Goal: Task Accomplishment & Management: Manage account settings

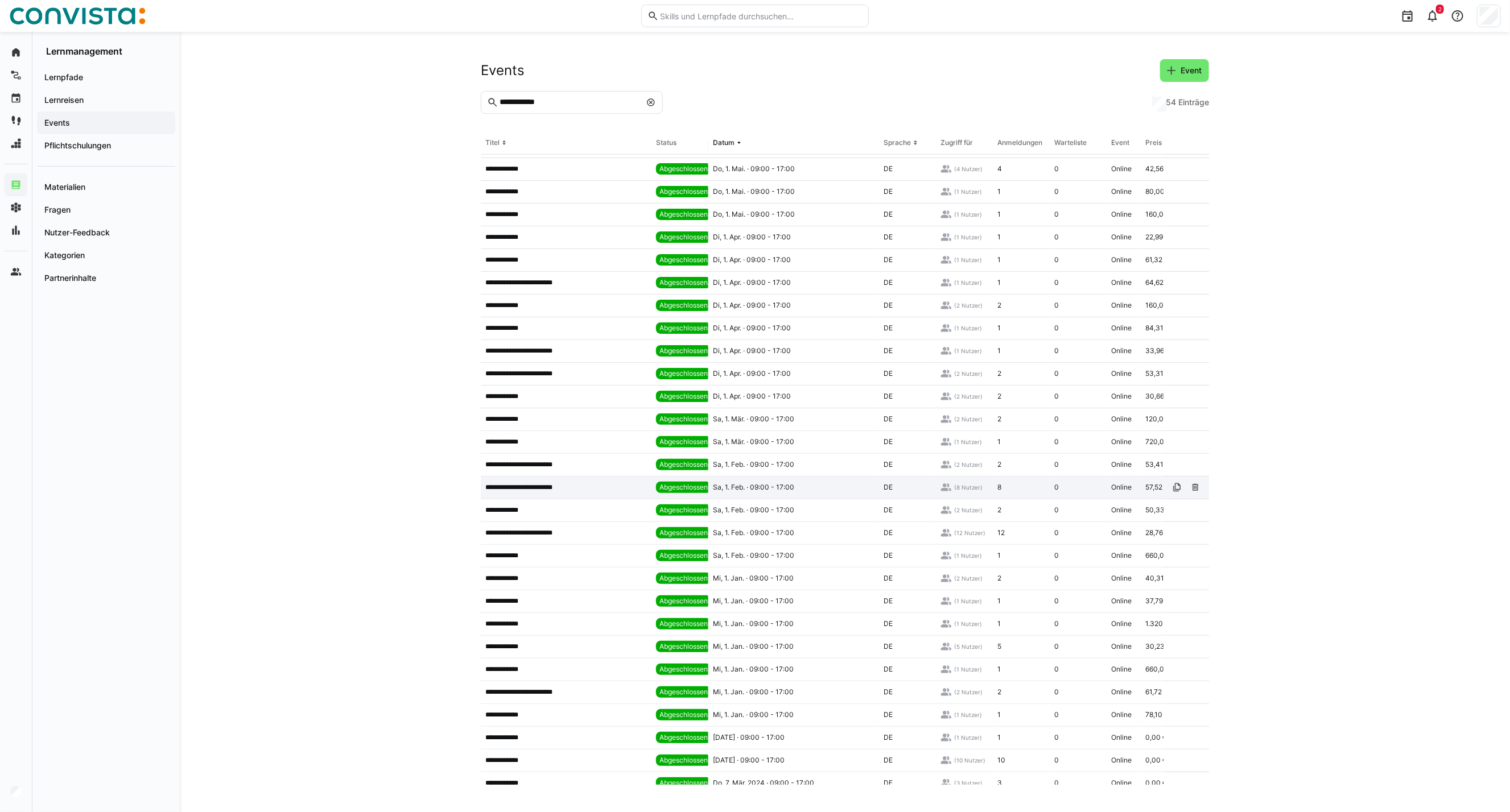
scroll to position [512, 0]
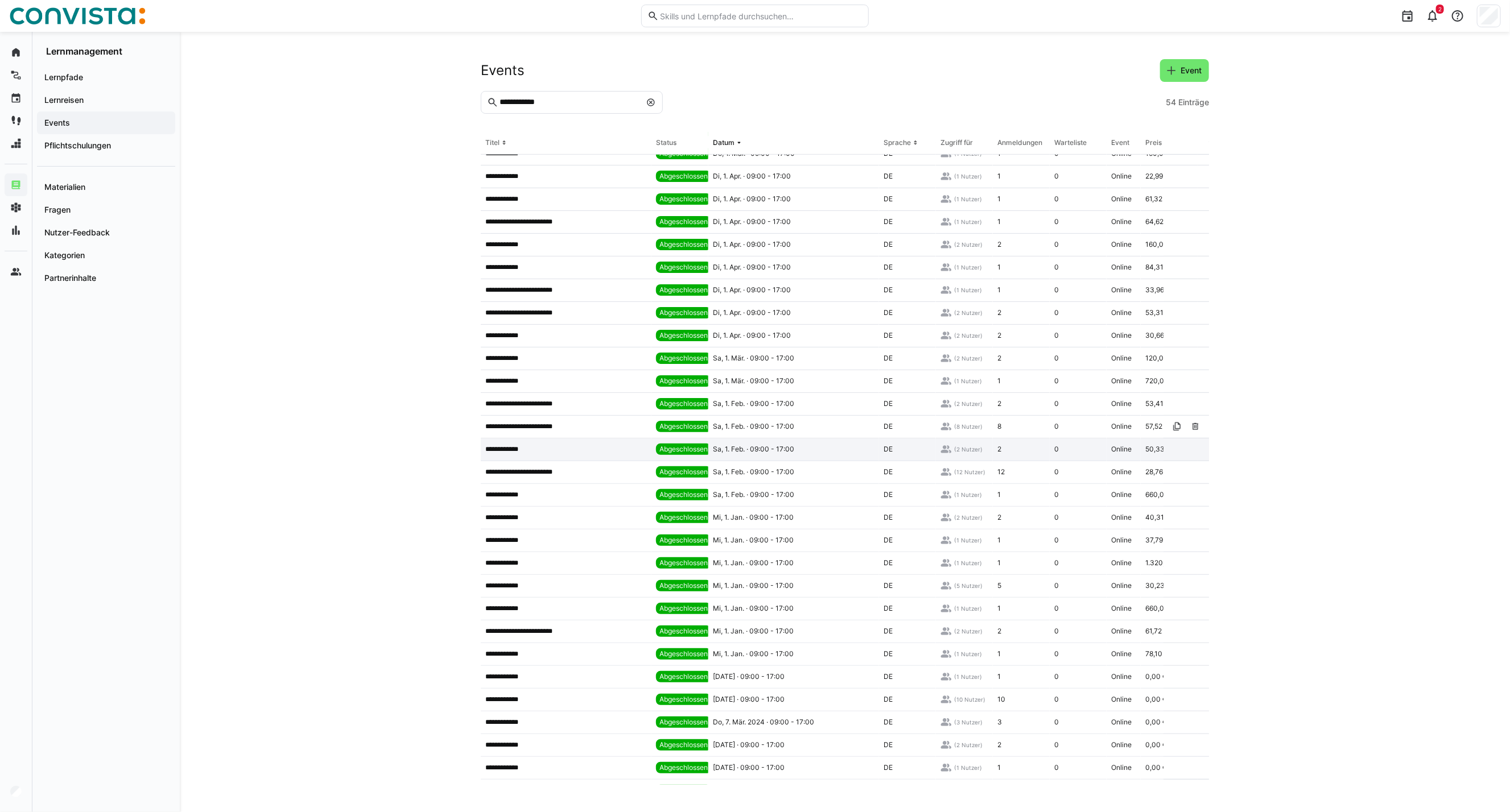
drag, startPoint x: 595, startPoint y: 436, endPoint x: 634, endPoint y: 445, distance: 40.0
click at [595, 436] on div "**********" at bounding box center [566, 427] width 171 height 23
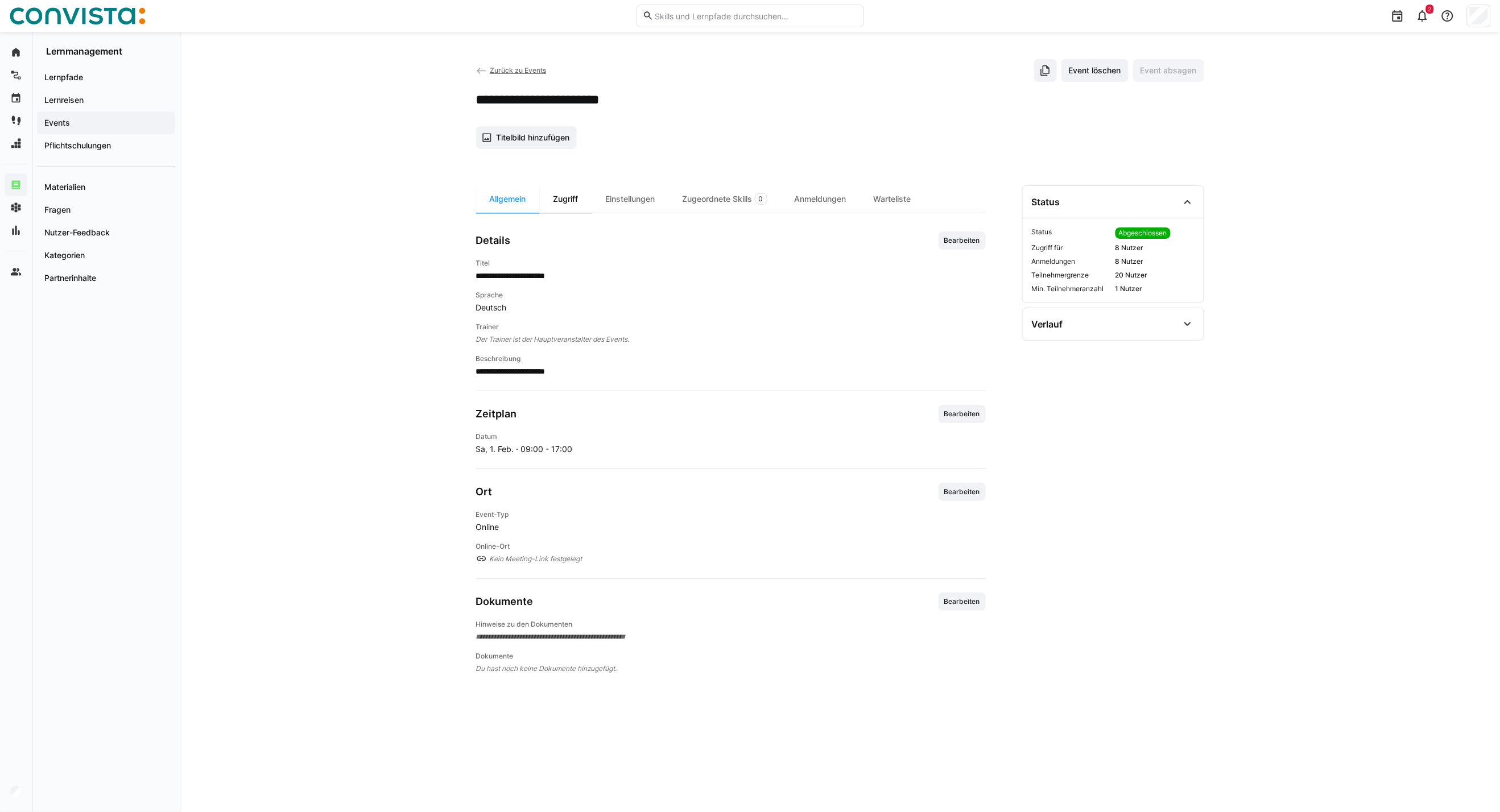
click at [572, 197] on div "Zugriff" at bounding box center [566, 199] width 52 height 27
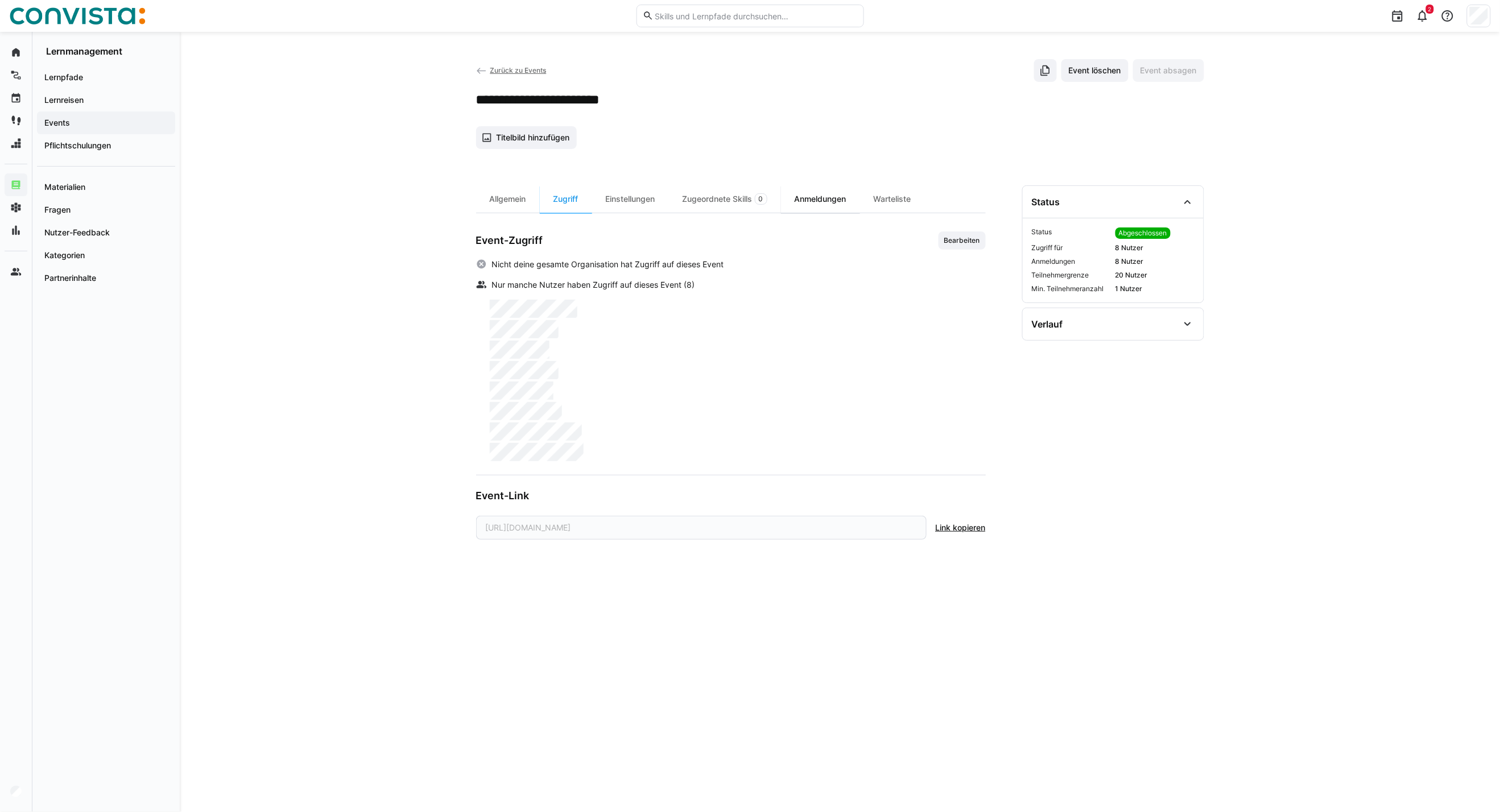
click at [821, 196] on div "Anmeldungen" at bounding box center [820, 199] width 79 height 27
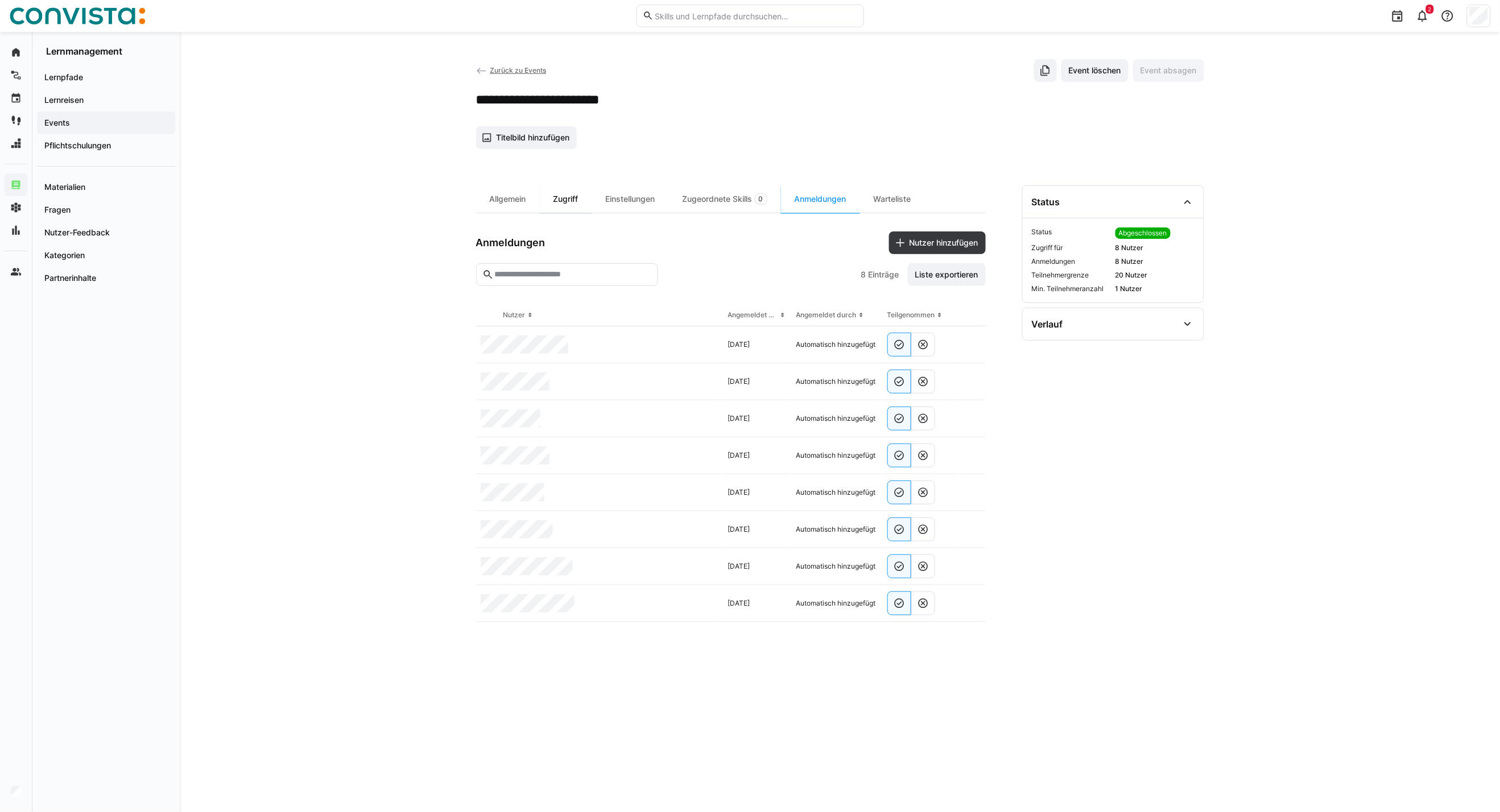
click at [555, 205] on div "Zugriff" at bounding box center [566, 199] width 52 height 27
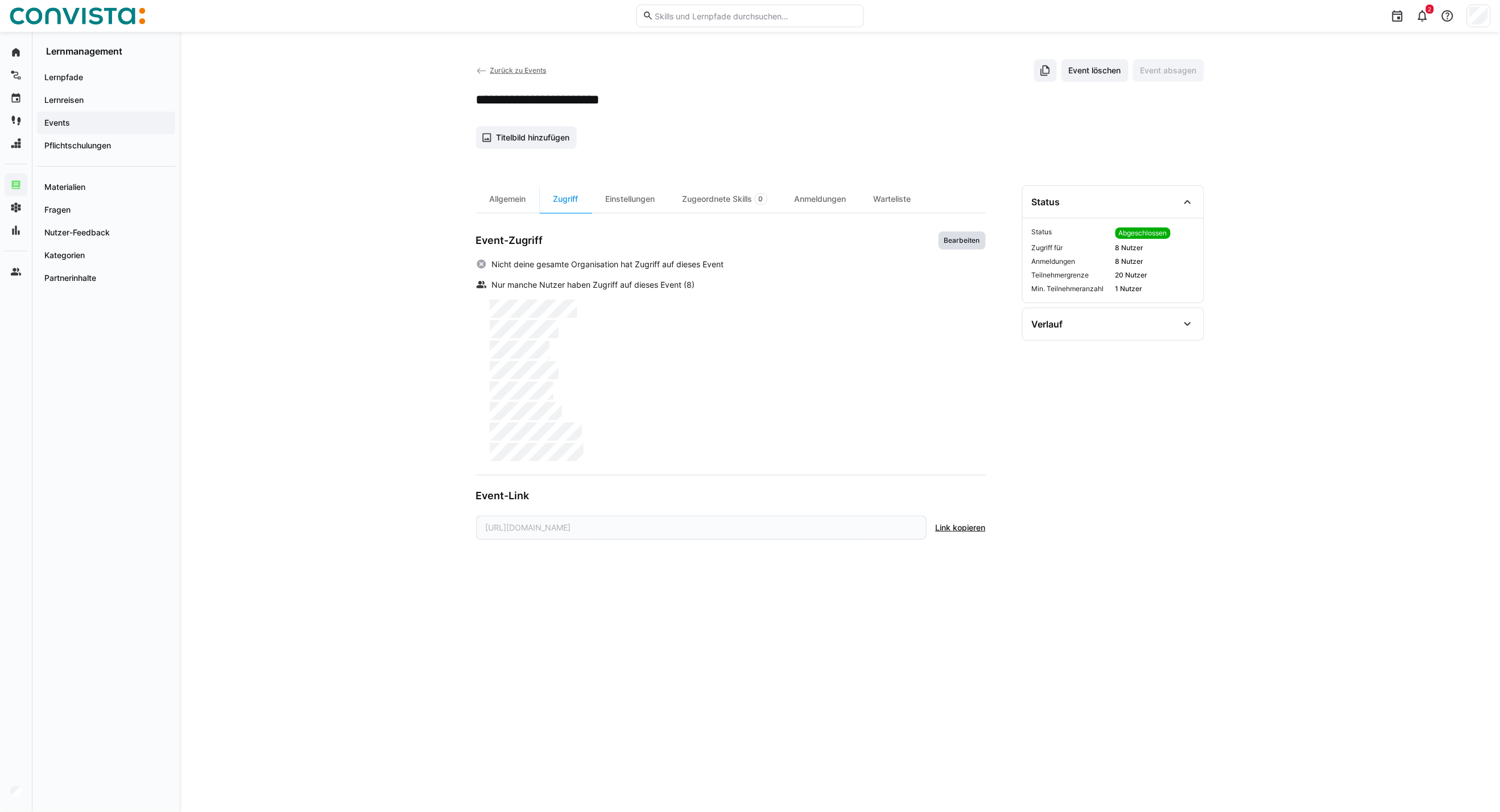
click at [968, 243] on span "Bearbeiten" at bounding box center [962, 240] width 38 height 9
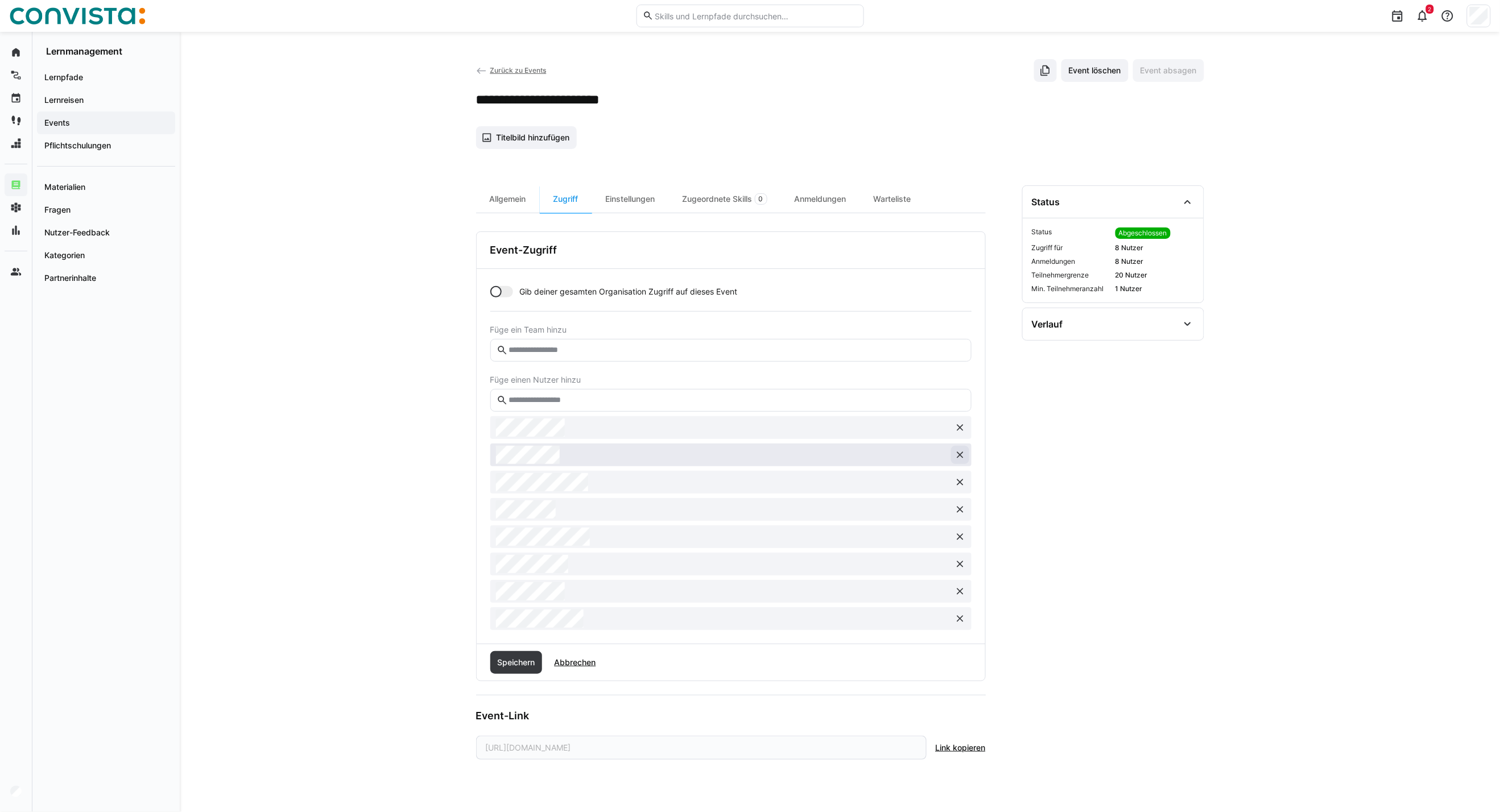
click at [962, 450] on eds-icon at bounding box center [960, 455] width 12 height 12
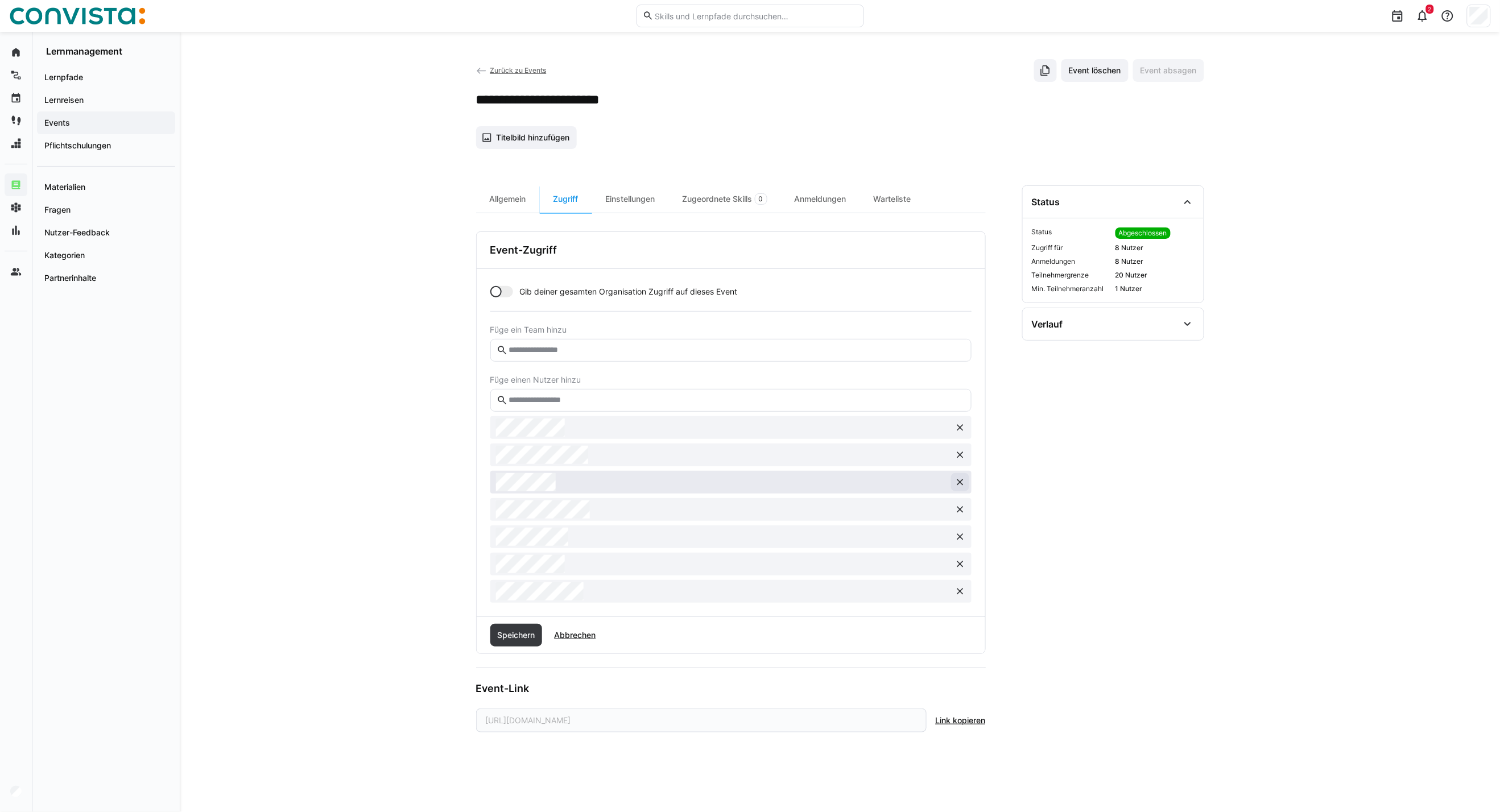
click at [959, 480] on eds-icon at bounding box center [960, 482] width 12 height 12
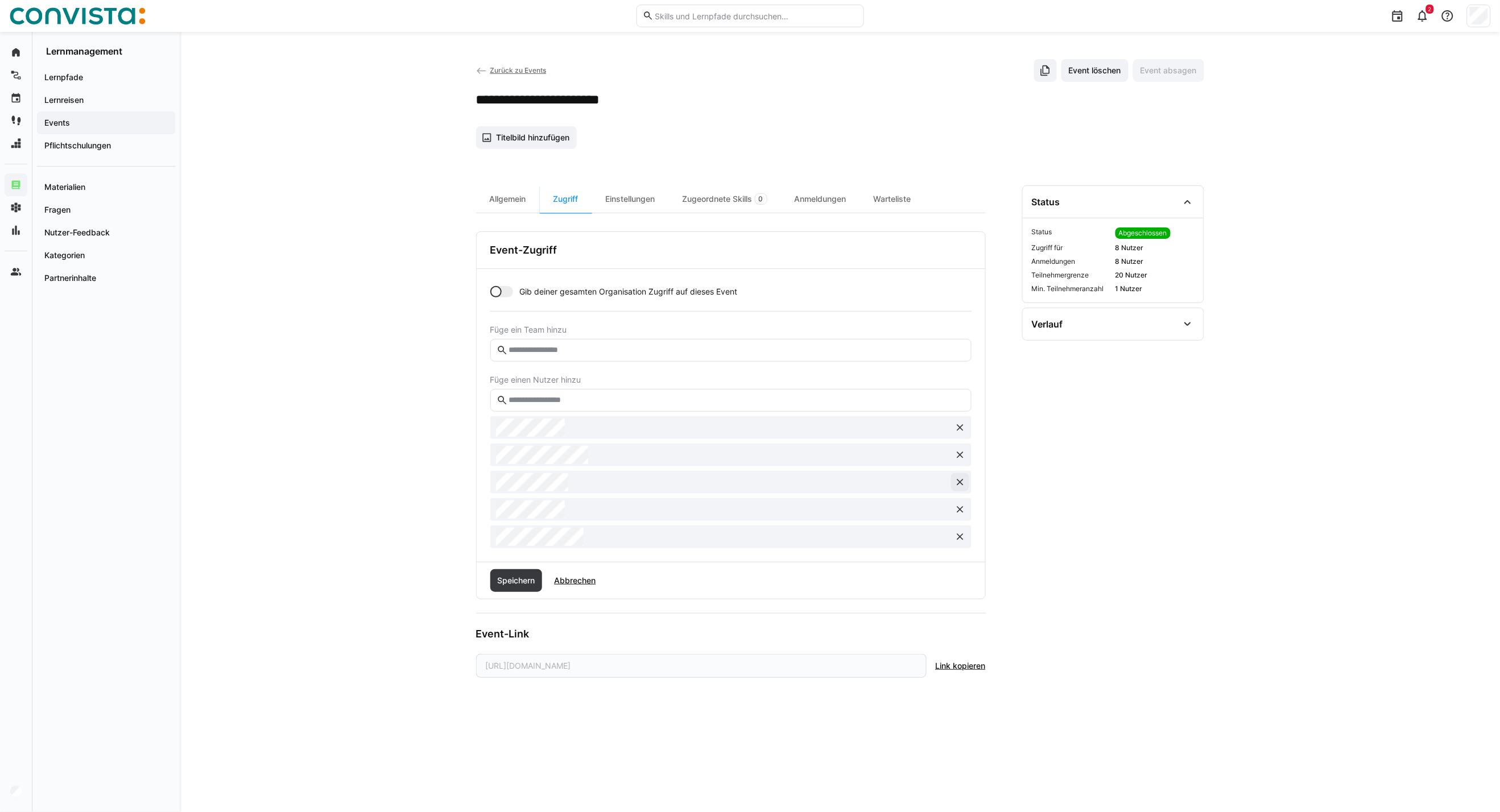
click at [959, 480] on eds-icon at bounding box center [960, 482] width 12 height 12
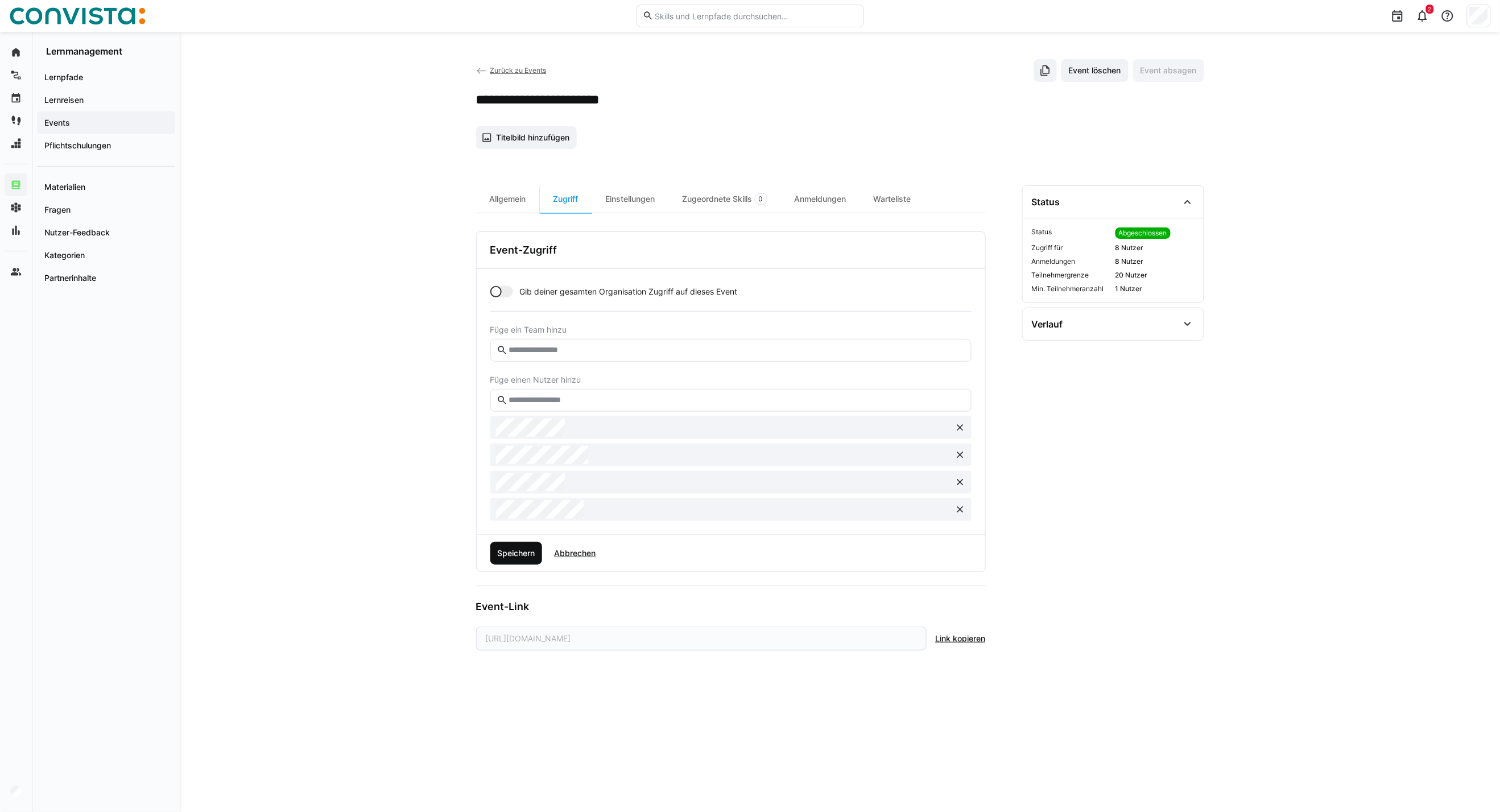
click at [523, 552] on span "Speichern" at bounding box center [516, 553] width 41 height 12
click at [821, 206] on div "Anmeldungen" at bounding box center [820, 199] width 79 height 27
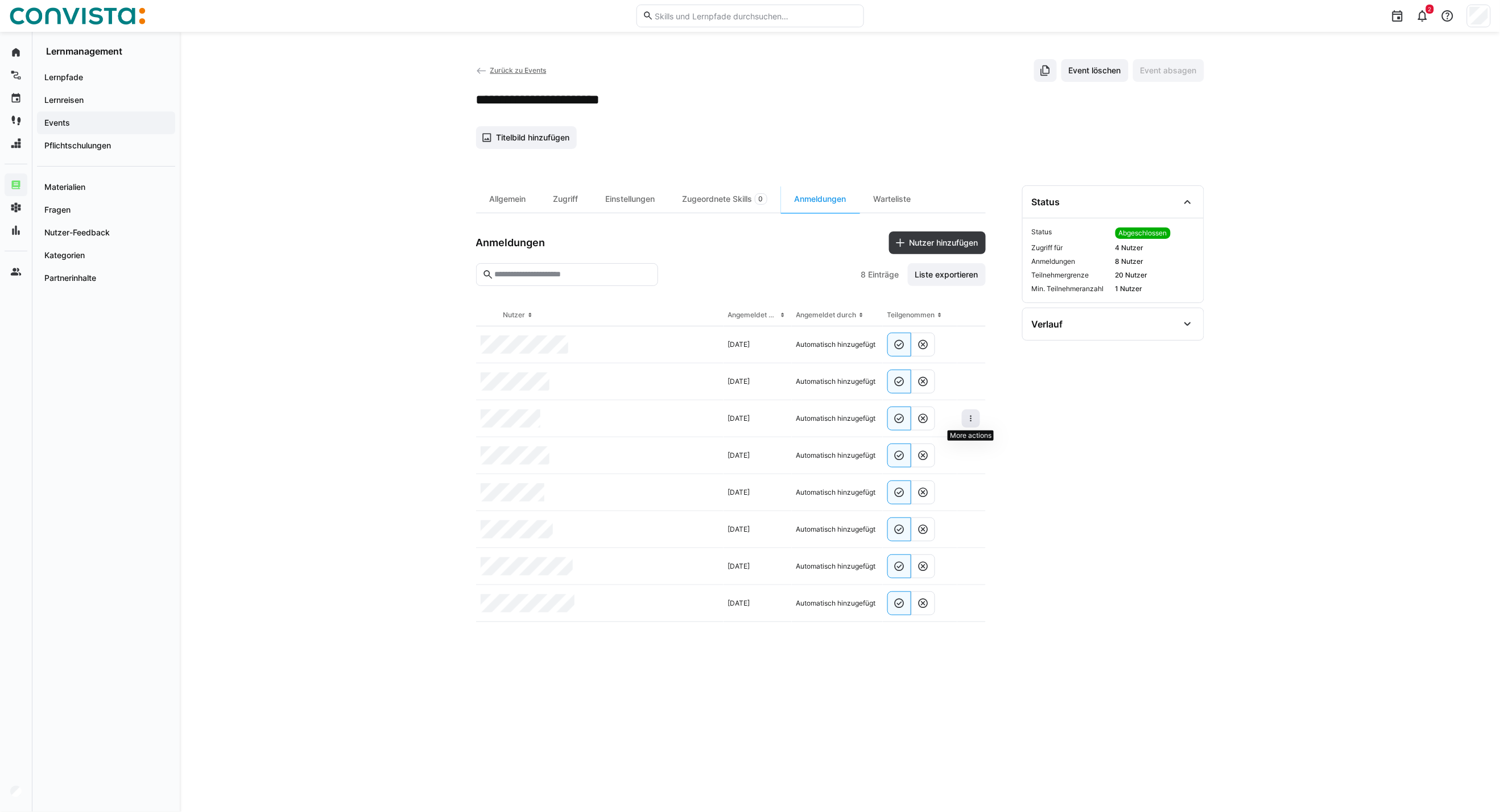
click at [980, 414] on span at bounding box center [971, 419] width 18 height 18
click at [951, 453] on span "Teilnehmer entfernen" at bounding box center [936, 445] width 88 height 21
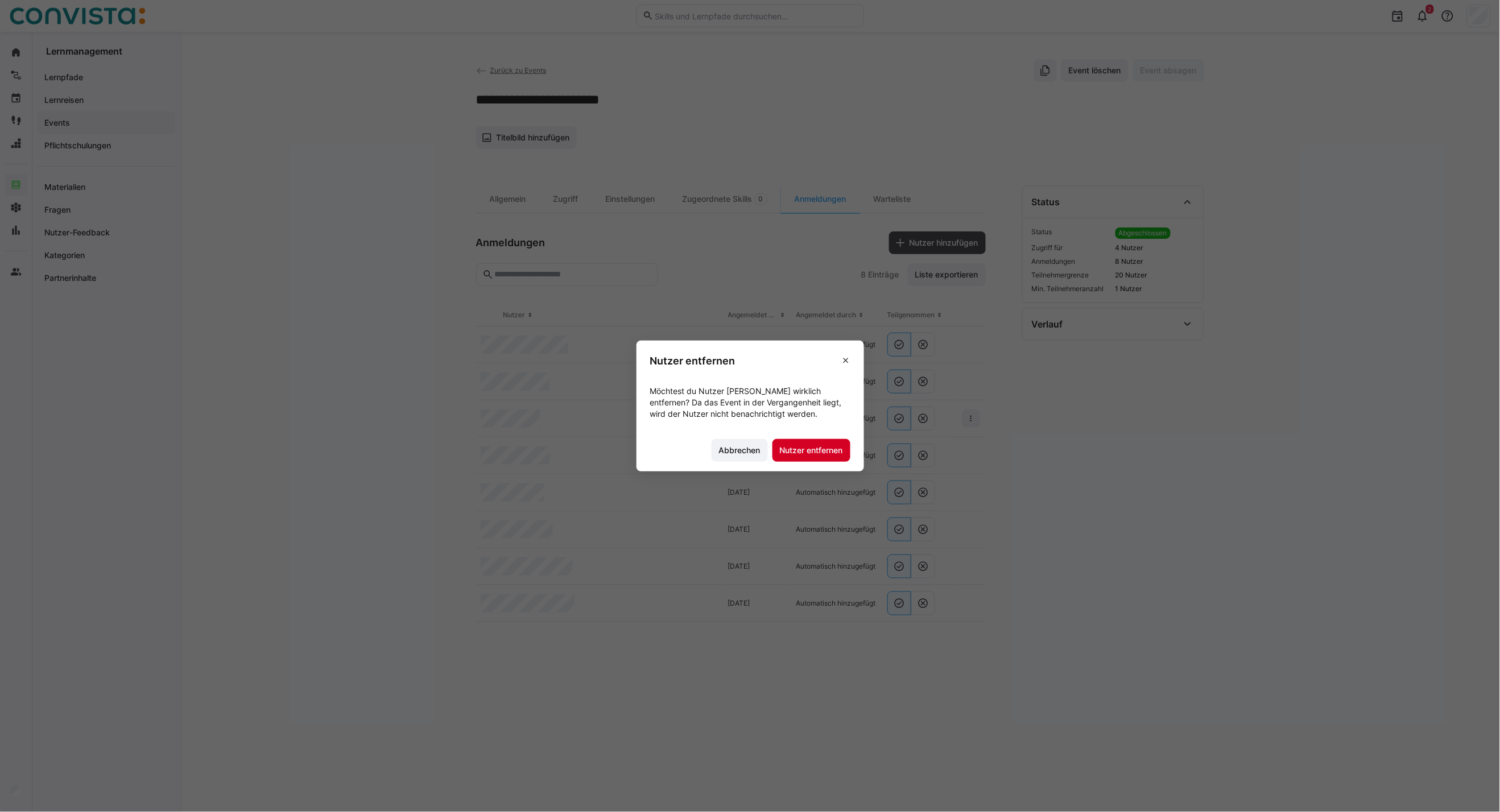
click at [803, 457] on span "Nutzer entfernen" at bounding box center [811, 450] width 78 height 23
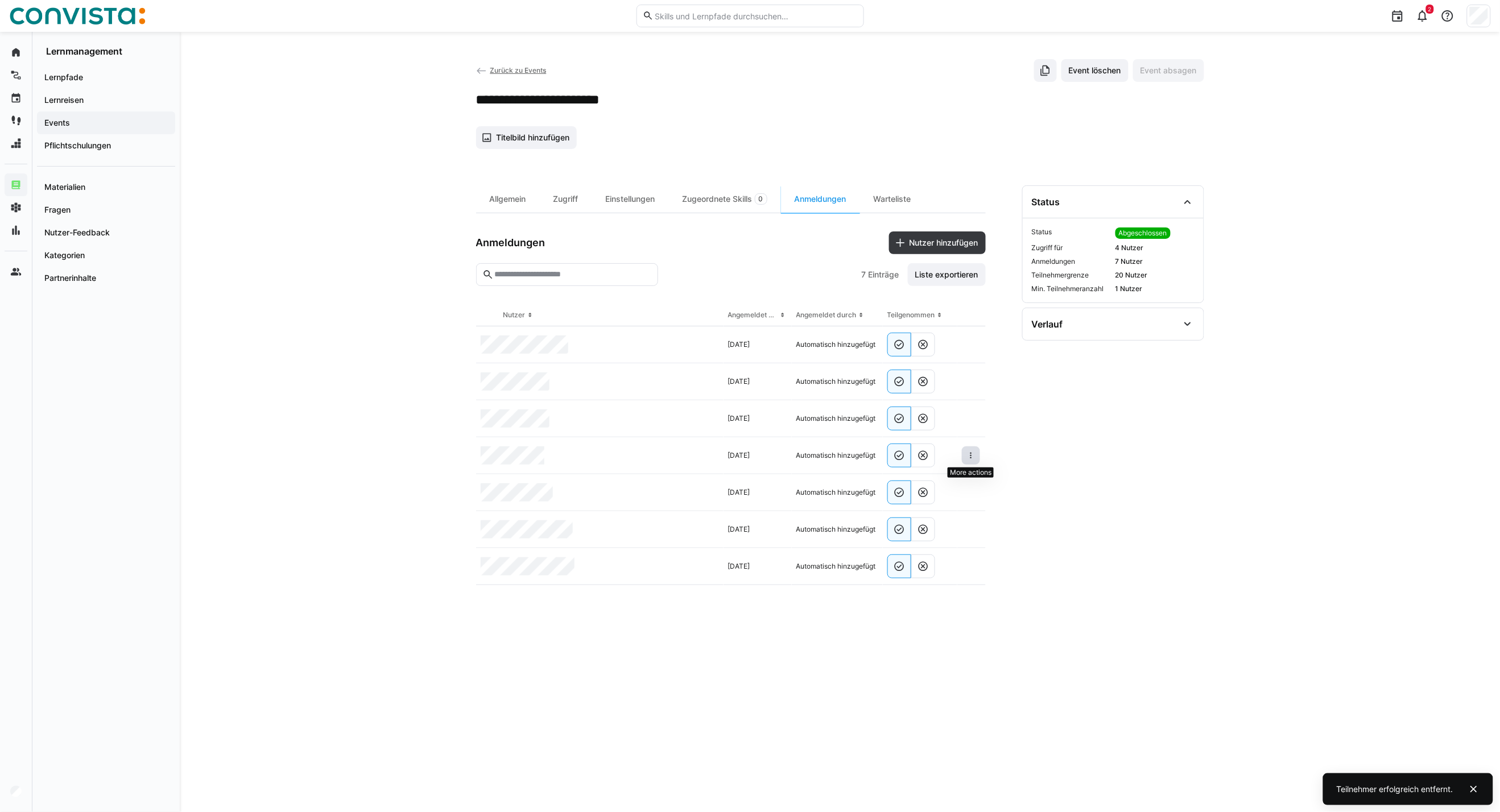
click at [972, 457] on eds-icon at bounding box center [971, 455] width 9 height 9
click at [945, 488] on span "Teilnehmer entfernen" at bounding box center [936, 482] width 88 height 21
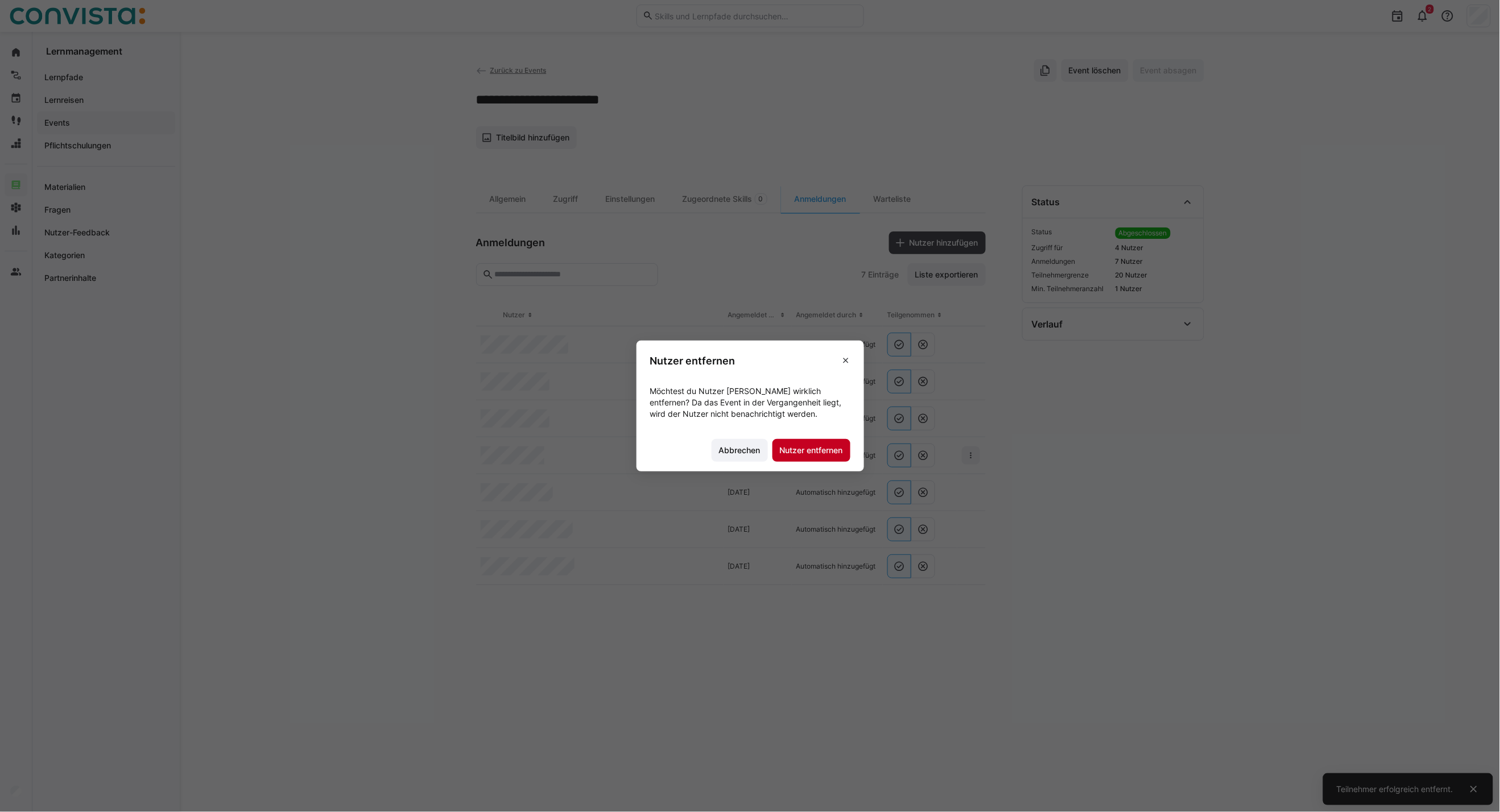
click at [799, 451] on span "Nutzer entfernen" at bounding box center [811, 450] width 66 height 12
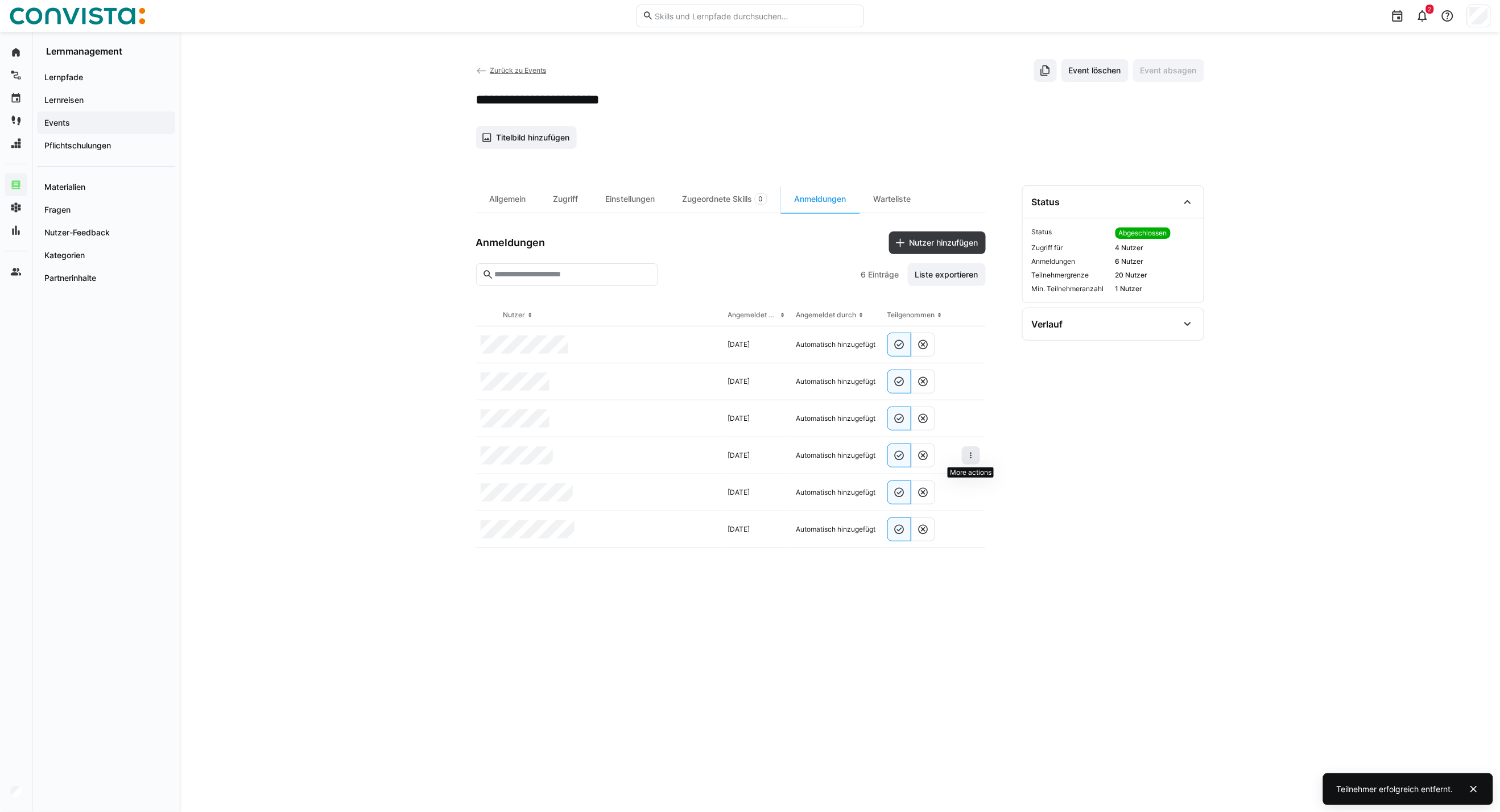
click at [969, 453] on eds-icon at bounding box center [971, 455] width 9 height 9
click at [955, 476] on span "Teilnehmer entfernen" at bounding box center [936, 482] width 88 height 21
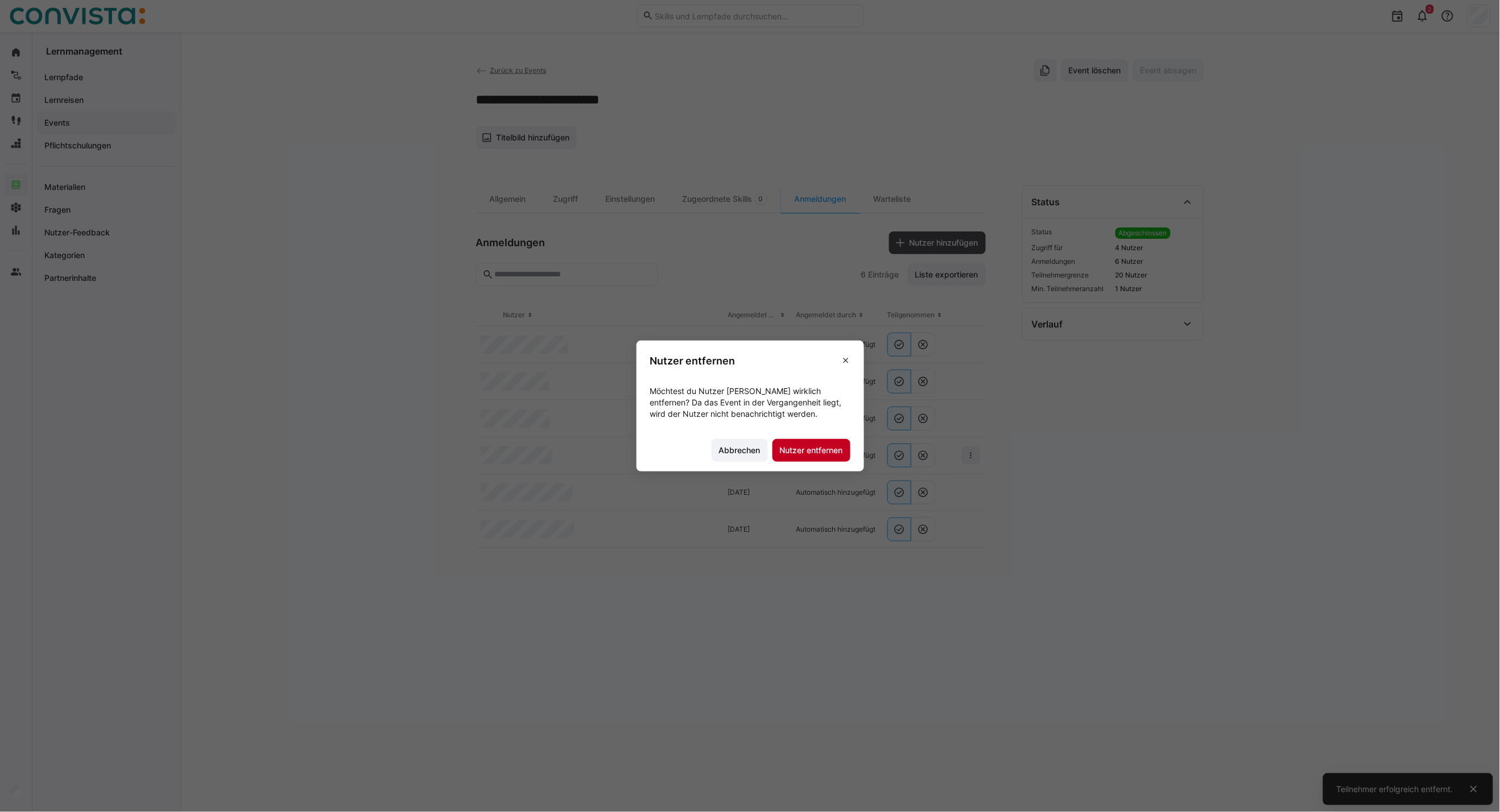
click at [834, 457] on span "Nutzer entfernen" at bounding box center [811, 450] width 78 height 23
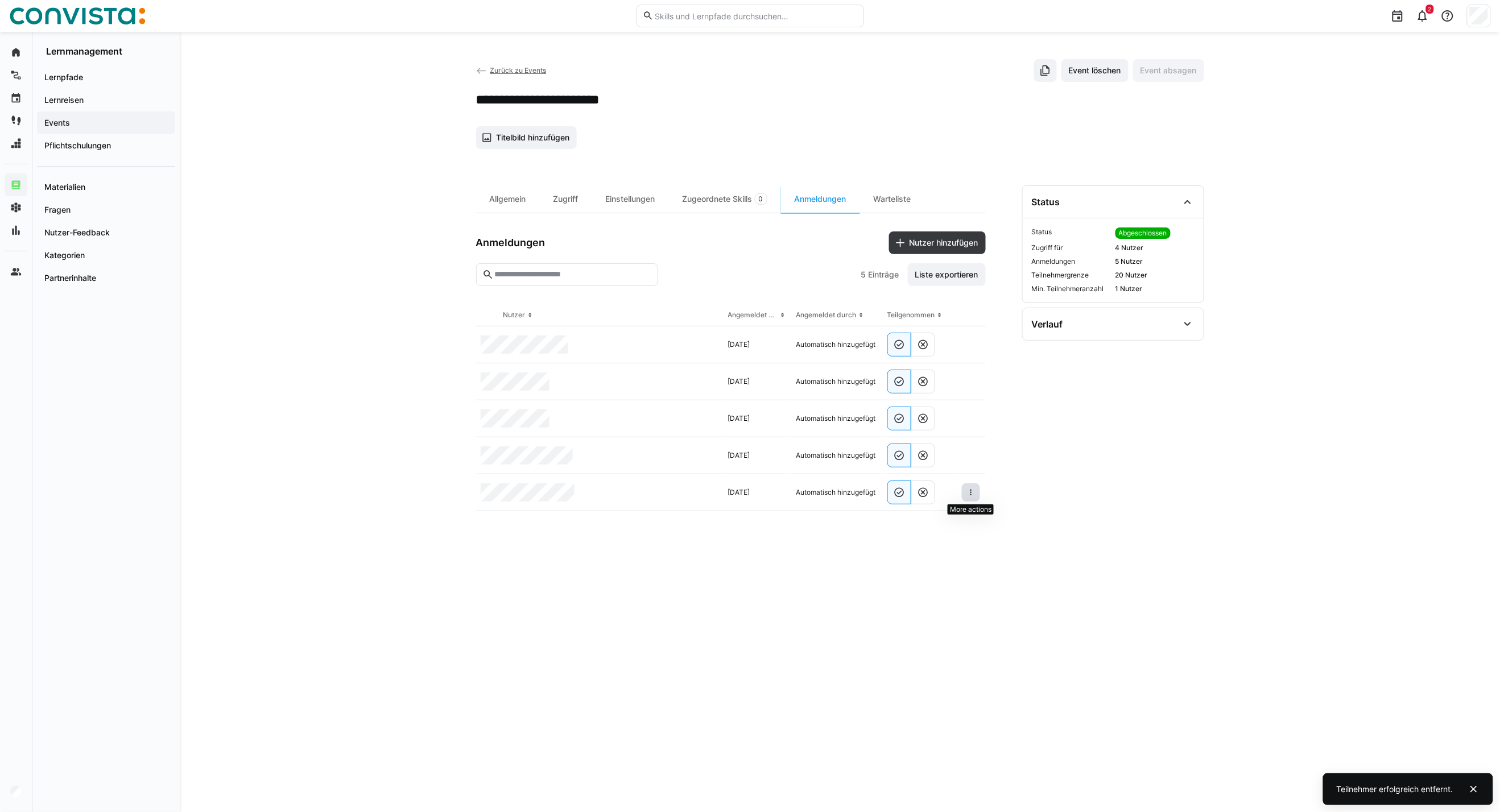
click at [967, 496] on eds-icon at bounding box center [971, 492] width 9 height 9
click at [971, 515] on span "Teilnehmer entfernen" at bounding box center [936, 518] width 88 height 21
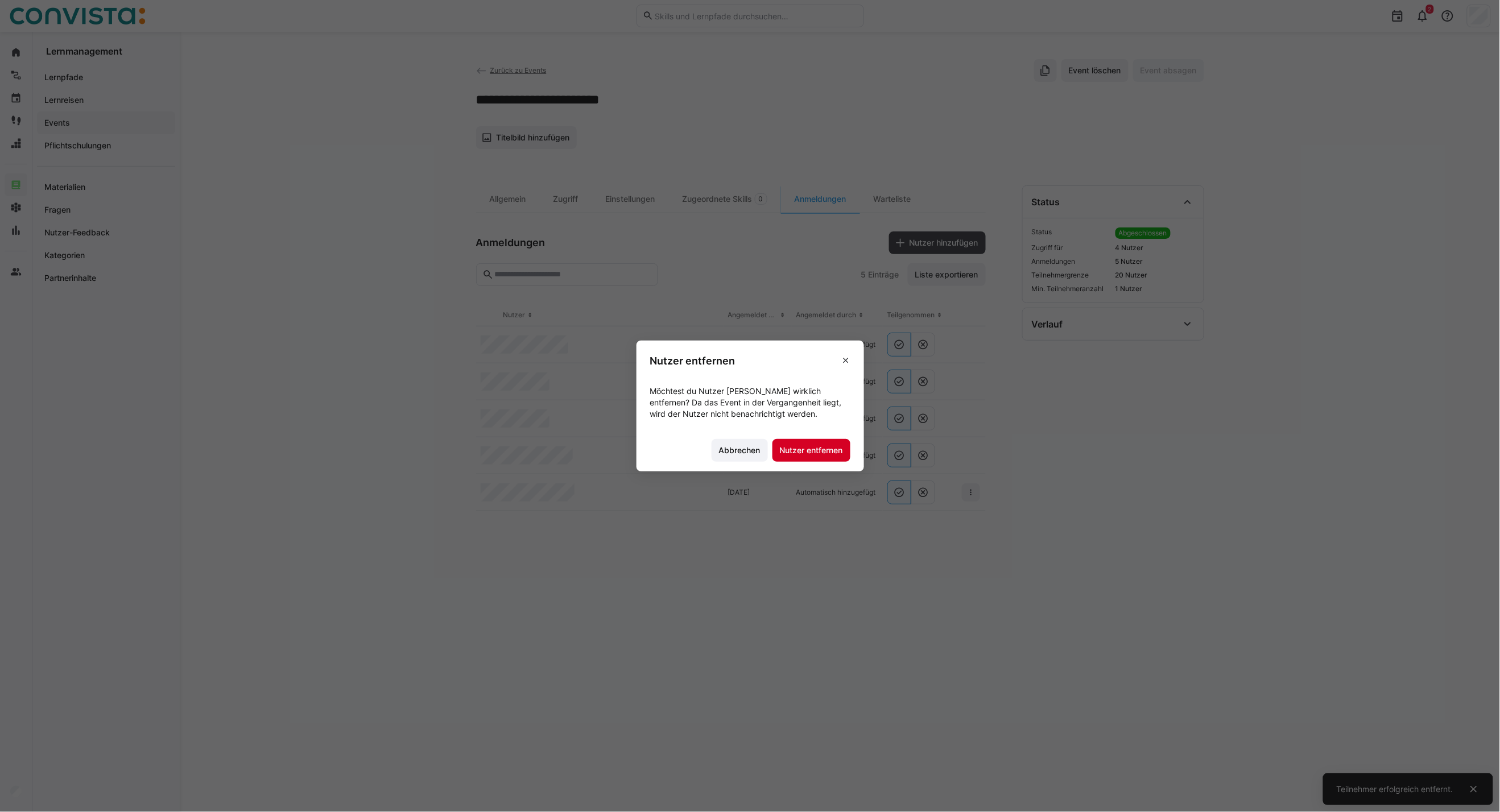
click at [832, 459] on span "Nutzer entfernen" at bounding box center [811, 450] width 78 height 23
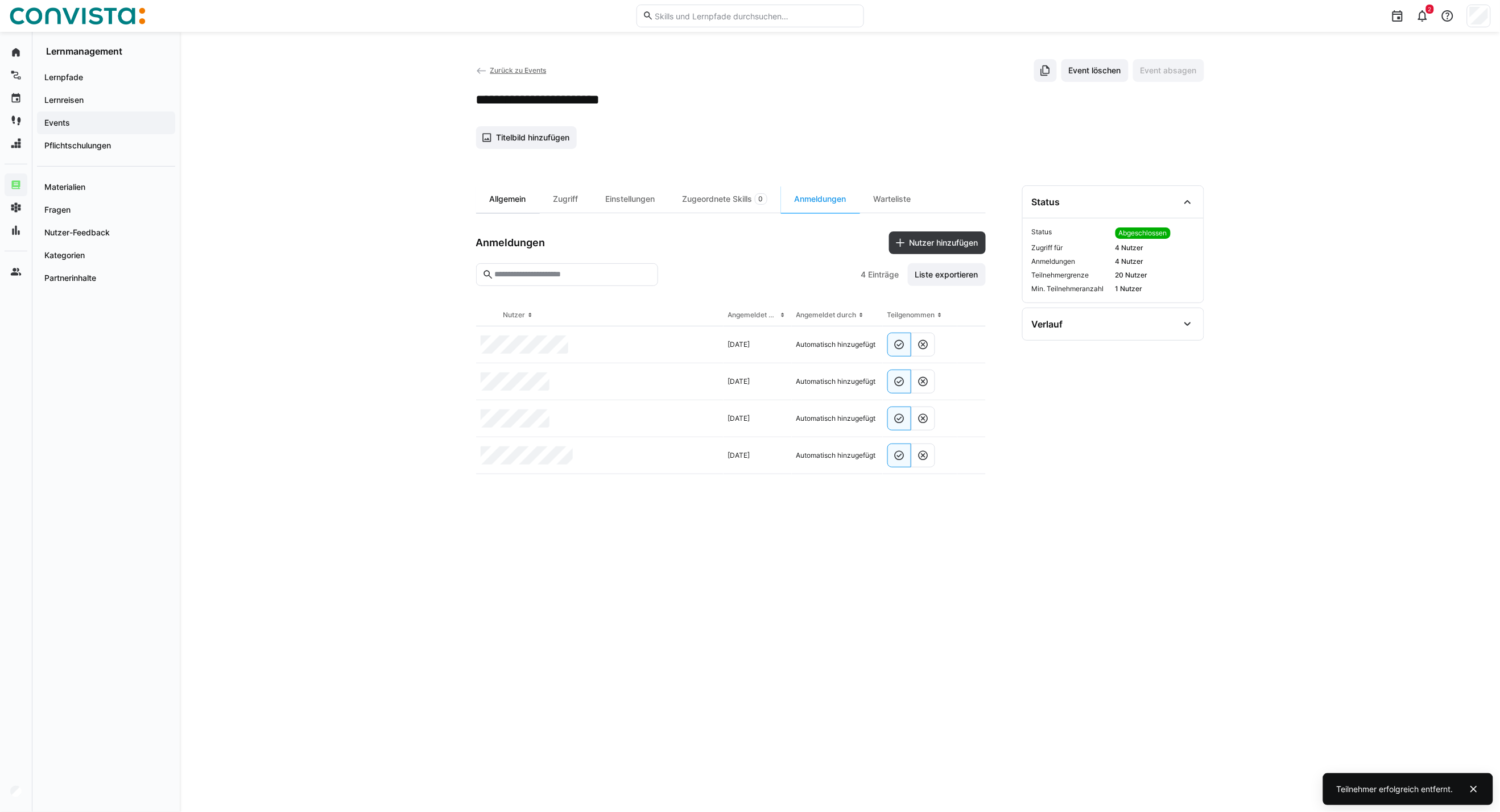
click at [491, 205] on div "Allgemein" at bounding box center [508, 199] width 64 height 27
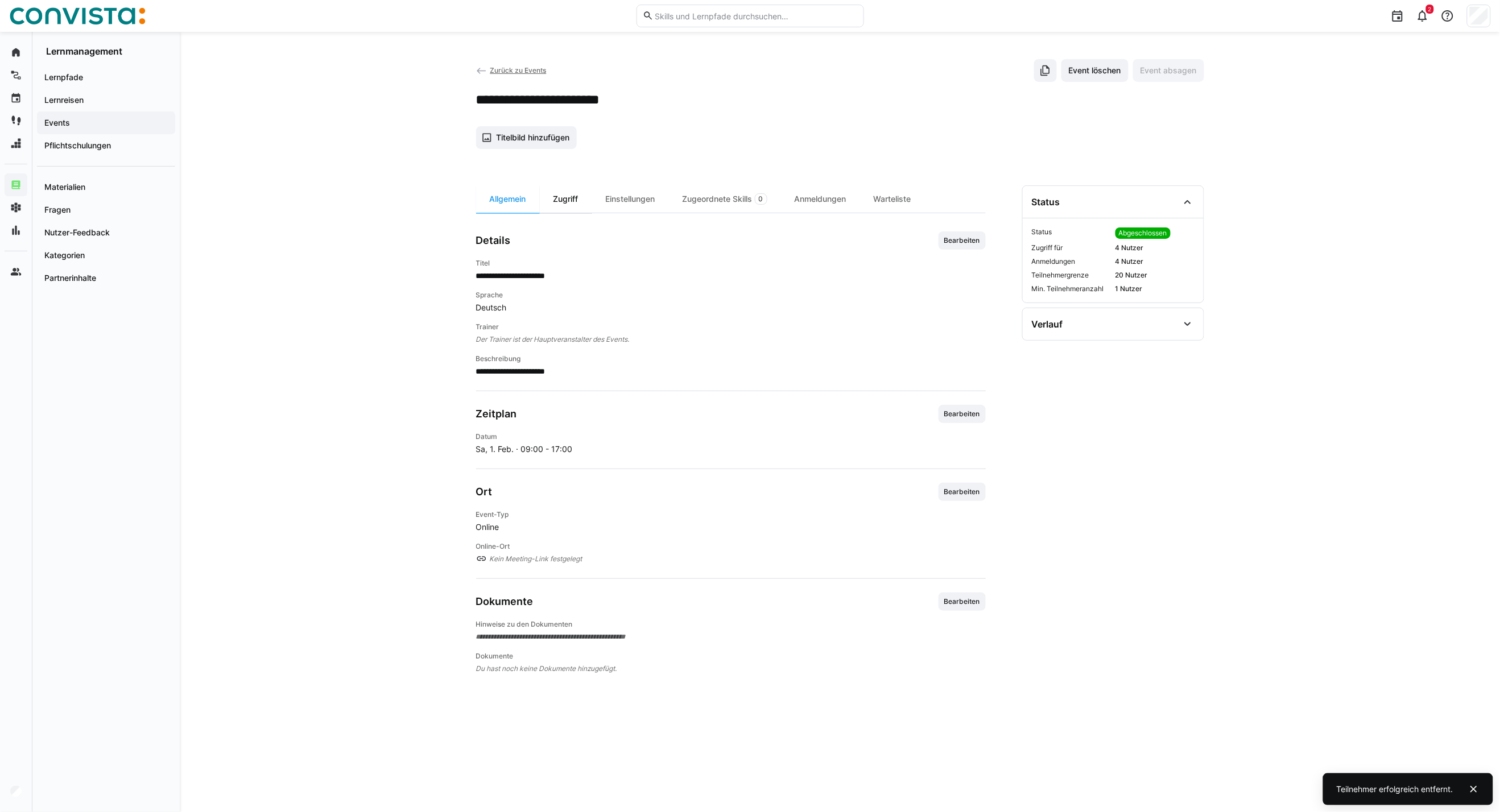
click at [560, 203] on div "Zugriff" at bounding box center [566, 199] width 52 height 27
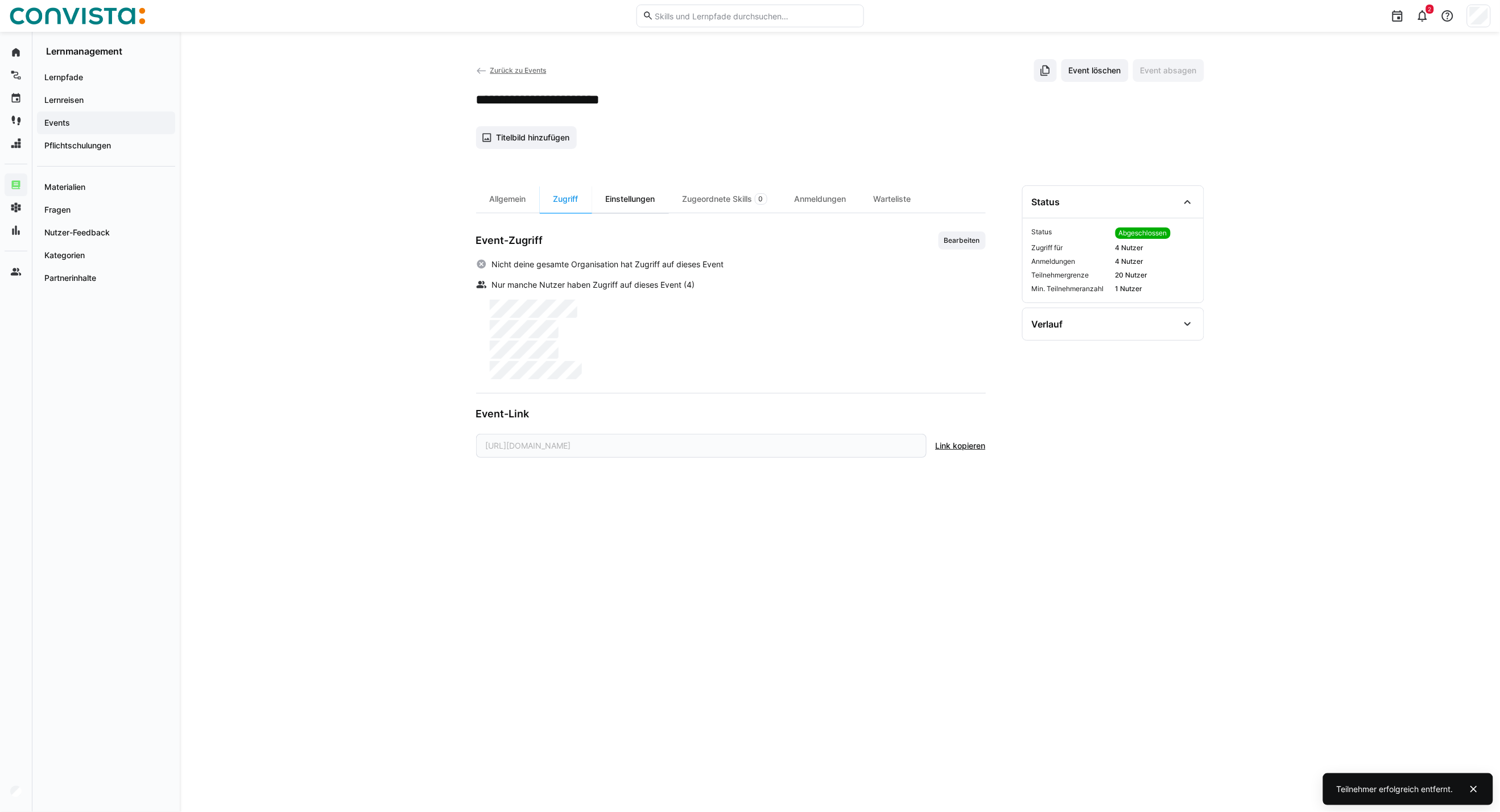
click at [611, 192] on div "Einstellungen" at bounding box center [630, 199] width 77 height 27
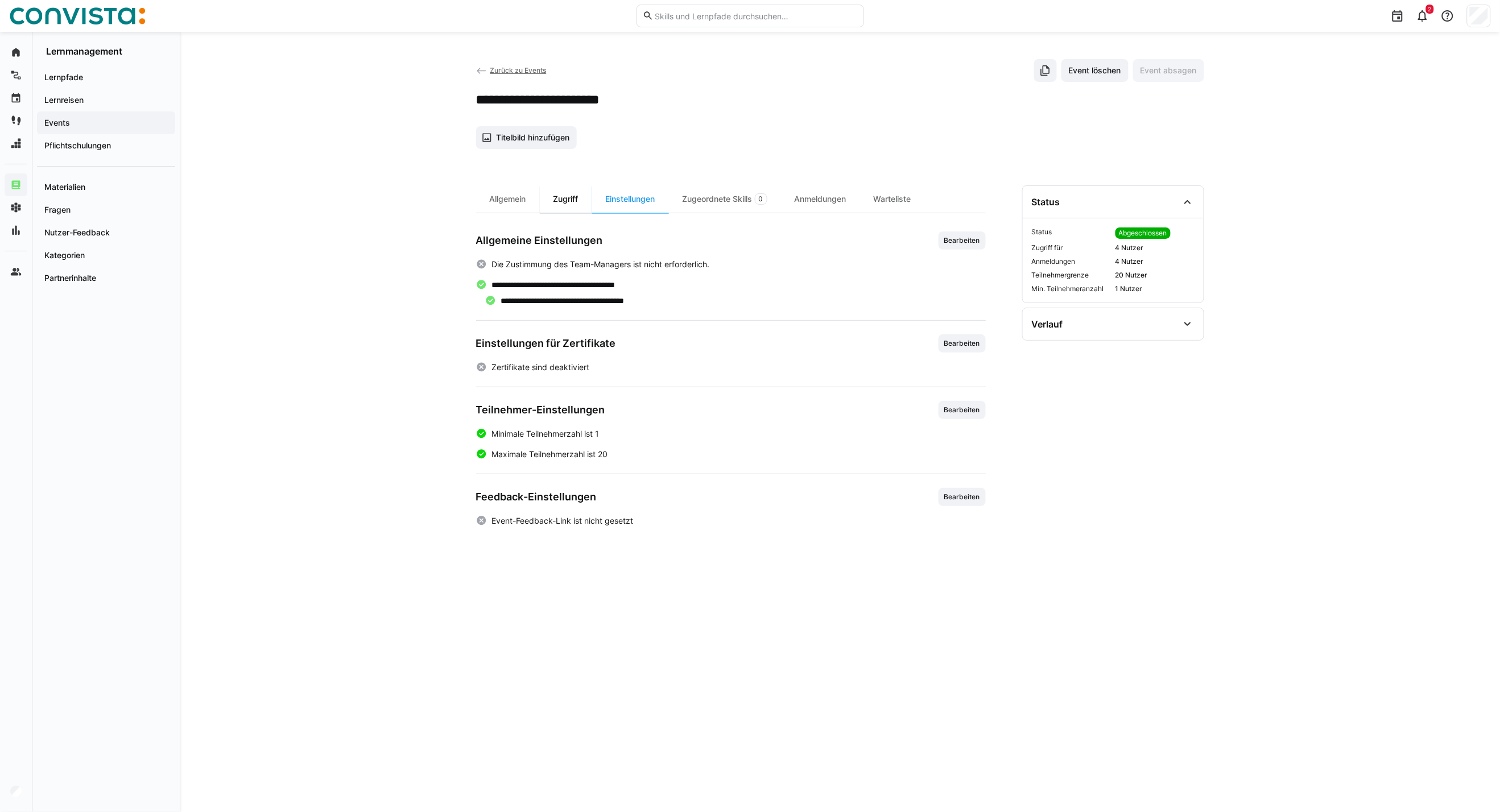
click at [566, 197] on div "Zugriff" at bounding box center [566, 199] width 52 height 27
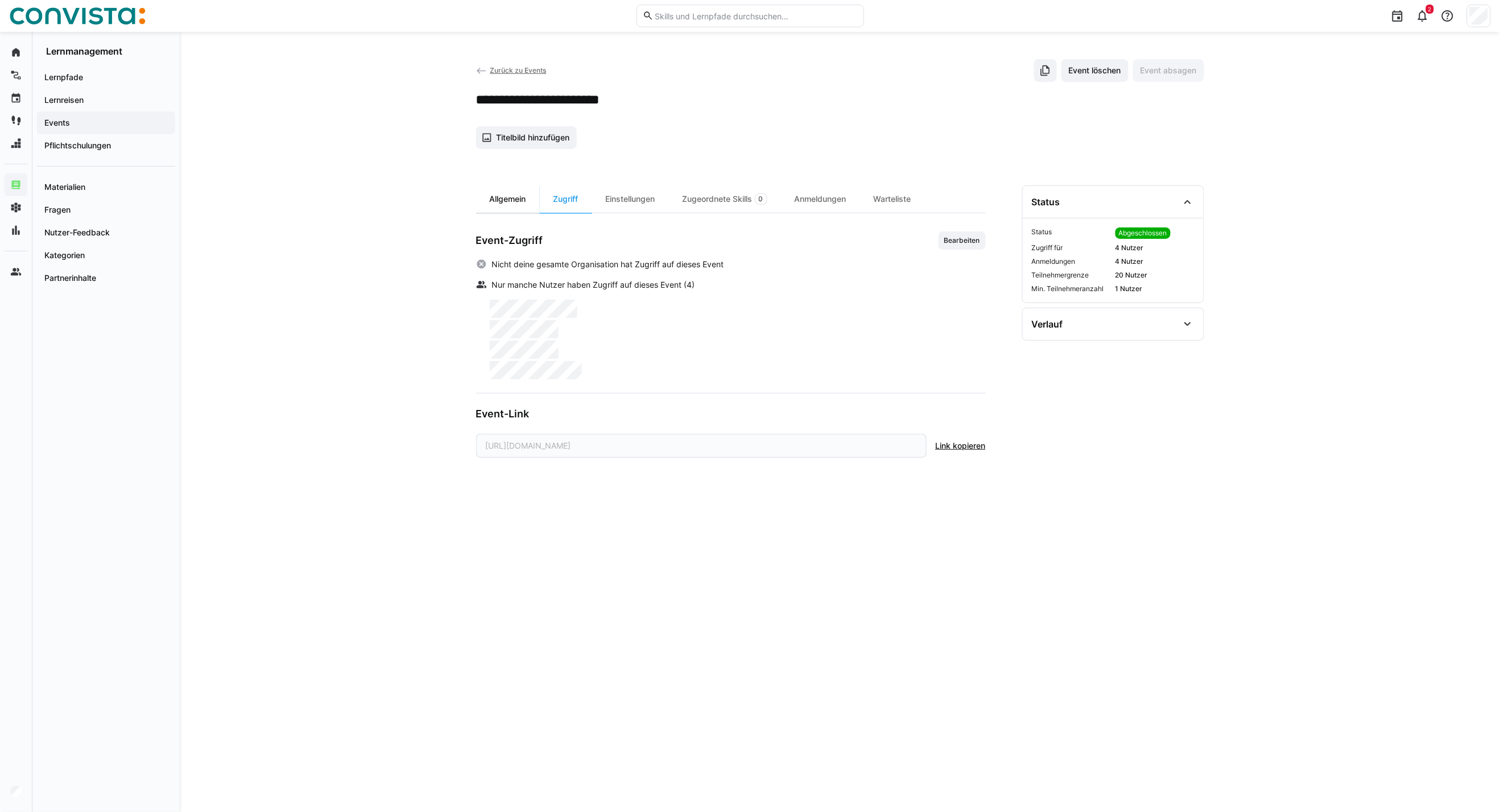
click at [488, 198] on div "Allgemein" at bounding box center [508, 199] width 64 height 27
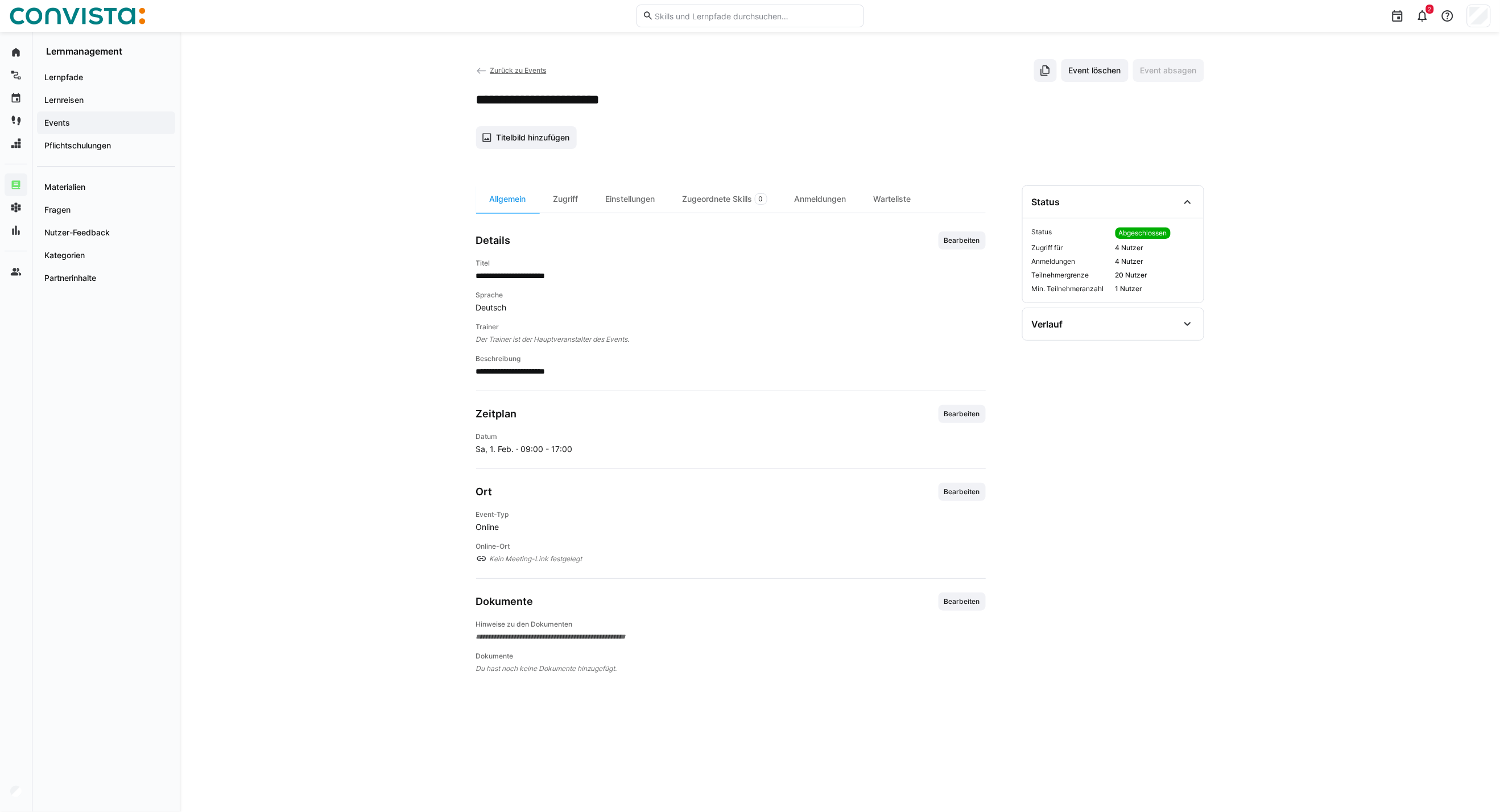
drag, startPoint x: 485, startPoint y: 65, endPoint x: 655, endPoint y: 232, distance: 238.3
click at [485, 65] on eds-icon at bounding box center [482, 71] width 12 height 12
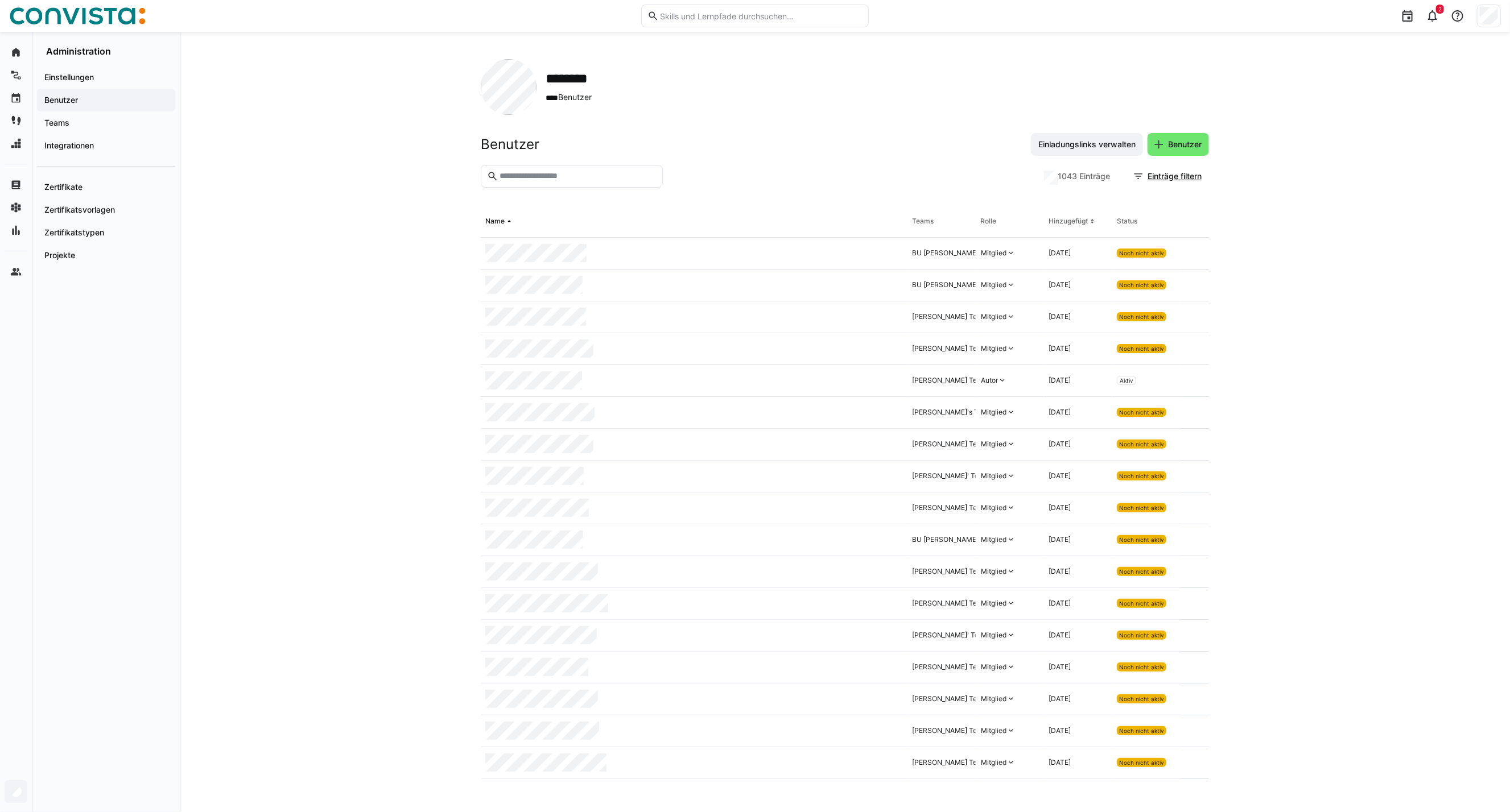
click at [553, 176] on input "text" at bounding box center [577, 176] width 158 height 10
type input "**********"
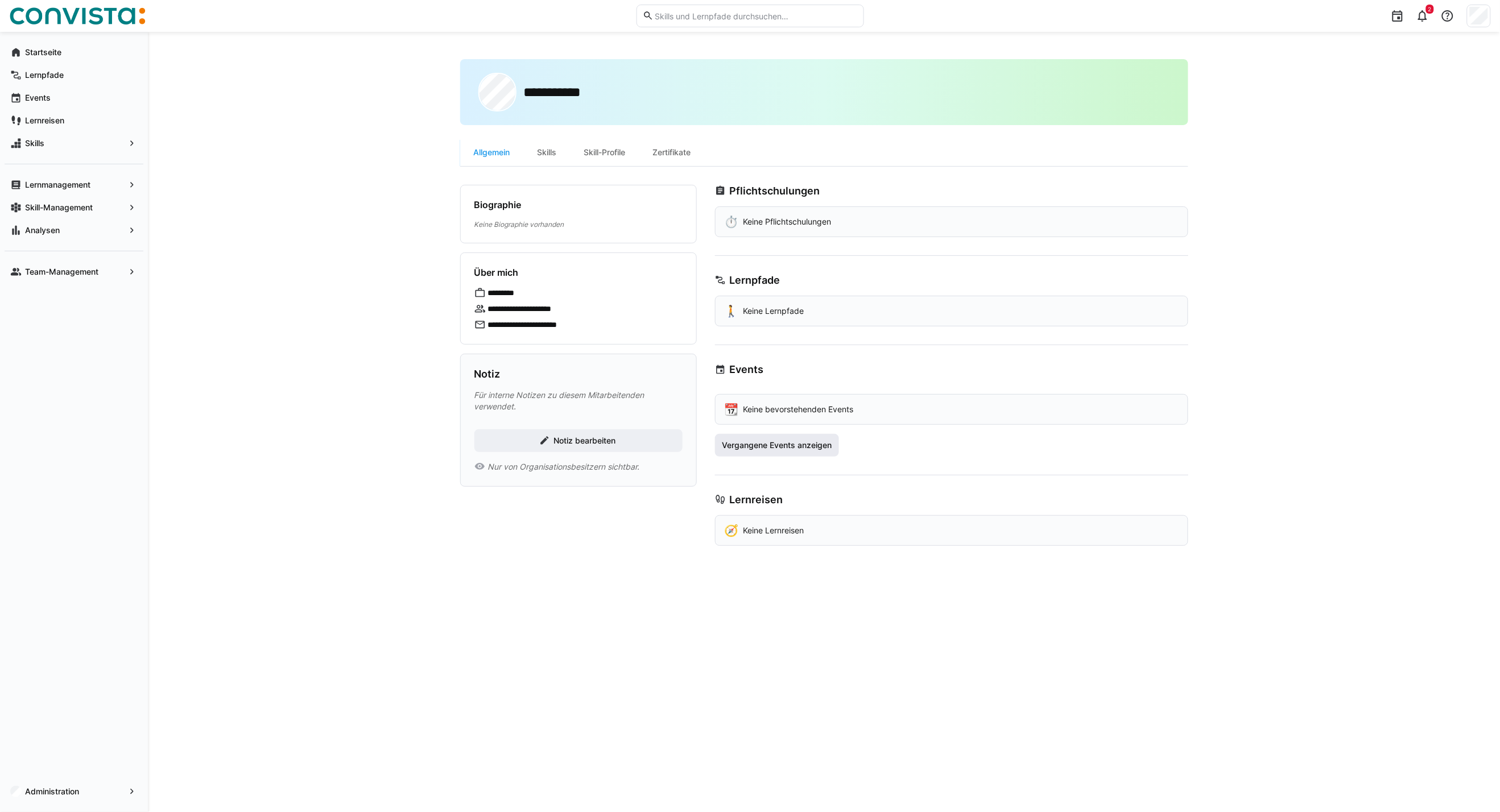
click at [813, 445] on span "Vergangene Events anzeigen" at bounding box center [776, 445] width 113 height 12
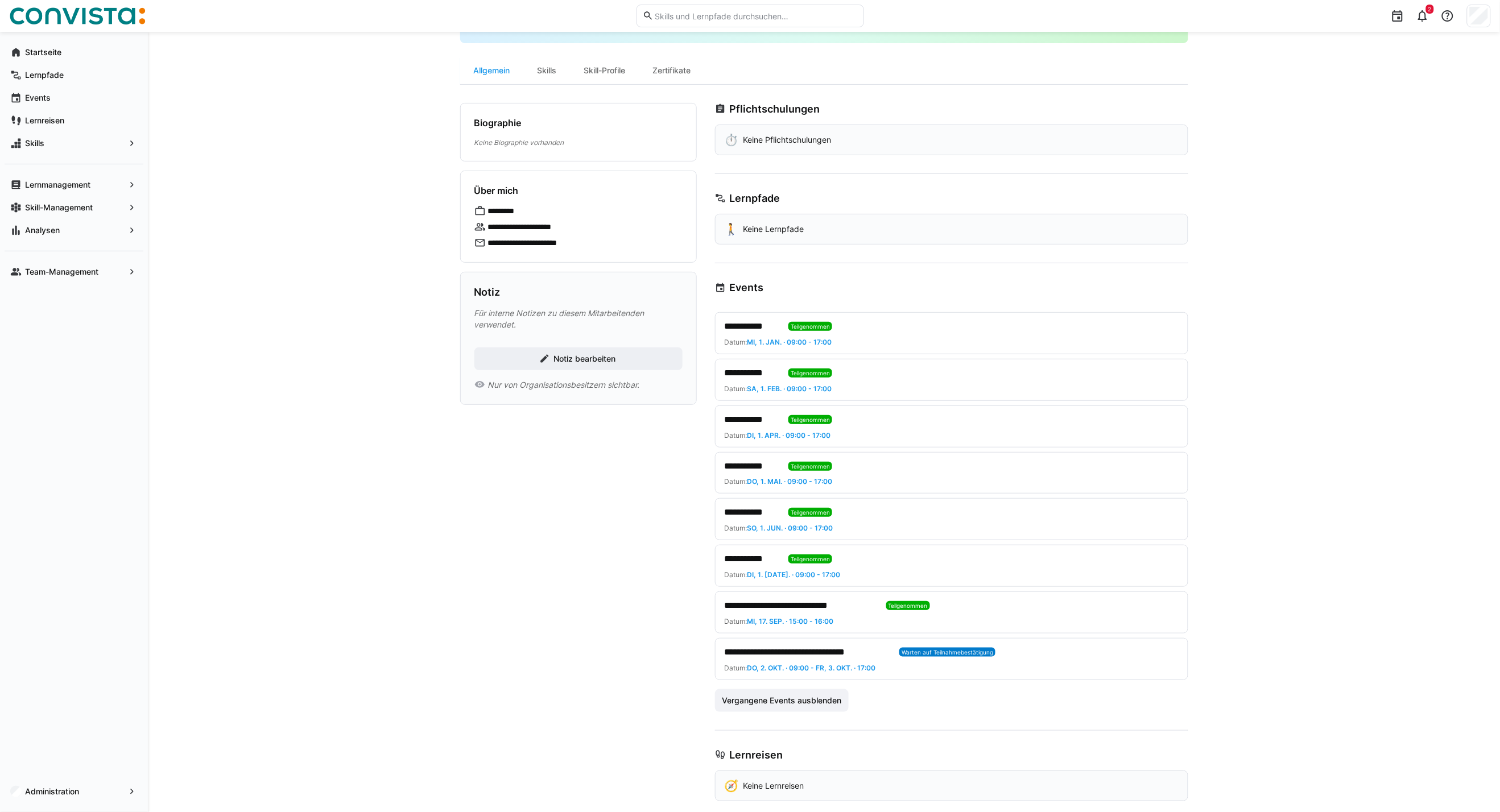
scroll to position [99, 0]
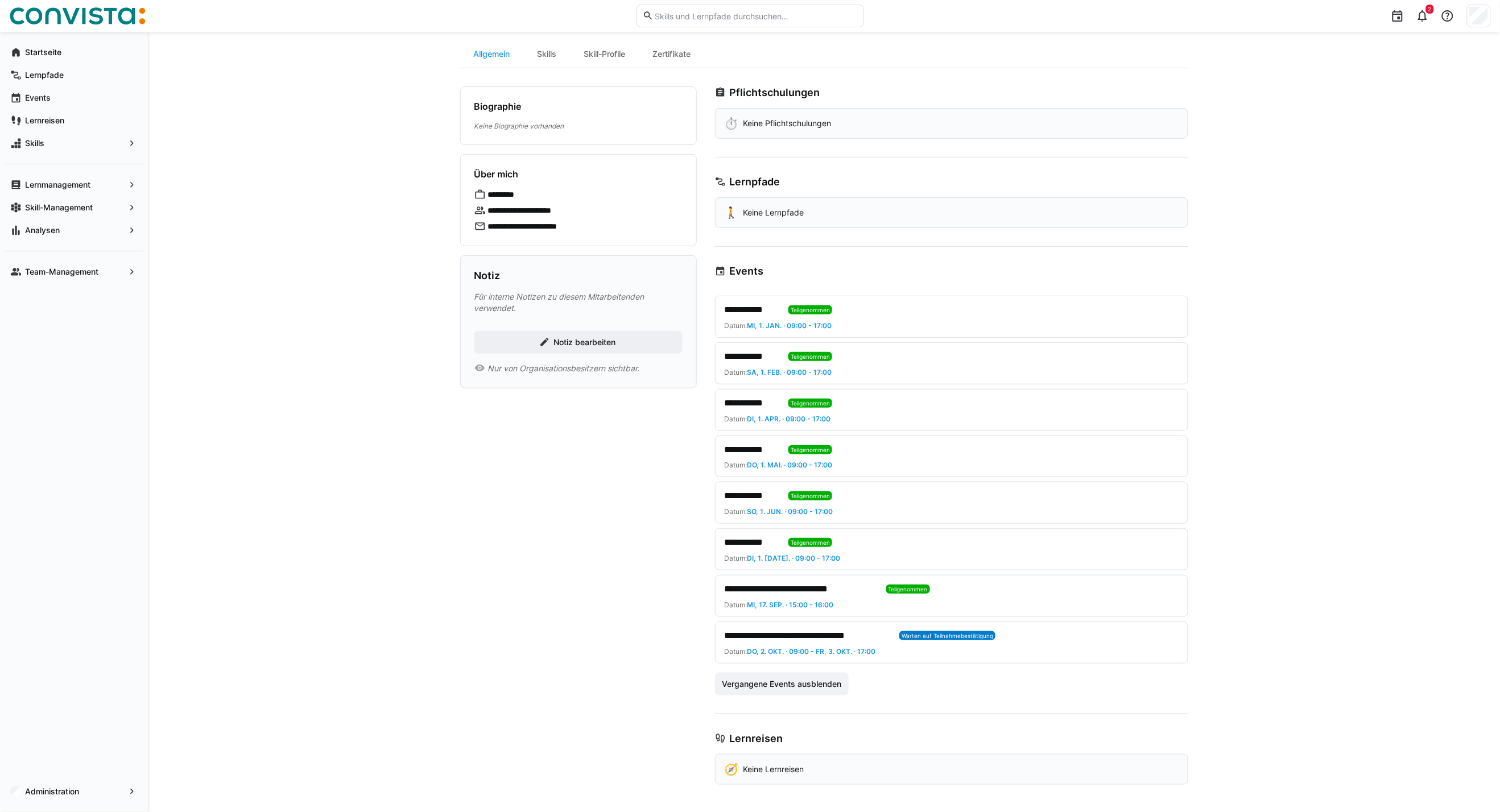
click at [751, 361] on span "**********" at bounding box center [752, 356] width 55 height 14
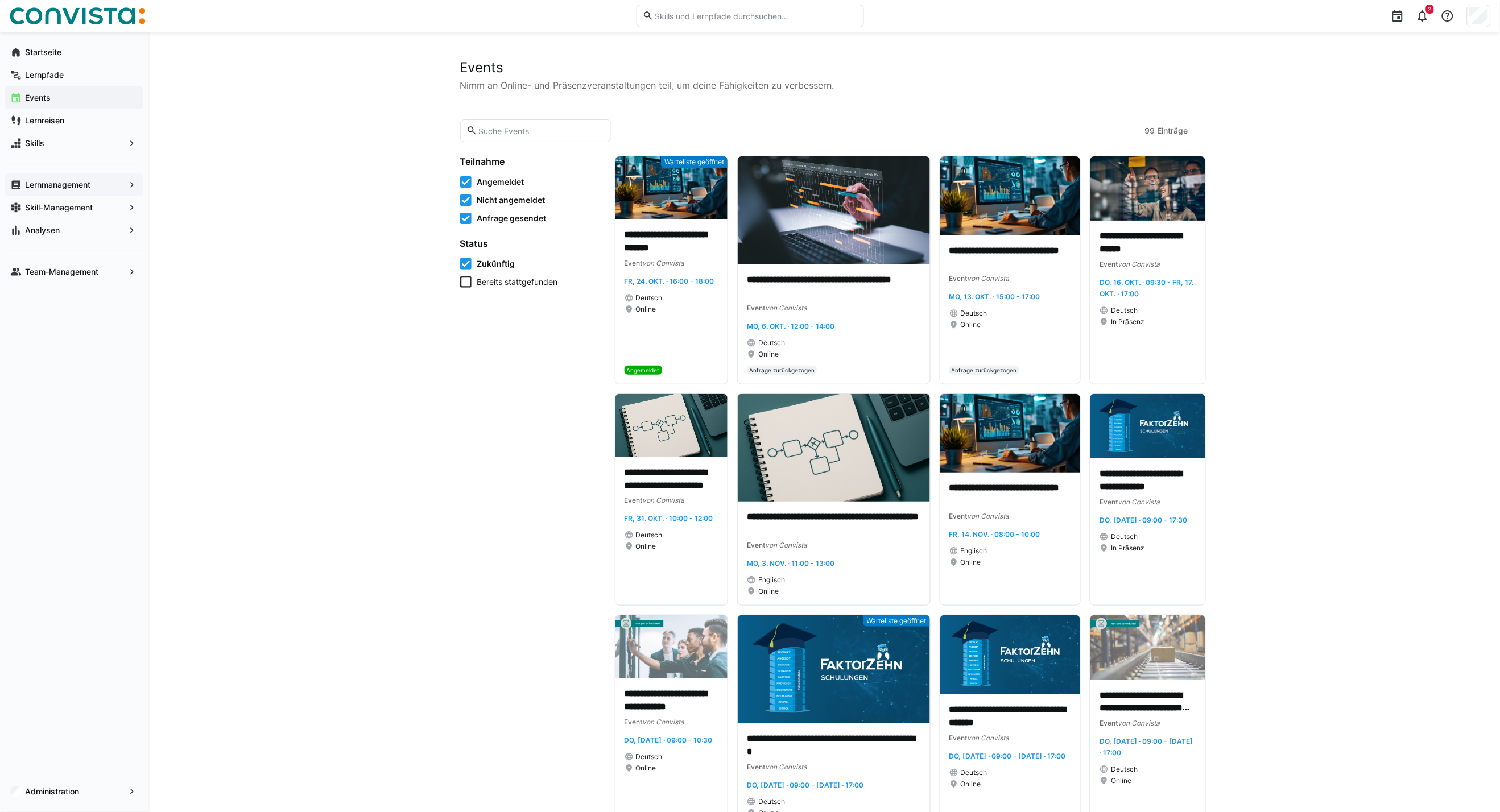
click at [0, 0] on app-navigation-label "Lernmanagement" at bounding box center [0, 0] width 0 height 0
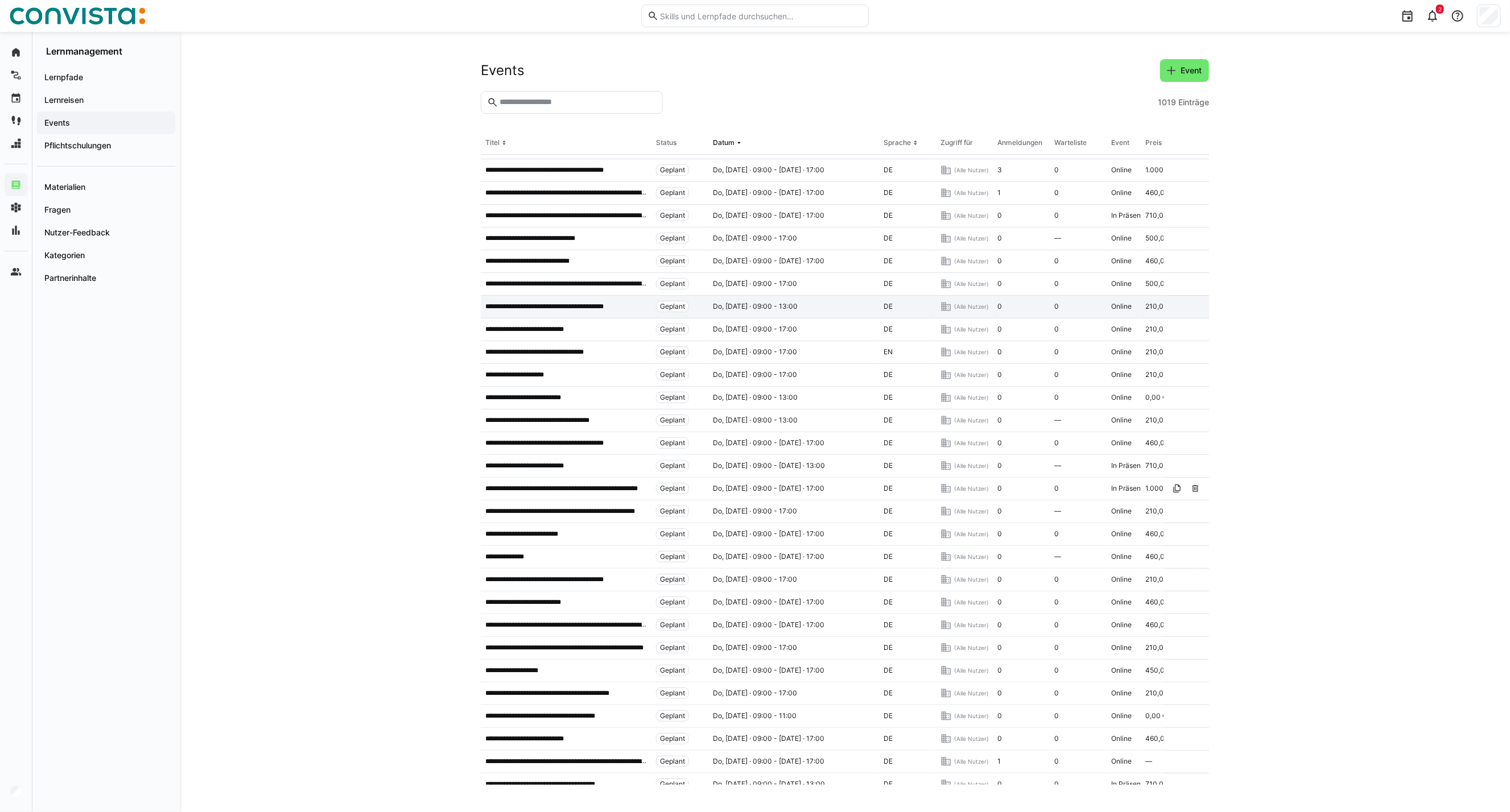
scroll to position [63, 0]
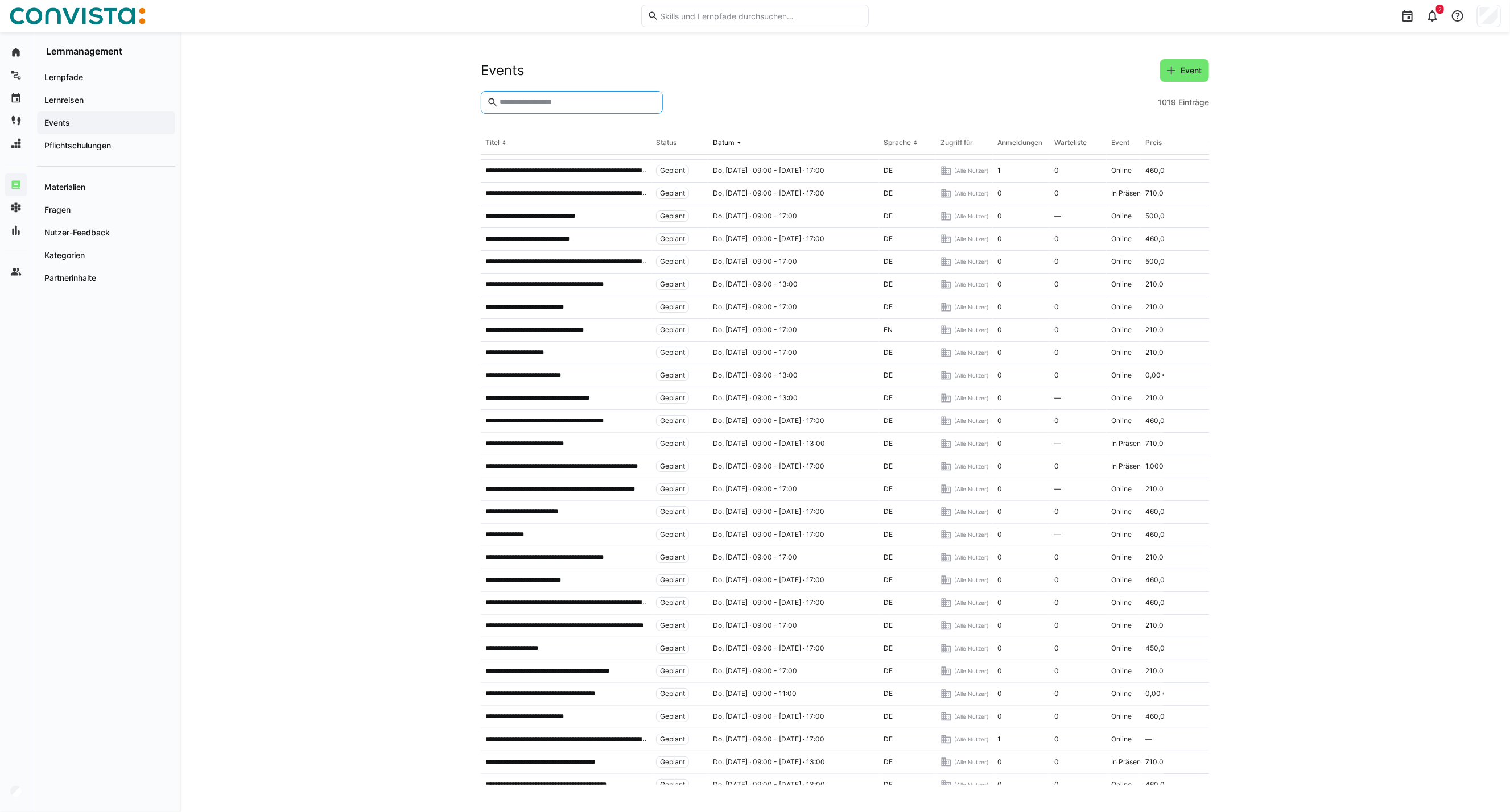
click at [545, 98] on input "text" at bounding box center [577, 102] width 158 height 10
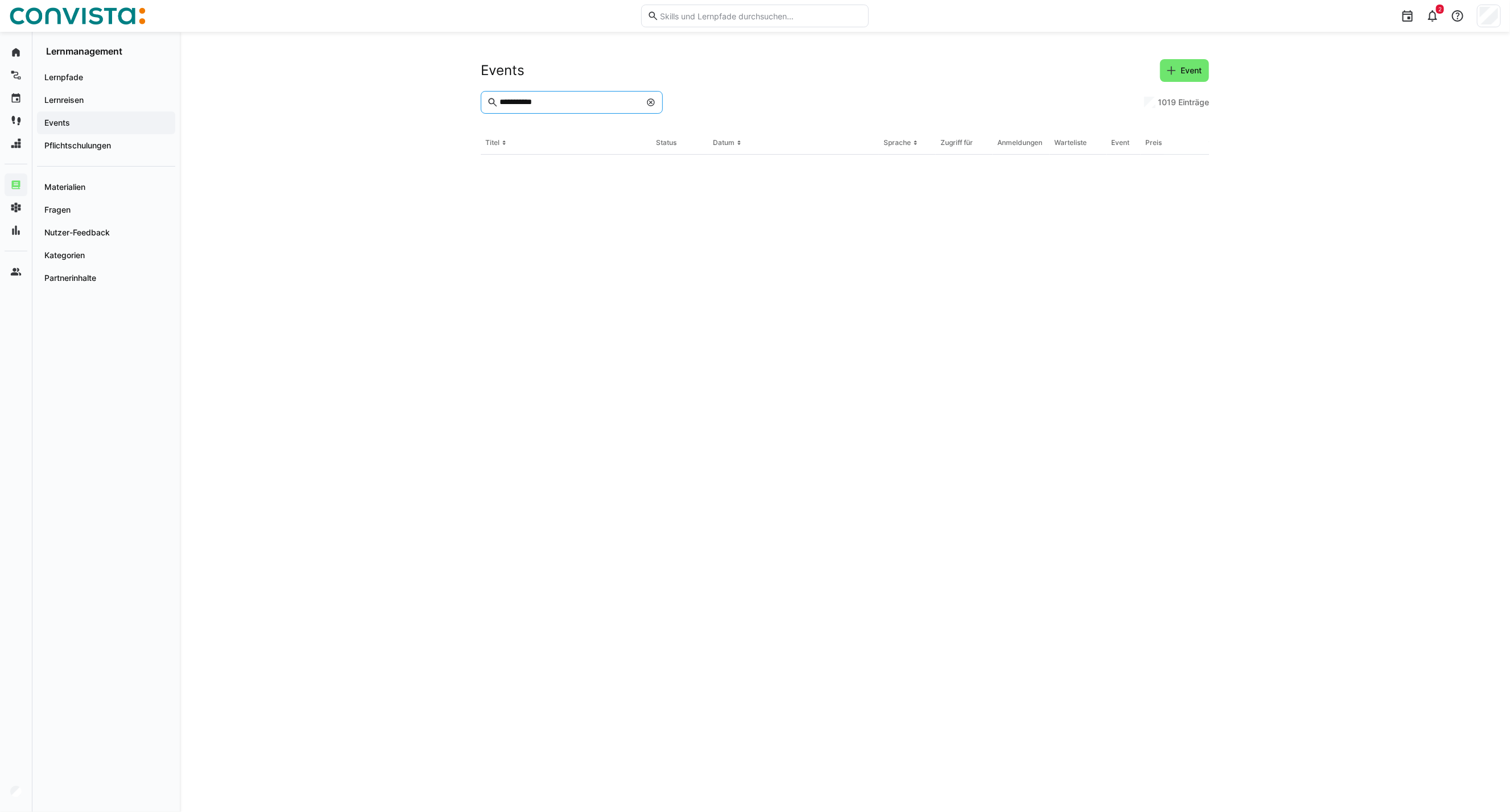
scroll to position [0, 0]
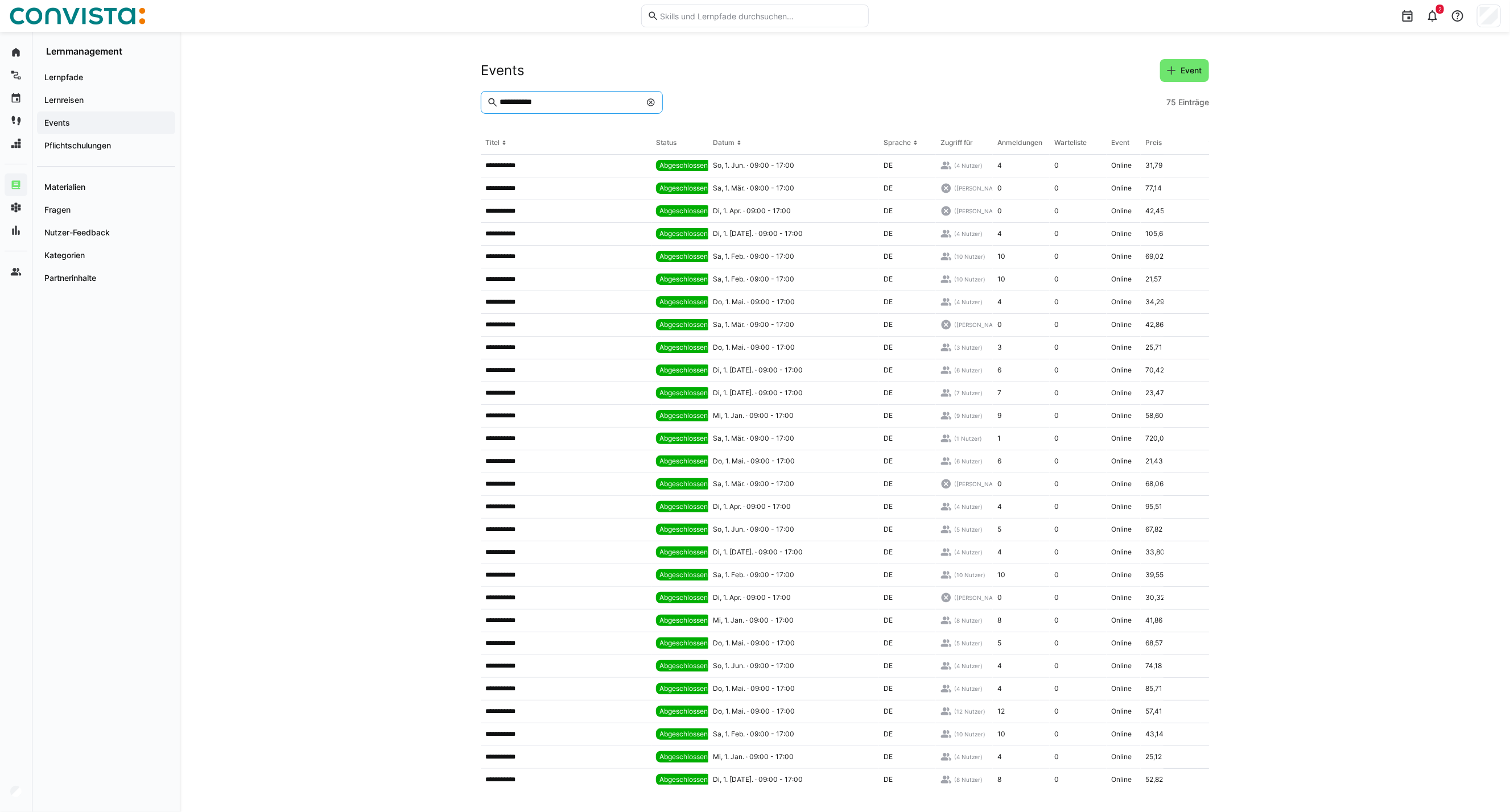
type input "**********"
click at [729, 129] on section "**********" at bounding box center [844, 111] width 728 height 41
click at [729, 135] on th "Datum" at bounding box center [794, 143] width 171 height 23
click at [777, 485] on span "Sa, 1. Feb. · 09:00 - 17:00" at bounding box center [753, 484] width 81 height 9
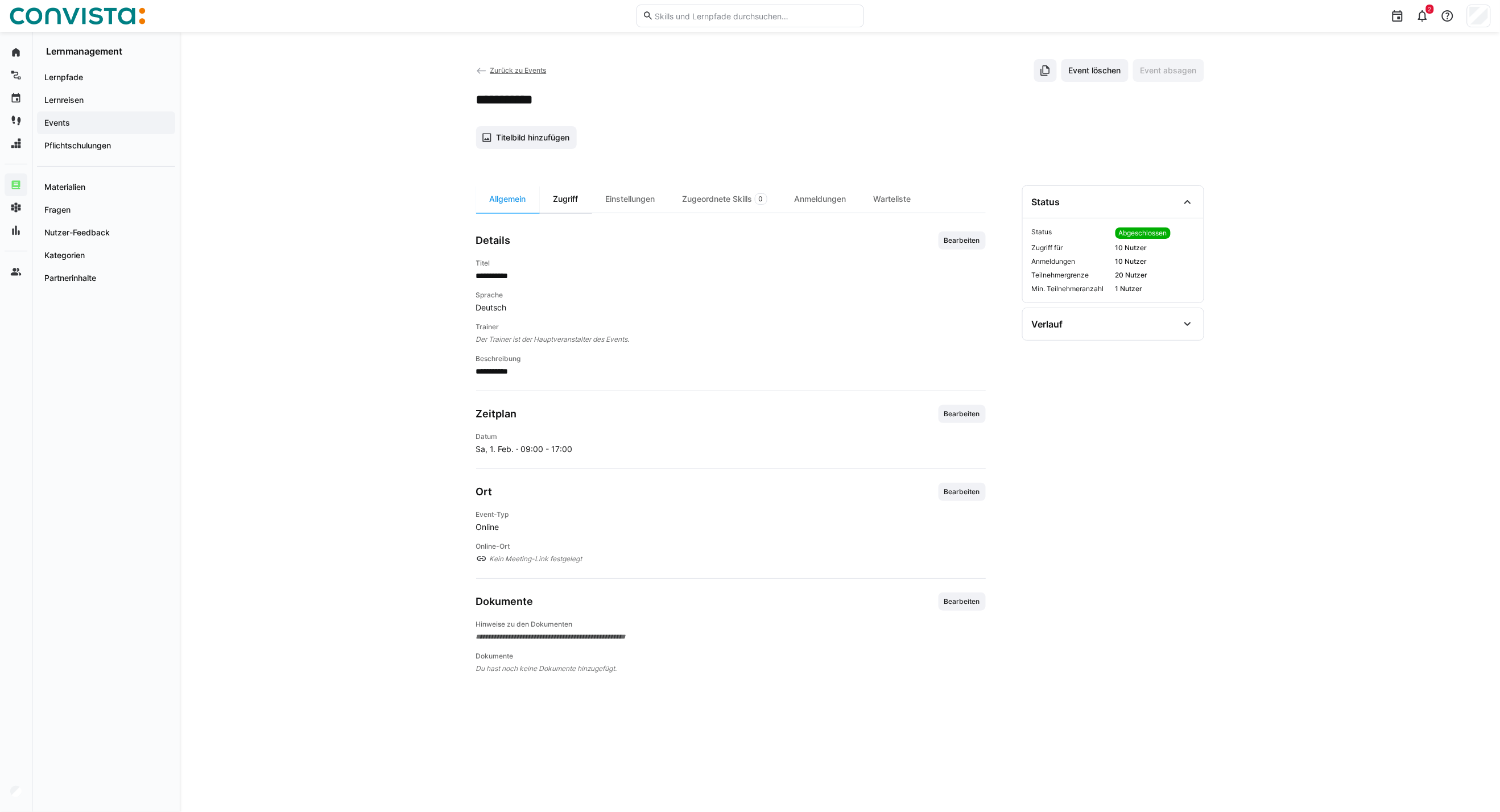
click at [582, 201] on div "Zugriff" at bounding box center [566, 199] width 52 height 27
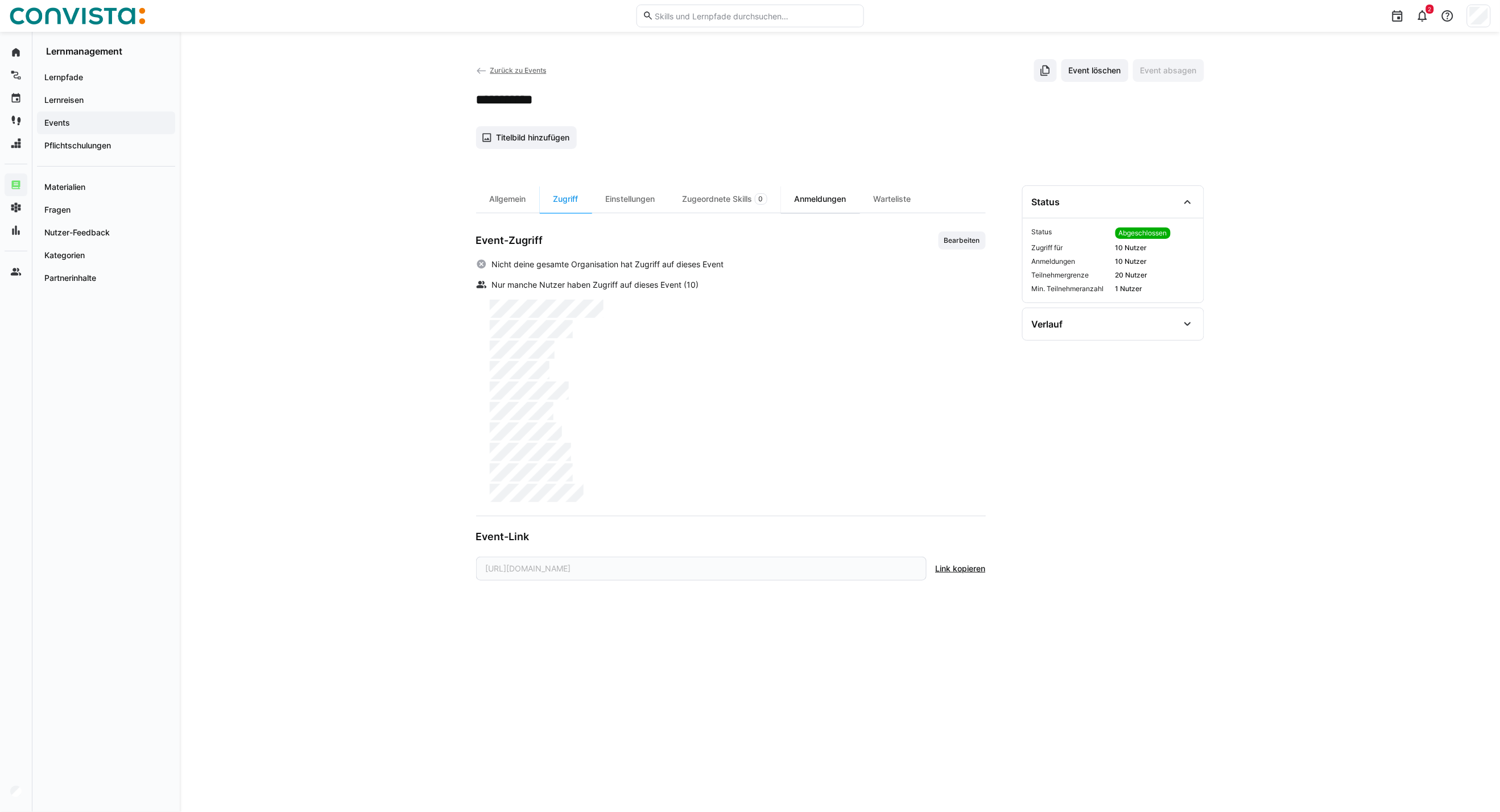
click at [820, 196] on div "Anmeldungen" at bounding box center [820, 199] width 79 height 27
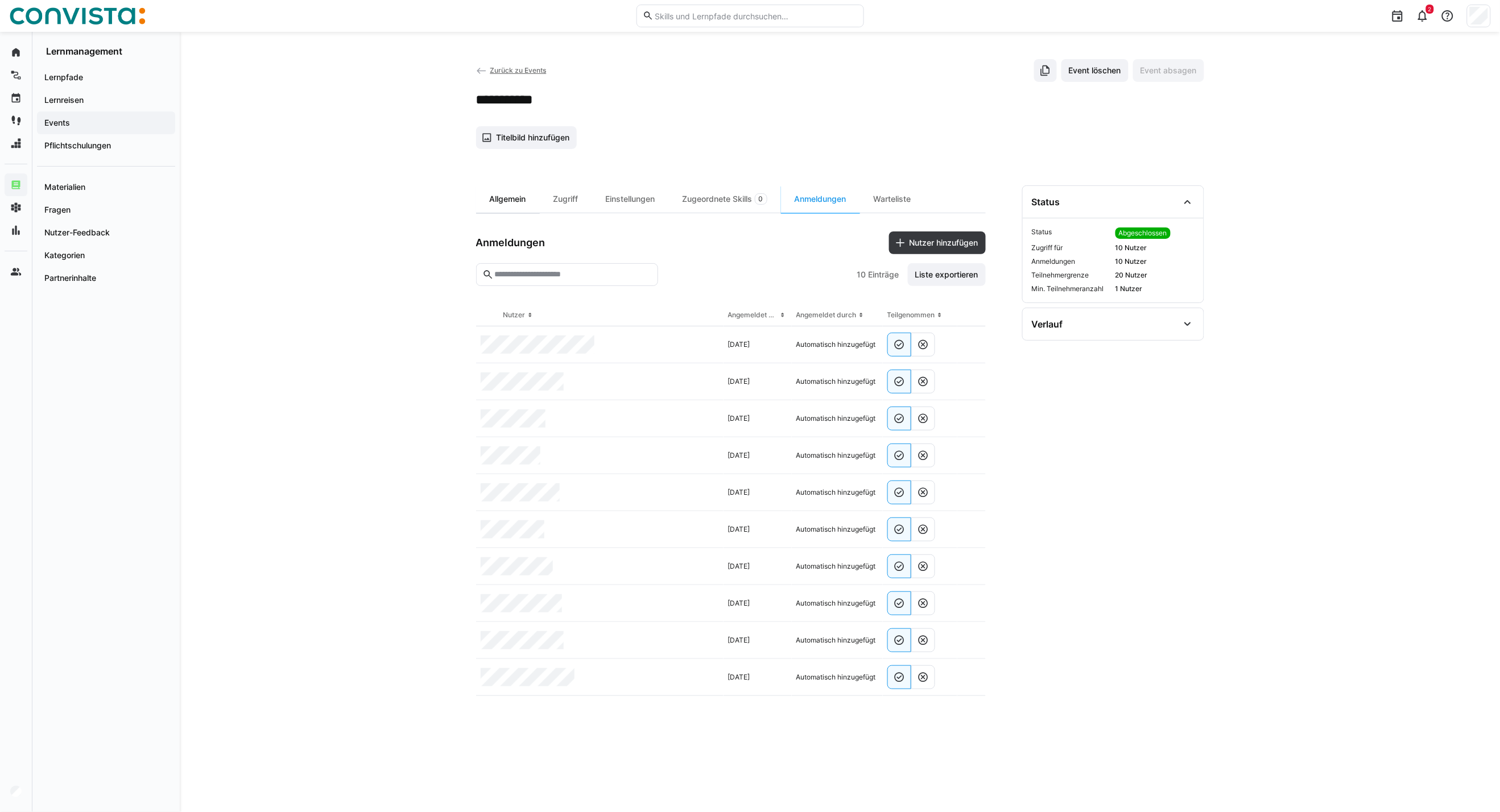
click at [505, 200] on div "Allgemein" at bounding box center [508, 199] width 64 height 27
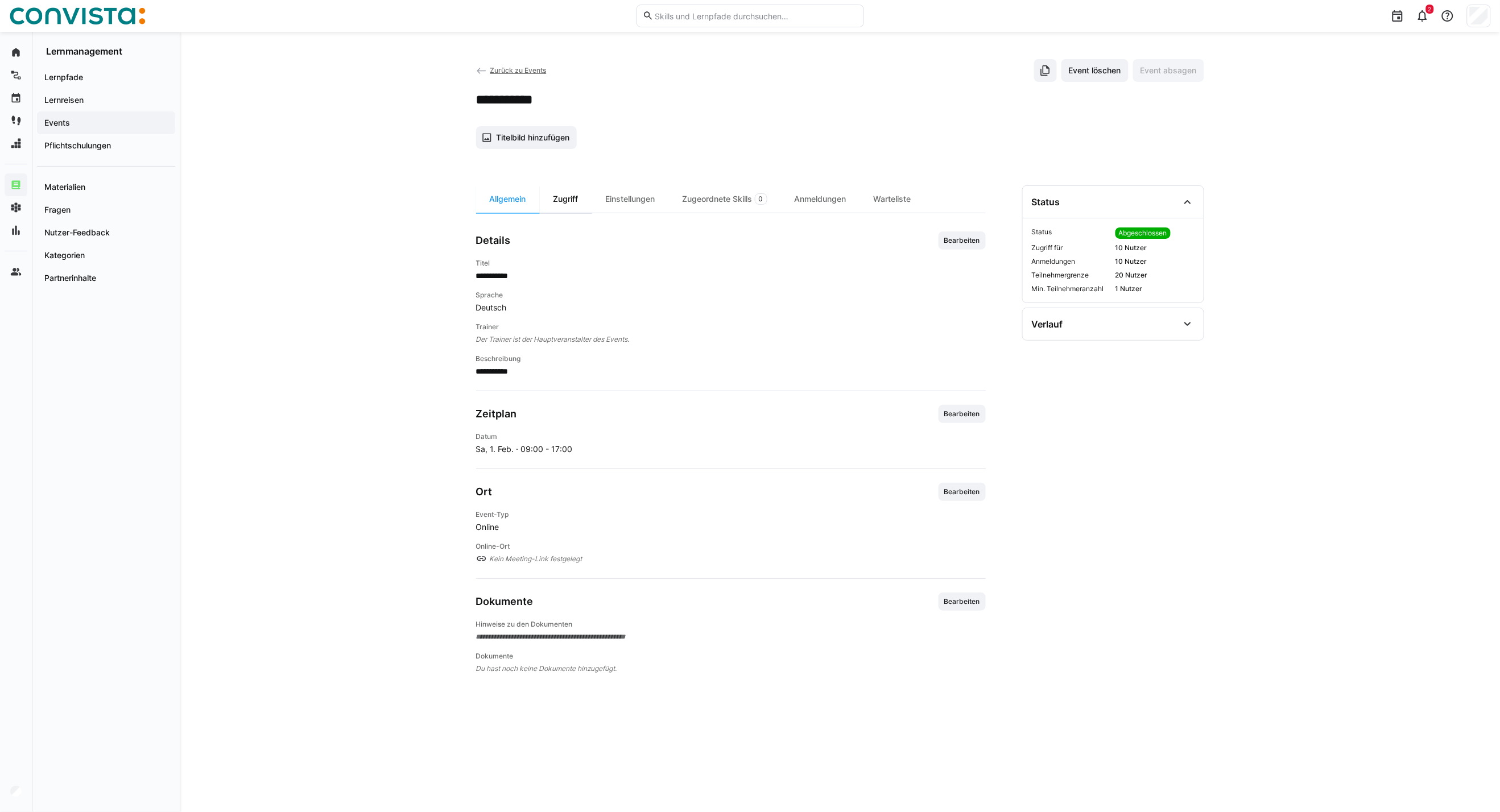
click at [566, 200] on div "Zugriff" at bounding box center [566, 199] width 52 height 27
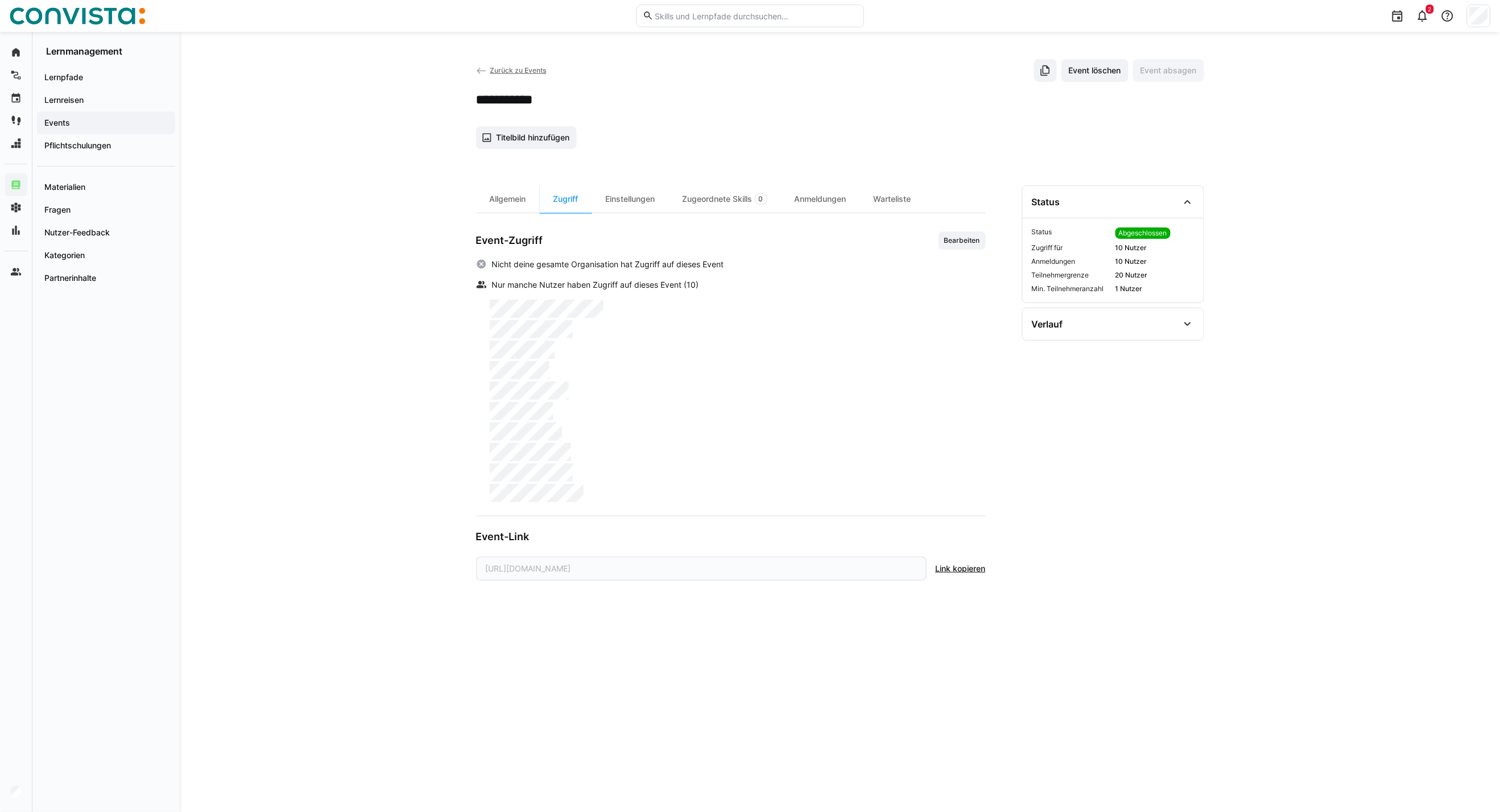
drag, startPoint x: 967, startPoint y: 246, endPoint x: 947, endPoint y: 270, distance: 31.2
click at [967, 246] on span "Bearbeiten" at bounding box center [962, 241] width 47 height 18
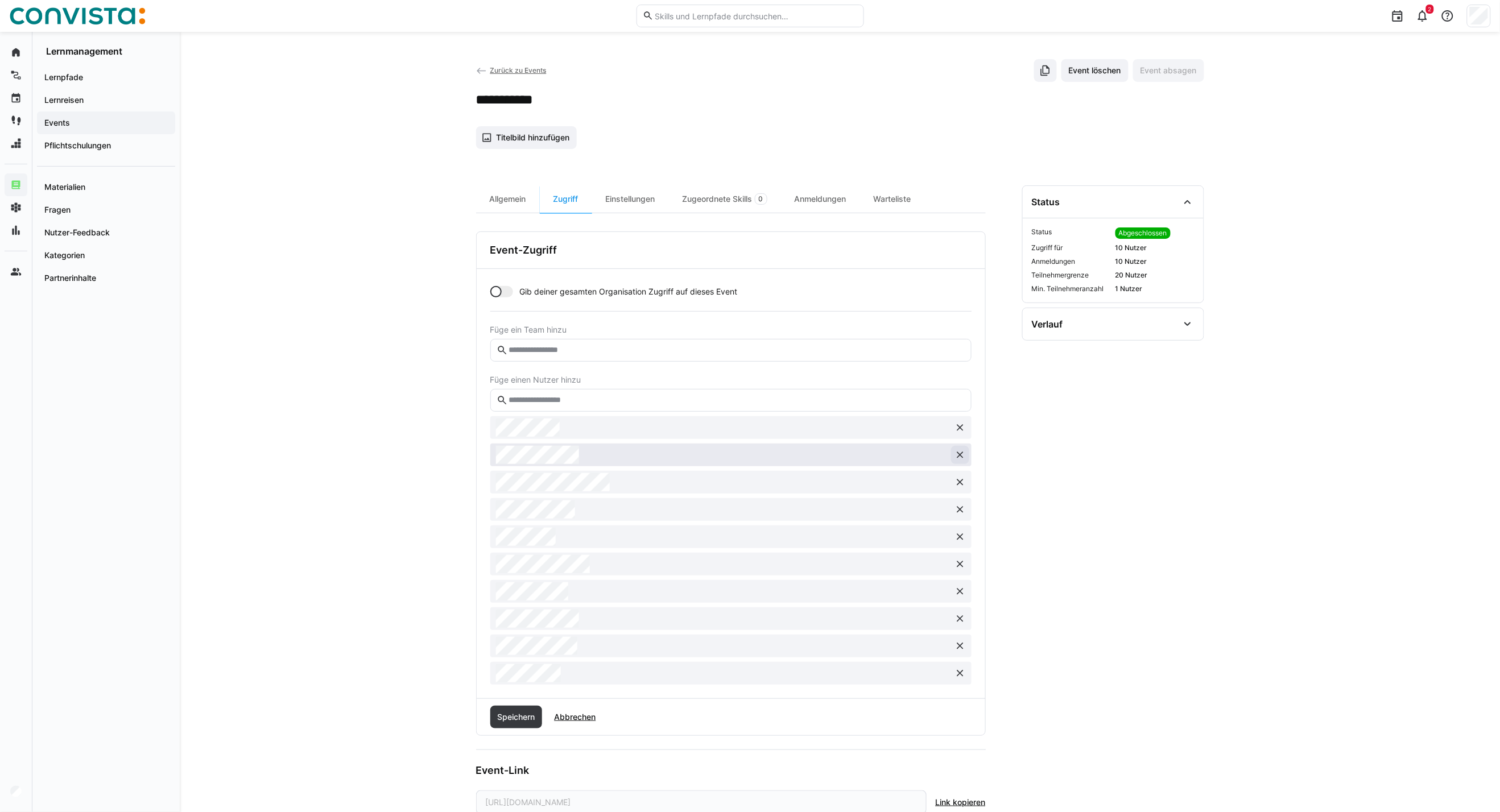
click at [962, 457] on eds-icon at bounding box center [960, 455] width 12 height 12
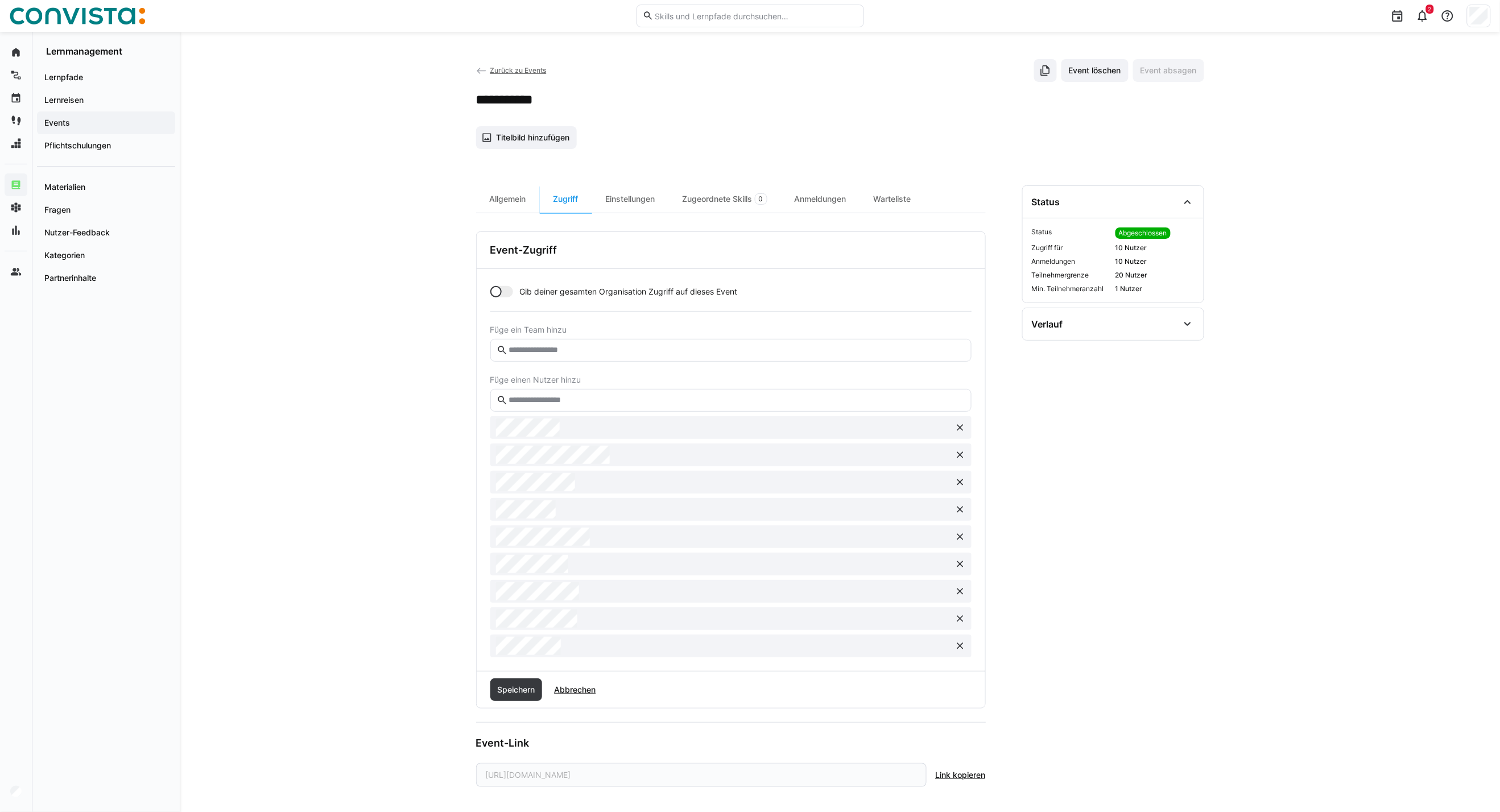
click at [962, 457] on eds-icon at bounding box center [960, 455] width 12 height 12
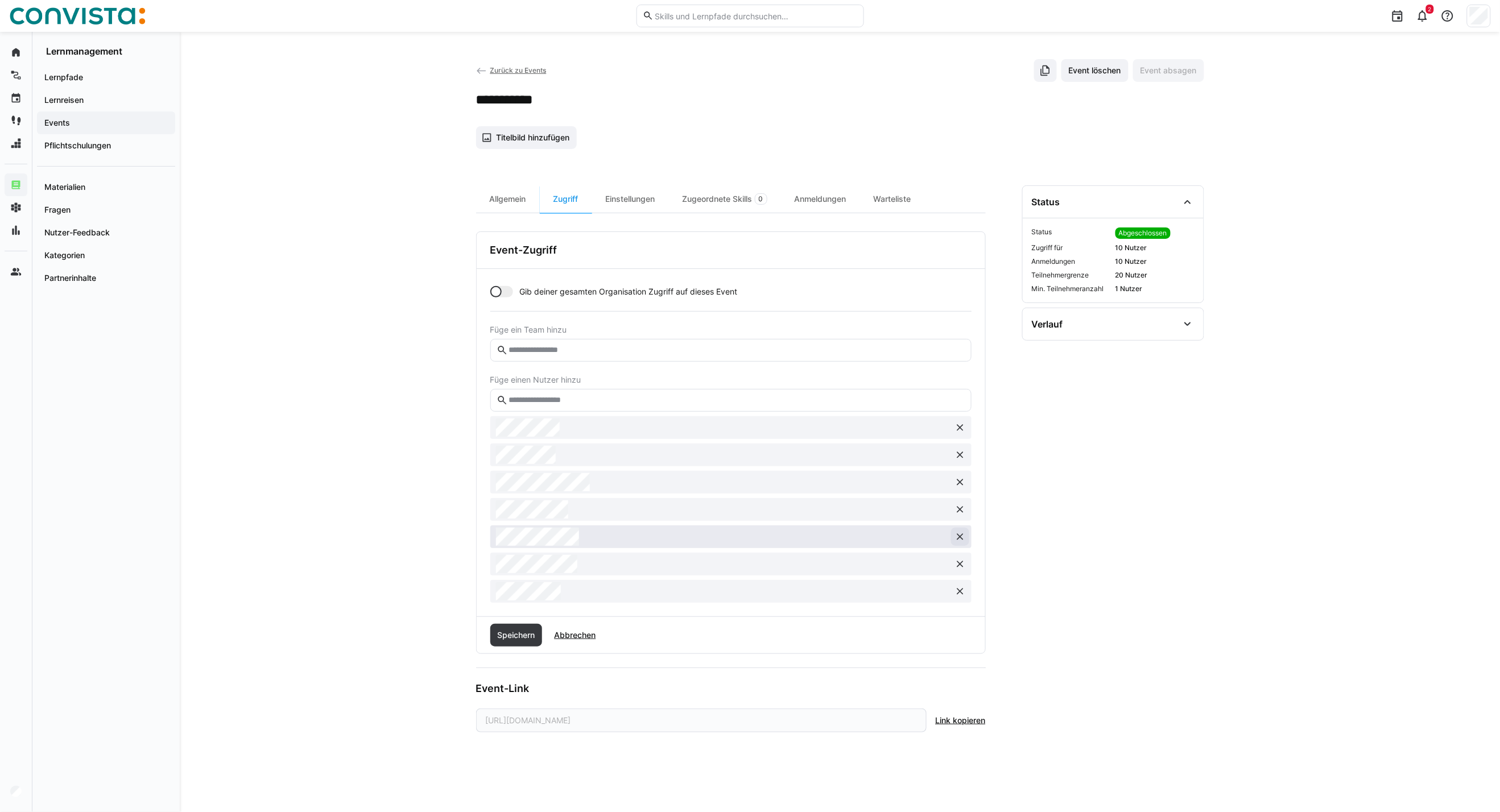
click at [966, 539] on button at bounding box center [960, 537] width 18 height 18
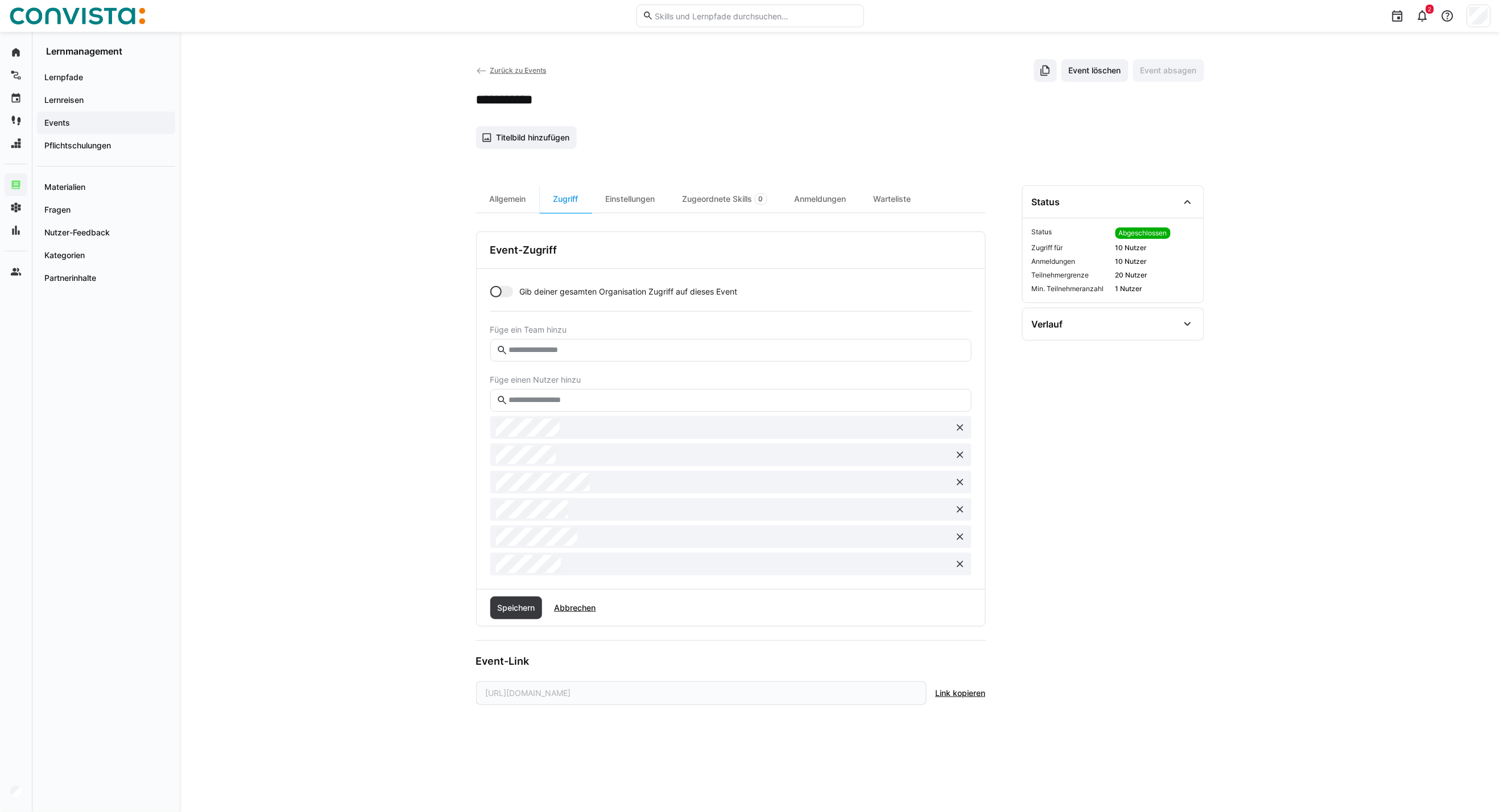
click at [966, 539] on button at bounding box center [960, 537] width 18 height 18
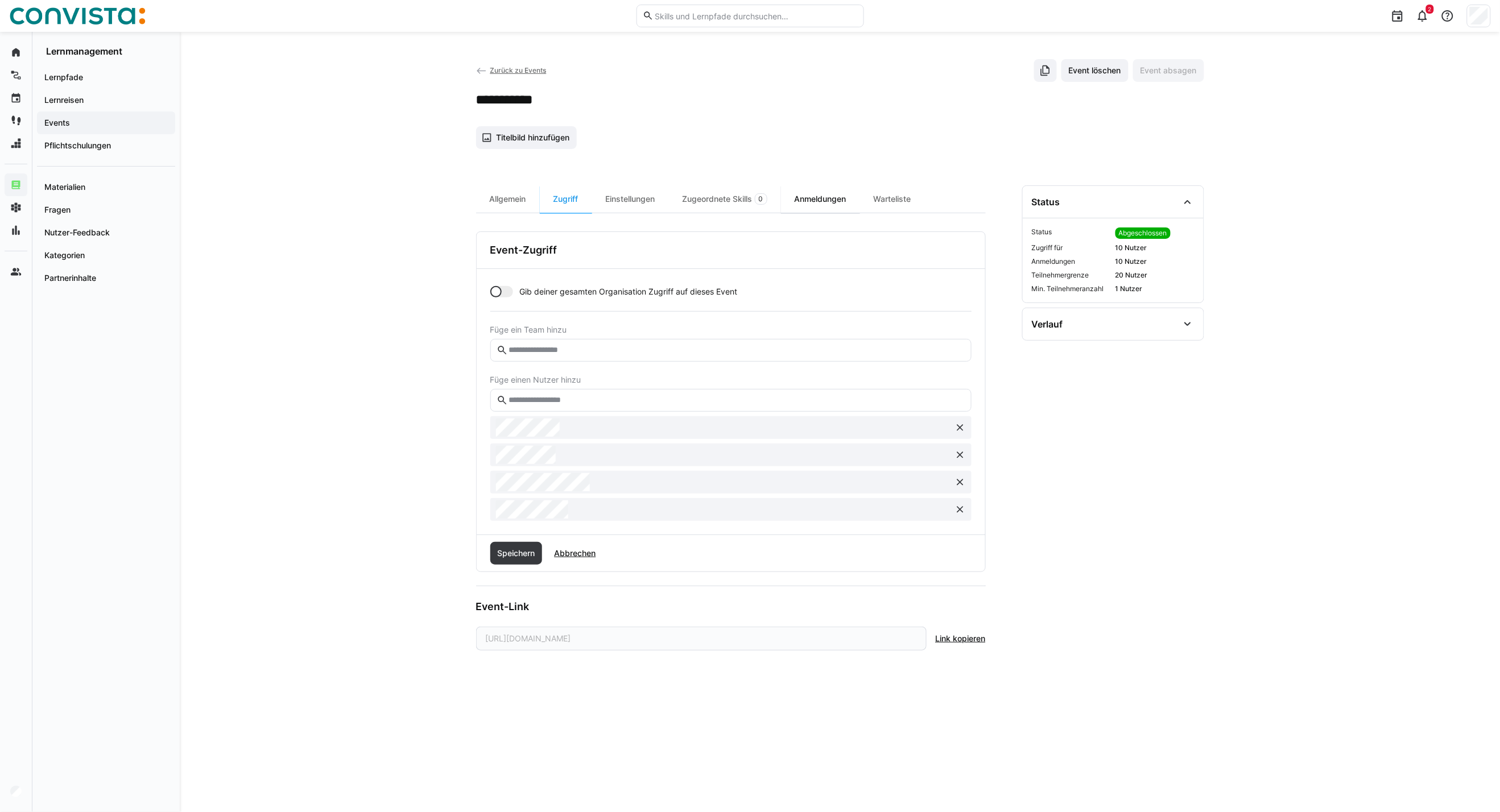
click at [830, 206] on div "Anmeldungen" at bounding box center [820, 199] width 79 height 27
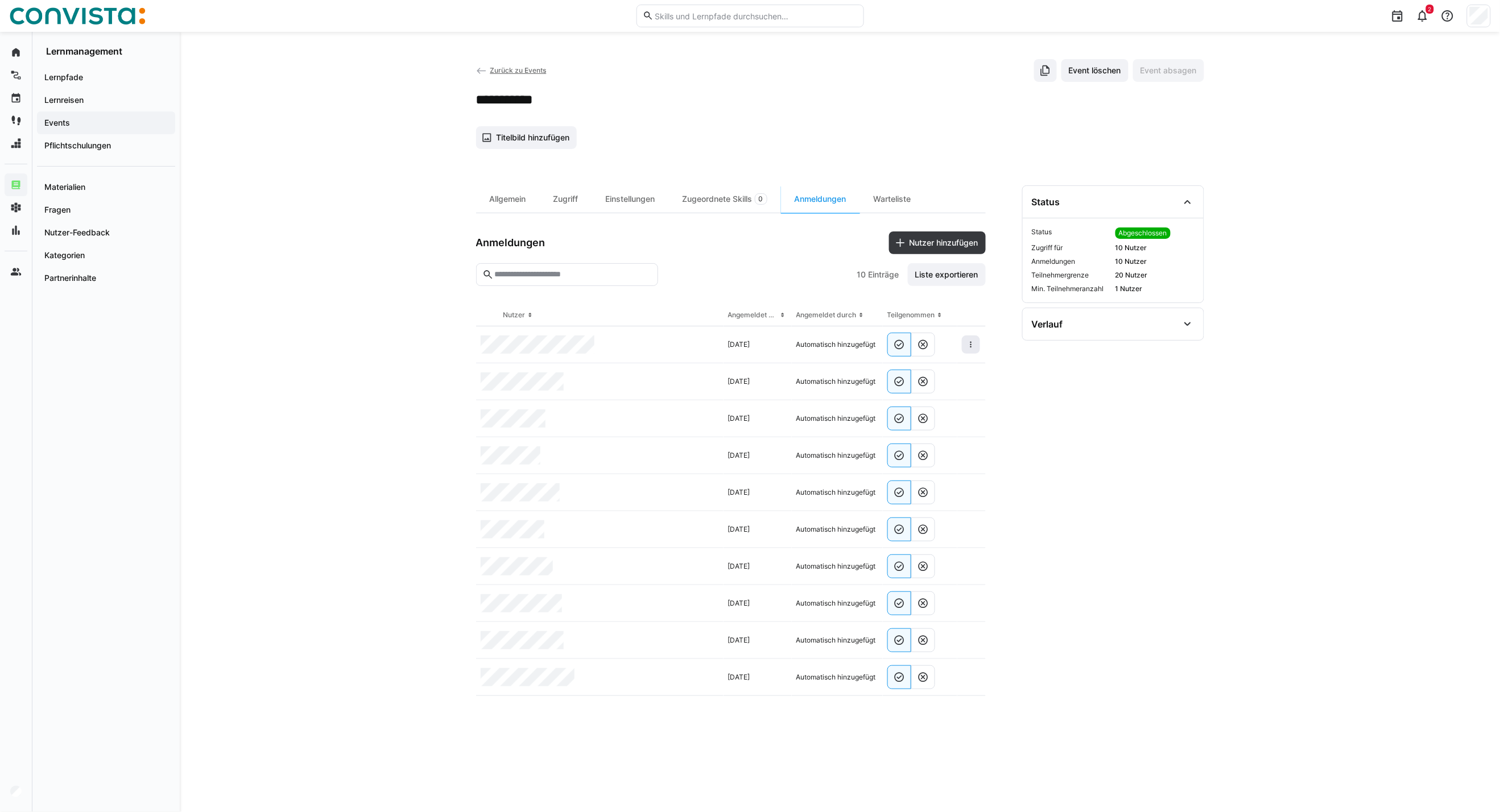
click at [976, 349] on span at bounding box center [971, 345] width 18 height 18
click at [976, 345] on span at bounding box center [971, 345] width 18 height 18
click at [950, 370] on div "Teilnehmer entfernen" at bounding box center [936, 370] width 69 height 9
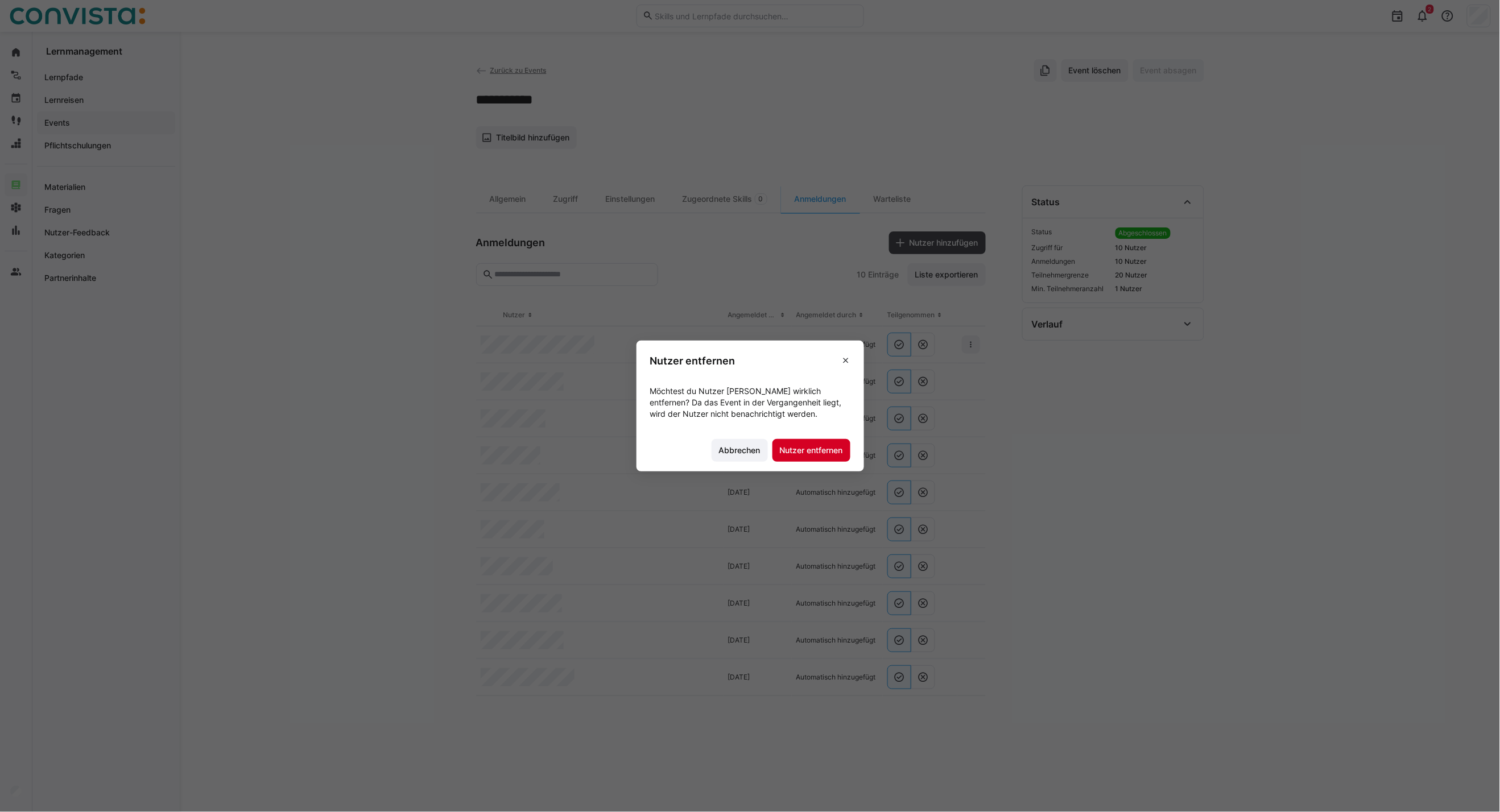
click at [816, 451] on span "Nutzer entfernen" at bounding box center [811, 450] width 66 height 12
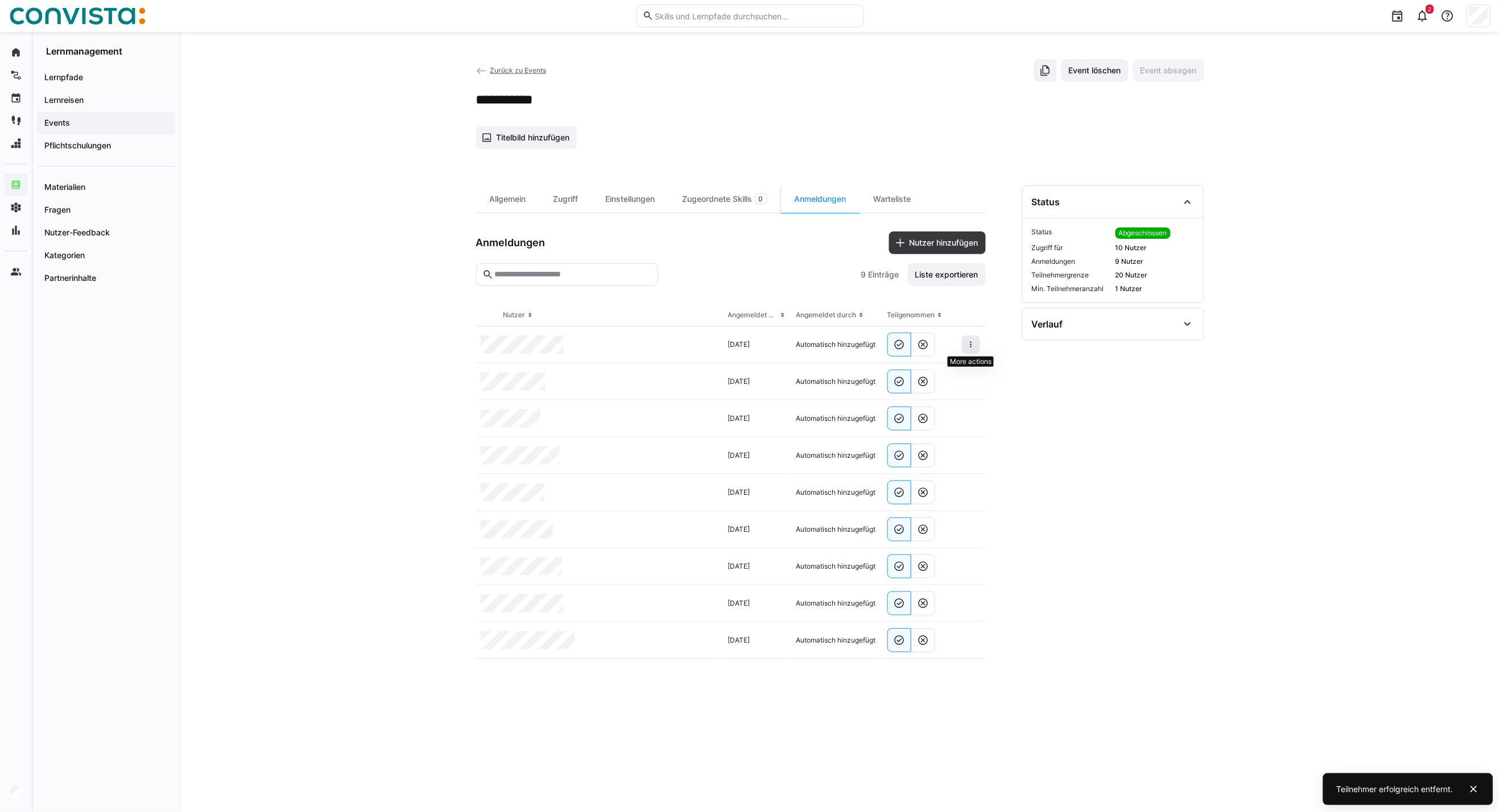
click at [972, 349] on span at bounding box center [971, 345] width 18 height 18
click at [969, 343] on eds-icon at bounding box center [971, 345] width 9 height 9
click at [950, 374] on div "Teilnehmer entfernen" at bounding box center [936, 370] width 69 height 9
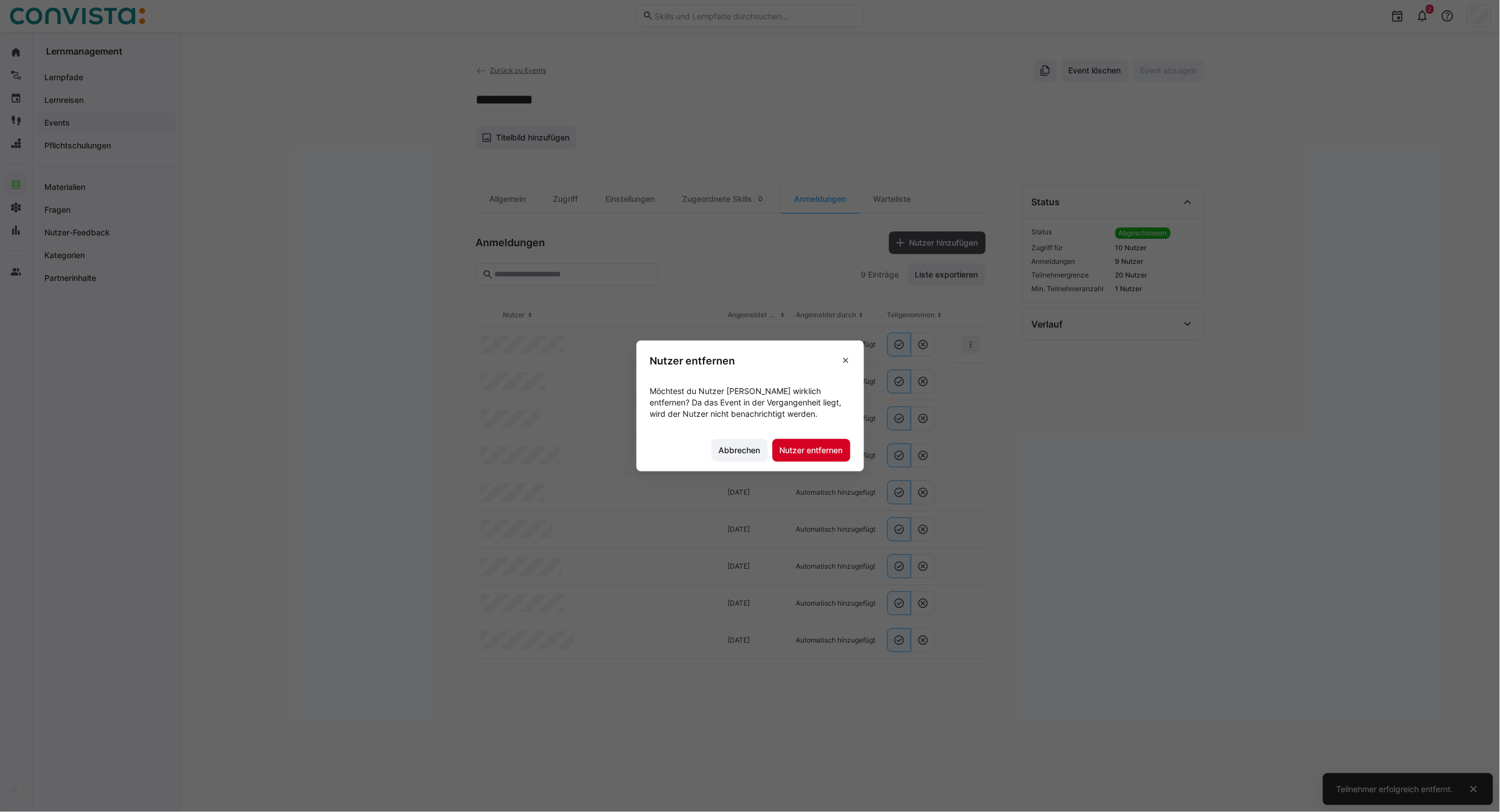
click at [831, 447] on span "Nutzer entfernen" at bounding box center [811, 450] width 66 height 12
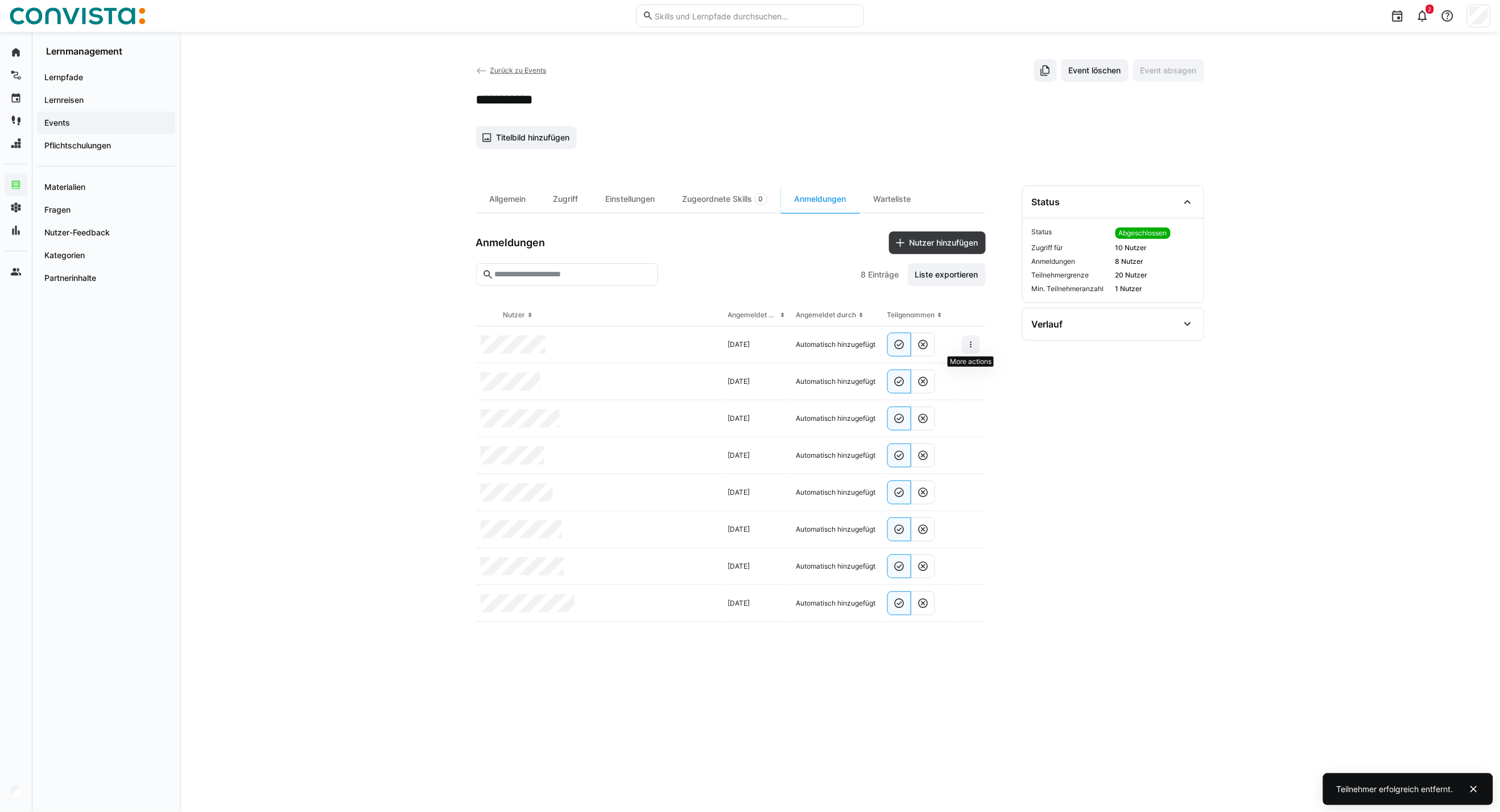
click at [973, 345] on eds-icon at bounding box center [971, 345] width 9 height 9
click at [930, 374] on div "Teilnehmer entfernen" at bounding box center [936, 370] width 69 height 9
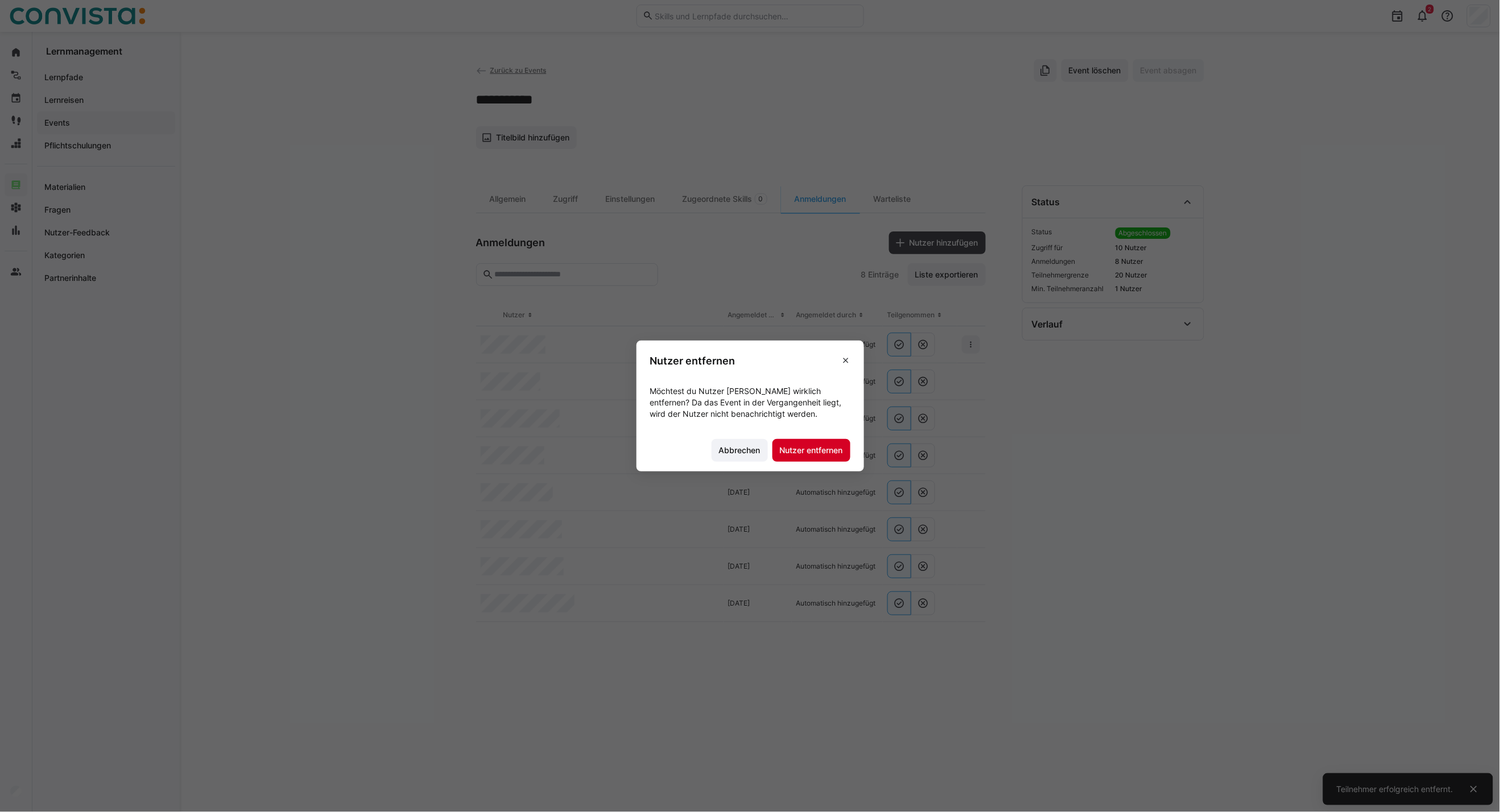
click at [818, 445] on span "Nutzer entfernen" at bounding box center [811, 450] width 66 height 12
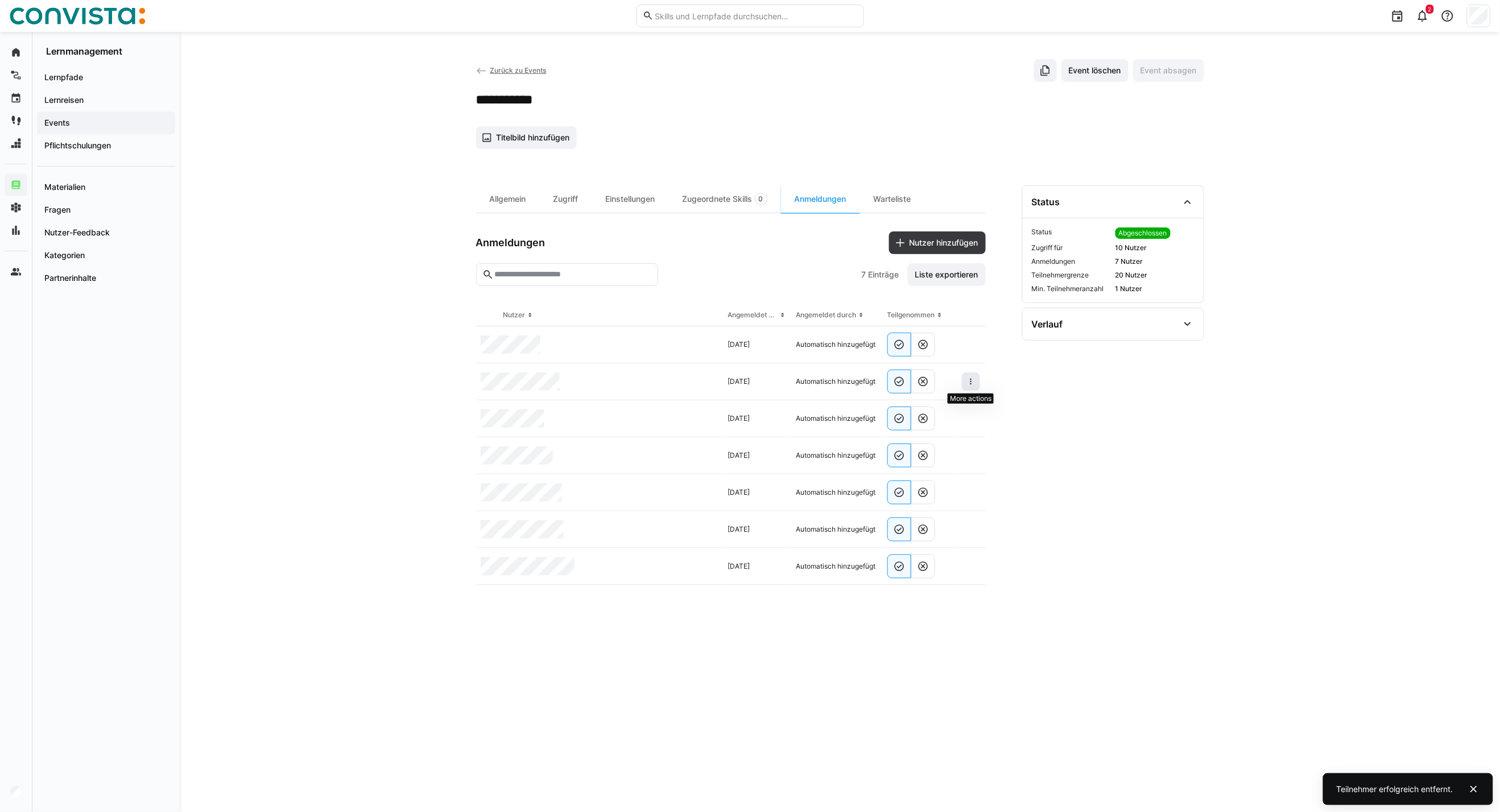
click at [970, 385] on eds-icon at bounding box center [971, 381] width 9 height 9
click at [969, 377] on eds-icon at bounding box center [971, 381] width 9 height 9
click at [954, 406] on div at bounding box center [920, 419] width 74 height 37
click at [971, 388] on span at bounding box center [971, 382] width 18 height 18
click at [968, 383] on eds-icon at bounding box center [971, 381] width 9 height 9
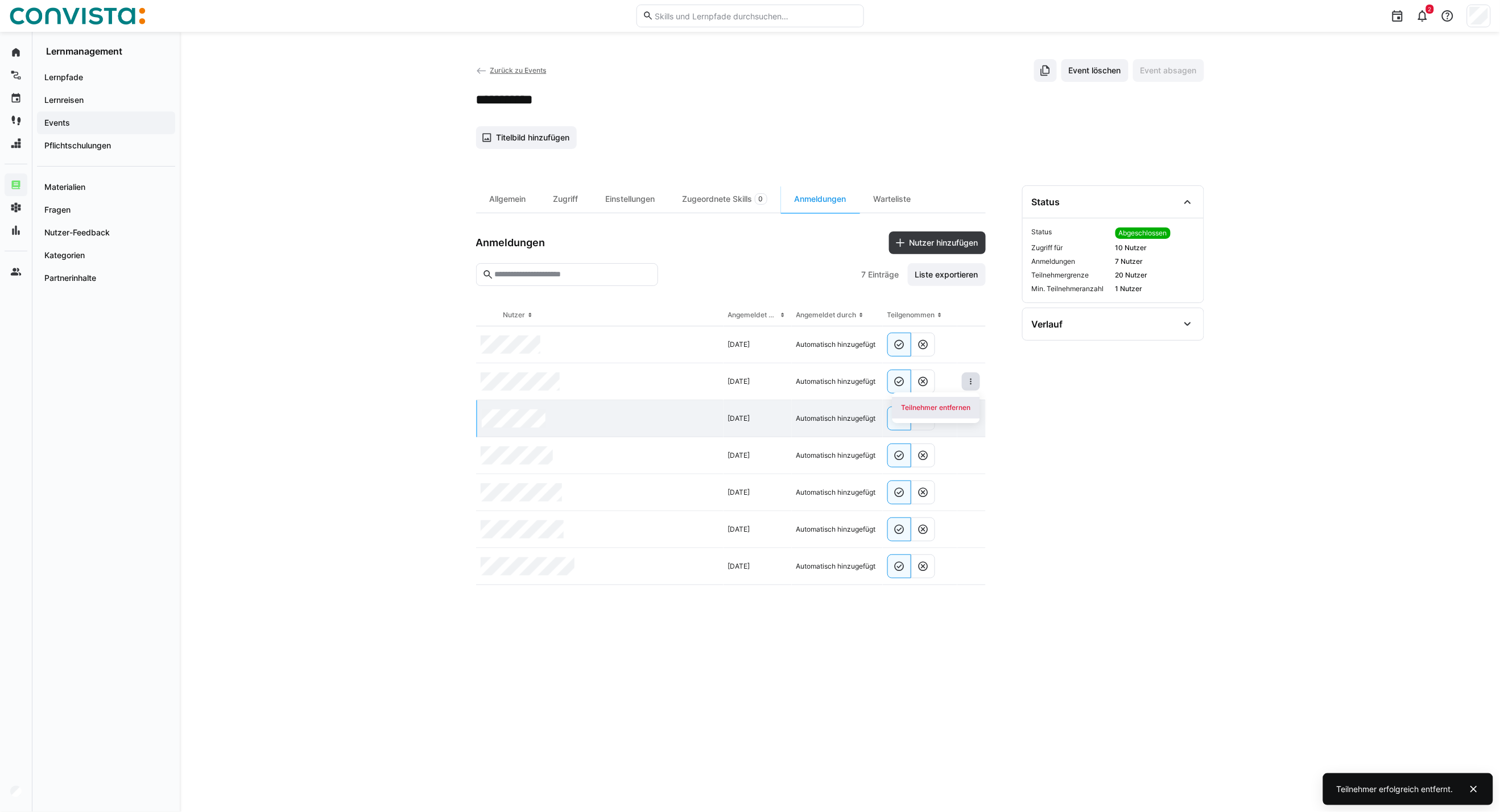
click at [942, 407] on div "Teilnehmer entfernen" at bounding box center [936, 408] width 69 height 9
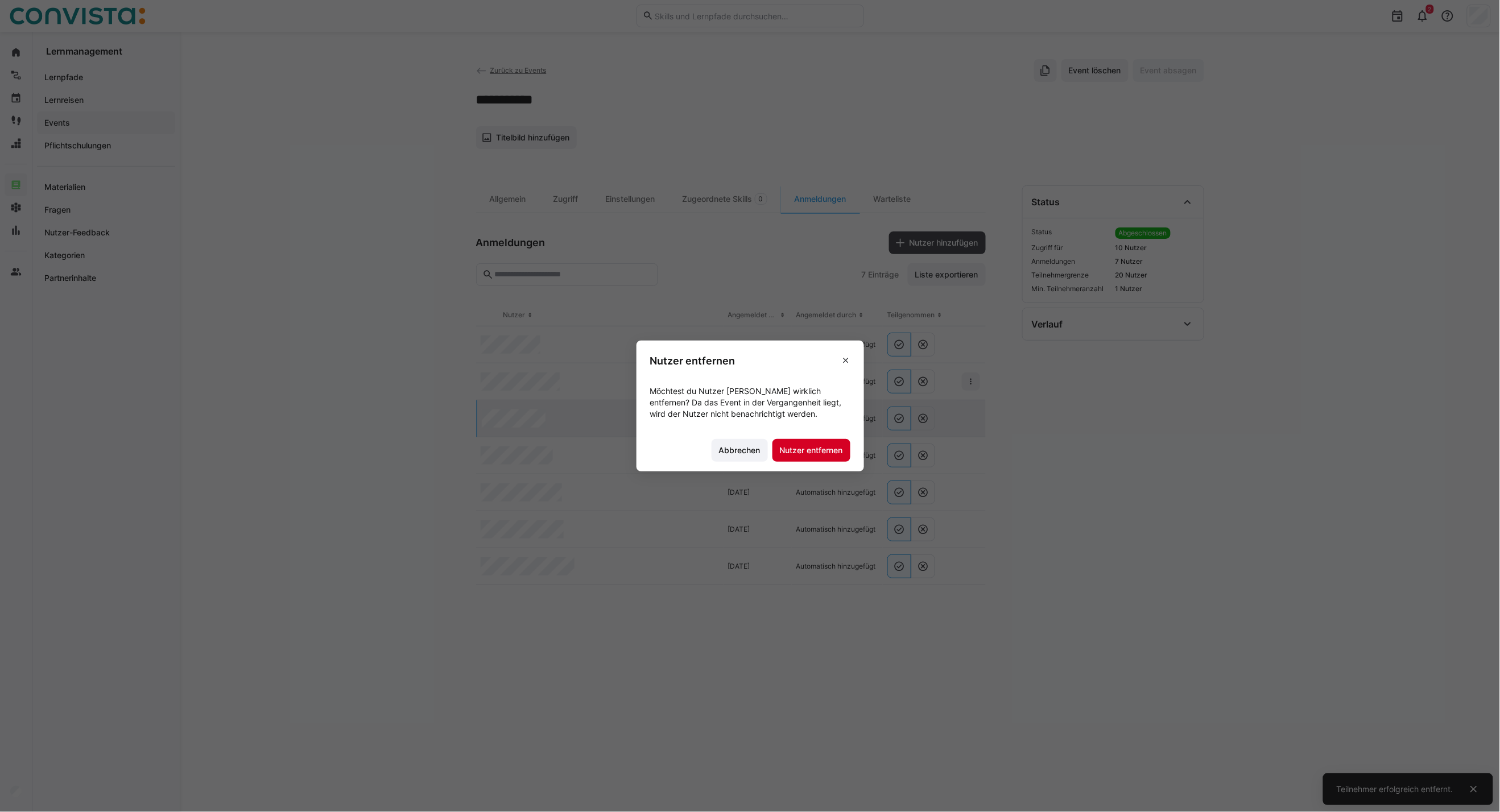
click at [836, 452] on span "Nutzer entfernen" at bounding box center [811, 450] width 66 height 12
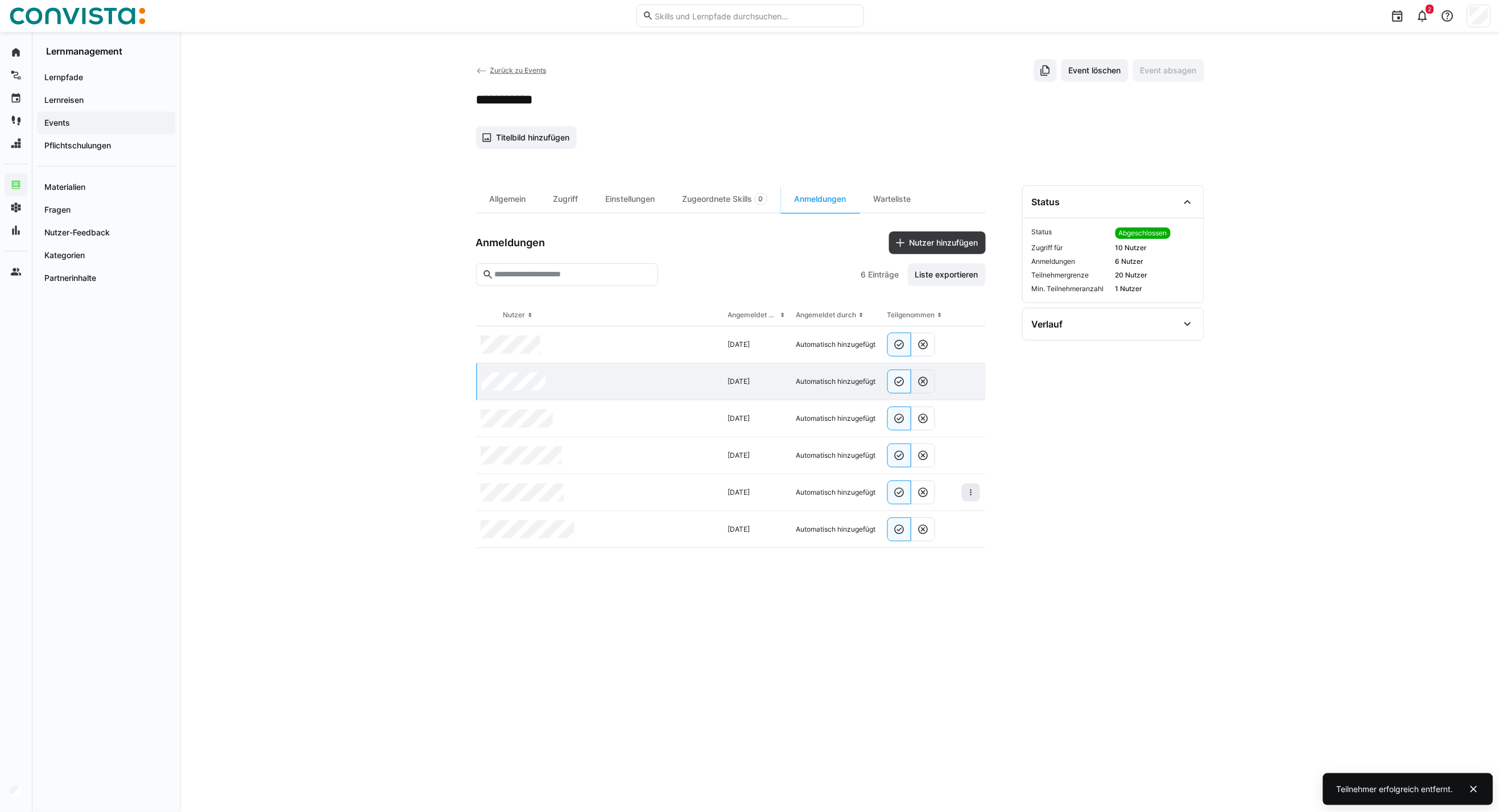
click at [971, 495] on eds-icon at bounding box center [971, 492] width 9 height 9
click at [934, 520] on div "Teilnehmer entfernen" at bounding box center [936, 518] width 69 height 9
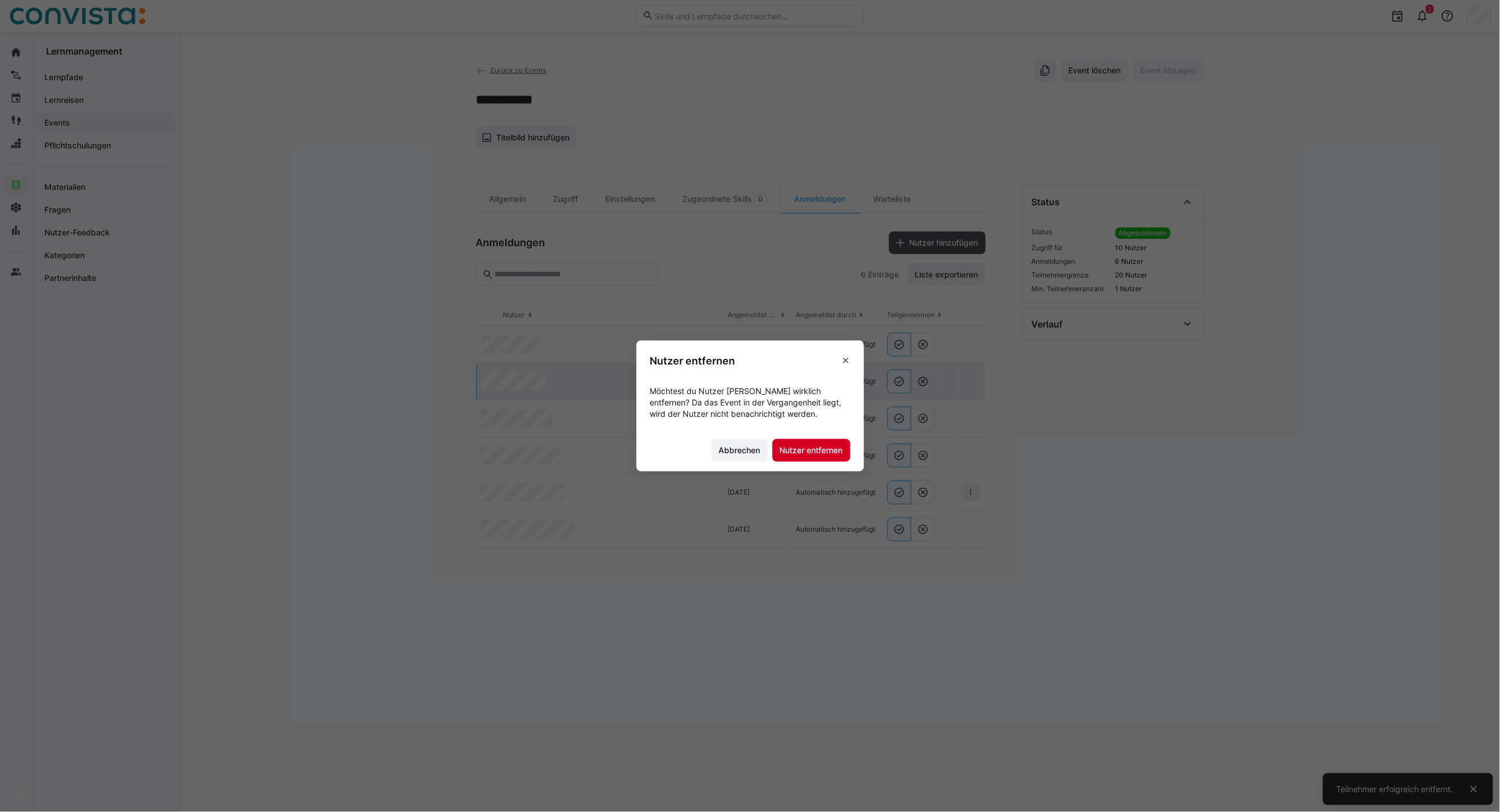
click at [825, 453] on span "Nutzer entfernen" at bounding box center [811, 450] width 66 height 12
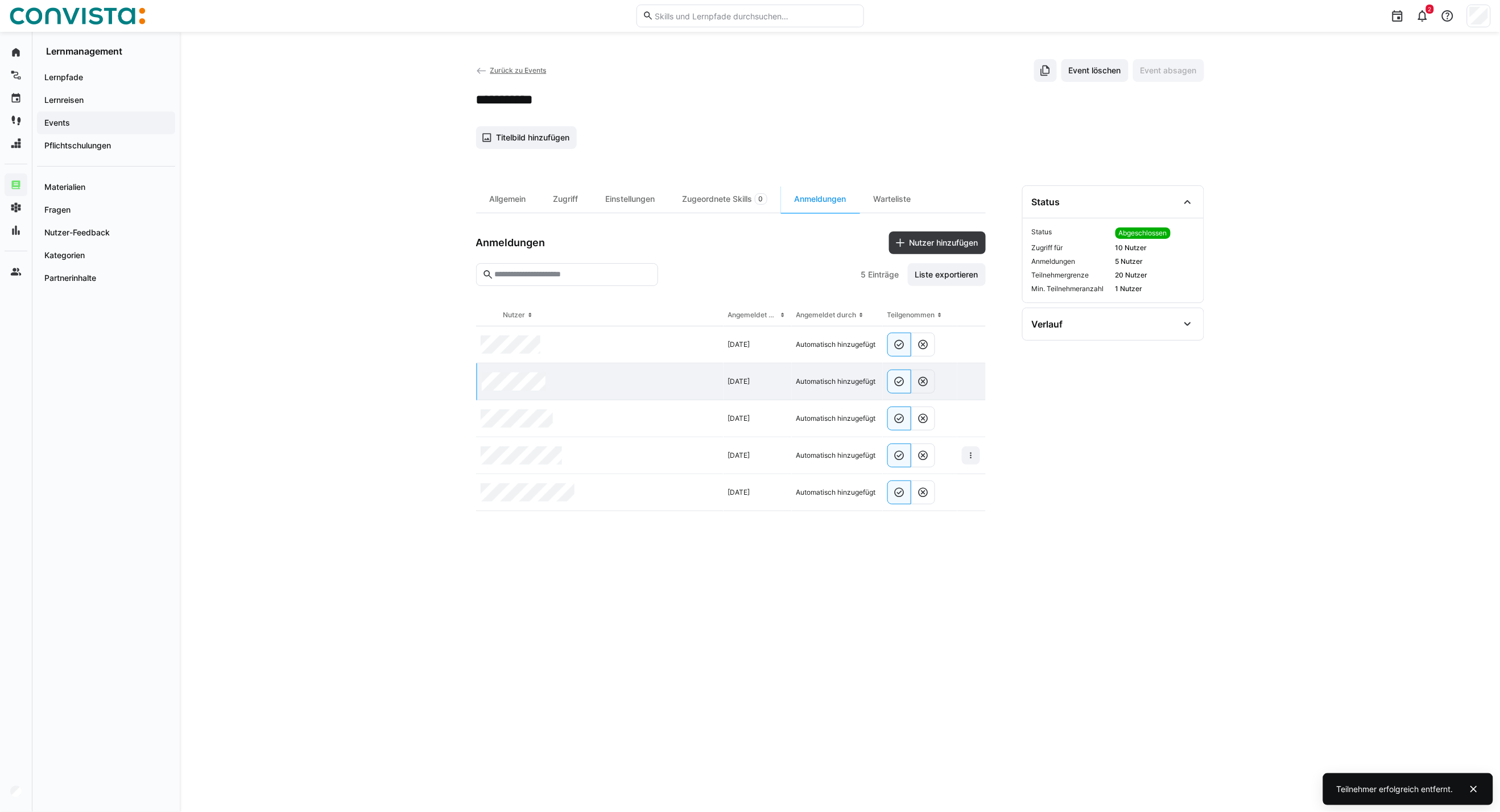
click at [966, 465] on div at bounding box center [971, 456] width 28 height 37
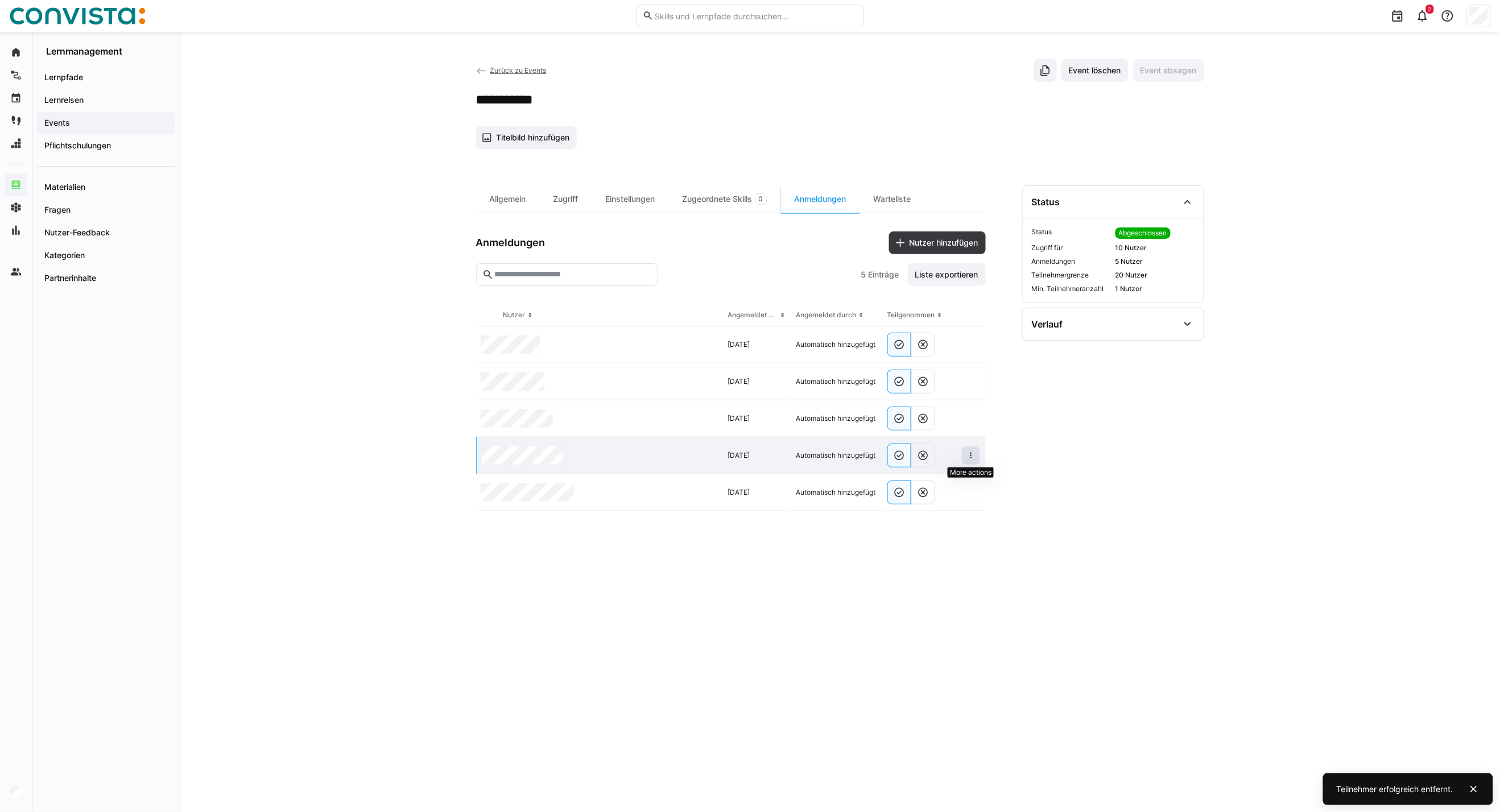
click at [971, 452] on eds-icon at bounding box center [971, 455] width 9 height 9
click at [942, 489] on span "Teilnehmer entfernen" at bounding box center [936, 482] width 88 height 21
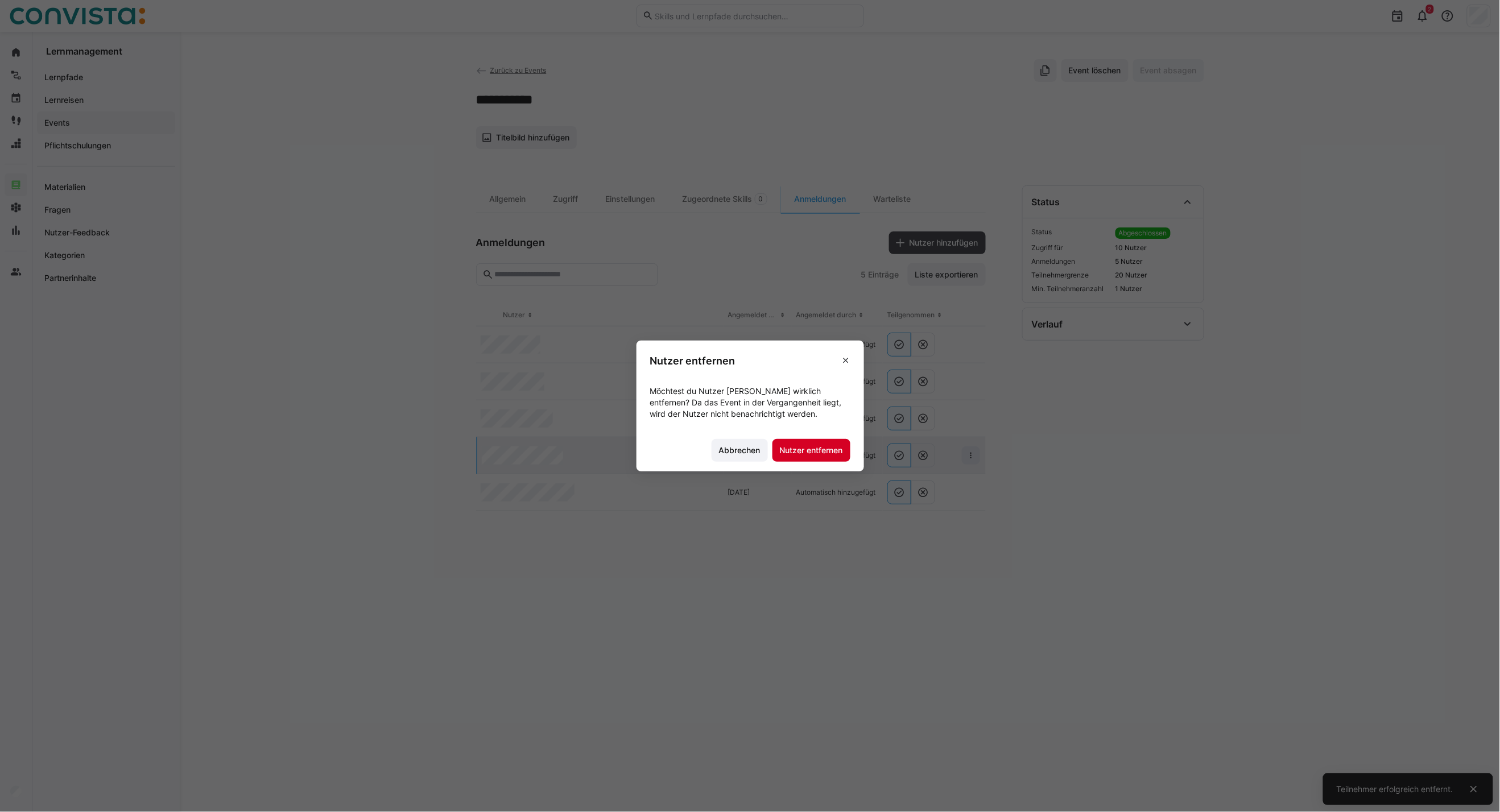
click at [823, 453] on span "Nutzer entfernen" at bounding box center [811, 450] width 66 height 12
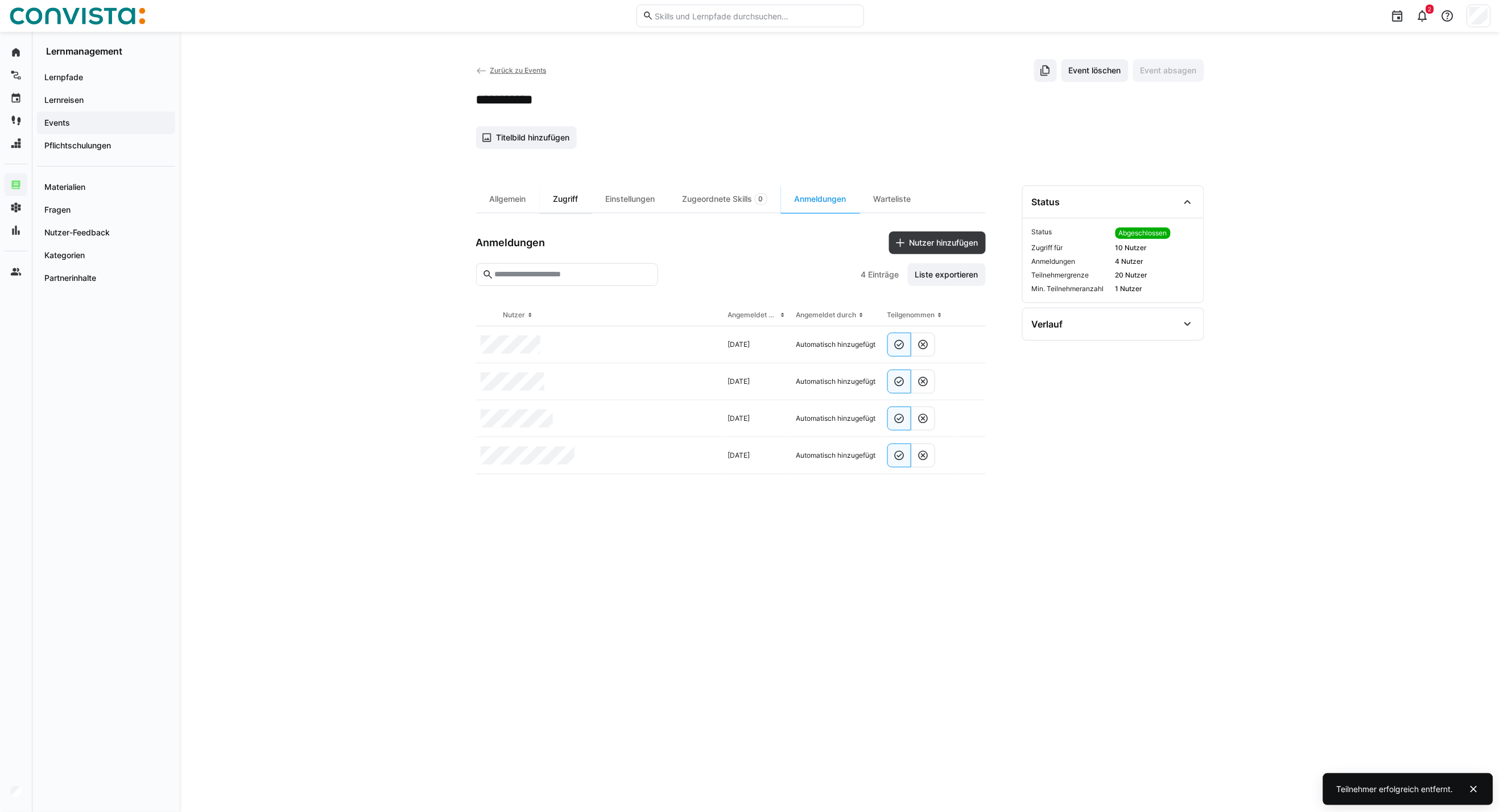
click at [560, 200] on div "Zugriff" at bounding box center [566, 199] width 52 height 27
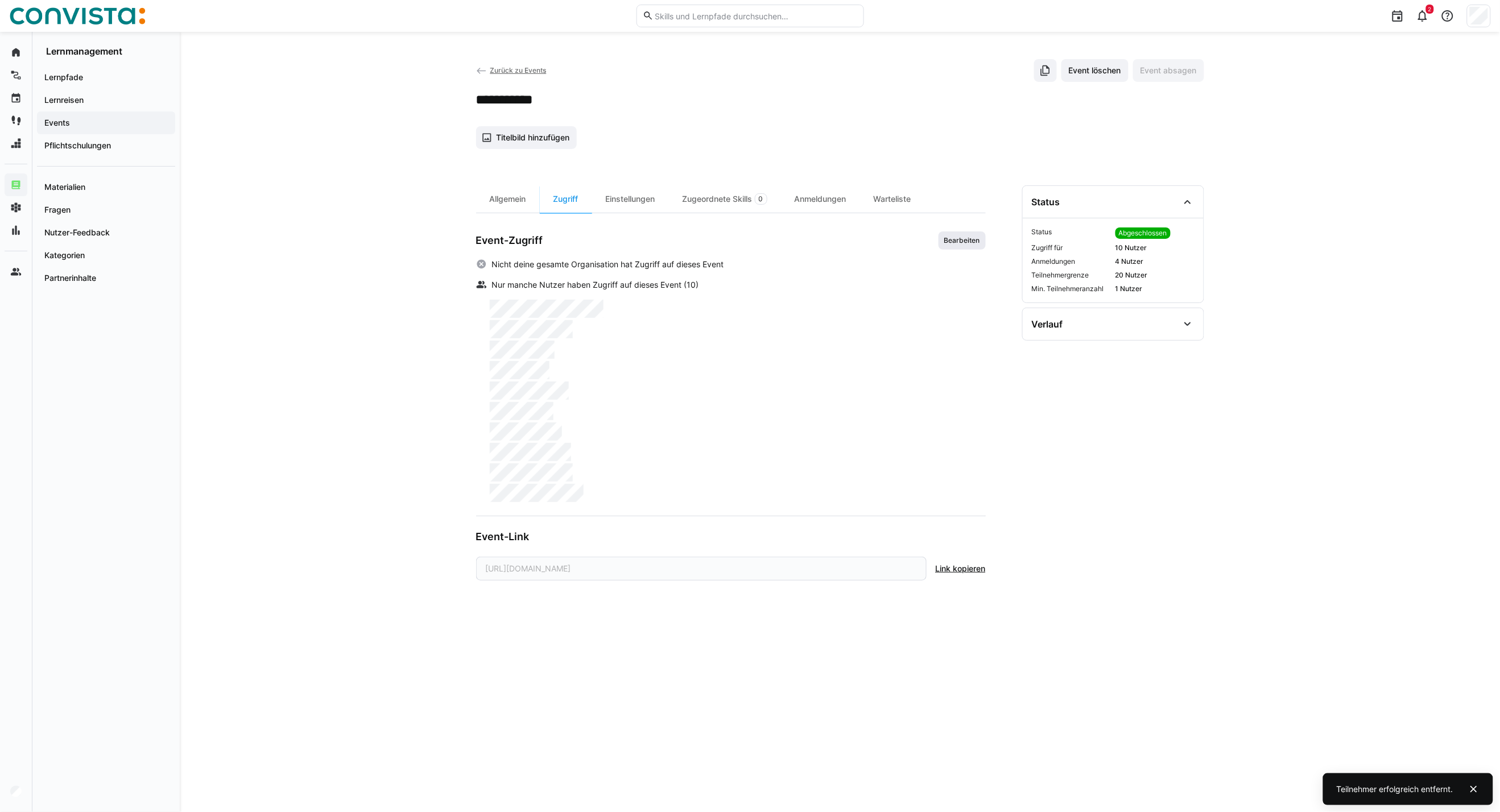
click at [947, 246] on span "Bearbeiten" at bounding box center [962, 241] width 47 height 18
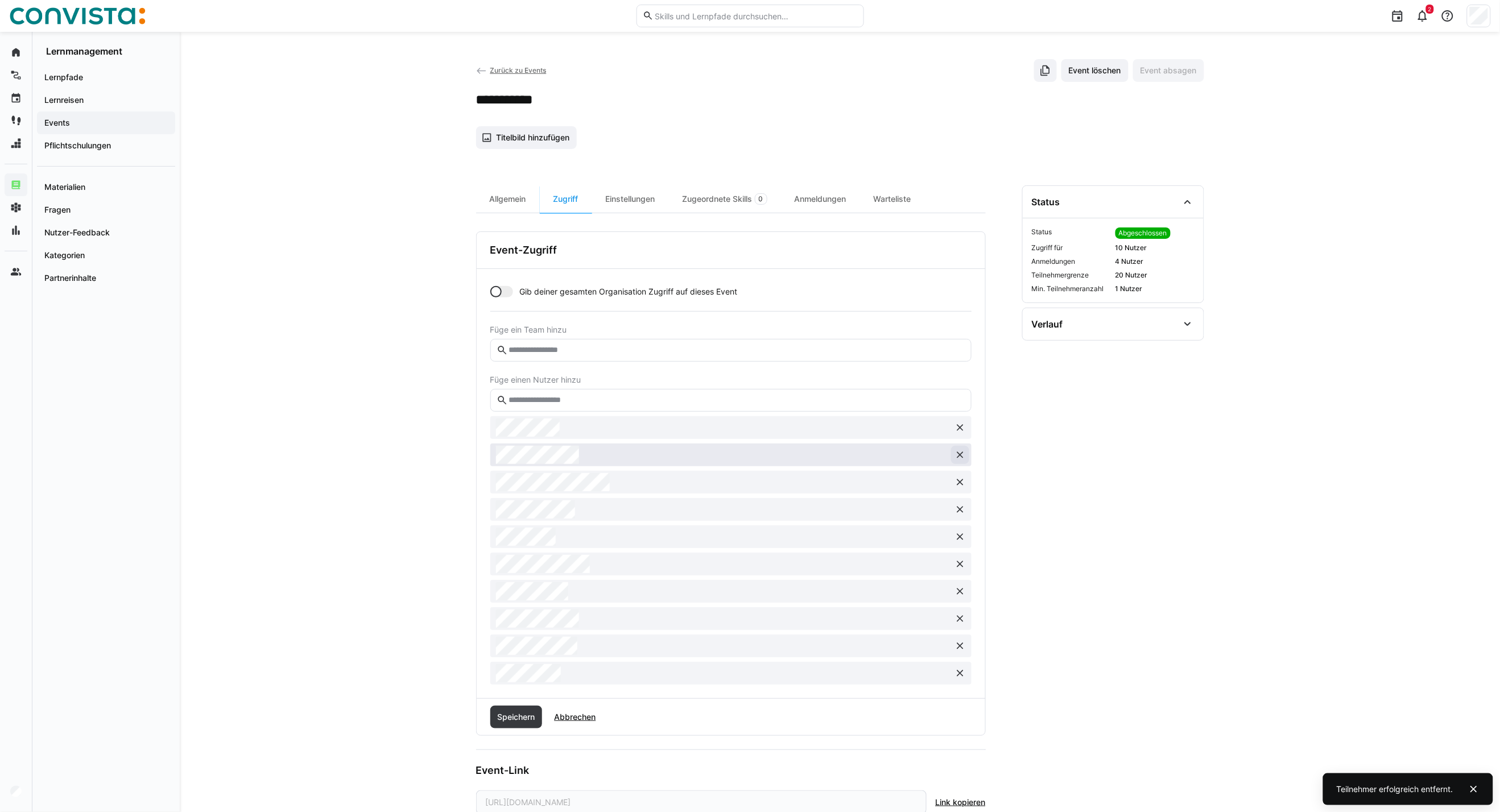
click at [955, 458] on eds-icon at bounding box center [960, 455] width 12 height 12
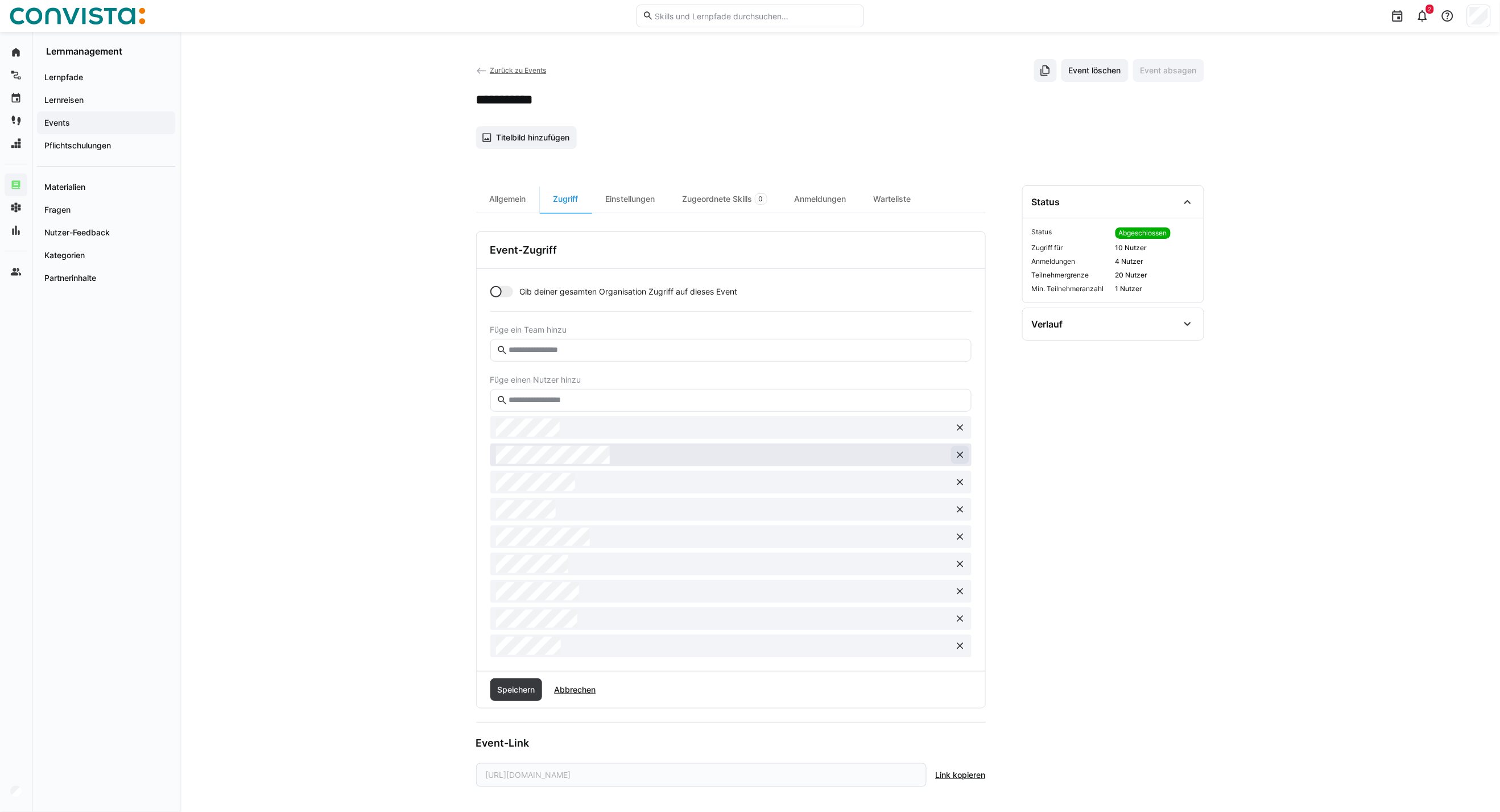
click at [958, 458] on eds-icon at bounding box center [960, 455] width 12 height 12
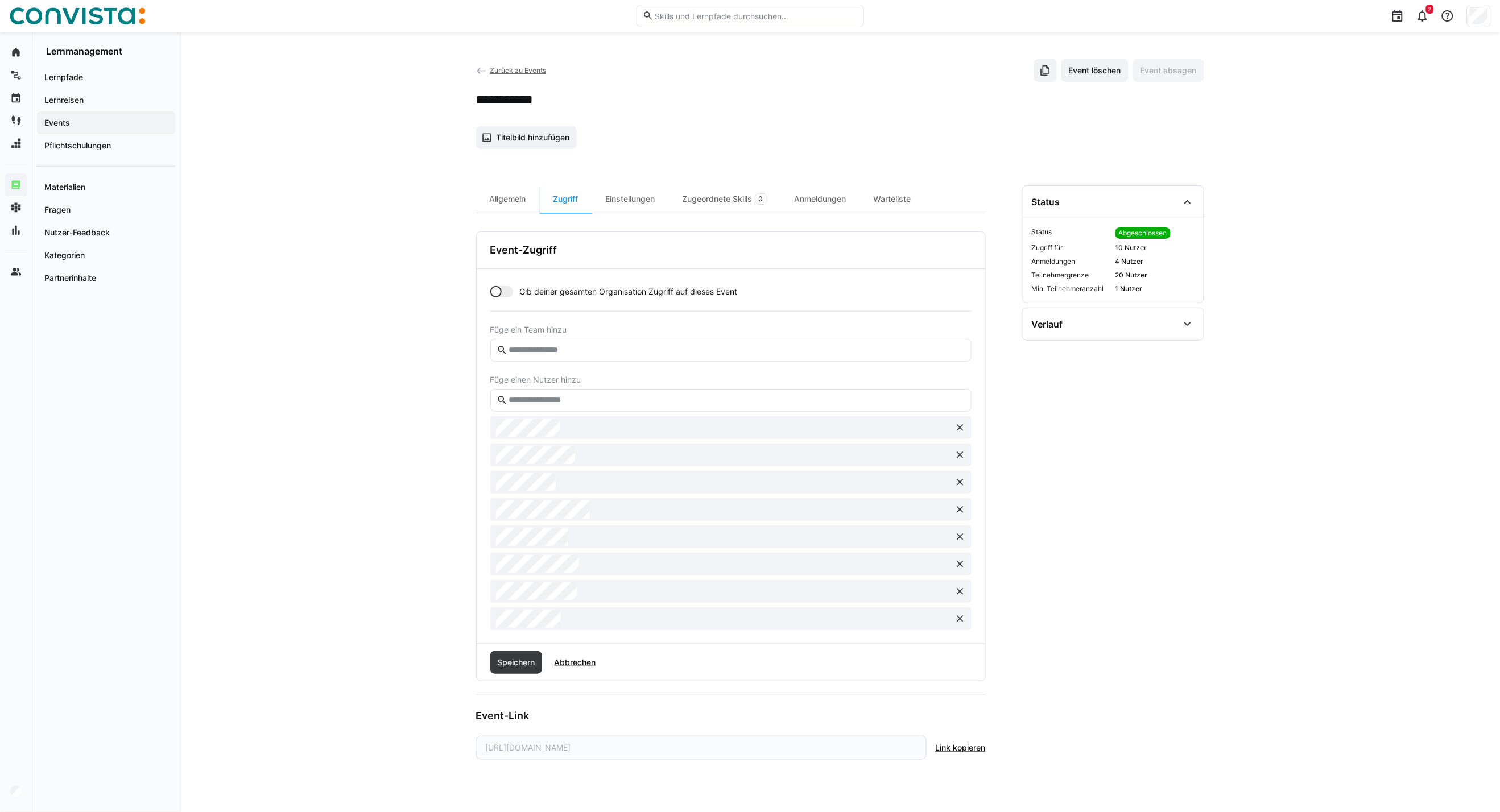
click at [958, 458] on eds-icon at bounding box center [960, 455] width 12 height 12
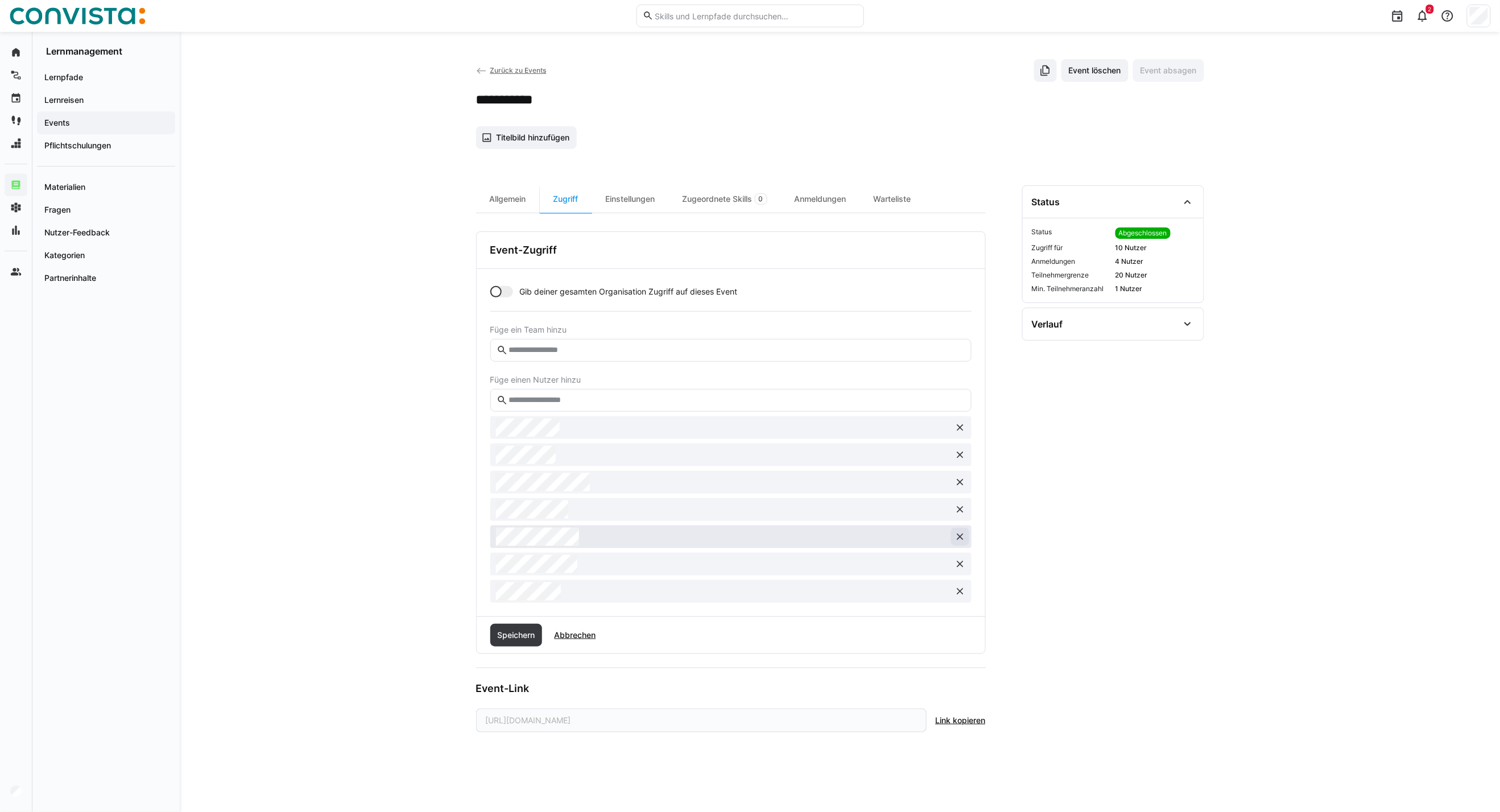
click at [963, 537] on eds-icon at bounding box center [960, 537] width 12 height 12
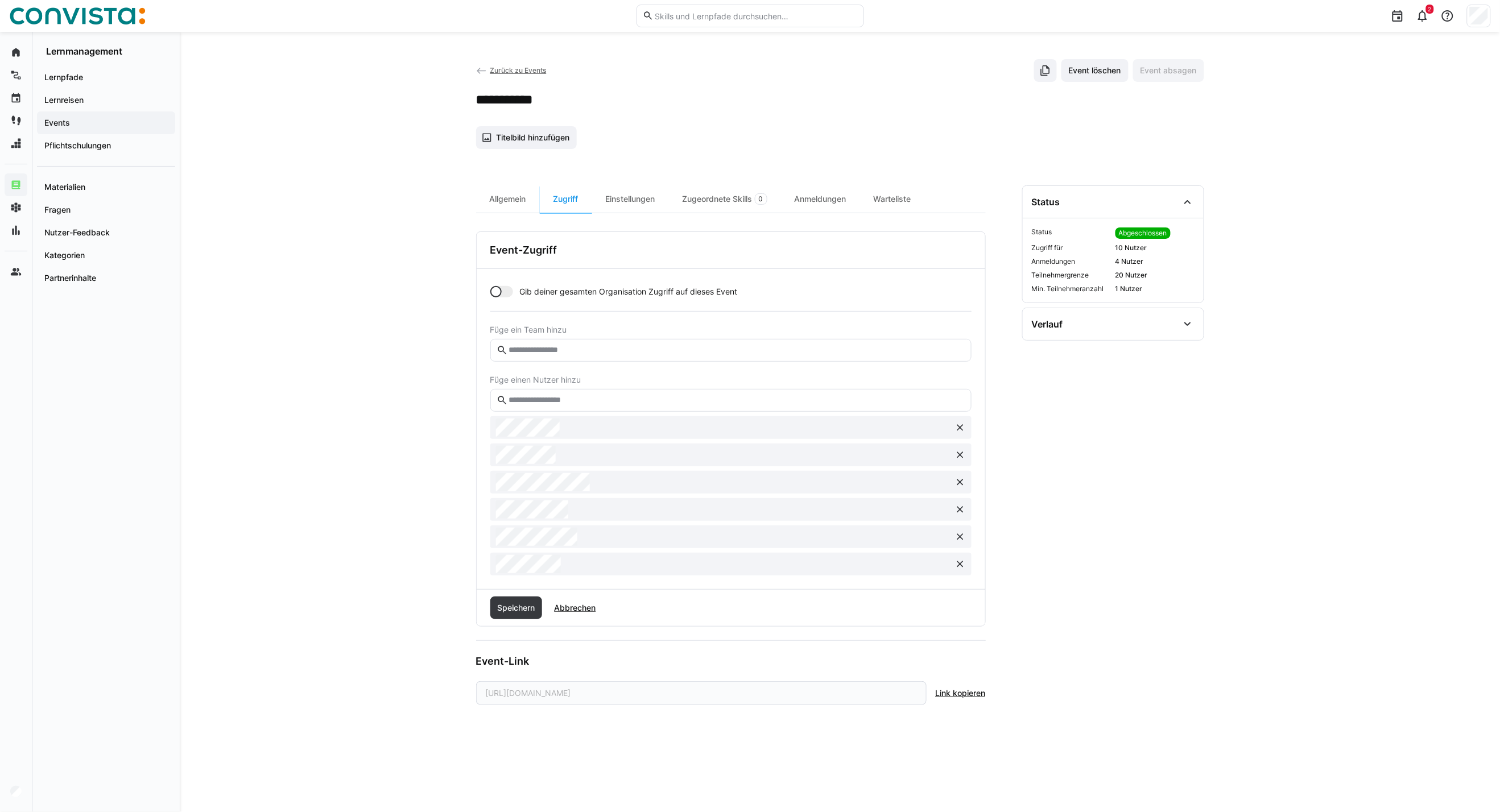
click at [963, 537] on eds-icon at bounding box center [960, 537] width 12 height 12
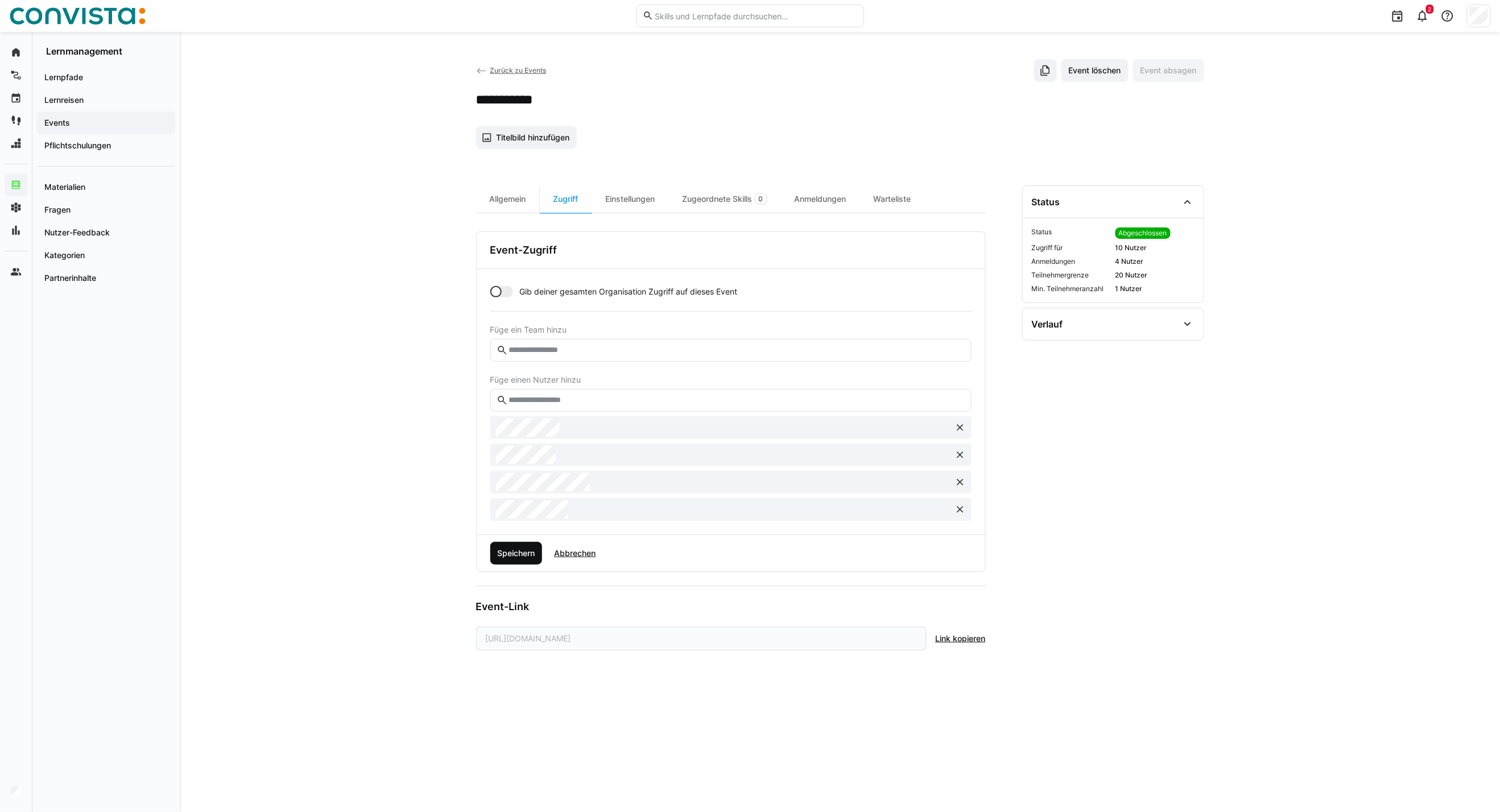
click at [524, 553] on span "Speichern" at bounding box center [516, 553] width 41 height 12
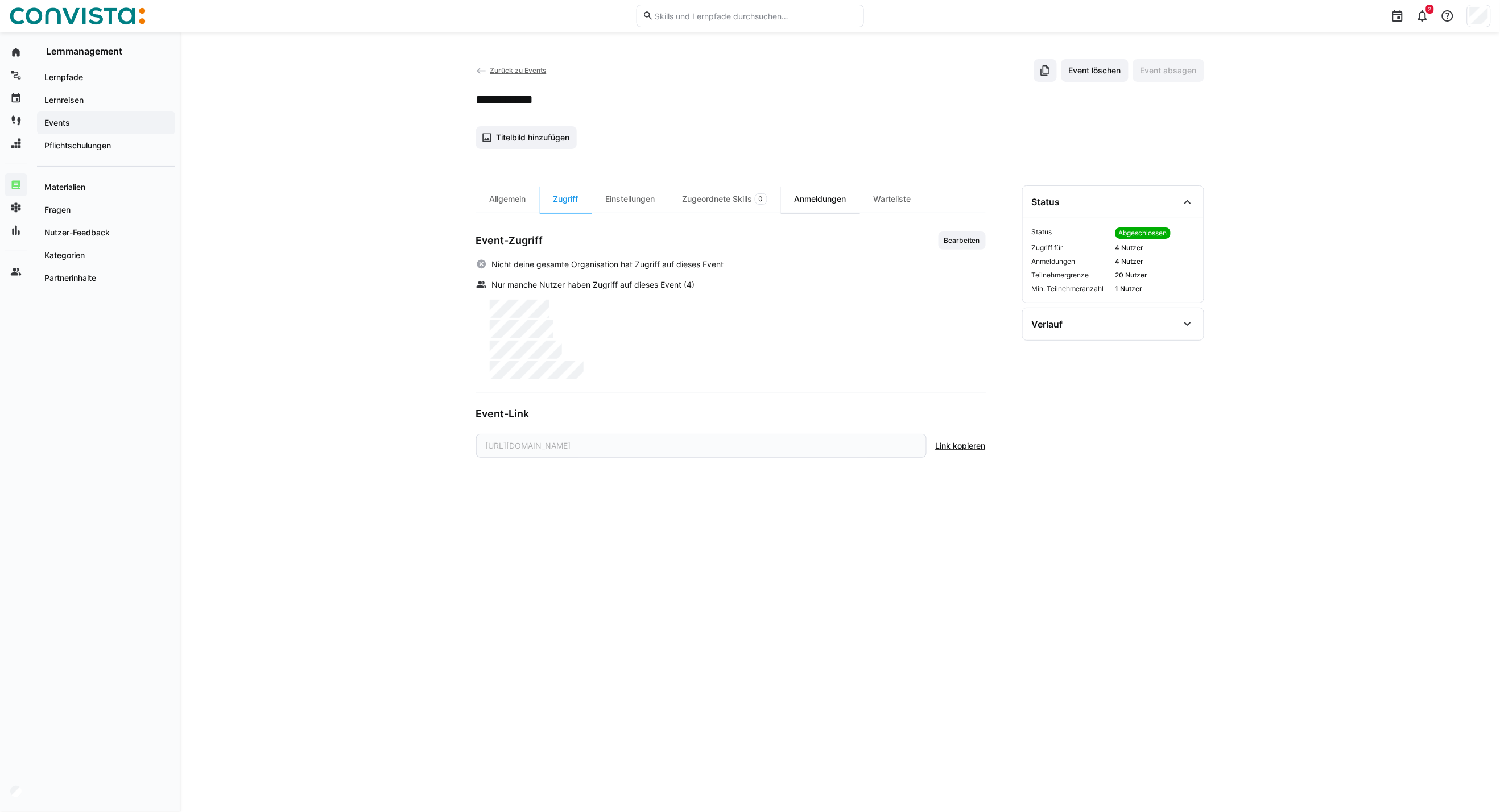
click at [850, 192] on div "Anmeldungen" at bounding box center [820, 199] width 79 height 27
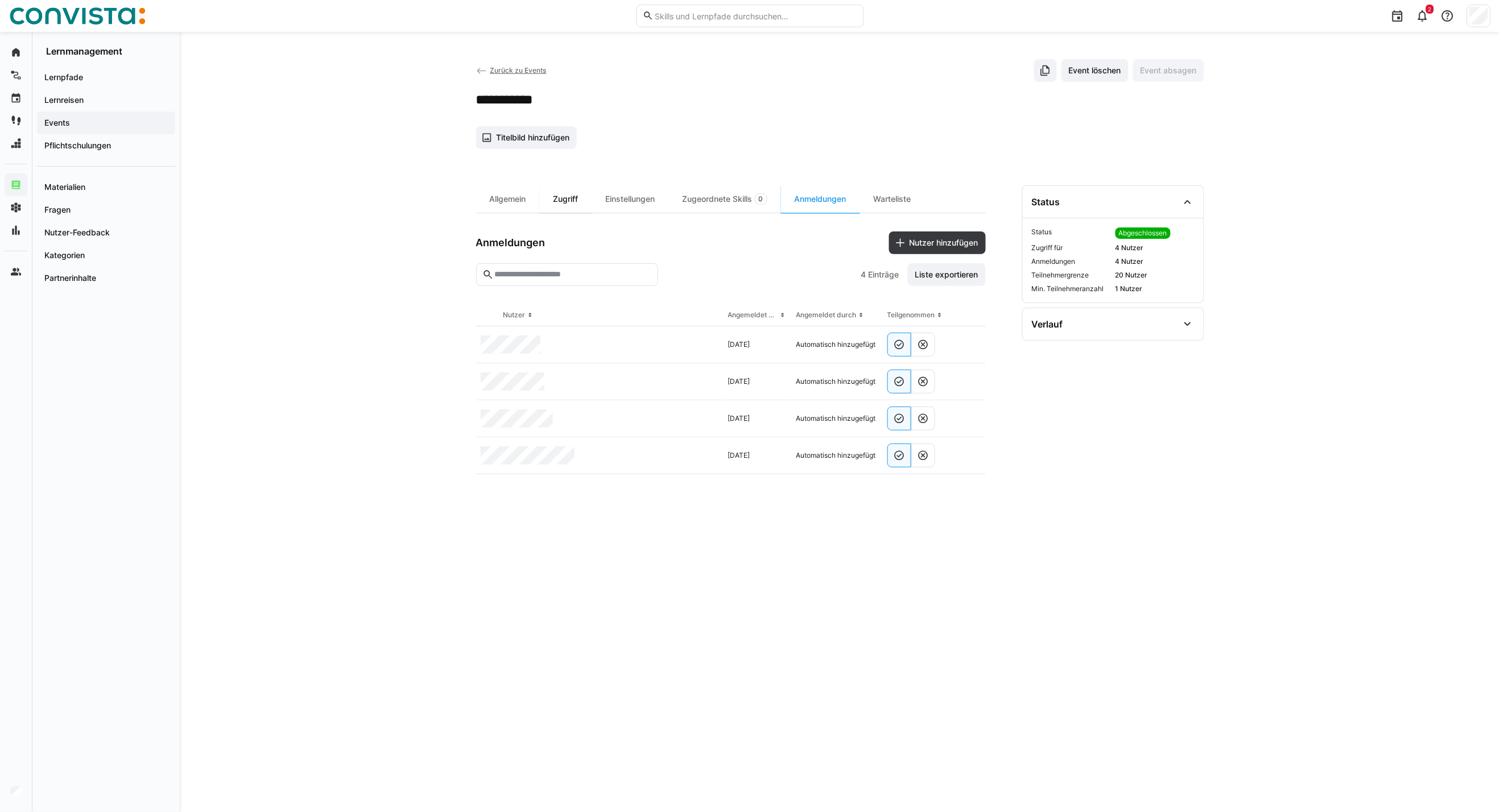
click at [560, 203] on div "Zugriff" at bounding box center [566, 199] width 52 height 27
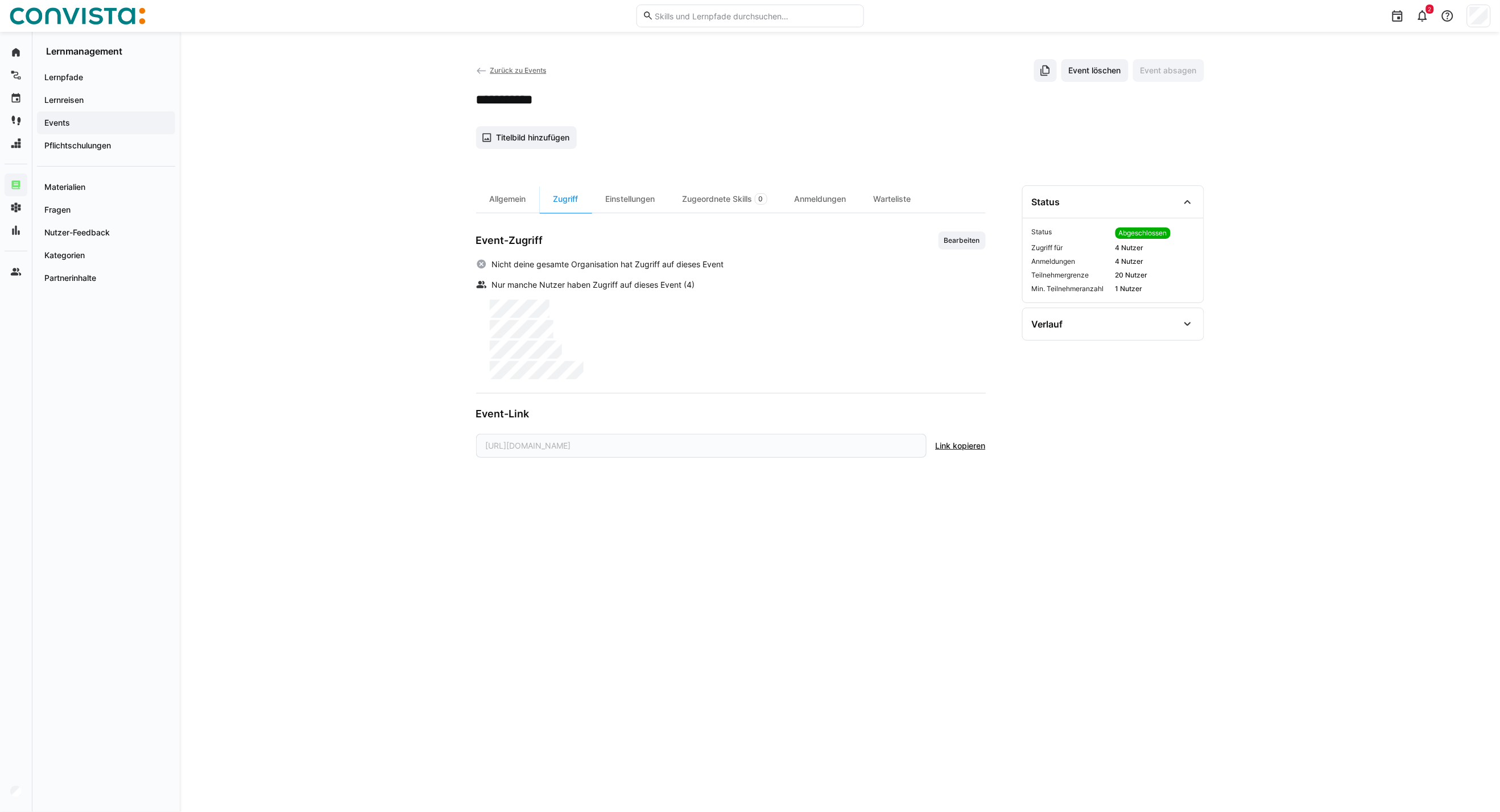
click at [502, 71] on span "Zurück zu Events" at bounding box center [518, 70] width 57 height 9
click at [645, 201] on div "Einstellungen" at bounding box center [630, 199] width 77 height 27
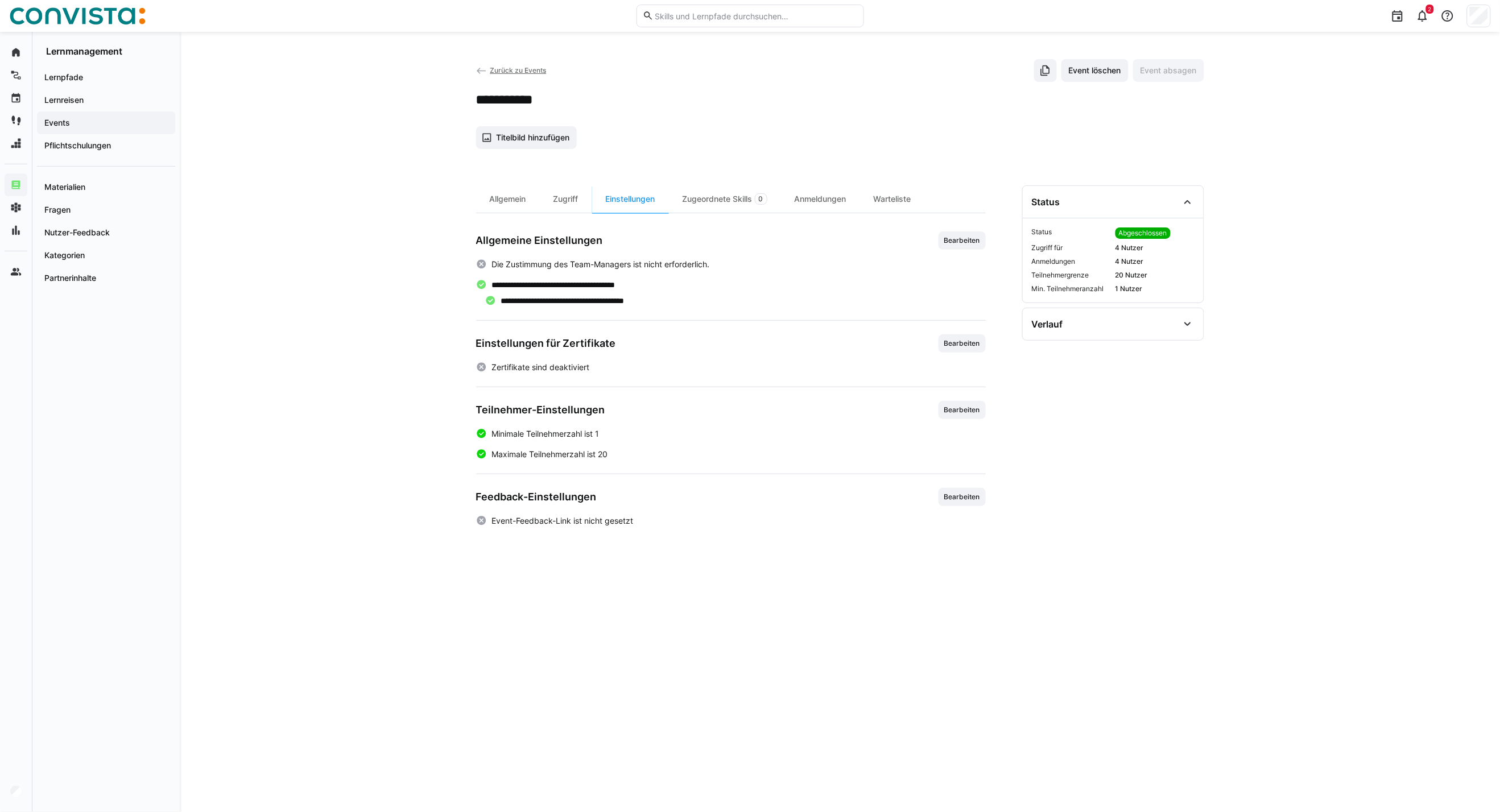
click at [525, 72] on span "Zurück zu Events" at bounding box center [518, 70] width 57 height 9
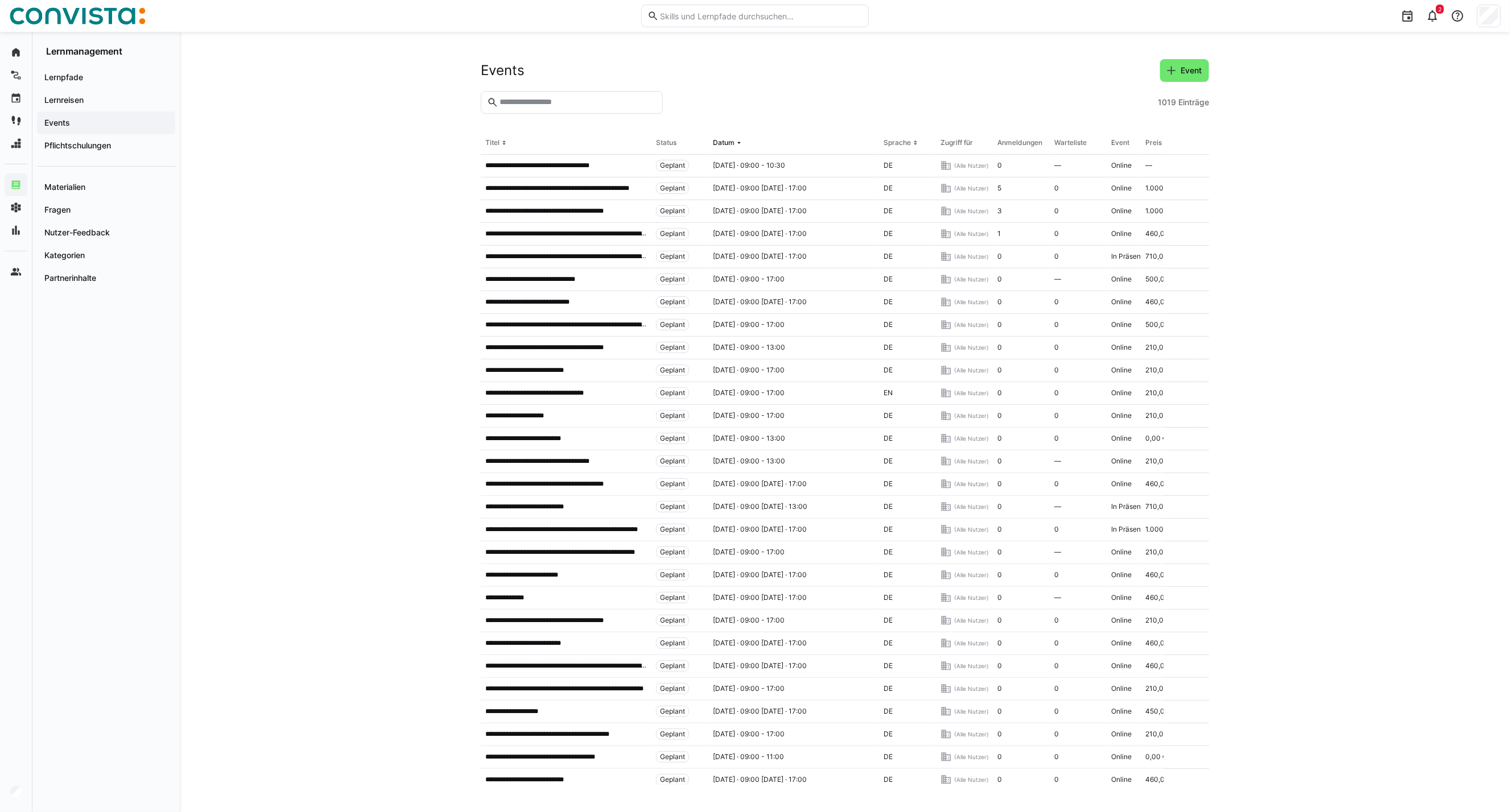
click at [557, 101] on input "text" at bounding box center [577, 102] width 158 height 10
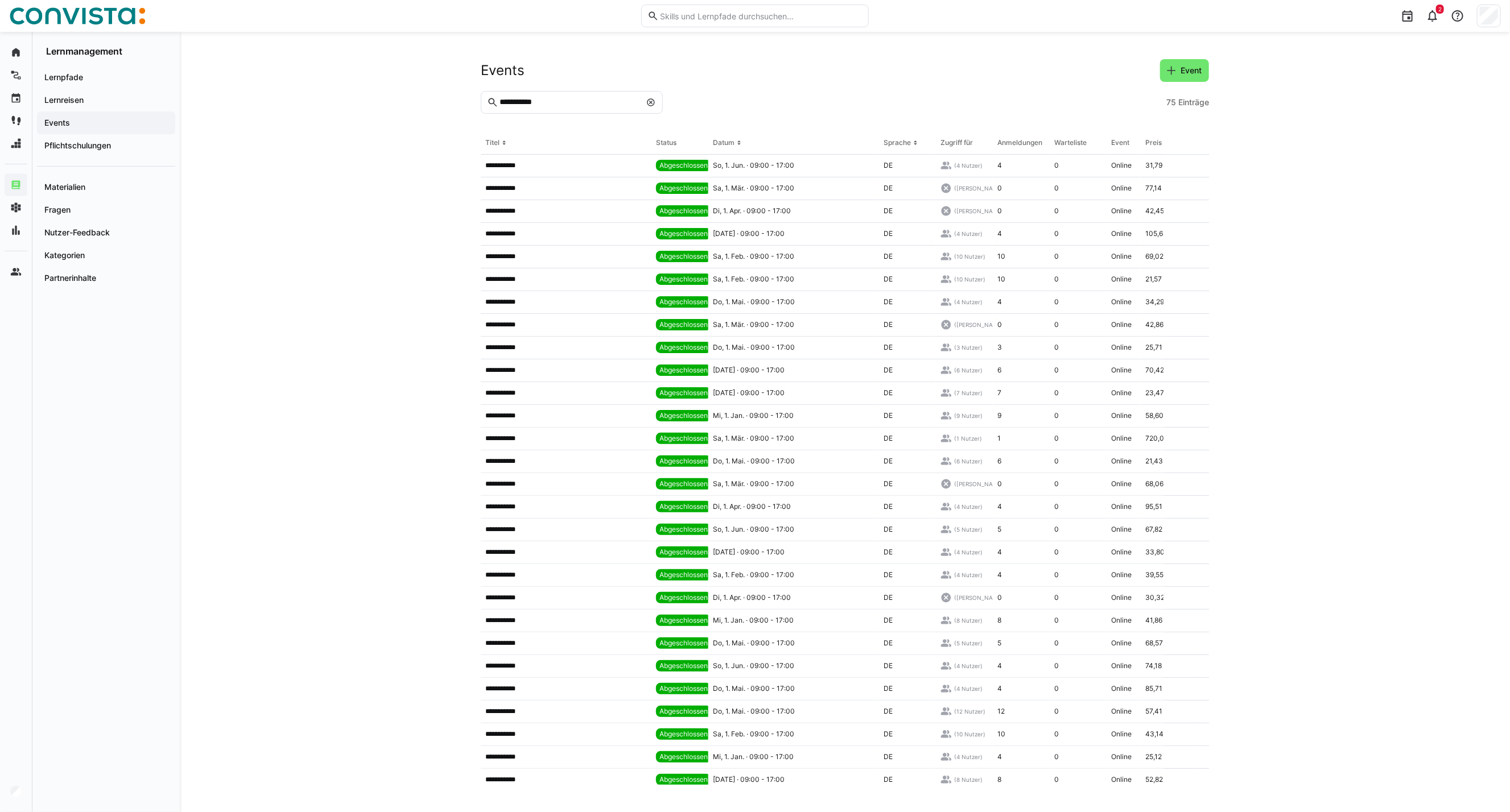
click at [547, 104] on input "**********" at bounding box center [569, 102] width 142 height 10
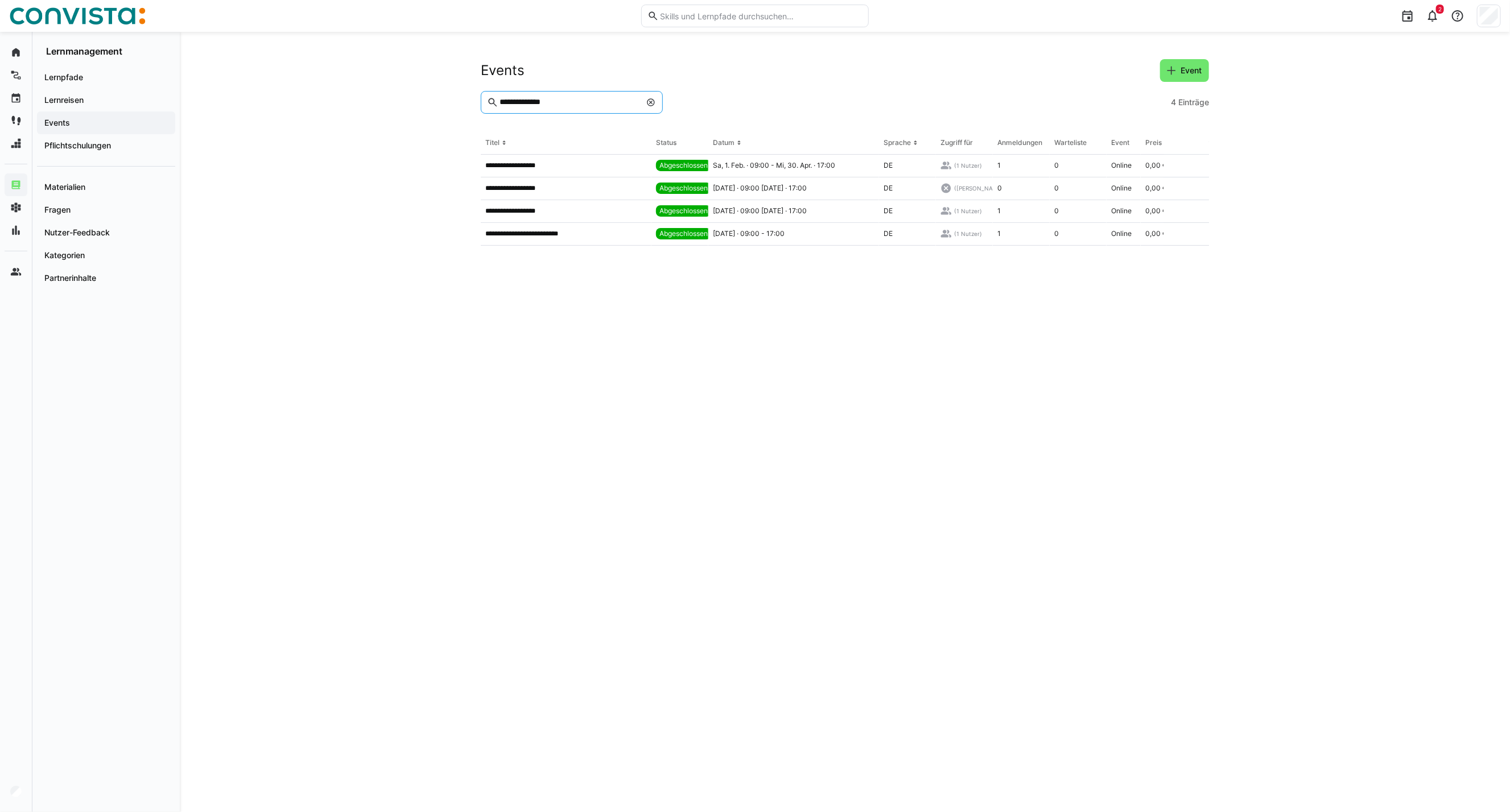
type input "**********"
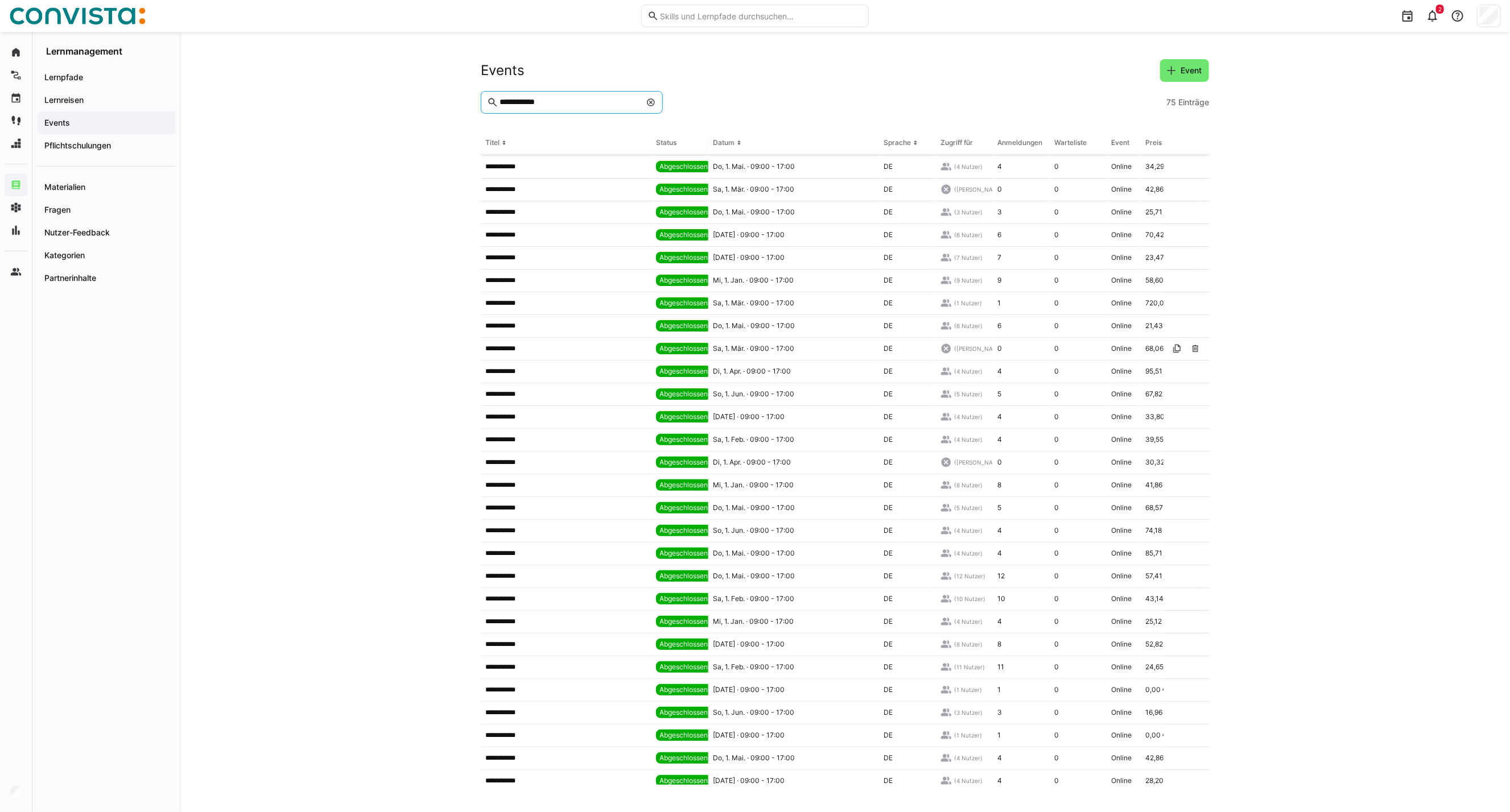
scroll to position [133, 0]
click at [549, 90] on header "Events Event" at bounding box center [844, 75] width 728 height 32
drag, startPoint x: 561, startPoint y: 96, endPoint x: 549, endPoint y: 100, distance: 12.6
click at [549, 100] on eds-input "**********" at bounding box center [571, 102] width 182 height 23
drag, startPoint x: 549, startPoint y: 101, endPoint x: 479, endPoint y: 98, distance: 70.1
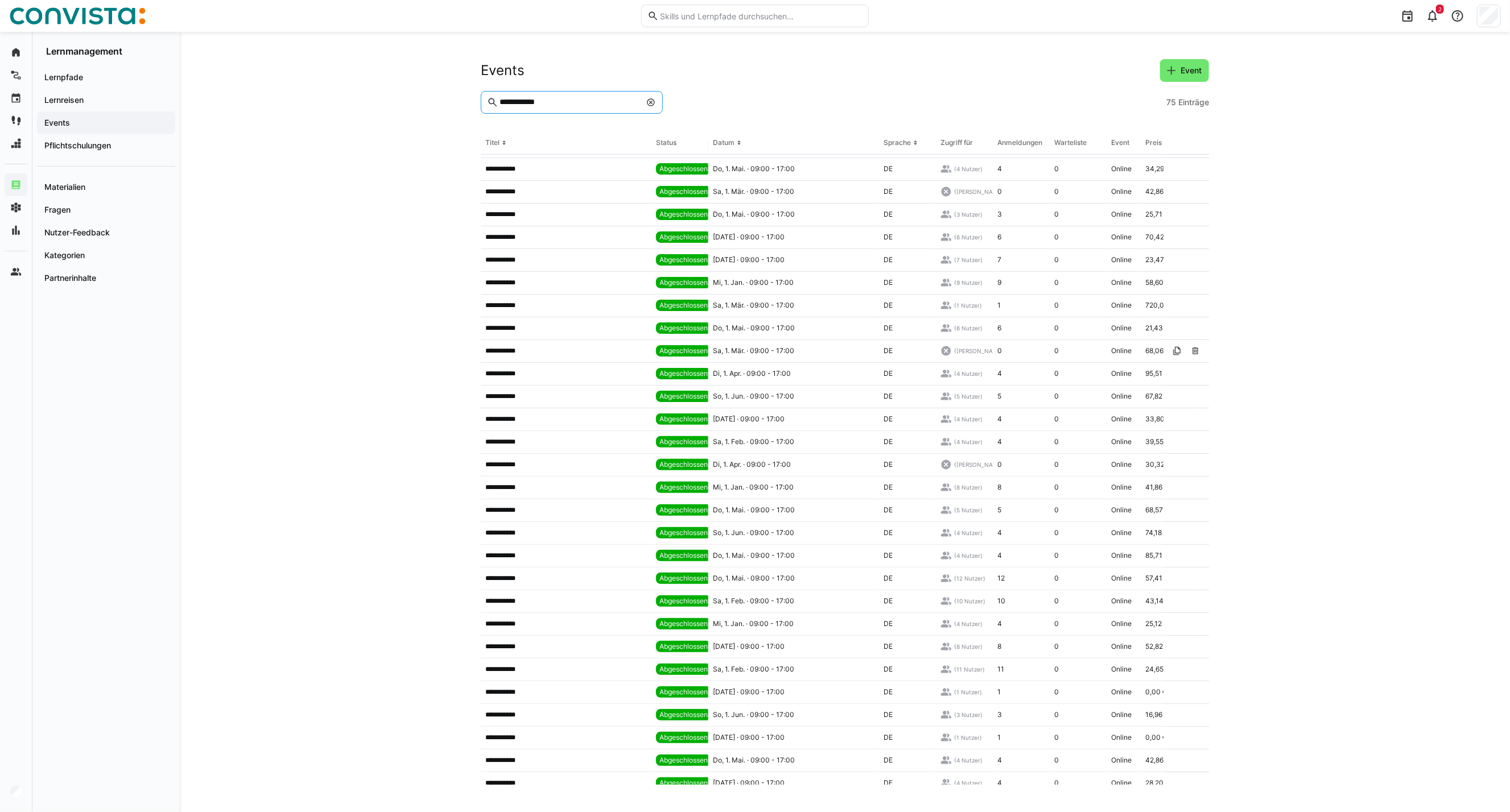
click at [479, 98] on div "**********" at bounding box center [845, 422] width 1330 height 780
paste input "**********"
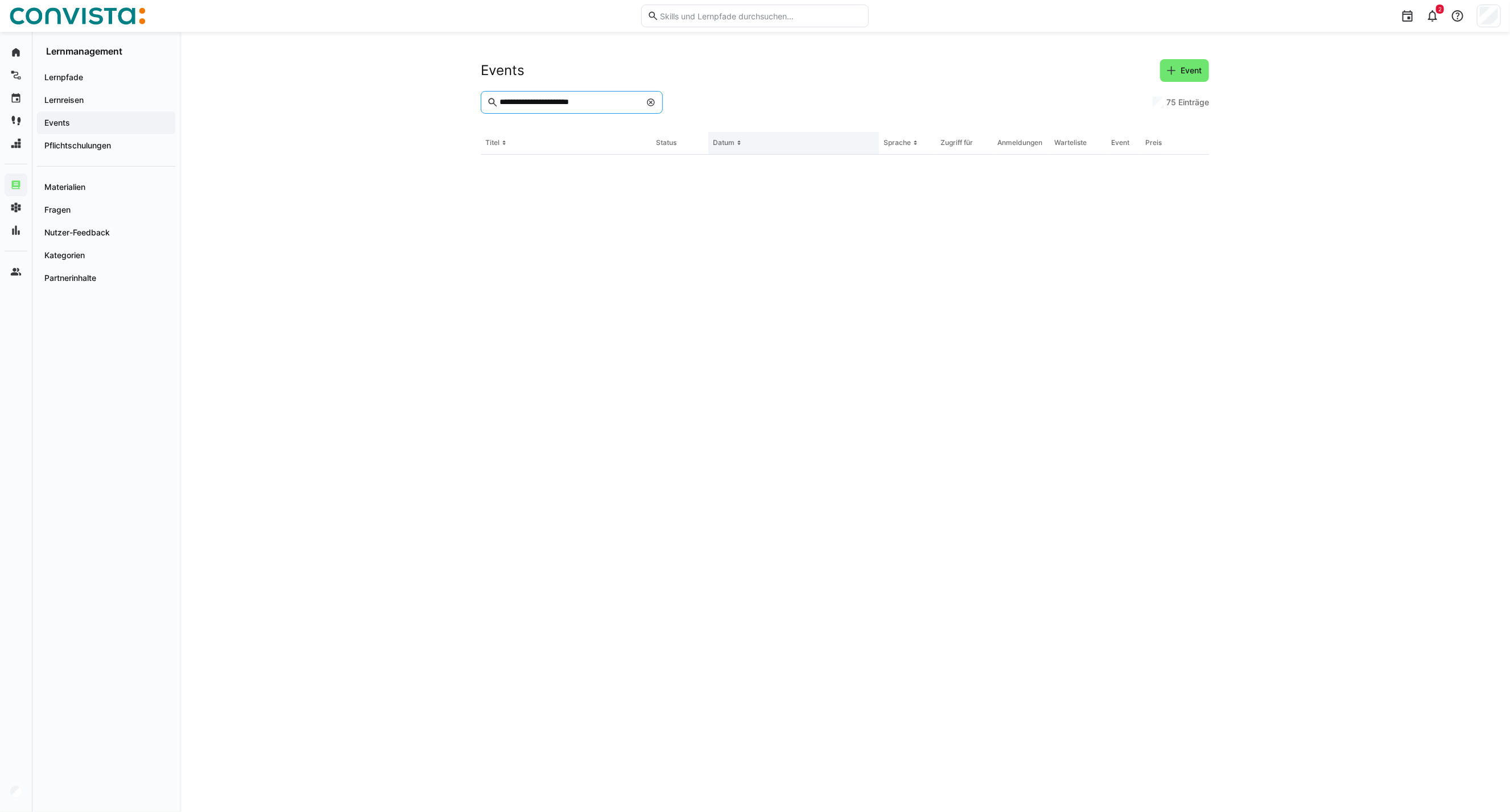
scroll to position [0, 0]
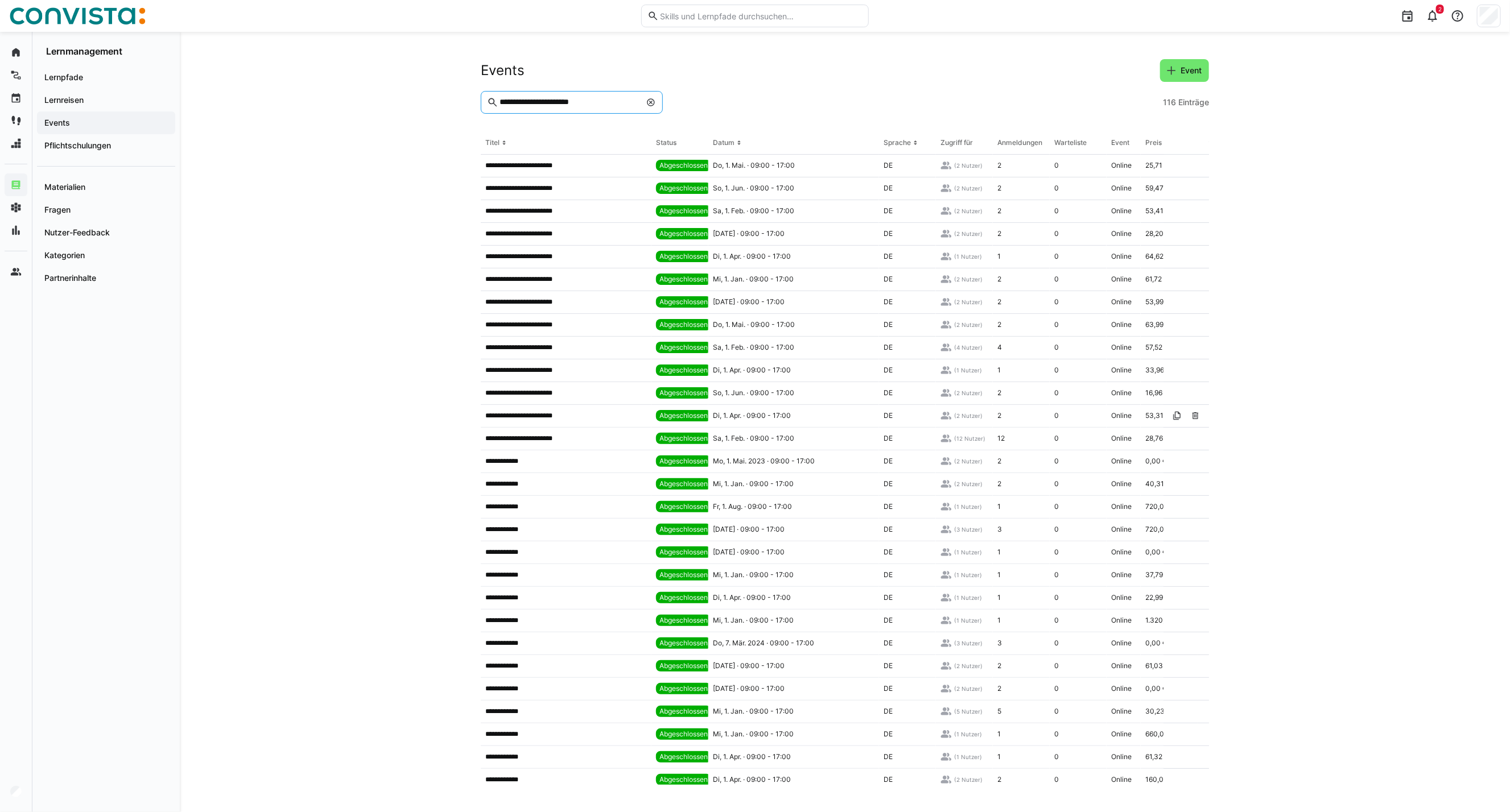
type input "**********"
click at [507, 435] on p "**********" at bounding box center [528, 439] width 85 height 9
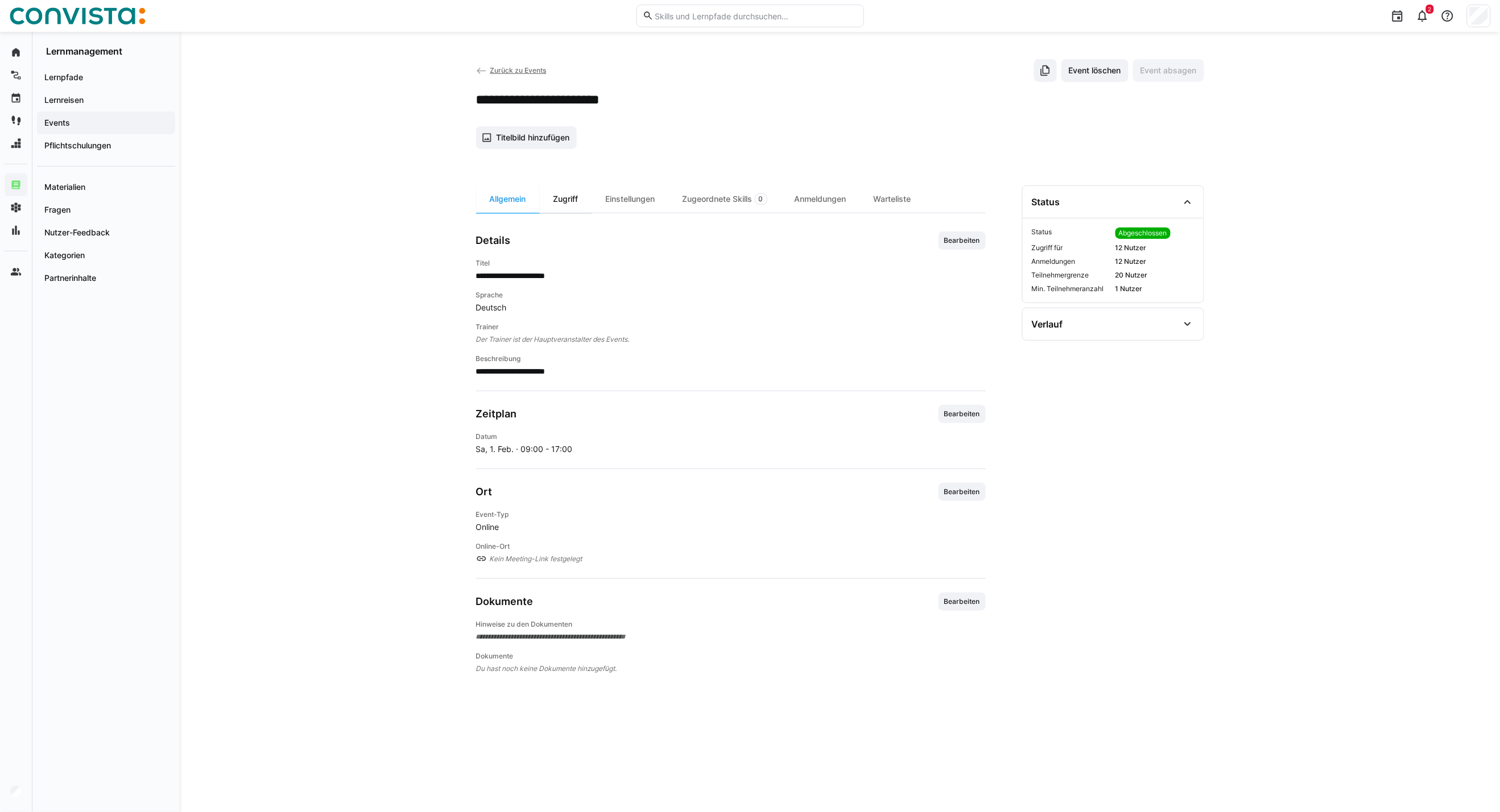
click at [564, 193] on div "Zugriff" at bounding box center [566, 199] width 52 height 27
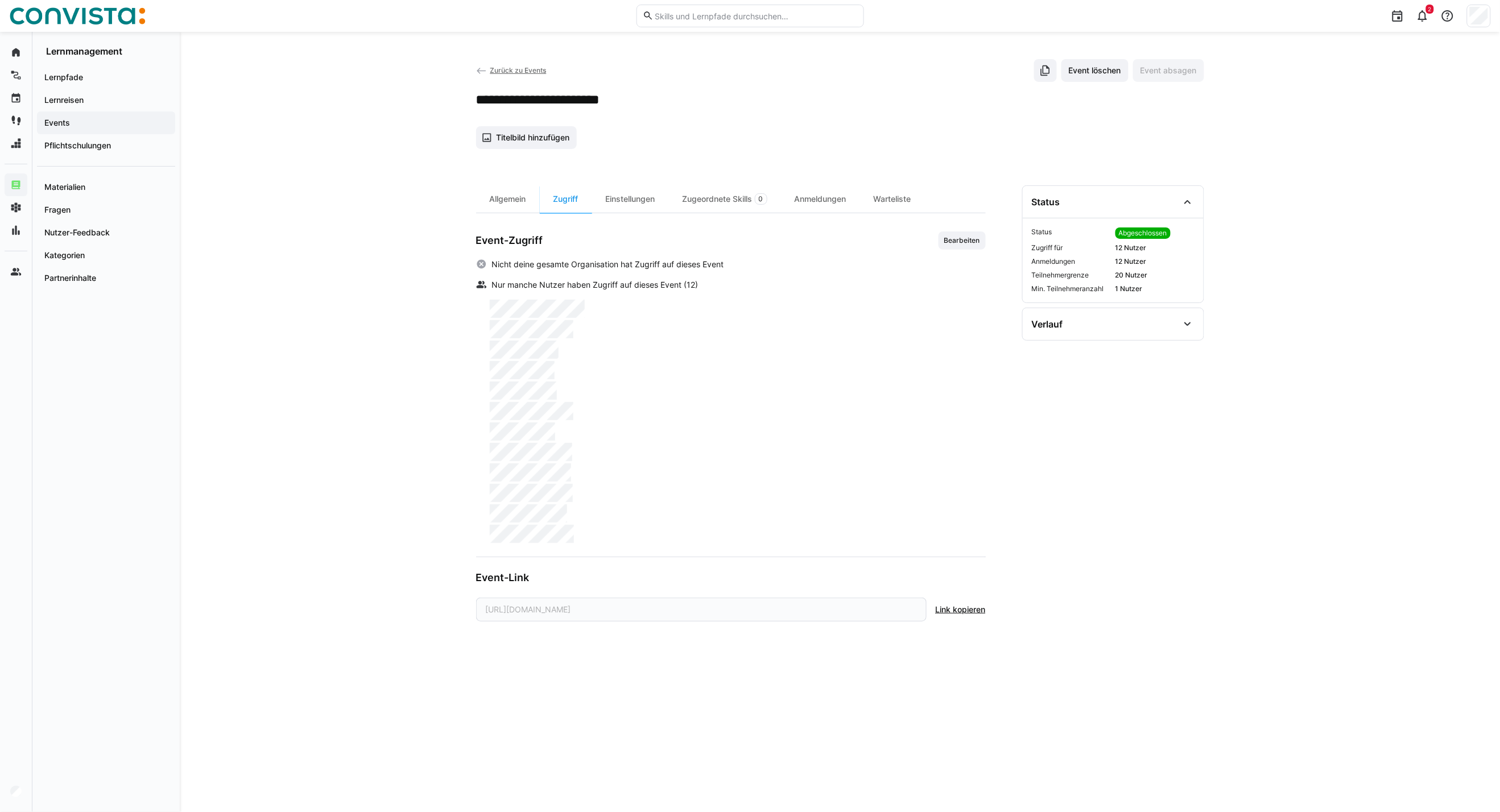
click at [502, 67] on span "Zurück zu Events" at bounding box center [518, 70] width 57 height 9
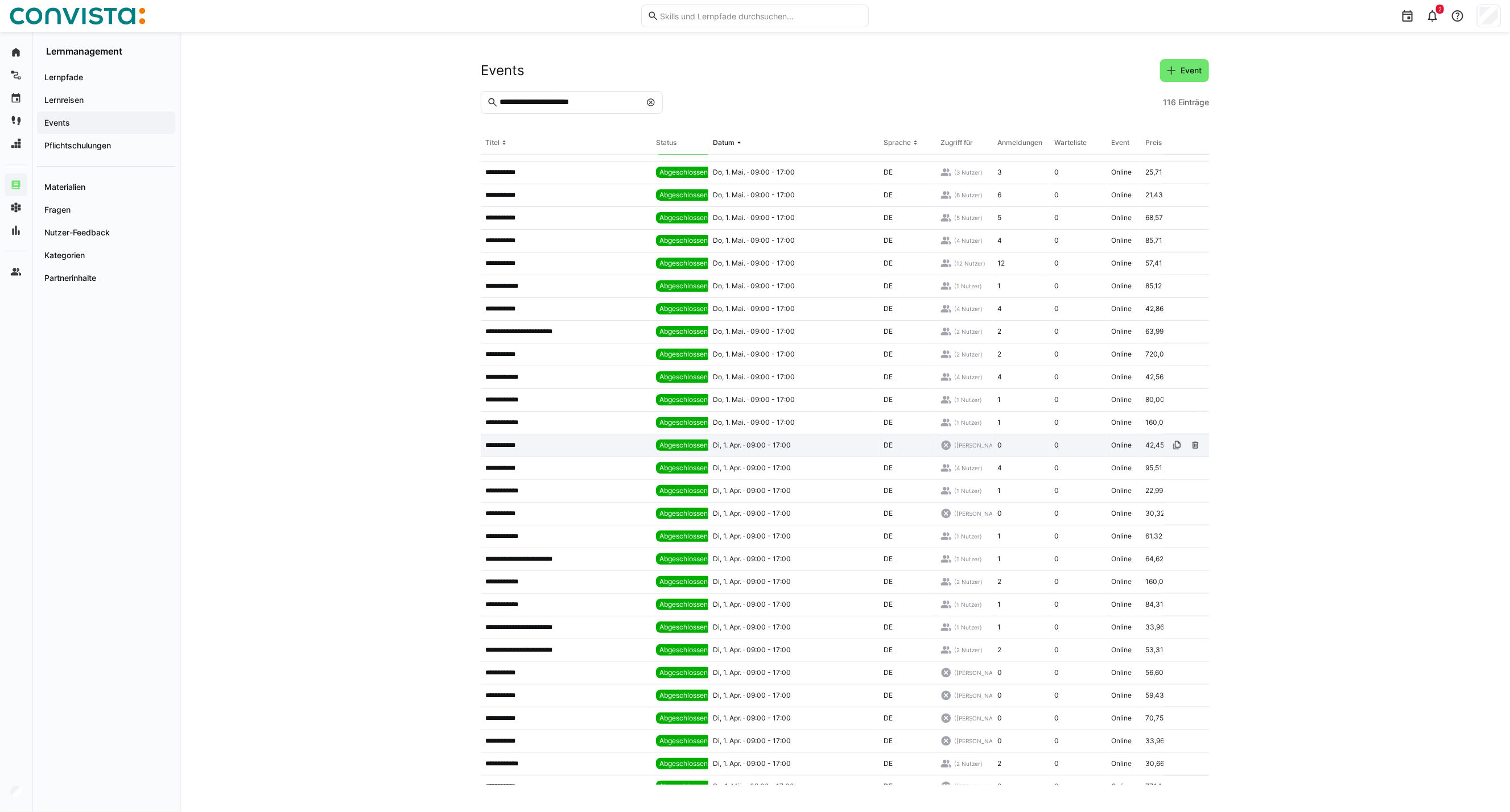
scroll to position [884, 0]
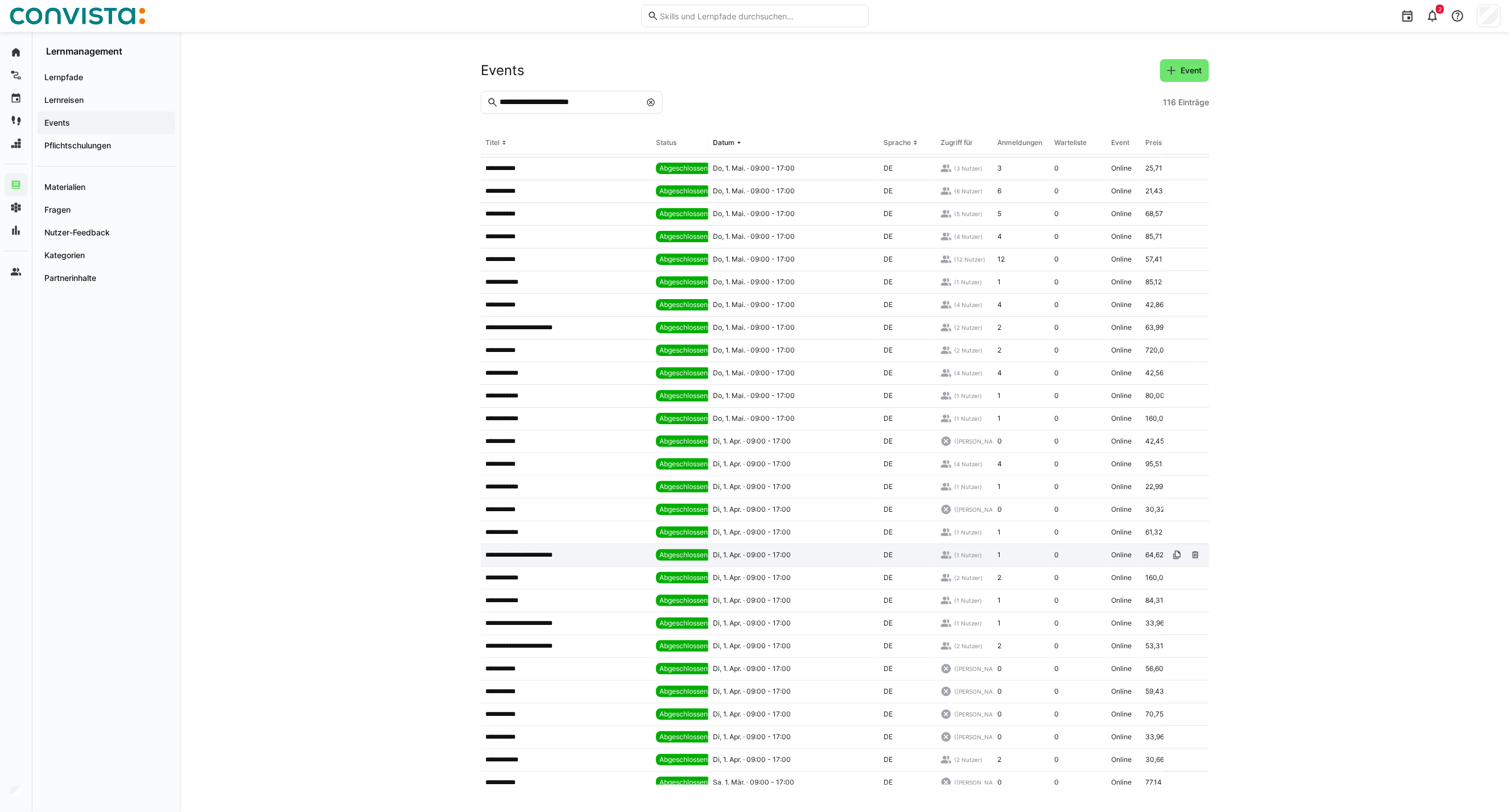
click at [599, 549] on div "**********" at bounding box center [566, 555] width 171 height 23
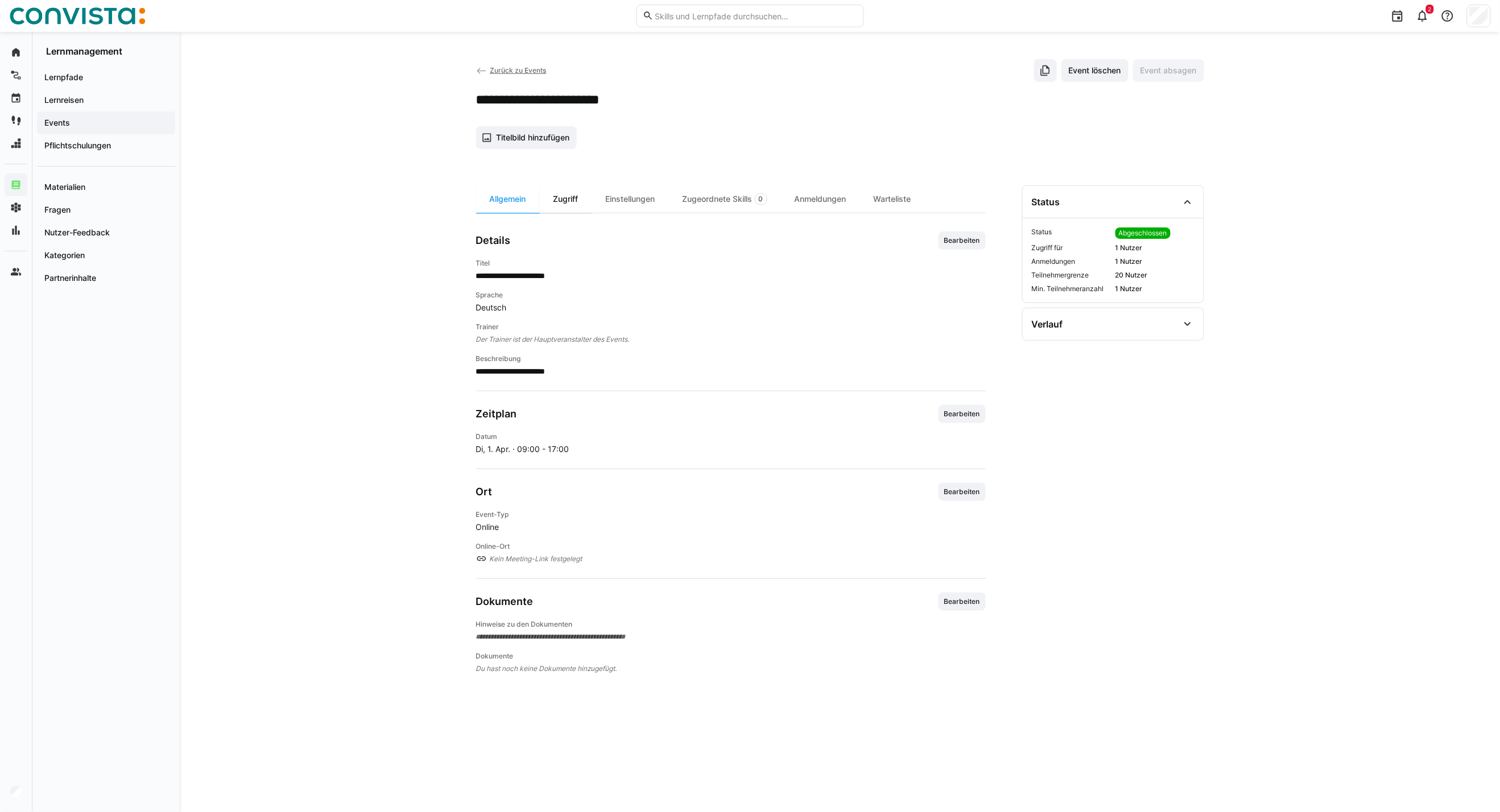
click at [582, 200] on div "Zugriff" at bounding box center [566, 199] width 52 height 27
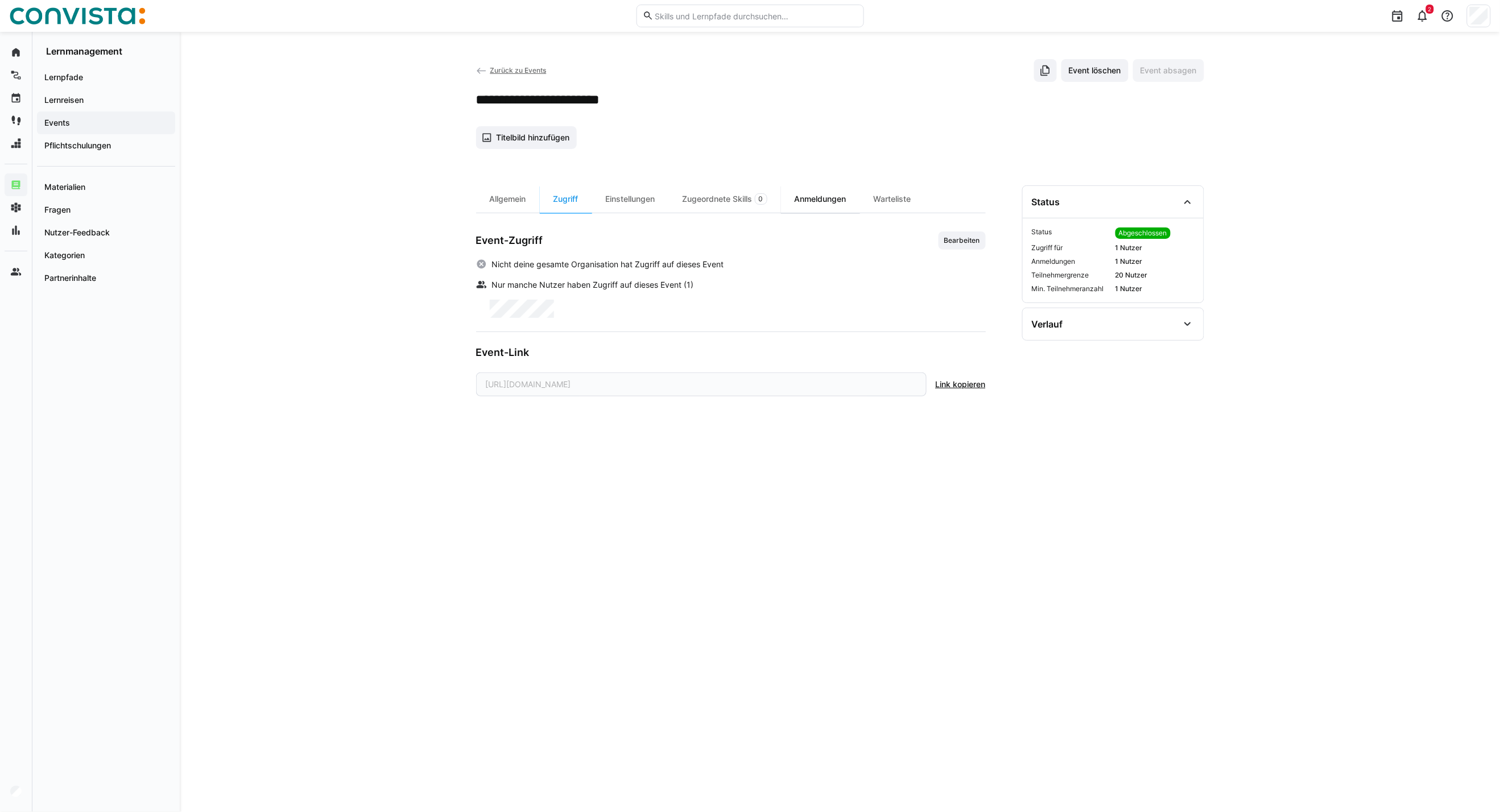
click at [825, 194] on div "Anmeldungen" at bounding box center [820, 199] width 79 height 27
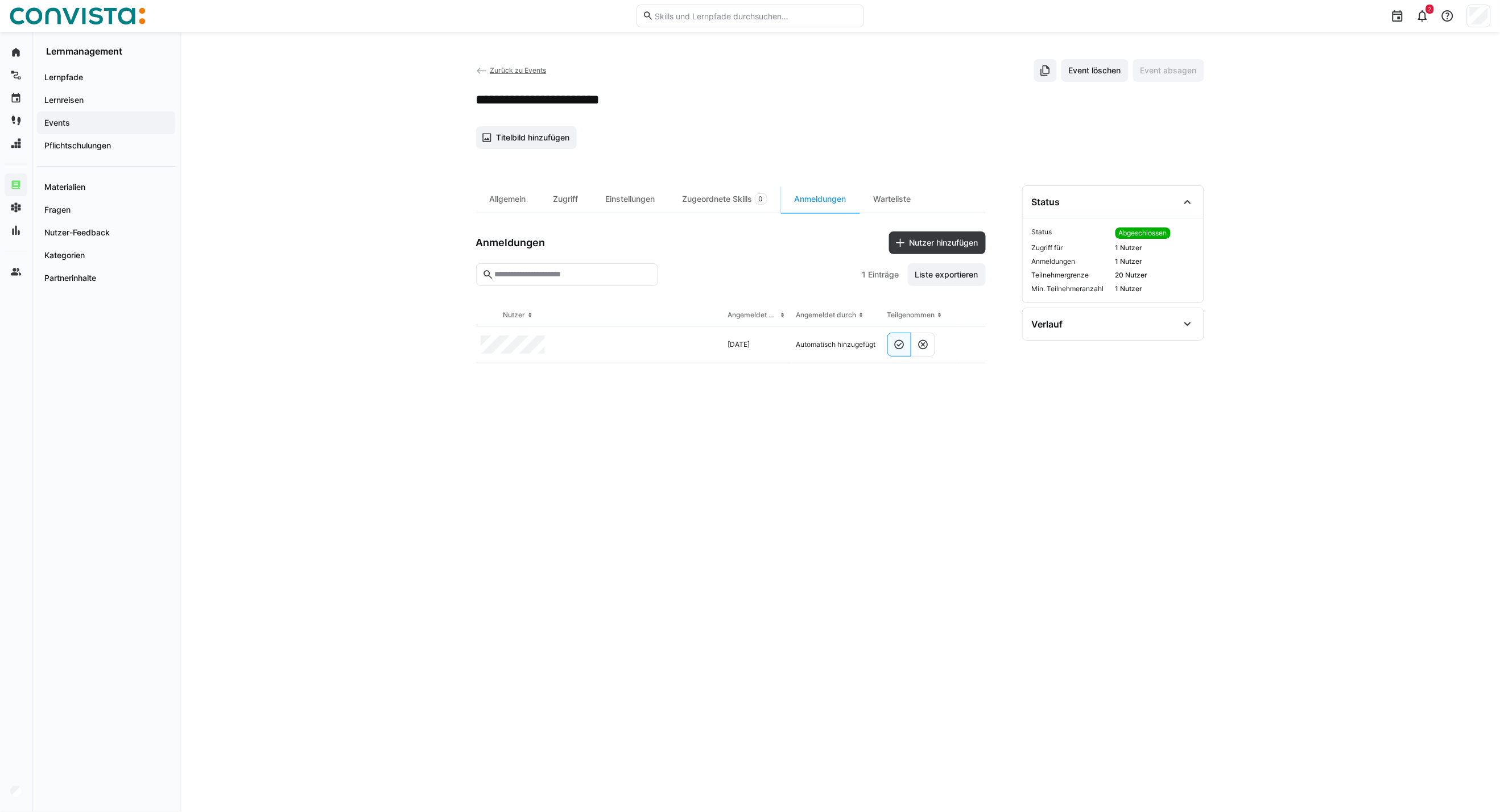
click at [495, 64] on app-back-navigation "Zurück zu Events" at bounding box center [511, 71] width 71 height 12
click at [496, 66] on span "Zurück zu Events" at bounding box center [518, 70] width 57 height 9
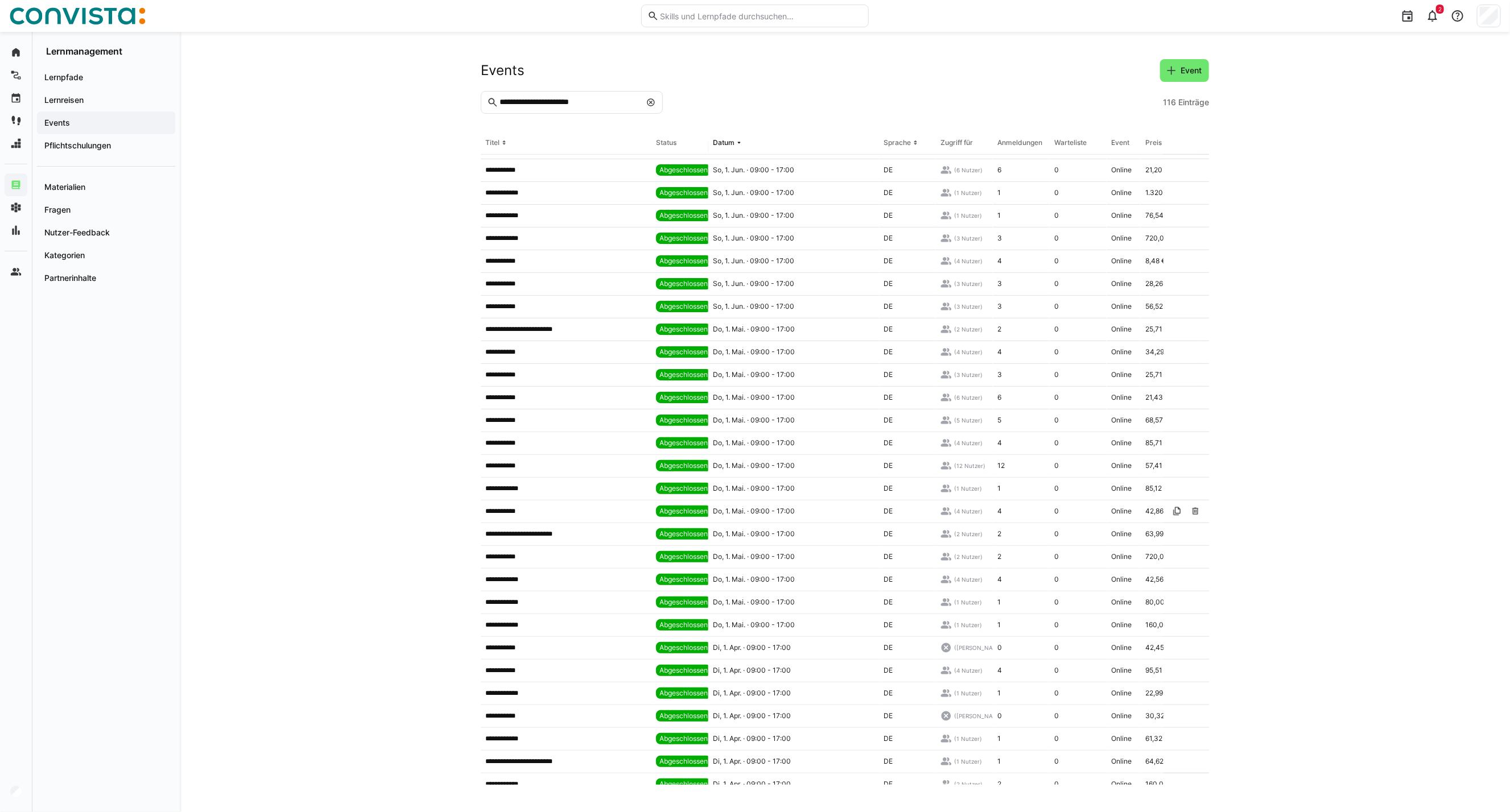
scroll to position [828, 0]
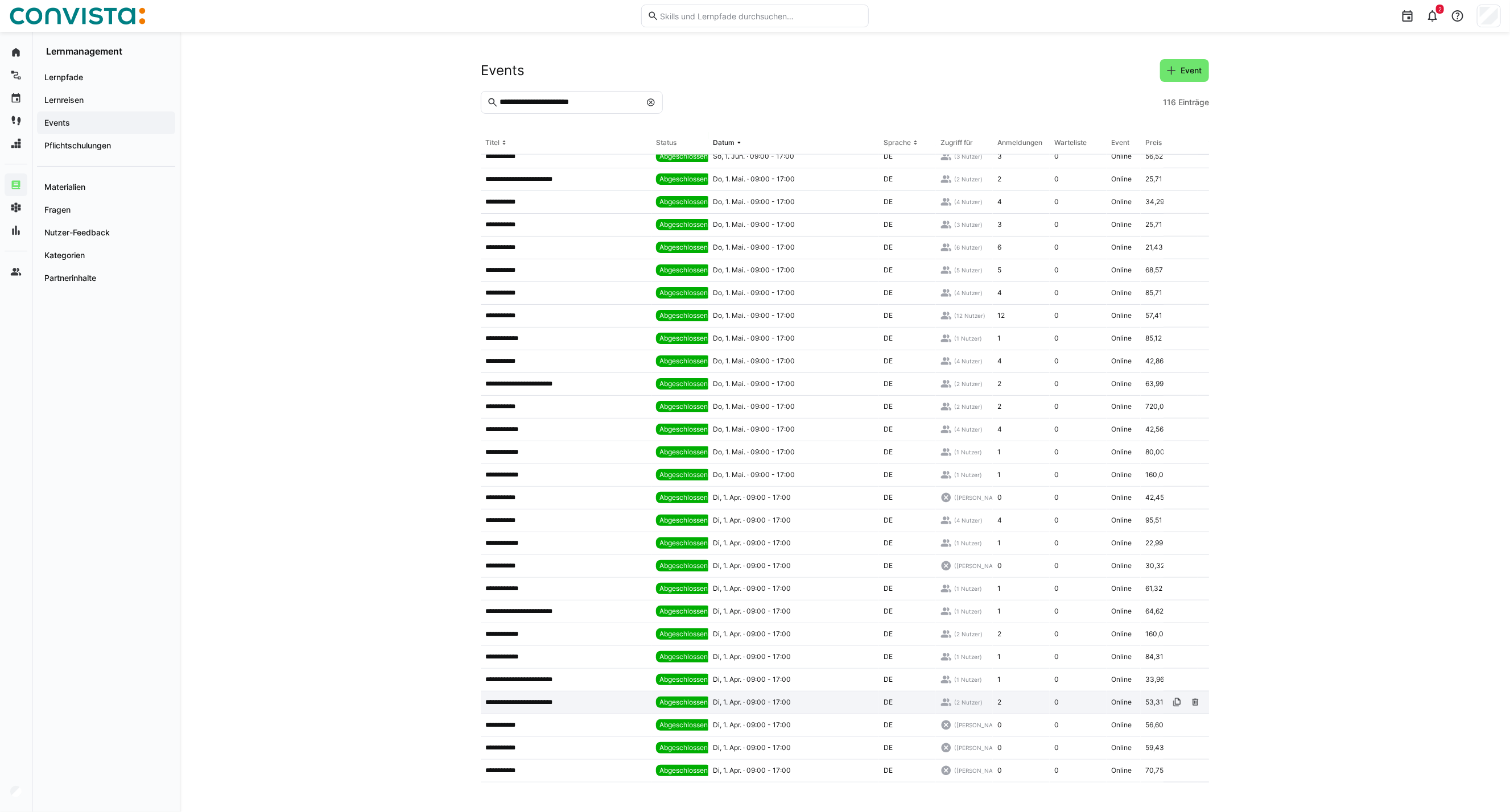
click at [615, 702] on app-table-first-column "**********" at bounding box center [566, 702] width 162 height 9
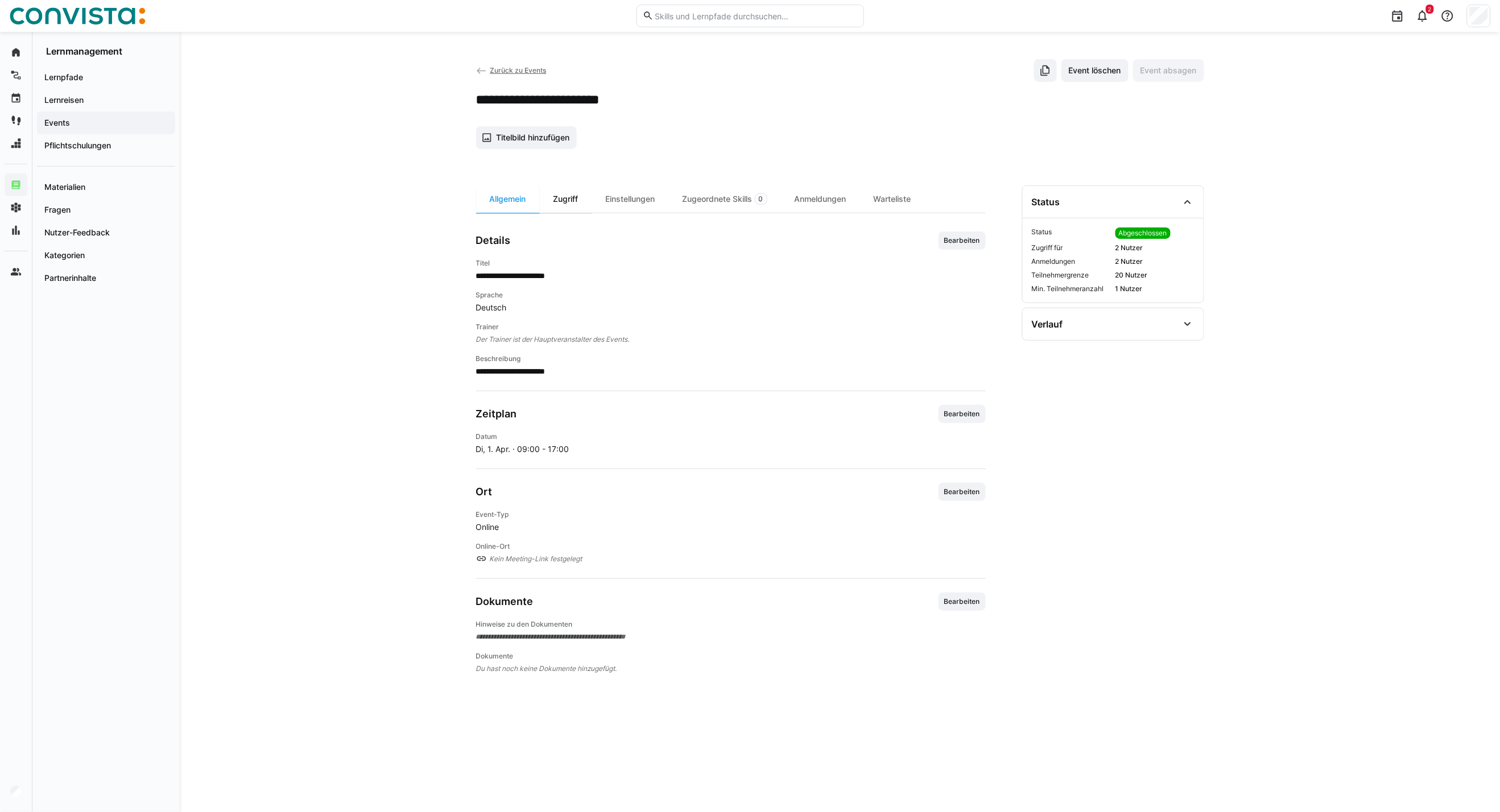
click at [564, 197] on div "Zugriff" at bounding box center [566, 199] width 52 height 27
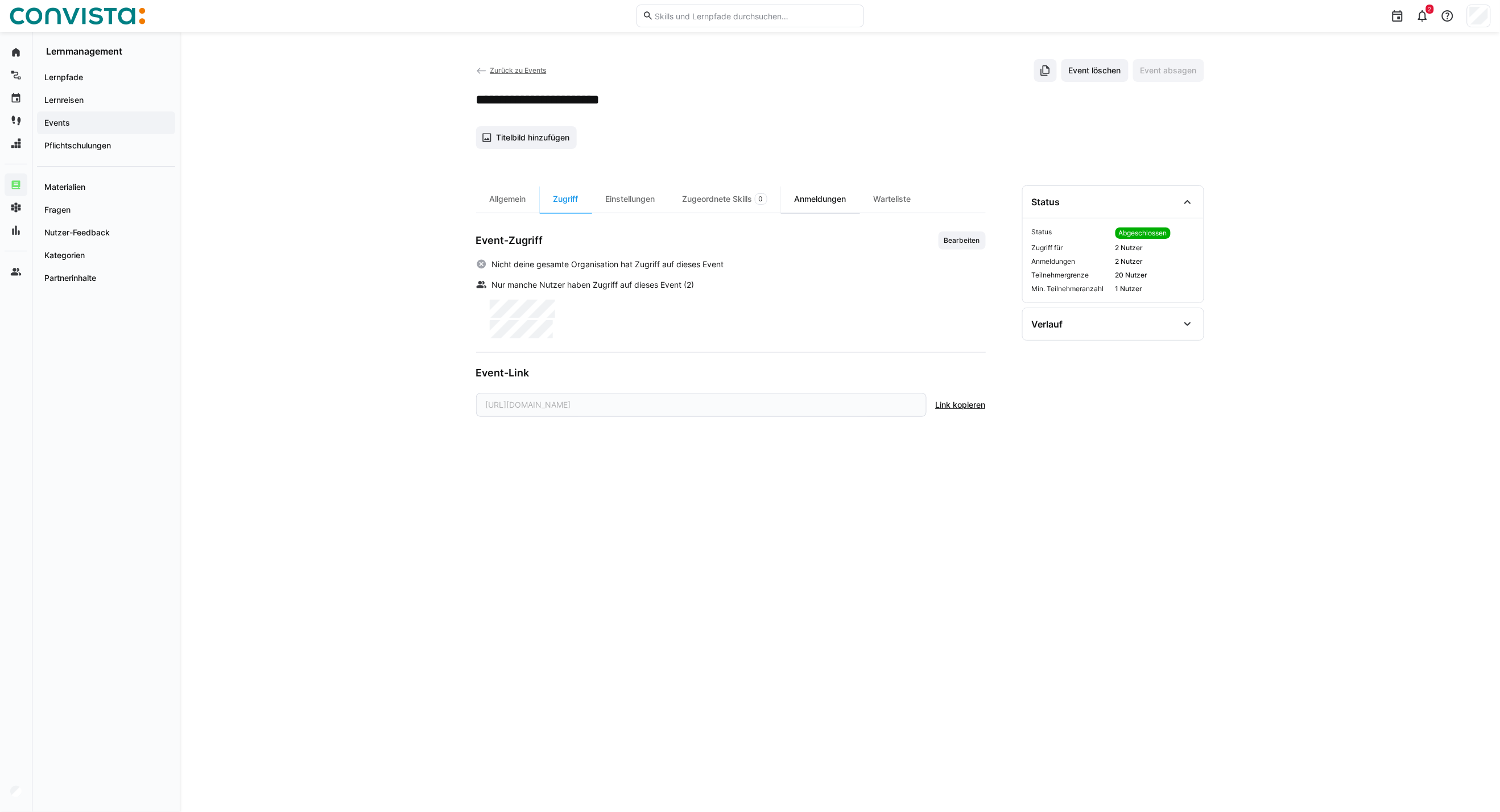
click at [837, 197] on div "Anmeldungen" at bounding box center [820, 199] width 79 height 27
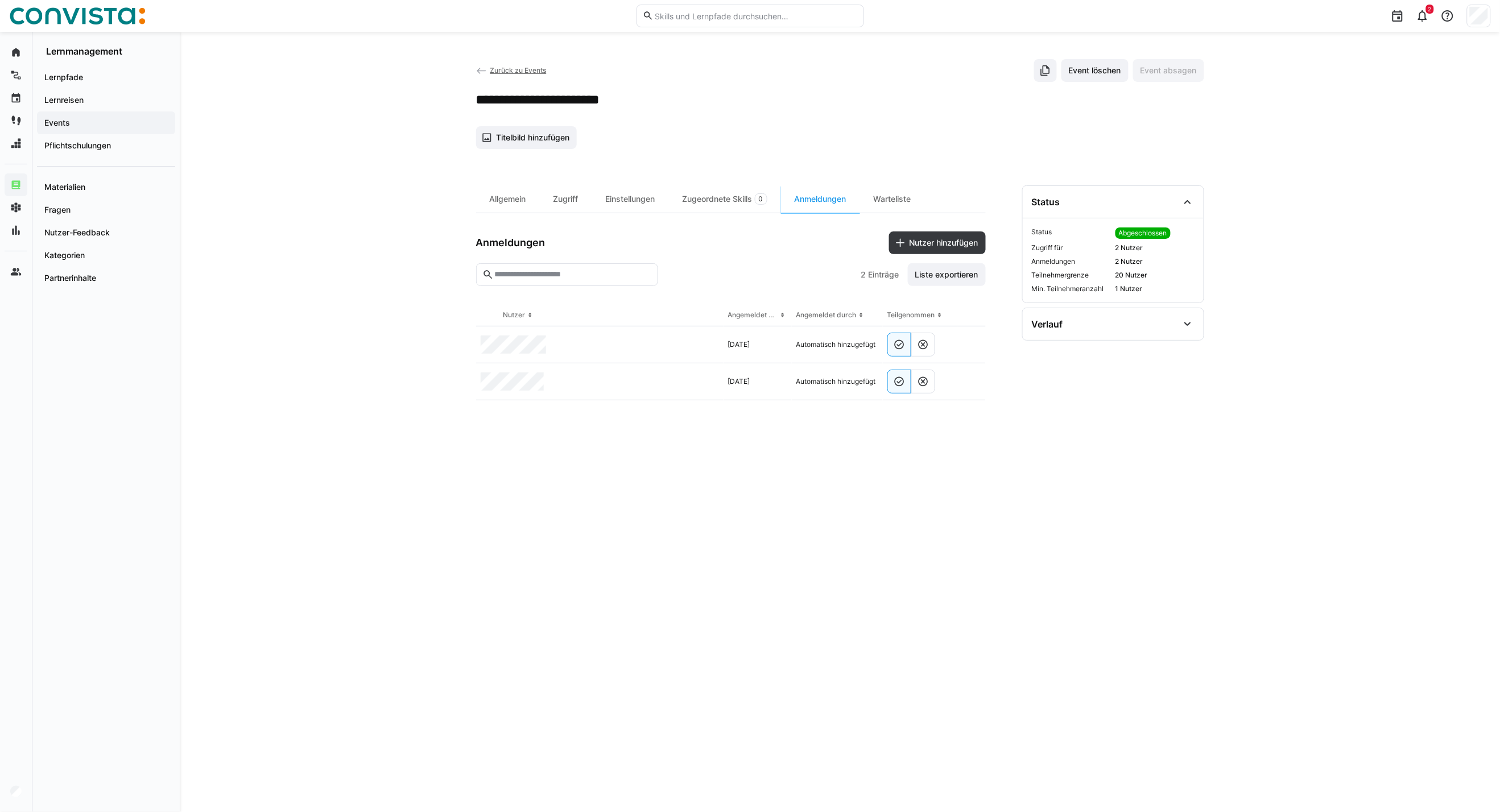
click at [531, 67] on span "Zurück zu Events" at bounding box center [518, 70] width 57 height 9
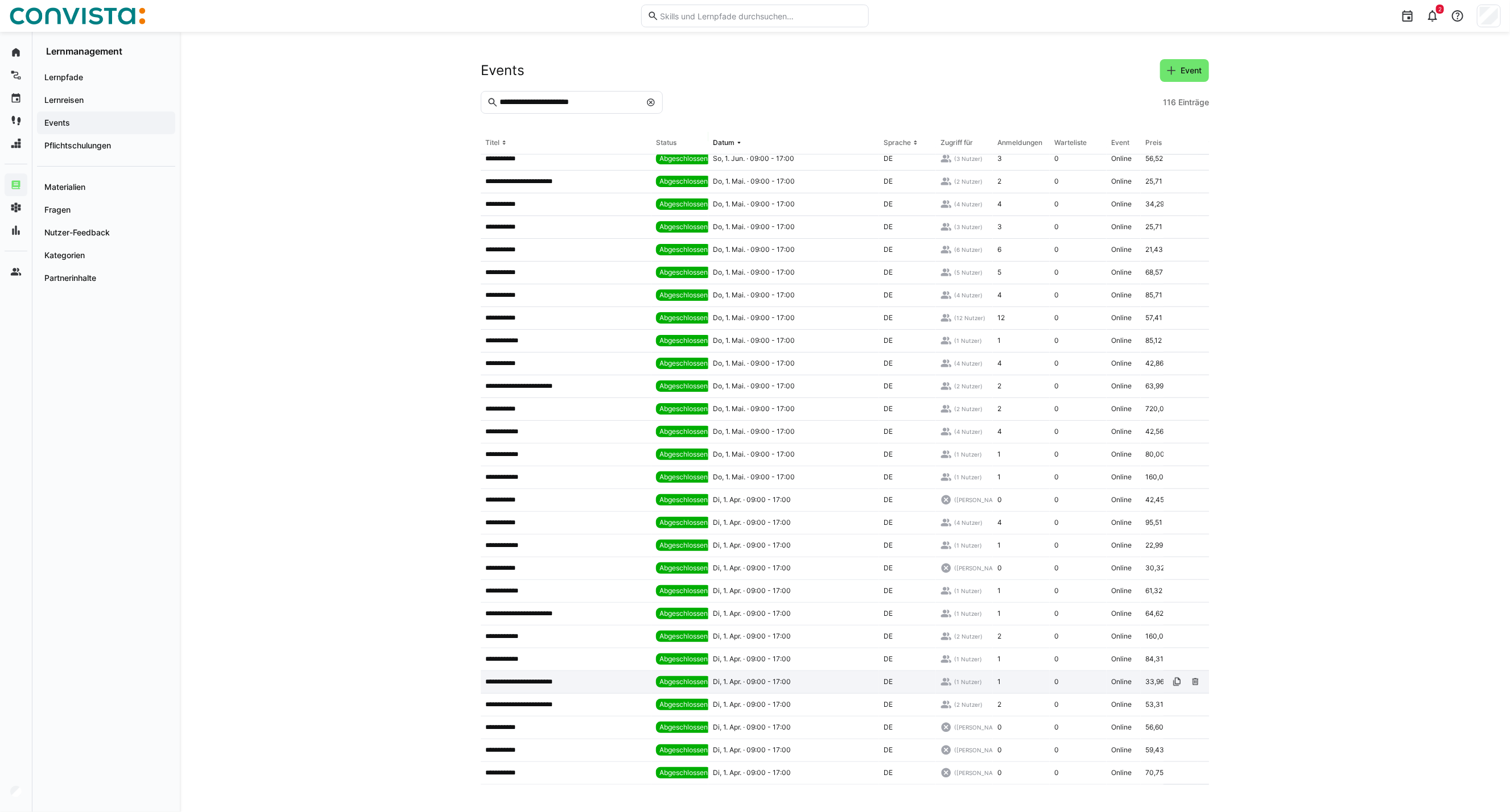
scroll to position [828, 0]
click at [552, 679] on p "**********" at bounding box center [528, 679] width 85 height 9
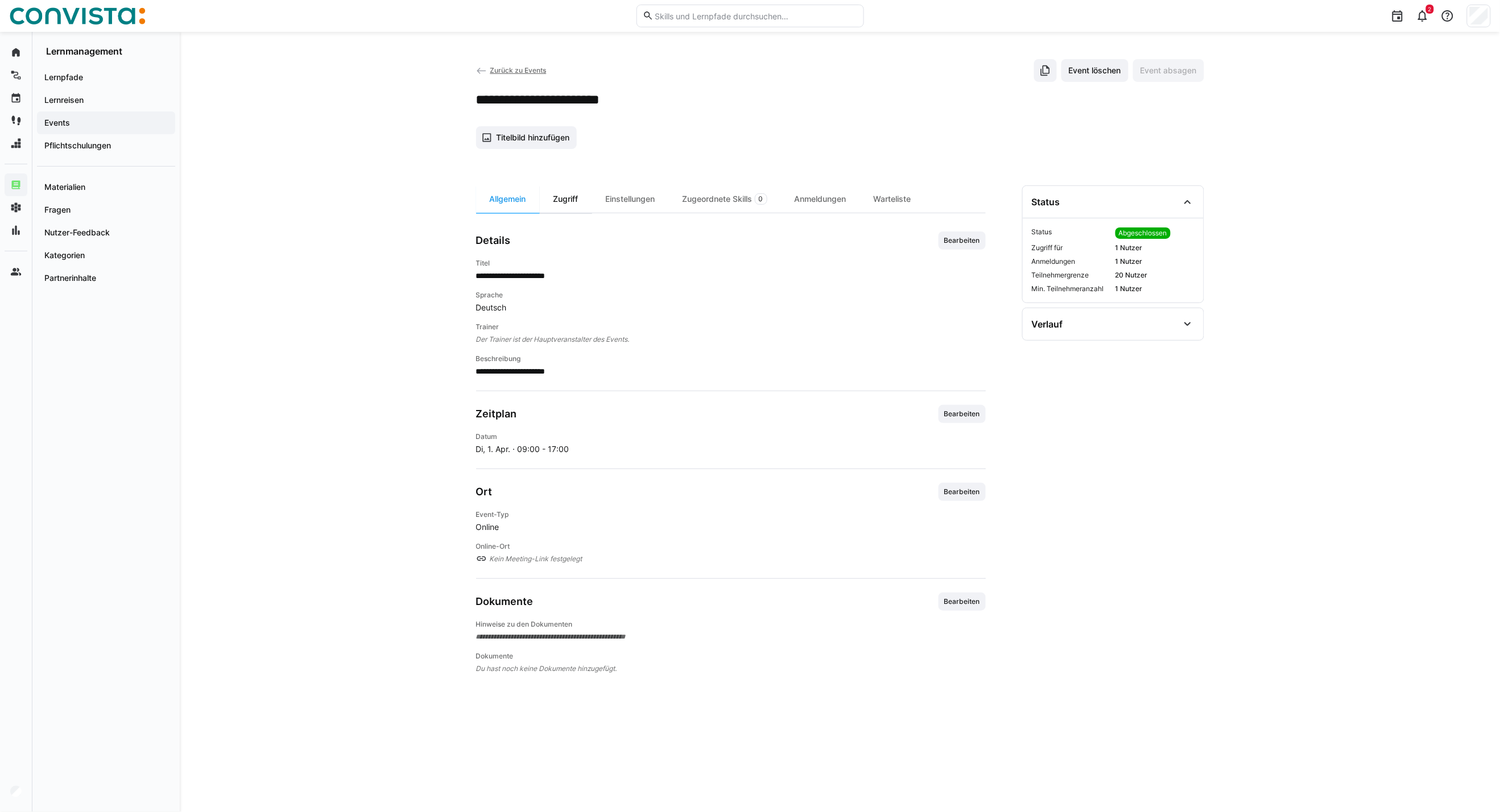
click at [557, 209] on div "Zugriff" at bounding box center [566, 199] width 52 height 27
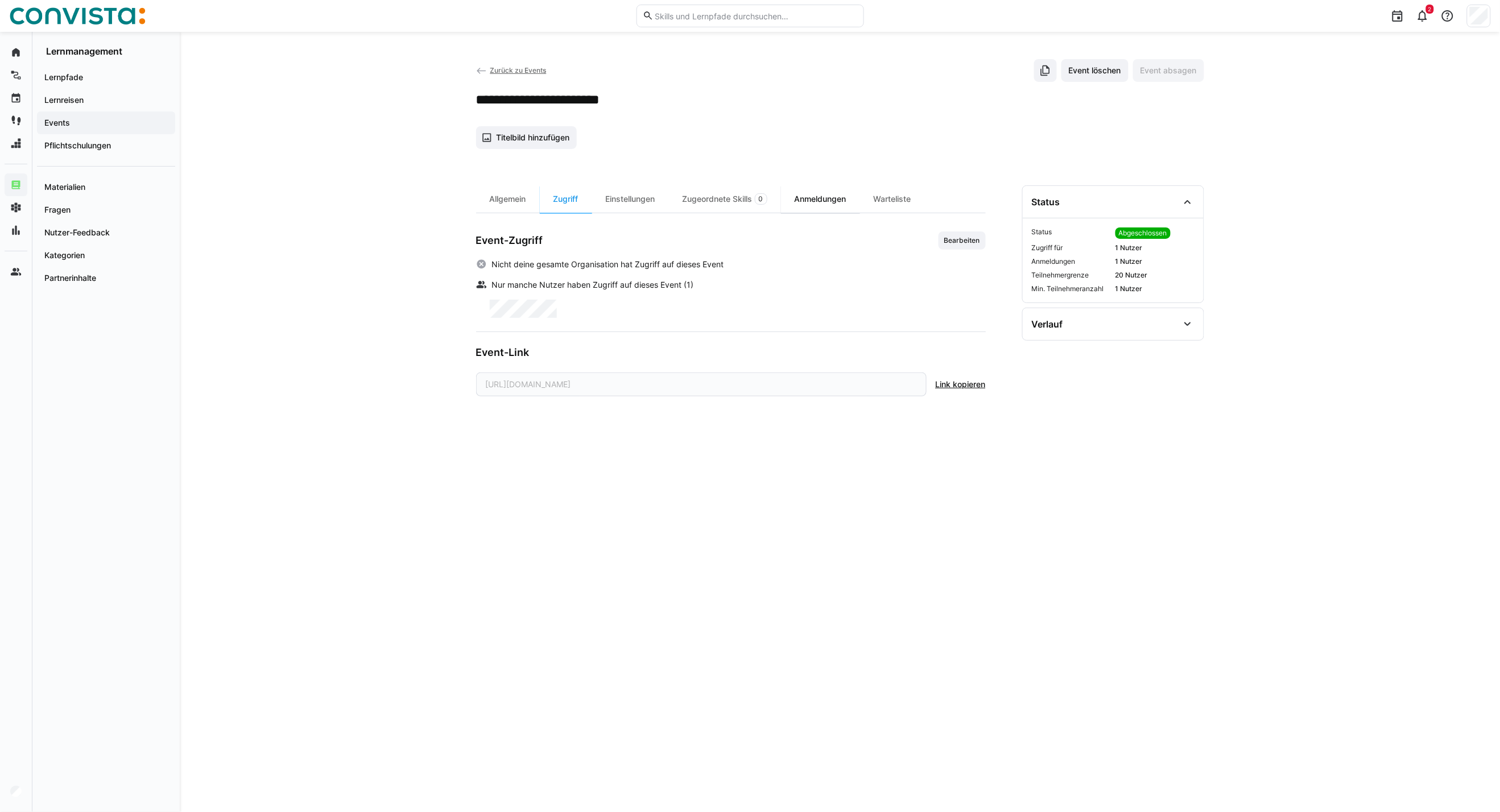
click at [822, 199] on div "Anmeldungen" at bounding box center [820, 199] width 79 height 27
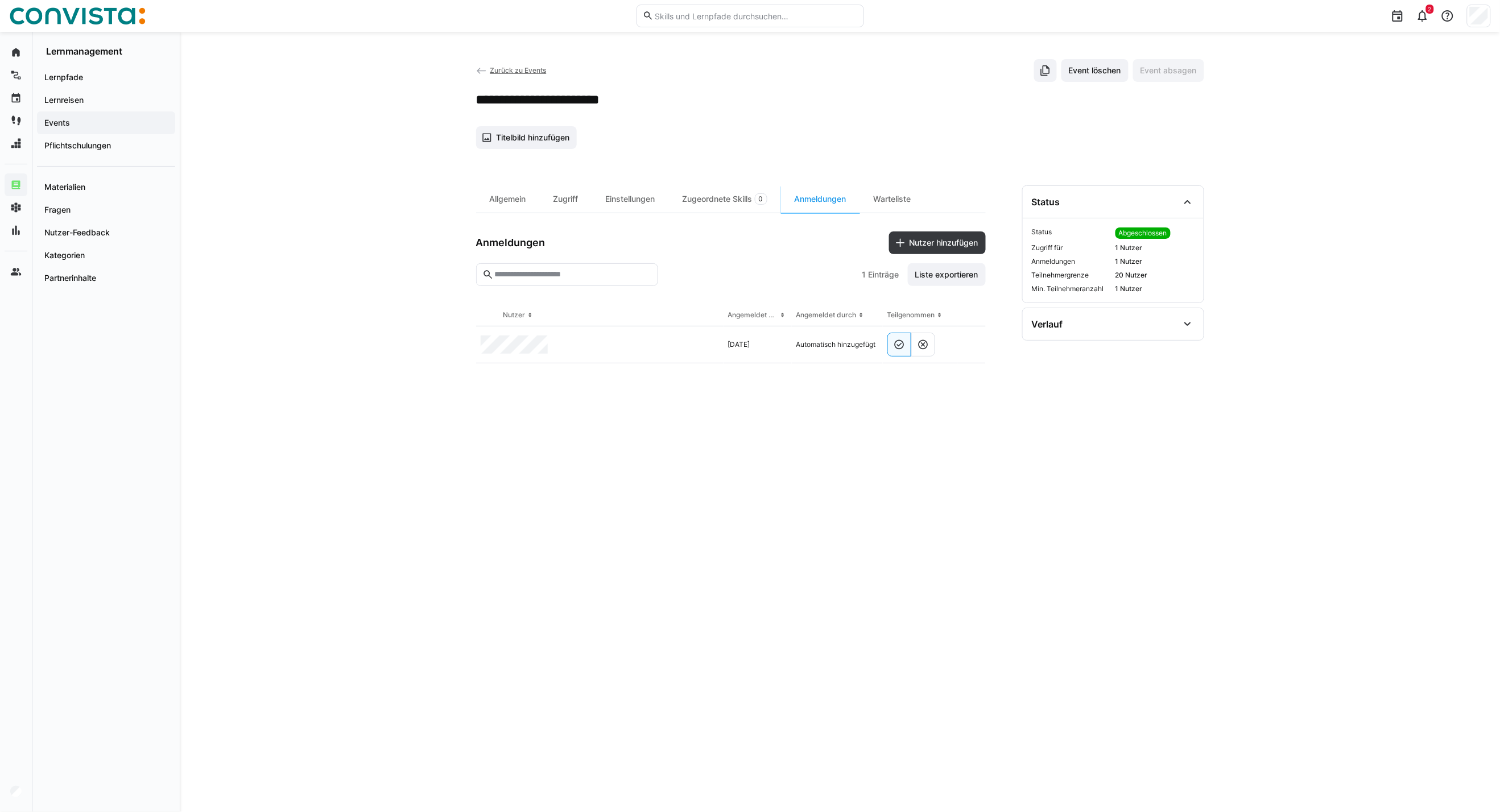
click at [496, 71] on span "Zurück zu Events" at bounding box center [518, 70] width 57 height 9
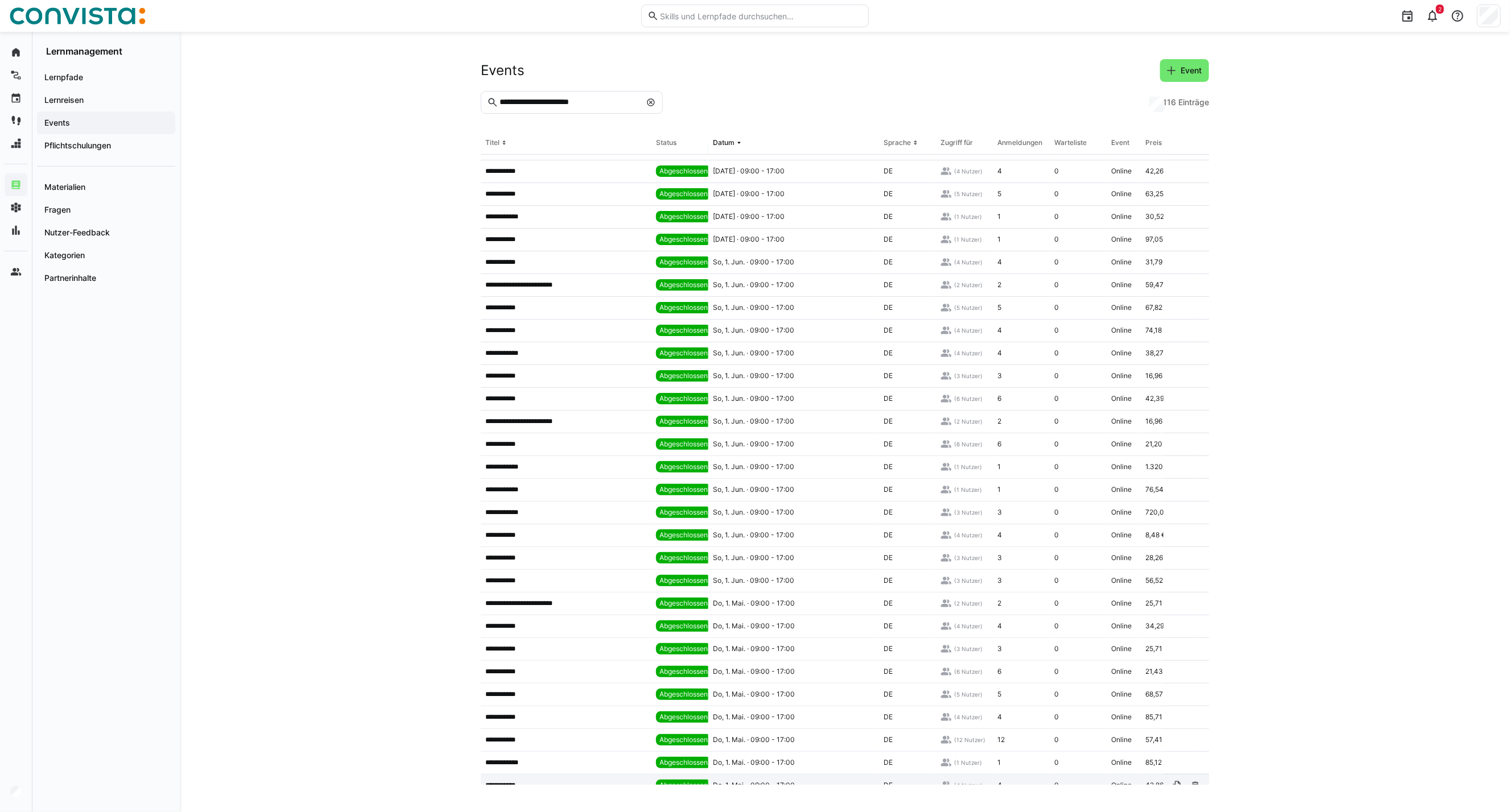
scroll to position [512, 0]
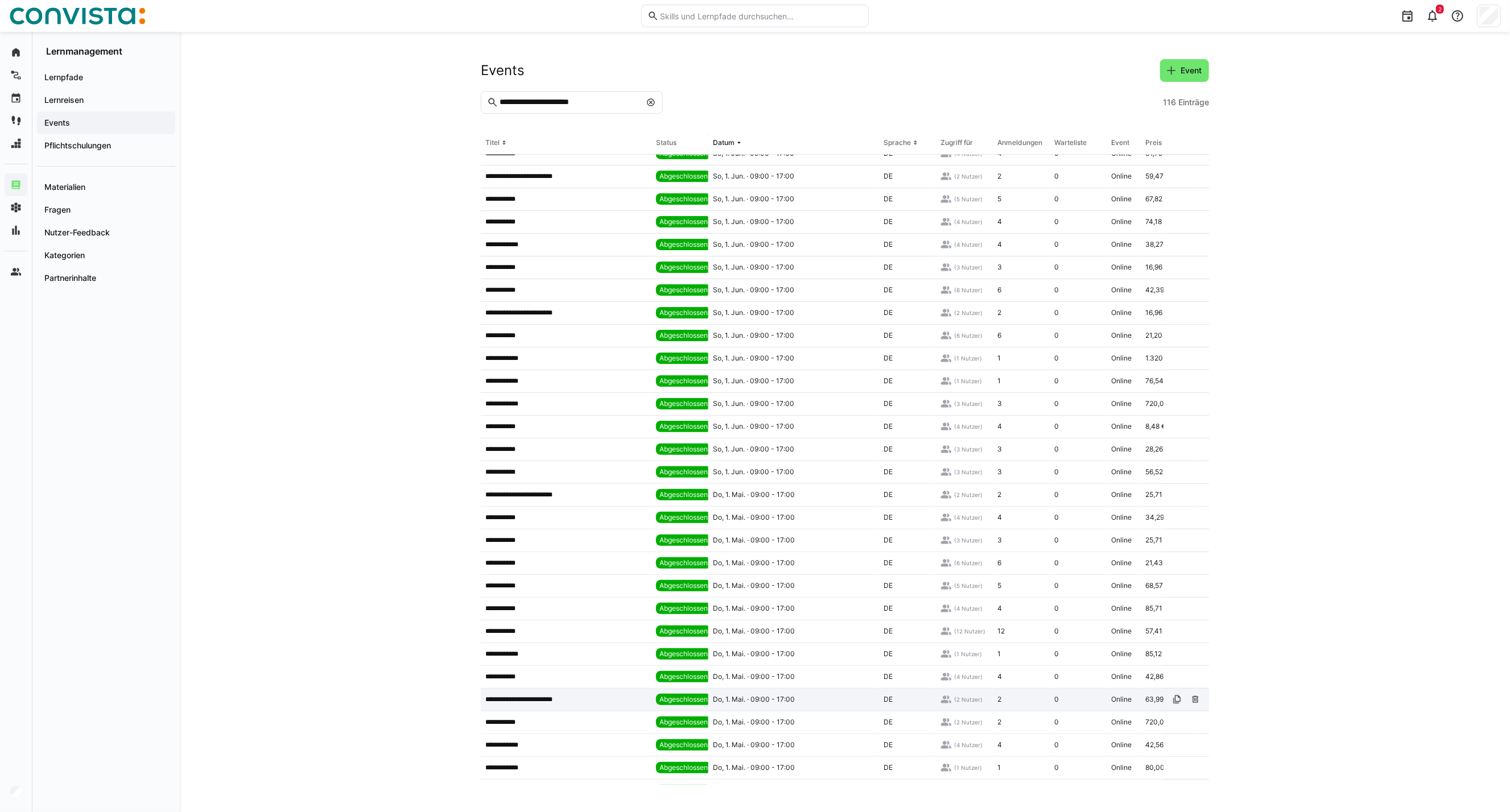
click at [552, 696] on p "**********" at bounding box center [528, 700] width 85 height 9
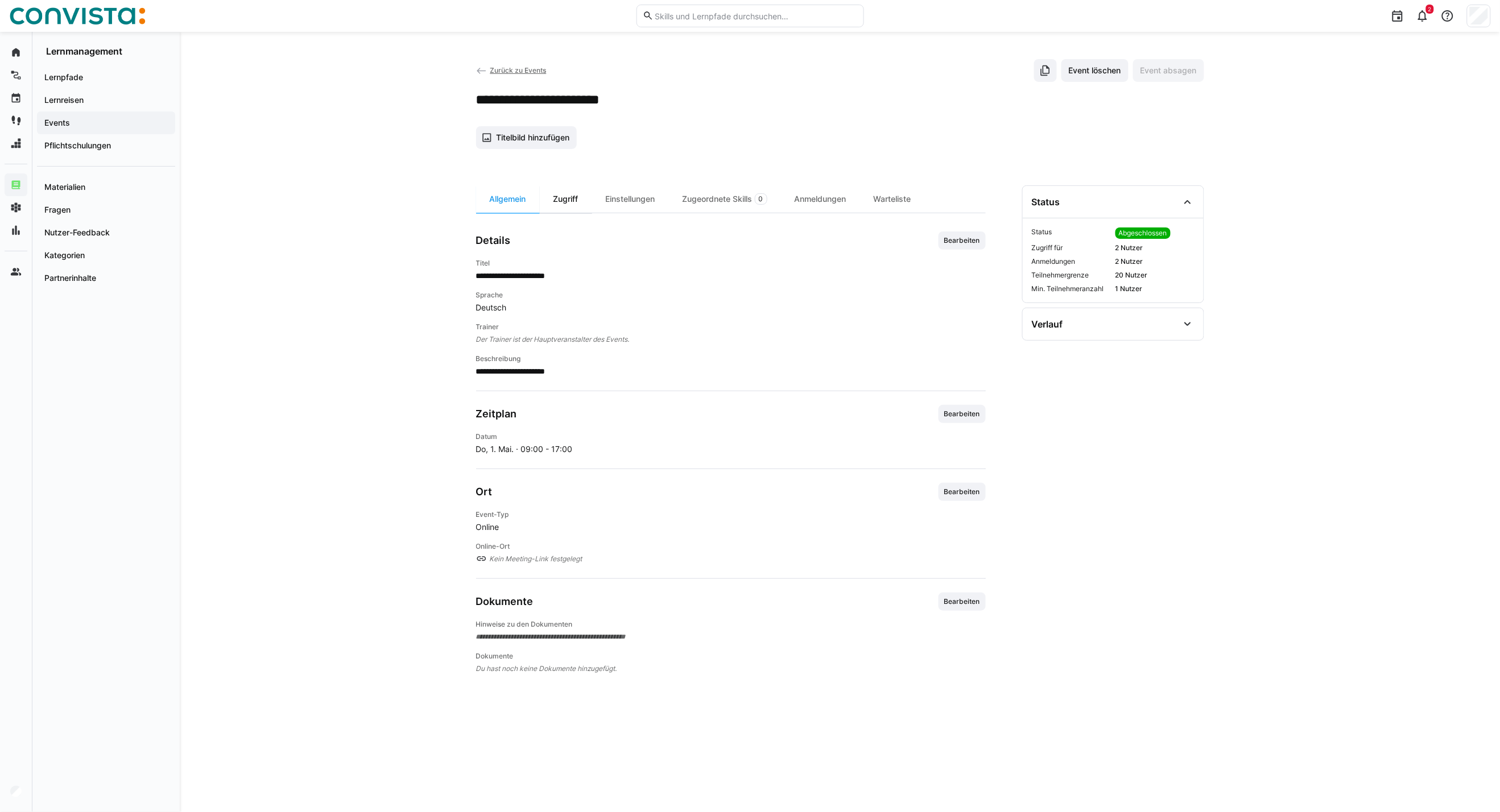
click at [576, 203] on div "Zugriff" at bounding box center [566, 199] width 52 height 27
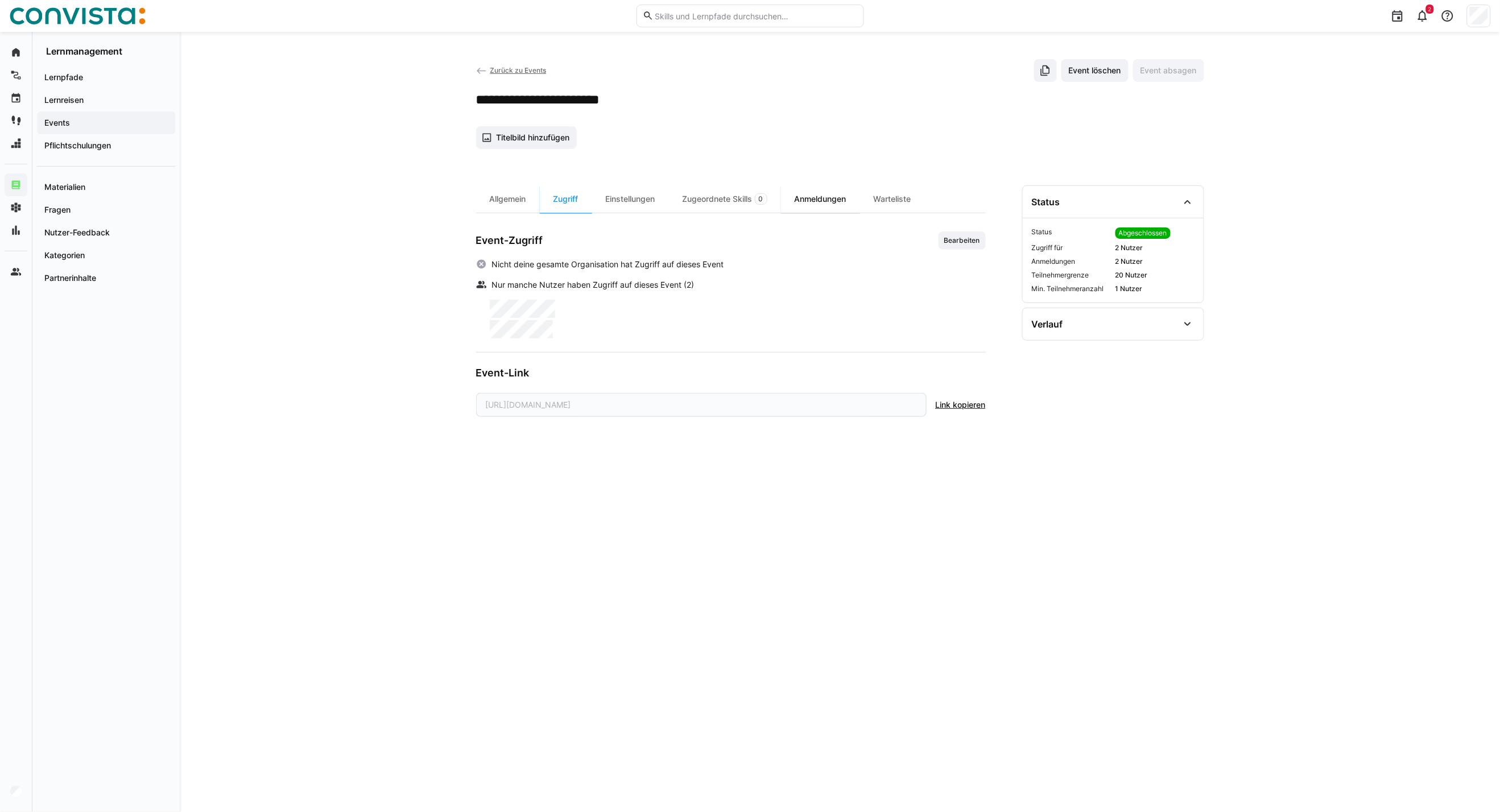
click at [823, 201] on div "Anmeldungen" at bounding box center [820, 199] width 79 height 27
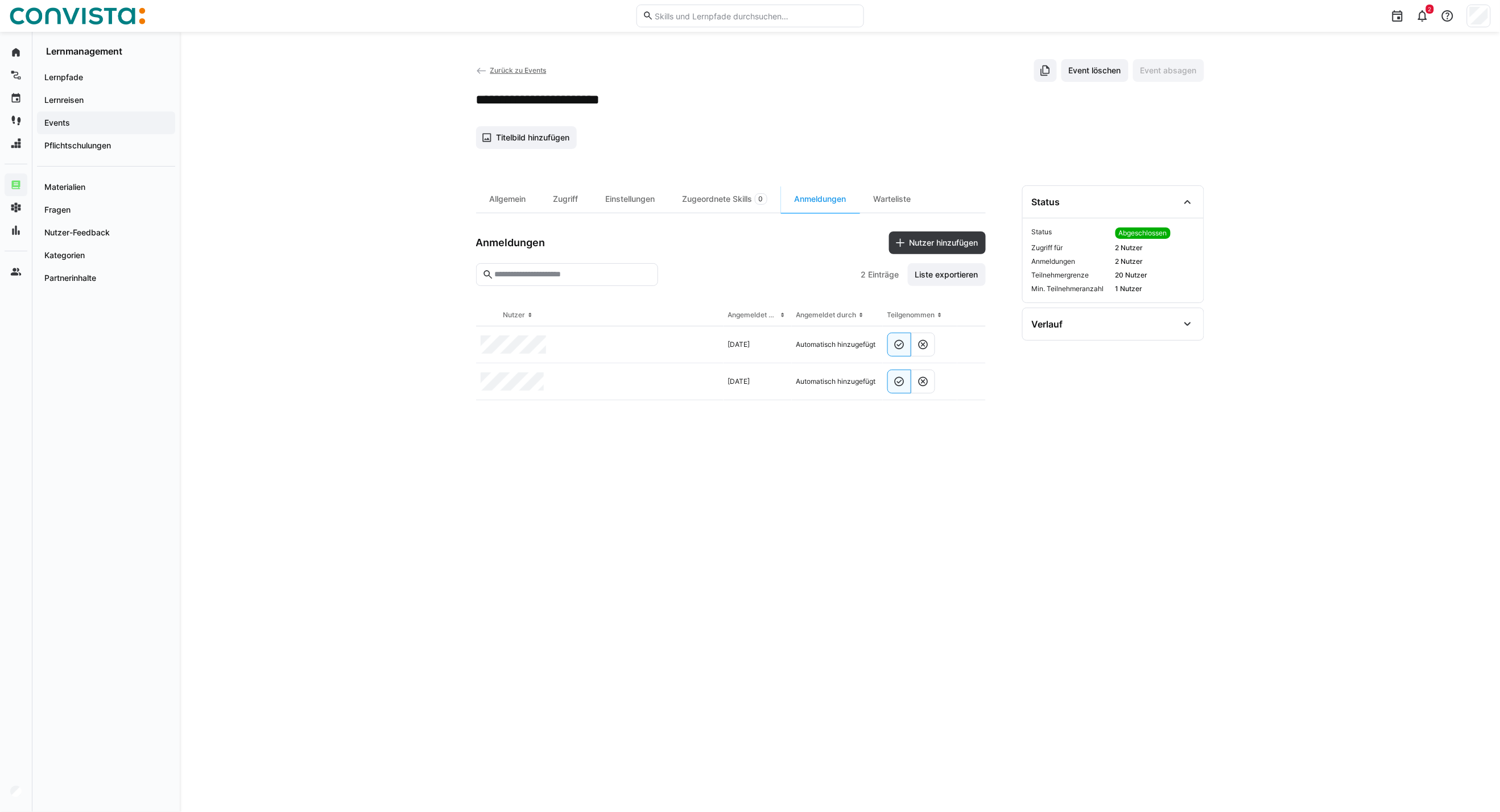
click at [507, 65] on app-back-navigation "Zurück zu Events" at bounding box center [511, 71] width 71 height 12
click at [491, 72] on span "Zurück zu Events" at bounding box center [518, 70] width 57 height 9
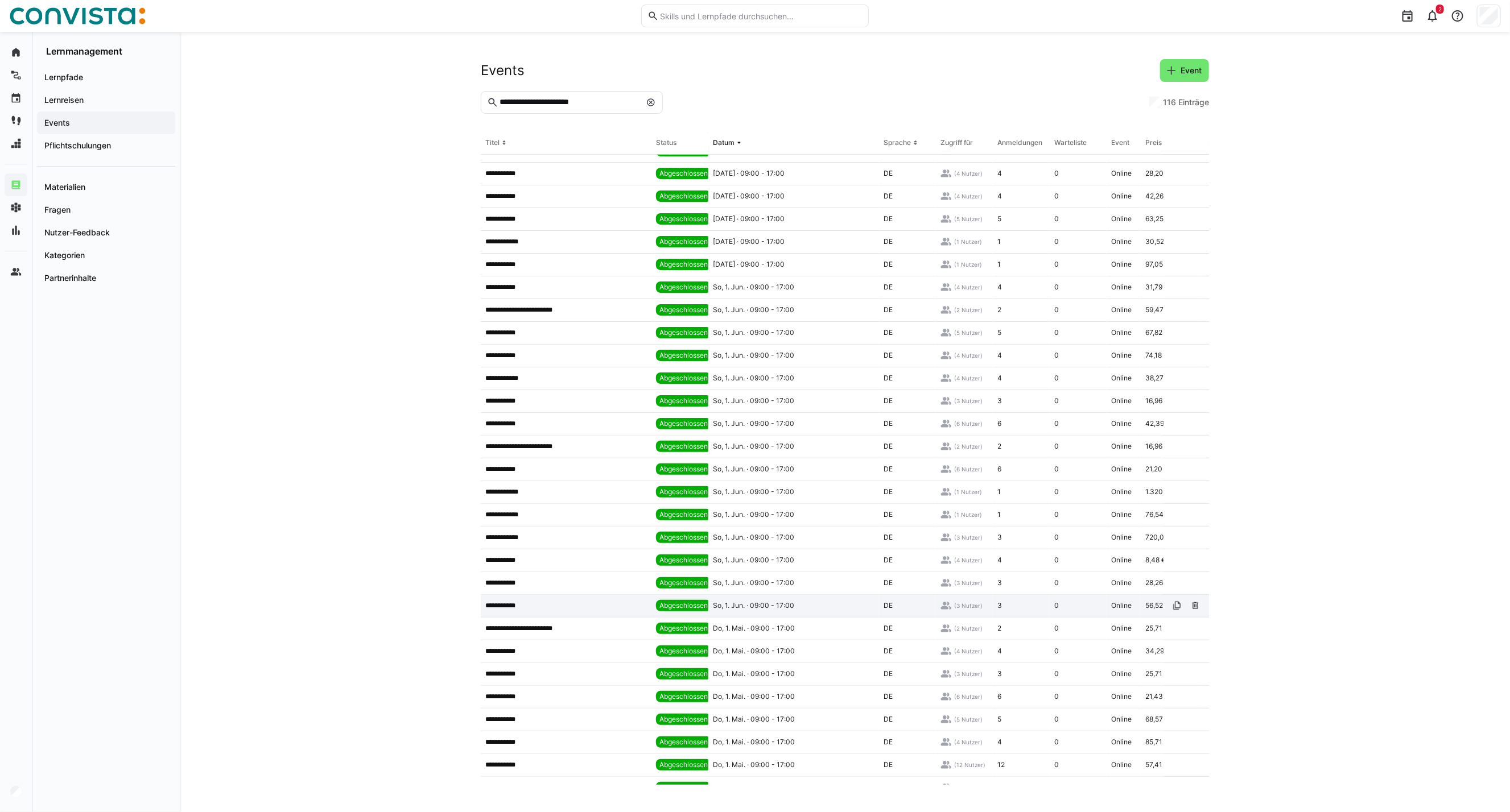
scroll to position [512, 0]
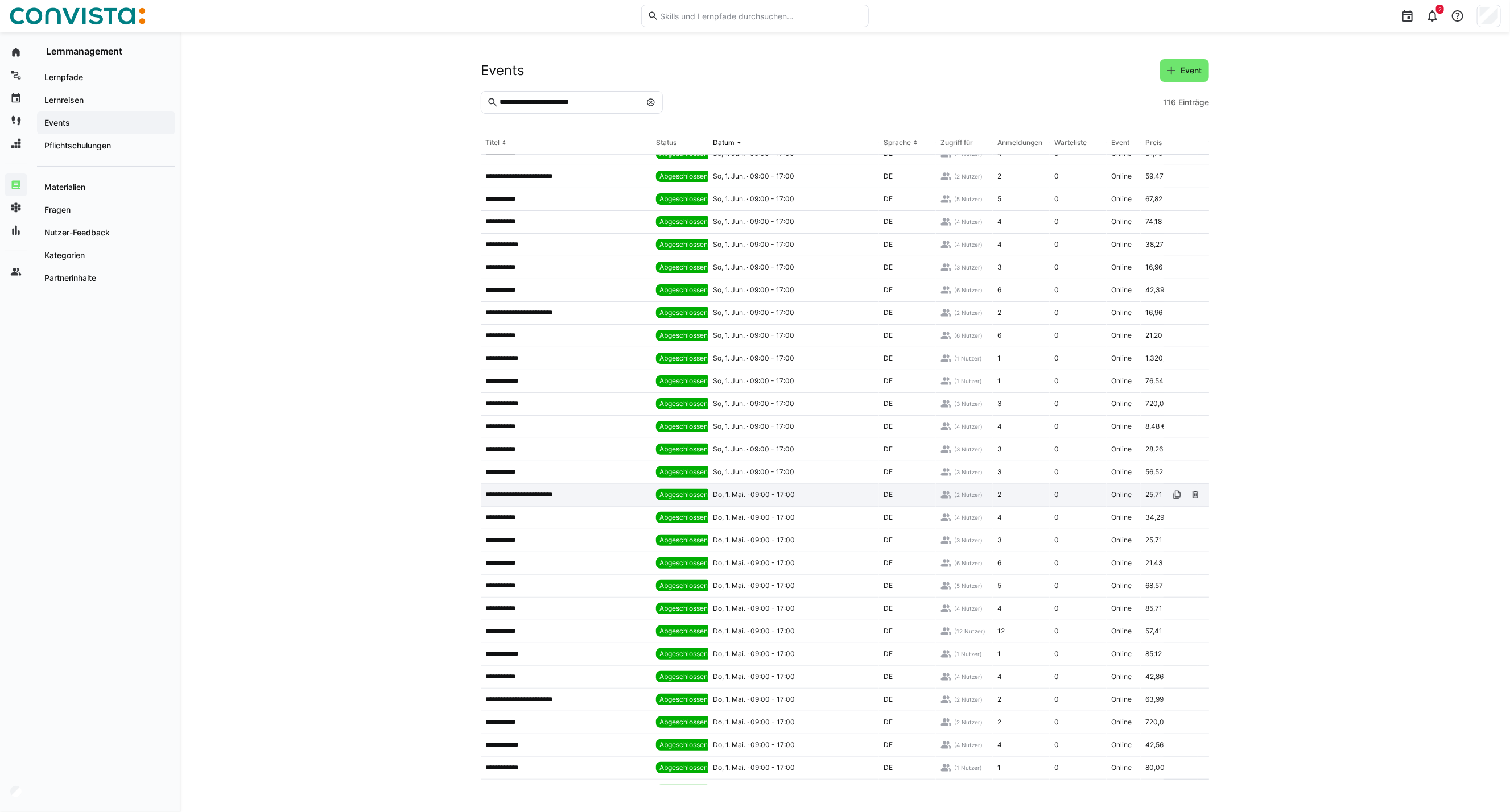
click at [547, 496] on p "**********" at bounding box center [528, 494] width 85 height 9
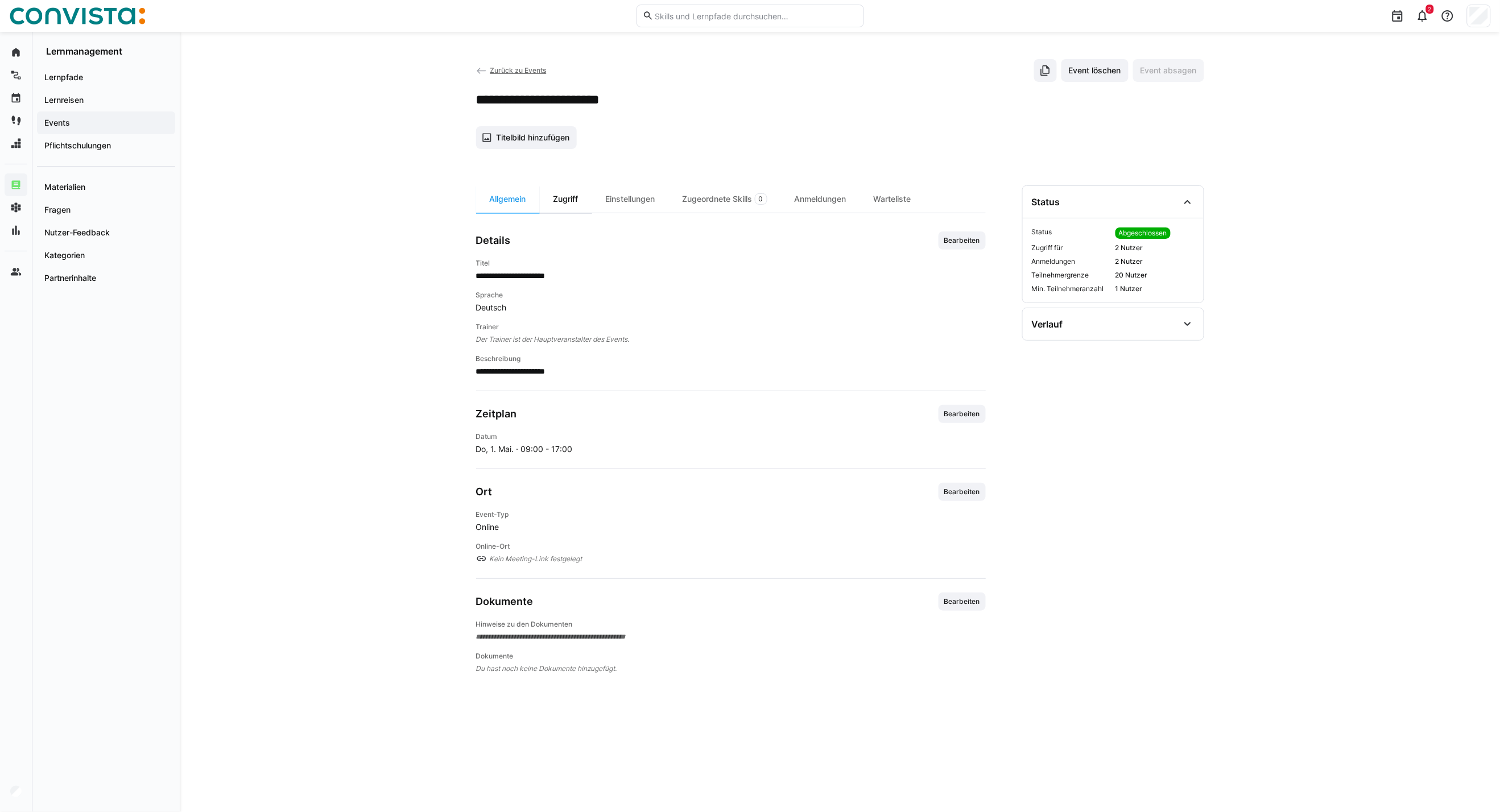
click at [560, 201] on div "Zugriff" at bounding box center [566, 199] width 52 height 27
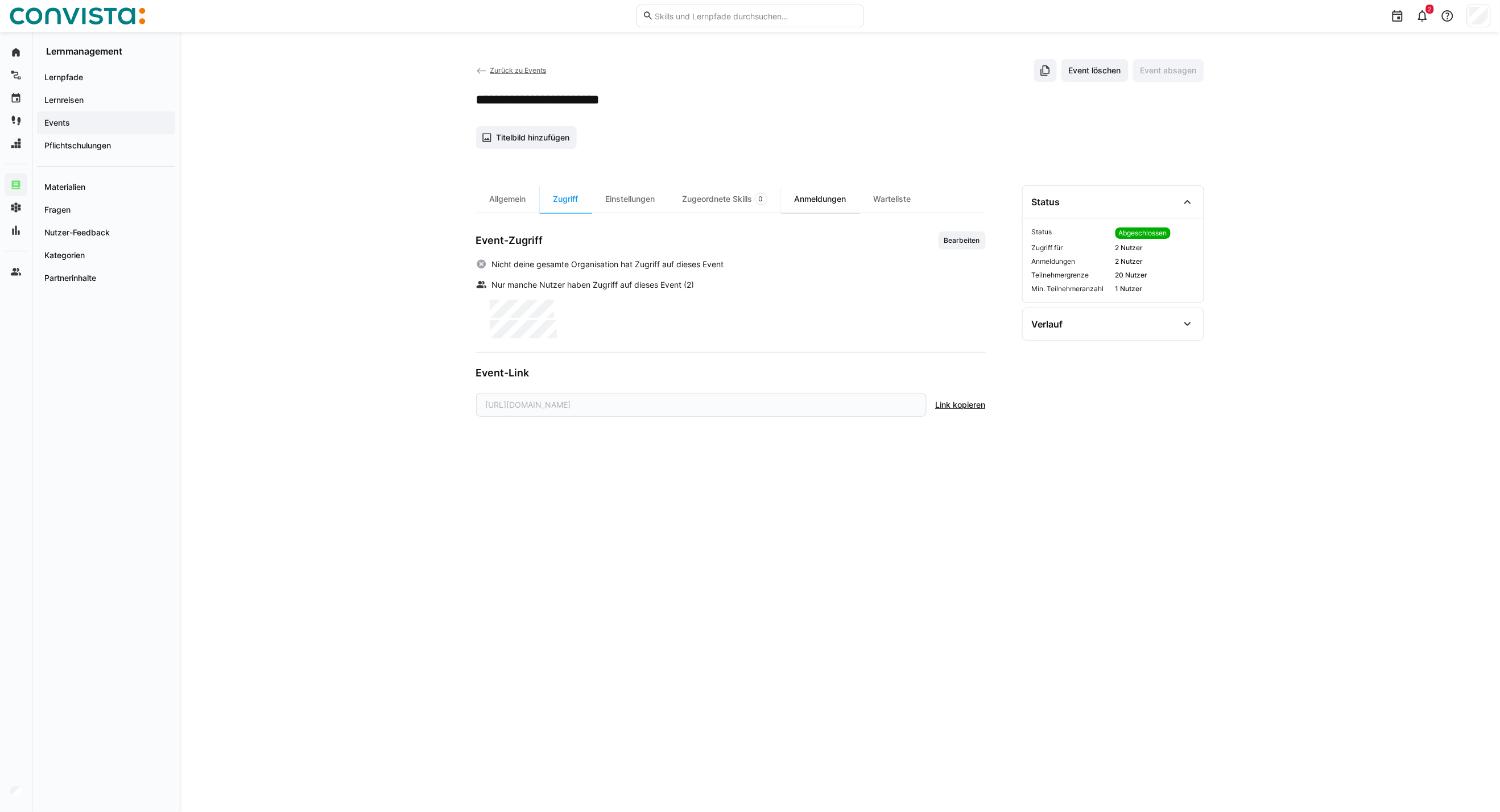
click at [818, 193] on div "Anmeldungen" at bounding box center [820, 199] width 79 height 27
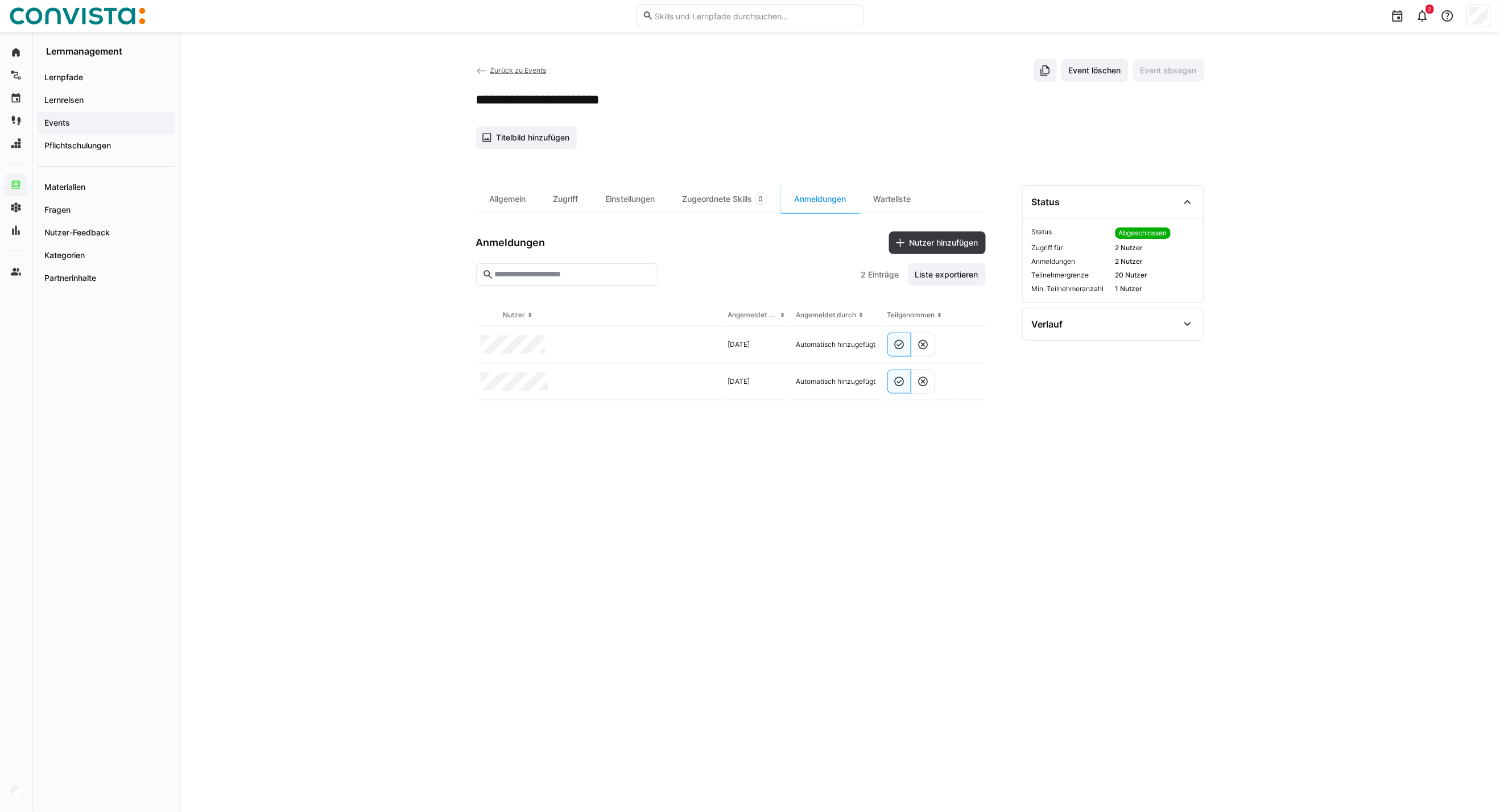
click at [498, 69] on span "Zurück zu Events" at bounding box center [518, 70] width 57 height 9
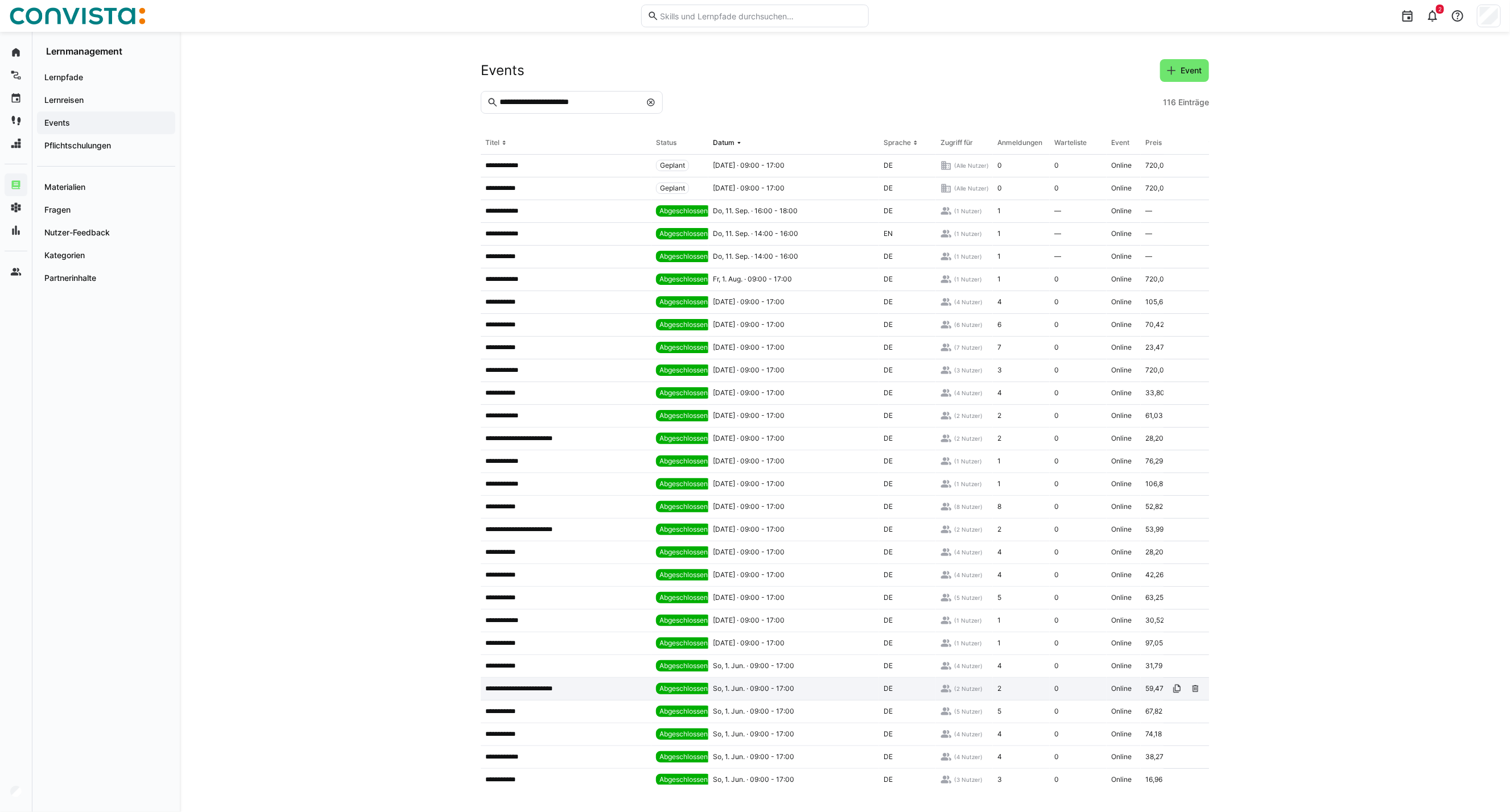
click at [564, 690] on p "**********" at bounding box center [528, 689] width 85 height 9
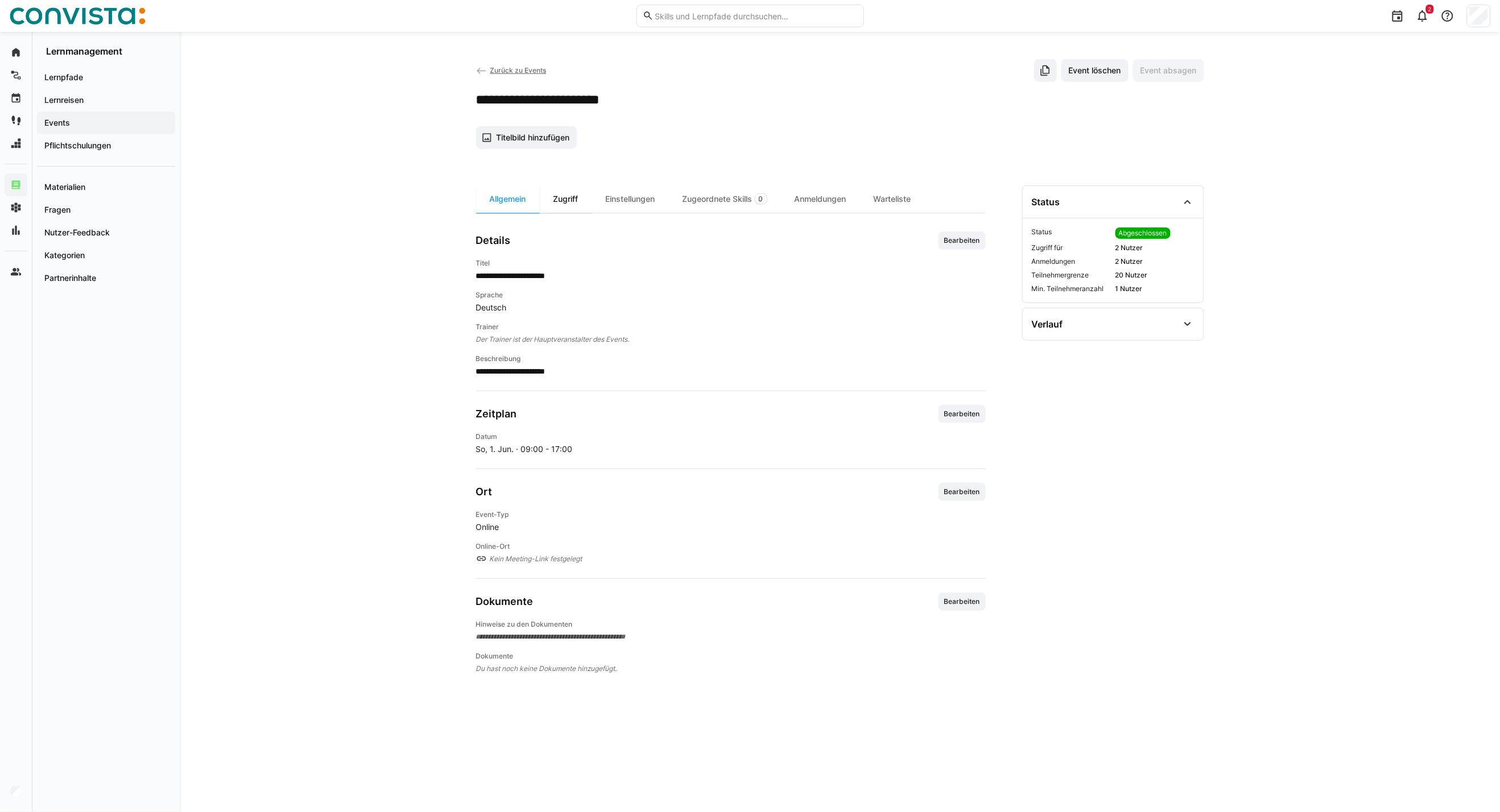
click at [558, 194] on div "Zugriff" at bounding box center [566, 199] width 52 height 27
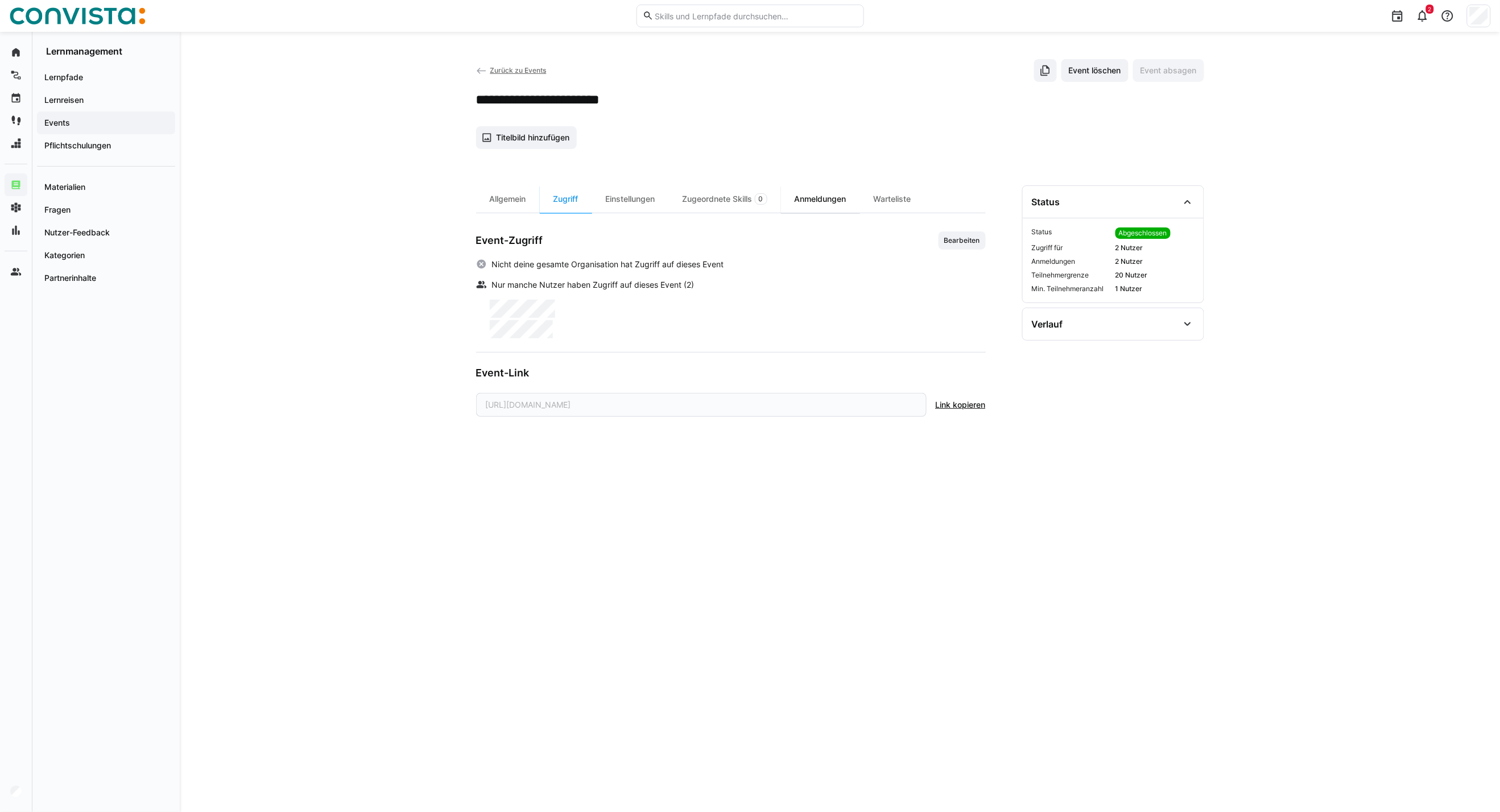
click at [805, 200] on div "Anmeldungen" at bounding box center [820, 199] width 79 height 27
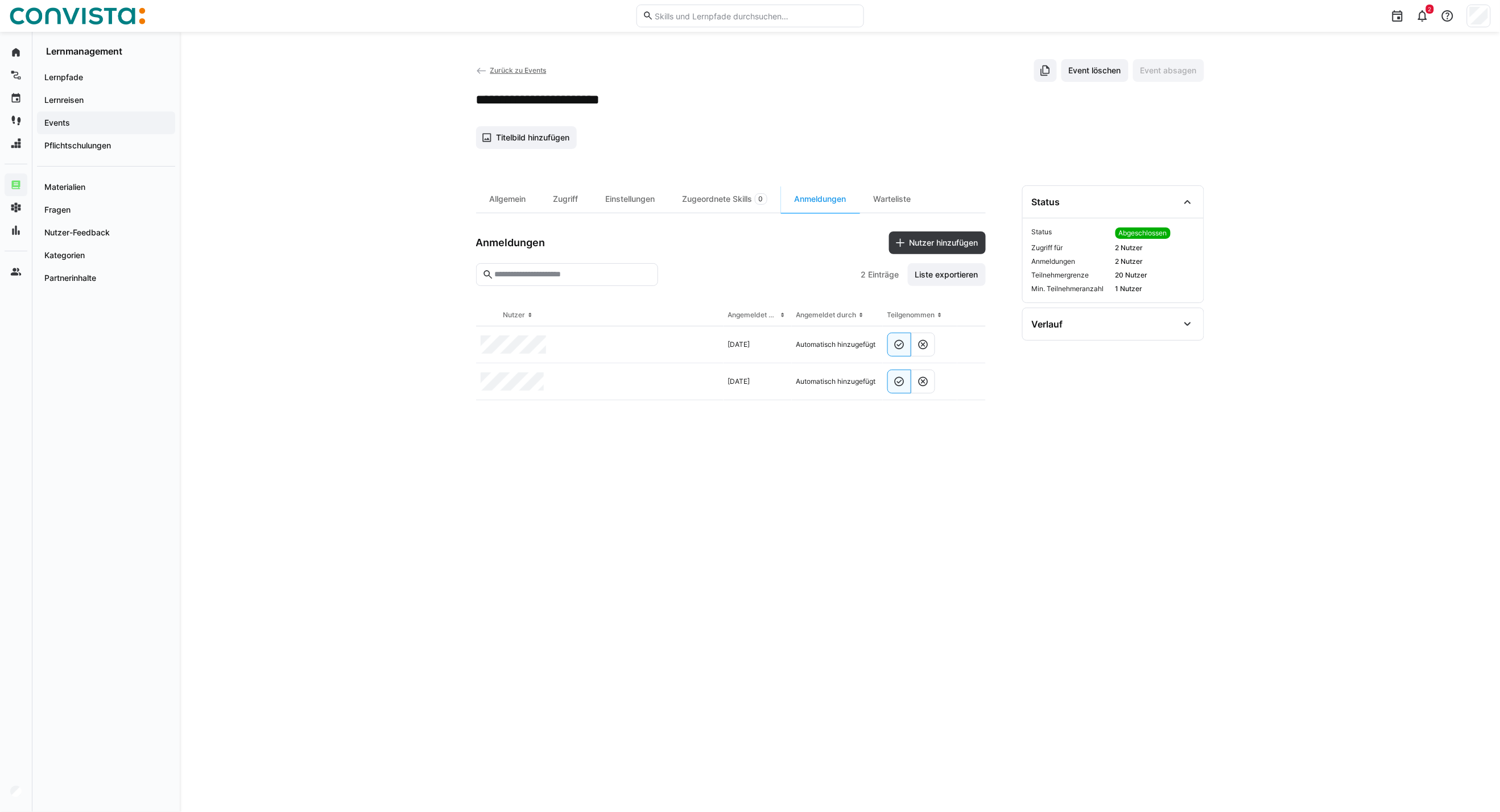
drag, startPoint x: 512, startPoint y: 73, endPoint x: 1443, endPoint y: 552, distance: 1047.0
click at [512, 73] on span "Zurück zu Events" at bounding box center [518, 70] width 57 height 9
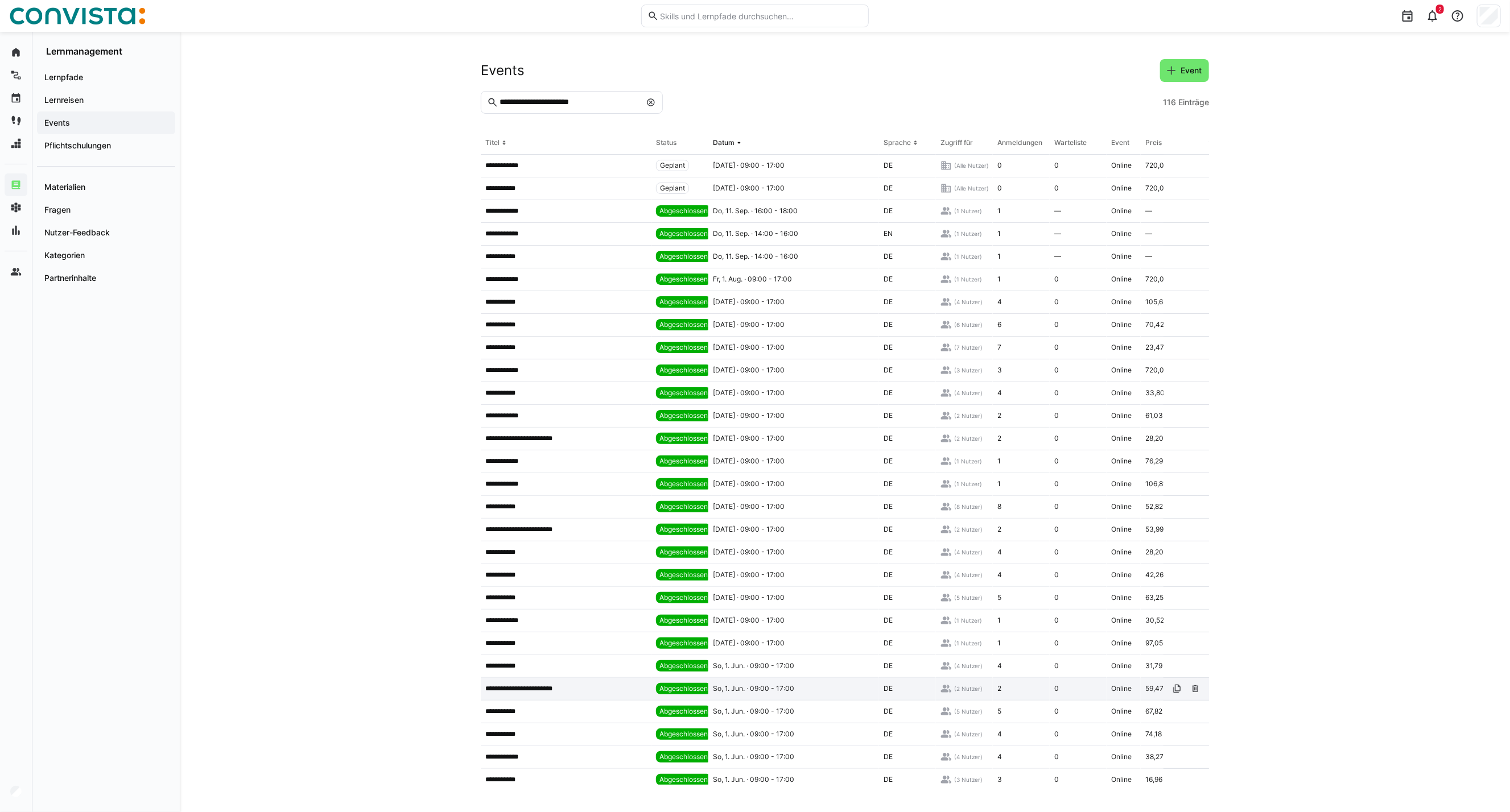
scroll to position [63, 0]
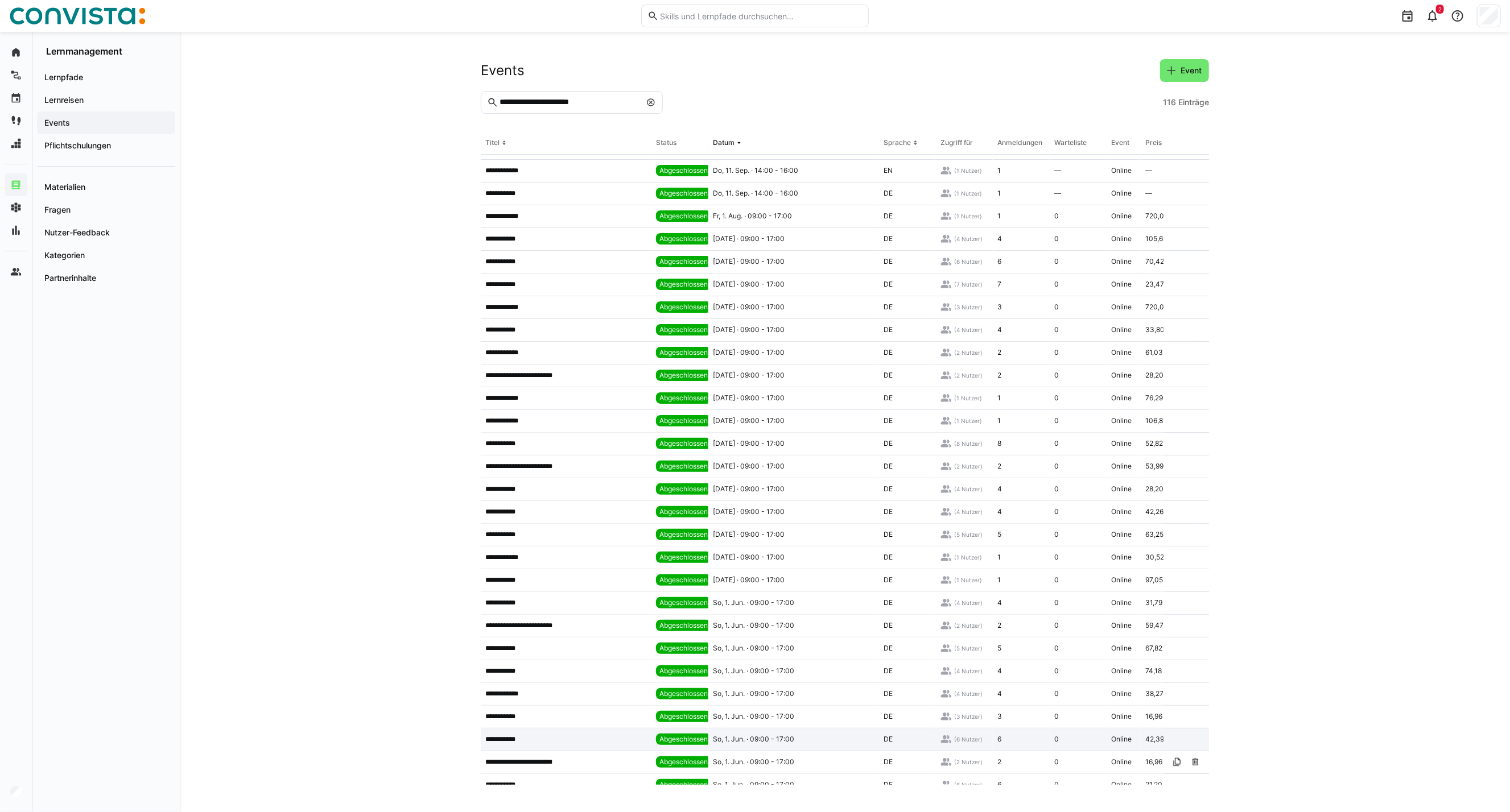
drag, startPoint x: 580, startPoint y: 762, endPoint x: 741, endPoint y: 737, distance: 162.9
click at [580, 762] on app-table-first-column "**********" at bounding box center [566, 762] width 162 height 9
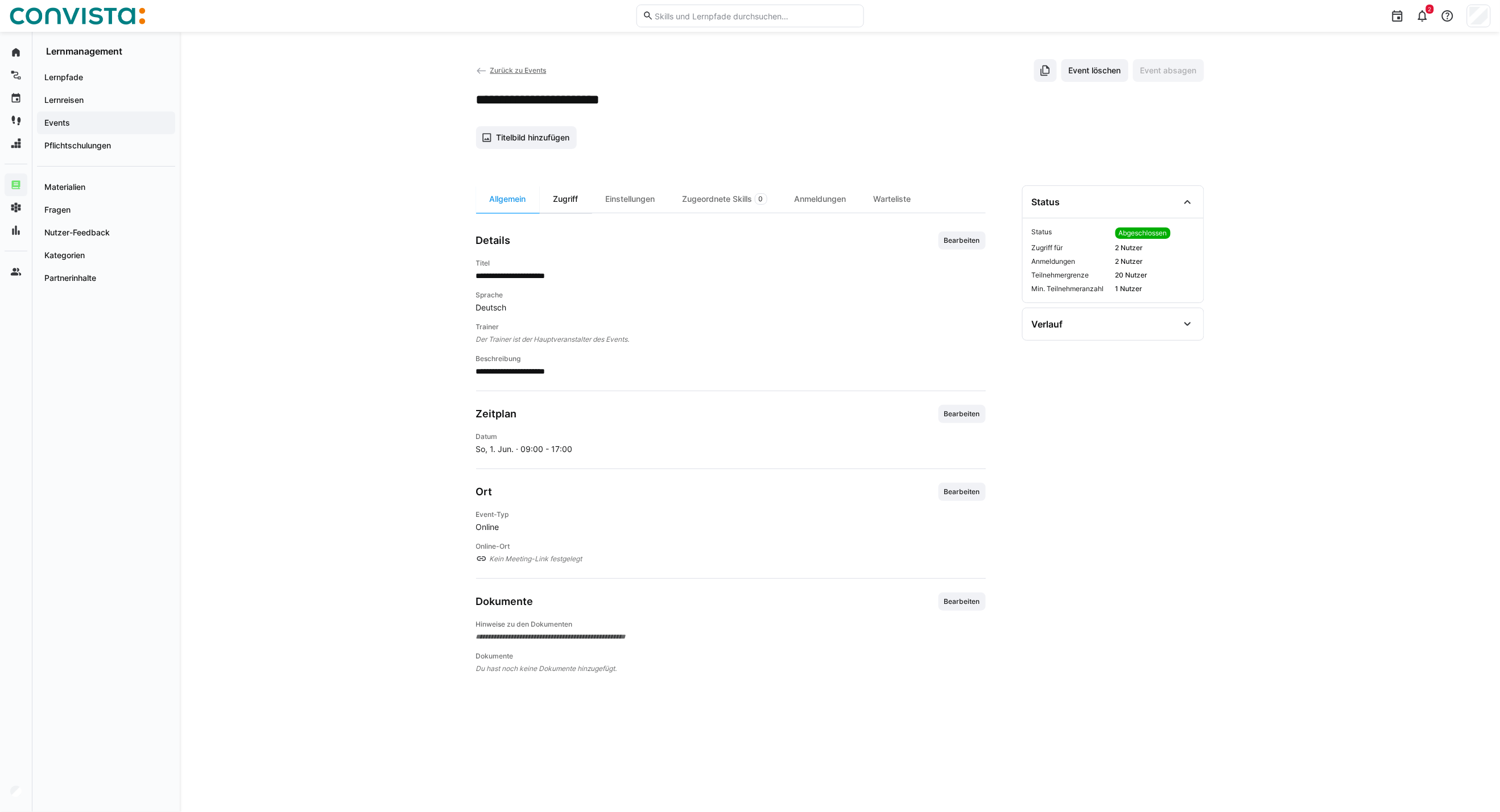
click at [571, 191] on div "Zugriff" at bounding box center [566, 199] width 52 height 27
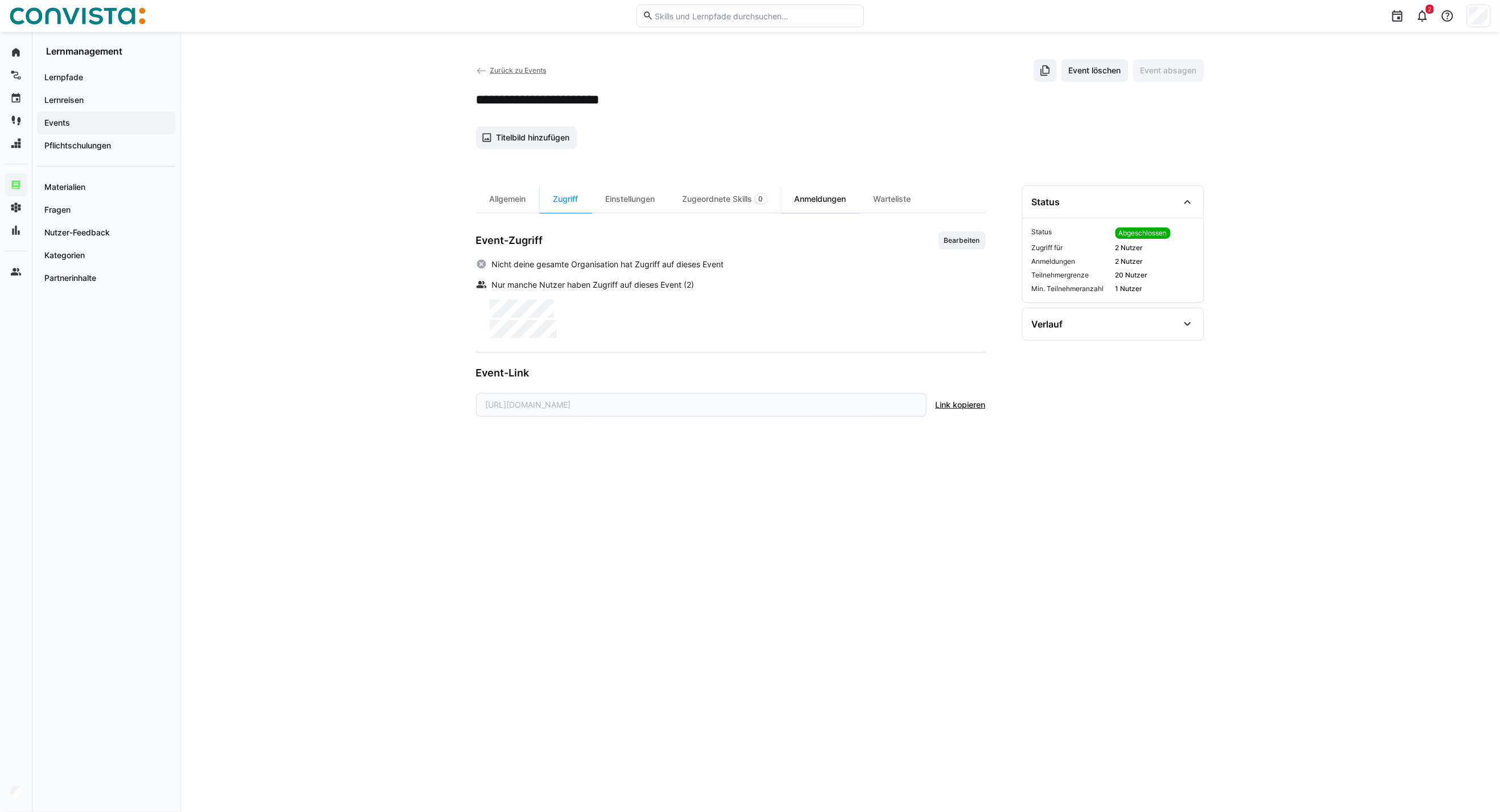
click at [840, 203] on div "Anmeldungen" at bounding box center [820, 199] width 79 height 27
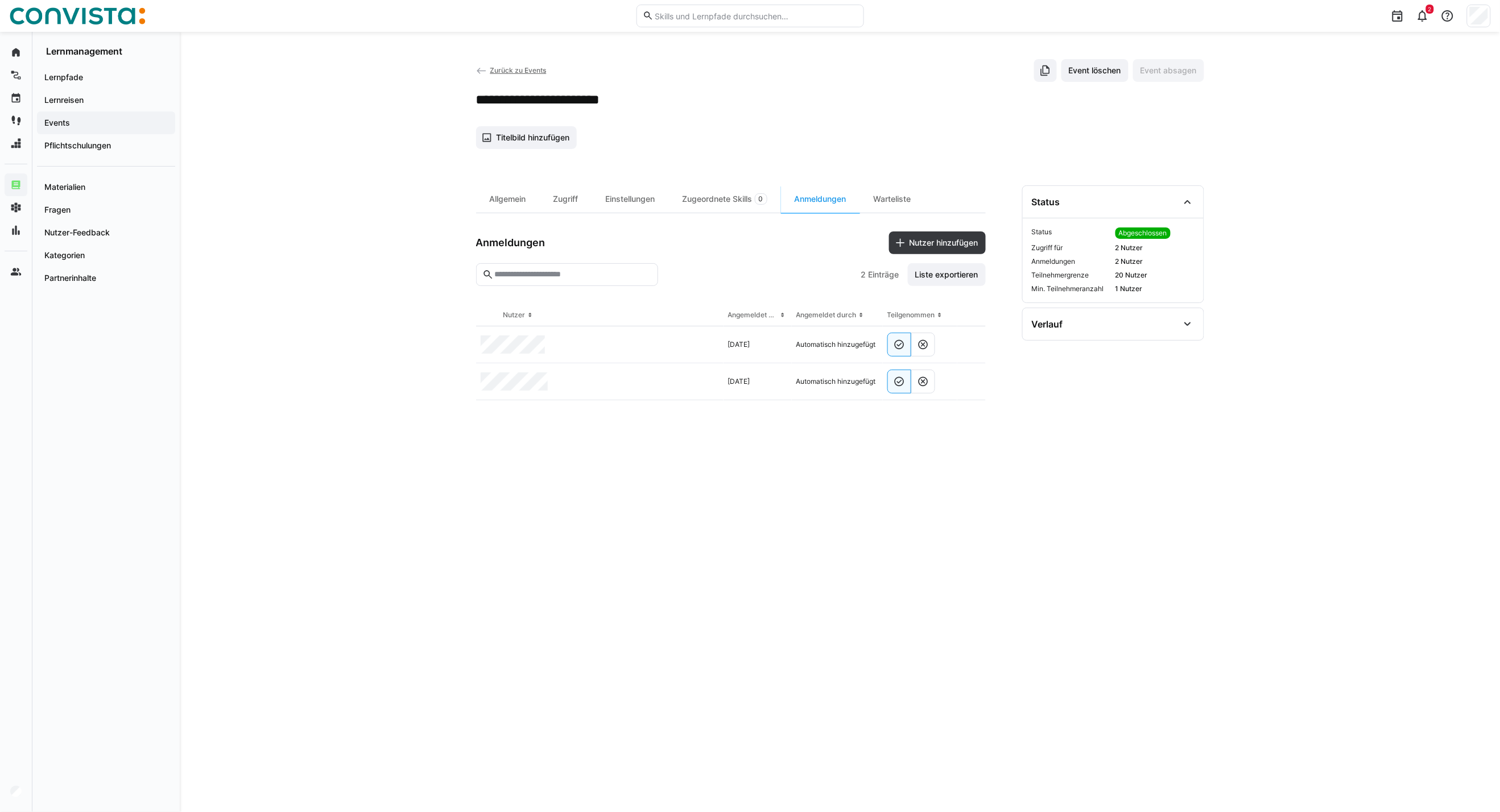
click at [496, 72] on span "Zurück zu Events" at bounding box center [518, 70] width 57 height 9
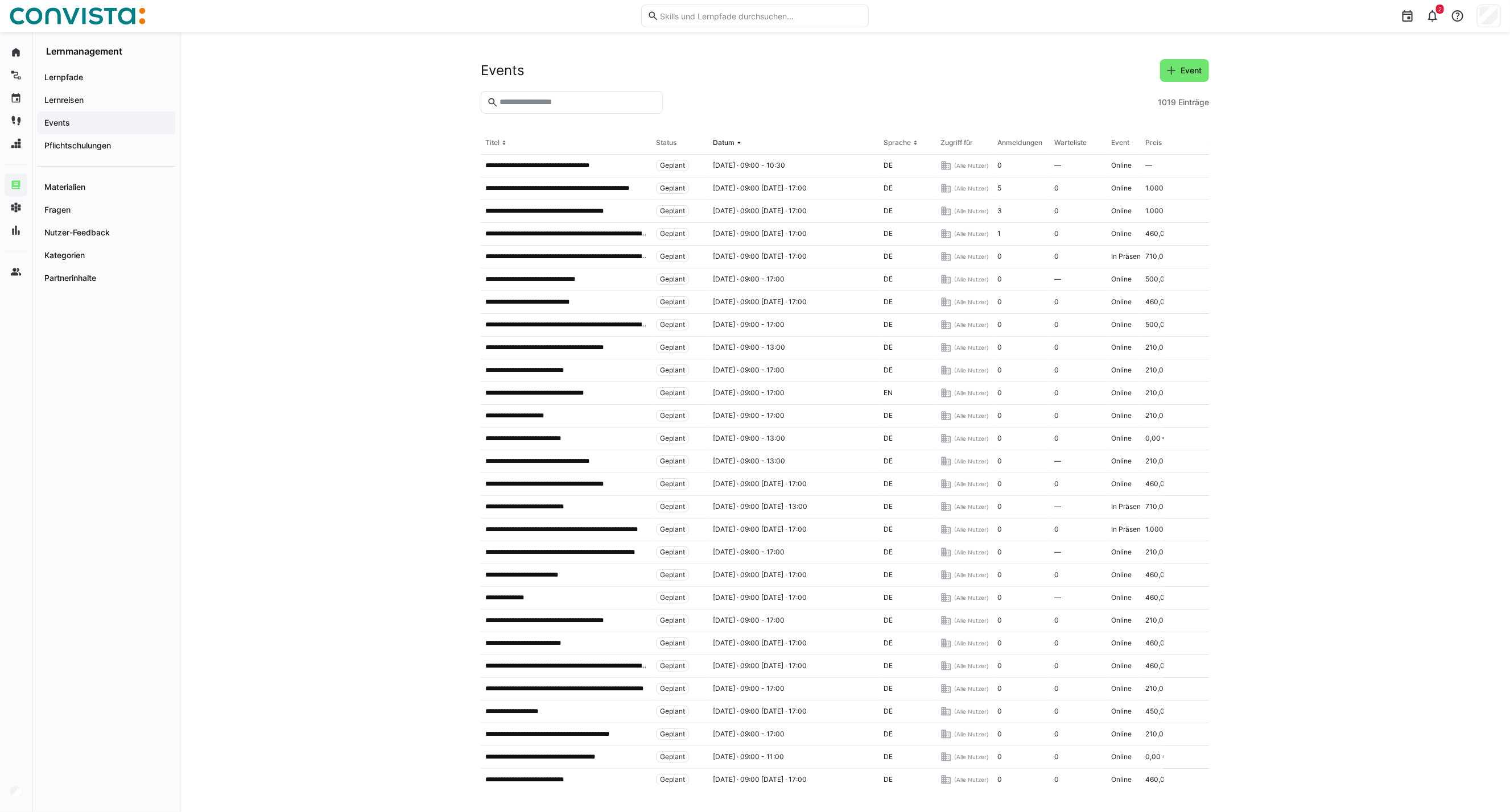
click at [546, 108] on eds-input at bounding box center [571, 102] width 182 height 23
click at [547, 100] on input "text" at bounding box center [577, 102] width 158 height 10
type input "**********"
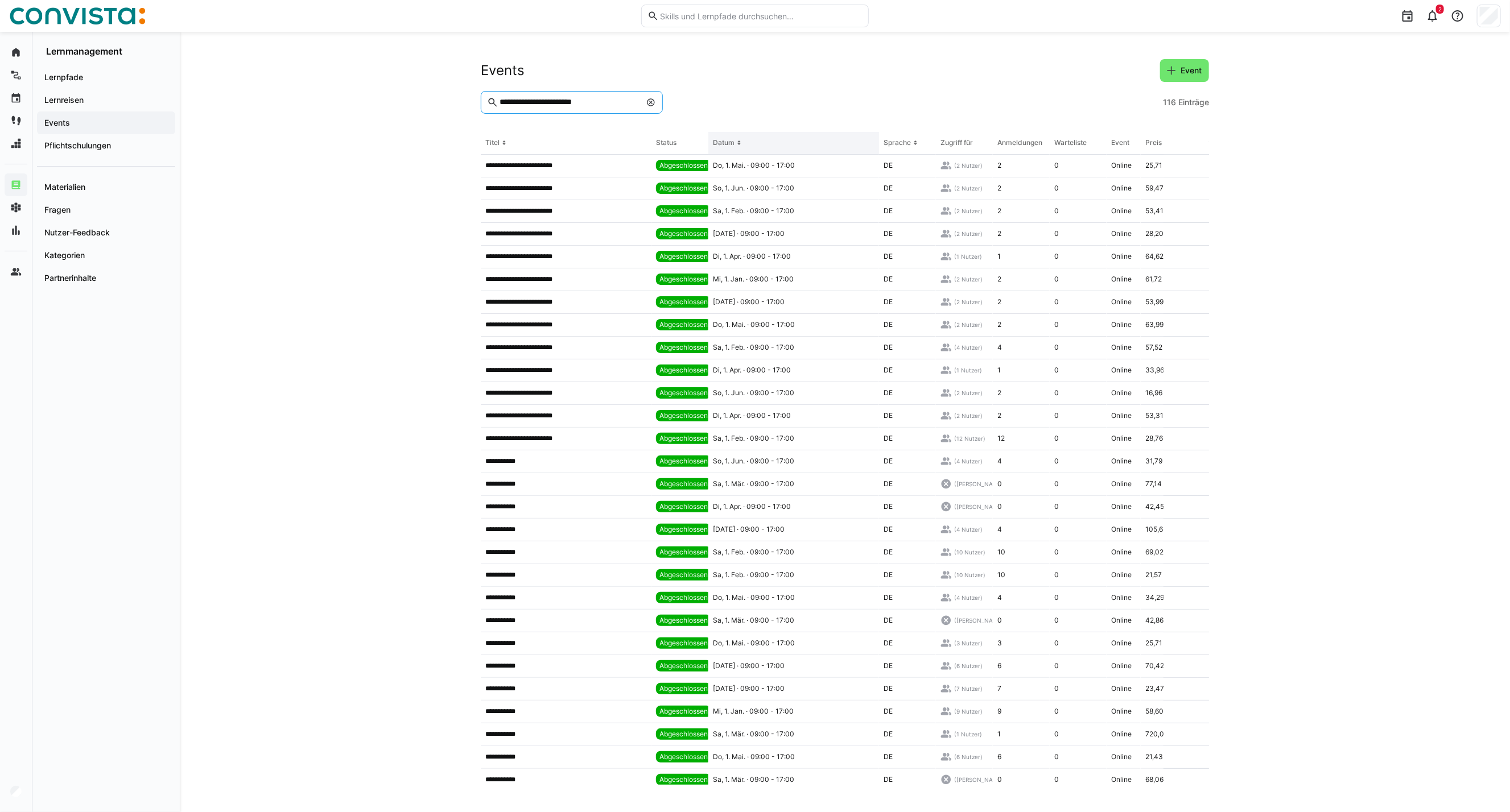
click at [732, 138] on div "Datum" at bounding box center [723, 142] width 22 height 9
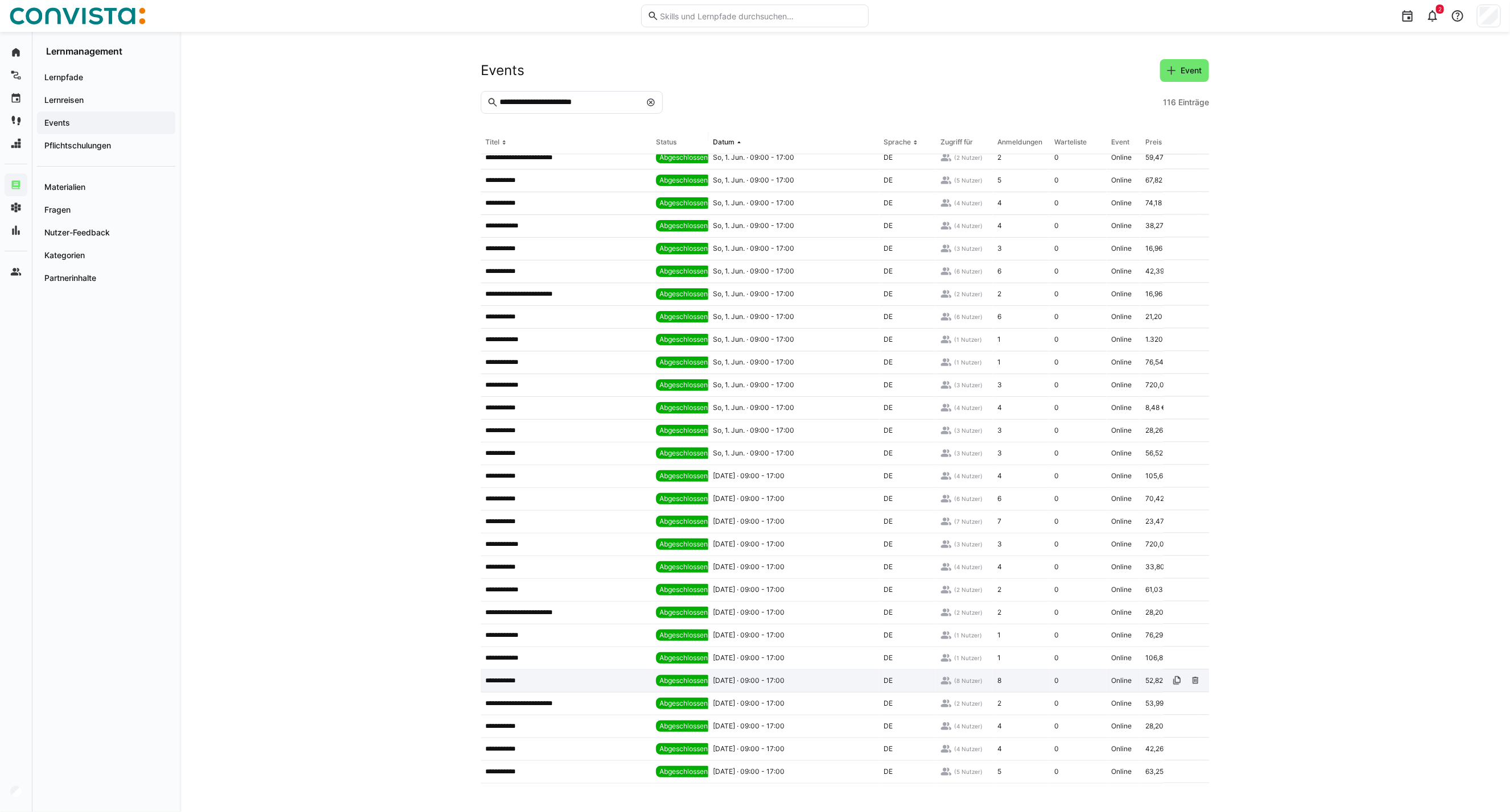
scroll to position [1840, 0]
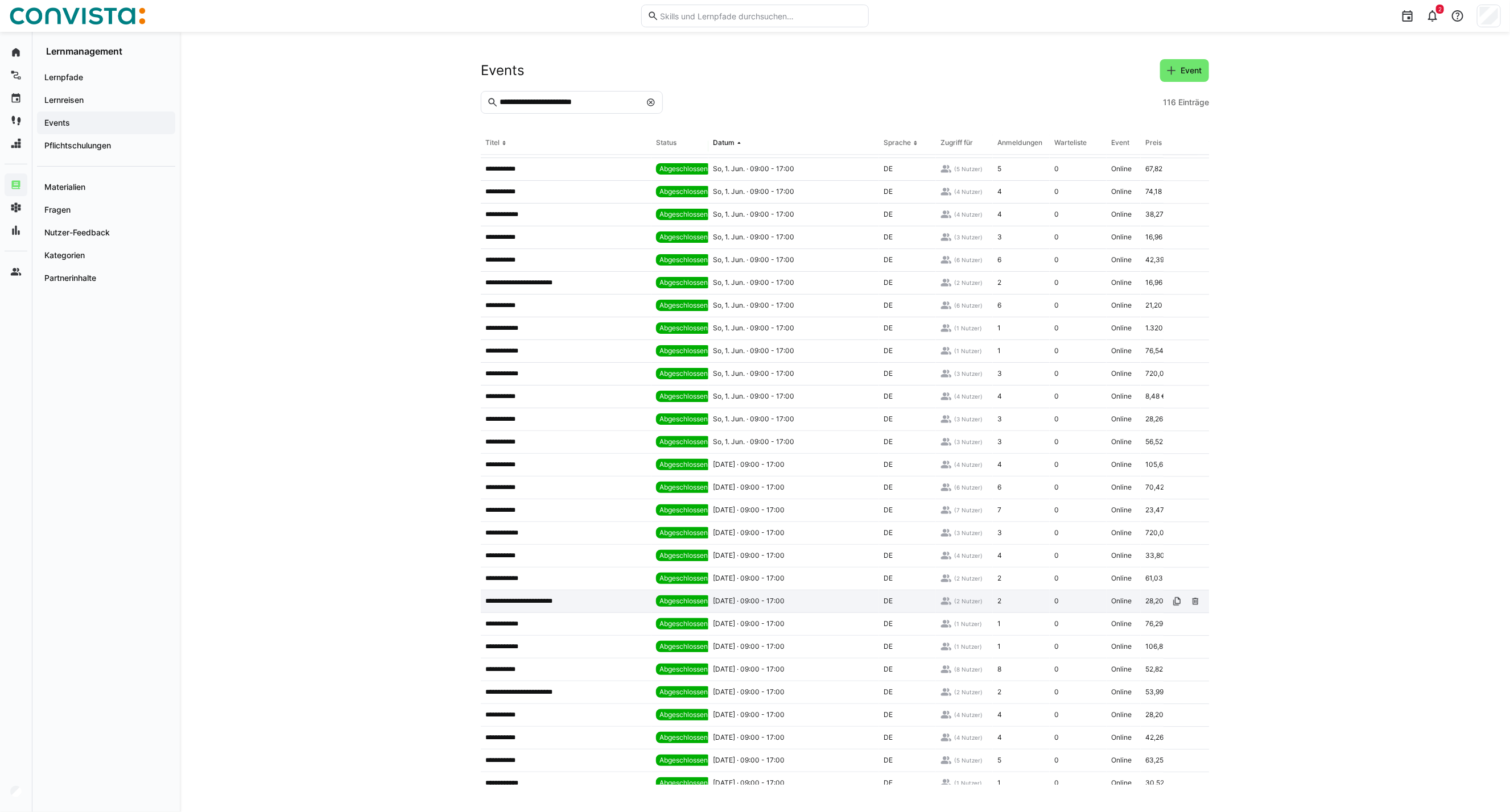
click at [733, 601] on span "[DATE] · 09:00 - 17:00" at bounding box center [748, 601] width 72 height 9
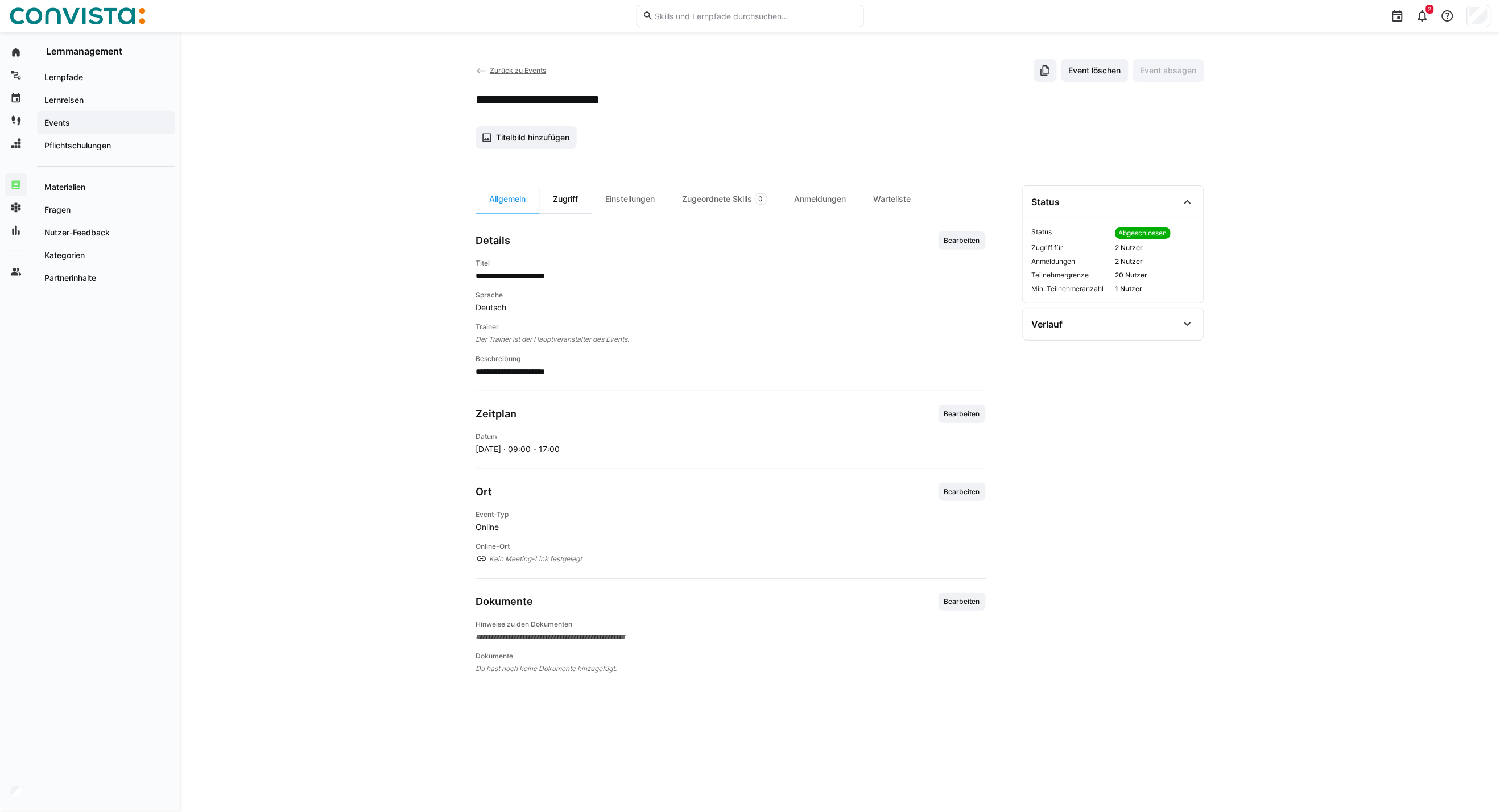
click at [549, 196] on div "Zugriff" at bounding box center [566, 199] width 52 height 27
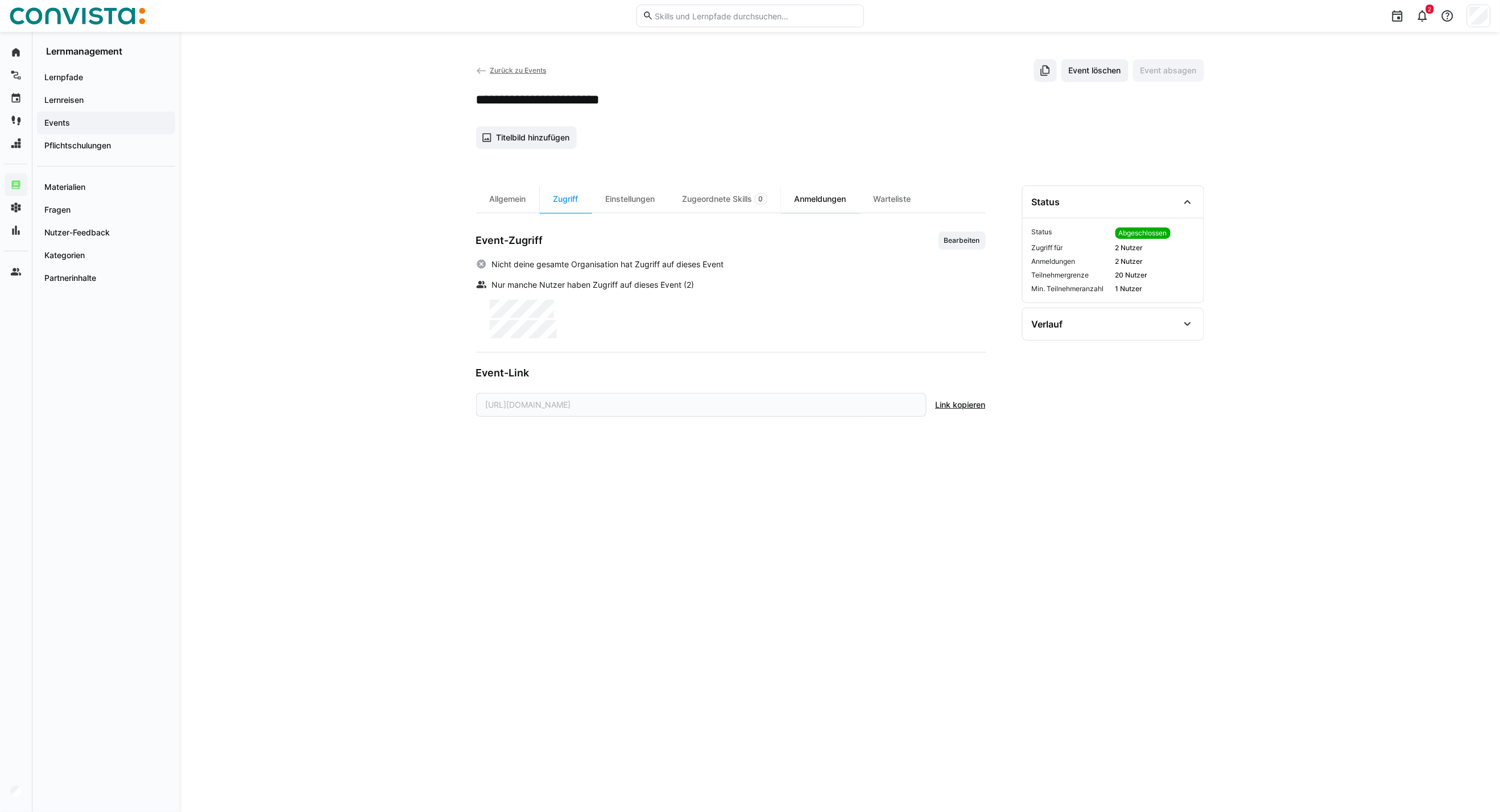
click at [822, 196] on div "Anmeldungen" at bounding box center [820, 199] width 79 height 27
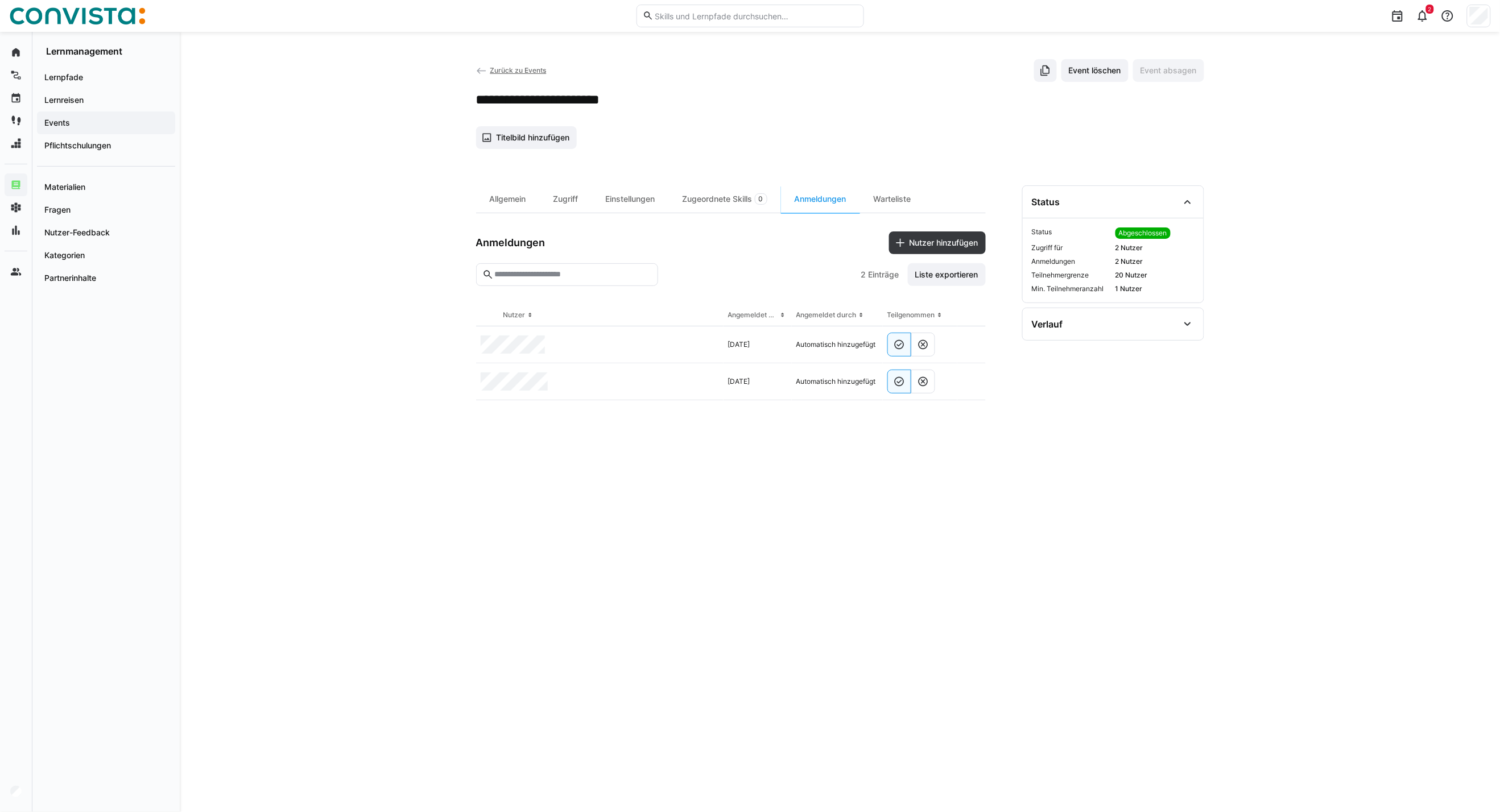
click at [505, 72] on span "Zurück zu Events" at bounding box center [518, 70] width 57 height 9
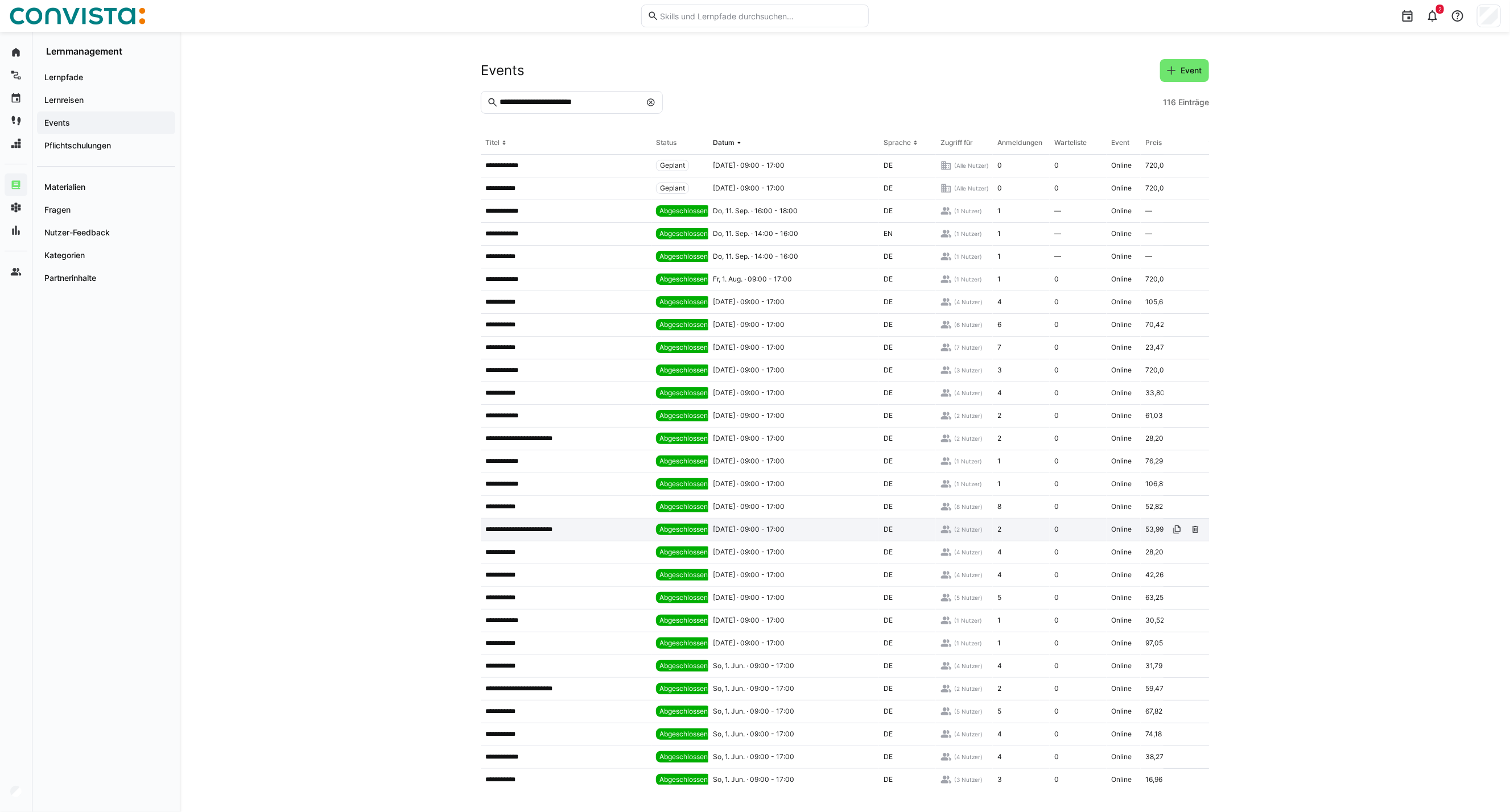
click at [577, 533] on app-table-first-column "**********" at bounding box center [566, 529] width 162 height 9
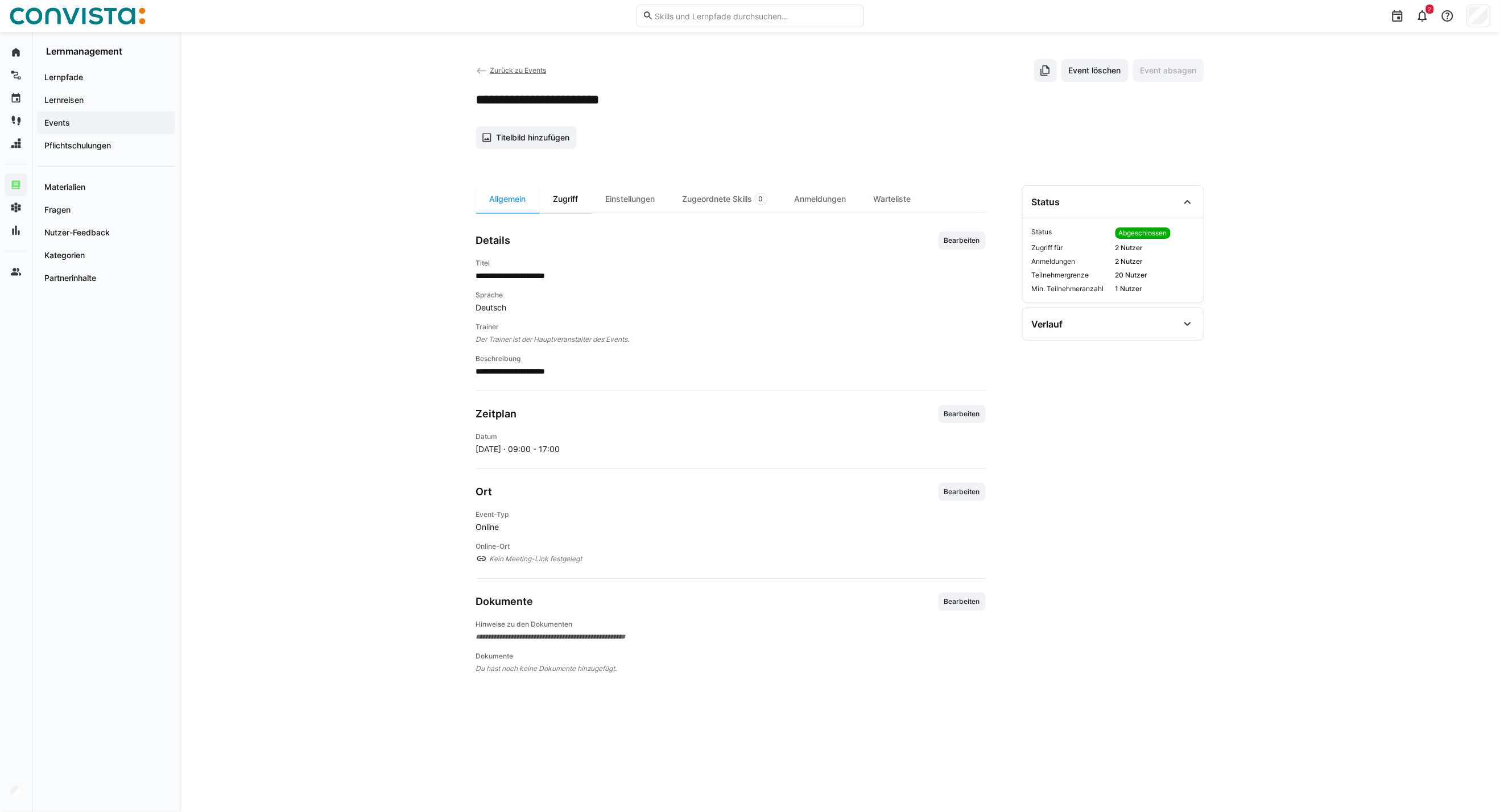
click at [569, 197] on div "Zugriff" at bounding box center [566, 199] width 52 height 27
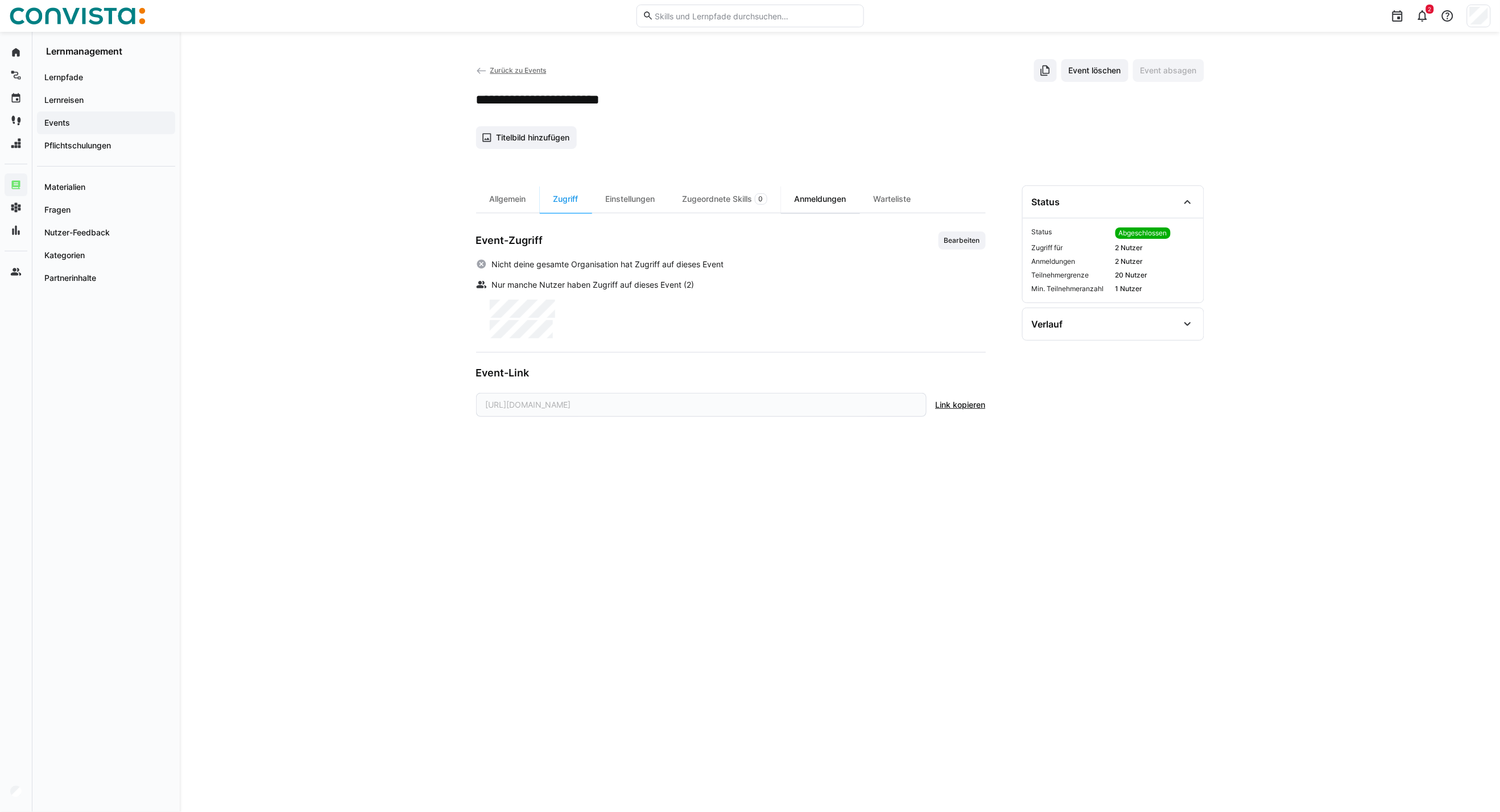
click at [826, 201] on div "Anmeldungen" at bounding box center [820, 199] width 79 height 27
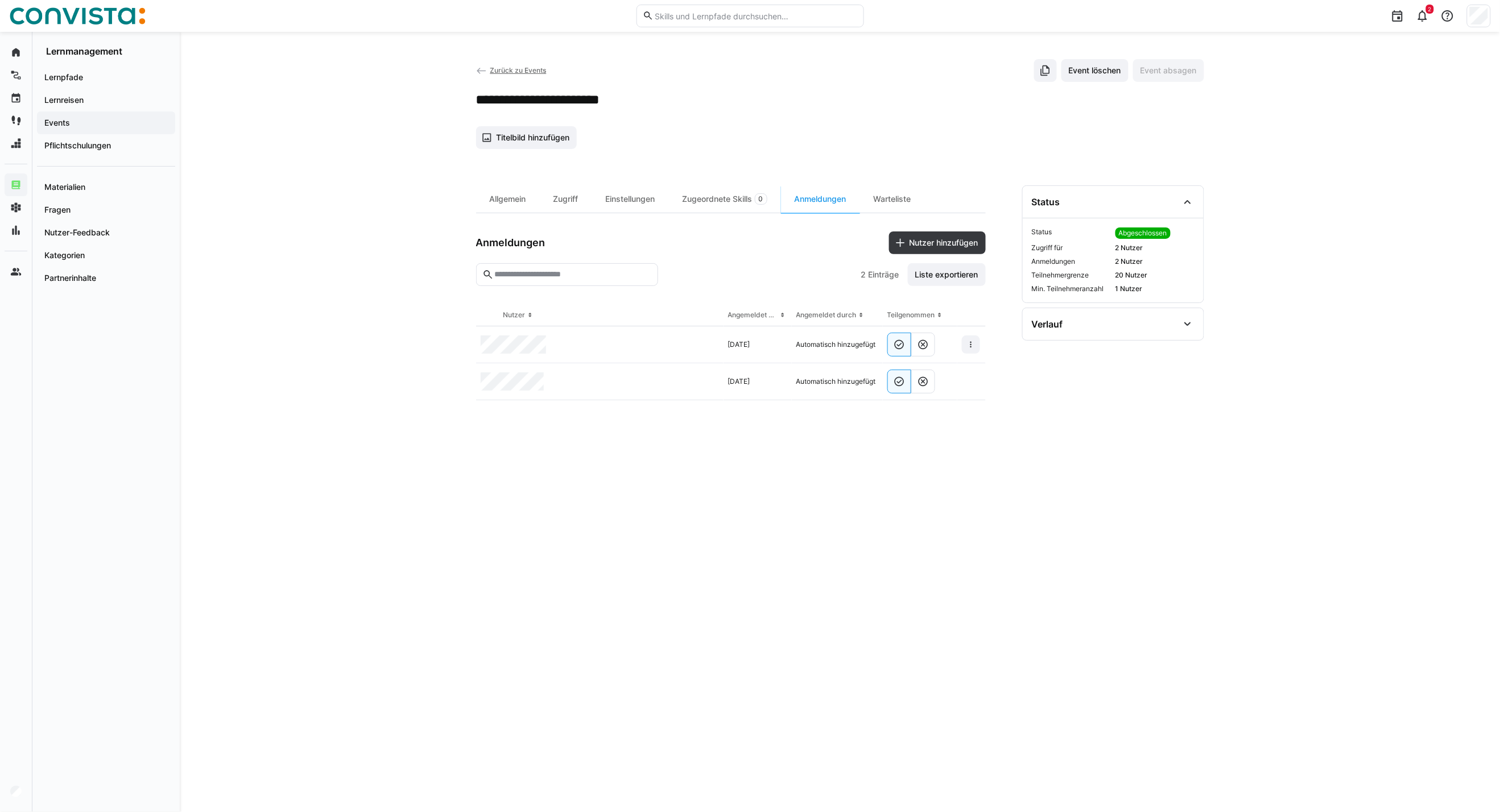
click at [509, 69] on span "Zurück zu Events" at bounding box center [518, 70] width 57 height 9
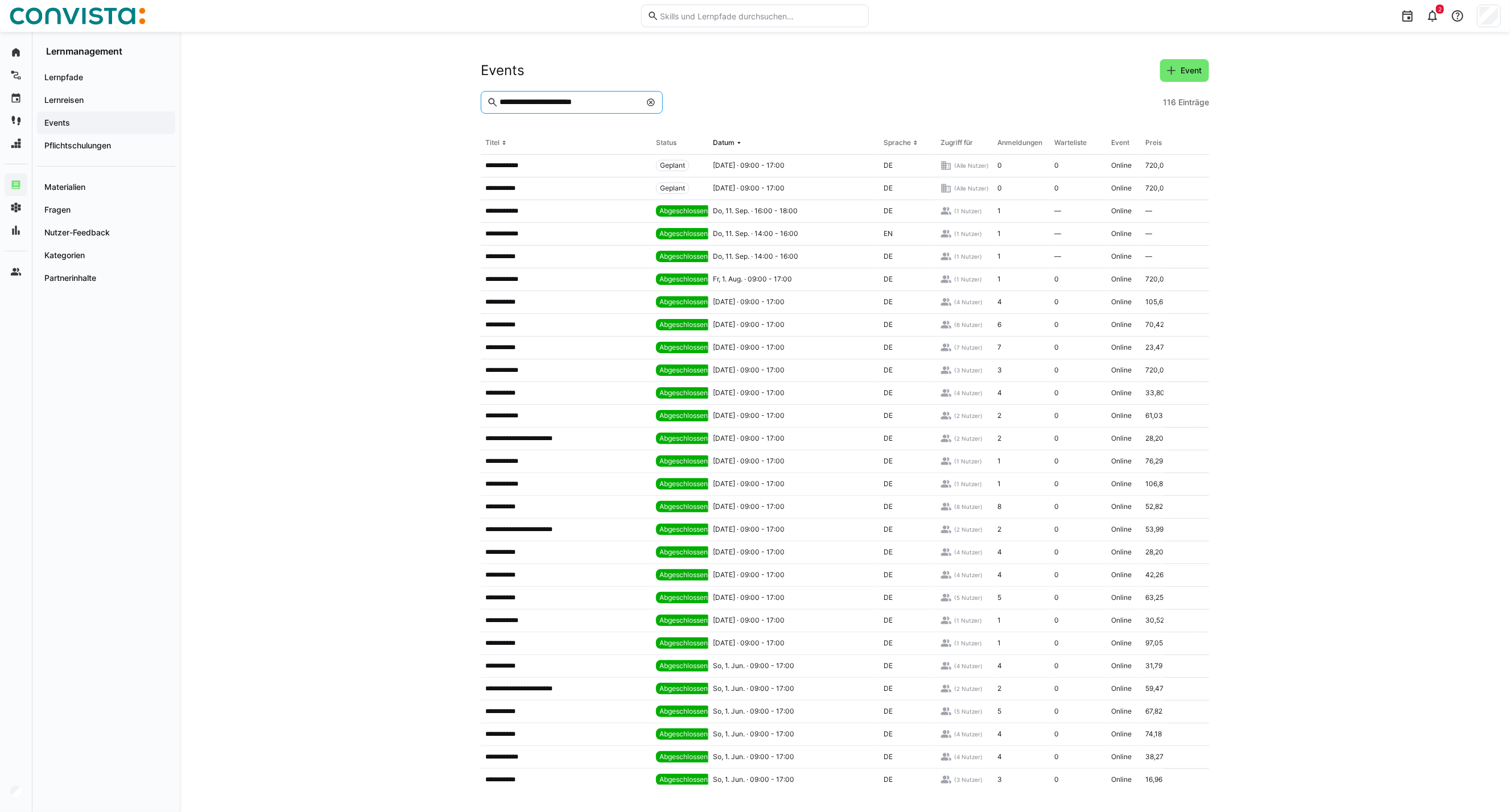
drag, startPoint x: 607, startPoint y: 99, endPoint x: 547, endPoint y: 103, distance: 60.1
click at [547, 103] on input "**********" at bounding box center [569, 102] width 142 height 10
type input "**********"
click at [738, 140] on eds-icon at bounding box center [738, 142] width 9 height 9
click at [731, 133] on th "Datum" at bounding box center [794, 143] width 171 height 23
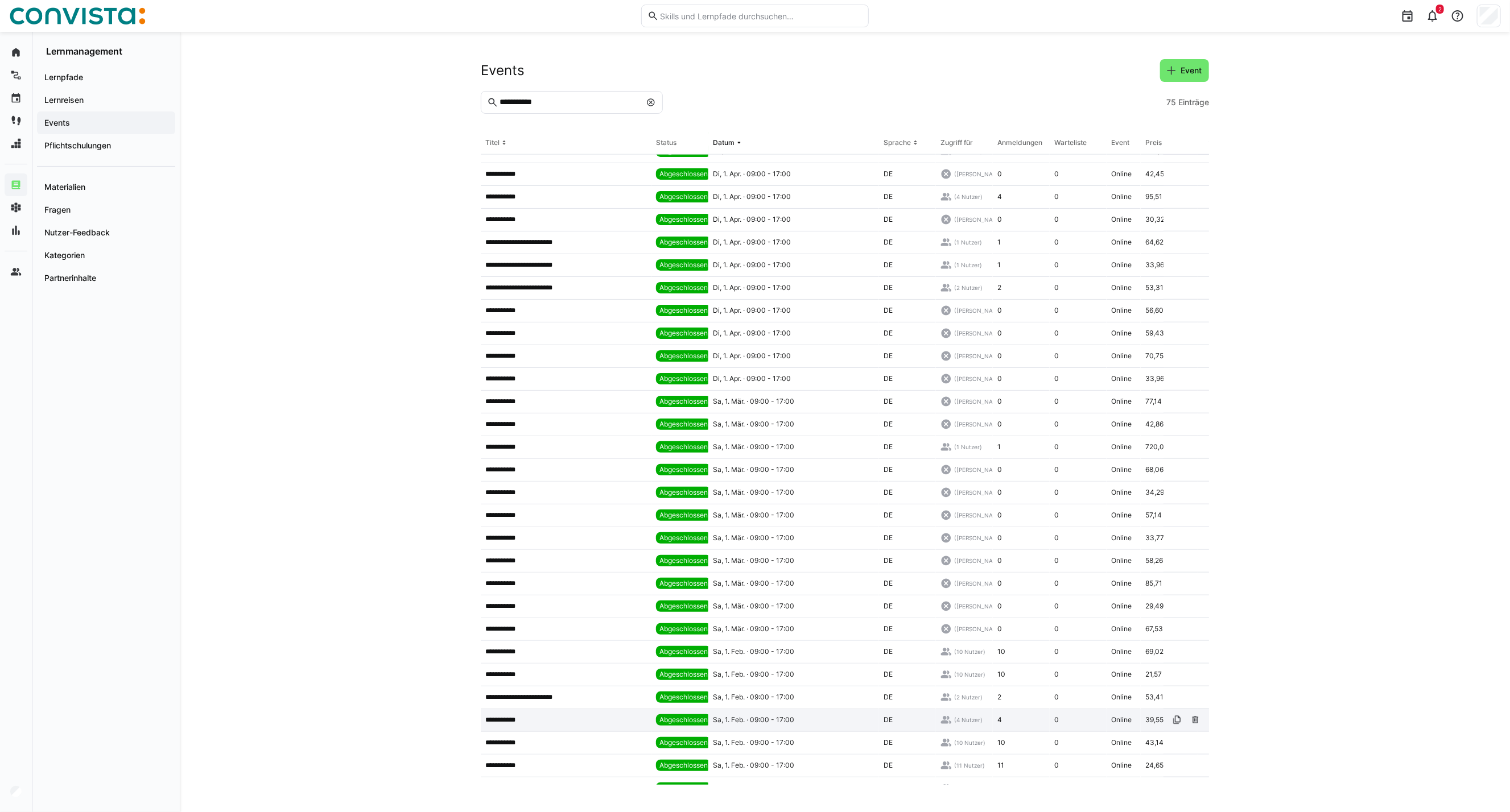
scroll to position [1081, 0]
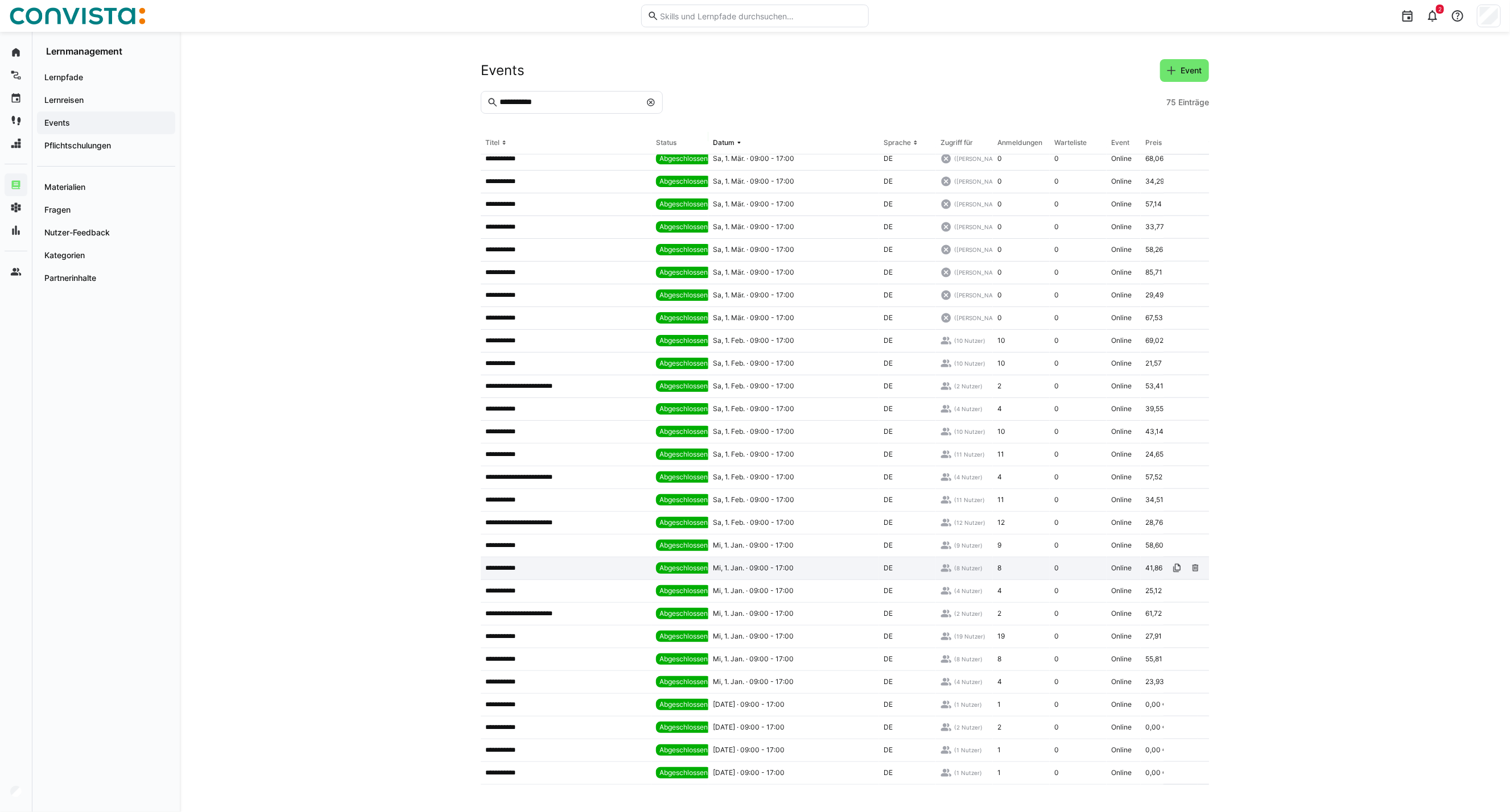
click at [770, 568] on div "Mi, 1. Jan. · 09:00 - 17:00" at bounding box center [794, 568] width 171 height 23
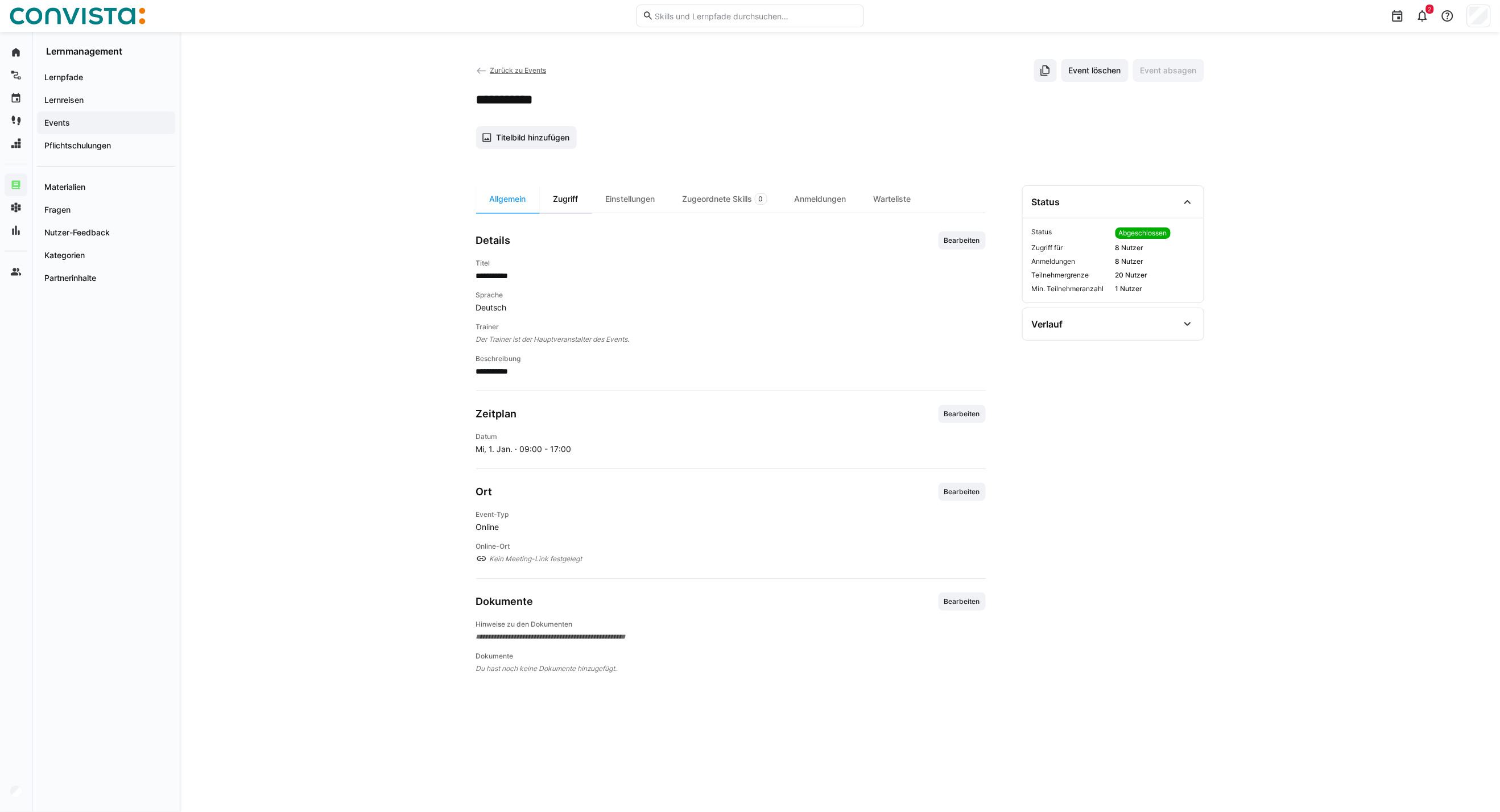
click at [560, 190] on div "Zugriff" at bounding box center [566, 199] width 52 height 27
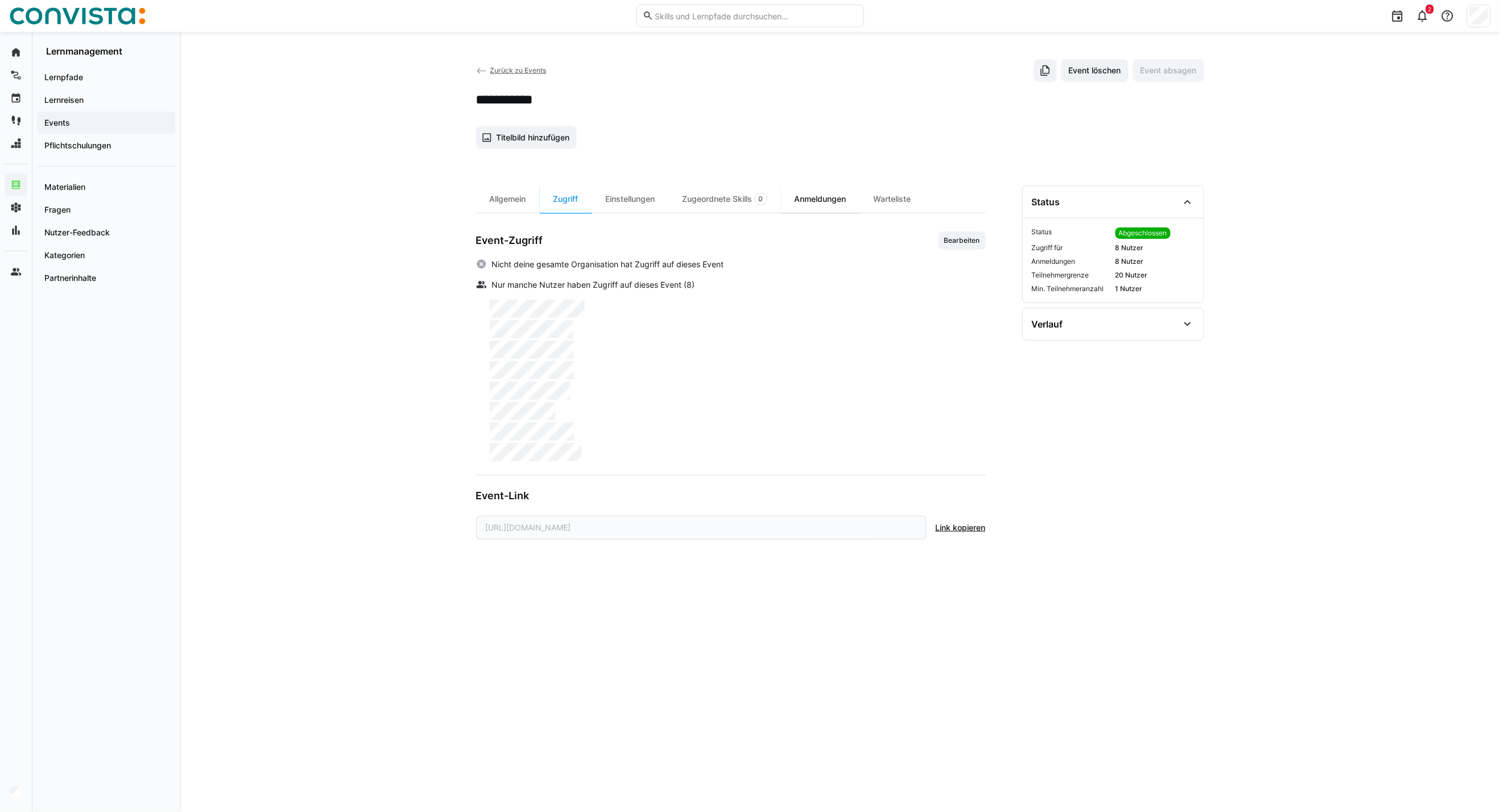
click at [805, 198] on div "Anmeldungen" at bounding box center [820, 199] width 79 height 27
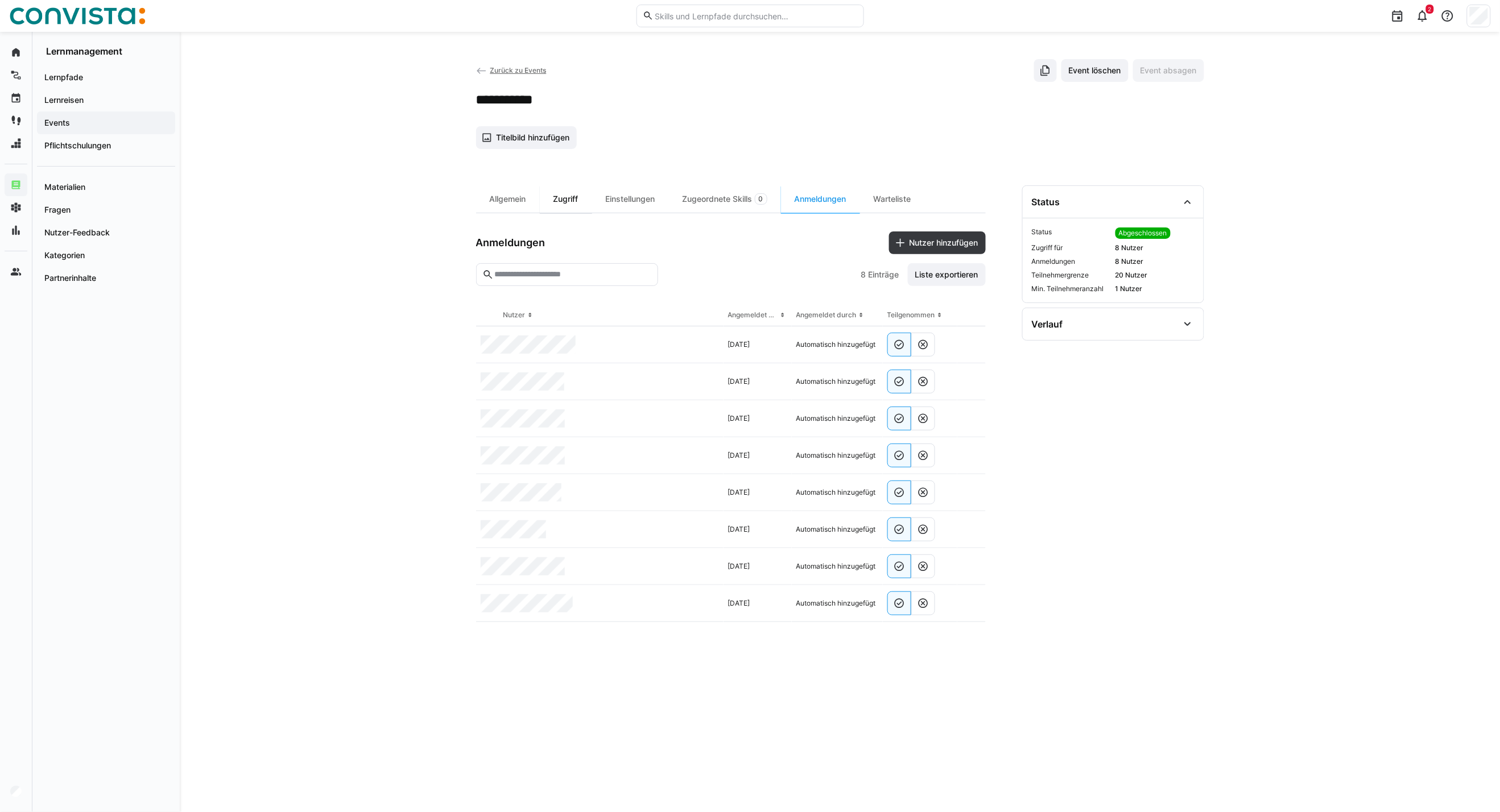
click at [572, 203] on div "Zugriff" at bounding box center [566, 199] width 52 height 27
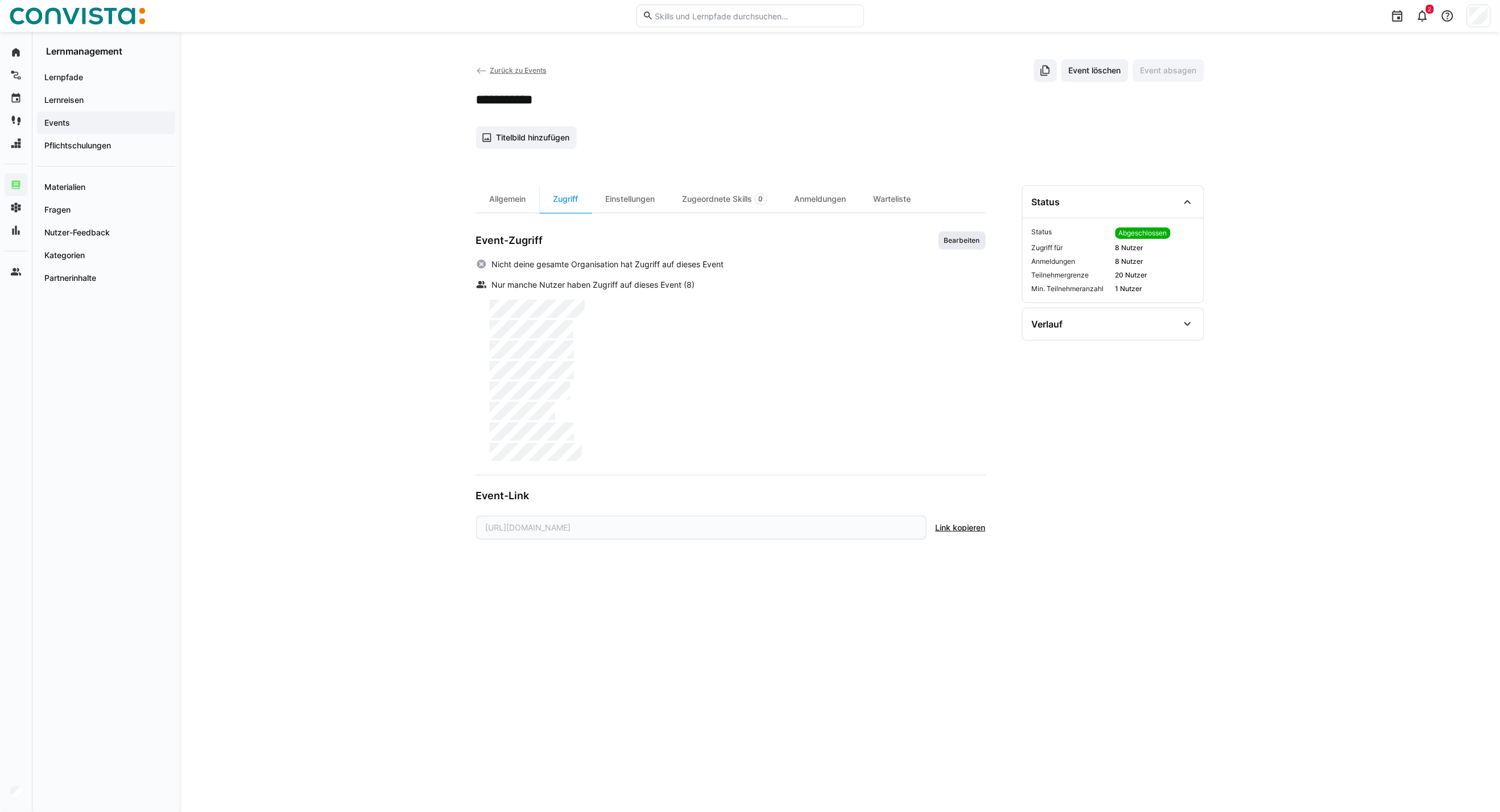
click at [952, 241] on span "Bearbeiten" at bounding box center [962, 240] width 38 height 9
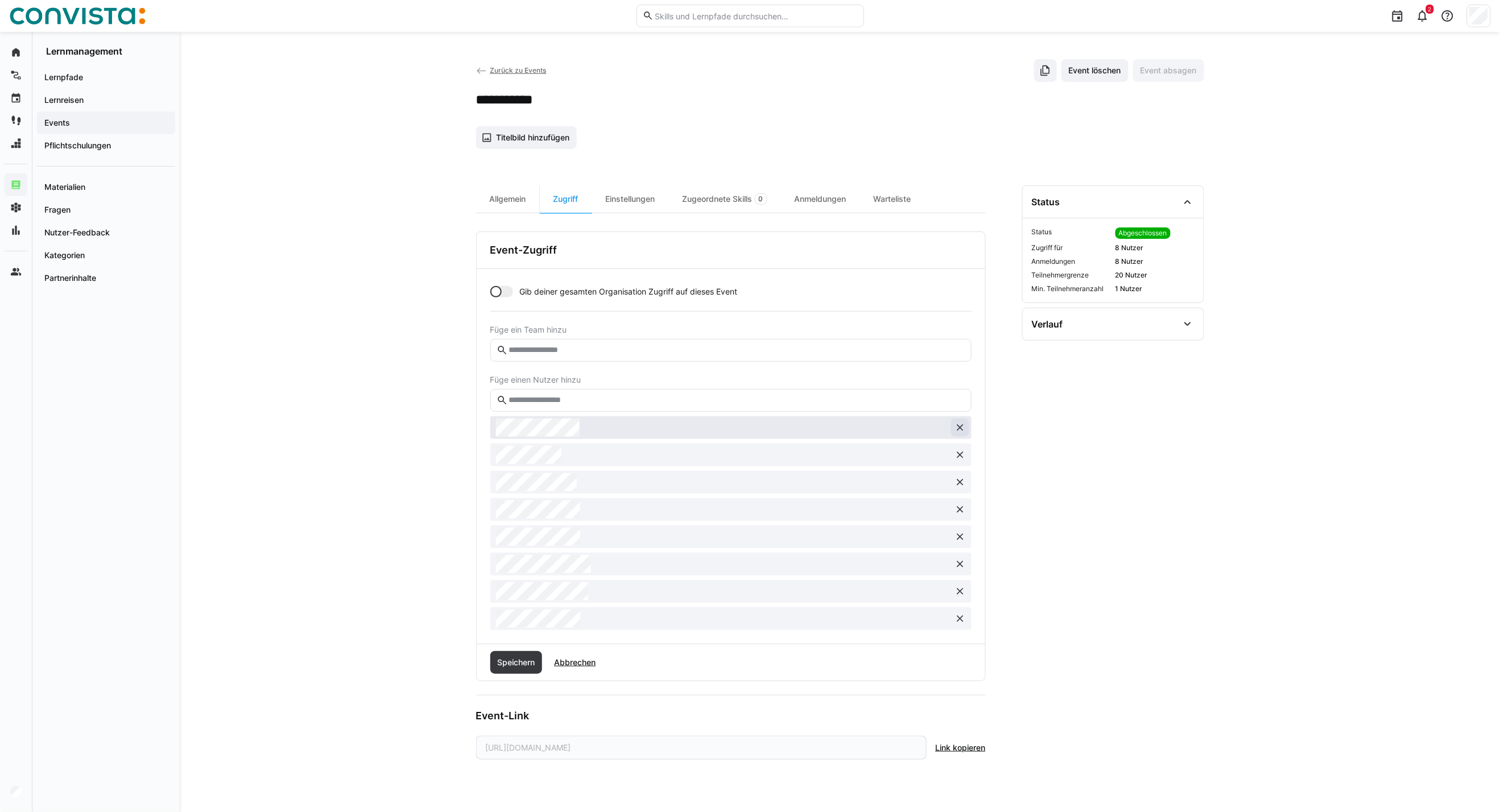
click at [964, 424] on eds-icon at bounding box center [960, 427] width 12 height 12
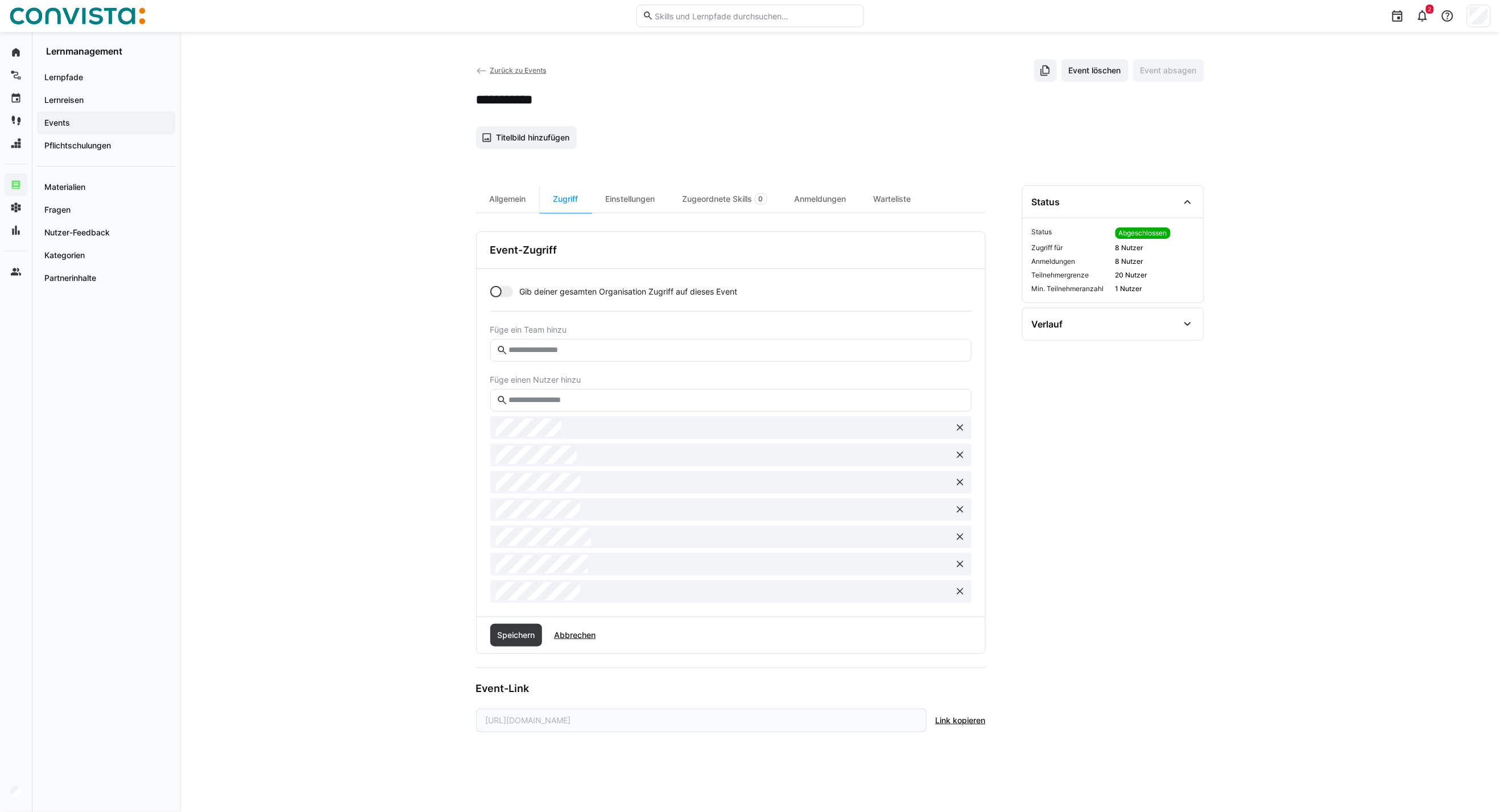
click at [964, 424] on eds-icon at bounding box center [960, 427] width 12 height 12
click at [957, 463] on button at bounding box center [960, 455] width 18 height 18
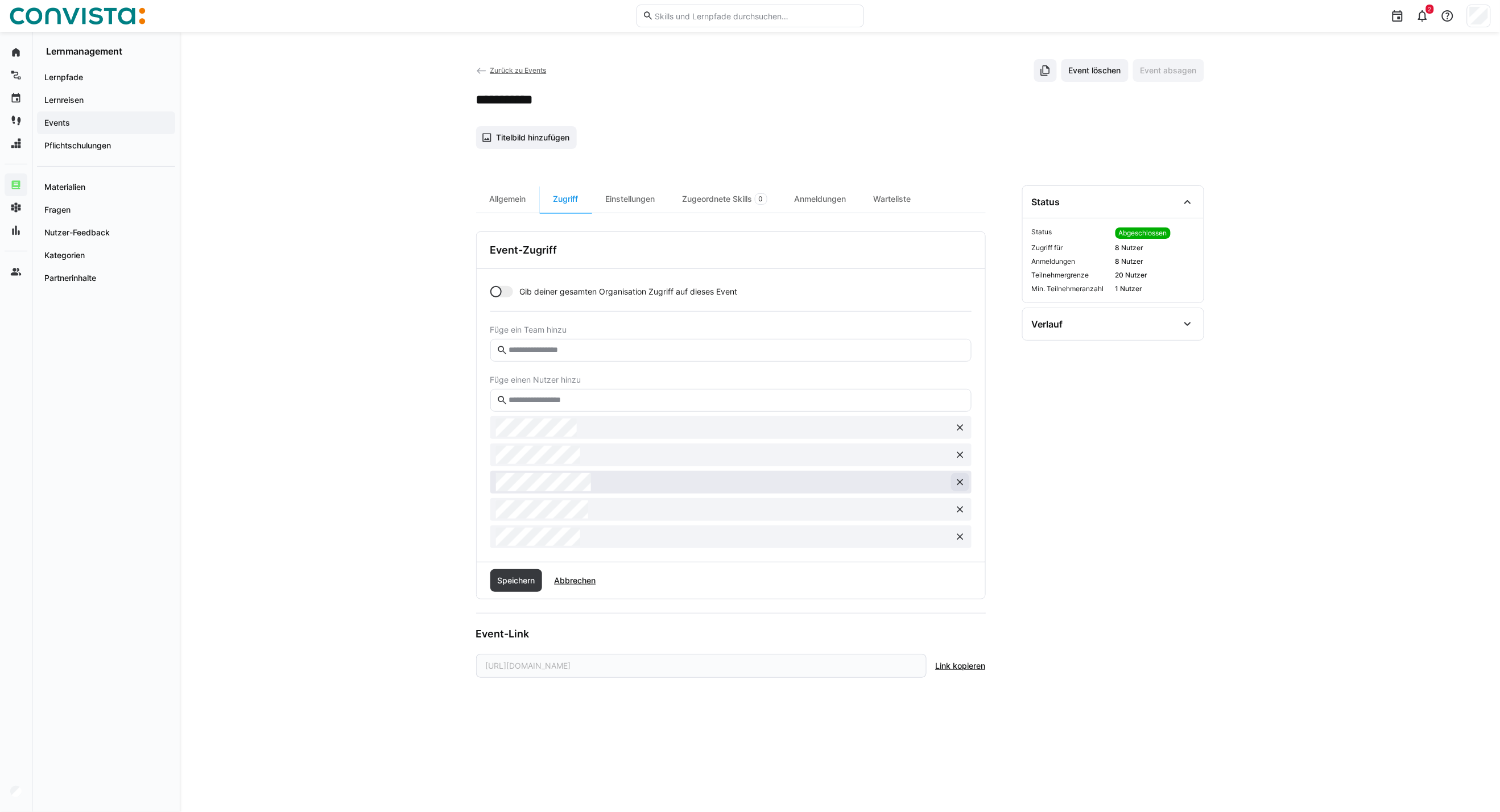
click at [958, 481] on eds-icon at bounding box center [960, 482] width 12 height 12
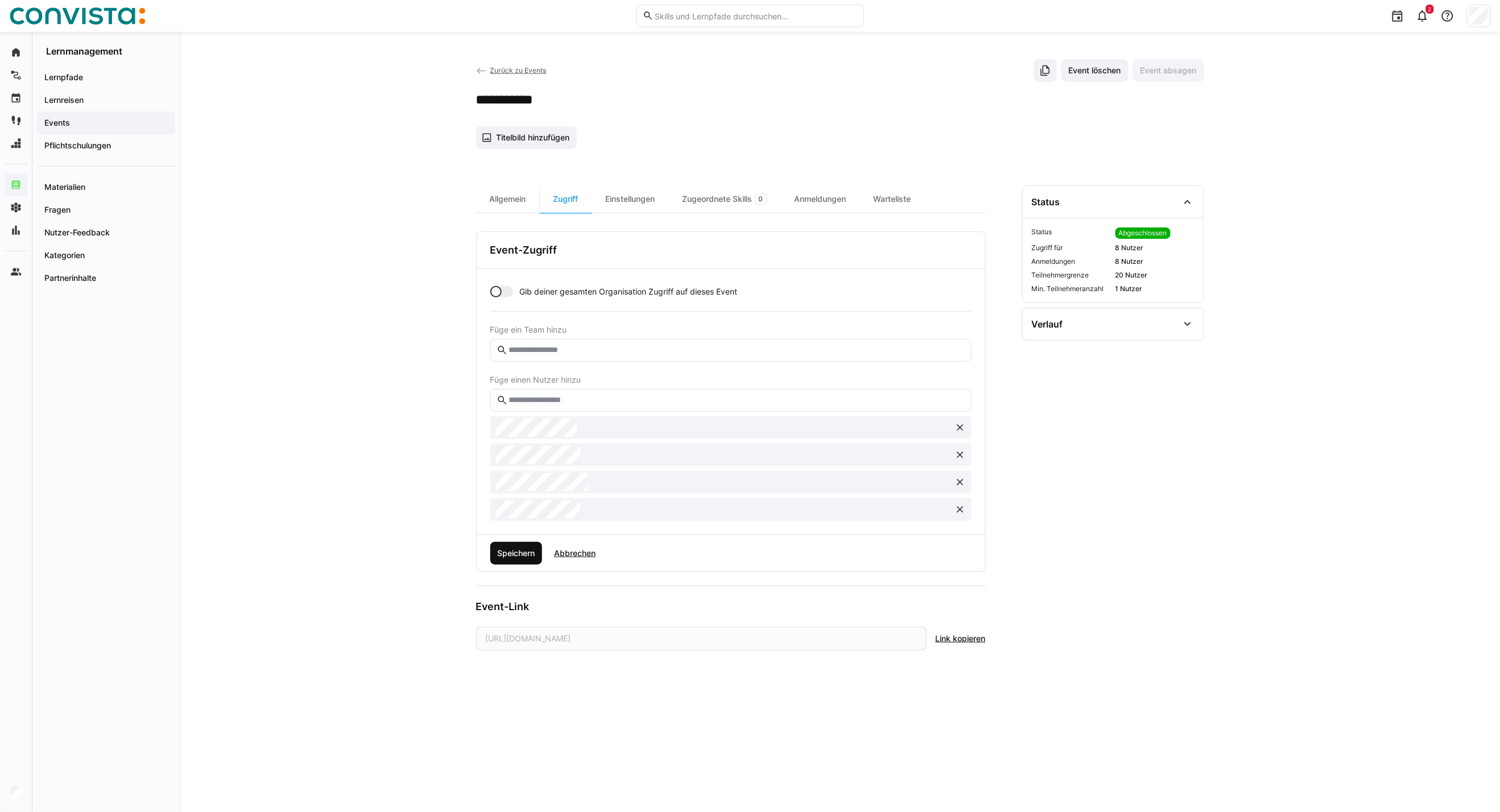
click at [521, 557] on span "Speichern" at bounding box center [516, 553] width 41 height 12
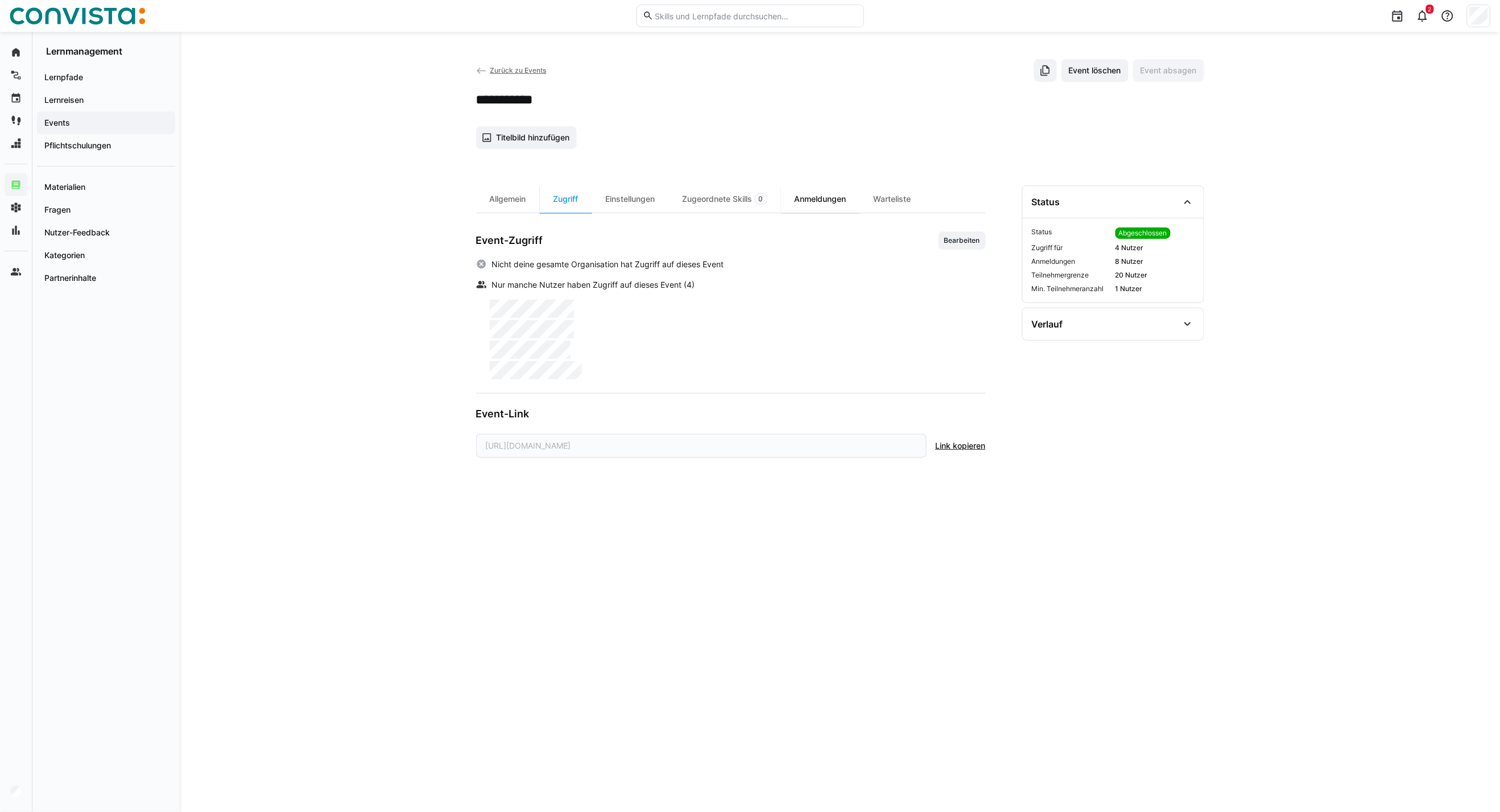
click at [842, 205] on div "Anmeldungen" at bounding box center [820, 199] width 79 height 27
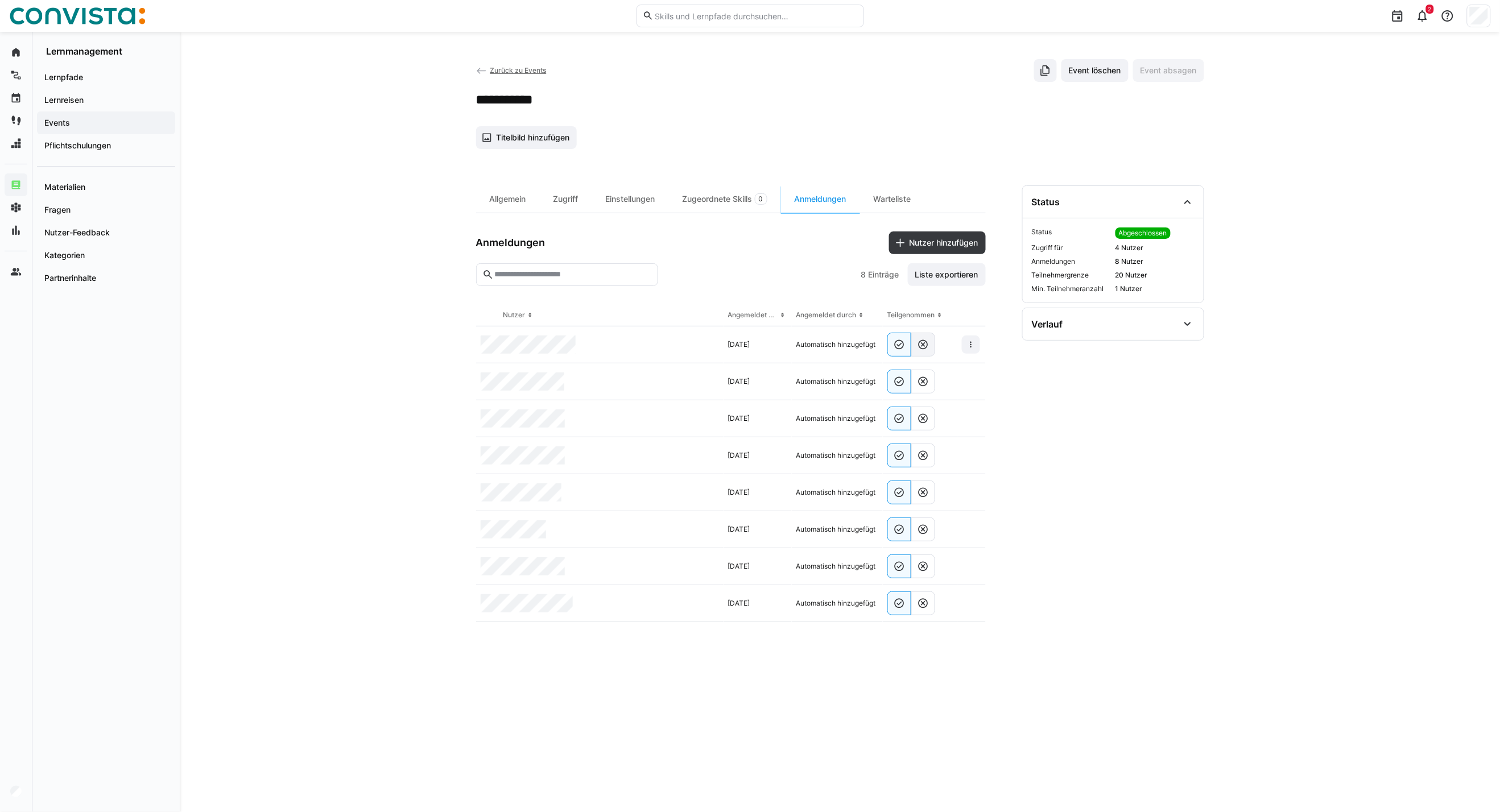
click at [933, 343] on eds-button-option at bounding box center [923, 345] width 24 height 24
click at [964, 345] on span at bounding box center [971, 345] width 18 height 18
click at [968, 342] on eds-icon at bounding box center [971, 345] width 9 height 9
click at [942, 380] on span "Teilnehmer entfernen" at bounding box center [936, 370] width 88 height 21
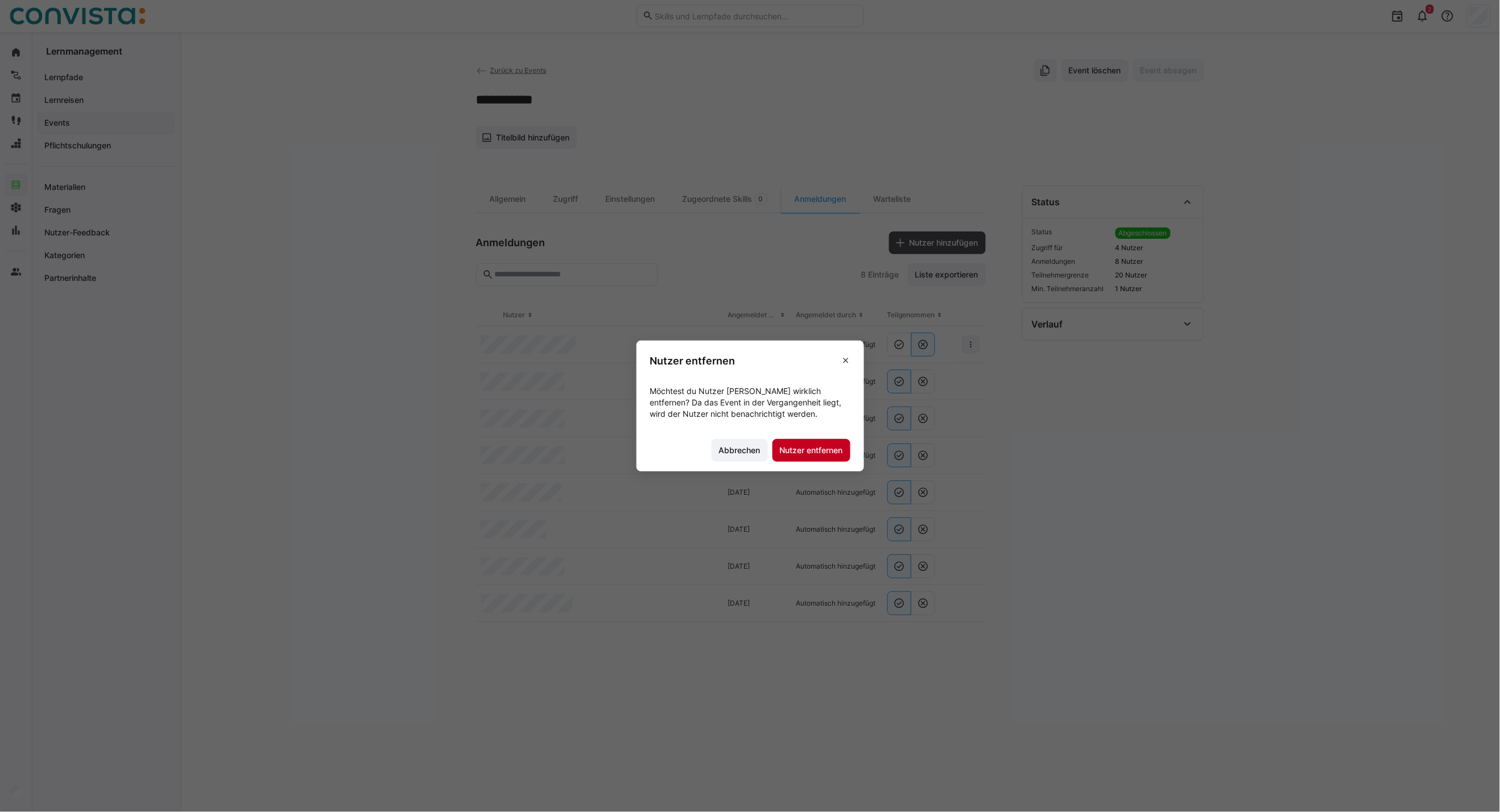
click at [827, 445] on span "Nutzer entfernen" at bounding box center [811, 450] width 66 height 12
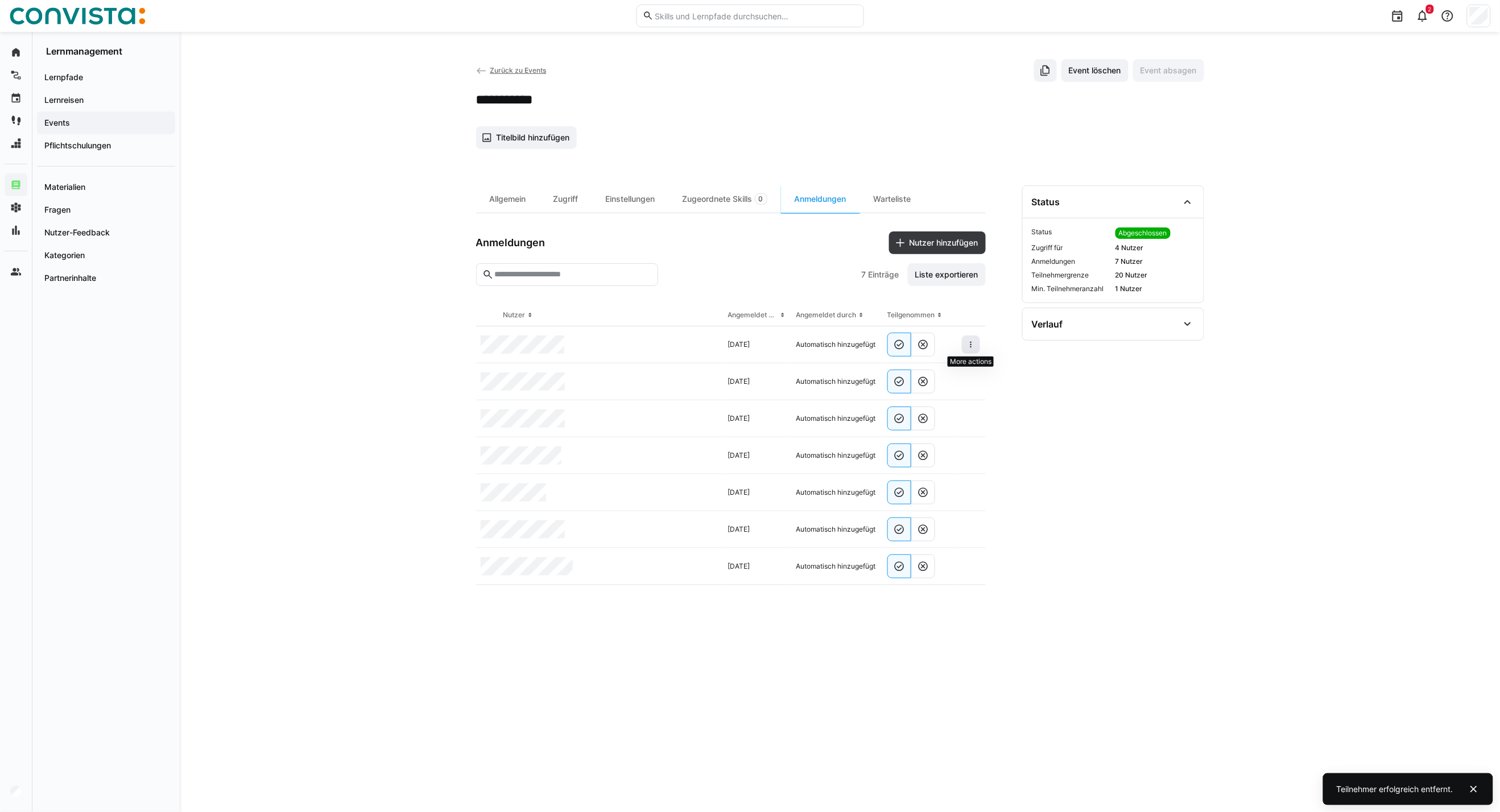
click at [966, 343] on eds-icon at bounding box center [971, 345] width 9 height 9
click at [940, 373] on div "Teilnehmer entfernen" at bounding box center [936, 370] width 69 height 9
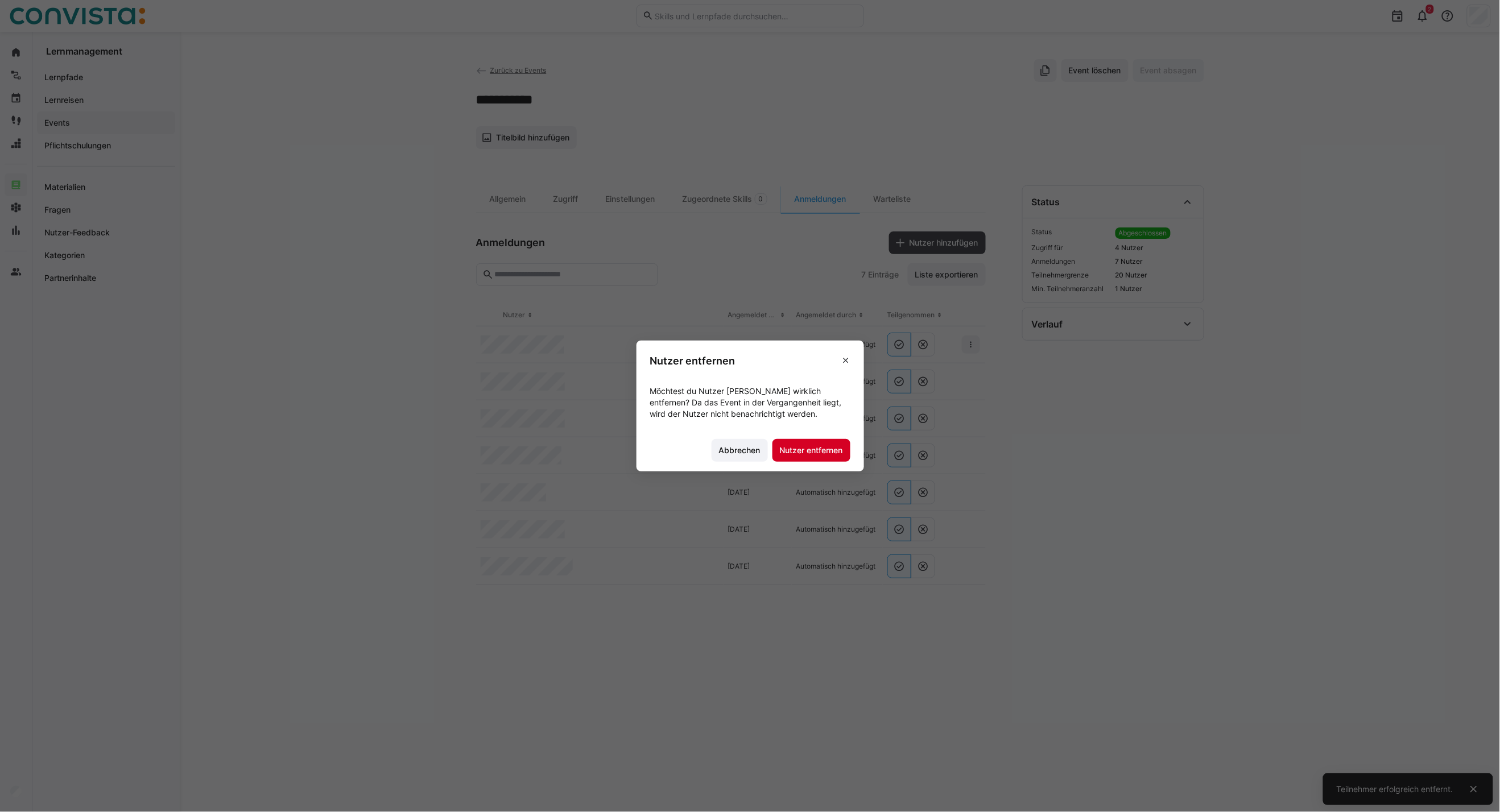
click at [817, 456] on span "Nutzer entfernen" at bounding box center [811, 450] width 78 height 23
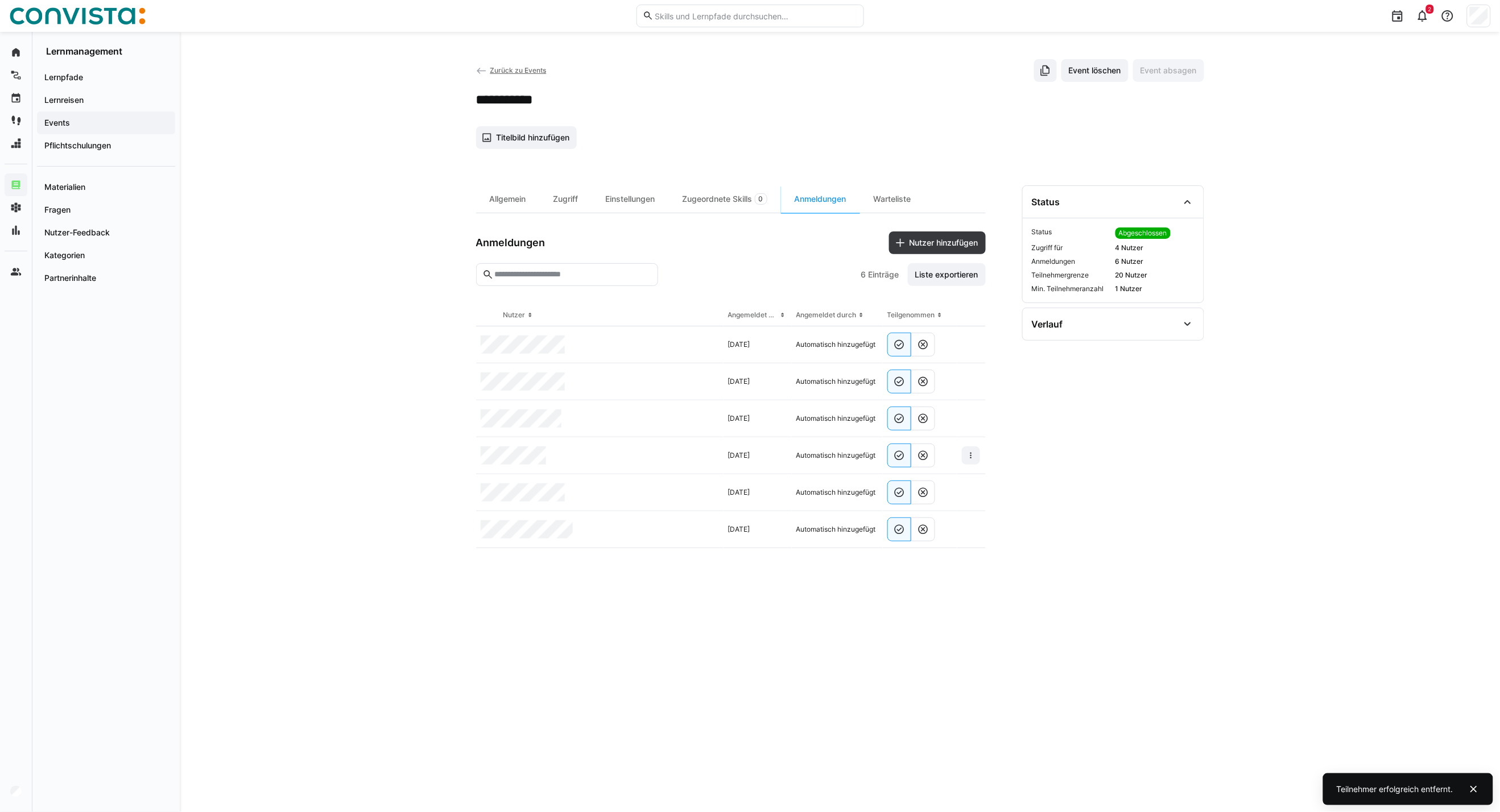
click at [962, 450] on div at bounding box center [971, 456] width 18 height 18
click at [971, 450] on span at bounding box center [971, 456] width 18 height 18
click at [967, 457] on eds-icon at bounding box center [971, 455] width 9 height 9
click at [927, 484] on div "Teilnehmer entfernen" at bounding box center [936, 482] width 69 height 9
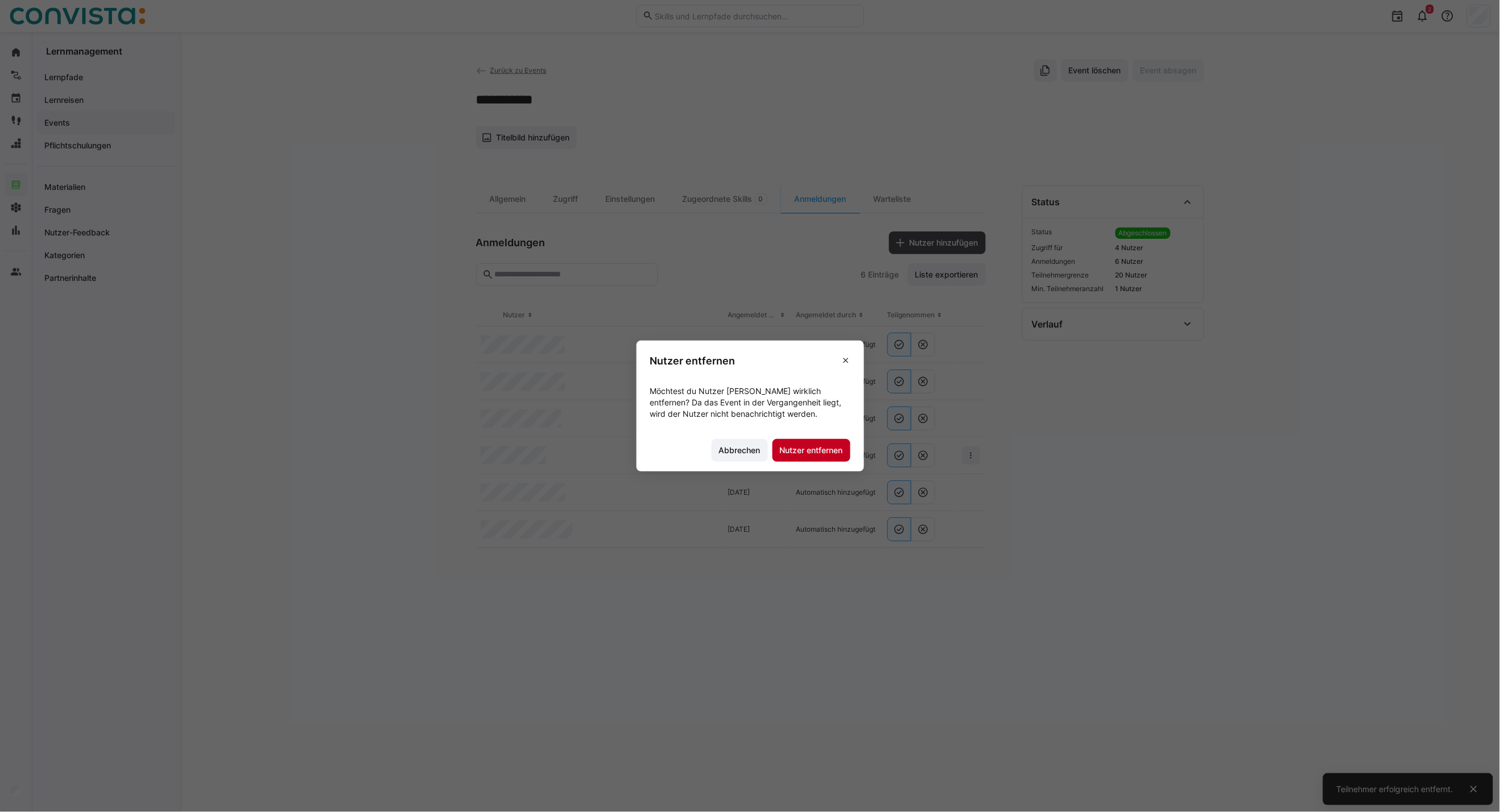
click at [819, 448] on span "Nutzer entfernen" at bounding box center [811, 450] width 66 height 12
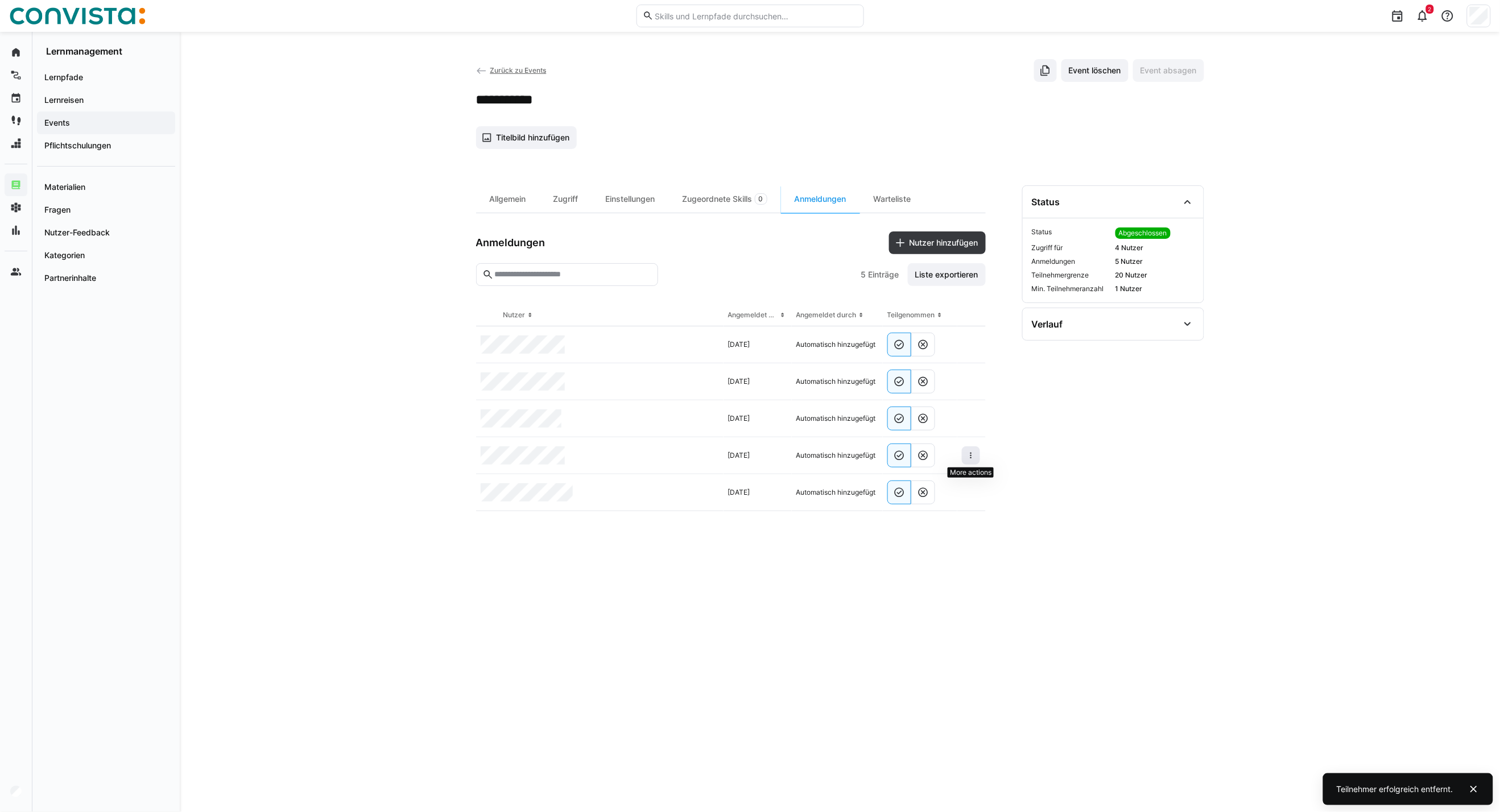
click at [967, 452] on eds-icon at bounding box center [971, 455] width 9 height 9
click at [936, 478] on div "Teilnehmer entfernen" at bounding box center [936, 482] width 69 height 9
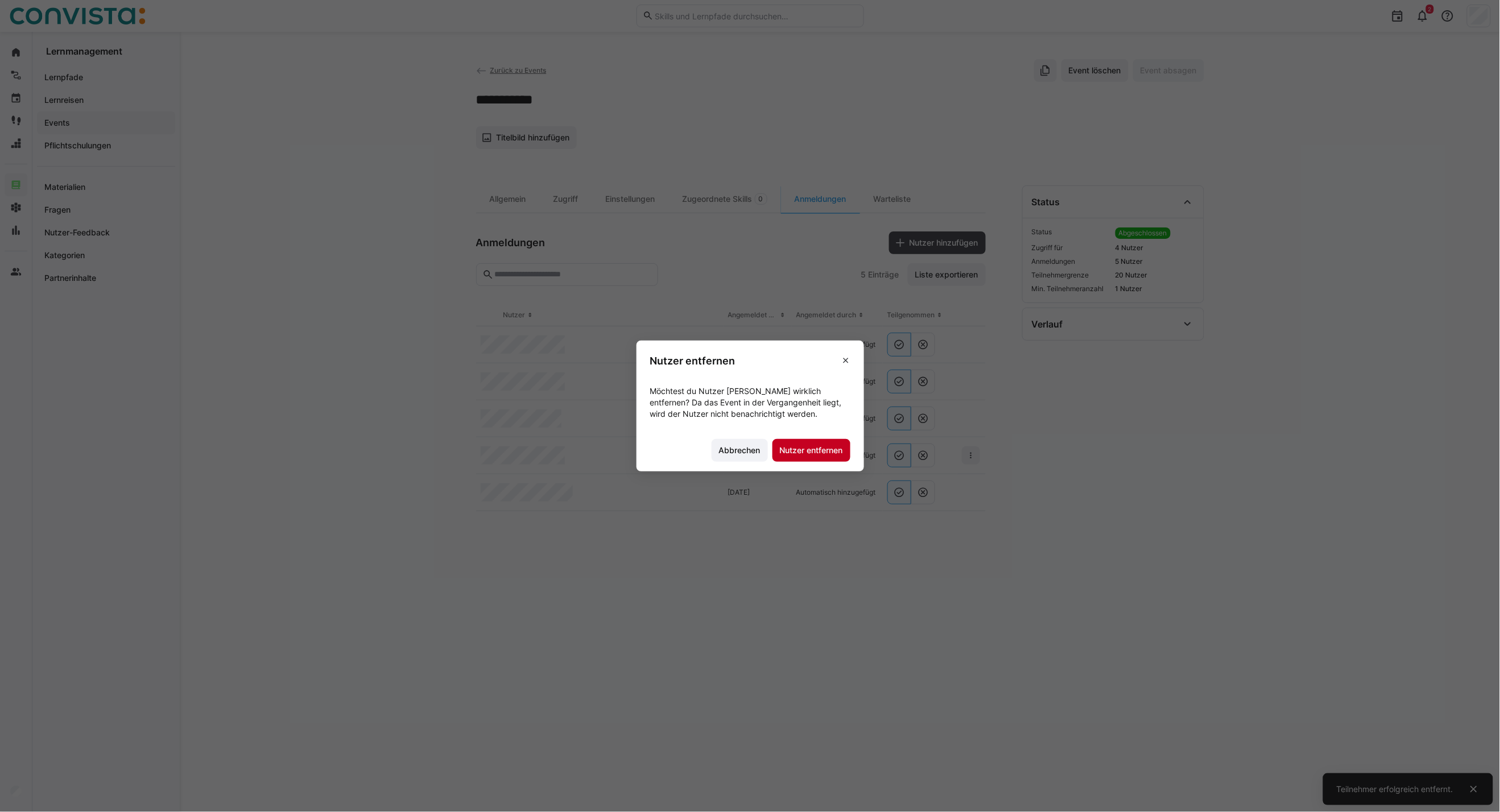
click at [831, 448] on span "Nutzer entfernen" at bounding box center [811, 450] width 66 height 12
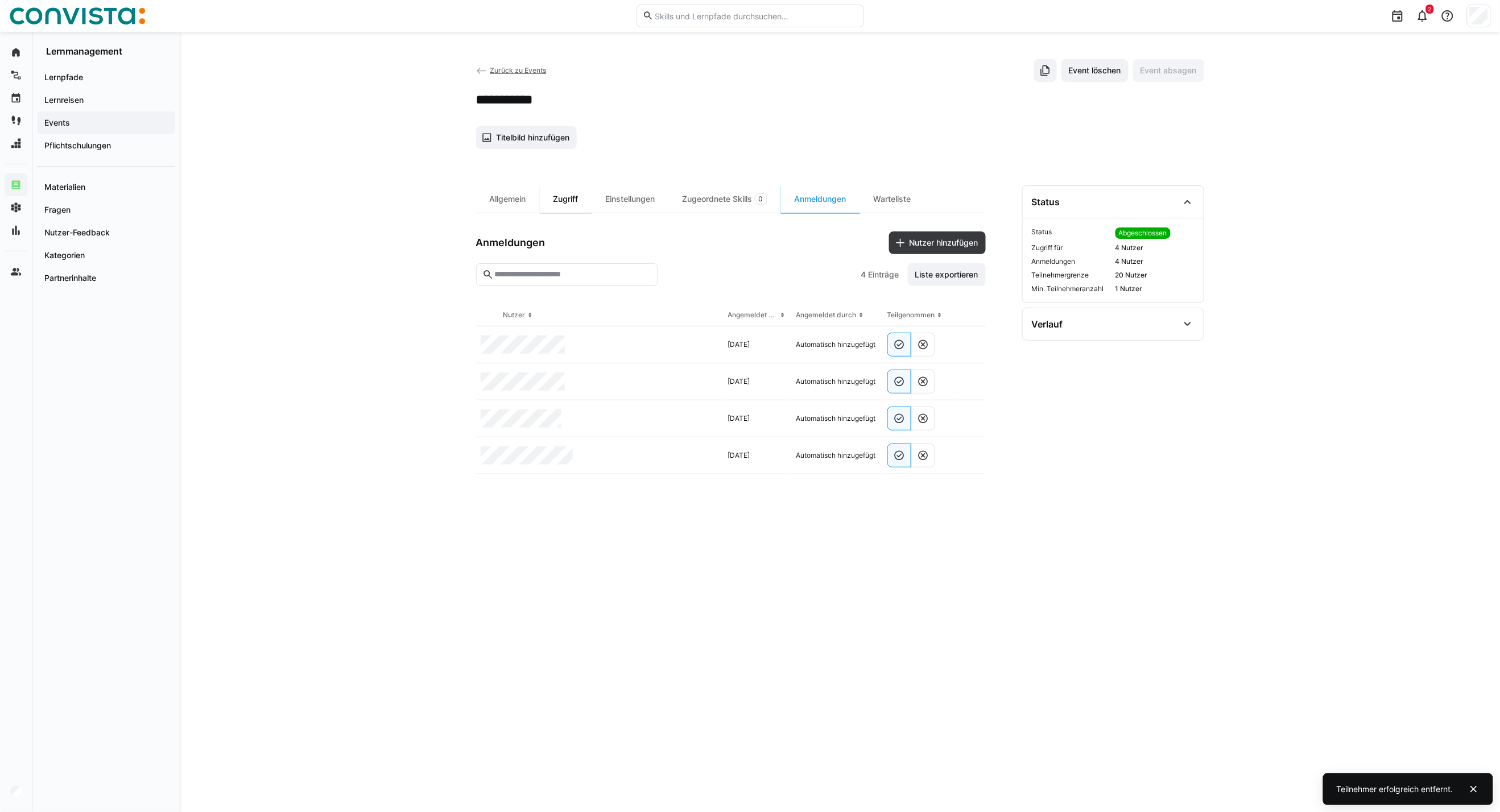
click at [560, 195] on div "Zugriff" at bounding box center [566, 199] width 52 height 27
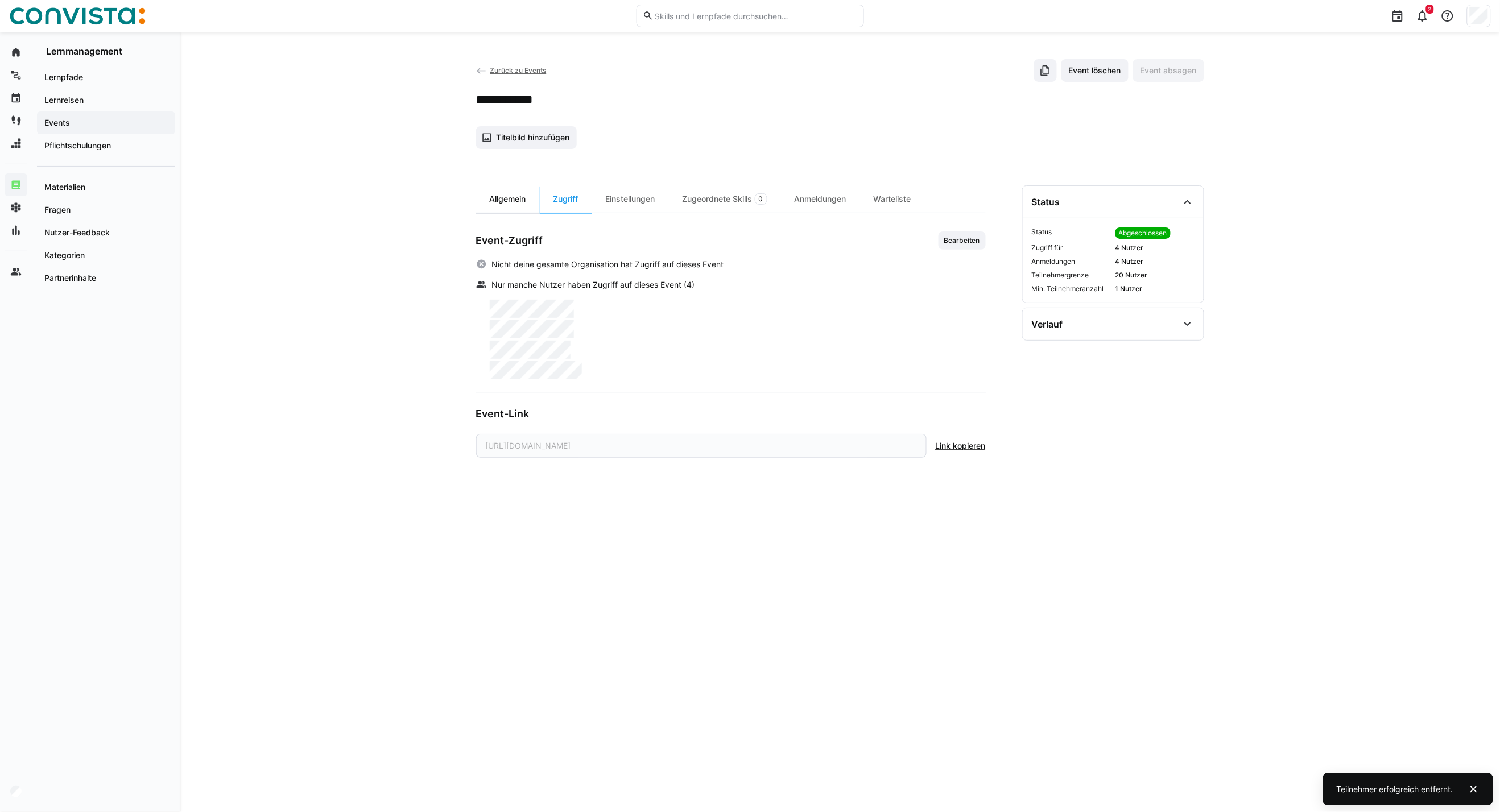
click at [509, 209] on div "Allgemein" at bounding box center [508, 199] width 64 height 27
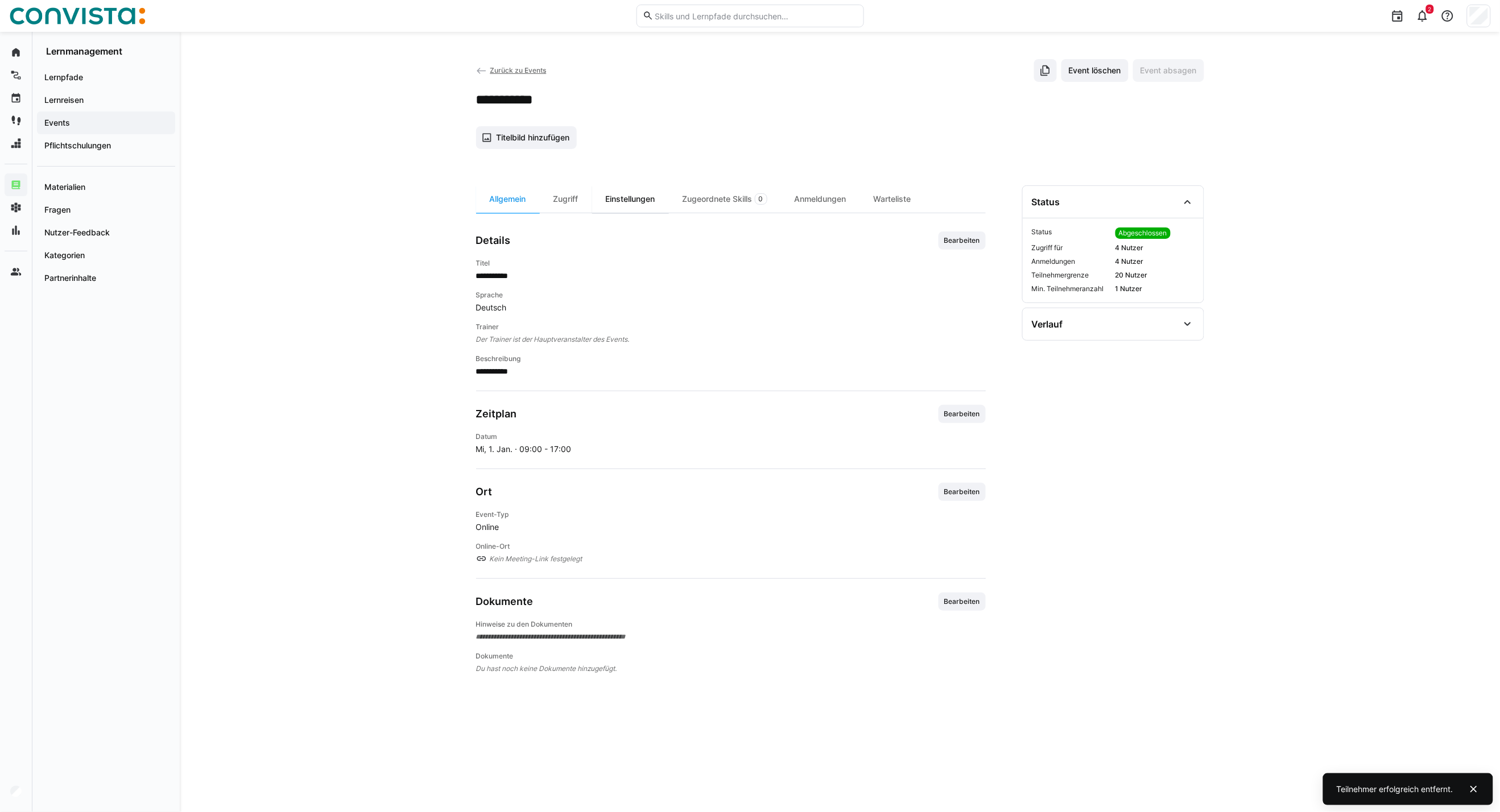
click at [631, 197] on div "Einstellungen" at bounding box center [630, 199] width 77 height 27
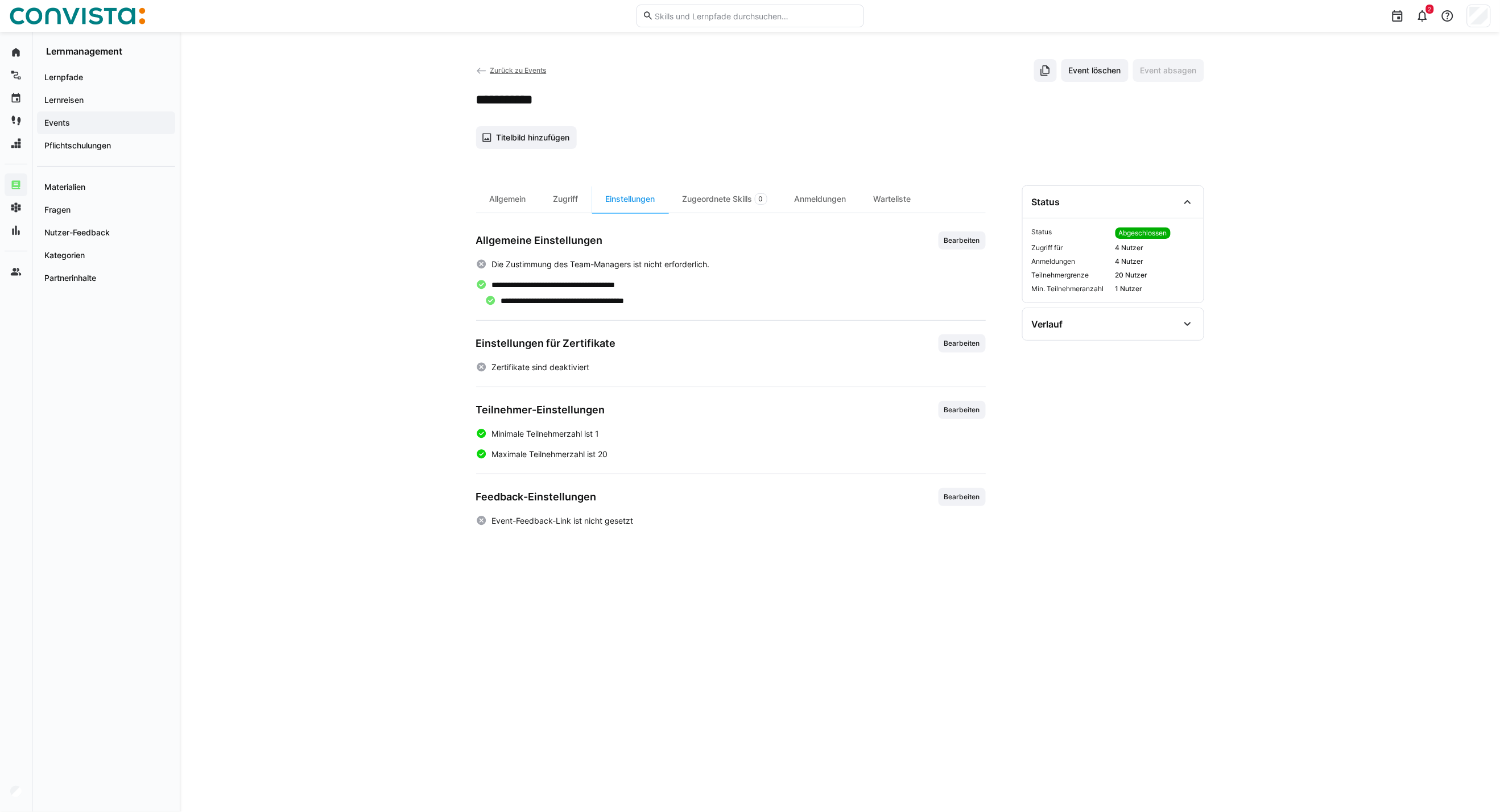
click at [524, 69] on span "Zurück zu Events" at bounding box center [518, 70] width 57 height 9
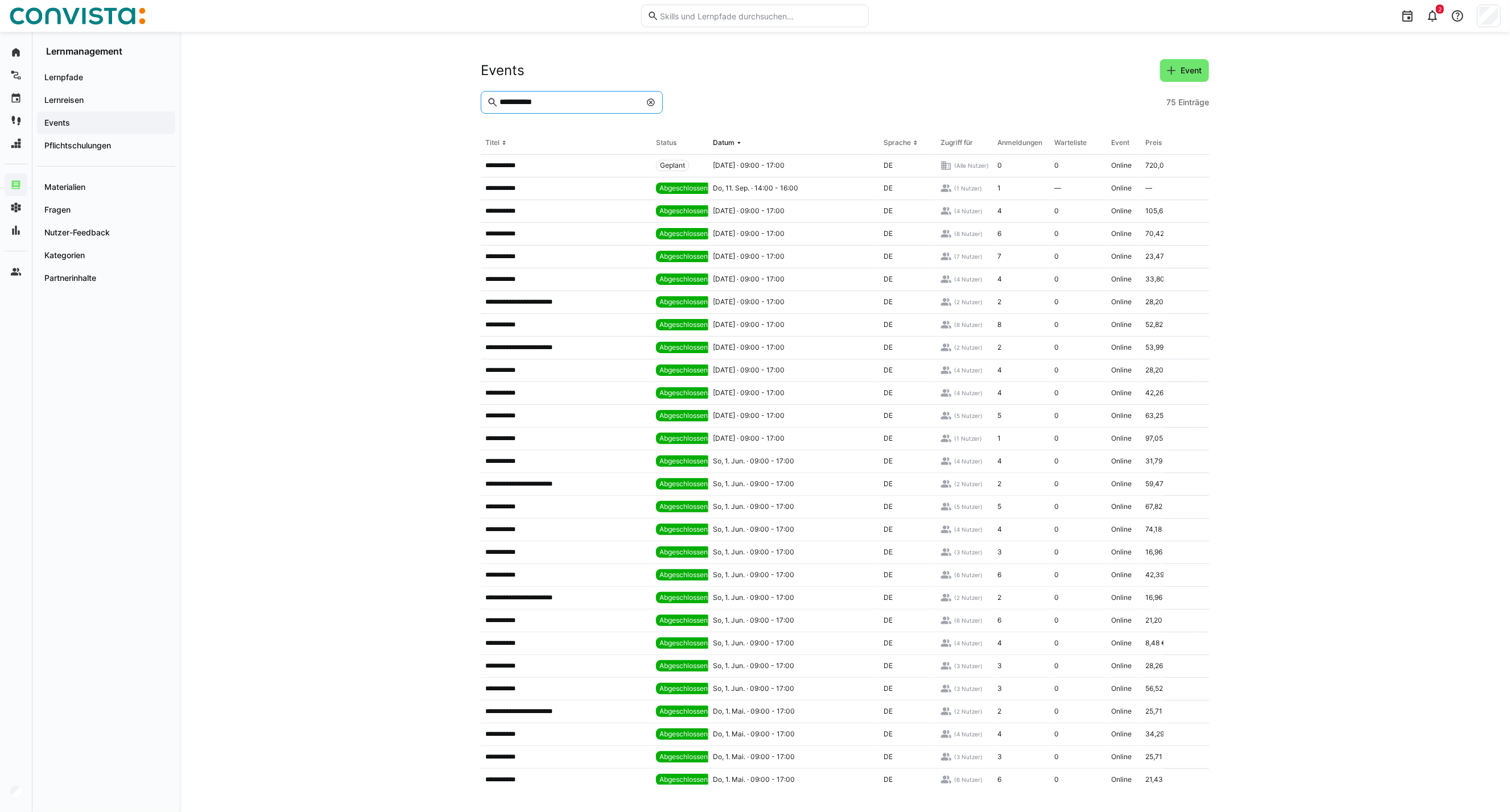
drag, startPoint x: 565, startPoint y: 101, endPoint x: 464, endPoint y: 110, distance: 101.4
click at [464, 110] on div "**********" at bounding box center [845, 422] width 1330 height 780
type input "**********"
click at [728, 135] on th "Datum" at bounding box center [794, 143] width 171 height 23
click at [789, 442] on span "Mi, 1. Jan. · 09:00 - 17:00" at bounding box center [753, 439] width 80 height 9
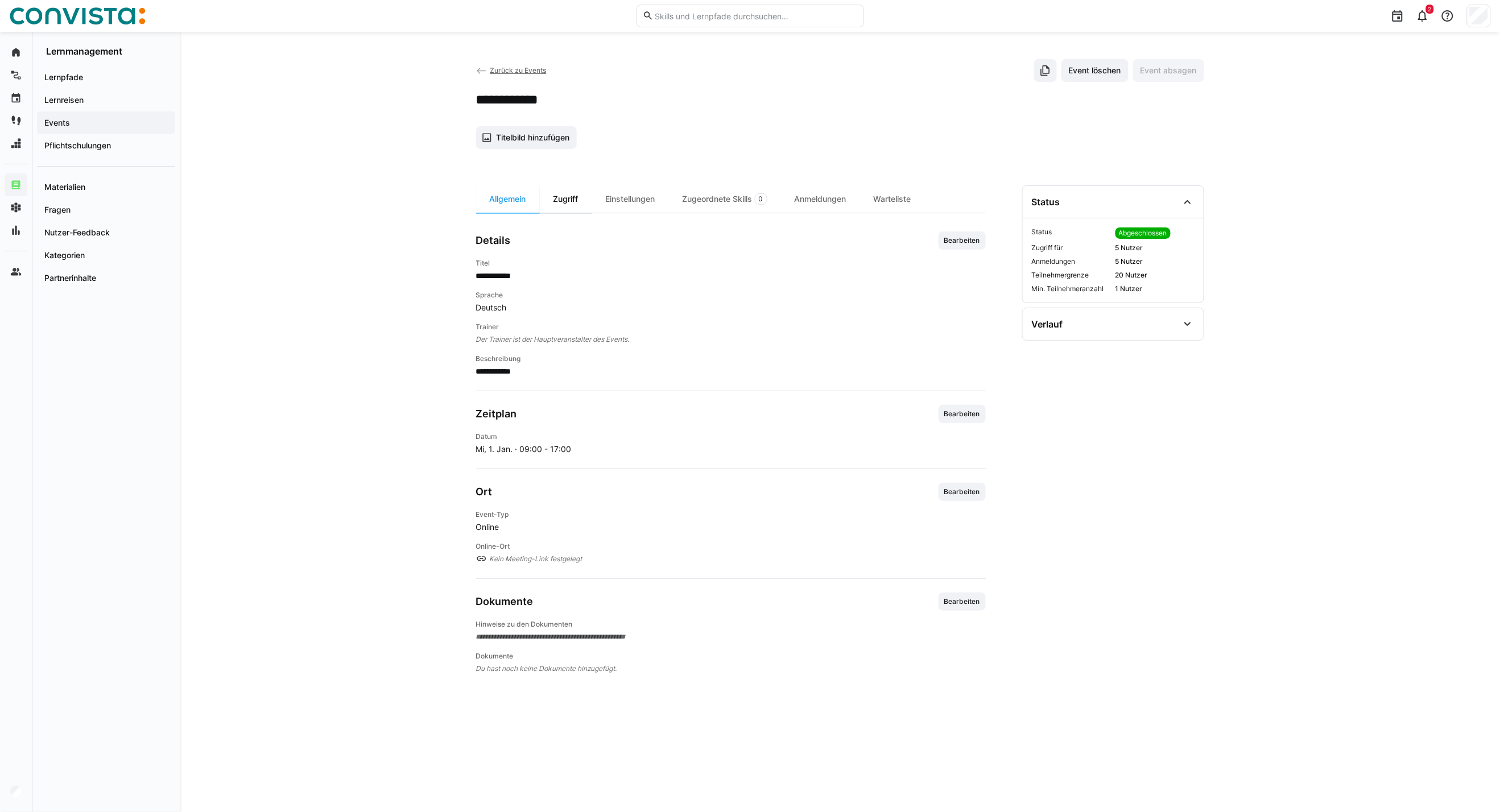
click at [556, 206] on div "Zugriff" at bounding box center [566, 199] width 52 height 27
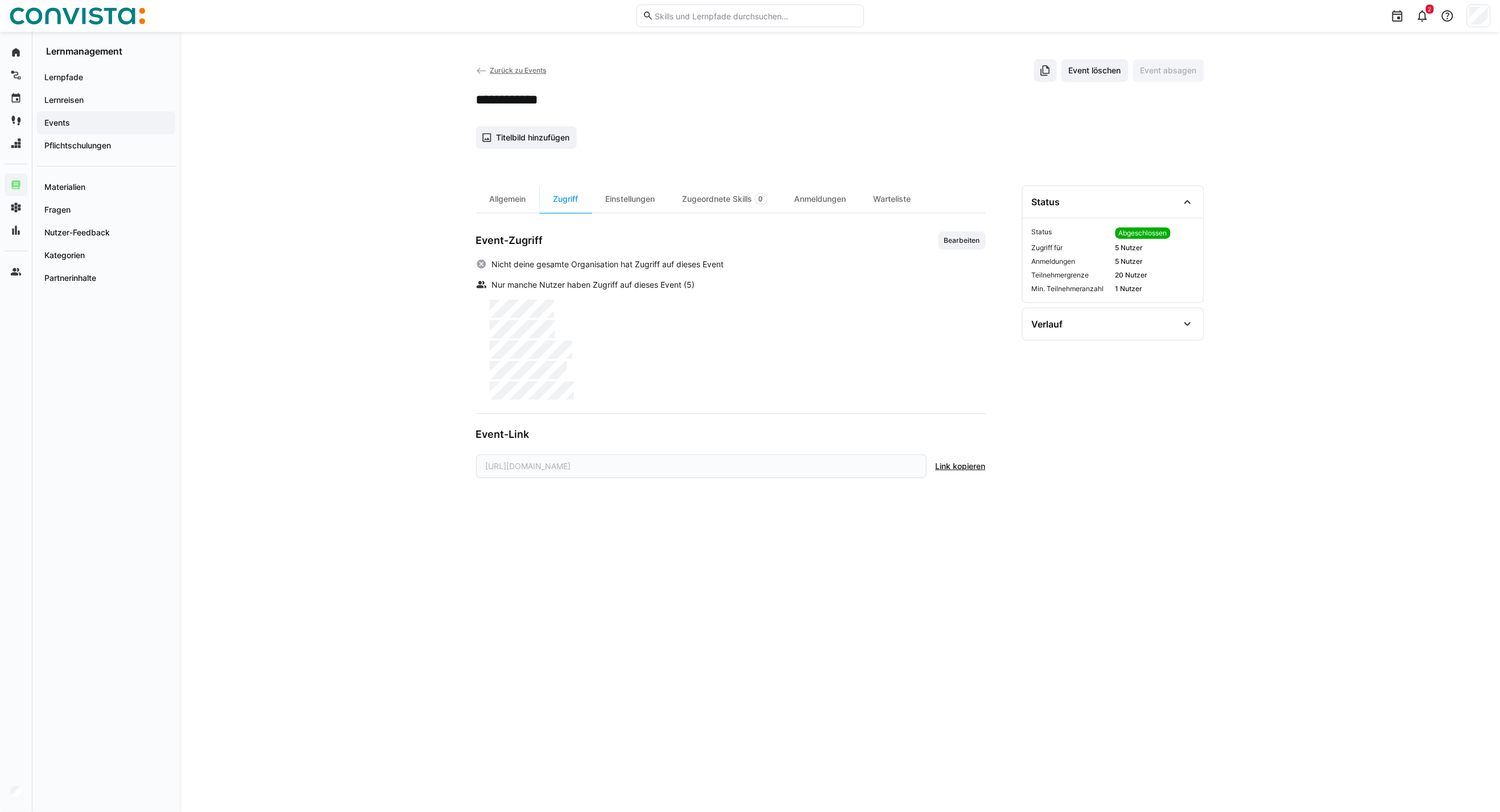
click at [512, 64] on app-back-navigation "Zurück zu Events" at bounding box center [511, 71] width 71 height 12
click at [512, 67] on span "Zurück zu Events" at bounding box center [518, 70] width 57 height 9
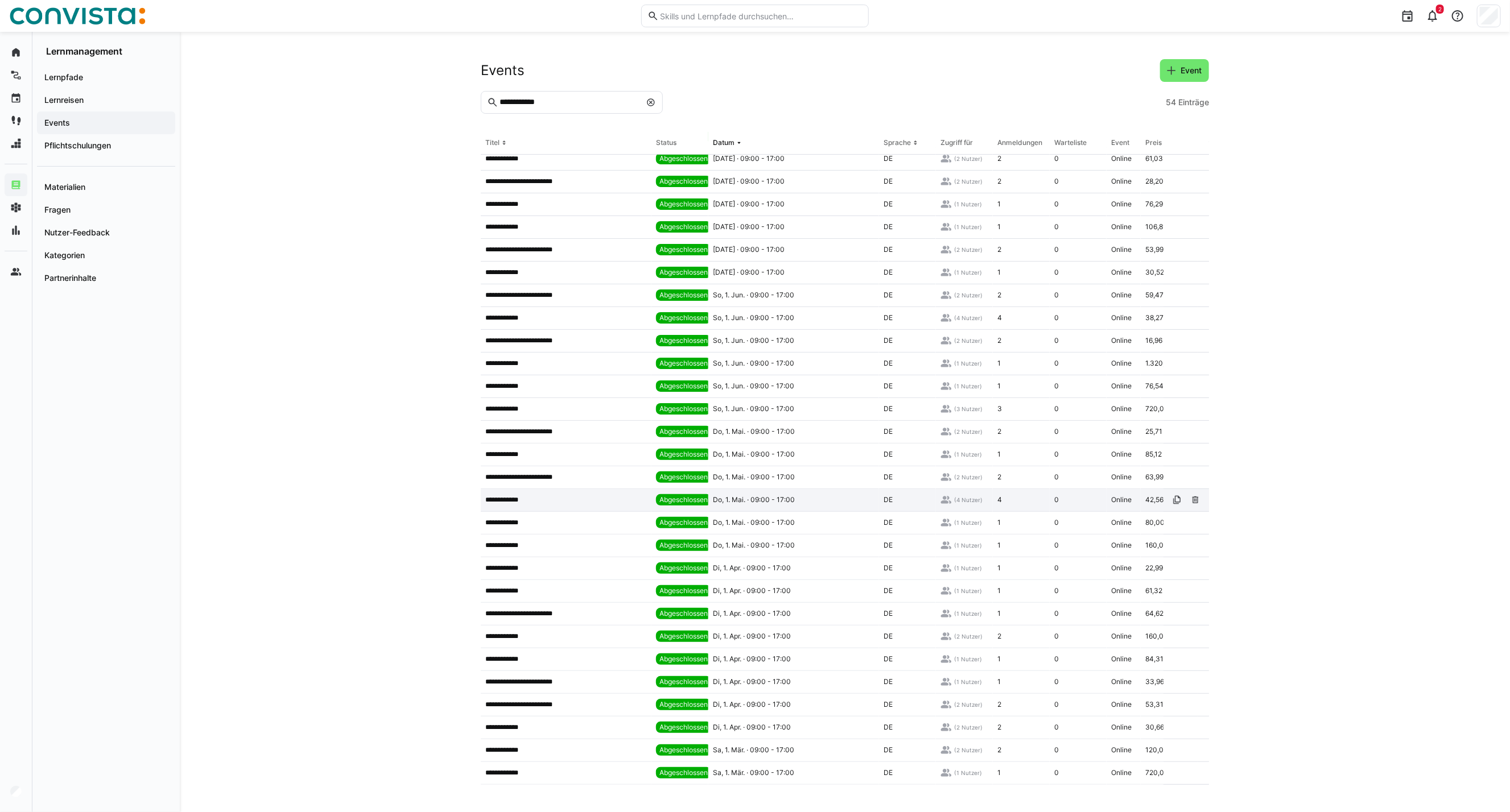
scroll to position [252, 0]
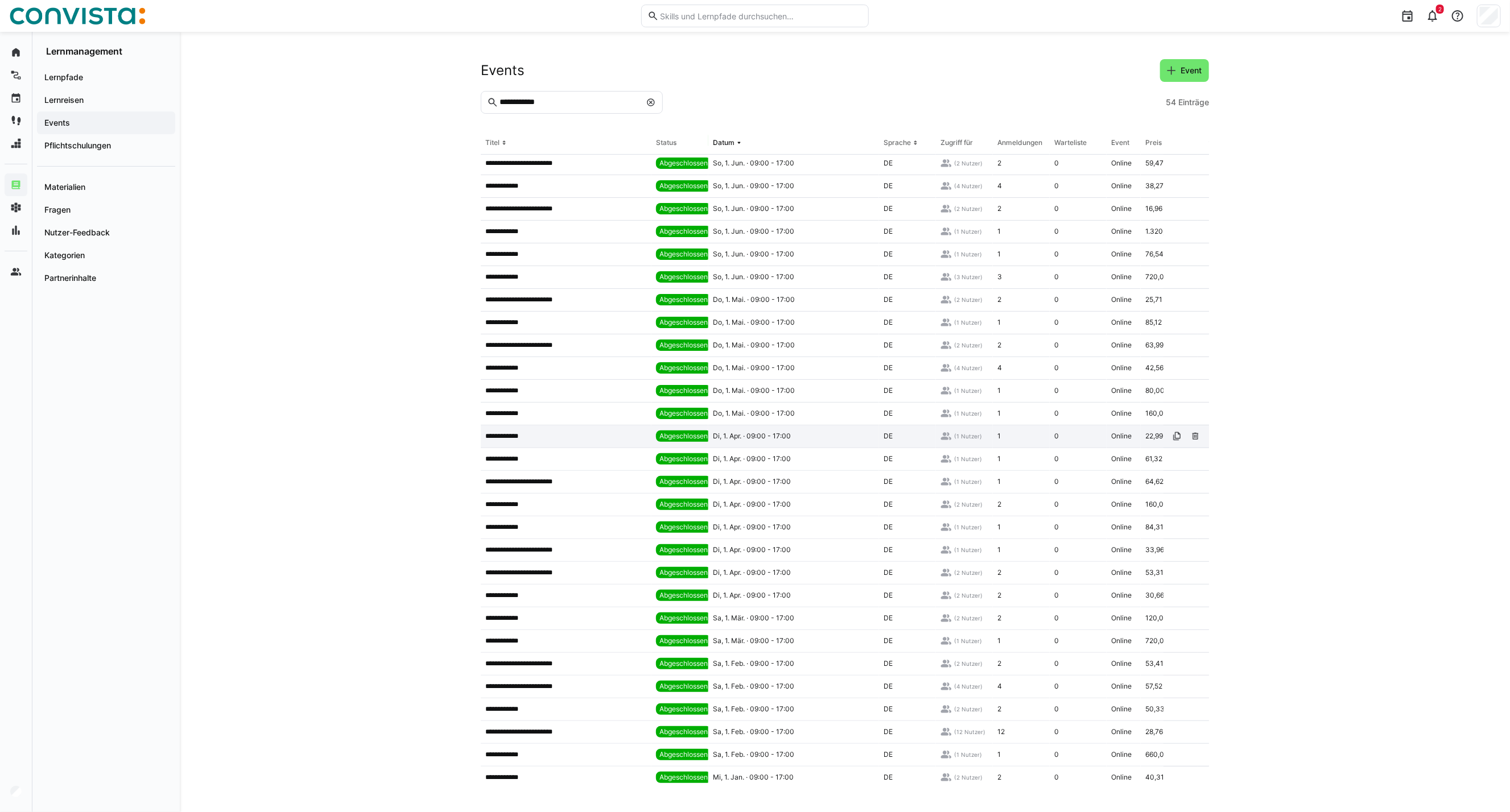
click at [862, 439] on div "Di, 1. Apr. · 09:00 - 17:00" at bounding box center [794, 437] width 171 height 23
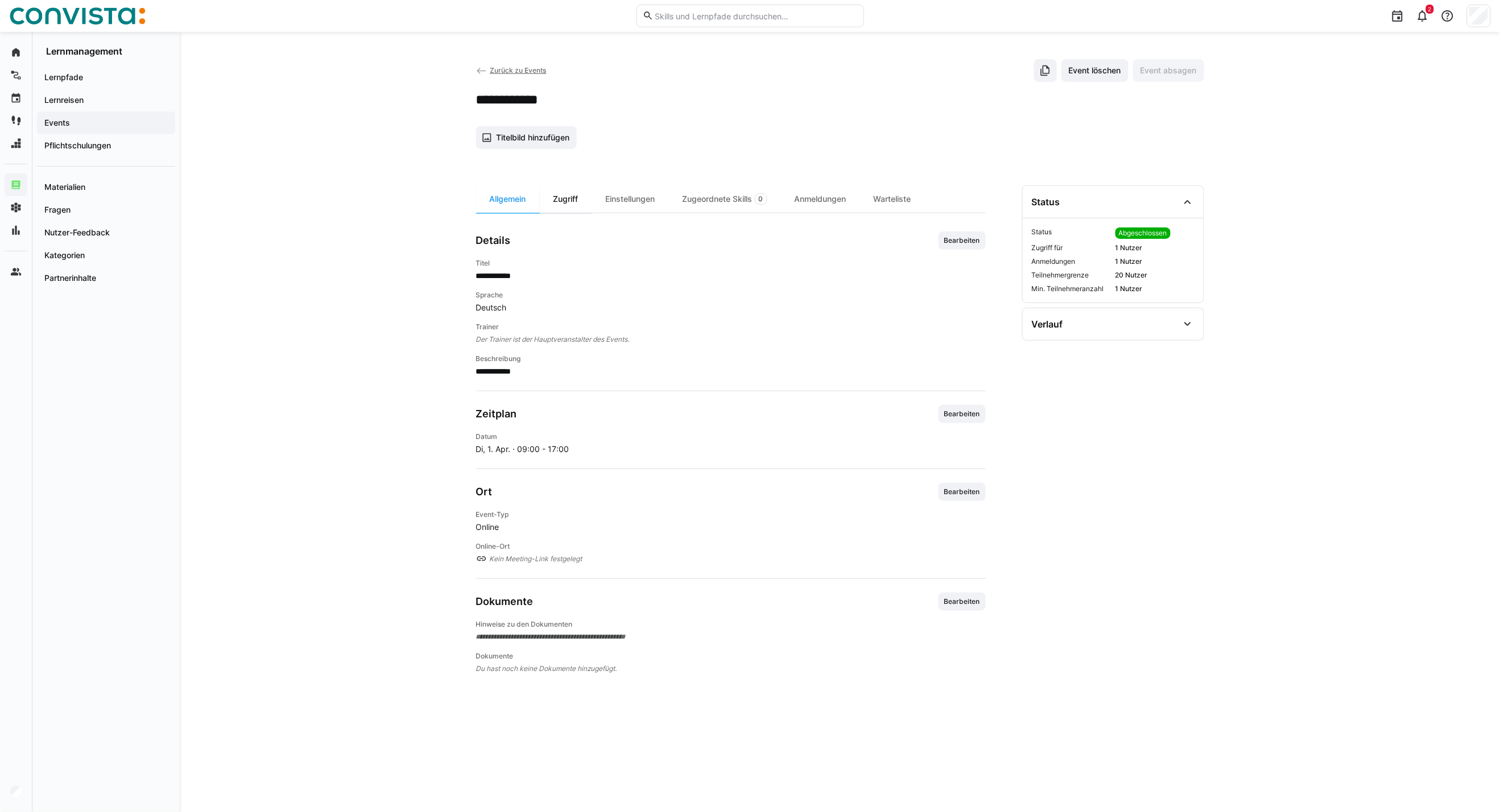
click at [576, 190] on div "Zugriff" at bounding box center [566, 199] width 52 height 27
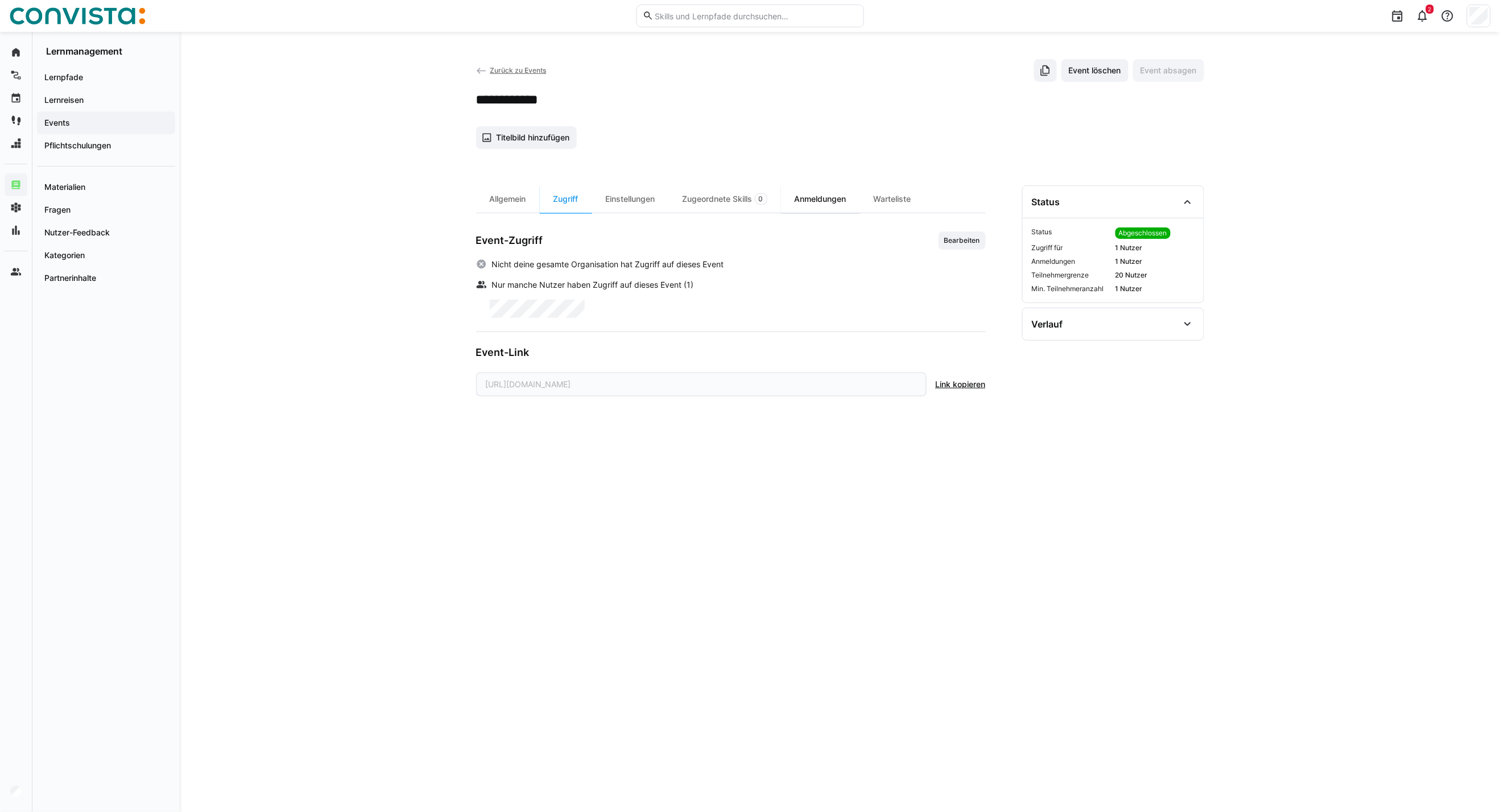
click at [827, 203] on div "Anmeldungen" at bounding box center [820, 199] width 79 height 27
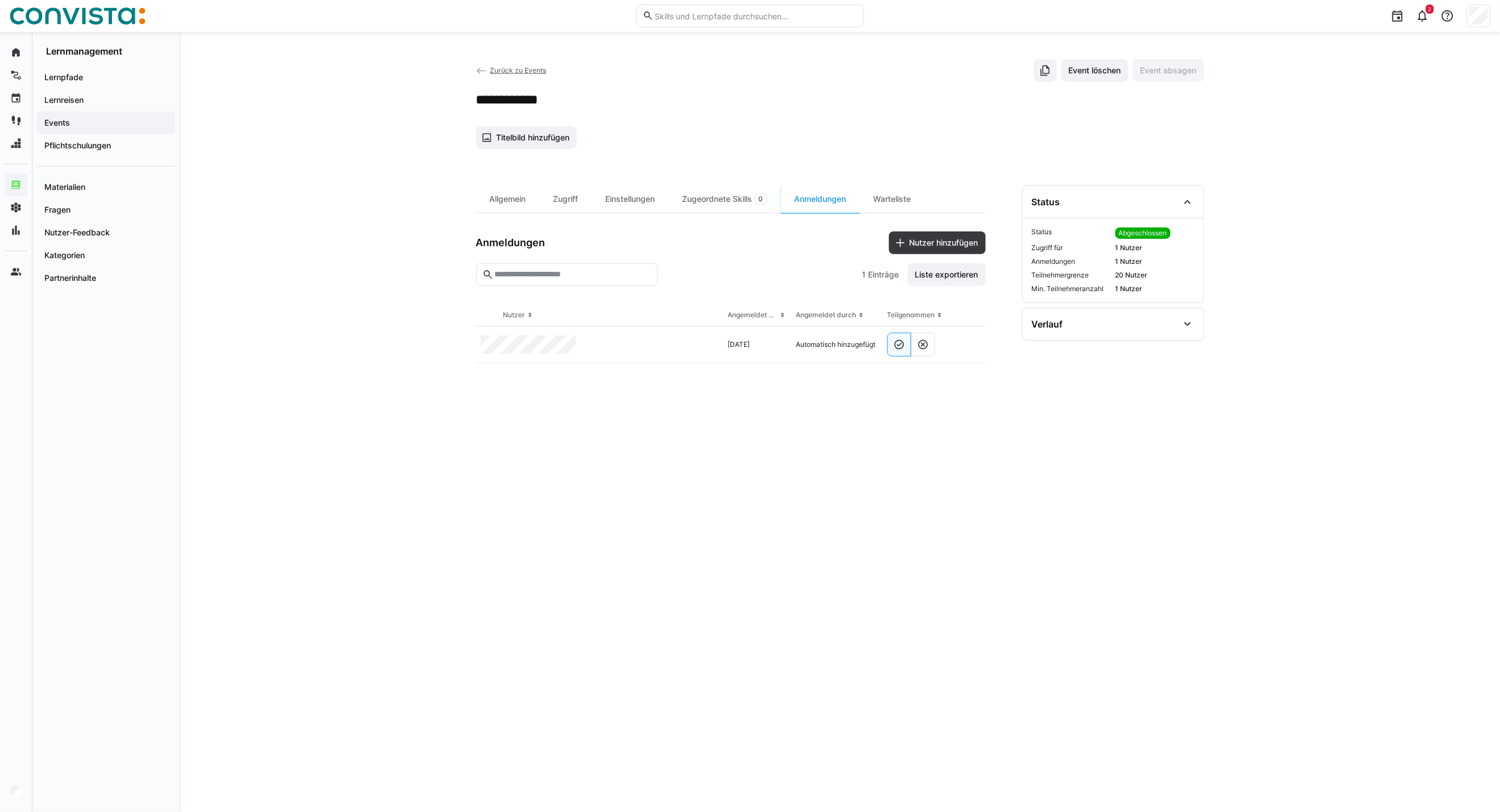
click at [515, 69] on span "Zurück zu Events" at bounding box center [518, 70] width 57 height 9
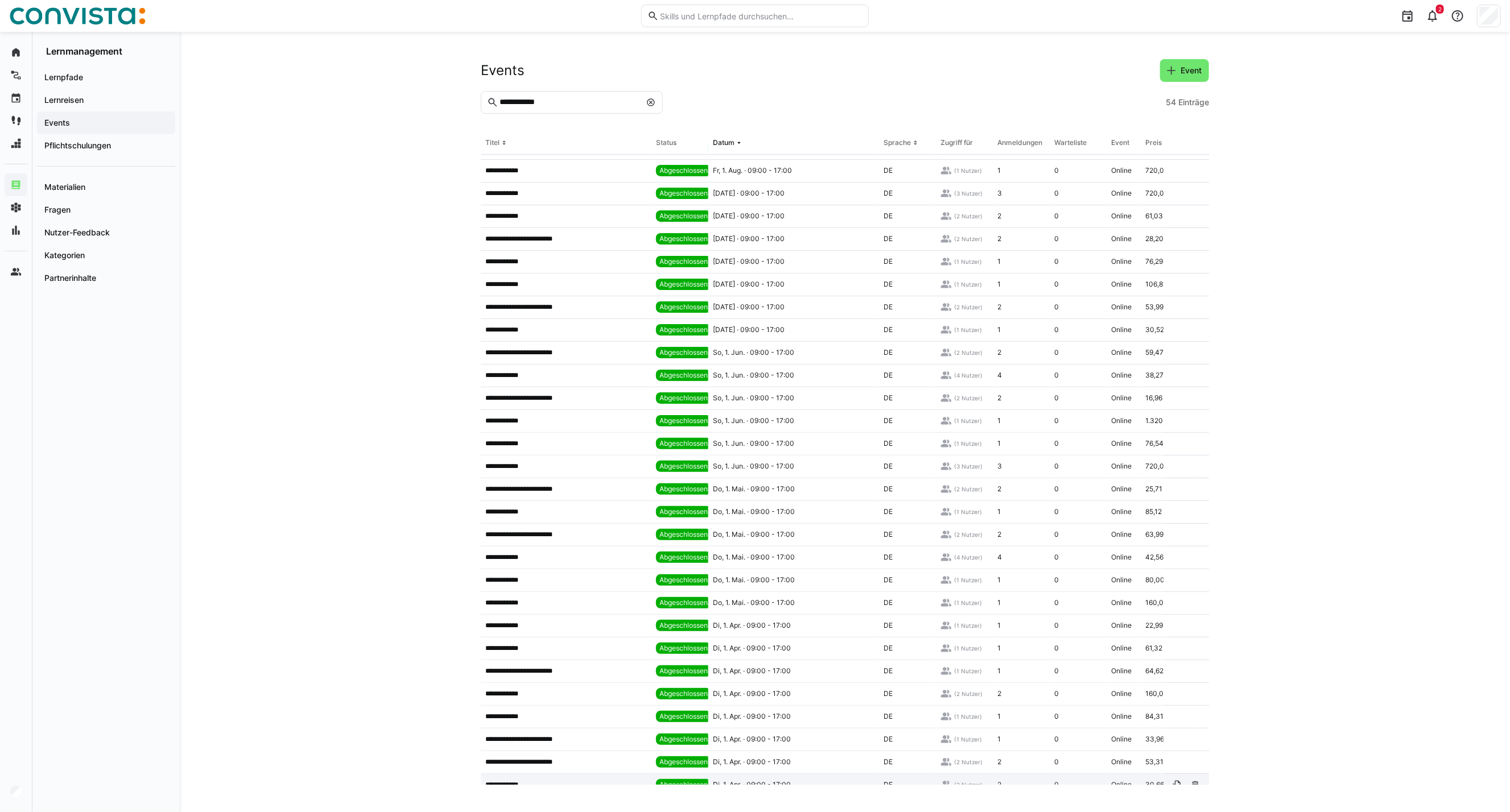
scroll to position [127, 0]
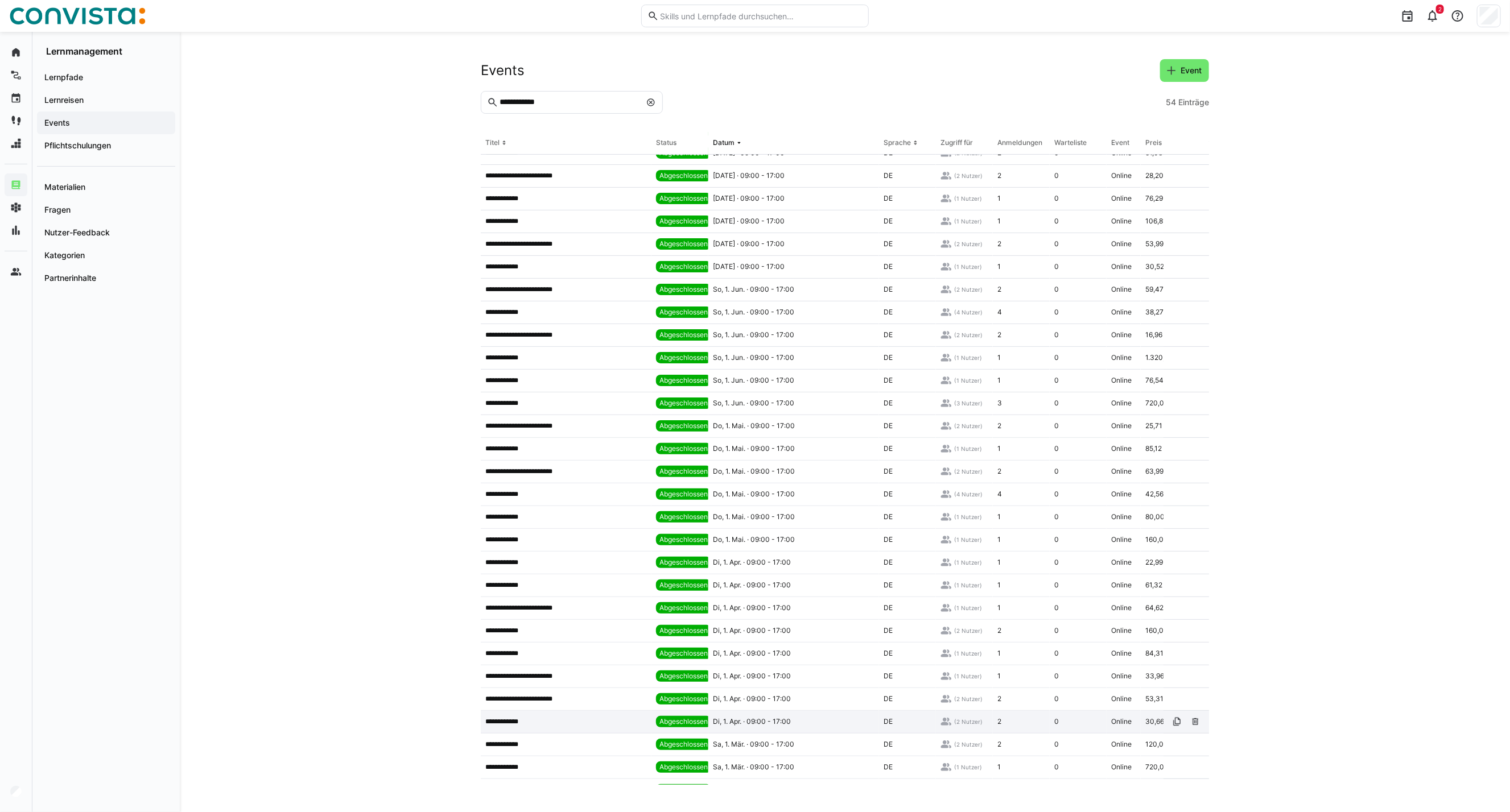
click at [579, 720] on app-table-first-column "**********" at bounding box center [566, 722] width 162 height 9
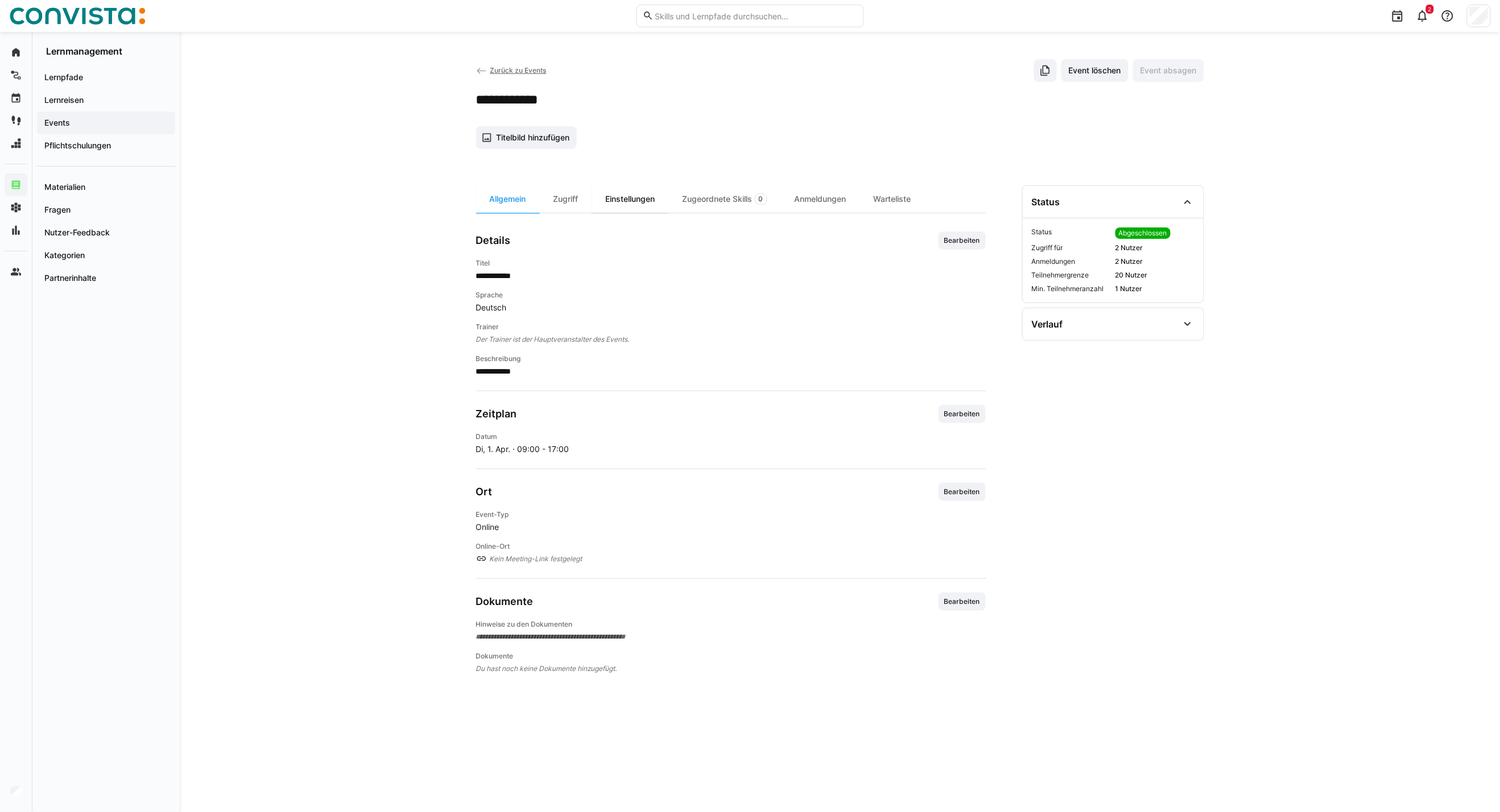
click at [619, 197] on div "Einstellungen" at bounding box center [630, 199] width 77 height 27
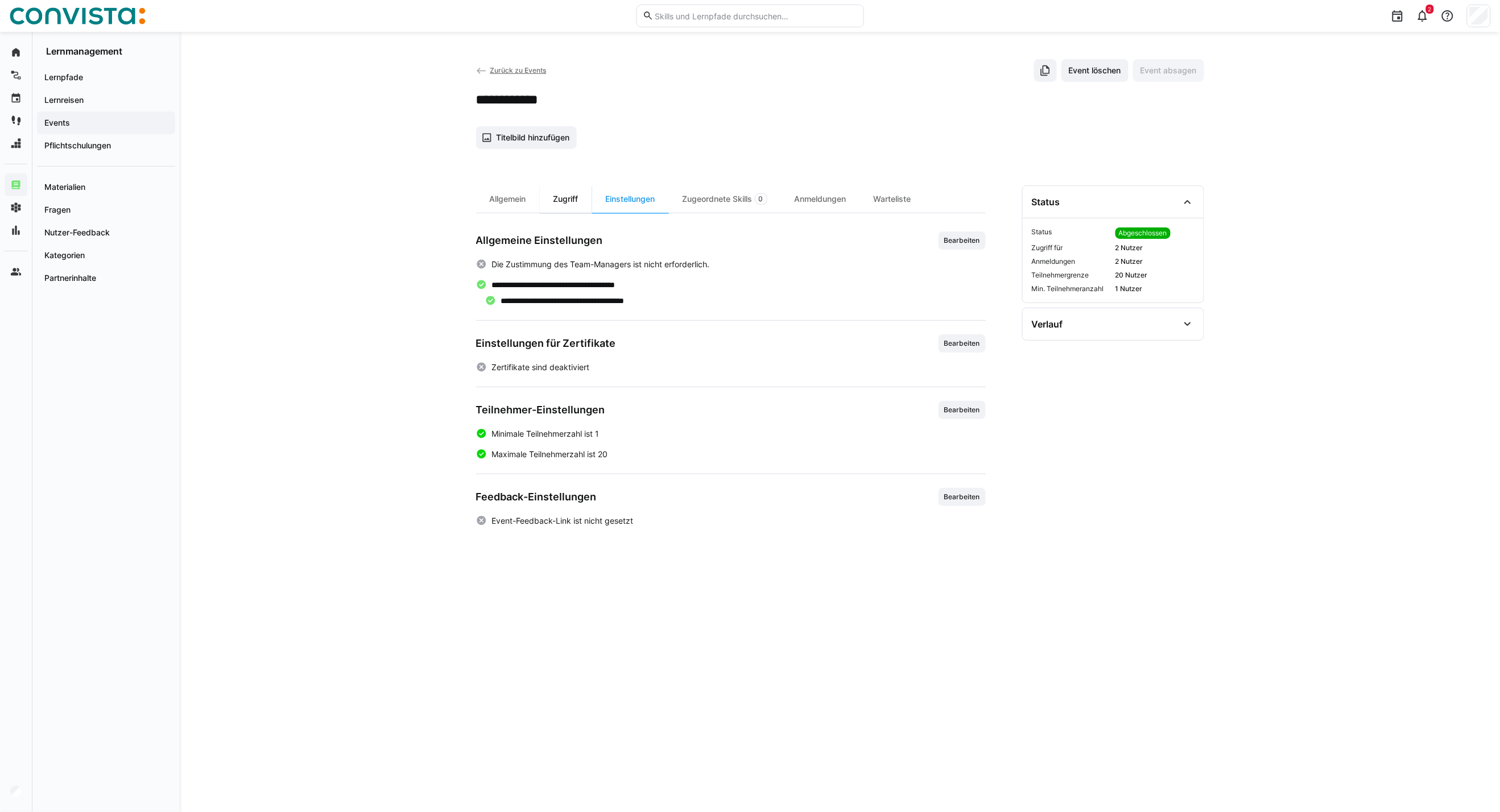
click at [564, 197] on div "Zugriff" at bounding box center [566, 199] width 52 height 27
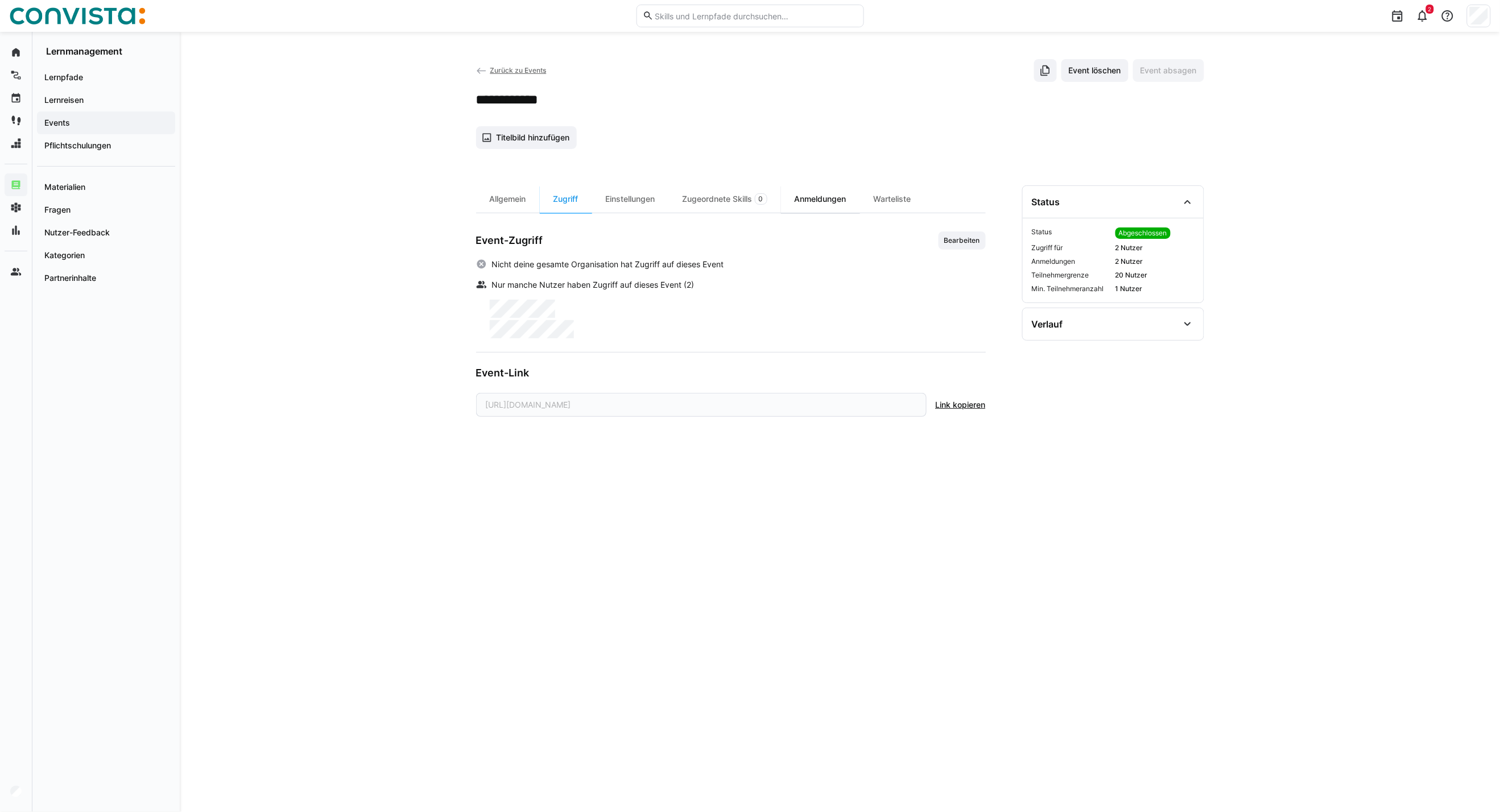
click at [841, 200] on div "Anmeldungen" at bounding box center [820, 199] width 79 height 27
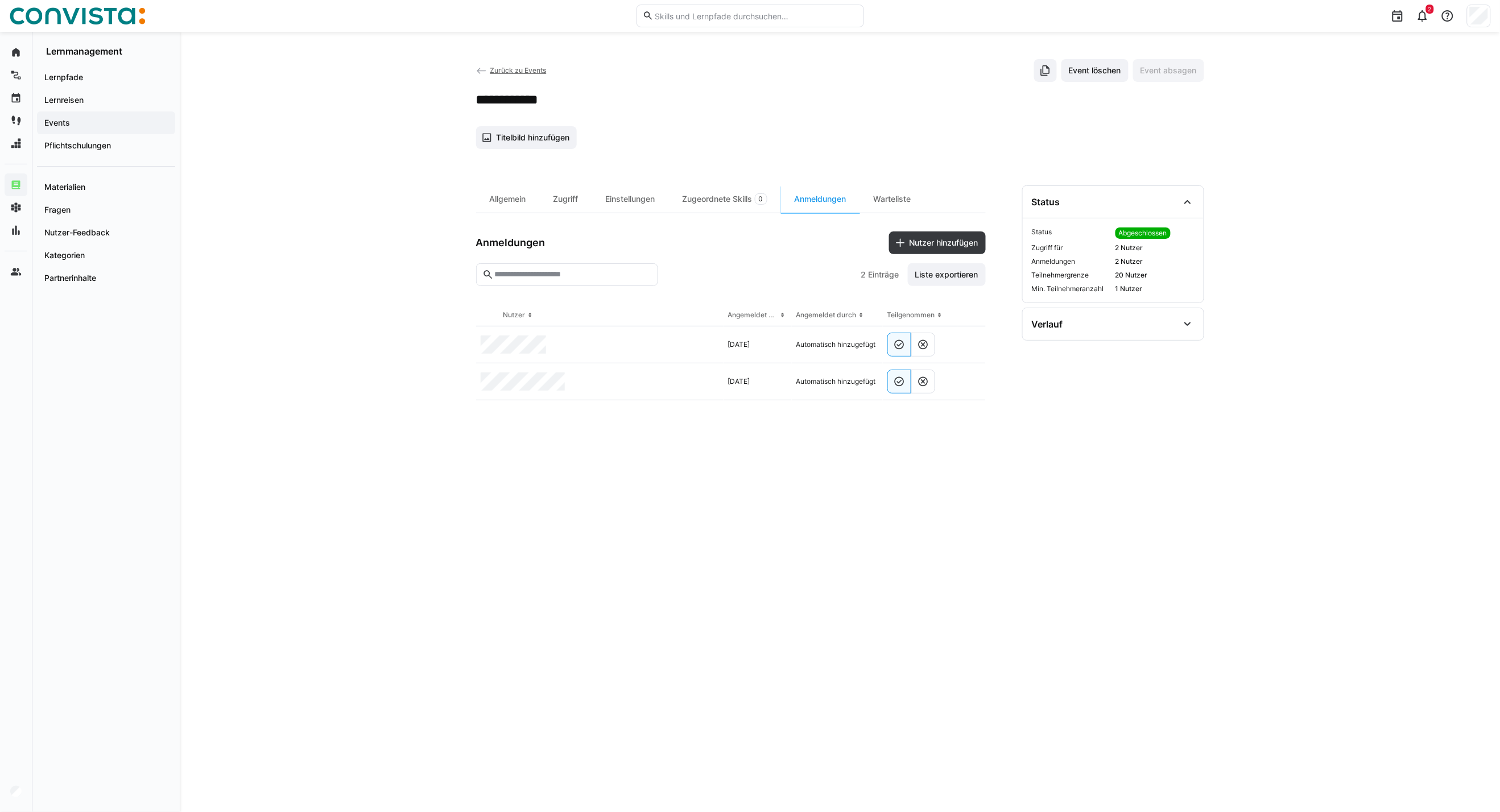
click at [501, 65] on app-back-navigation "Zurück zu Events" at bounding box center [511, 71] width 71 height 12
click at [499, 72] on span "Zurück zu Events" at bounding box center [518, 70] width 57 height 9
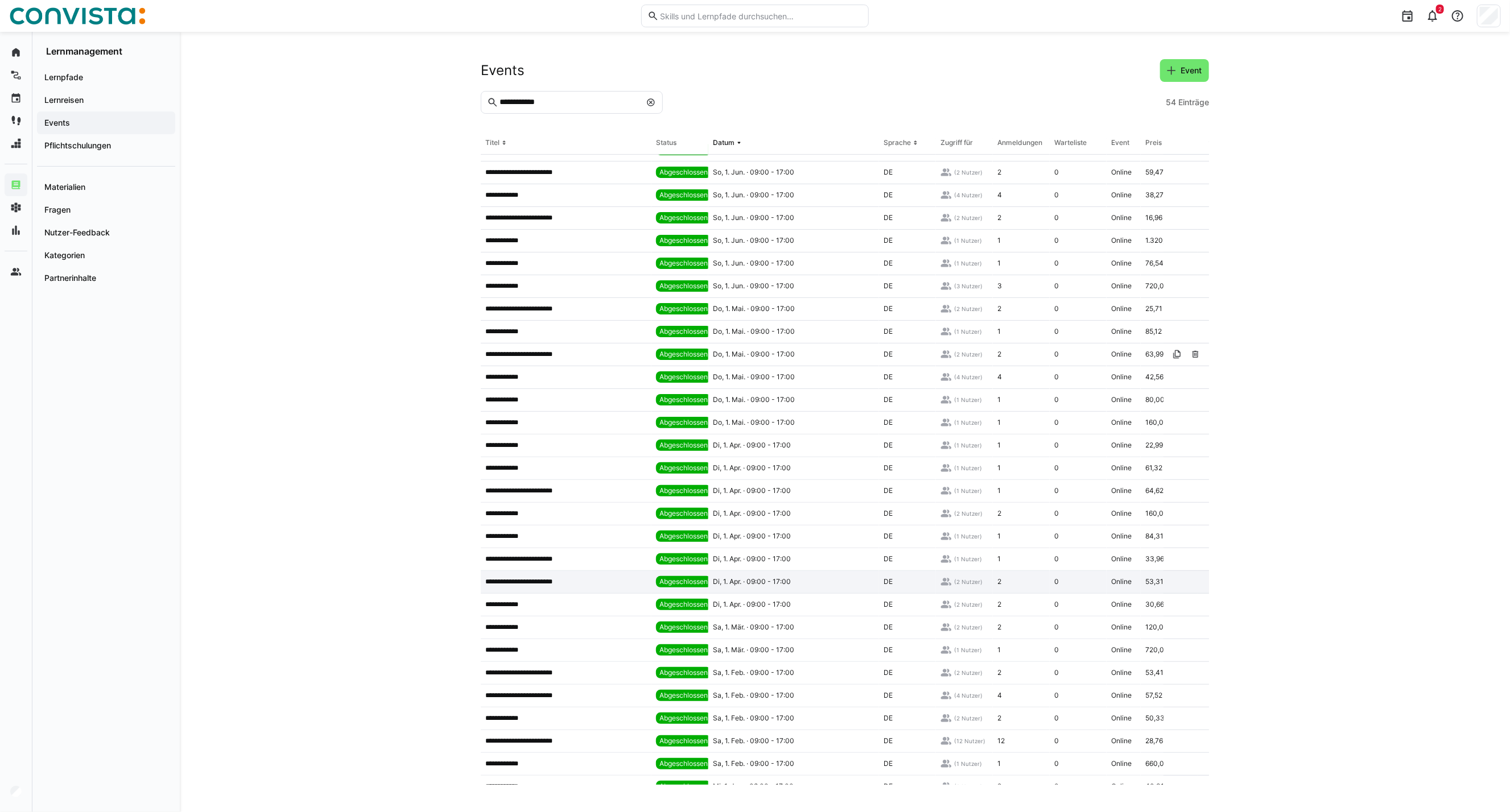
scroll to position [252, 0]
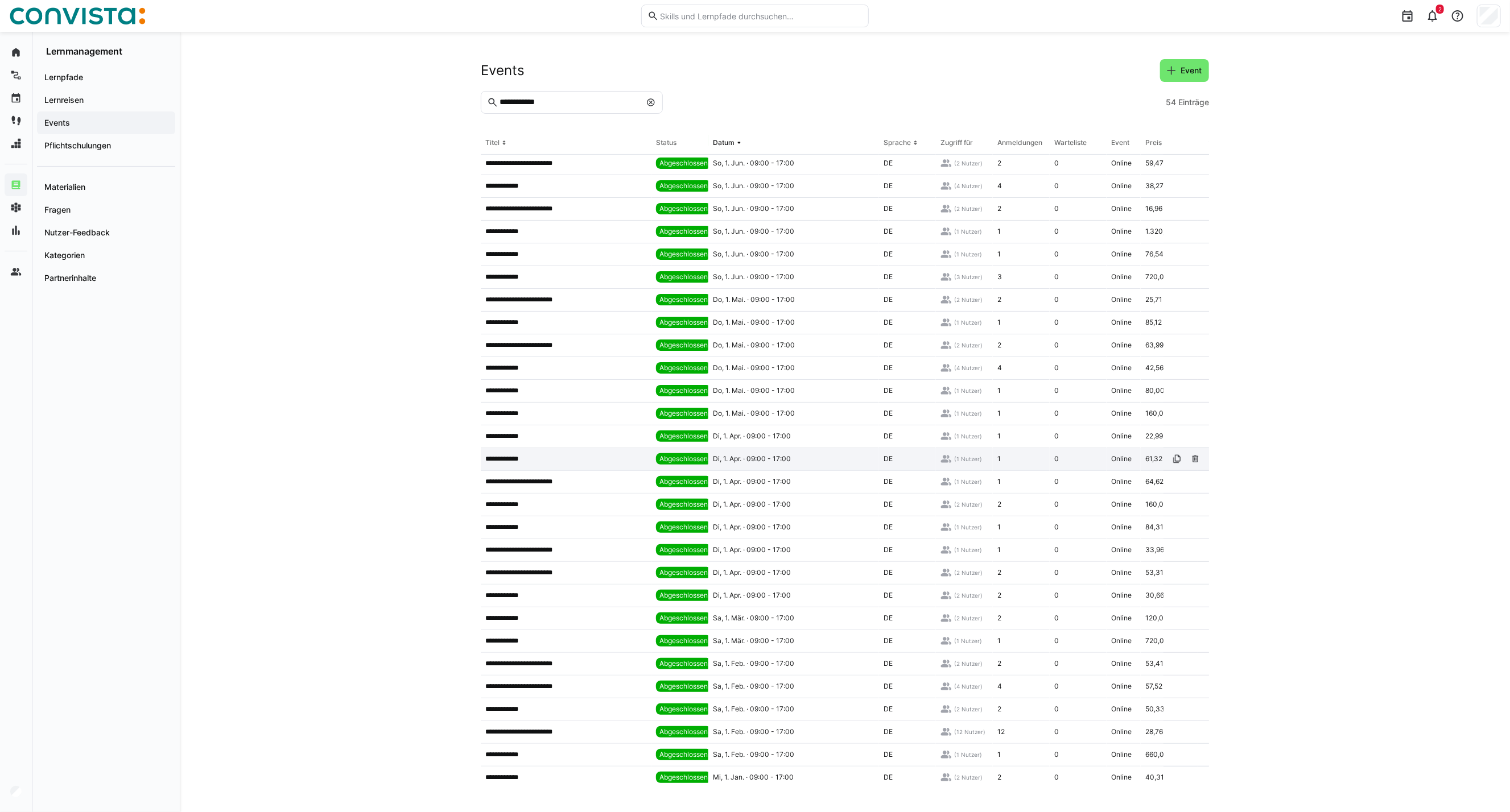
click at [518, 456] on p "**********" at bounding box center [506, 459] width 42 height 9
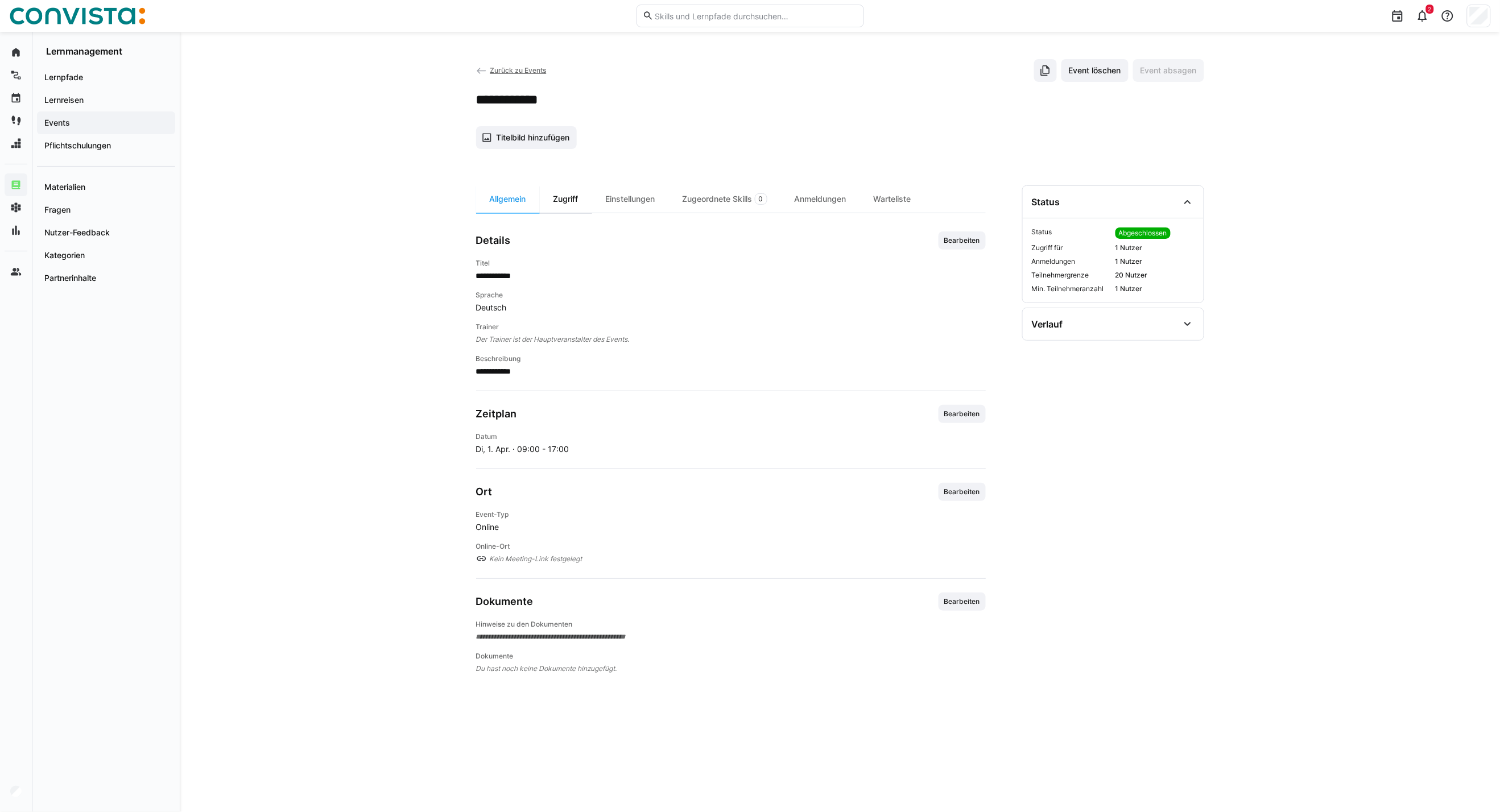
drag, startPoint x: 554, startPoint y: 212, endPoint x: 557, endPoint y: 196, distance: 16.3
click at [554, 212] on div "Zugriff" at bounding box center [566, 199] width 52 height 27
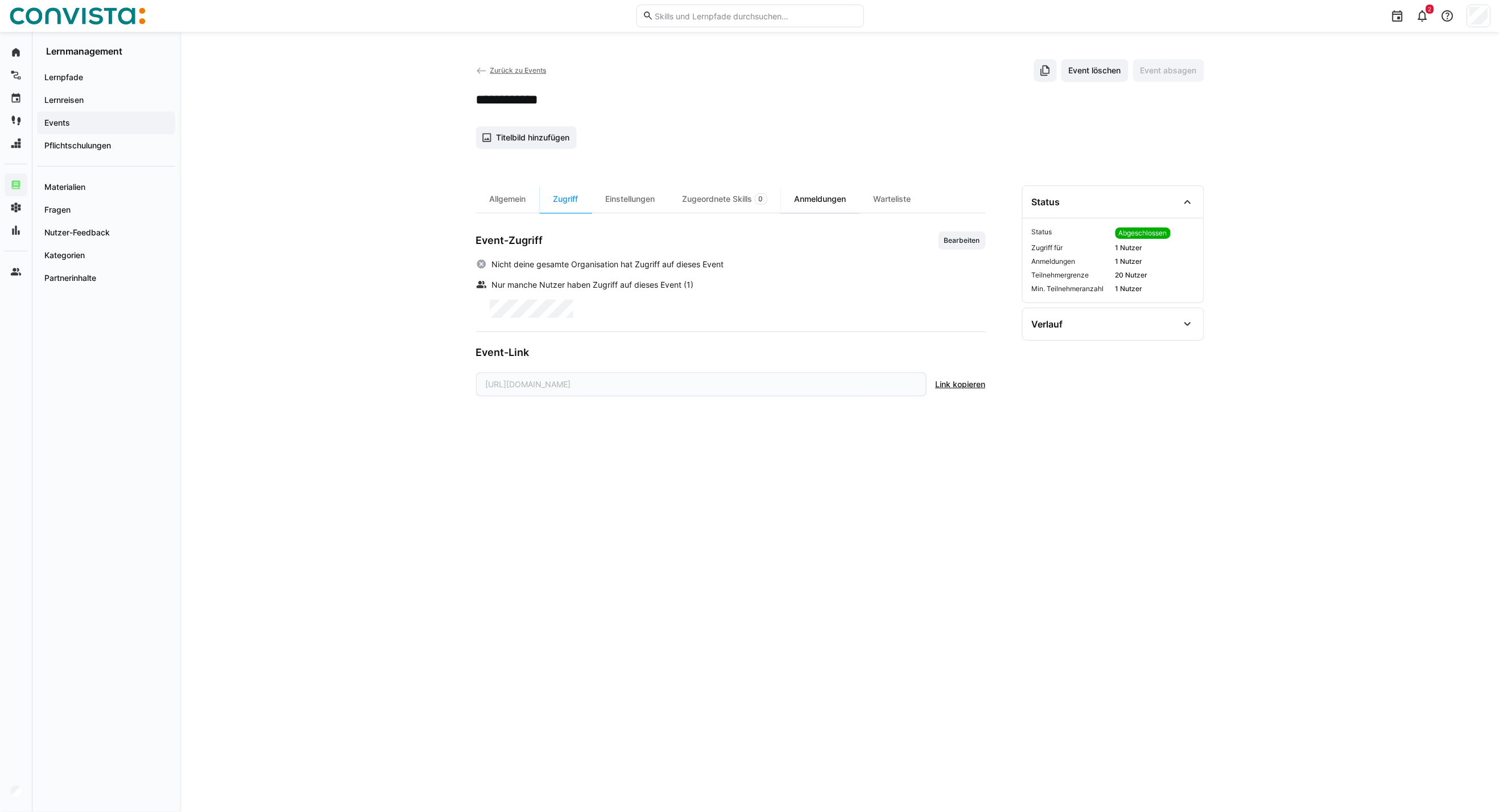
click at [826, 197] on div "Anmeldungen" at bounding box center [820, 199] width 79 height 27
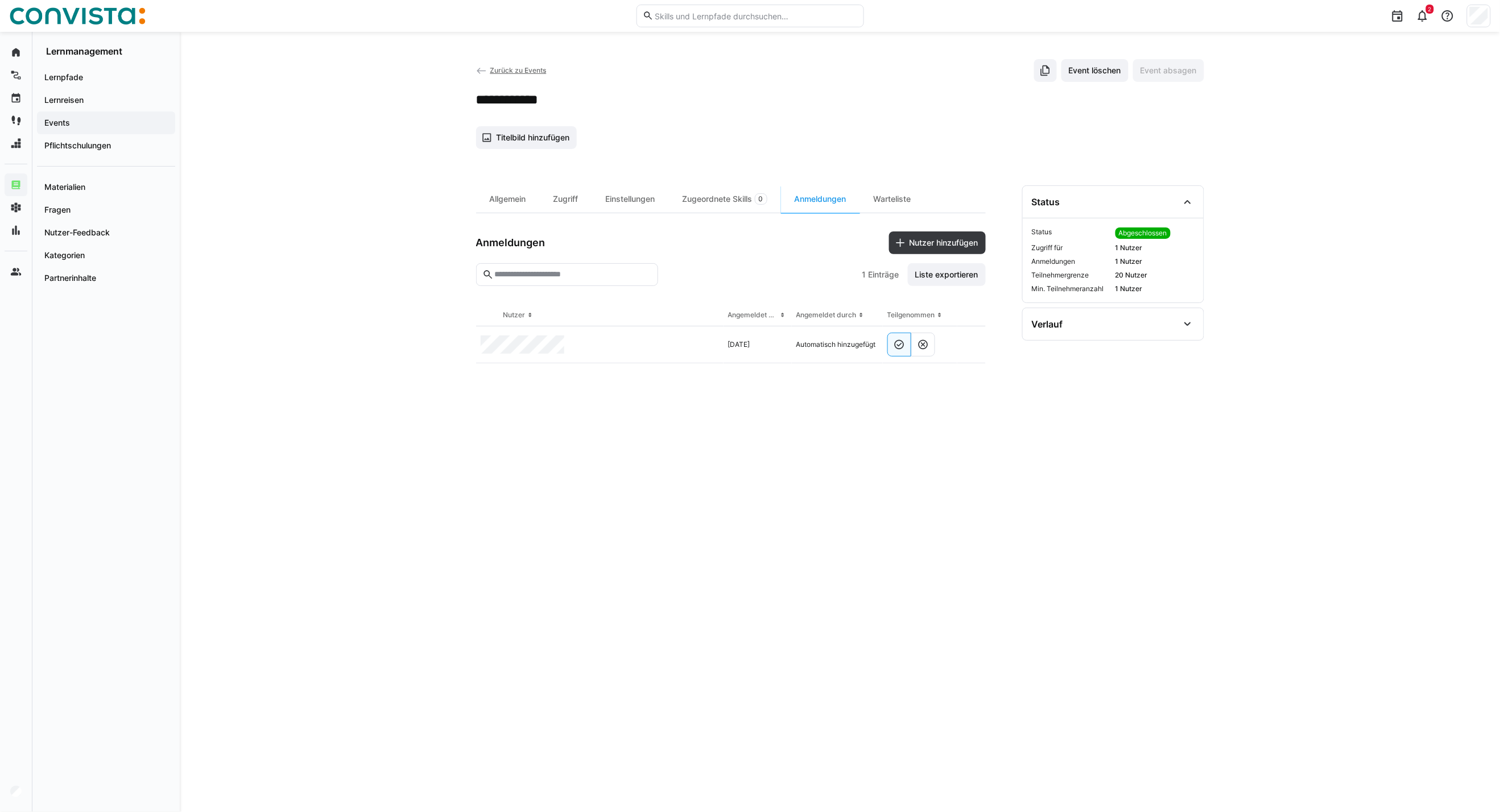
click at [505, 74] on span "Zurück zu Events" at bounding box center [518, 70] width 57 height 9
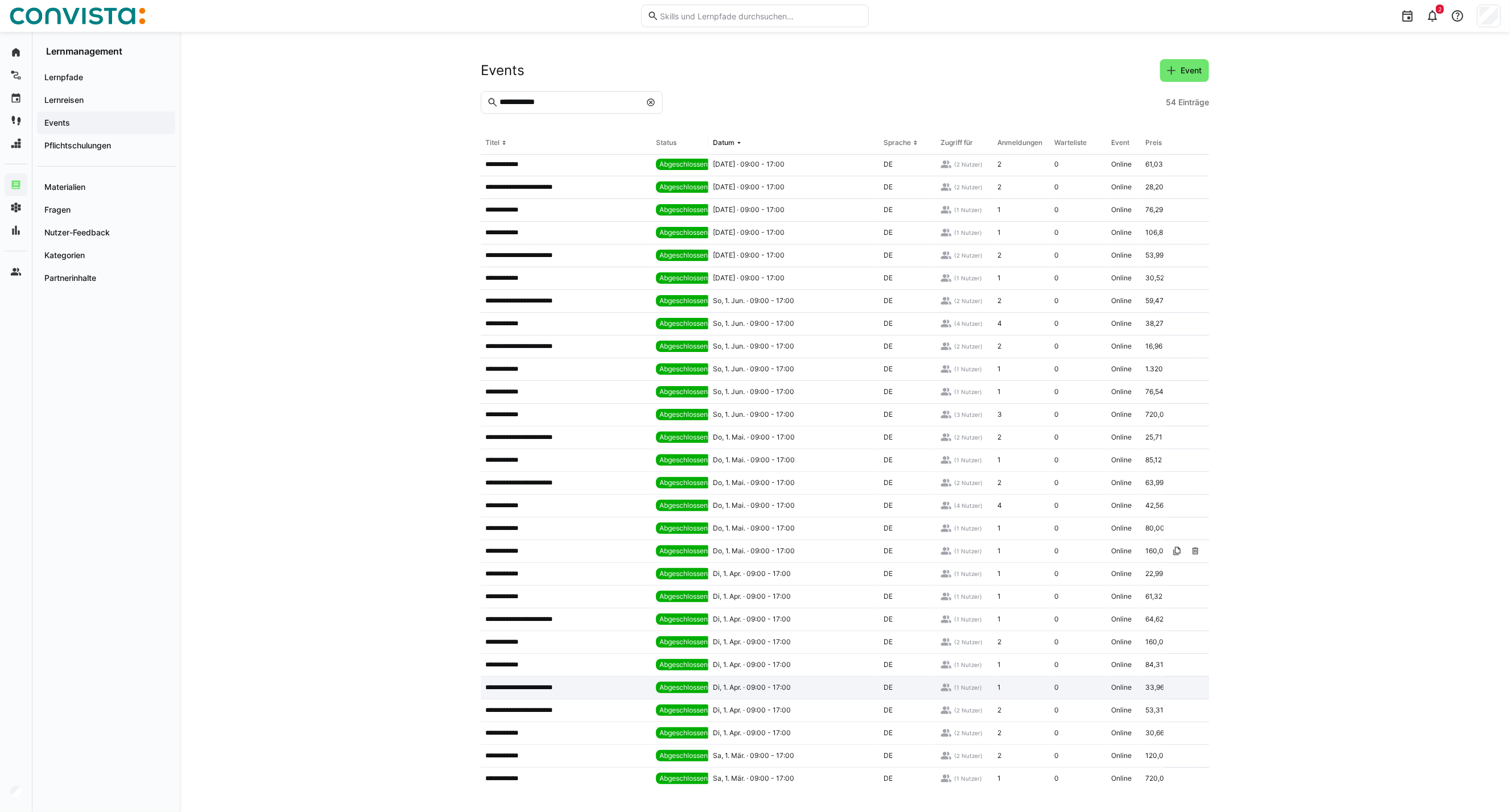
scroll to position [127, 0]
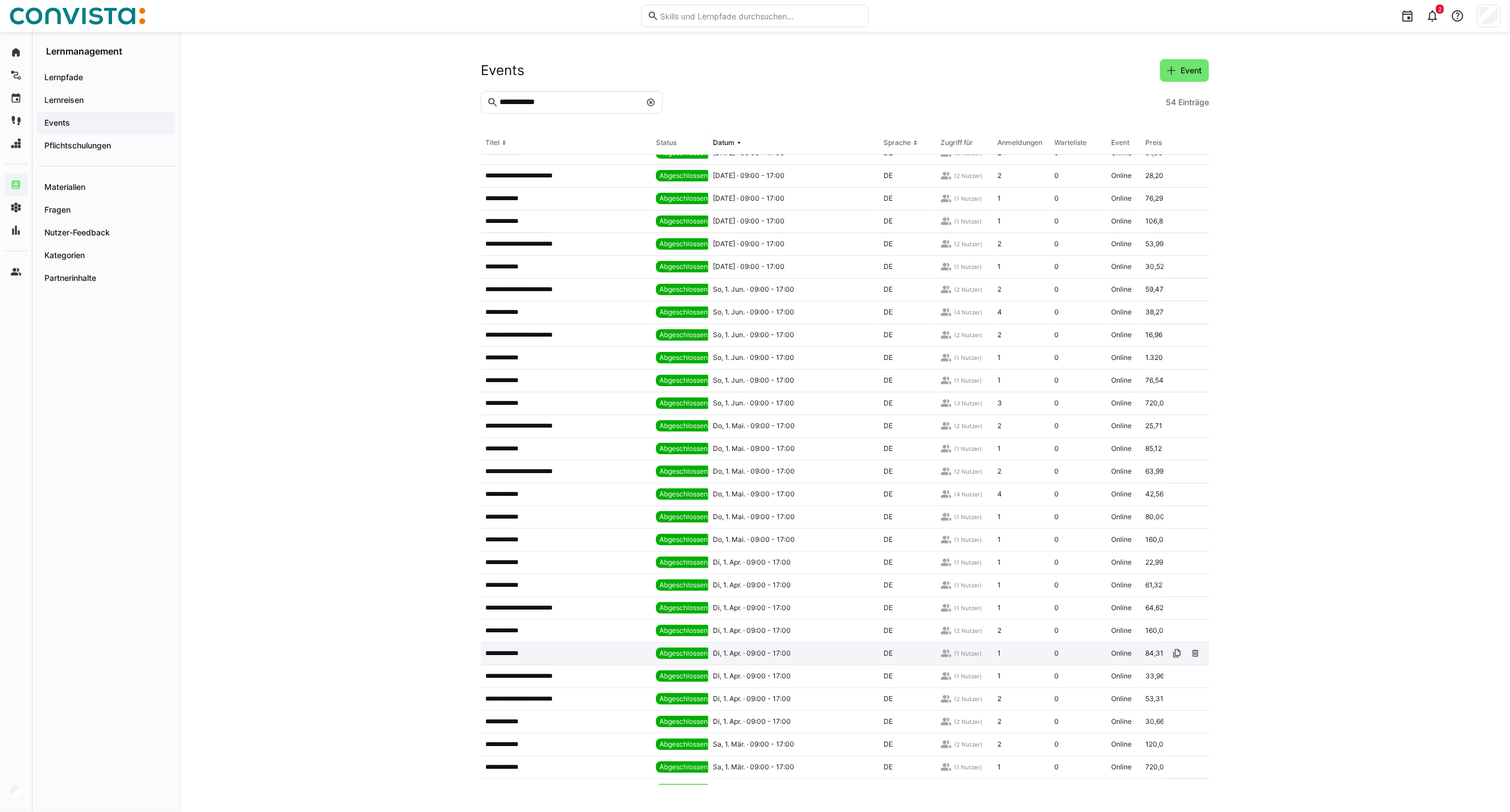
click at [561, 655] on app-table-first-column "**********" at bounding box center [566, 654] width 162 height 9
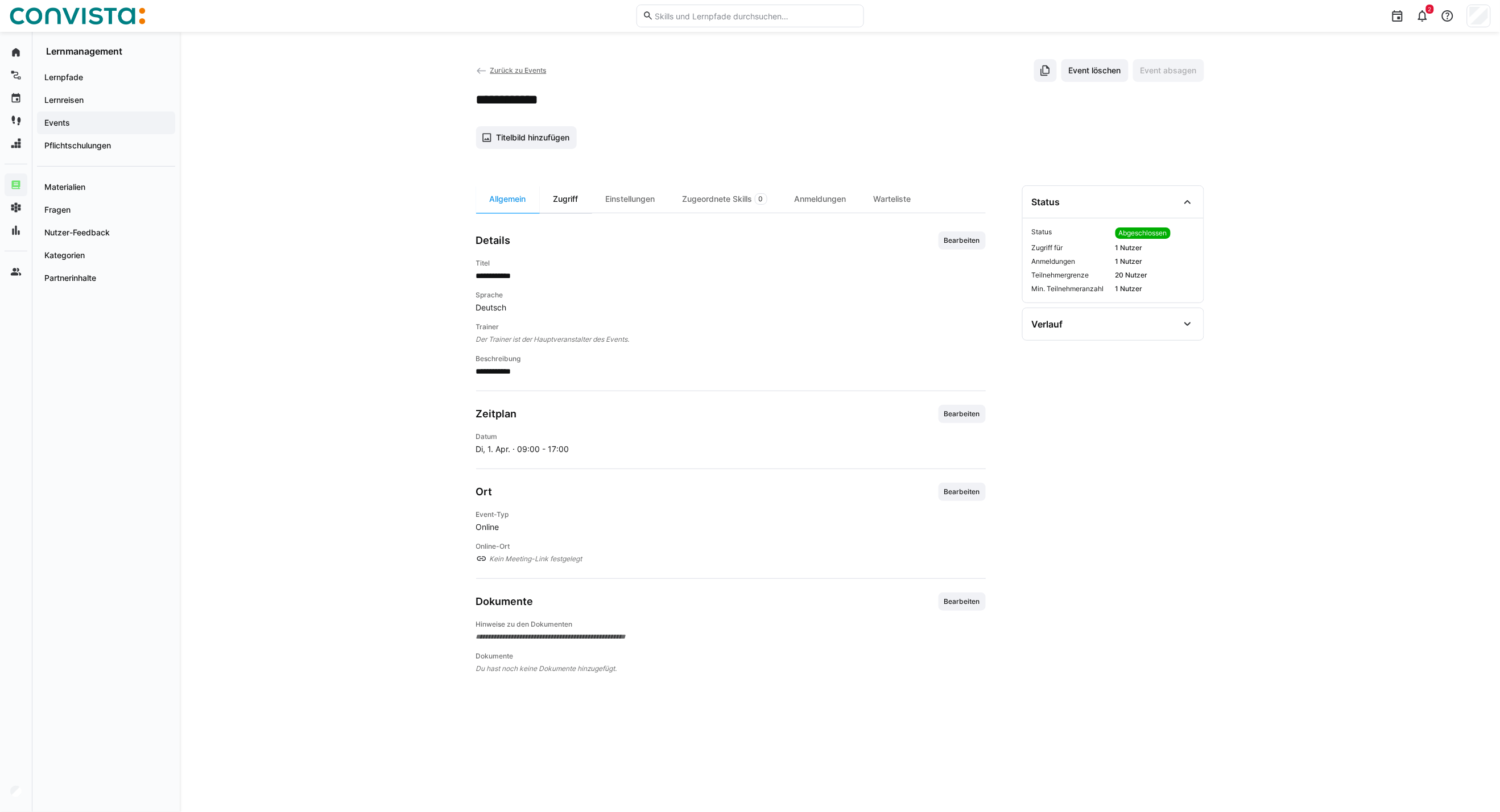
click at [564, 197] on div "Zugriff" at bounding box center [566, 199] width 52 height 27
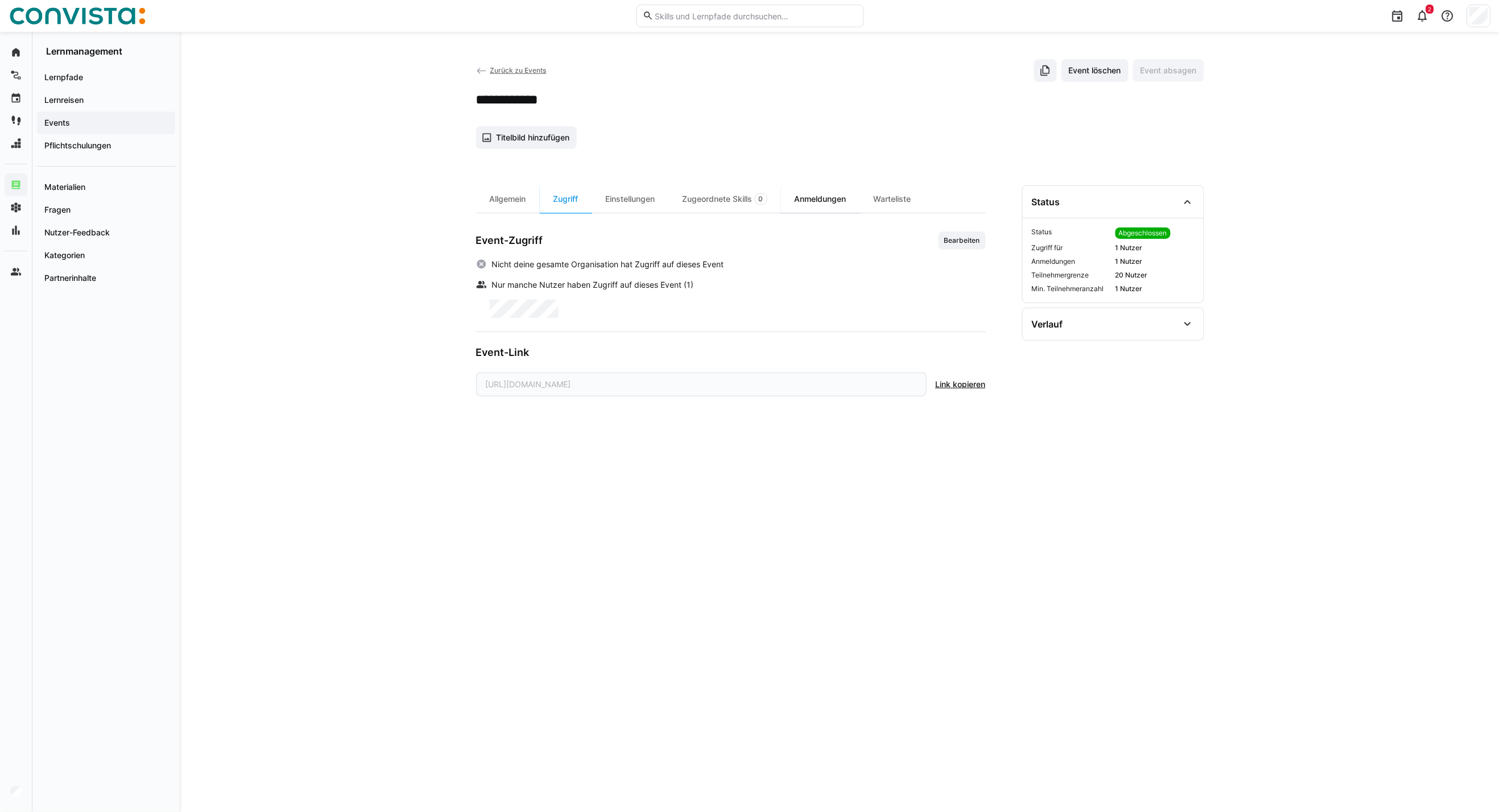
click at [819, 201] on div "Anmeldungen" at bounding box center [820, 199] width 79 height 27
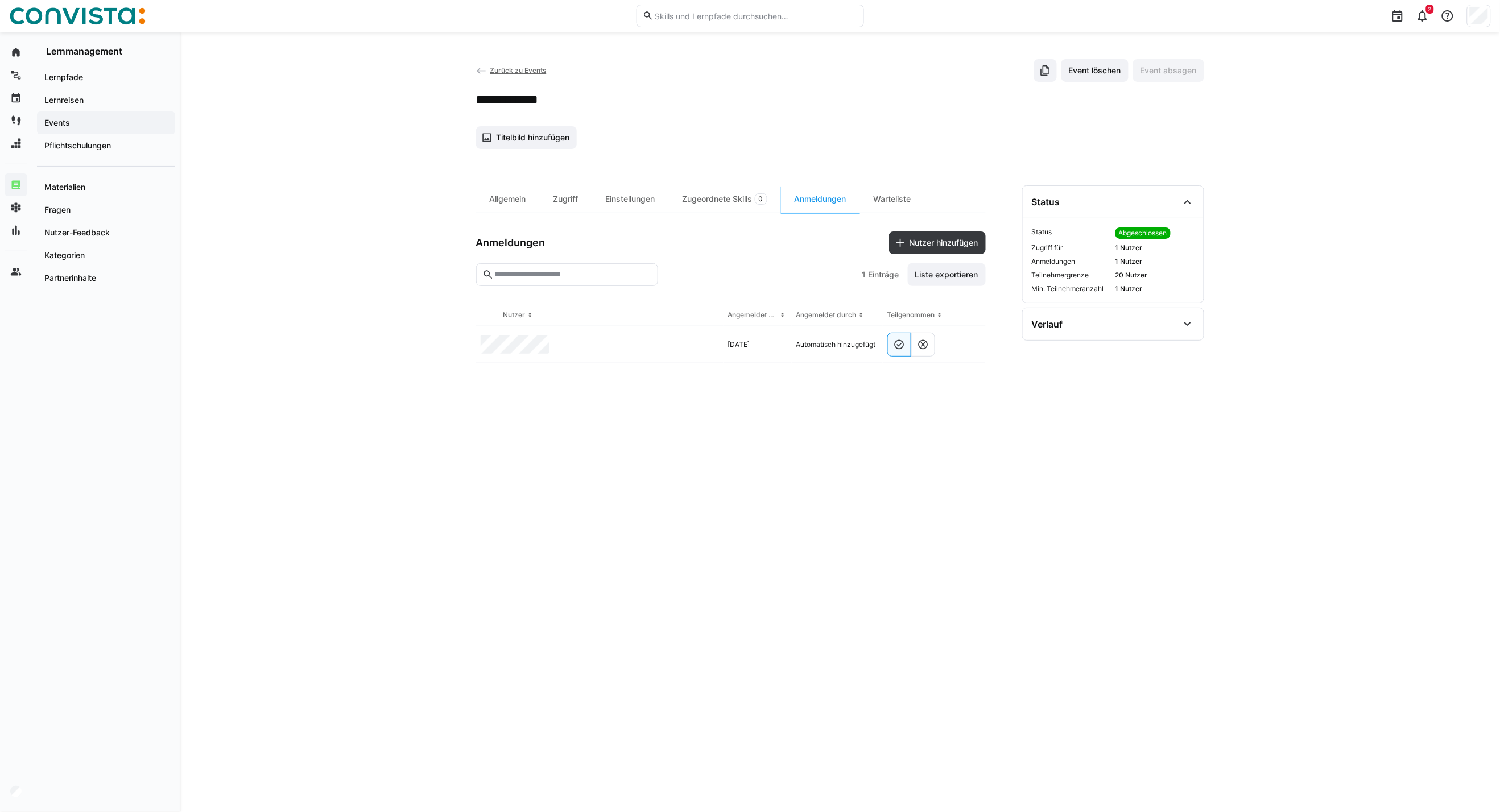
click at [507, 67] on span "Zurück zu Events" at bounding box center [518, 70] width 57 height 9
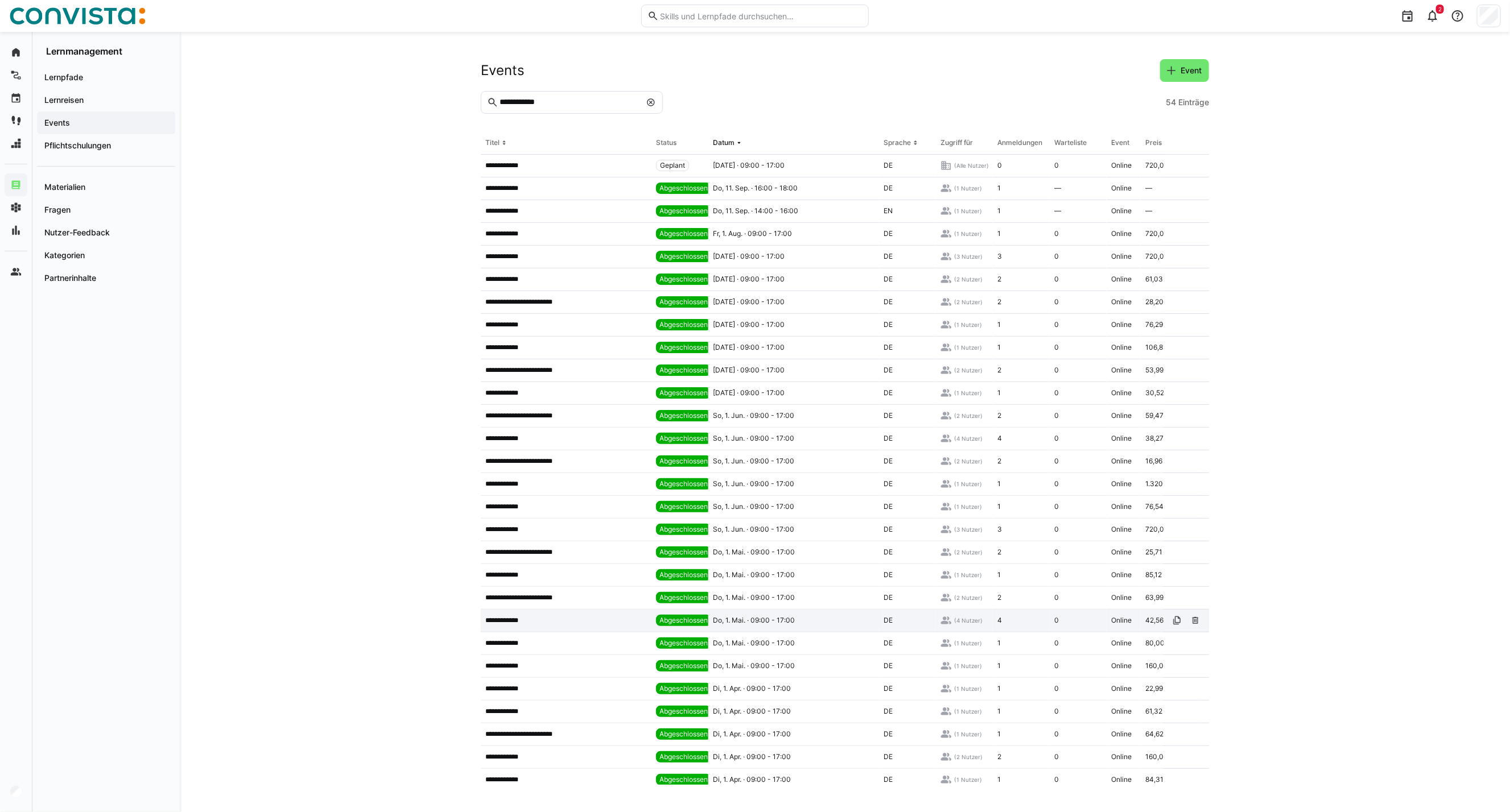
click at [498, 622] on p "**********" at bounding box center [506, 620] width 42 height 9
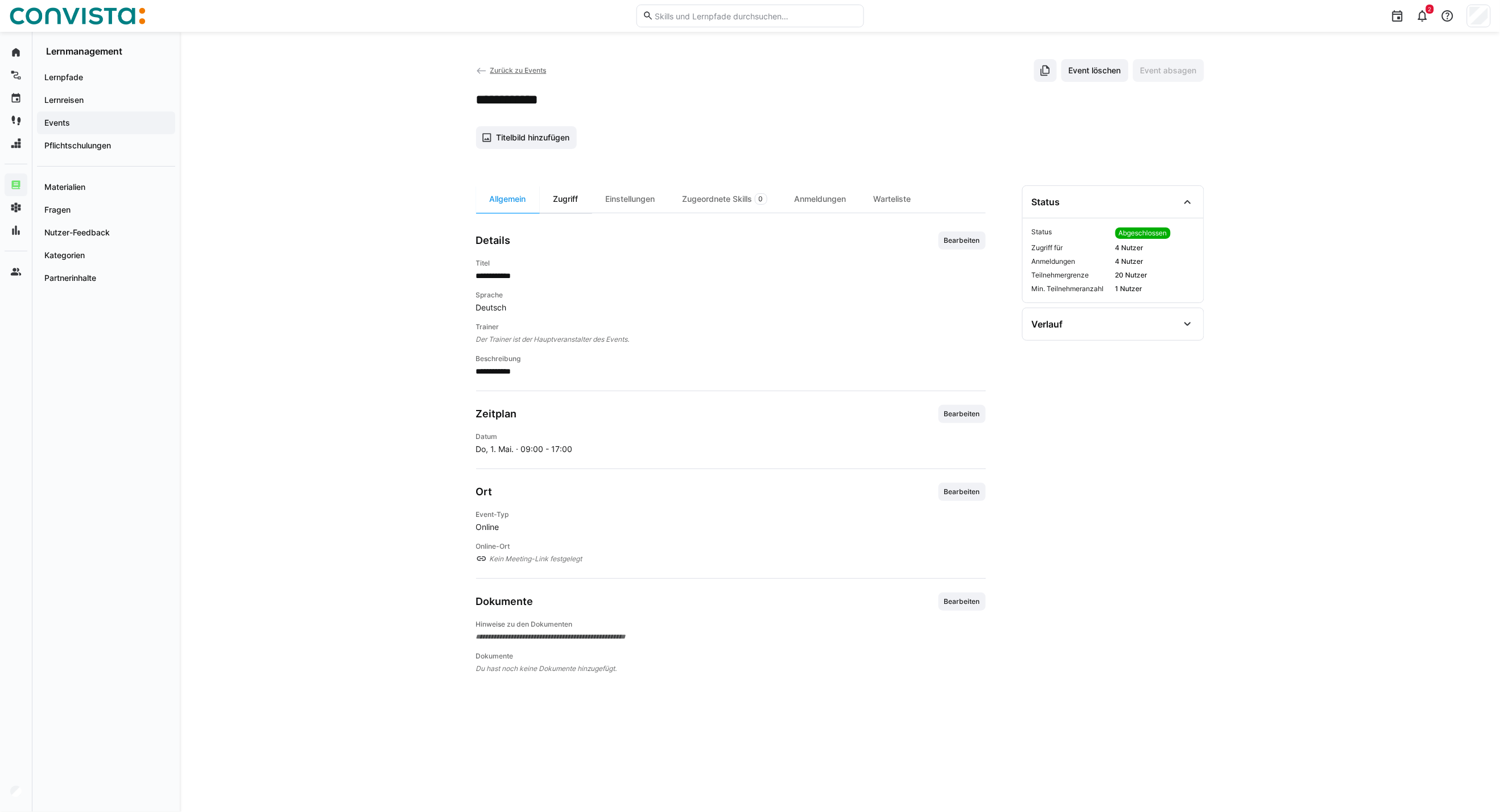
click at [568, 196] on div "Zugriff" at bounding box center [566, 199] width 52 height 27
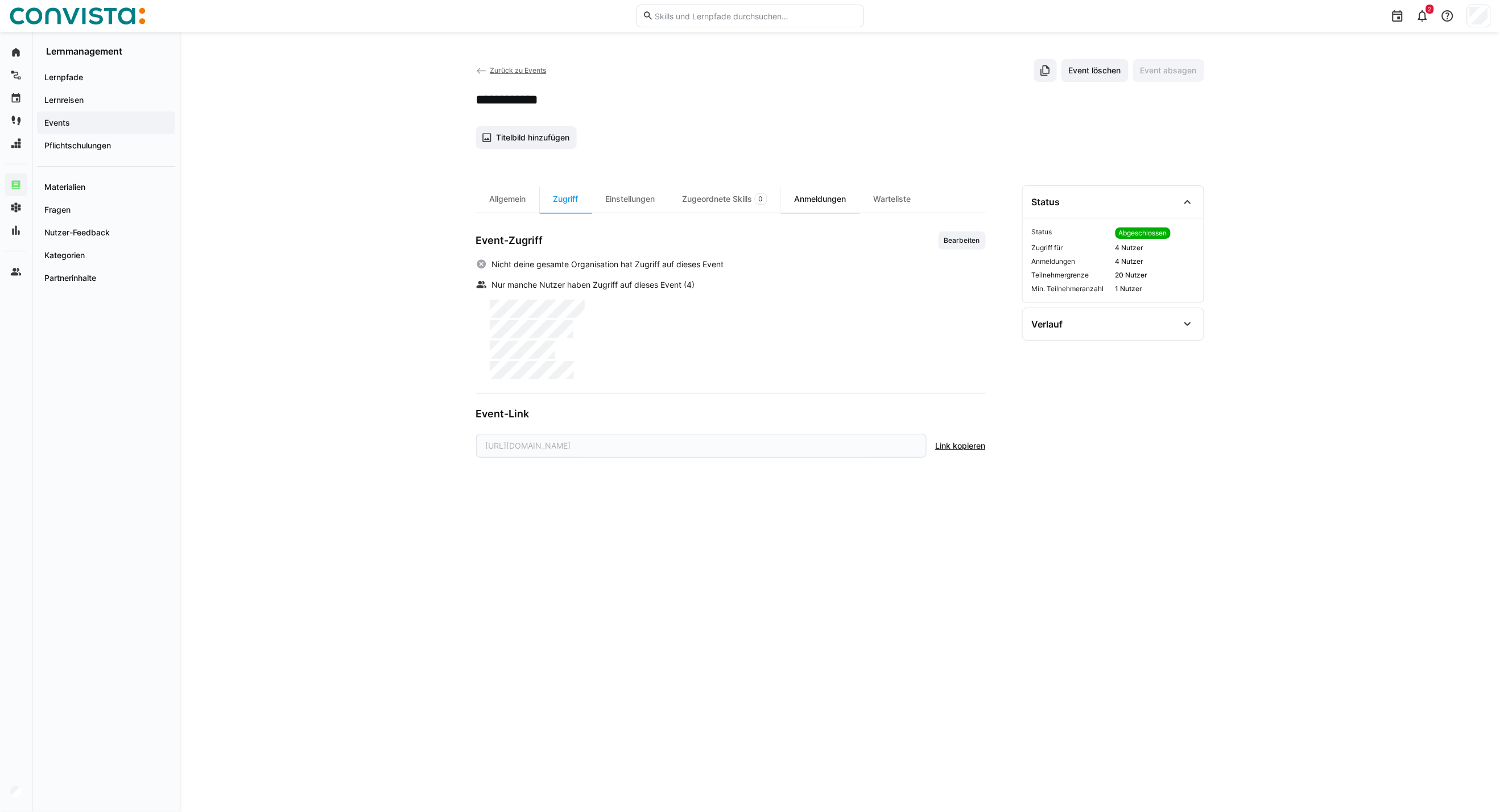
click at [816, 199] on div "Anmeldungen" at bounding box center [820, 199] width 79 height 27
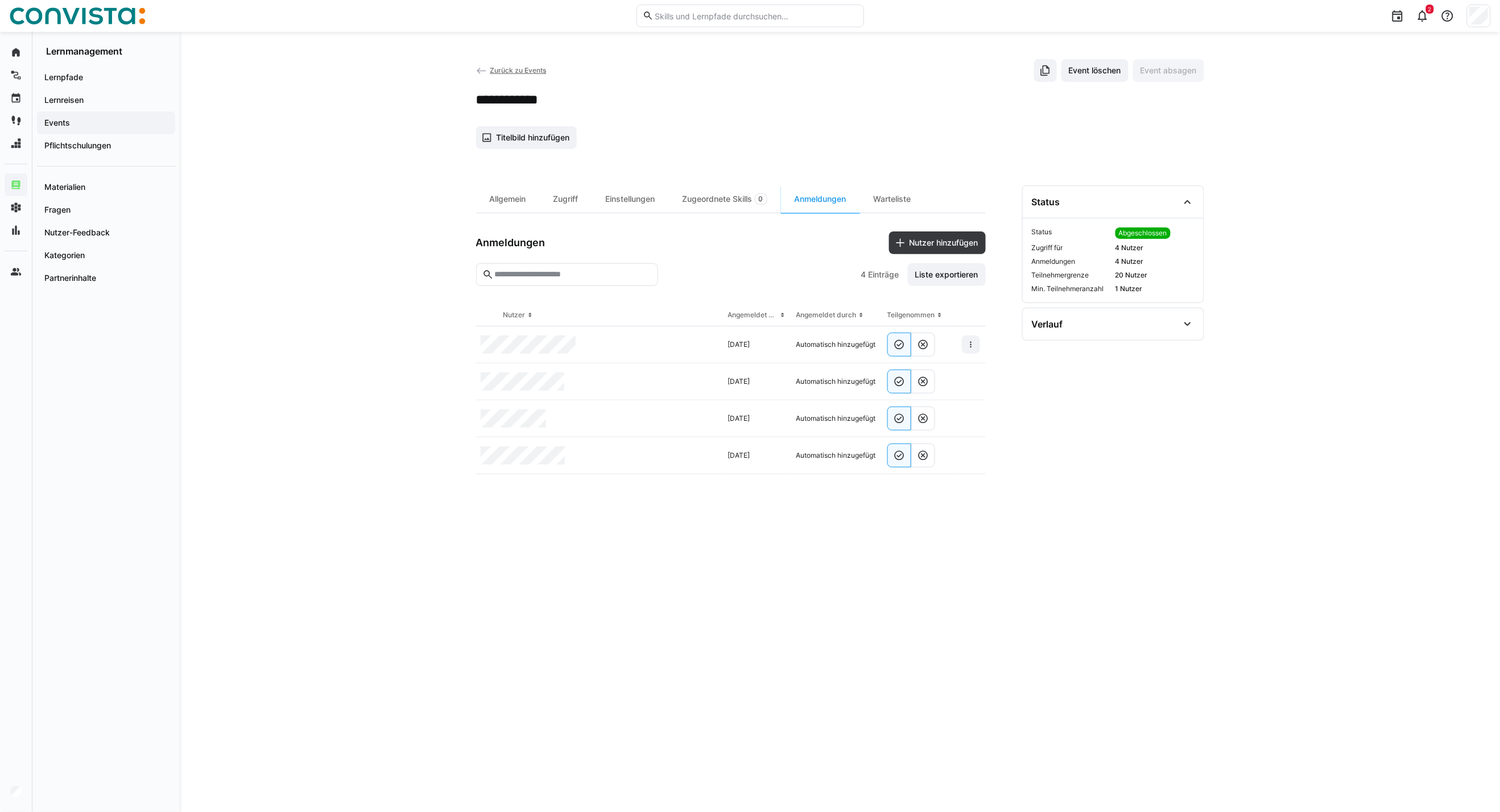
click at [510, 72] on span "Zurück zu Events" at bounding box center [518, 70] width 57 height 9
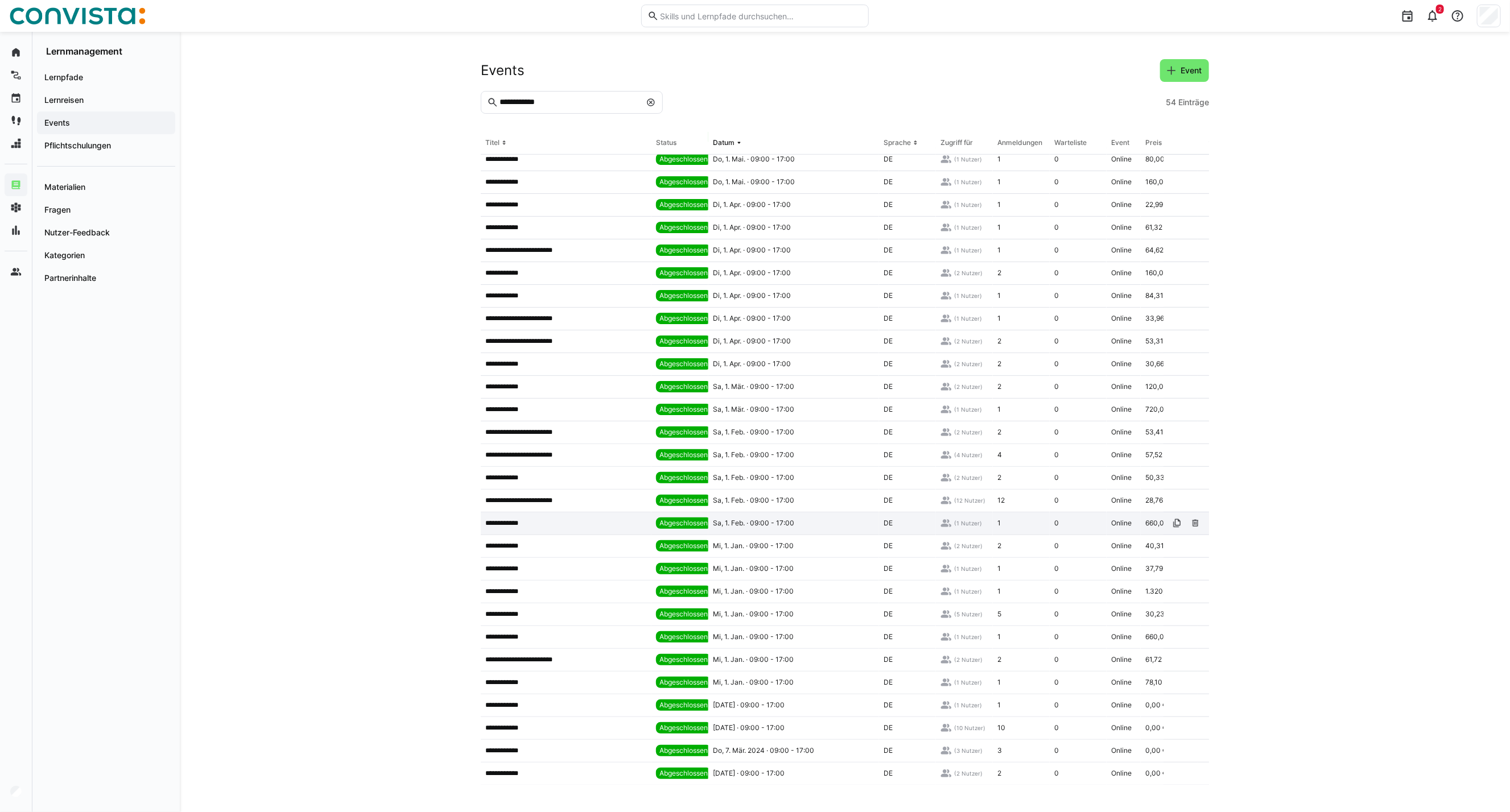
scroll to position [350, 0]
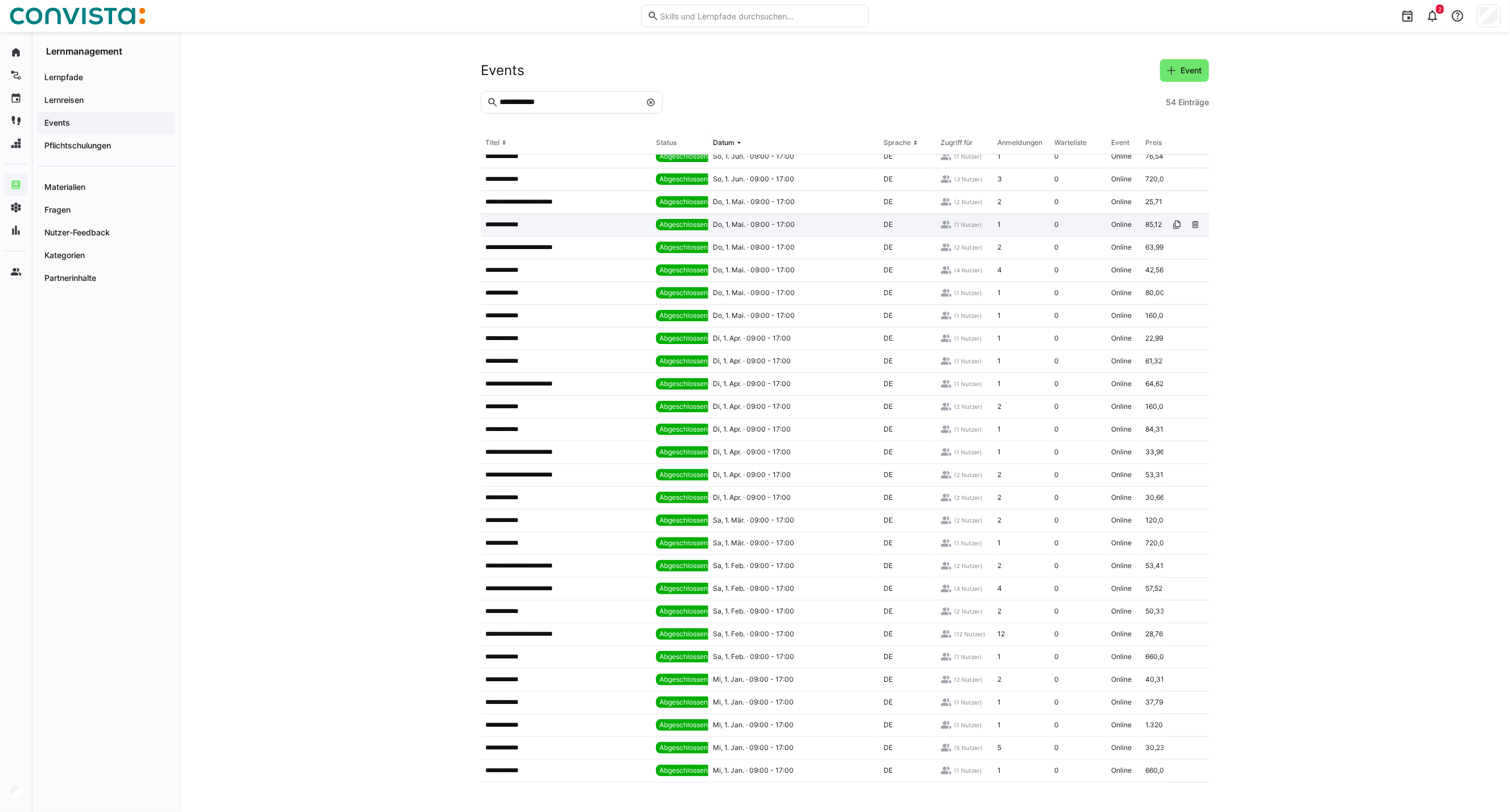
click at [609, 223] on app-table-first-column "**********" at bounding box center [566, 224] width 162 height 9
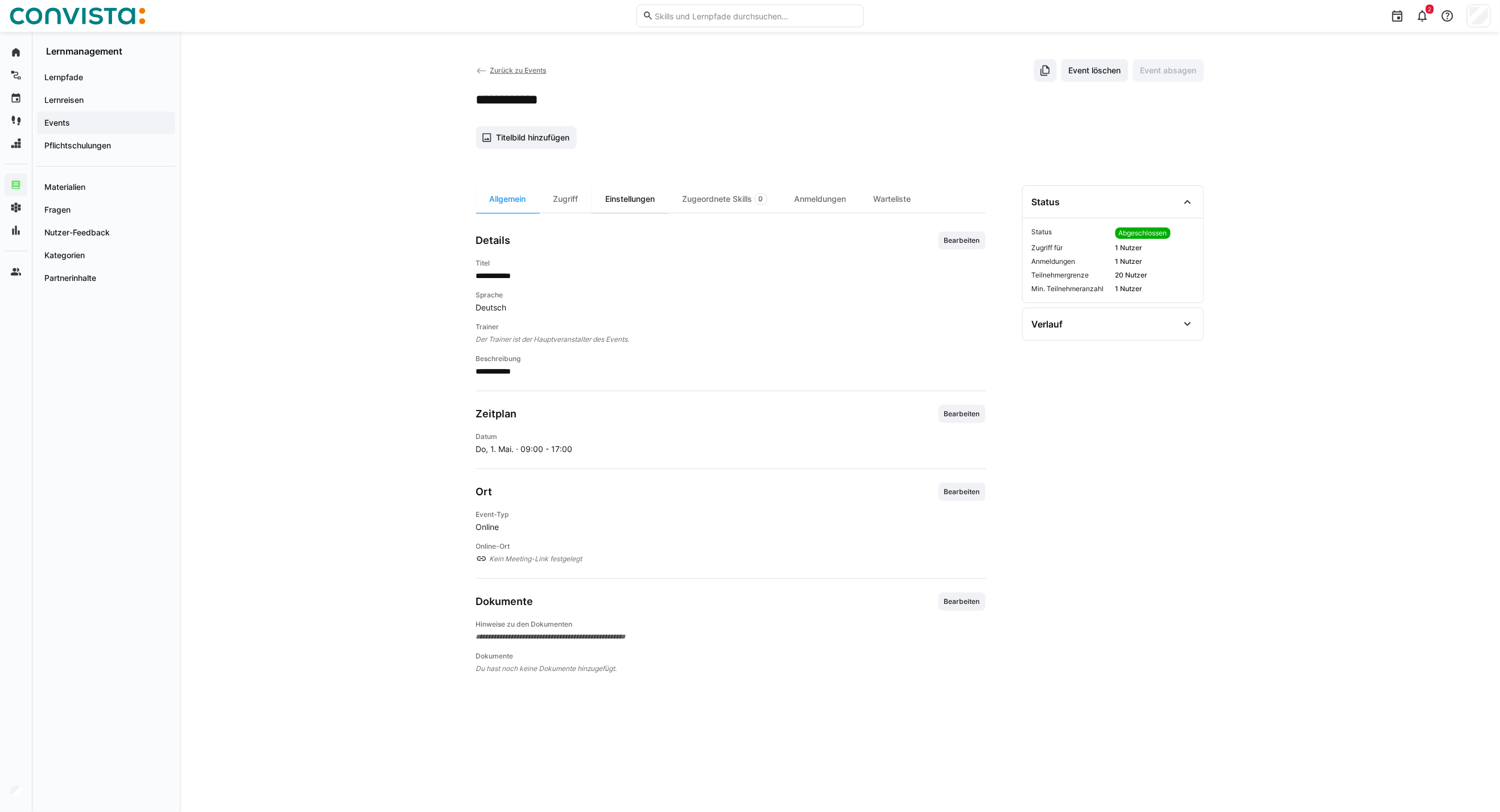
drag, startPoint x: 570, startPoint y: 192, endPoint x: 618, endPoint y: 192, distance: 48.0
click at [570, 192] on div "Zugriff" at bounding box center [566, 199] width 52 height 27
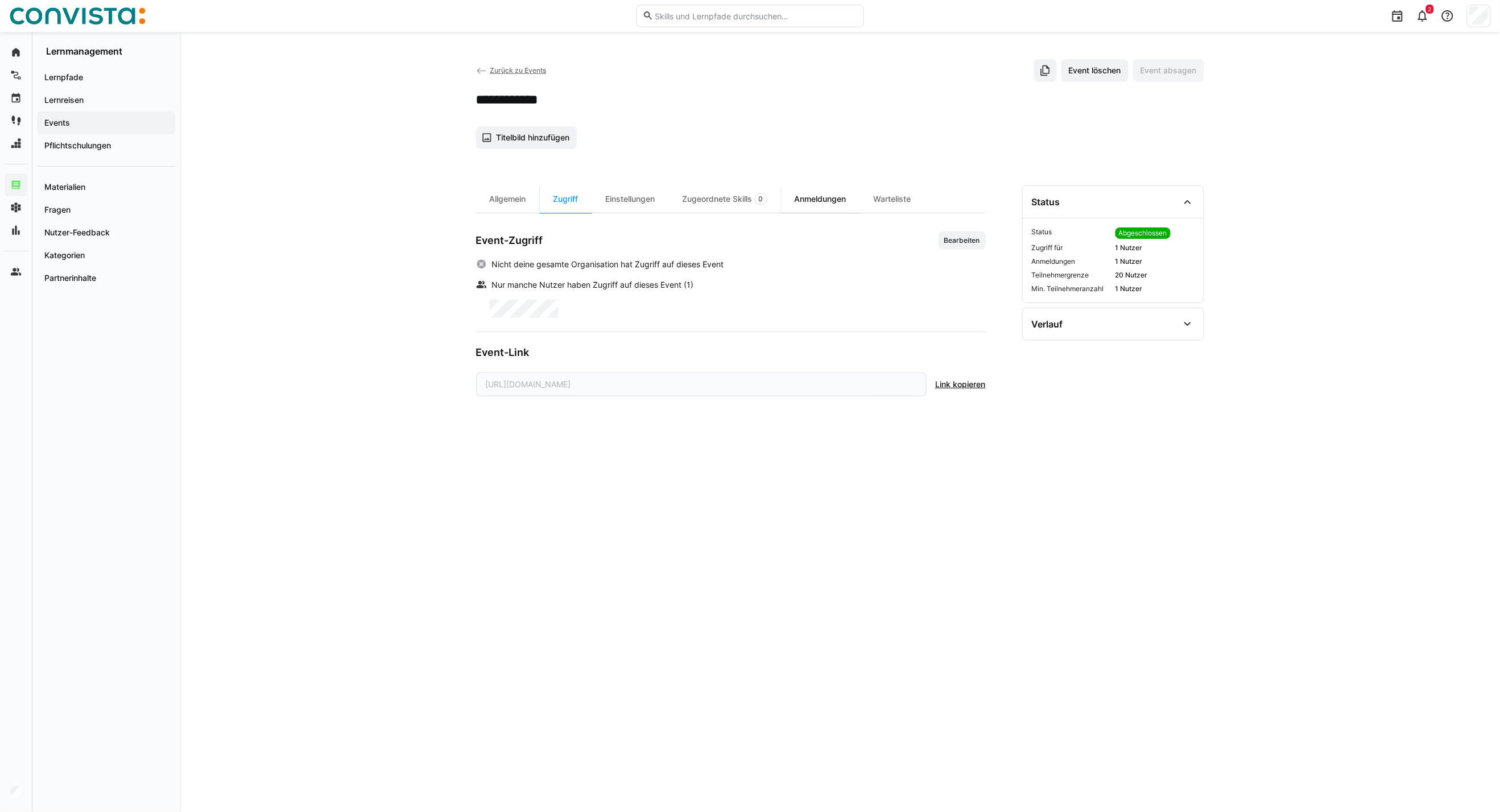
click at [846, 200] on div "Anmeldungen" at bounding box center [820, 199] width 79 height 27
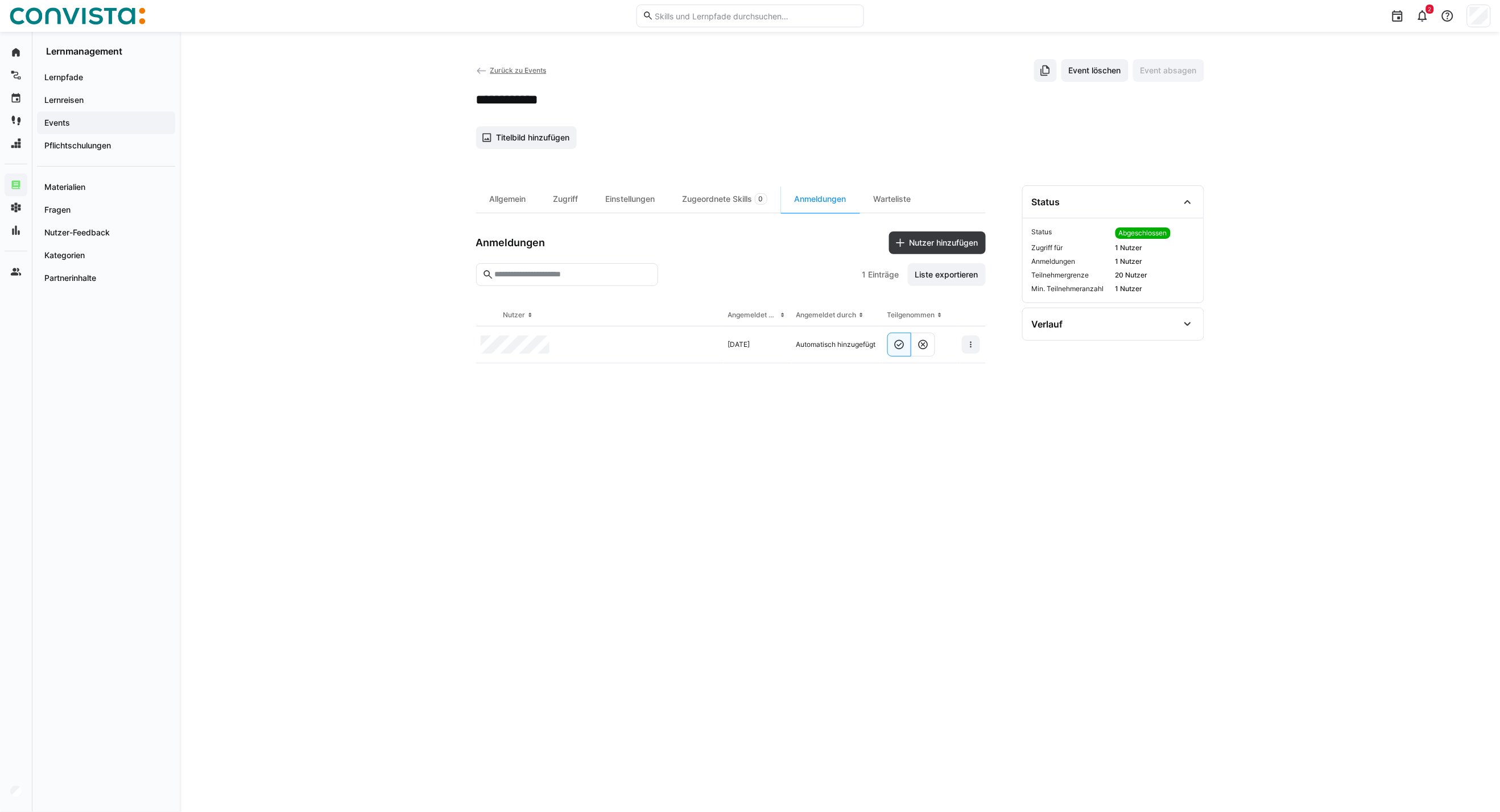
click at [496, 73] on span "Zurück zu Events" at bounding box center [518, 70] width 57 height 9
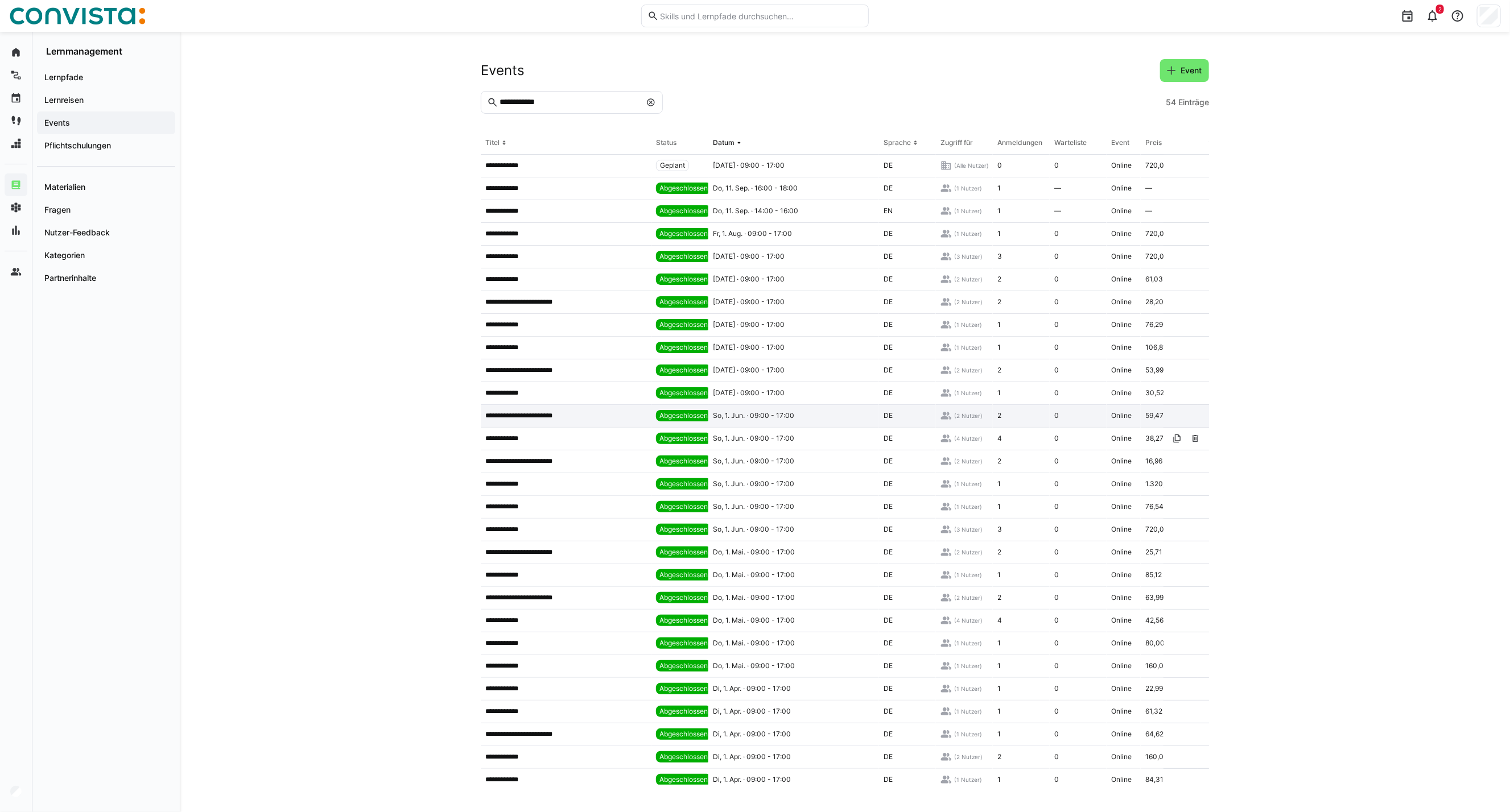
drag, startPoint x: 543, startPoint y: 442, endPoint x: 910, endPoint y: 415, distance: 368.0
click at [543, 442] on app-table-first-column "**********" at bounding box center [566, 439] width 162 height 9
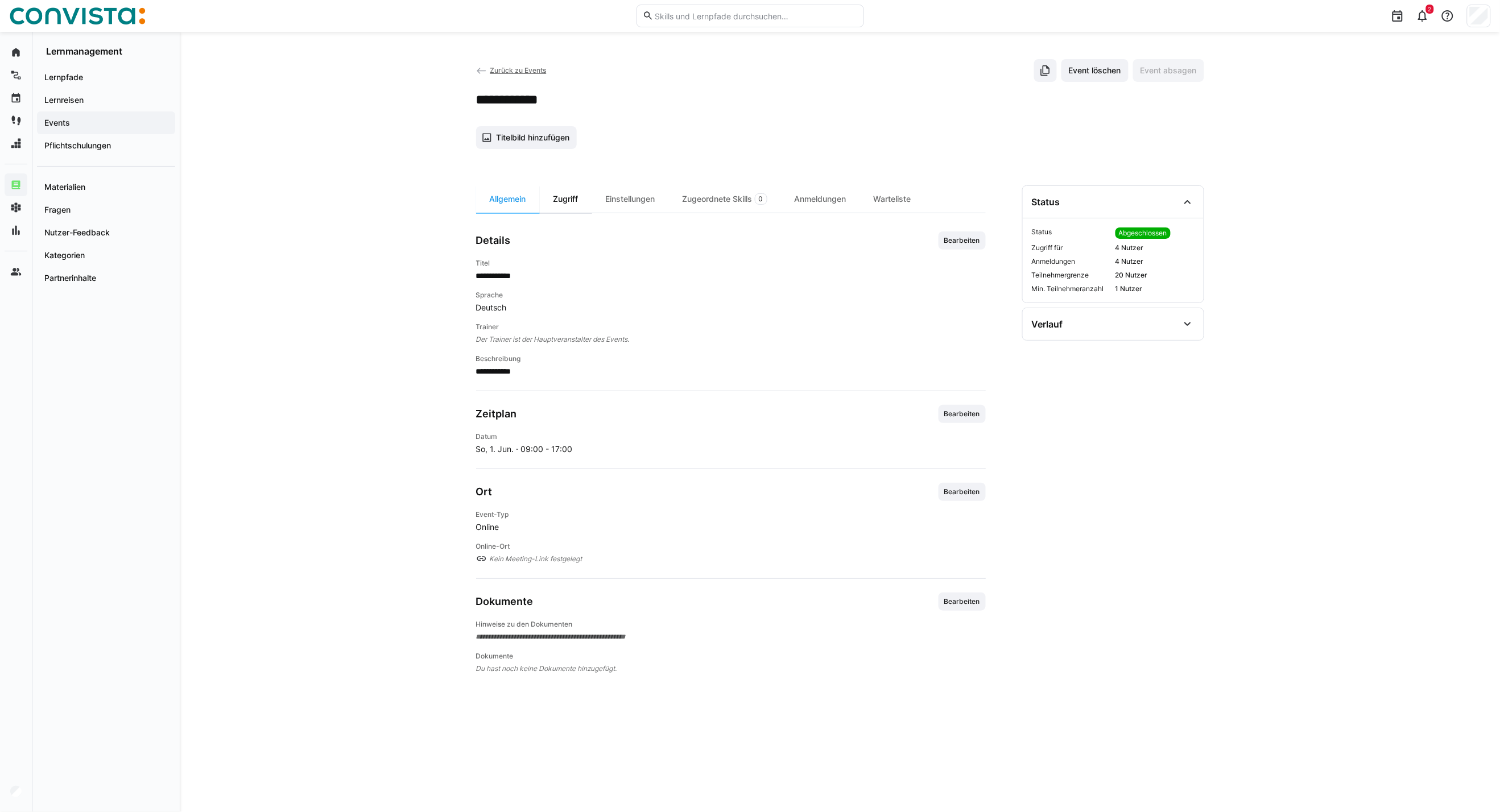
click at [571, 195] on div "Zugriff" at bounding box center [566, 199] width 52 height 27
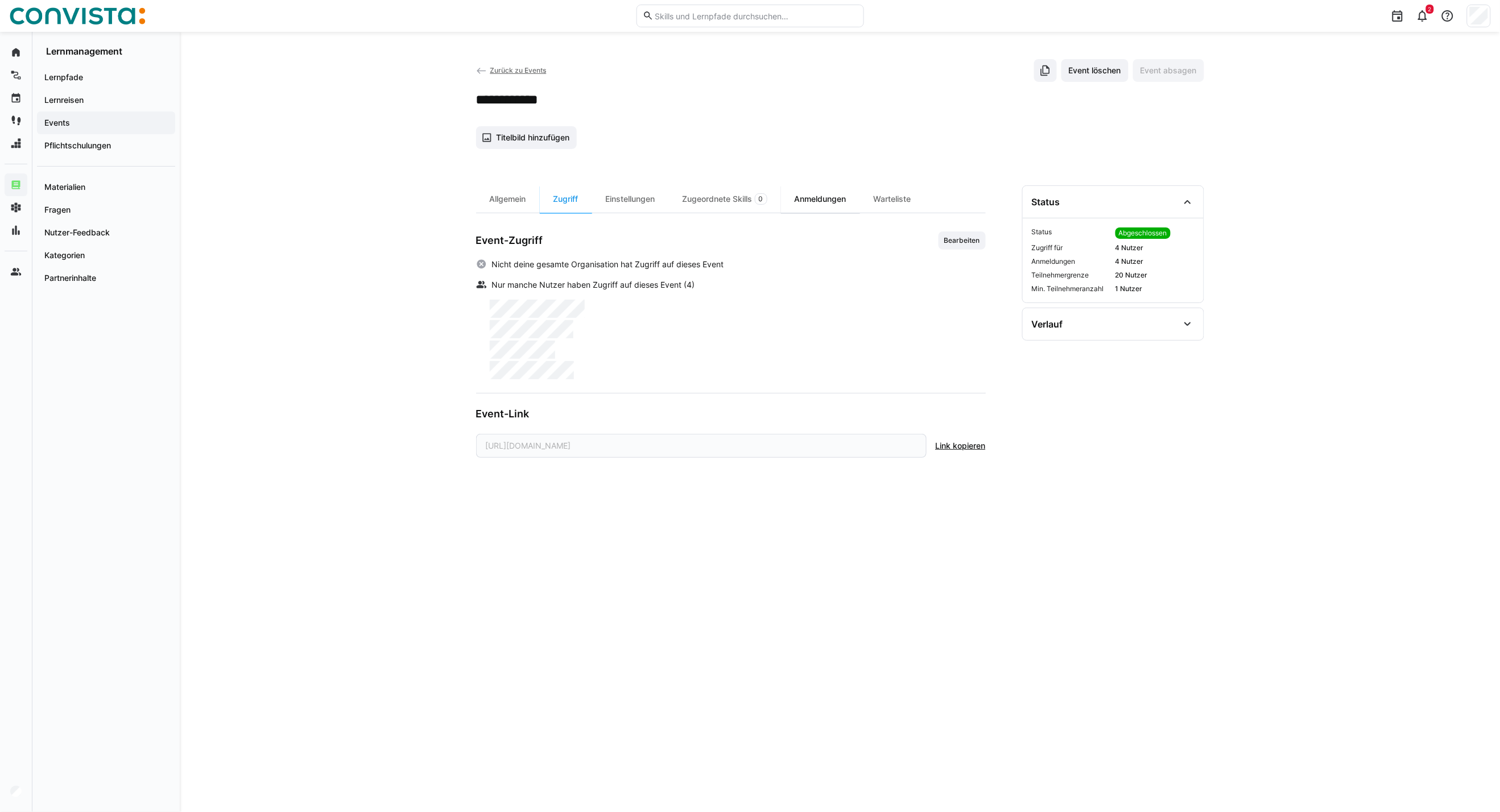
click at [805, 196] on div "Anmeldungen" at bounding box center [820, 199] width 79 height 27
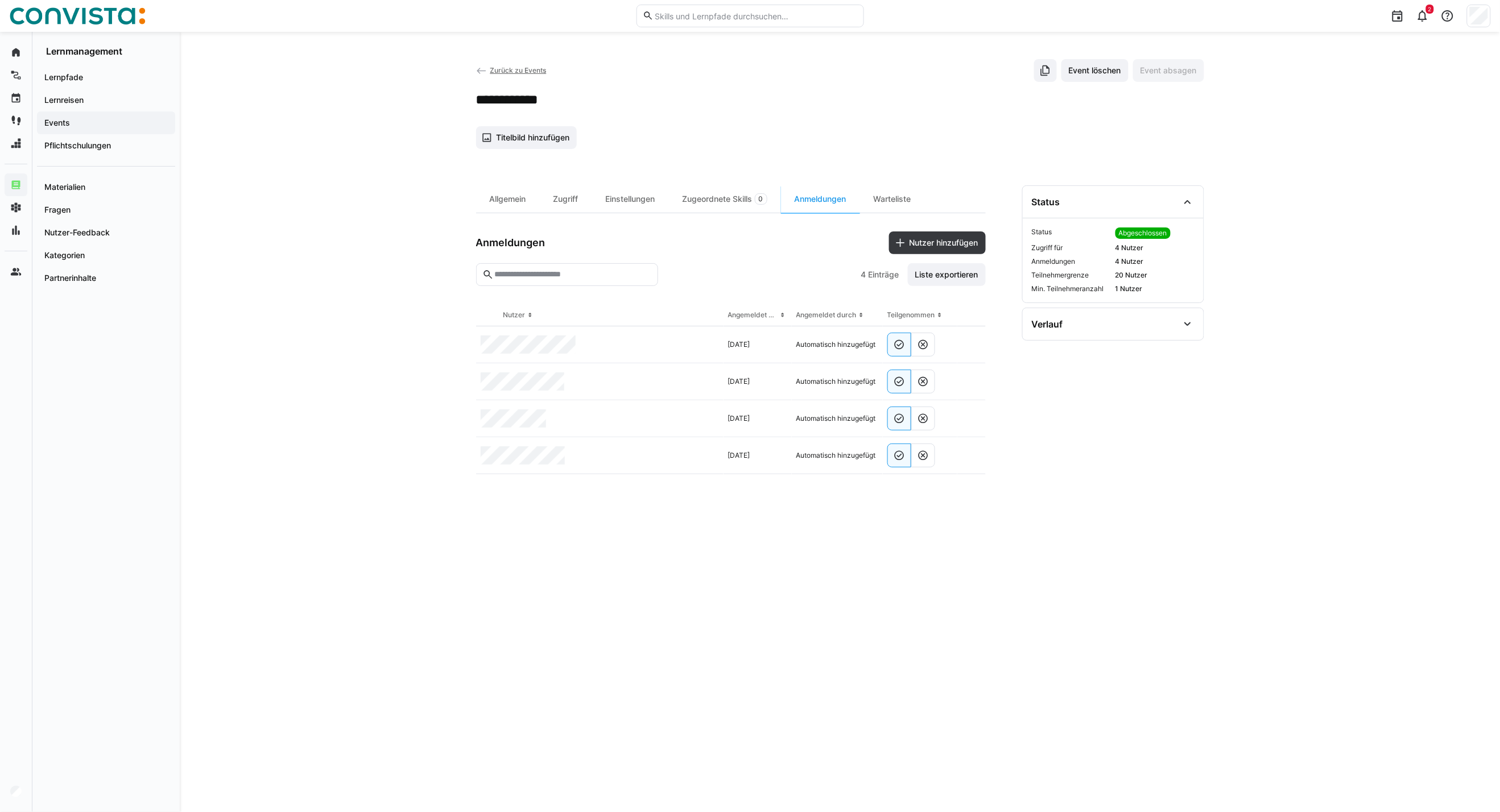
click at [513, 69] on span "Zurück zu Events" at bounding box center [518, 70] width 57 height 9
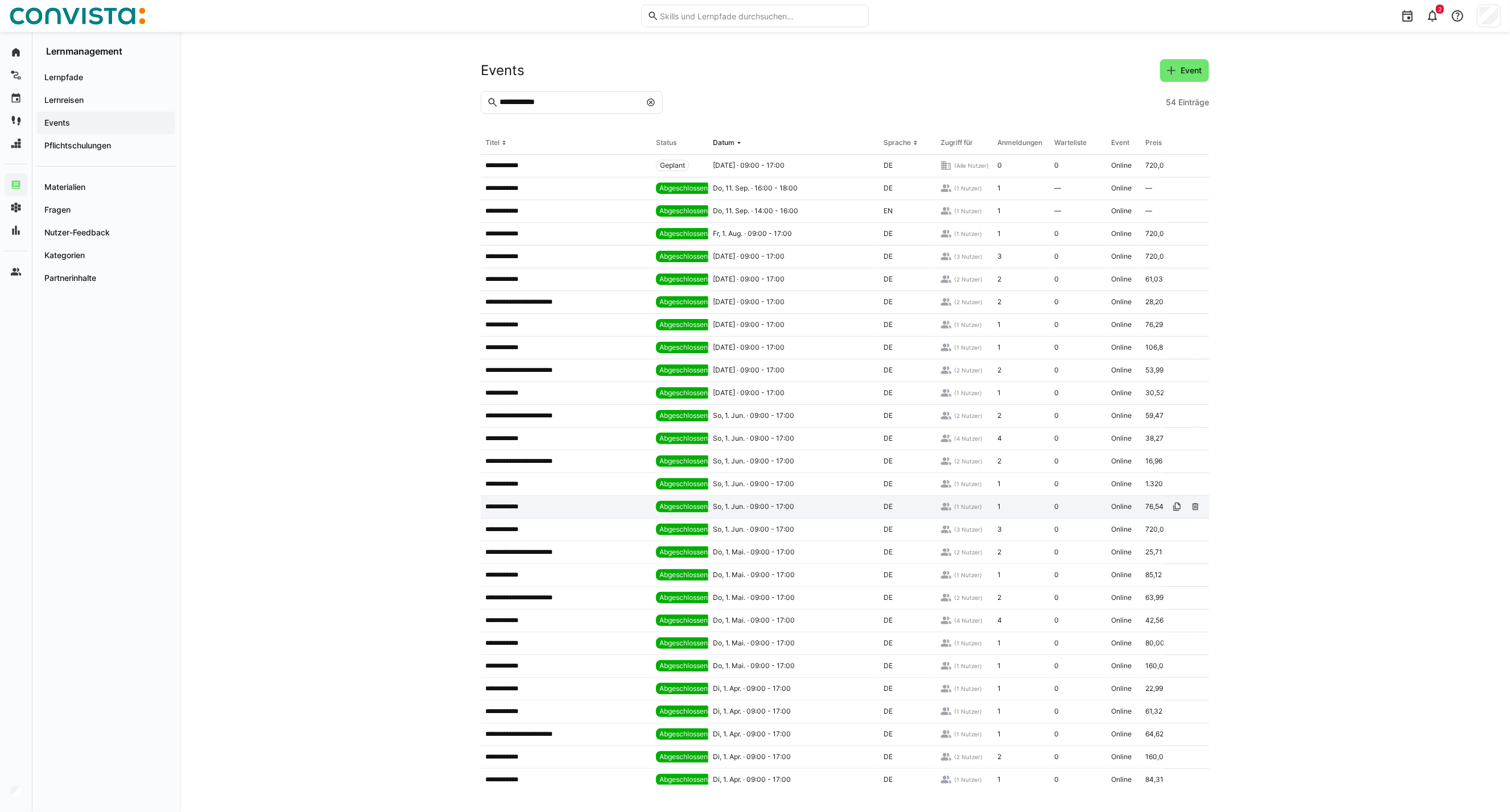
click at [538, 509] on app-table-first-column "**********" at bounding box center [566, 507] width 162 height 9
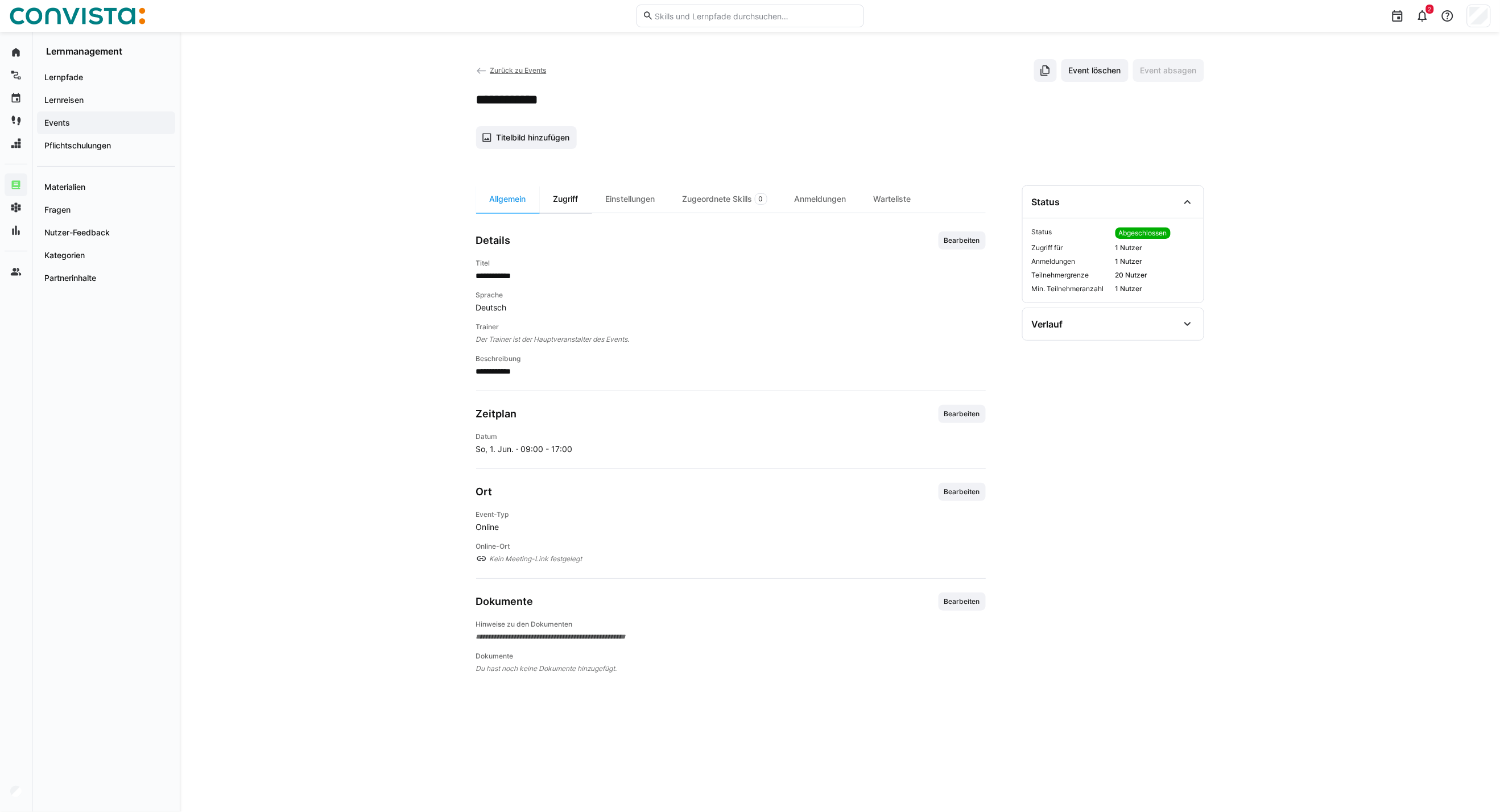
drag, startPoint x: 550, startPoint y: 201, endPoint x: 592, endPoint y: 209, distance: 42.8
click at [550, 201] on div "Zugriff" at bounding box center [566, 199] width 52 height 27
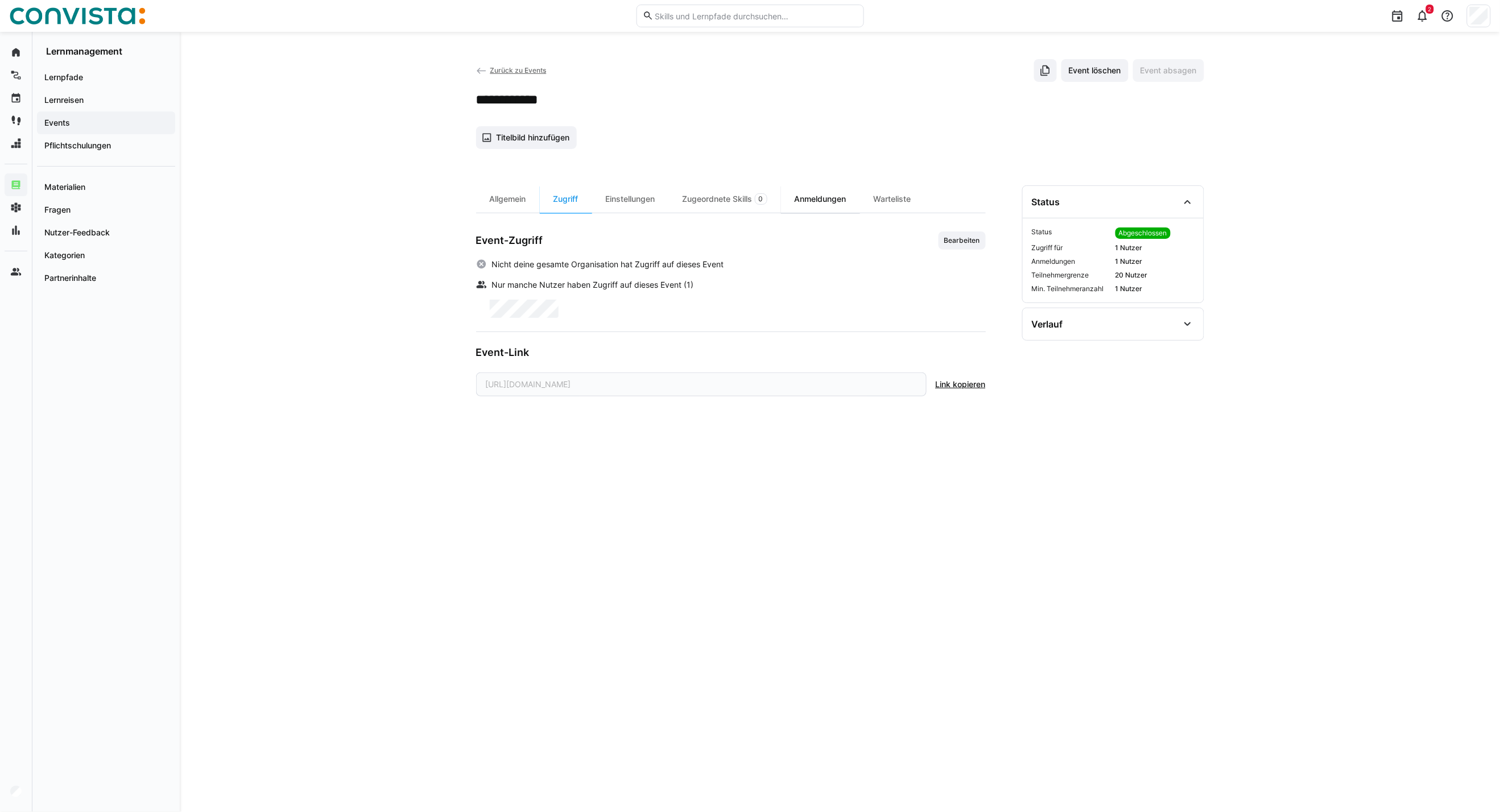
click at [834, 208] on div "Anmeldungen" at bounding box center [820, 199] width 79 height 27
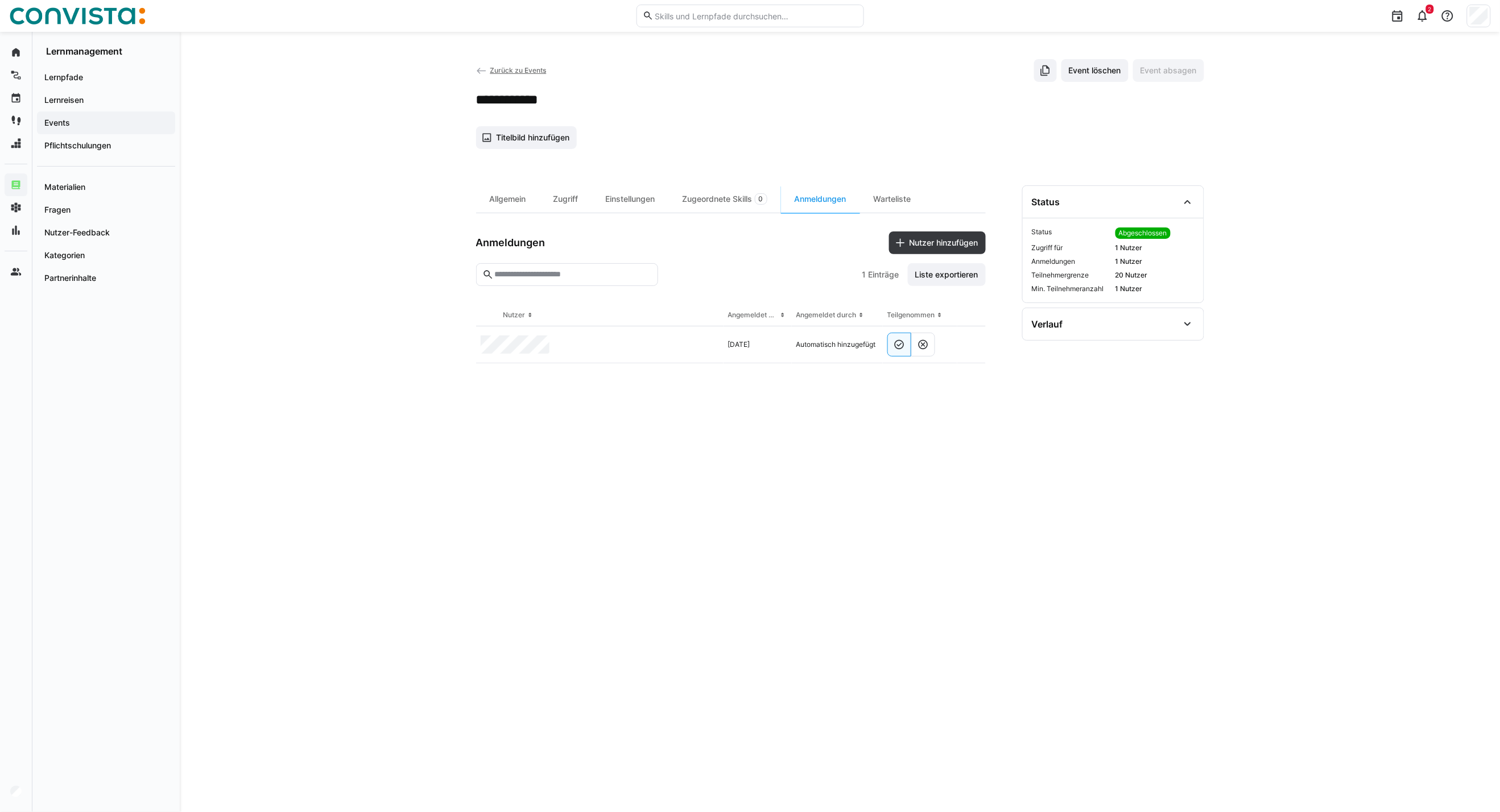
click at [518, 64] on div "Zurück zu Events Event löschen Event absagen" at bounding box center [840, 70] width 728 height 23
click at [511, 71] on span "Zurück zu Events" at bounding box center [518, 70] width 57 height 9
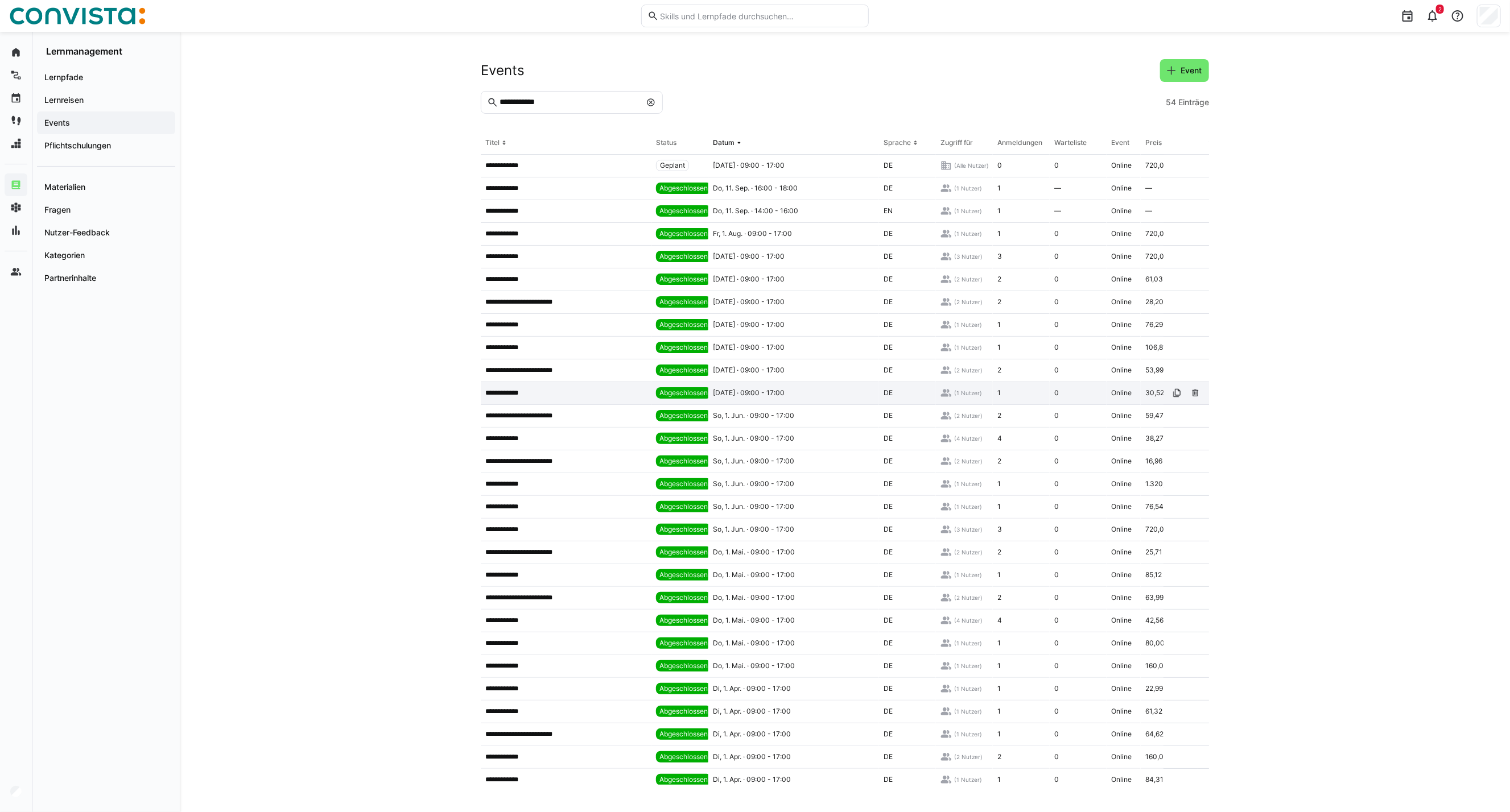
click at [731, 390] on span "[DATE] · 09:00 - 17:00" at bounding box center [748, 392] width 72 height 9
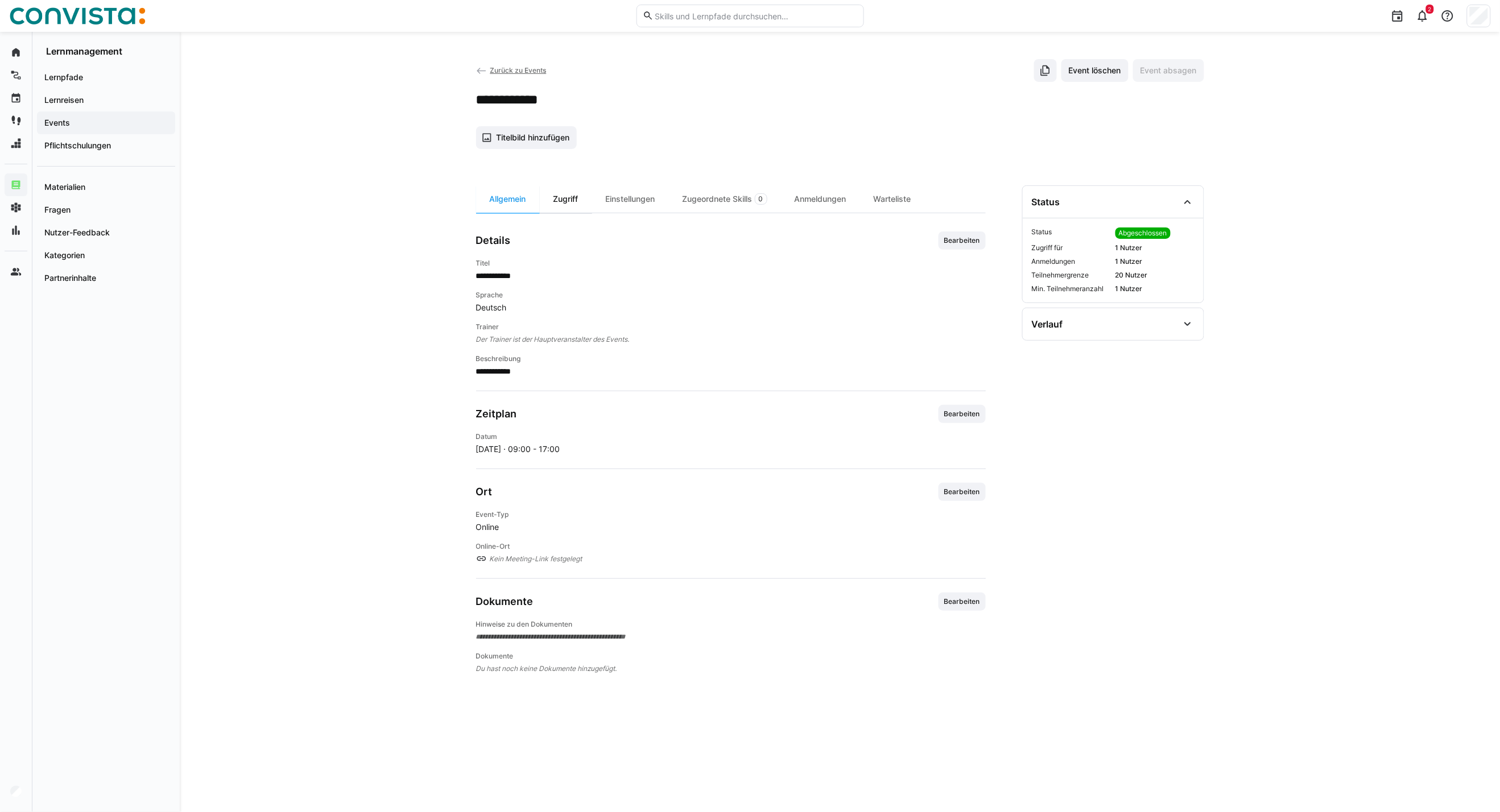
click at [579, 200] on div "Zugriff" at bounding box center [566, 199] width 52 height 27
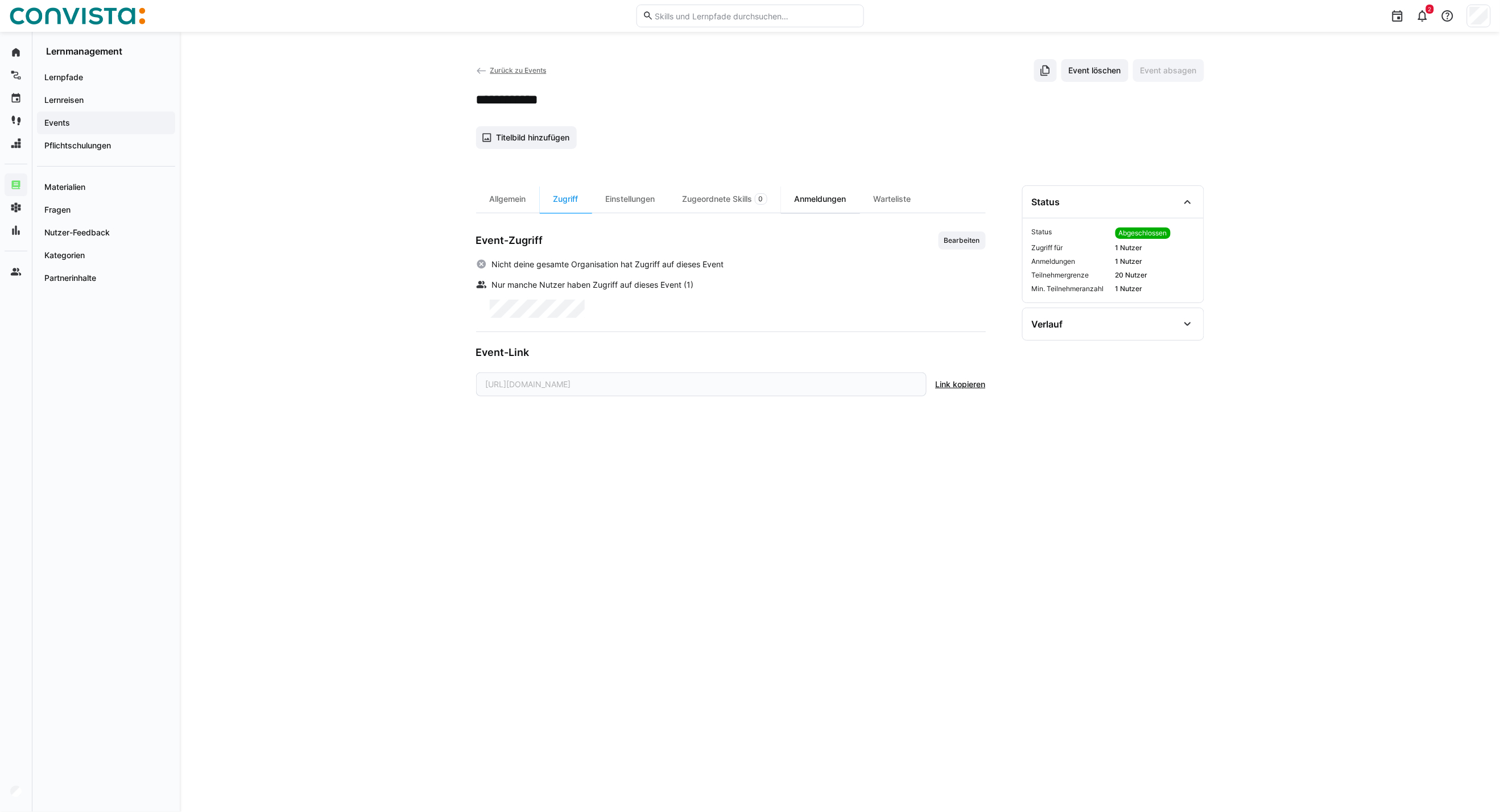
click at [808, 201] on div "Anmeldungen" at bounding box center [820, 199] width 79 height 27
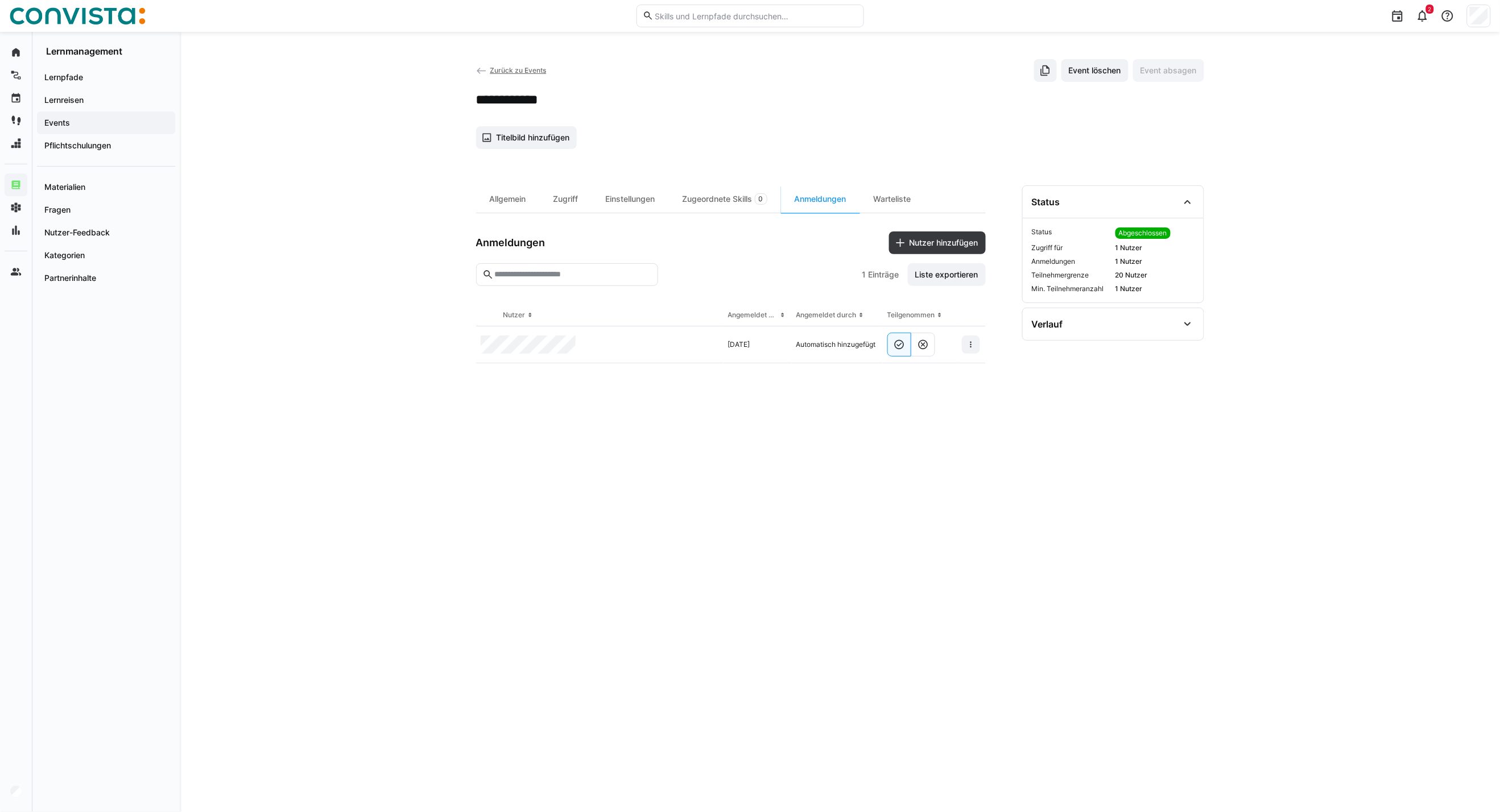
click at [499, 74] on span "Zurück zu Events" at bounding box center [518, 70] width 57 height 9
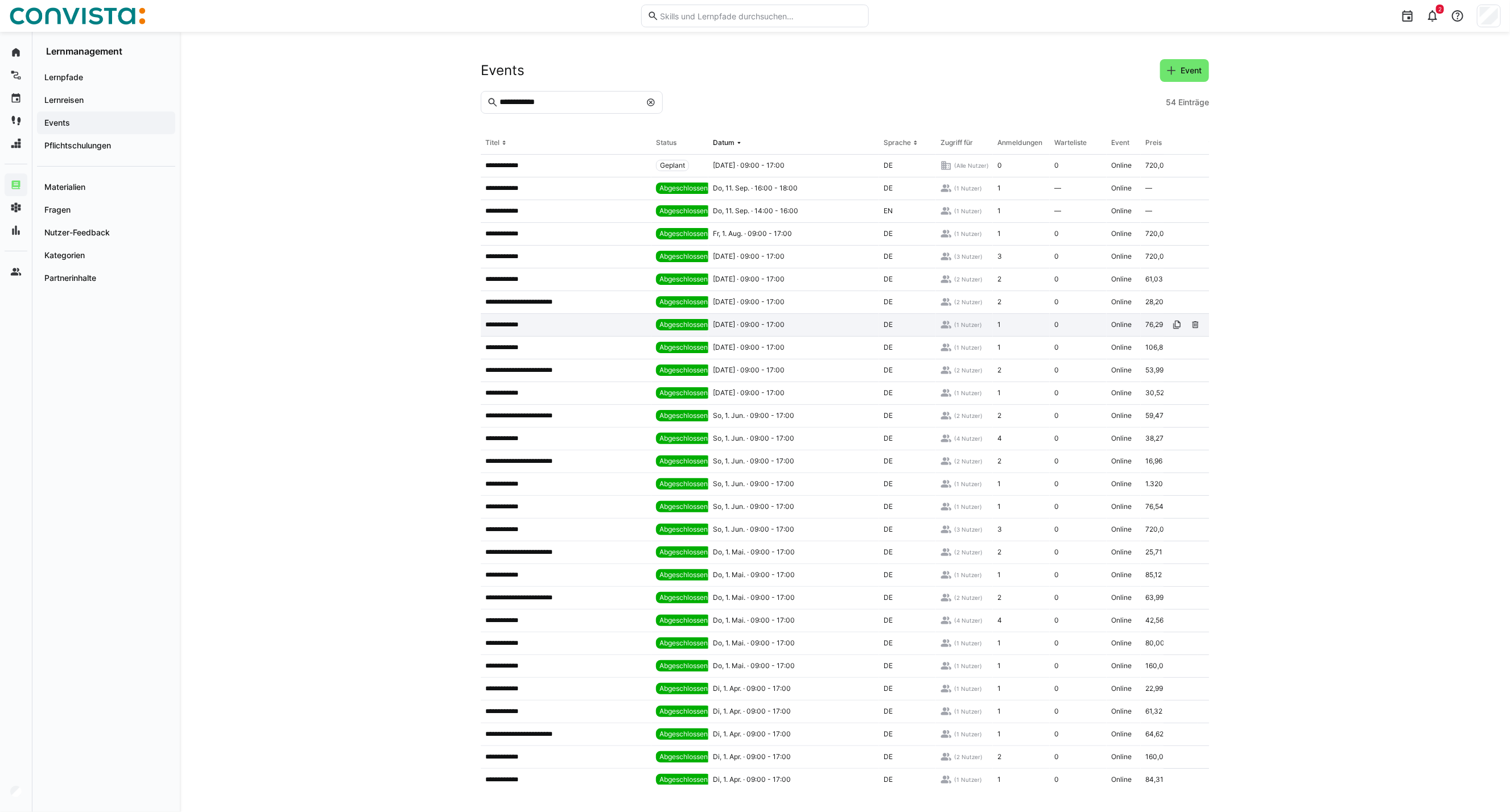
click at [601, 319] on div "**********" at bounding box center [566, 325] width 171 height 23
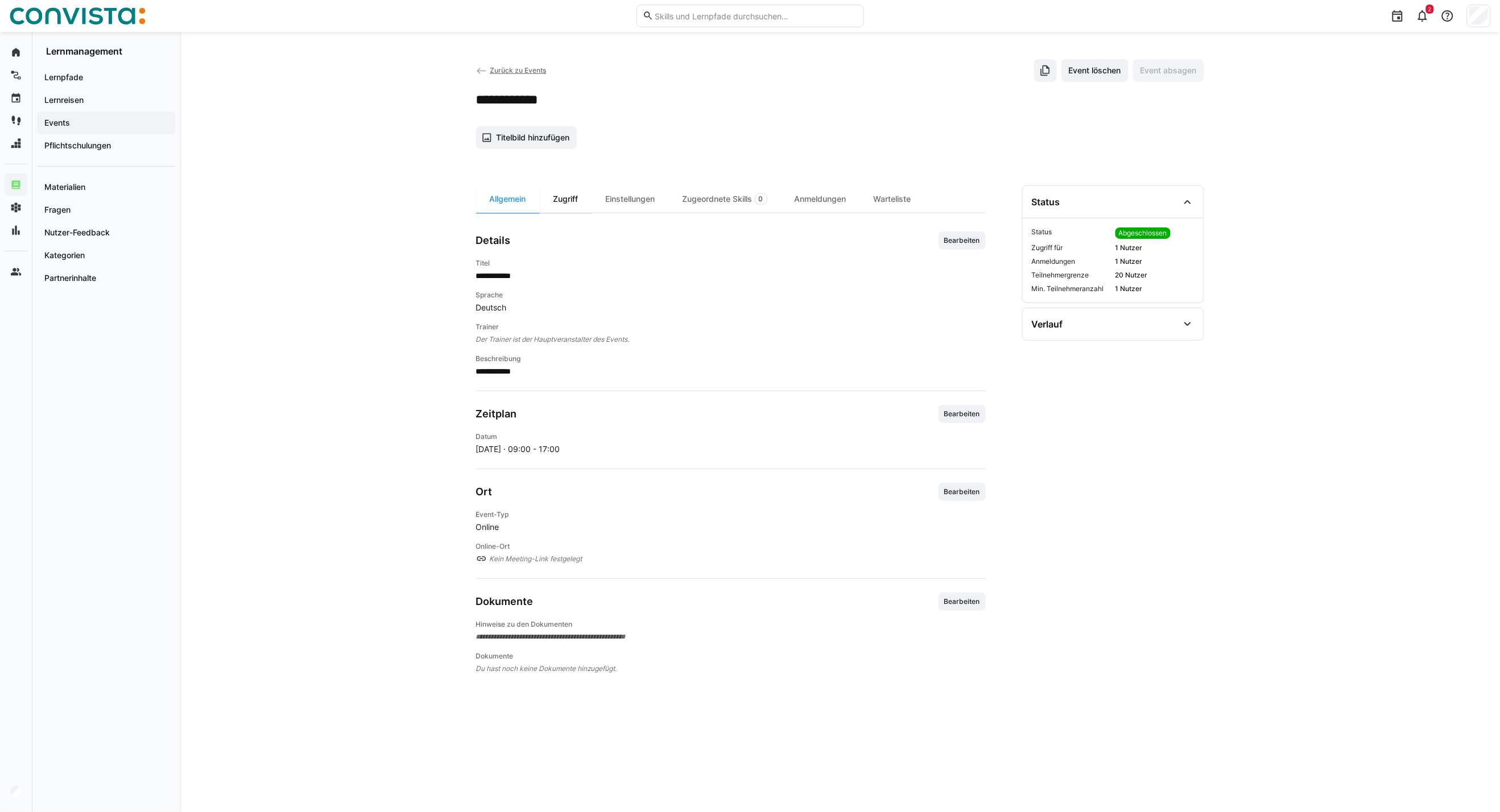
click at [557, 198] on div "Zugriff" at bounding box center [566, 199] width 52 height 27
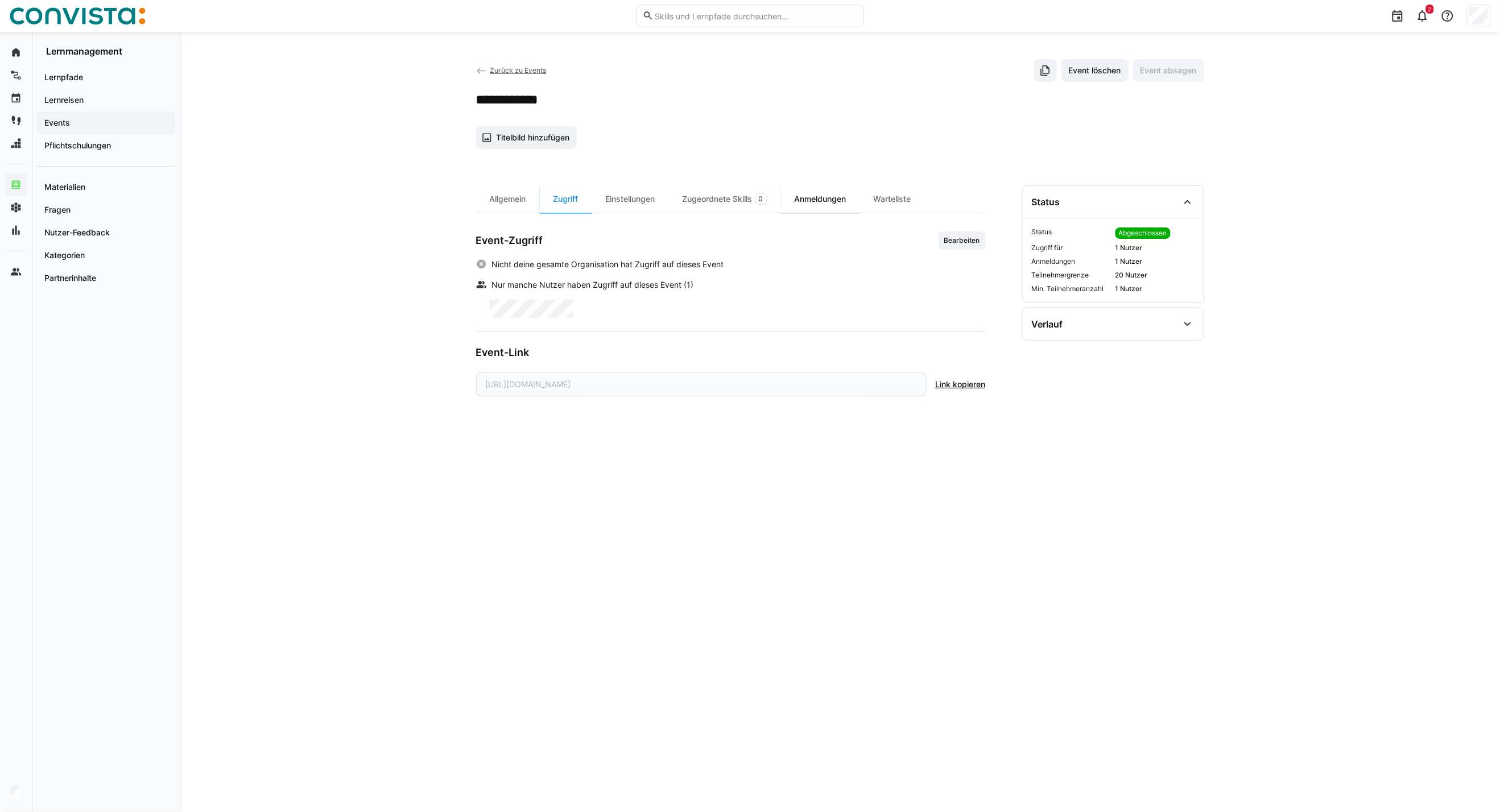
click at [849, 196] on div "Anmeldungen" at bounding box center [820, 199] width 79 height 27
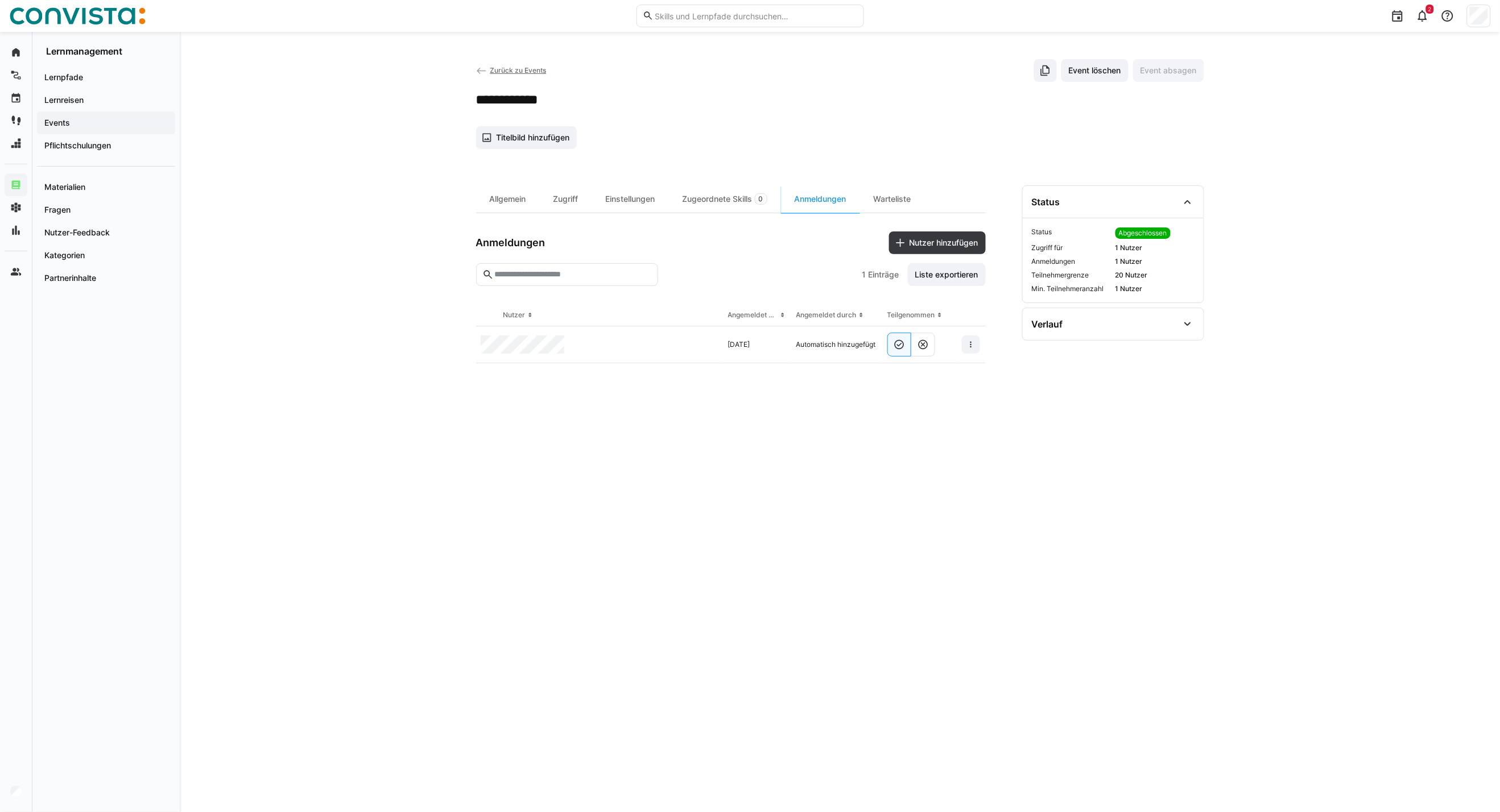
click at [503, 66] on span "Zurück zu Events" at bounding box center [518, 70] width 57 height 9
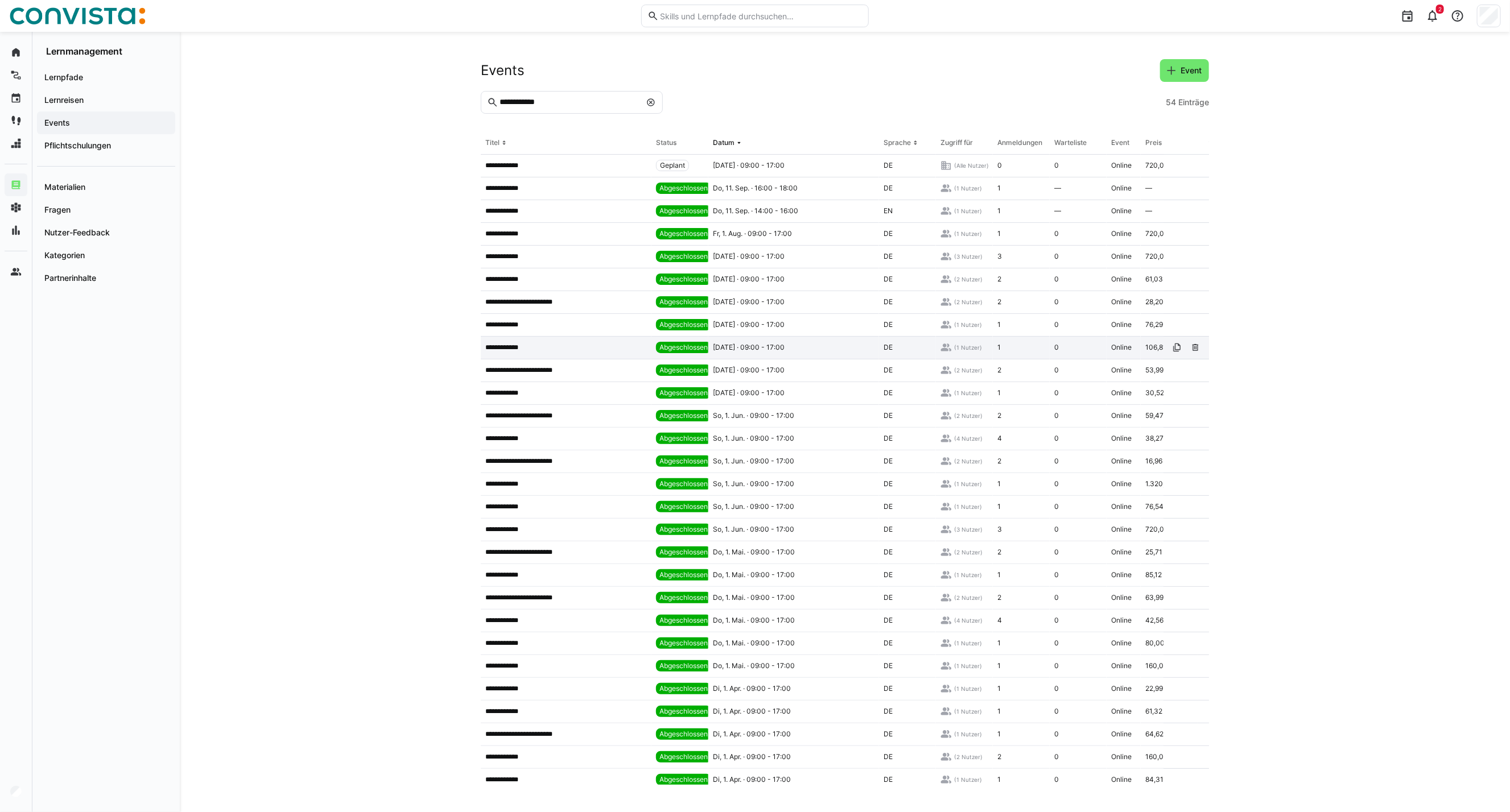
click at [706, 347] on span "Abgeschlossen" at bounding box center [683, 347] width 49 height 9
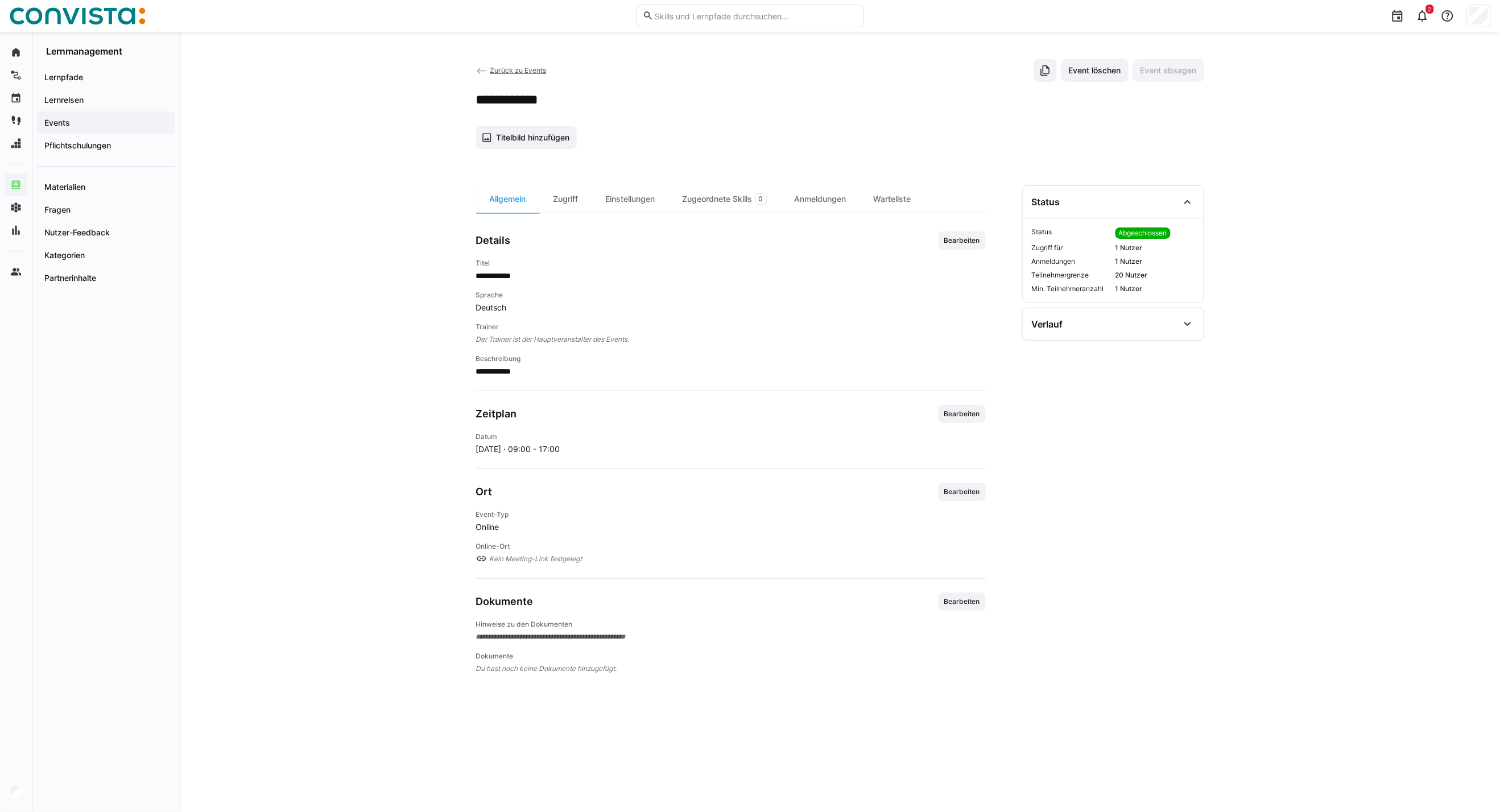
drag, startPoint x: 559, startPoint y: 195, endPoint x: 940, endPoint y: 227, distance: 382.3
click at [559, 195] on div "Zugriff" at bounding box center [566, 199] width 52 height 27
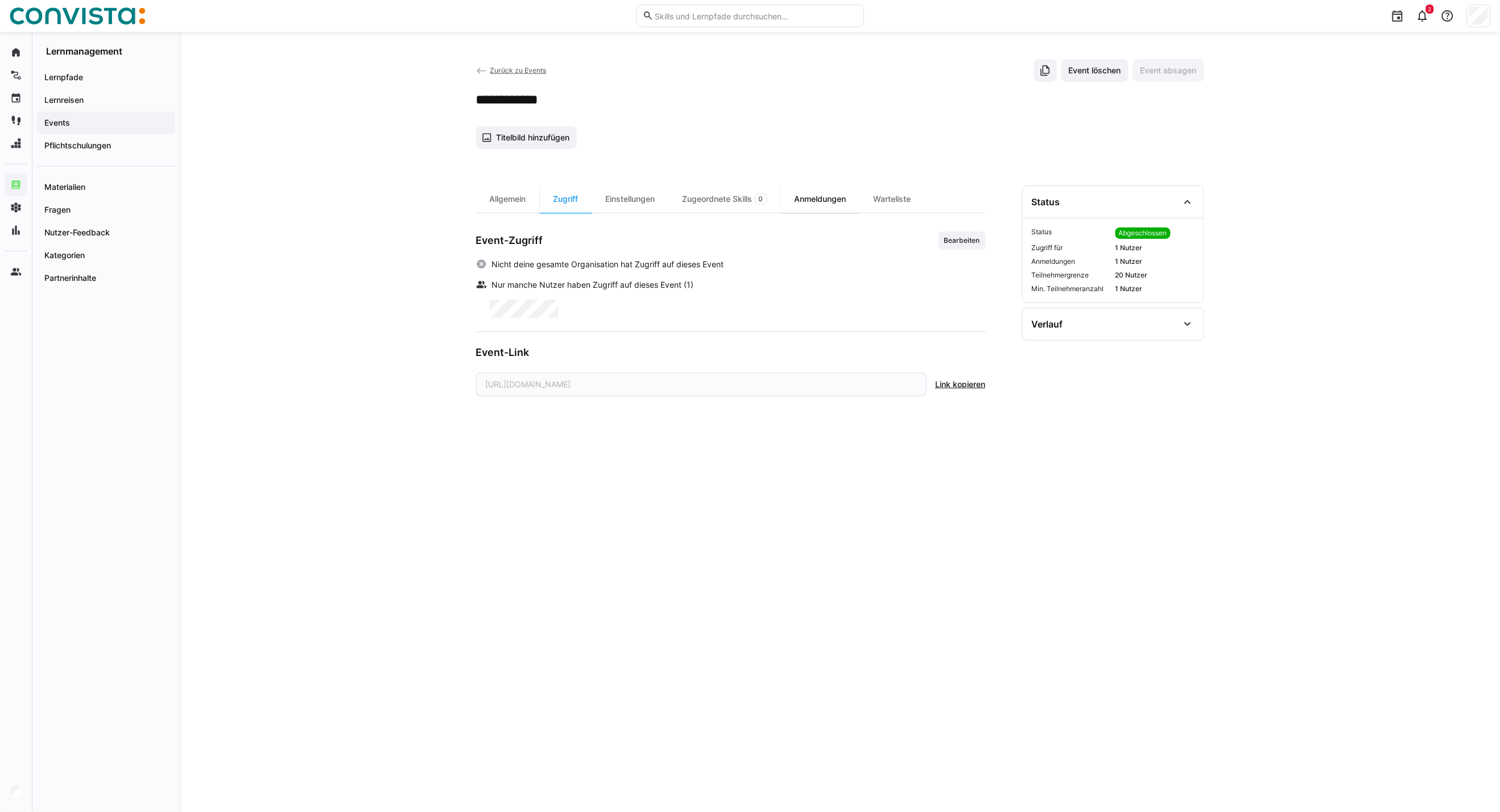
click at [829, 198] on div "Anmeldungen" at bounding box center [820, 199] width 79 height 27
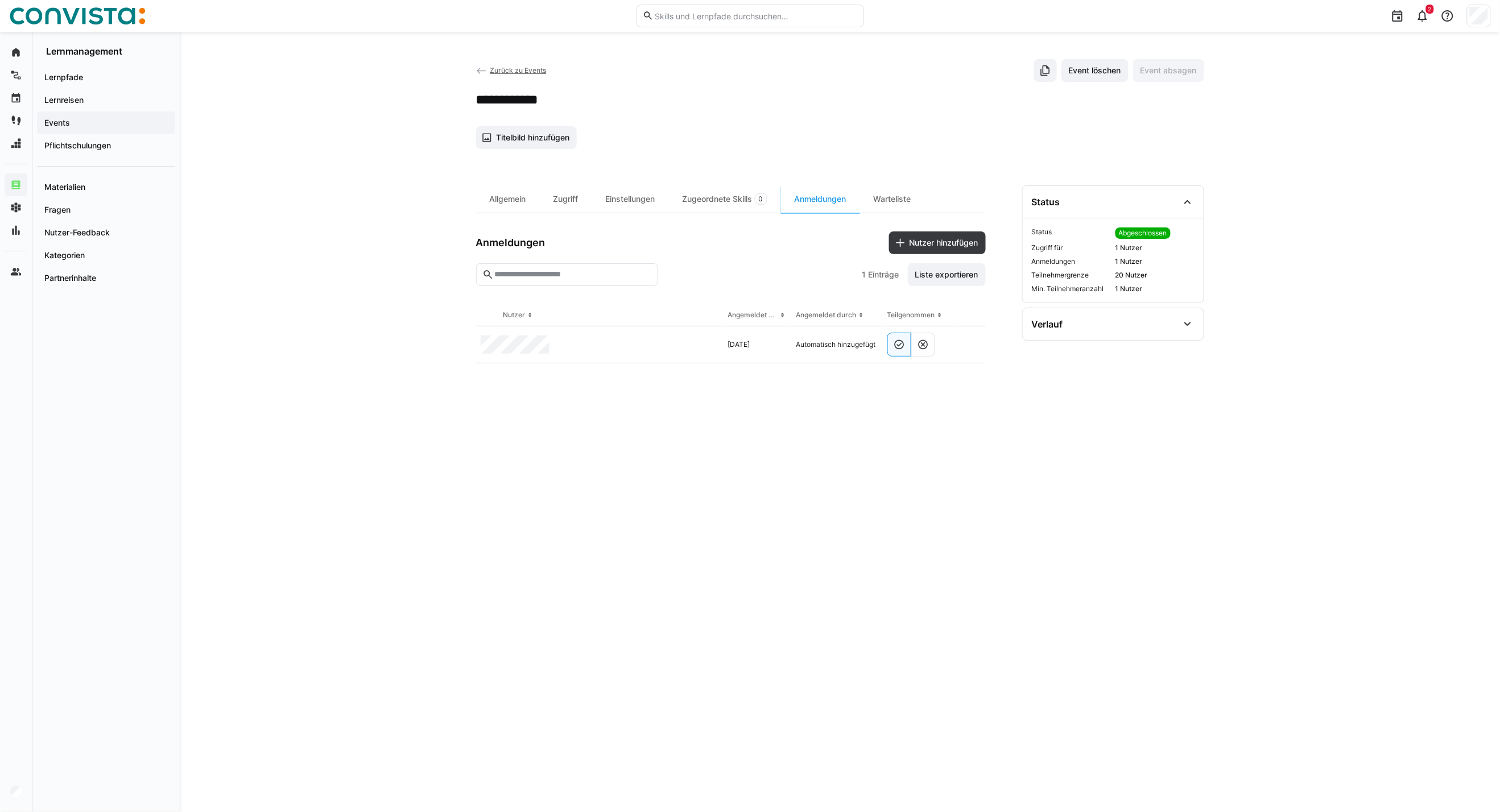
click at [499, 71] on span "Zurück zu Events" at bounding box center [518, 70] width 57 height 9
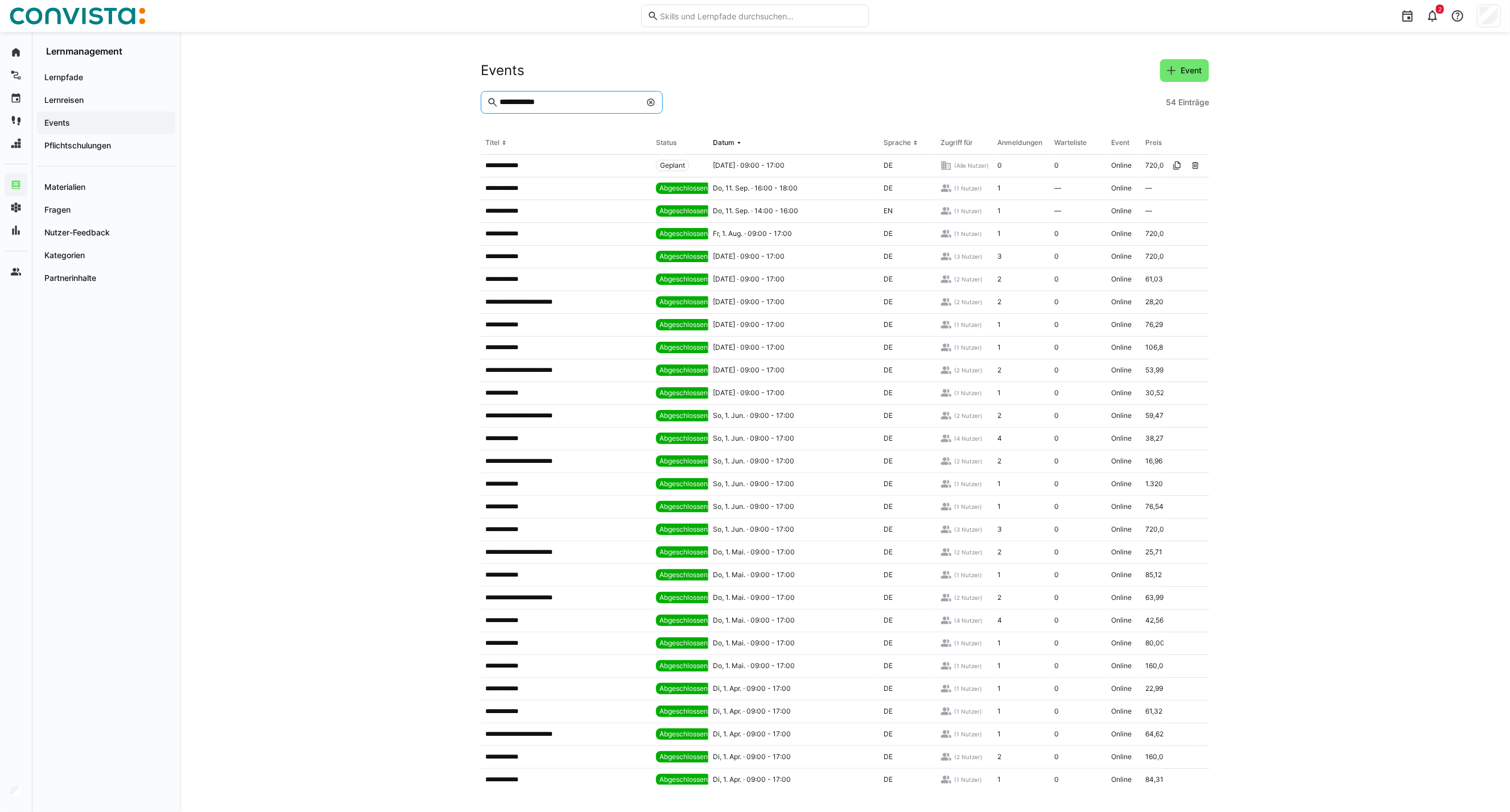
drag, startPoint x: 539, startPoint y: 99, endPoint x: 327, endPoint y: 90, distance: 212.2
click at [327, 90] on div "**********" at bounding box center [845, 422] width 1330 height 780
type input "**********"
drag, startPoint x: 732, startPoint y: 143, endPoint x: 815, endPoint y: 213, distance: 108.6
click at [732, 143] on div "Datum" at bounding box center [723, 142] width 22 height 9
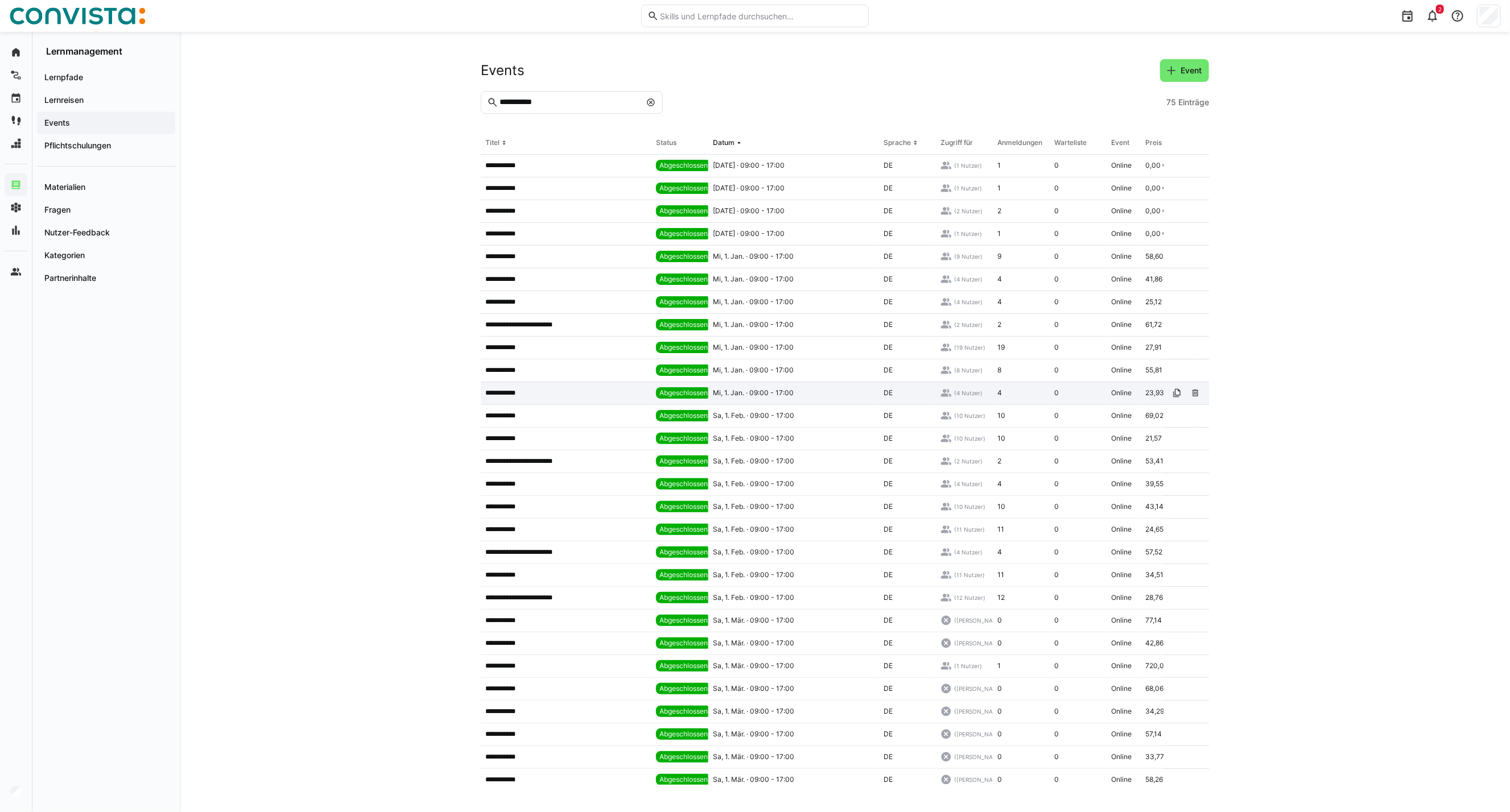
click at [716, 400] on div "Mi, 1. Jan. · 09:00 - 17:00" at bounding box center [794, 393] width 171 height 23
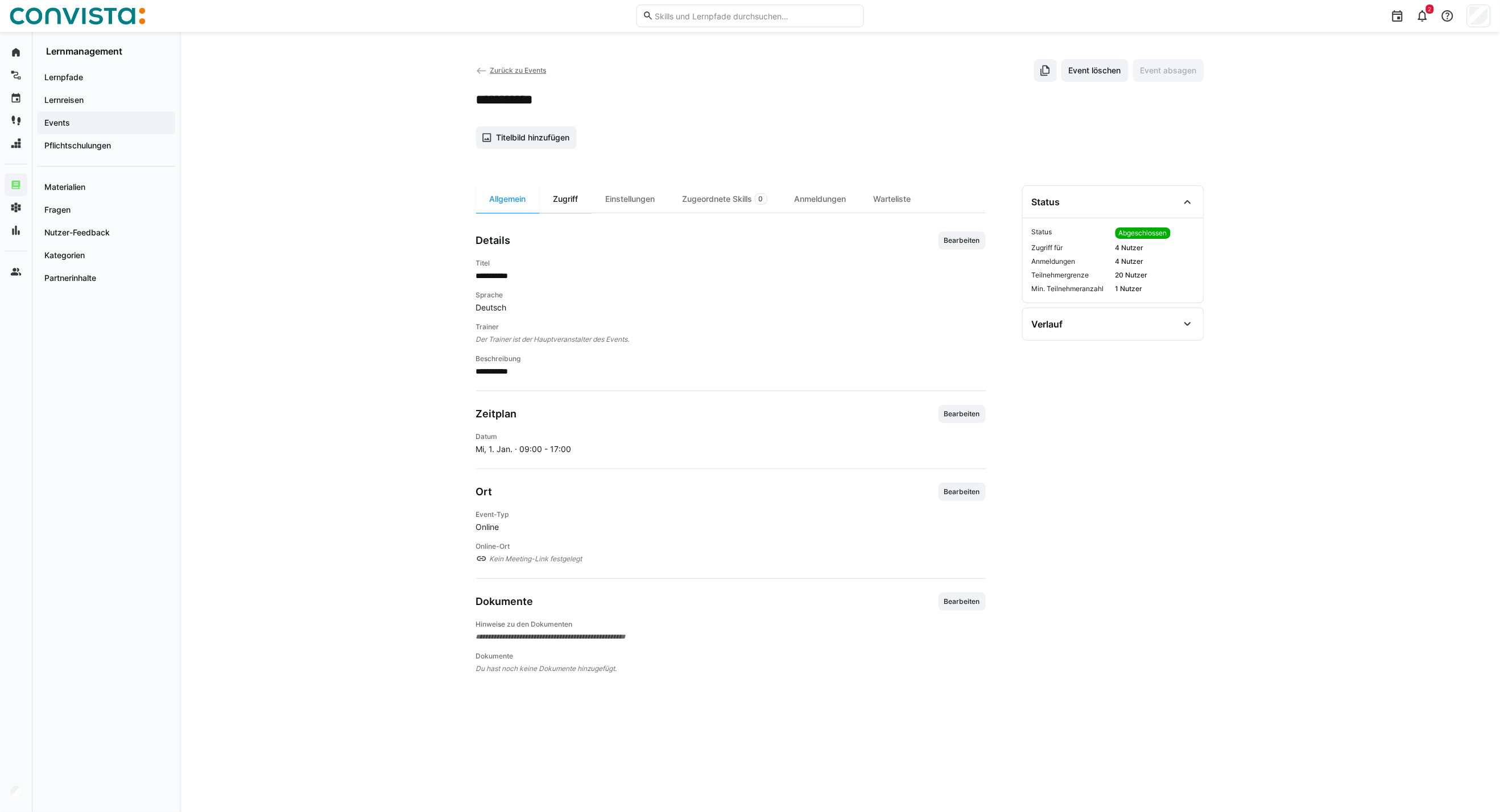
click at [572, 203] on div "Zugriff" at bounding box center [566, 199] width 52 height 27
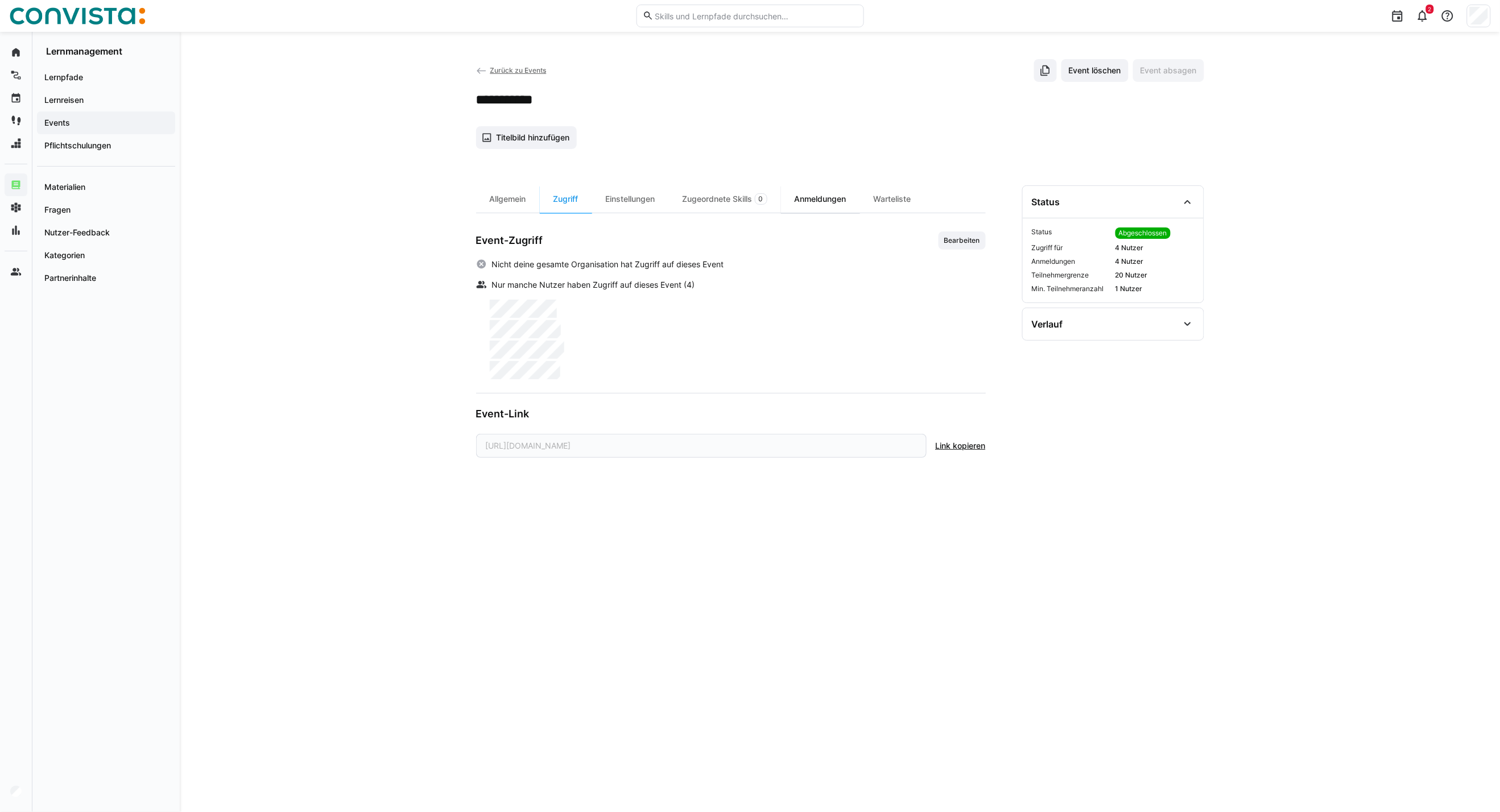
click at [826, 198] on div "Anmeldungen" at bounding box center [820, 199] width 79 height 27
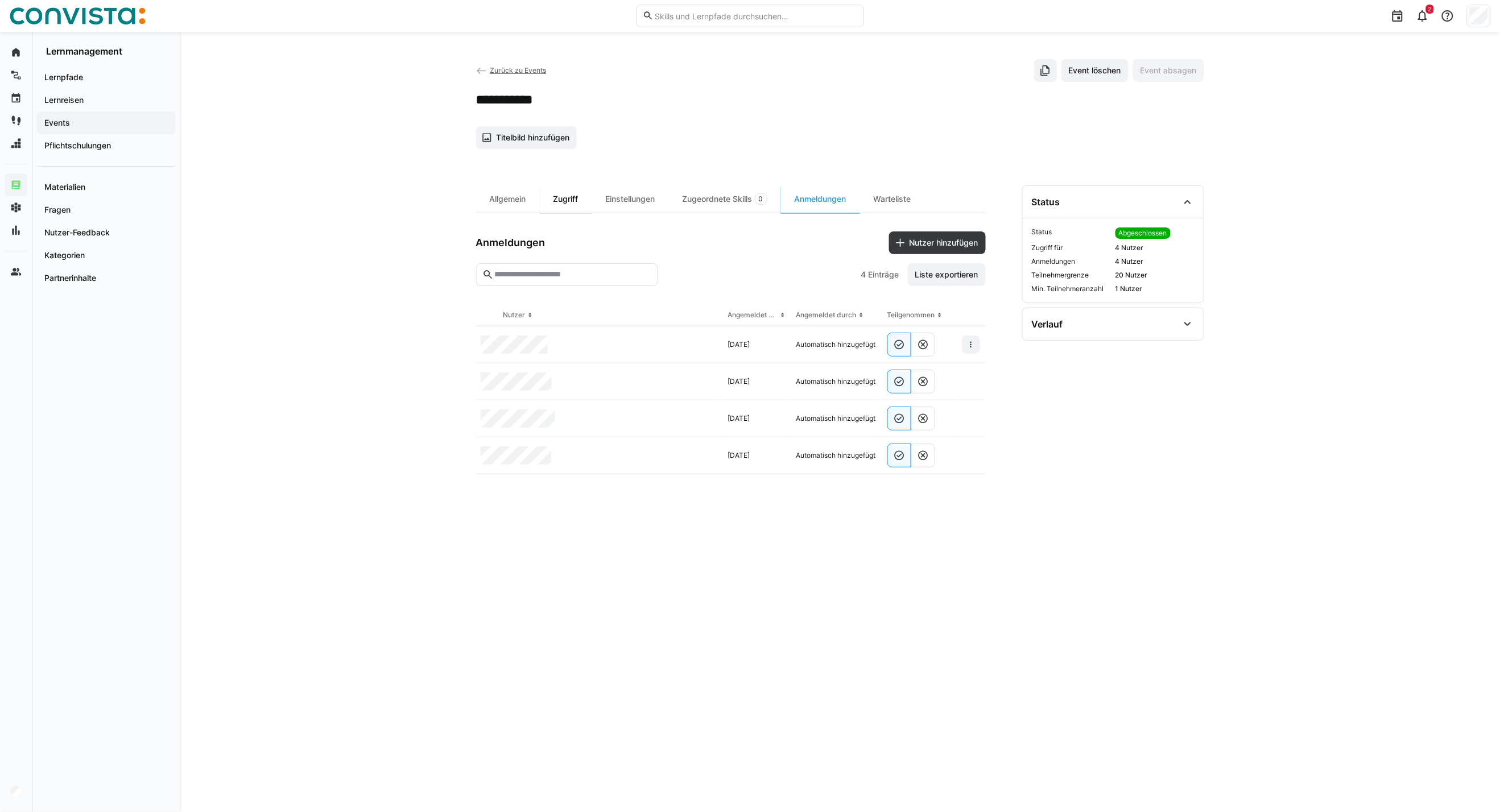
click at [552, 202] on div "Zugriff" at bounding box center [566, 199] width 52 height 27
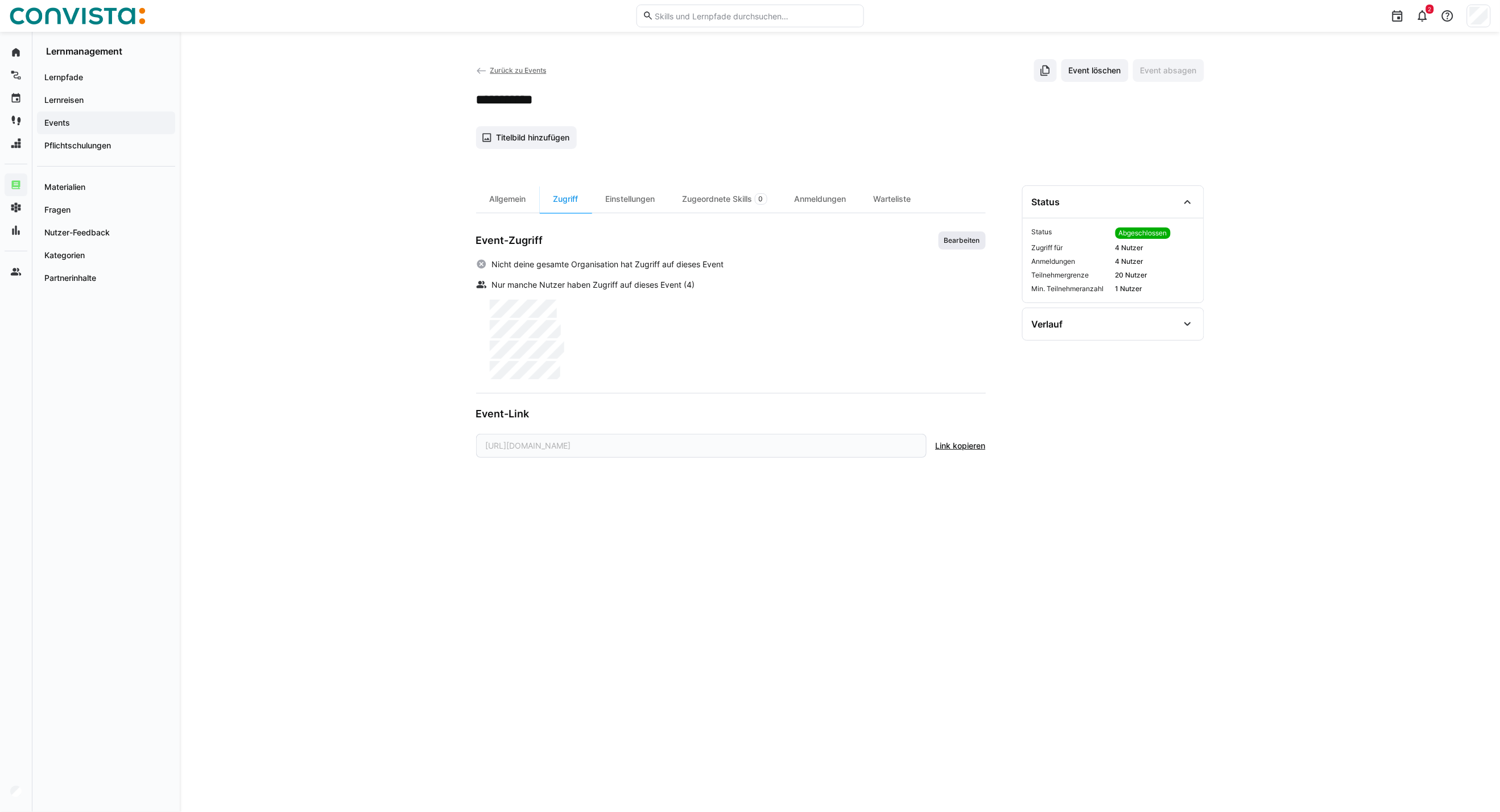
click at [962, 249] on span "Bearbeiten" at bounding box center [962, 241] width 47 height 18
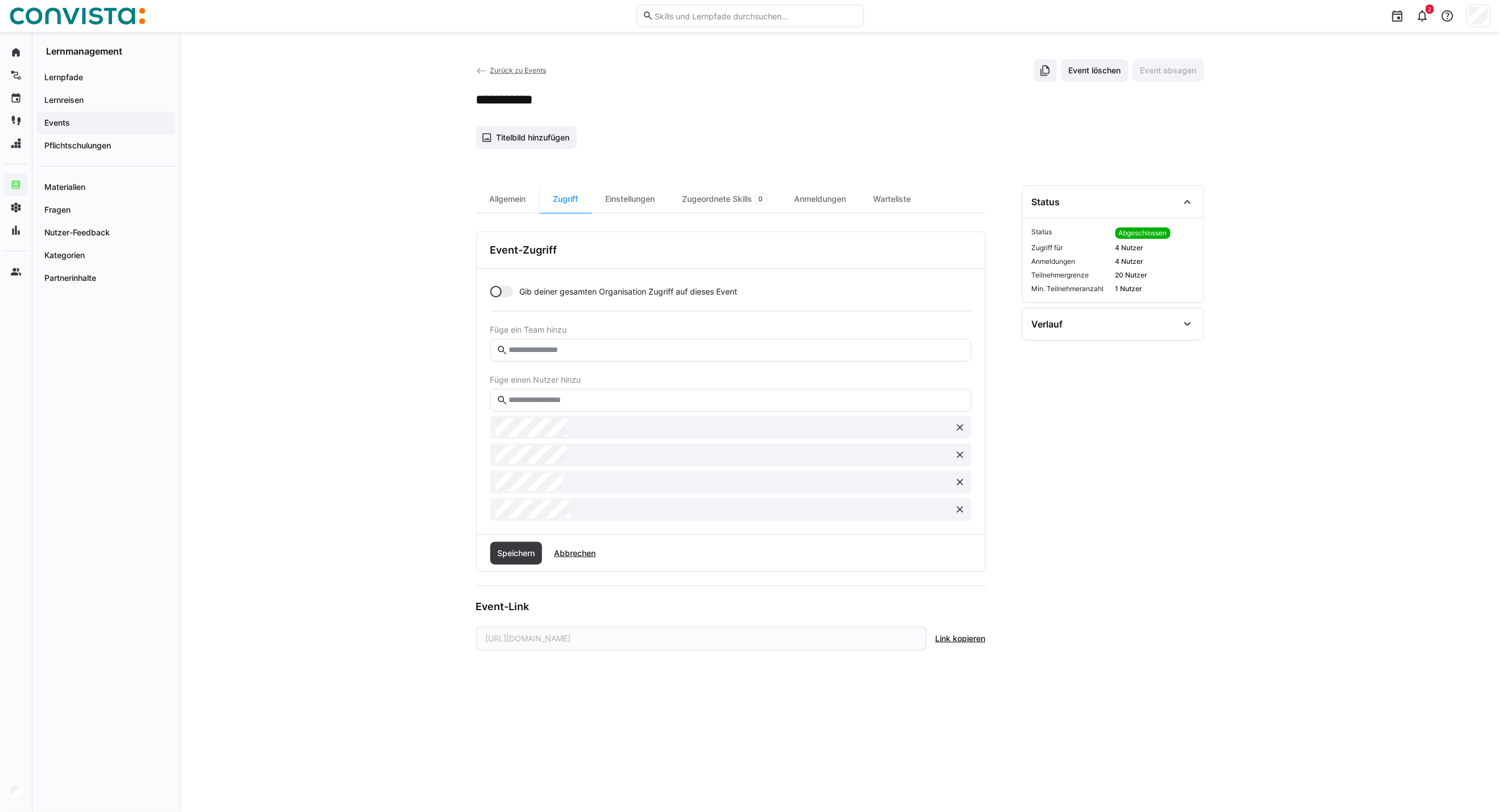
click at [562, 400] on input "text" at bounding box center [736, 400] width 457 height 10
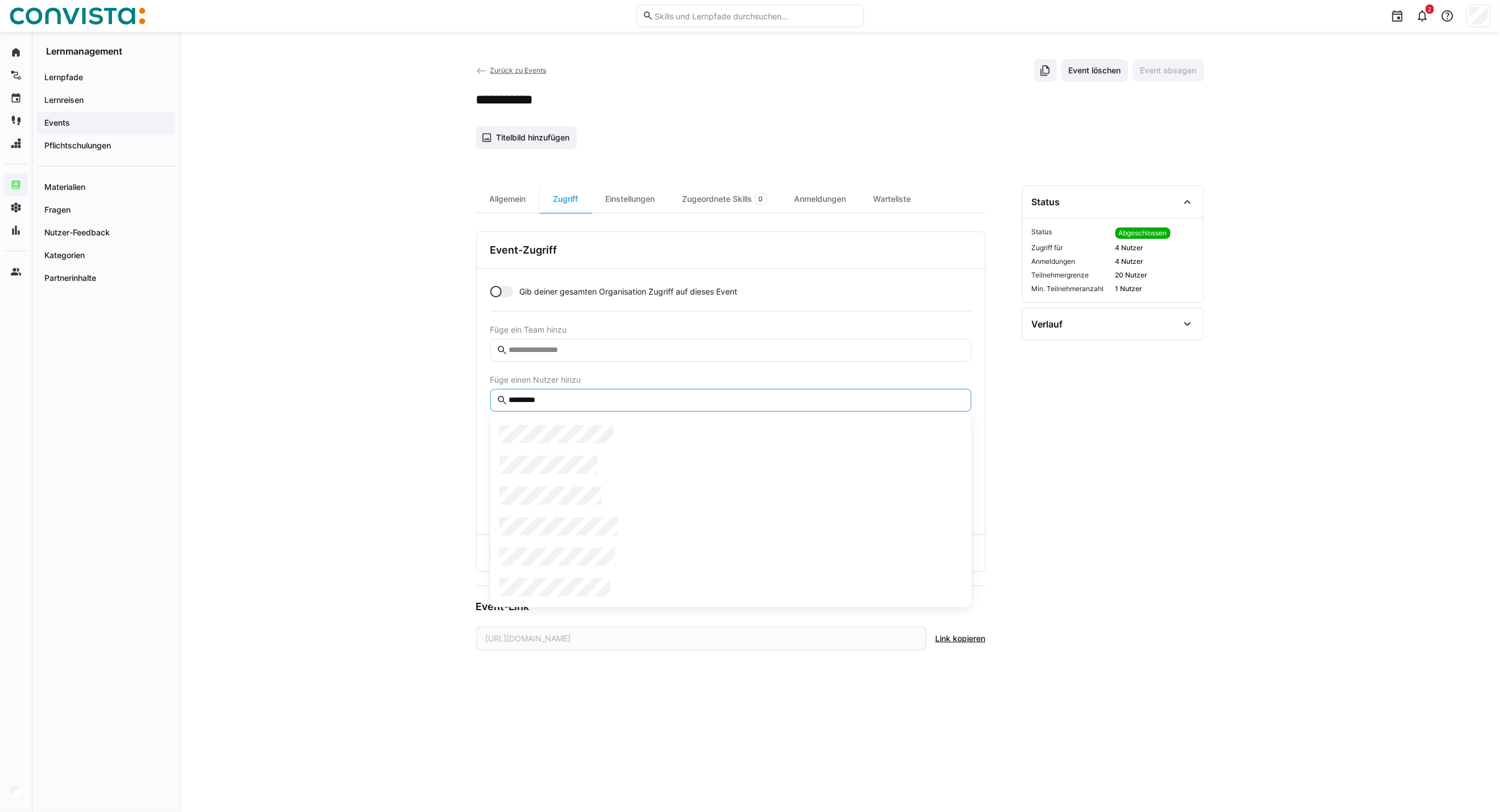
type input "**********"
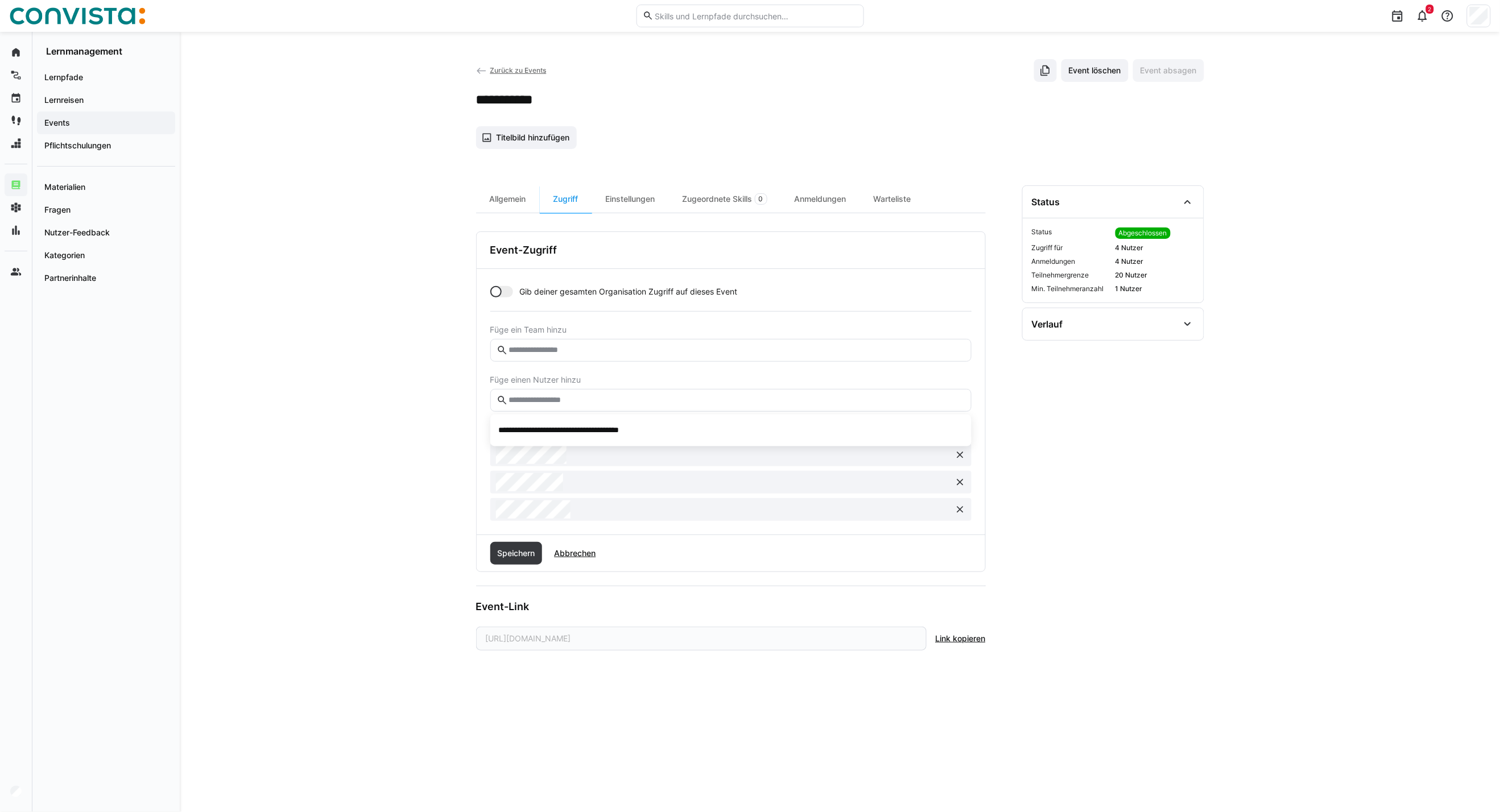
click at [939, 163] on app-header-sidebar-layout "**********" at bounding box center [840, 422] width 728 height 726
click at [528, 196] on div "Allgemein" at bounding box center [508, 199] width 64 height 27
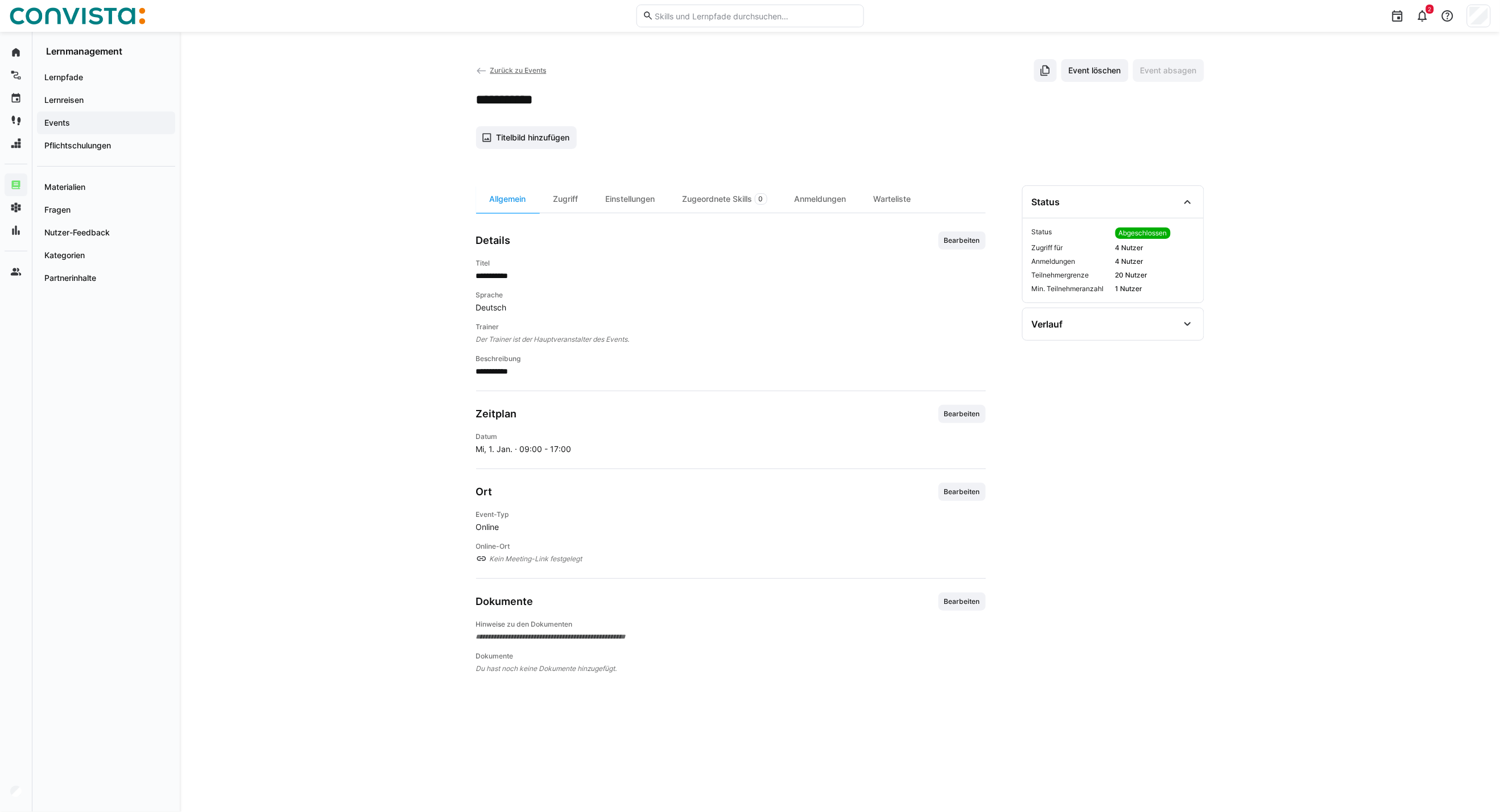
click at [506, 71] on span "Zurück zu Events" at bounding box center [518, 70] width 57 height 9
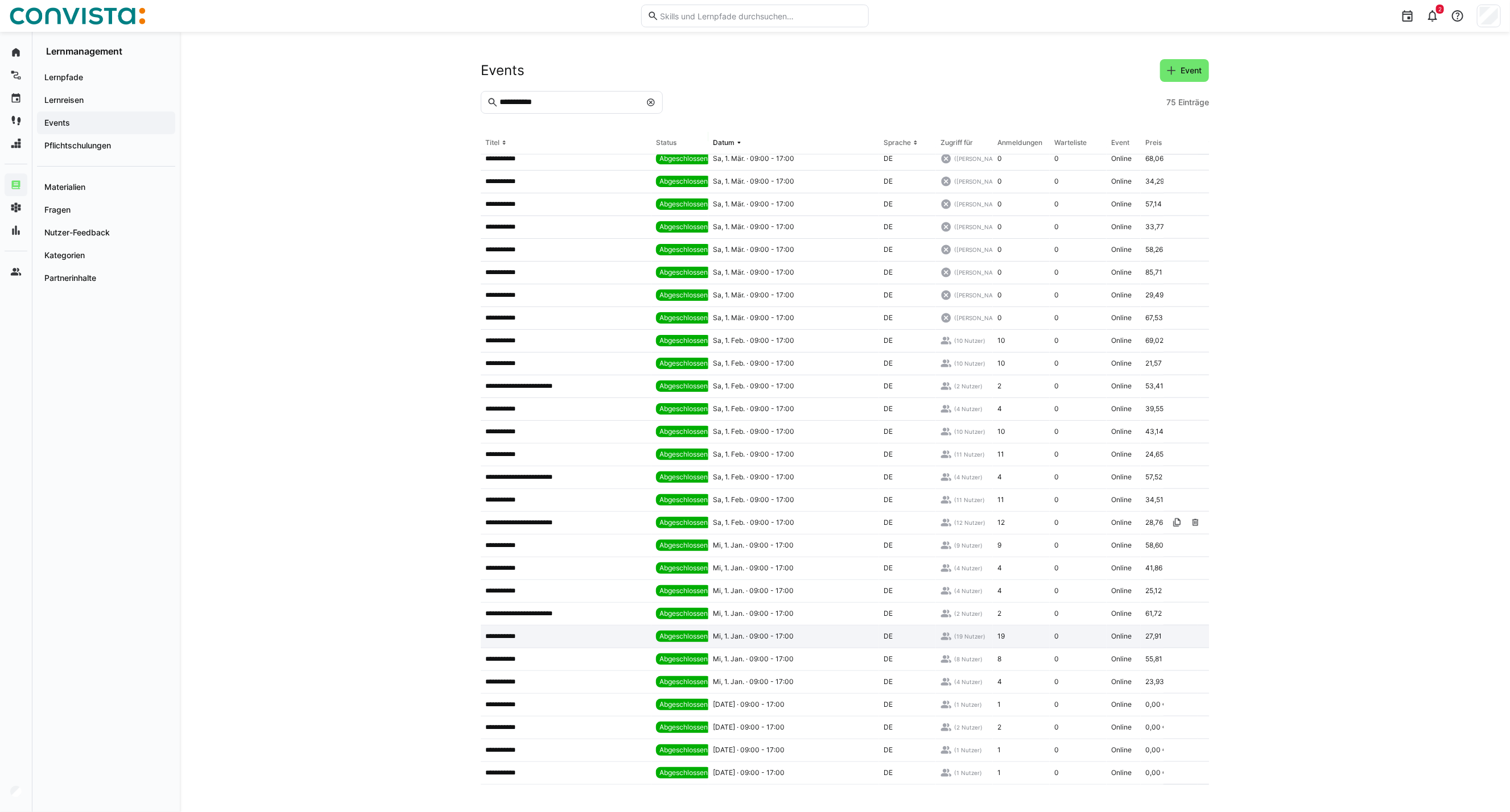
scroll to position [1081, 0]
click at [752, 580] on div "Mi, 1. Jan. · 09:00 - 17:00" at bounding box center [794, 591] width 171 height 23
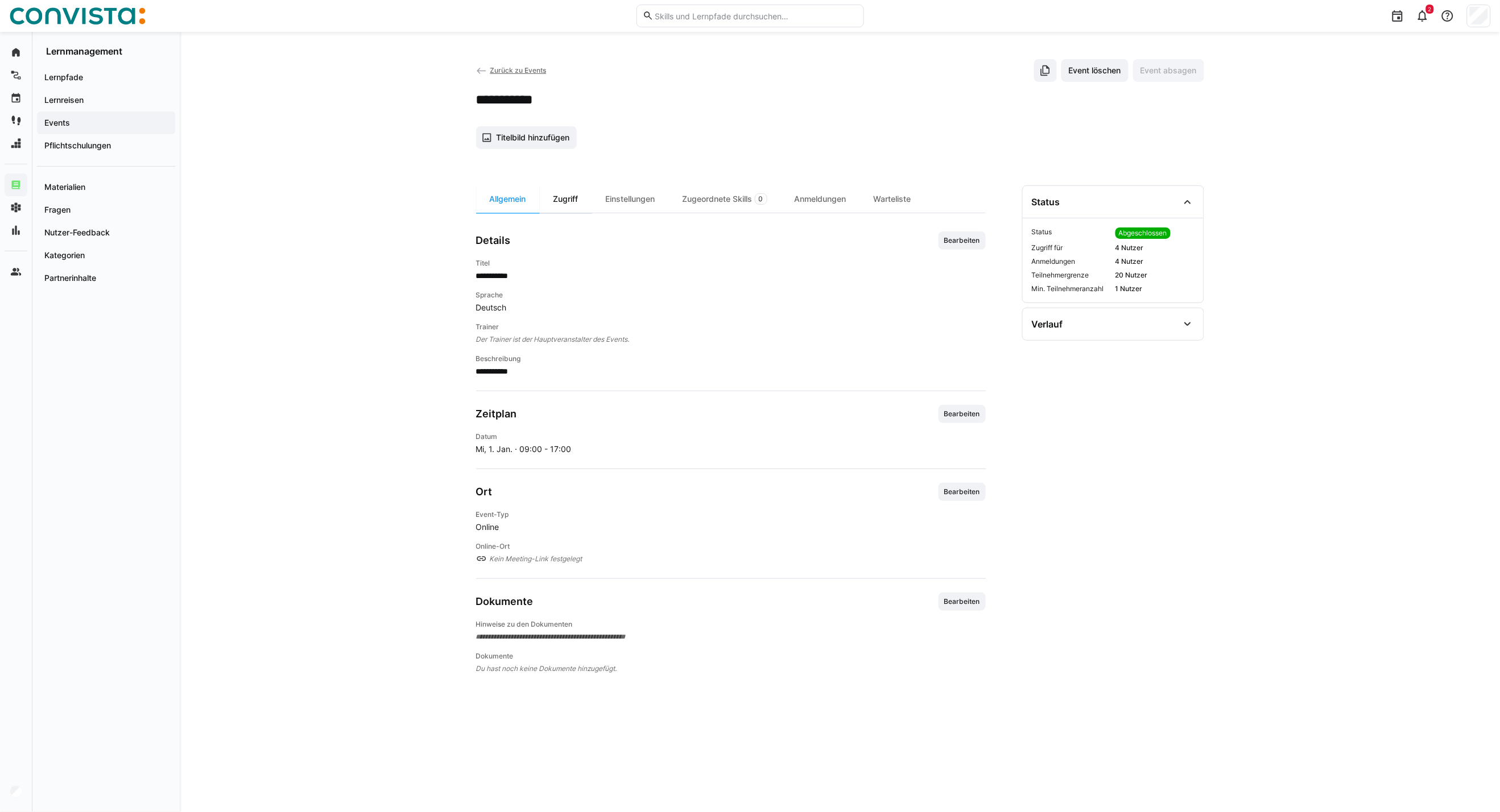
click at [562, 193] on div "Zugriff" at bounding box center [566, 199] width 52 height 27
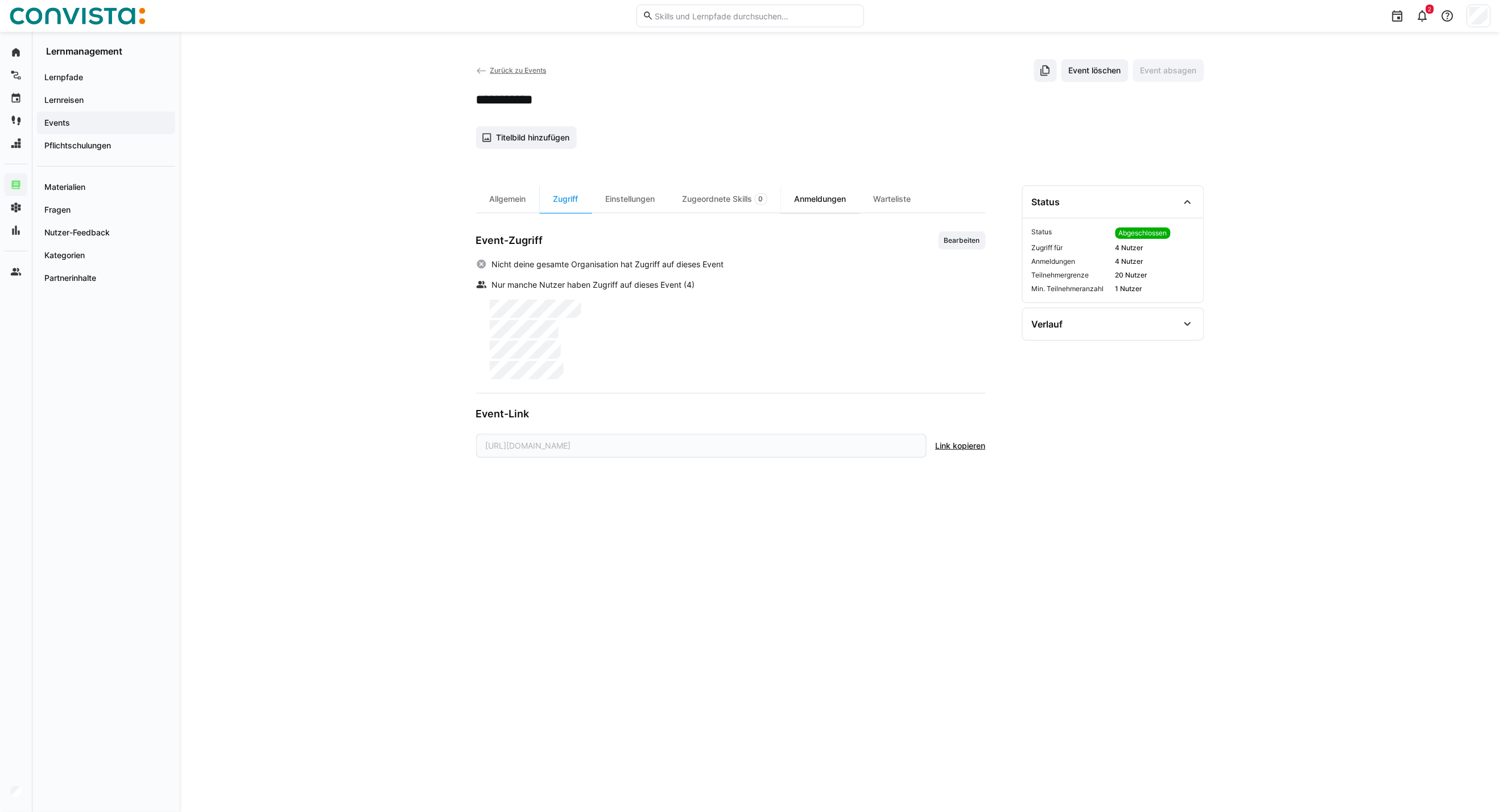
click at [826, 196] on div "Anmeldungen" at bounding box center [820, 199] width 79 height 27
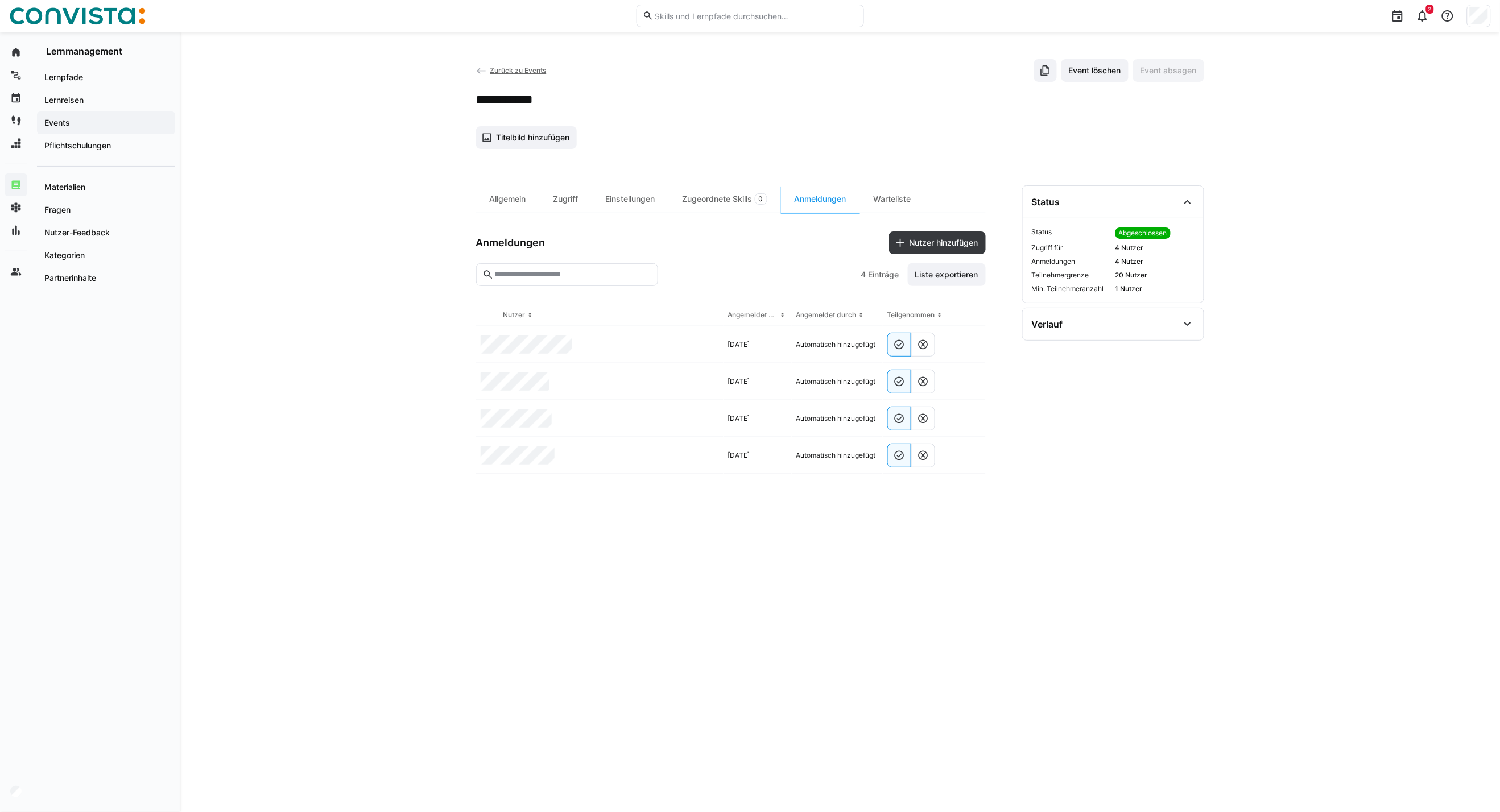
click at [507, 71] on span "Zurück zu Events" at bounding box center [518, 70] width 57 height 9
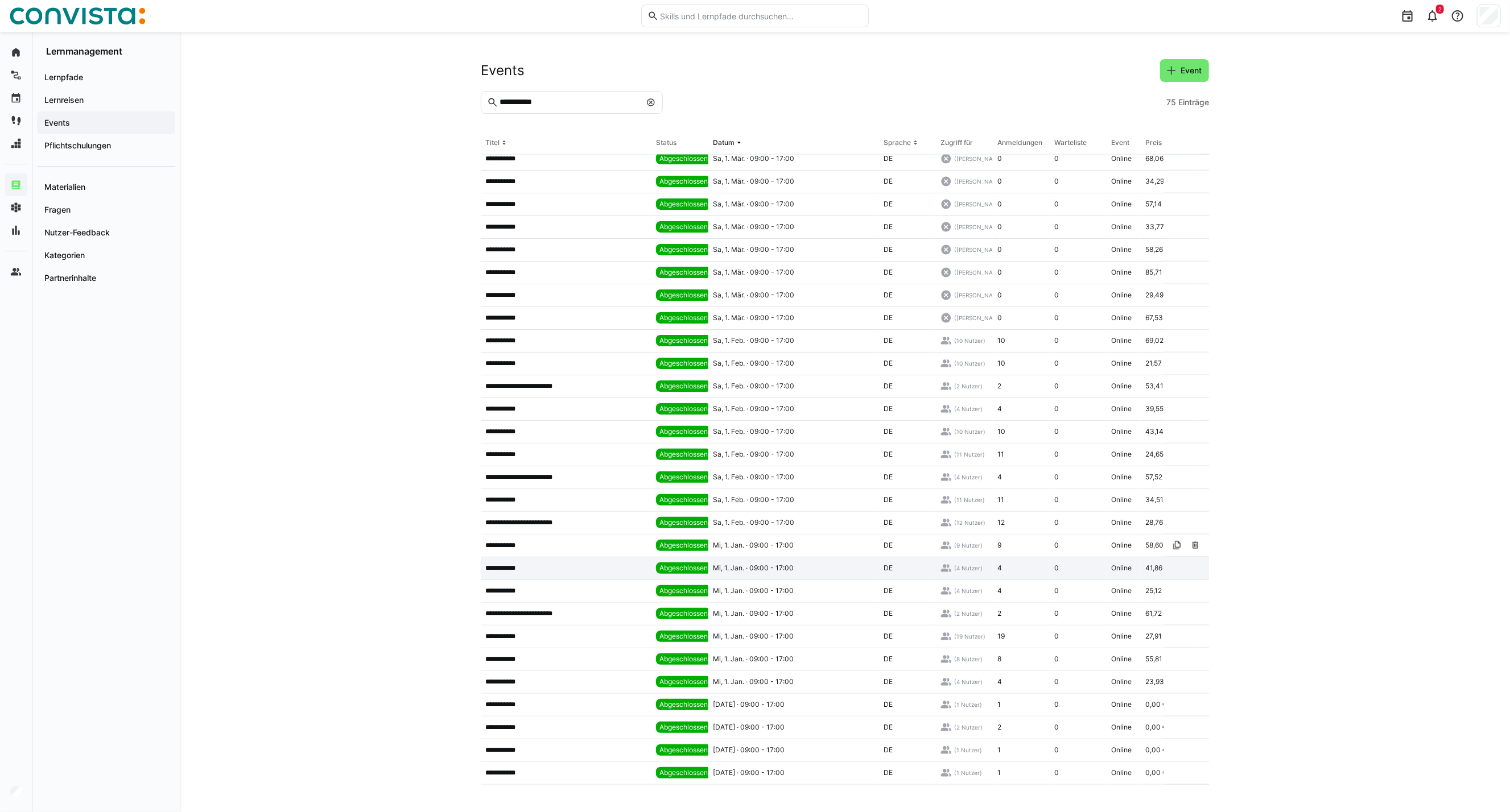
scroll to position [1081, 0]
click at [733, 655] on span "Mi, 1. Jan. · 09:00 - 17:00" at bounding box center [753, 659] width 80 height 9
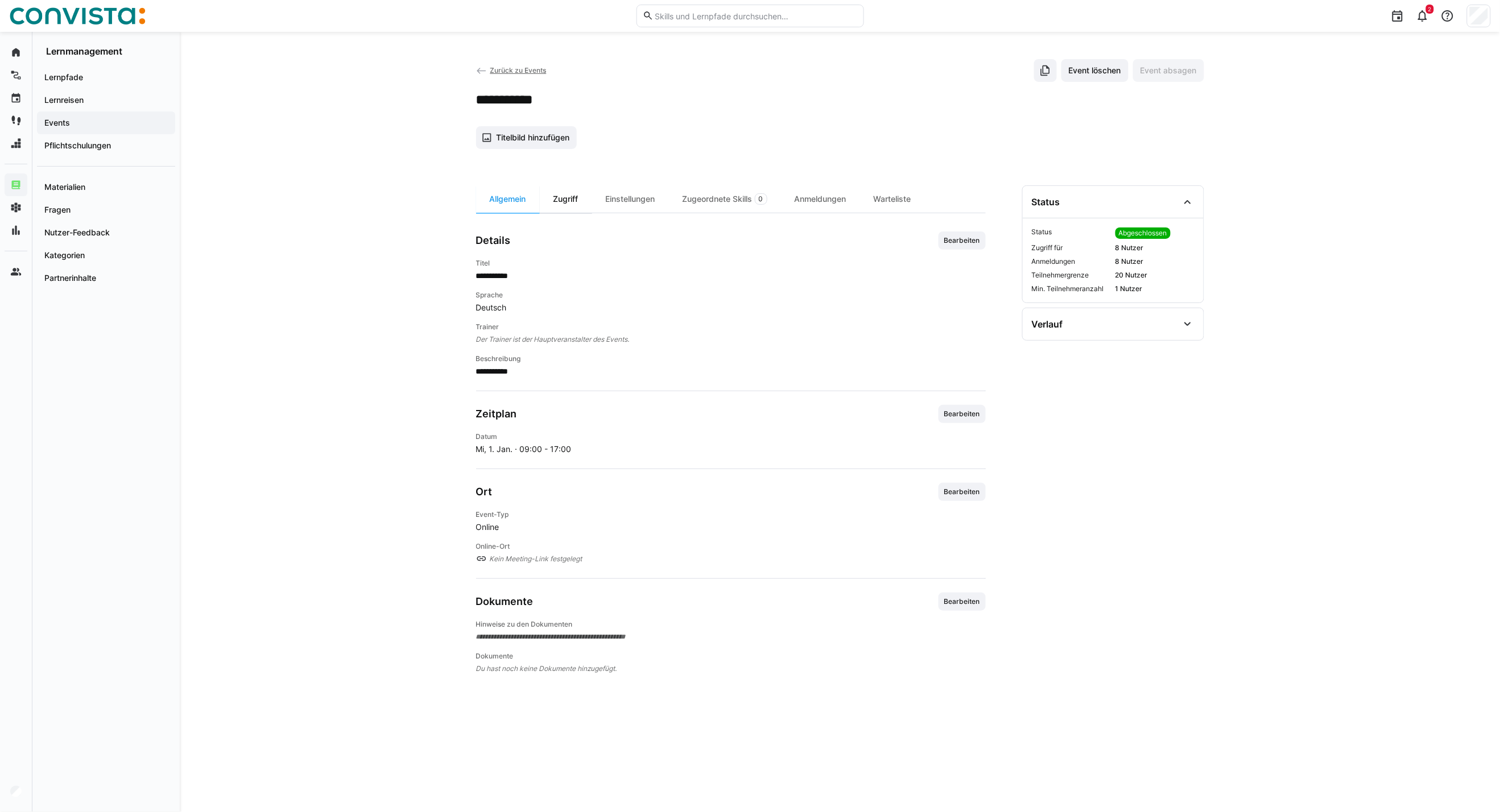
click at [574, 203] on div "Zugriff" at bounding box center [566, 199] width 52 height 27
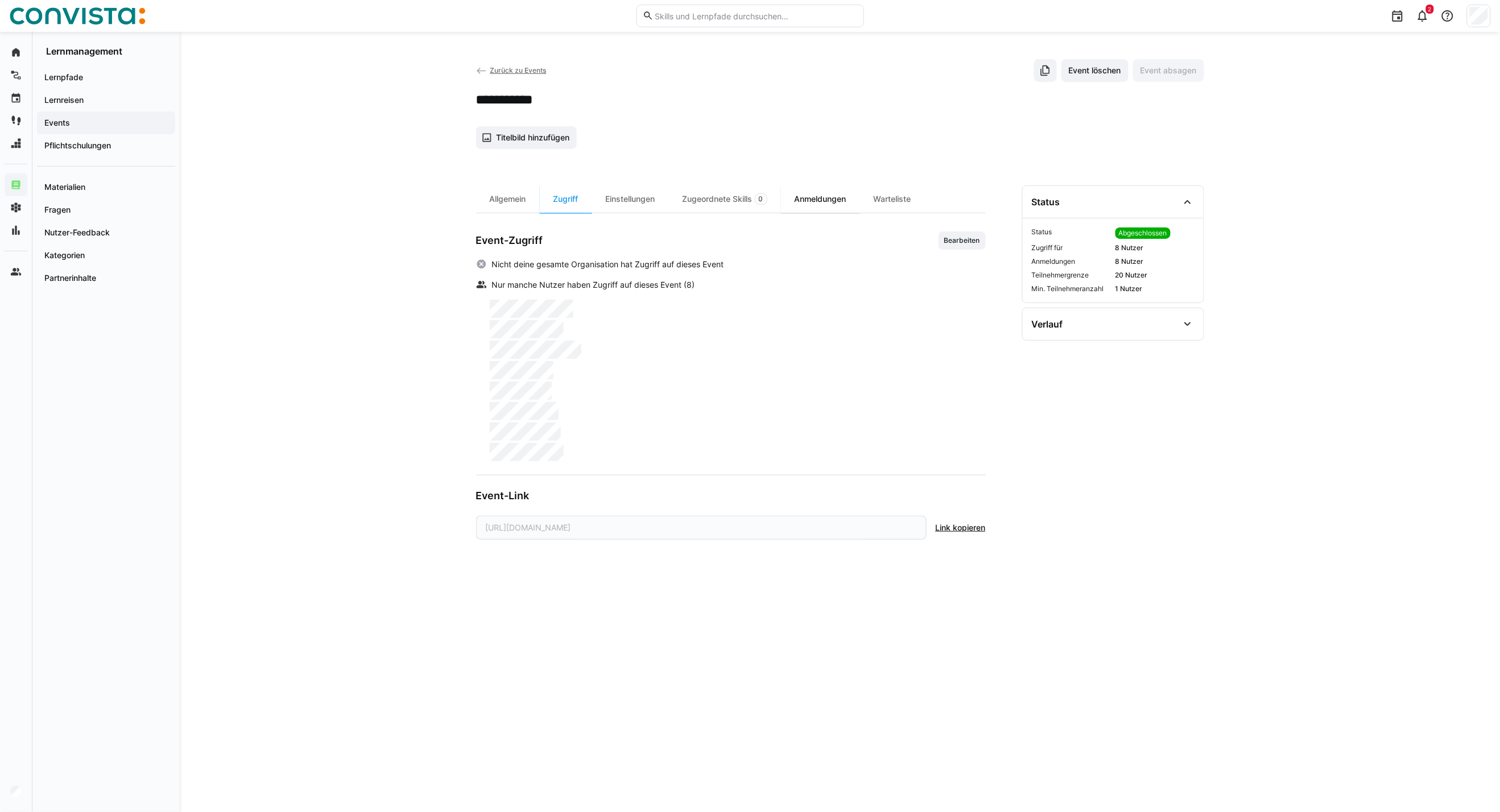
click at [796, 205] on div "Anmeldungen" at bounding box center [820, 199] width 79 height 27
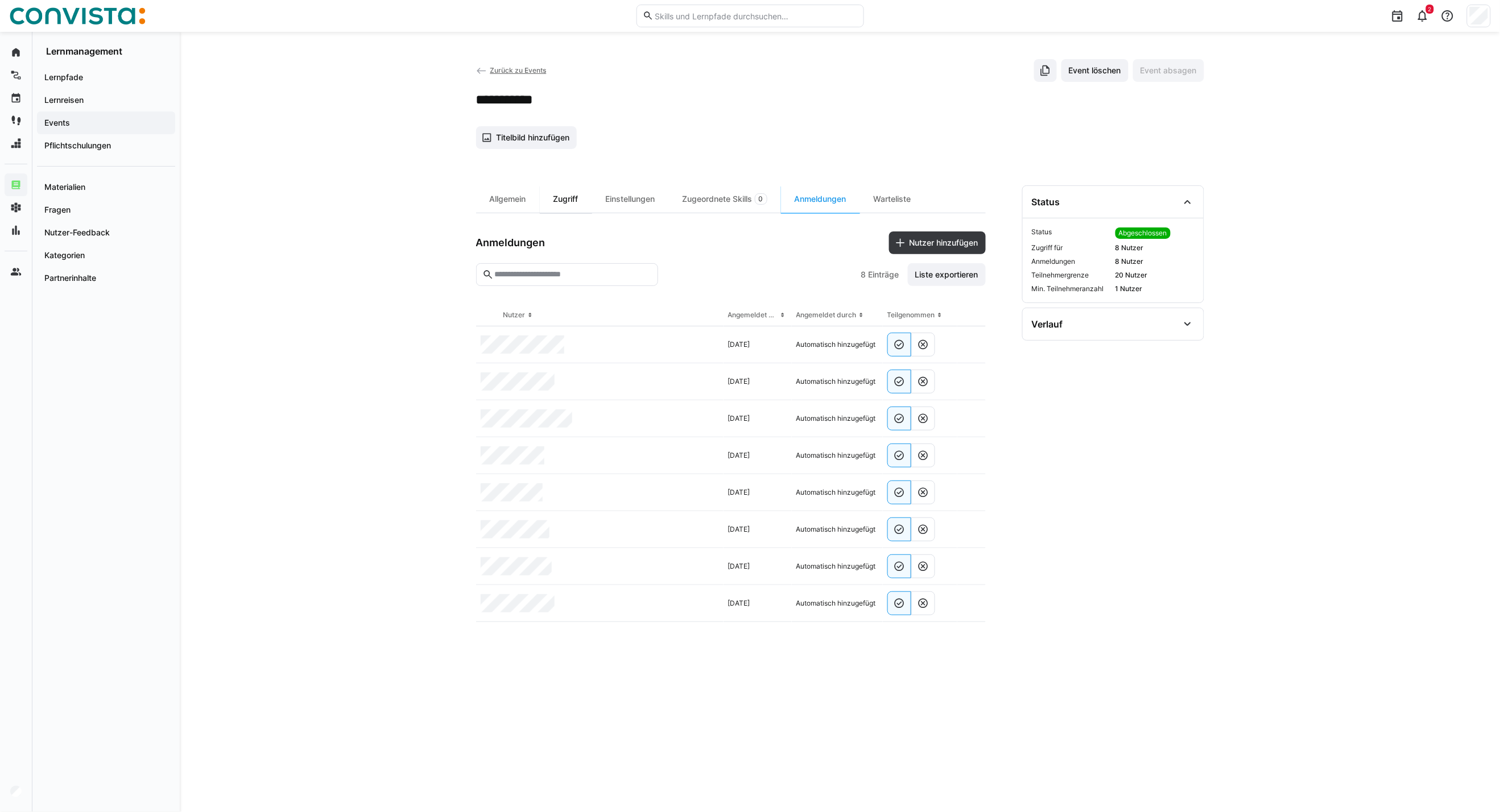
click at [558, 197] on div "Zugriff" at bounding box center [566, 199] width 52 height 27
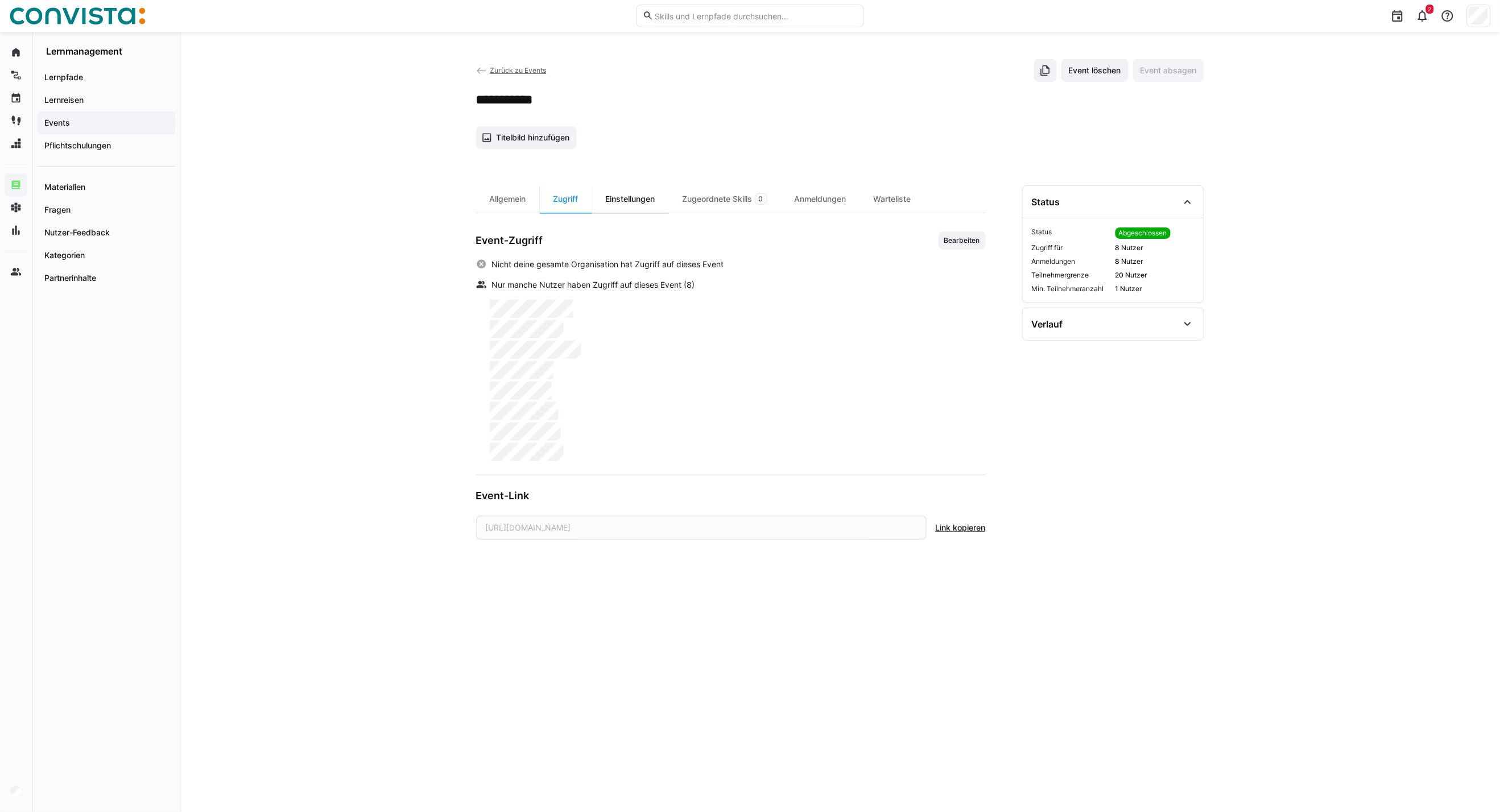
click at [633, 192] on div "Einstellungen" at bounding box center [630, 199] width 77 height 27
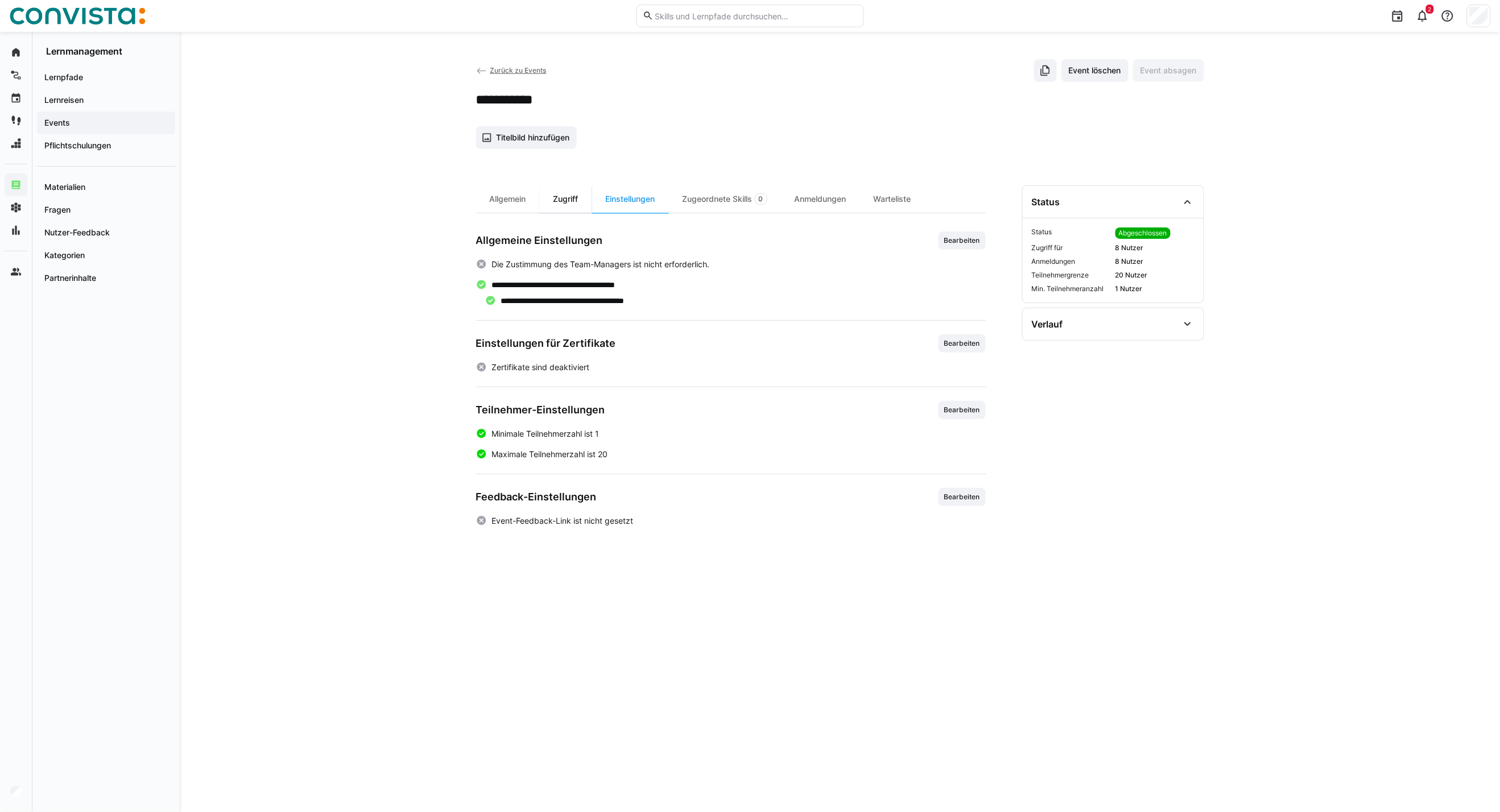
click at [564, 197] on div "Zugriff" at bounding box center [566, 199] width 52 height 27
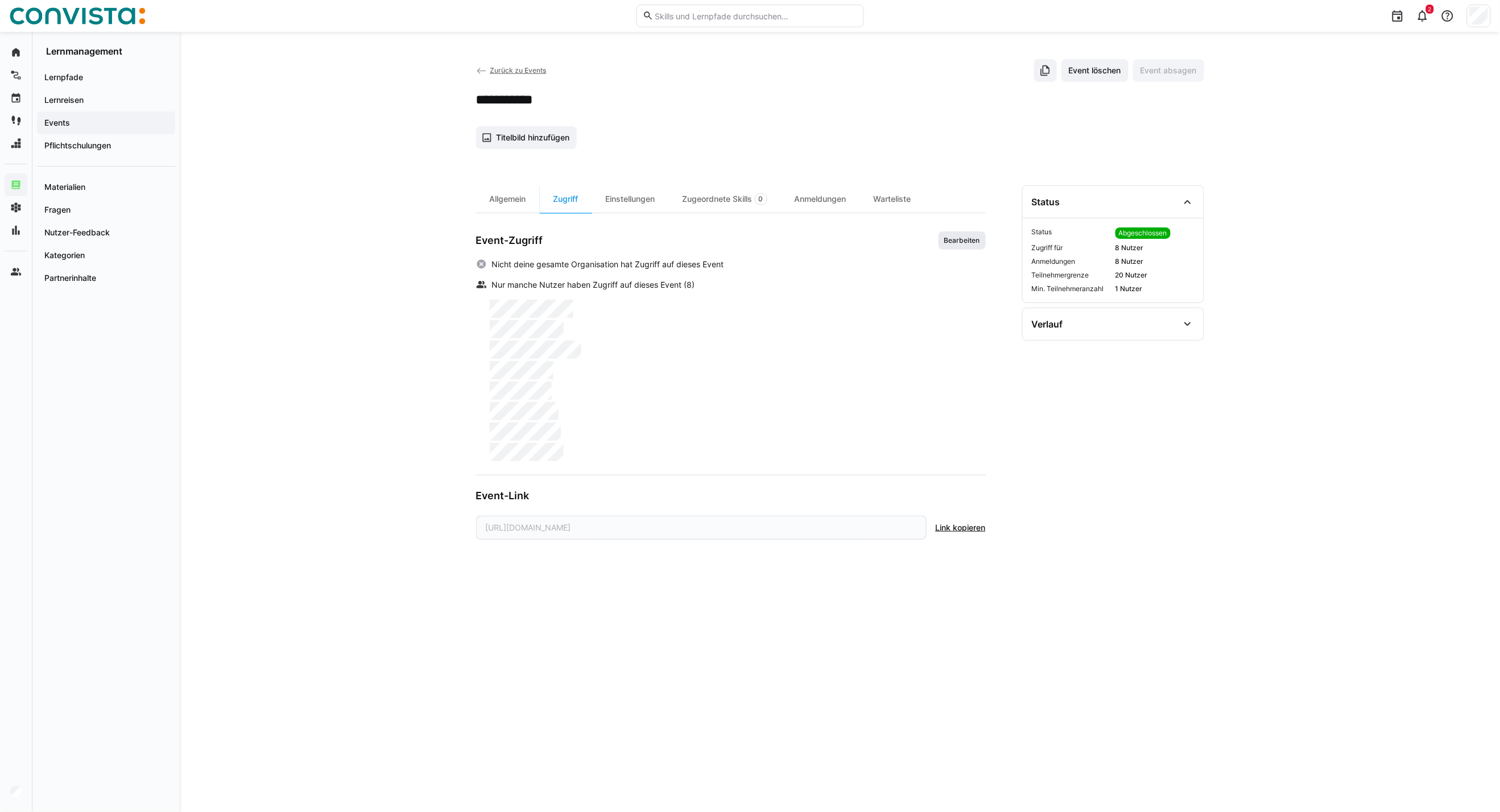
click at [975, 245] on span "Bearbeiten" at bounding box center [962, 240] width 38 height 9
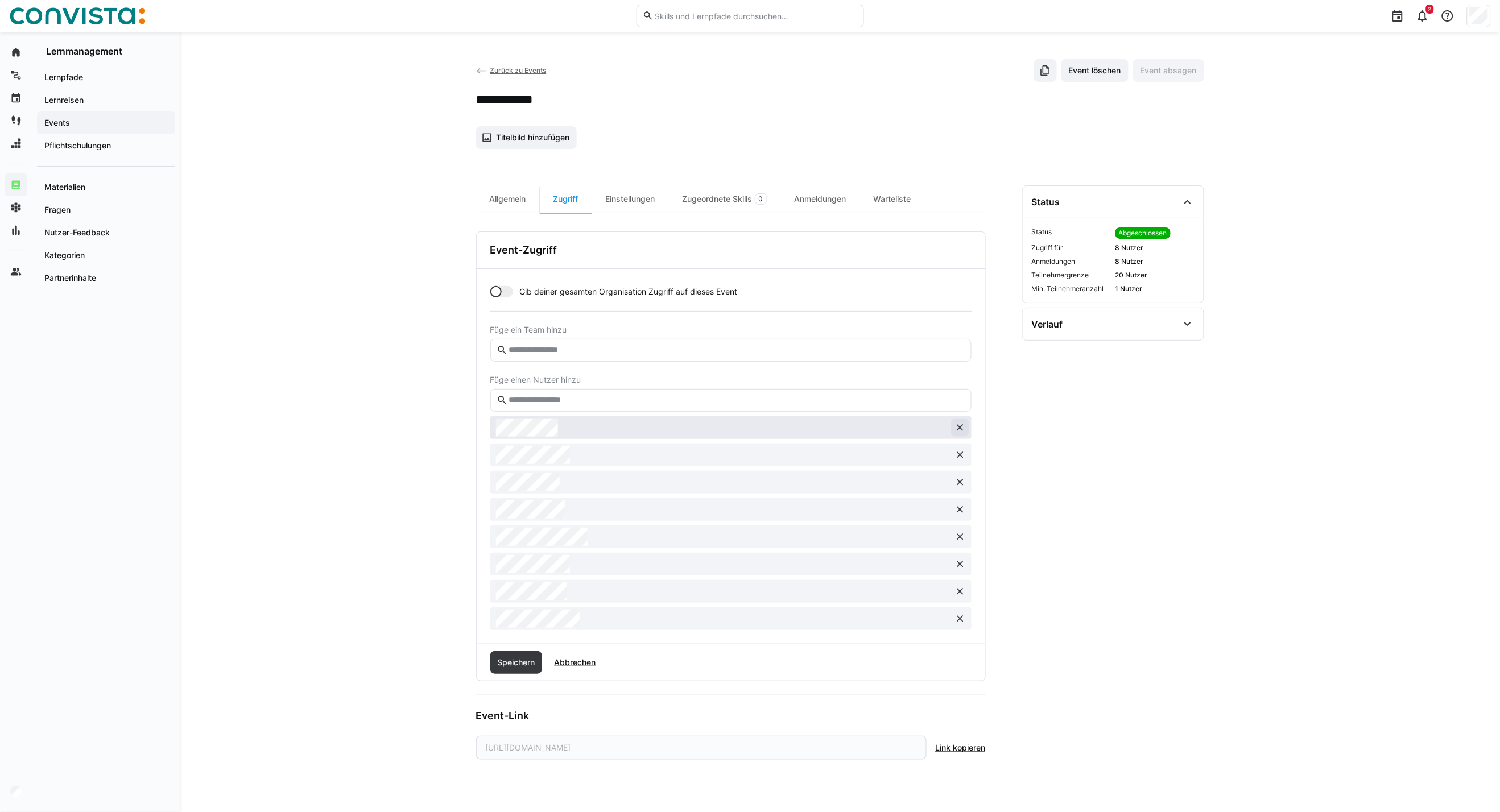
click at [961, 426] on eds-icon at bounding box center [960, 427] width 12 height 12
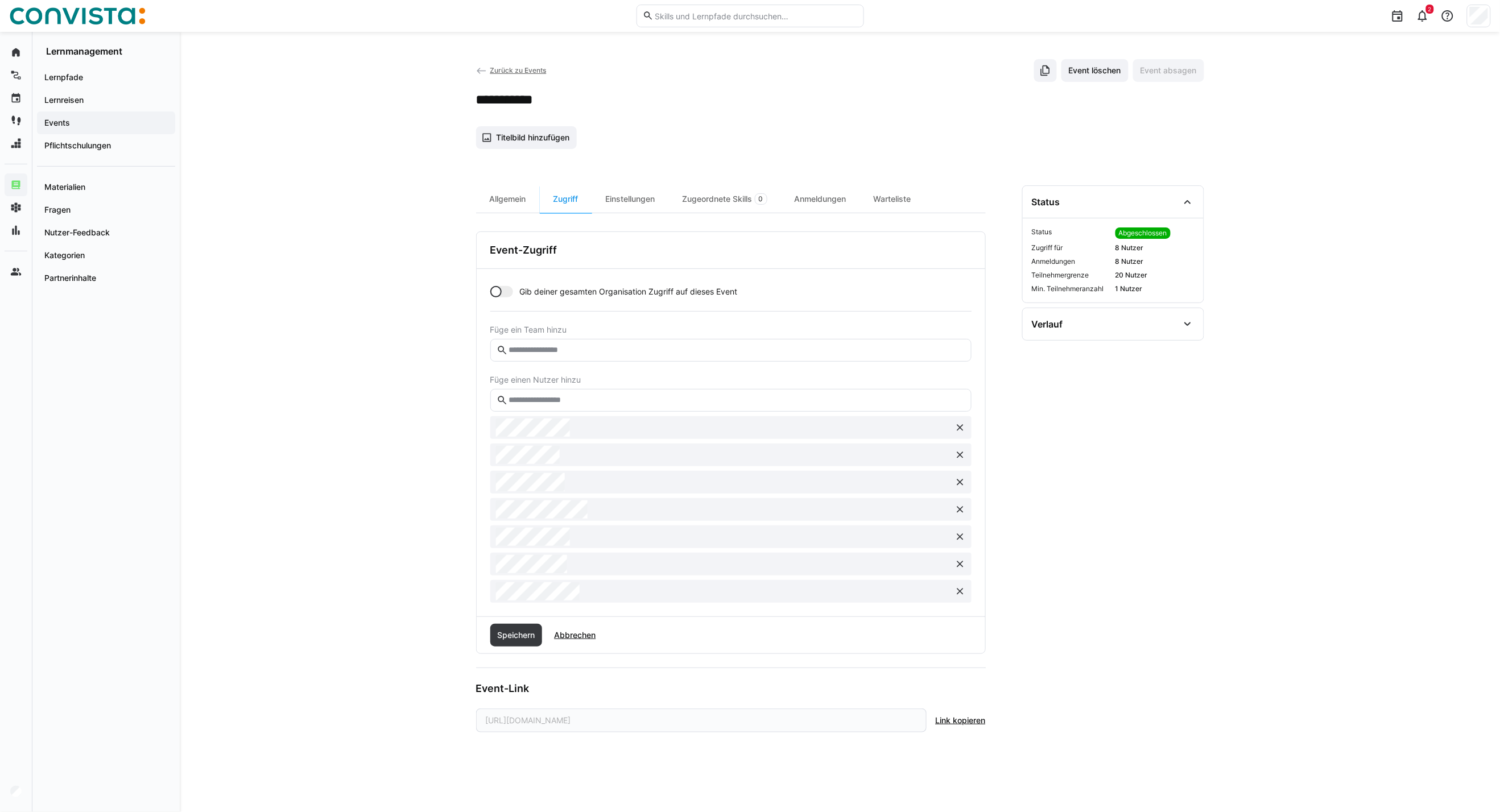
click at [961, 426] on eds-icon at bounding box center [960, 427] width 12 height 12
click at [960, 461] on button at bounding box center [960, 455] width 18 height 18
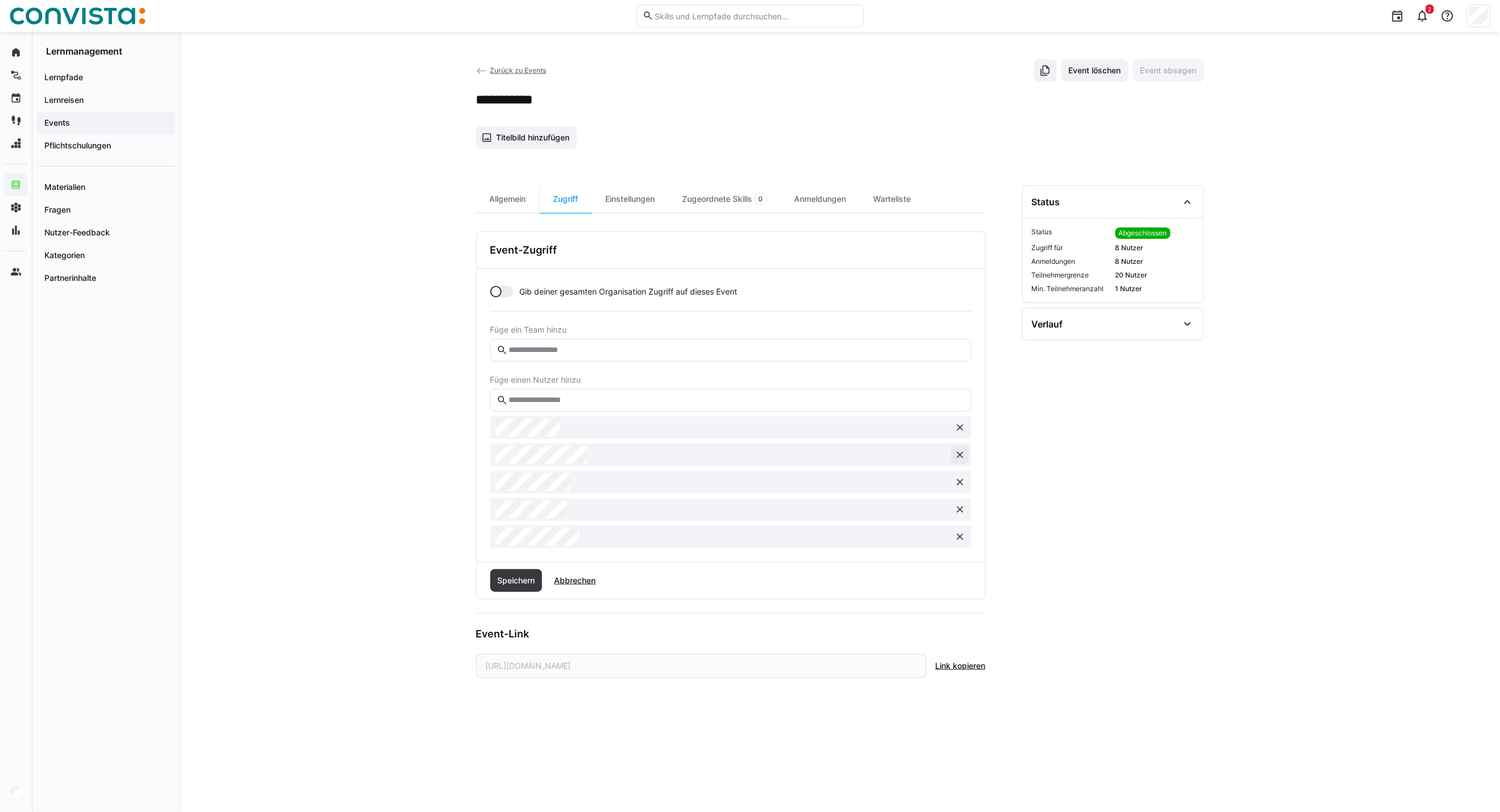
click at [960, 461] on button at bounding box center [960, 455] width 18 height 18
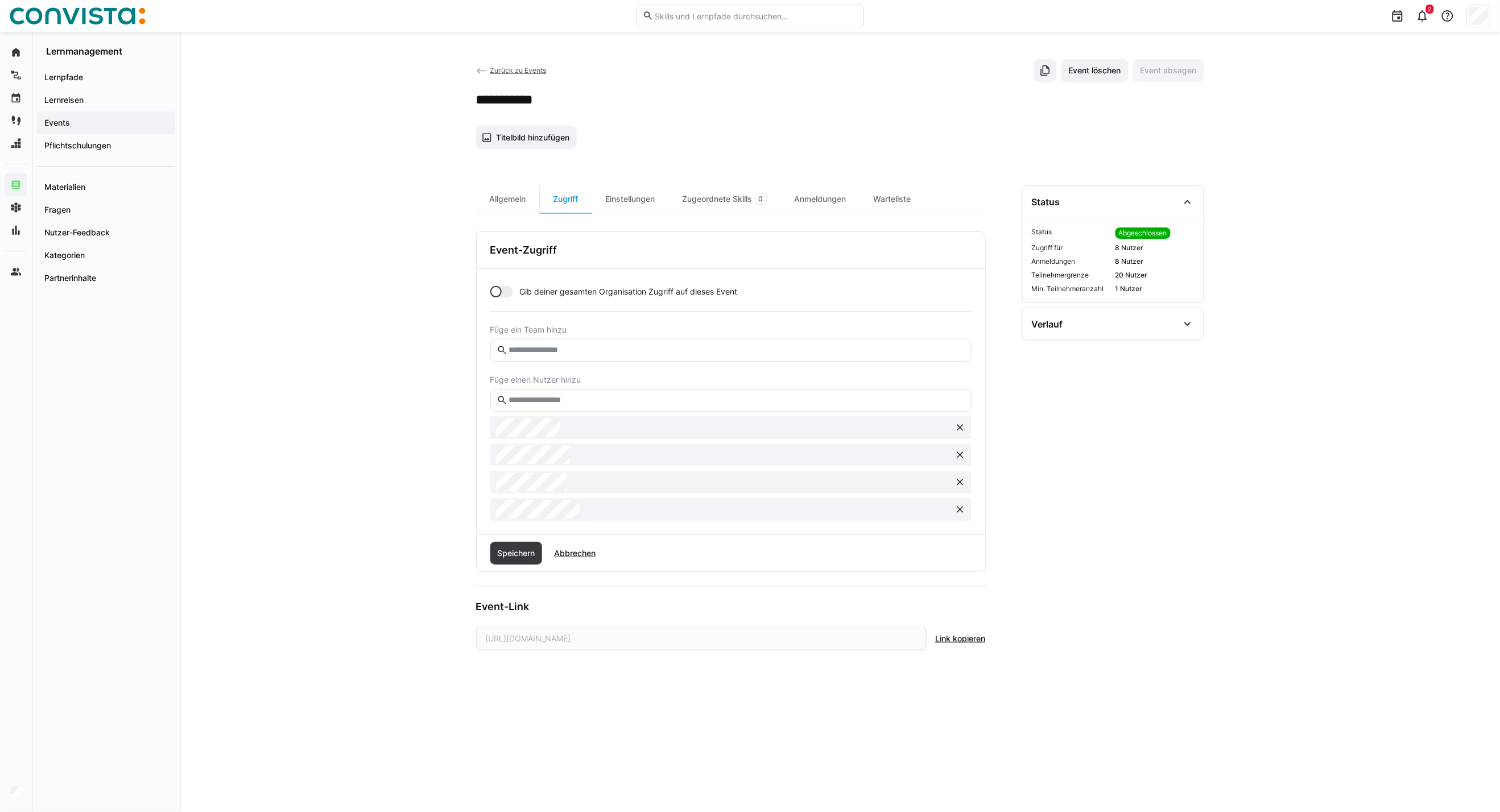
click at [960, 461] on button at bounding box center [960, 455] width 18 height 18
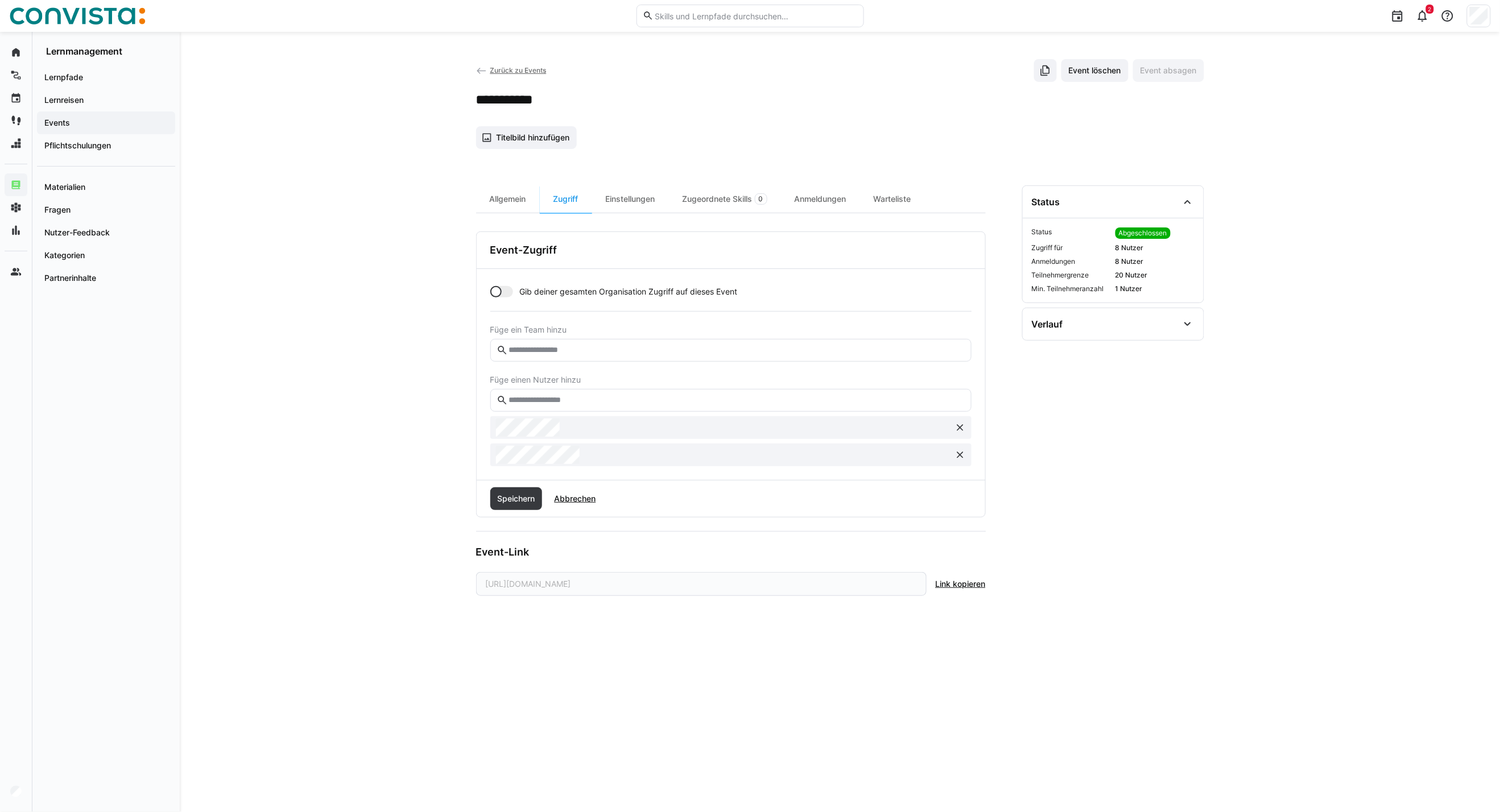
click at [960, 461] on button at bounding box center [960, 455] width 18 height 18
click at [646, 407] on eds-input at bounding box center [730, 400] width 481 height 23
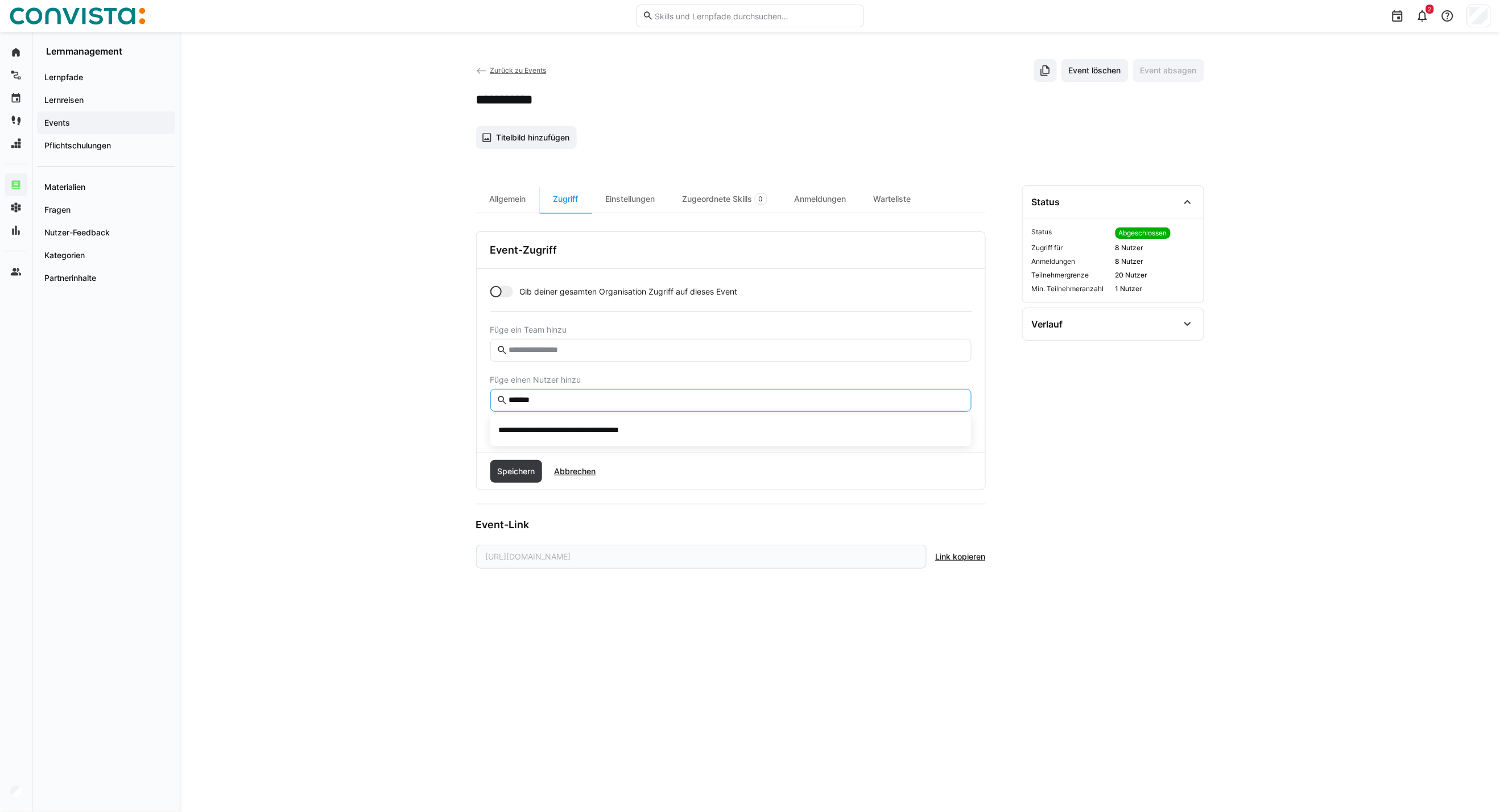
drag, startPoint x: 555, startPoint y: 400, endPoint x: 445, endPoint y: 398, distance: 110.0
click at [445, 398] on div "**********" at bounding box center [840, 422] width 1320 height 780
type input "****"
click at [1195, 475] on section "Status Status Abgeschlossen Zugriff für 8 Nutzer Anmeldungen 8 Nutzer Teilnehme…" at bounding box center [1113, 485] width 182 height 599
click at [657, 398] on input "text" at bounding box center [736, 400] width 457 height 10
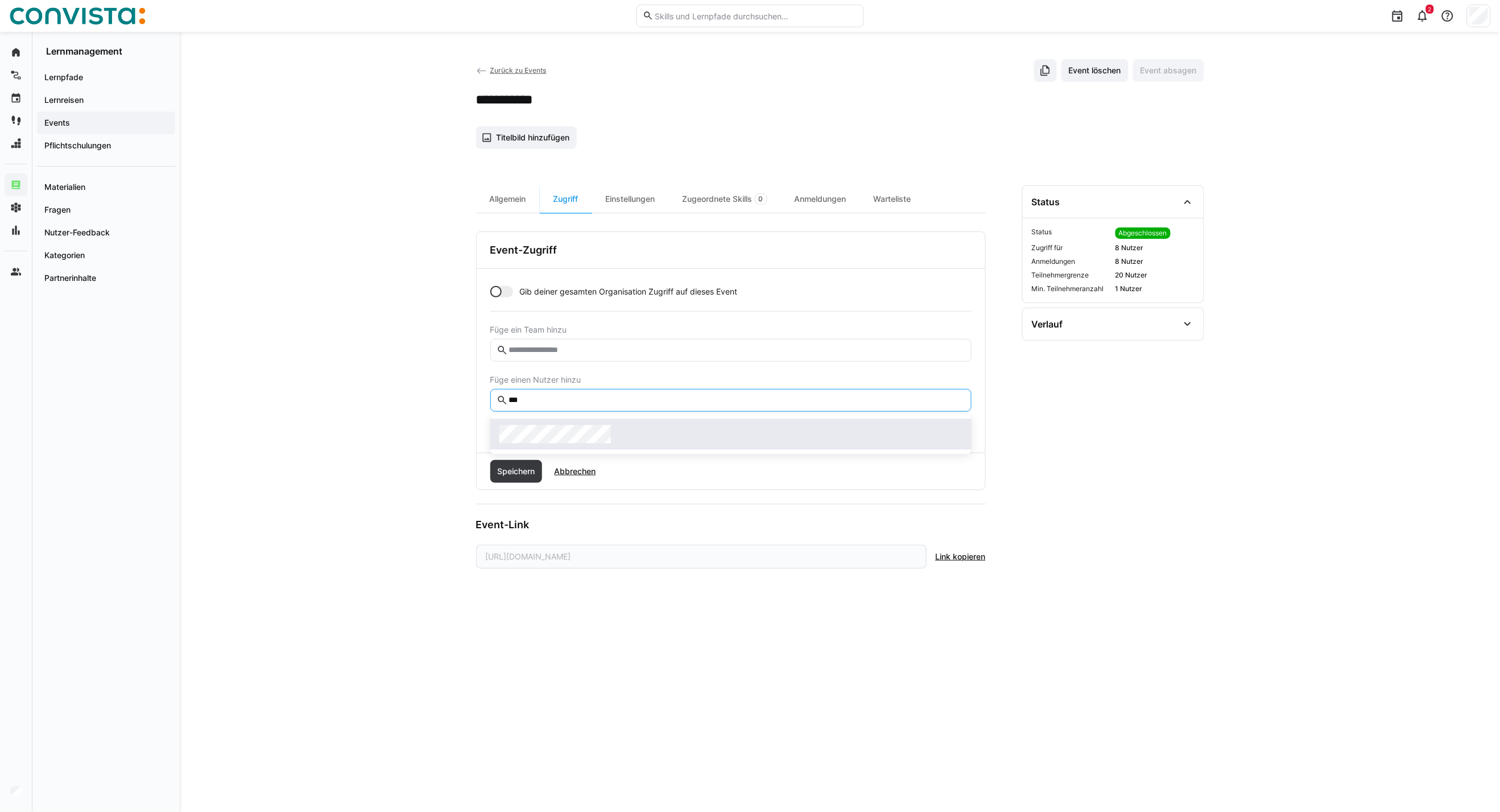
type input "***"
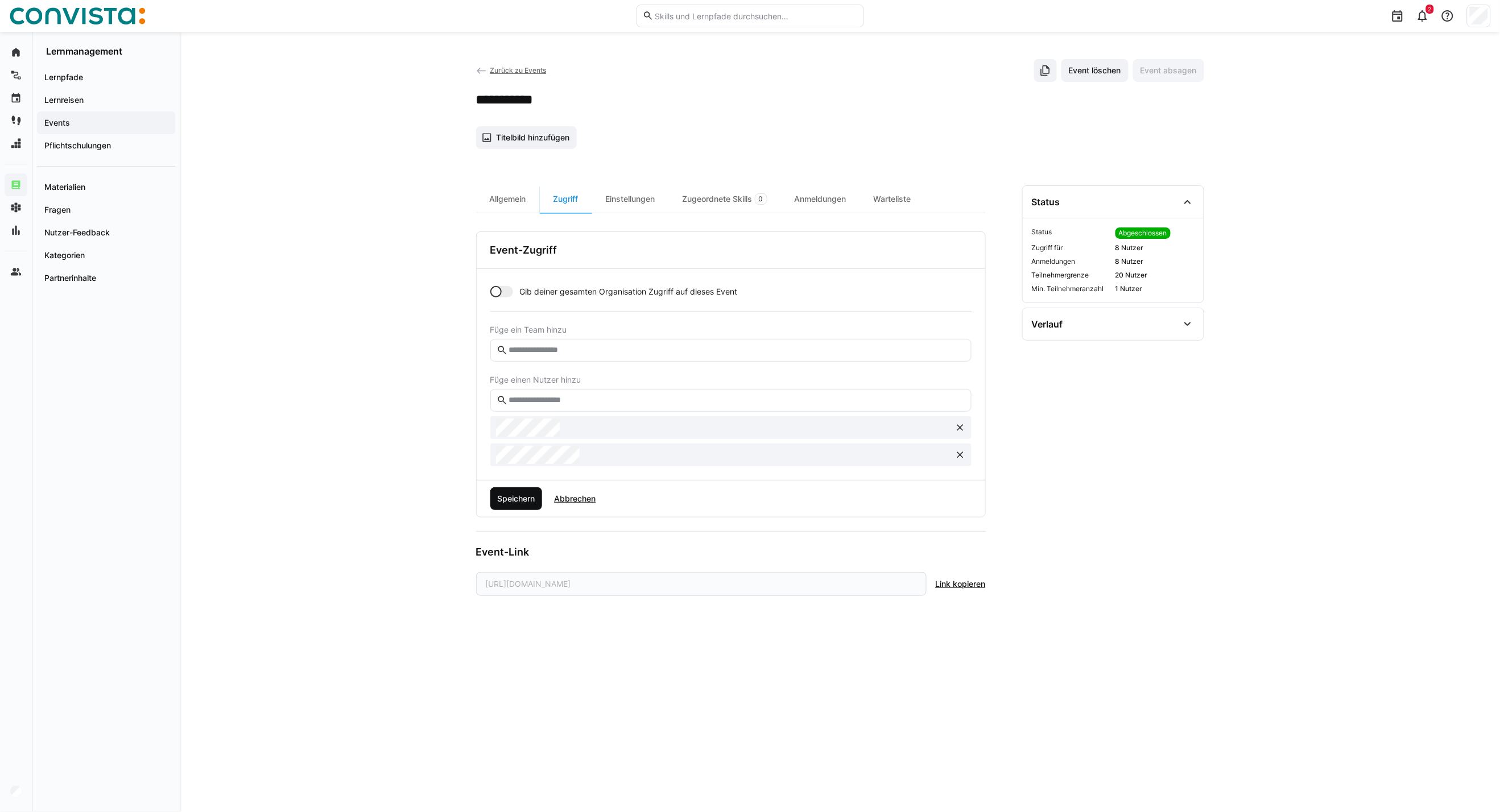
click at [505, 495] on span "Speichern" at bounding box center [516, 499] width 41 height 12
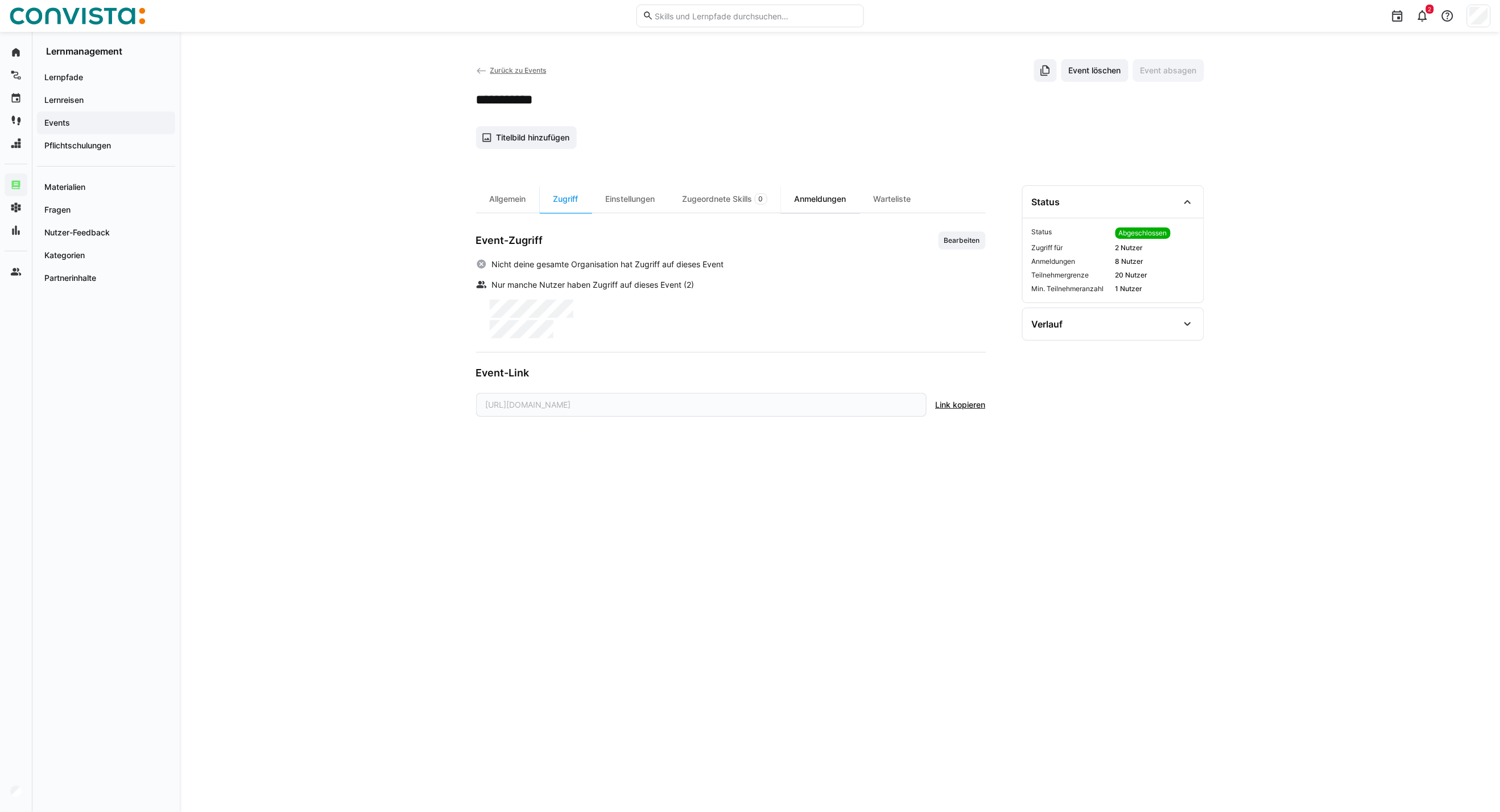
click at [832, 200] on div "Anmeldungen" at bounding box center [820, 199] width 79 height 27
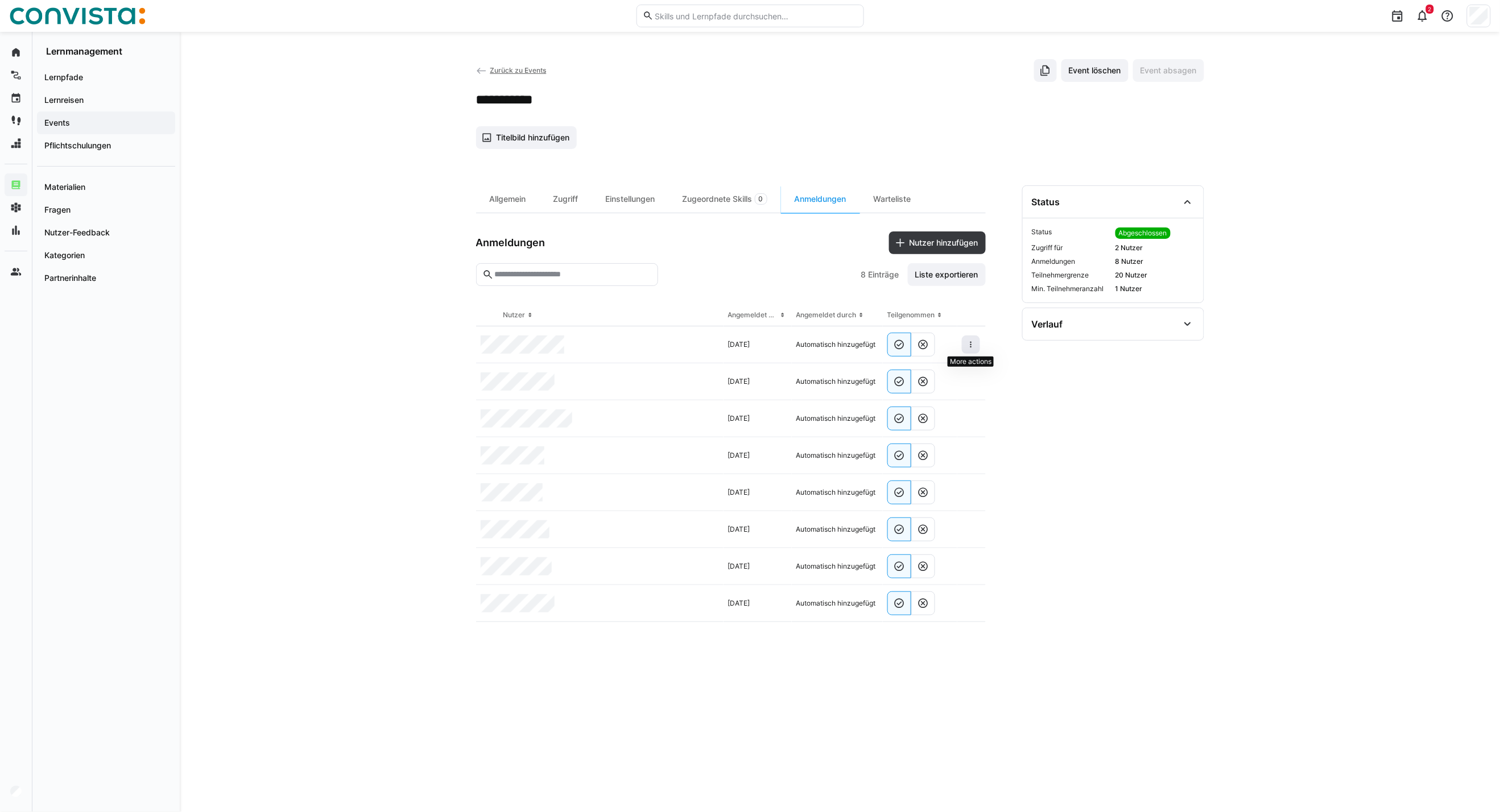
click at [967, 342] on eds-icon at bounding box center [971, 345] width 9 height 9
click at [957, 367] on div "Teilnehmer entfernen" at bounding box center [936, 370] width 69 height 9
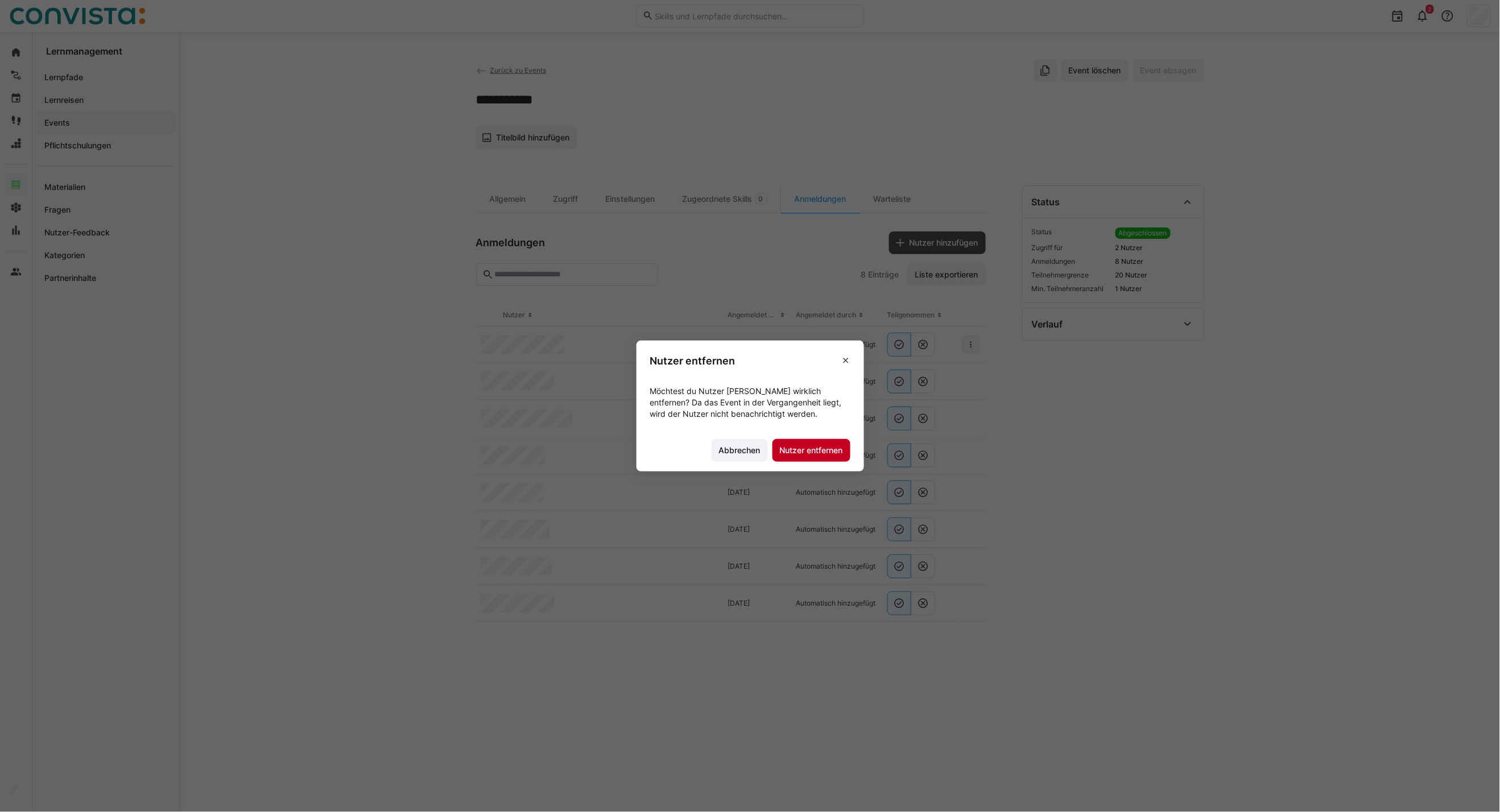
click at [831, 450] on span "Nutzer entfernen" at bounding box center [811, 450] width 66 height 12
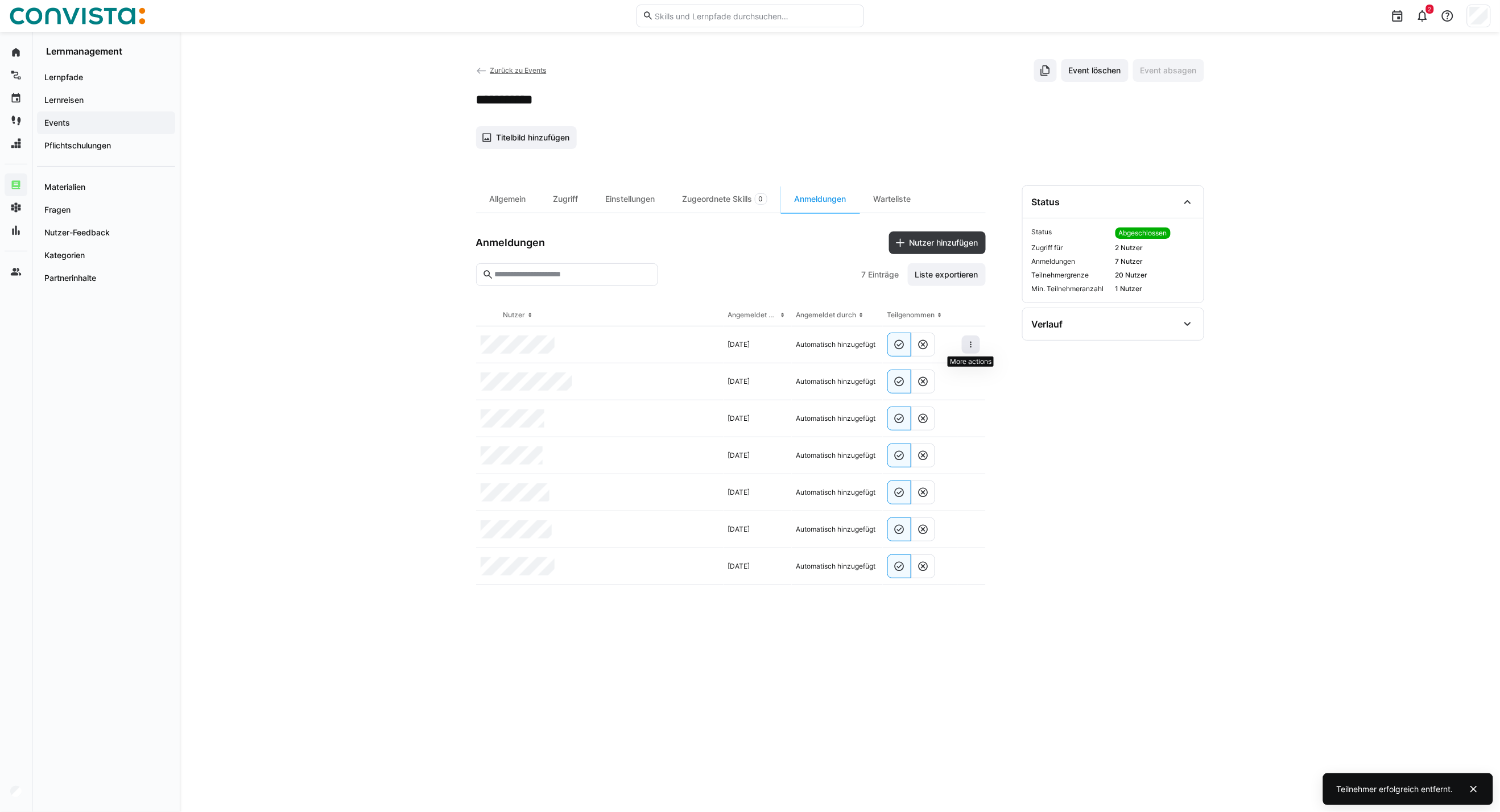
click at [972, 345] on eds-icon at bounding box center [971, 345] width 9 height 9
click at [972, 349] on eds-icon at bounding box center [971, 345] width 9 height 9
click at [949, 370] on div "Teilnehmer entfernen" at bounding box center [936, 370] width 69 height 9
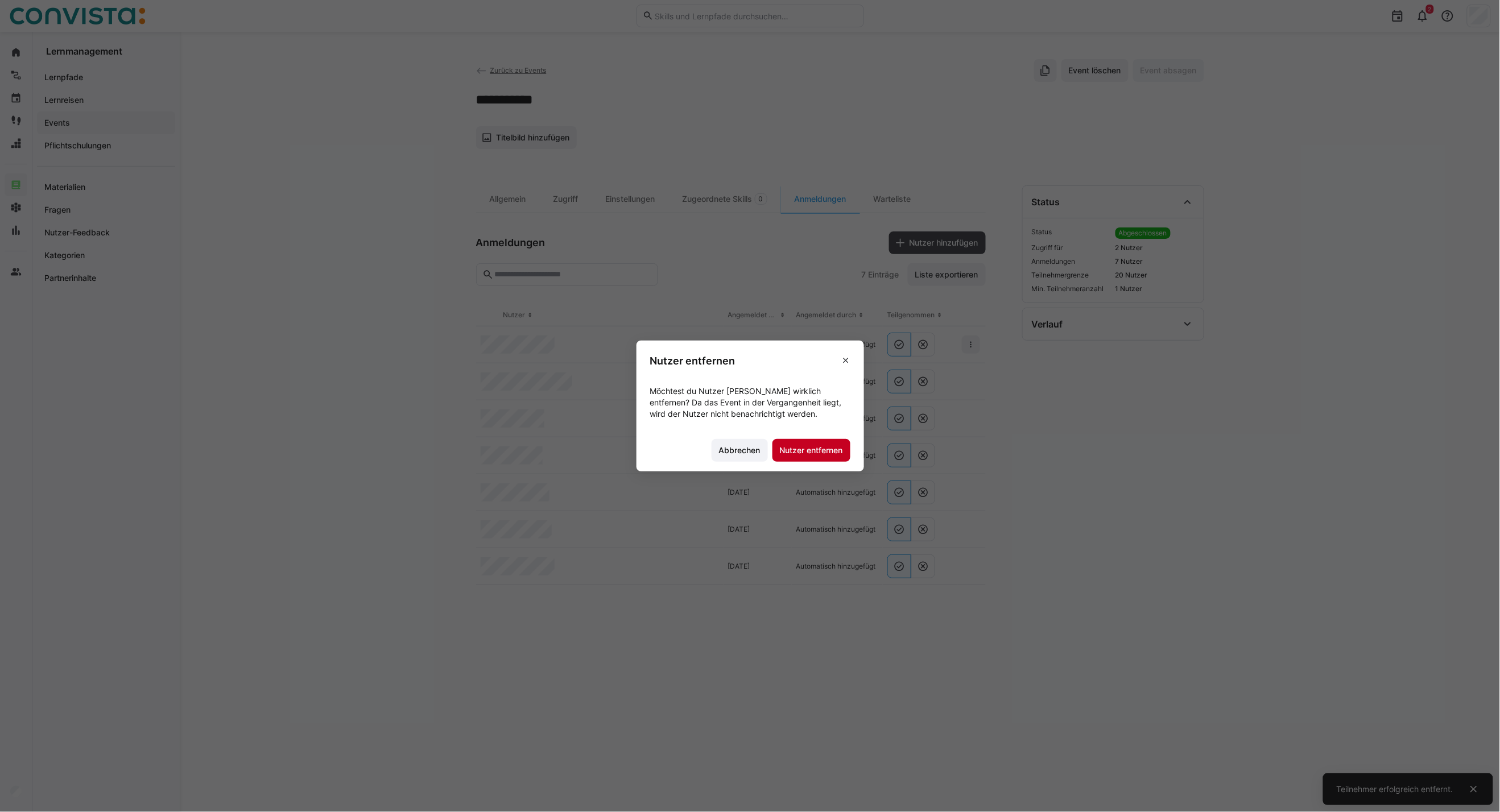
click at [822, 451] on span "Nutzer entfernen" at bounding box center [811, 450] width 66 height 12
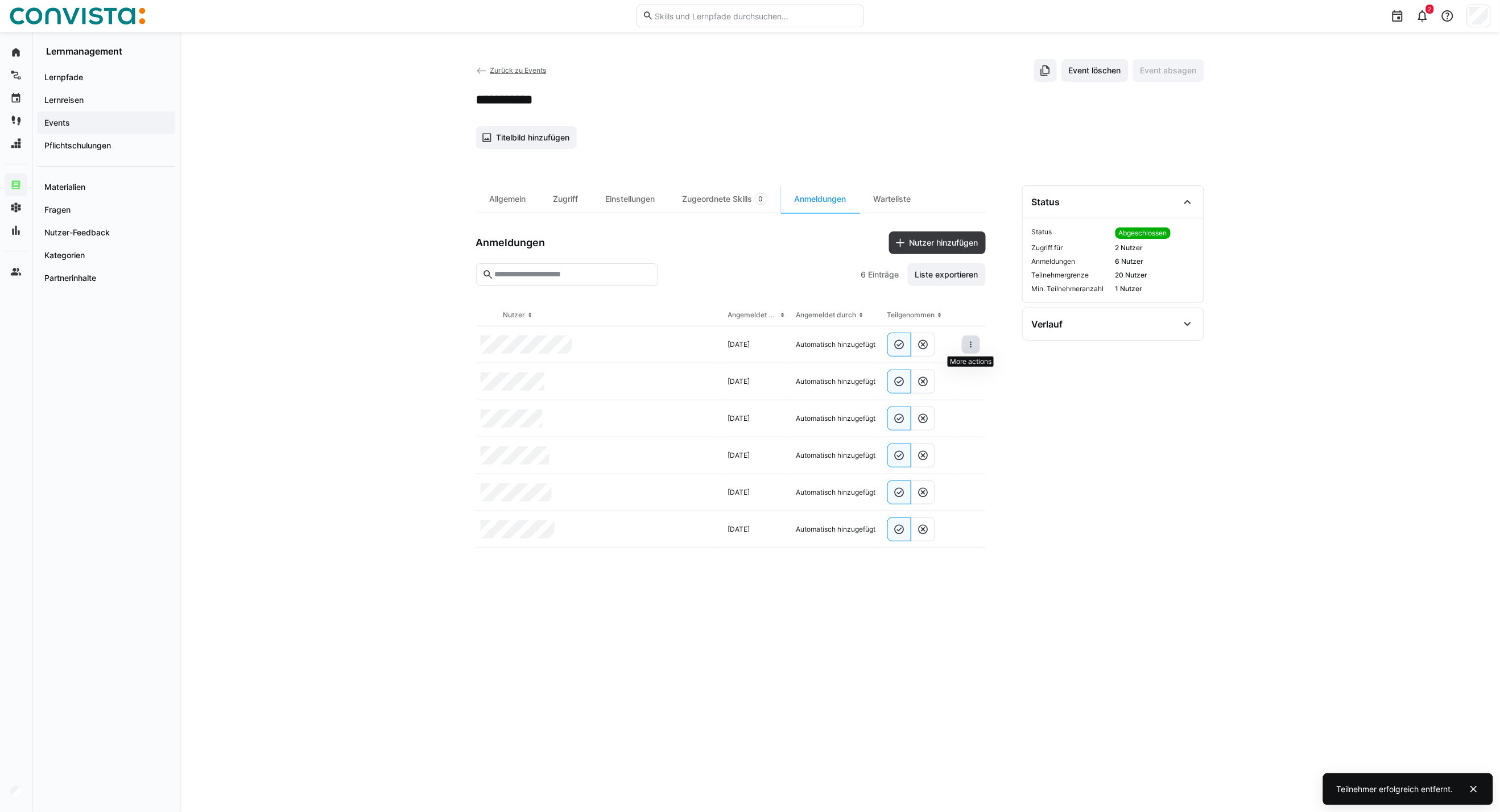
click at [966, 343] on eds-icon at bounding box center [971, 345] width 9 height 9
click at [918, 375] on div "Teilnehmer entfernen" at bounding box center [936, 370] width 69 height 9
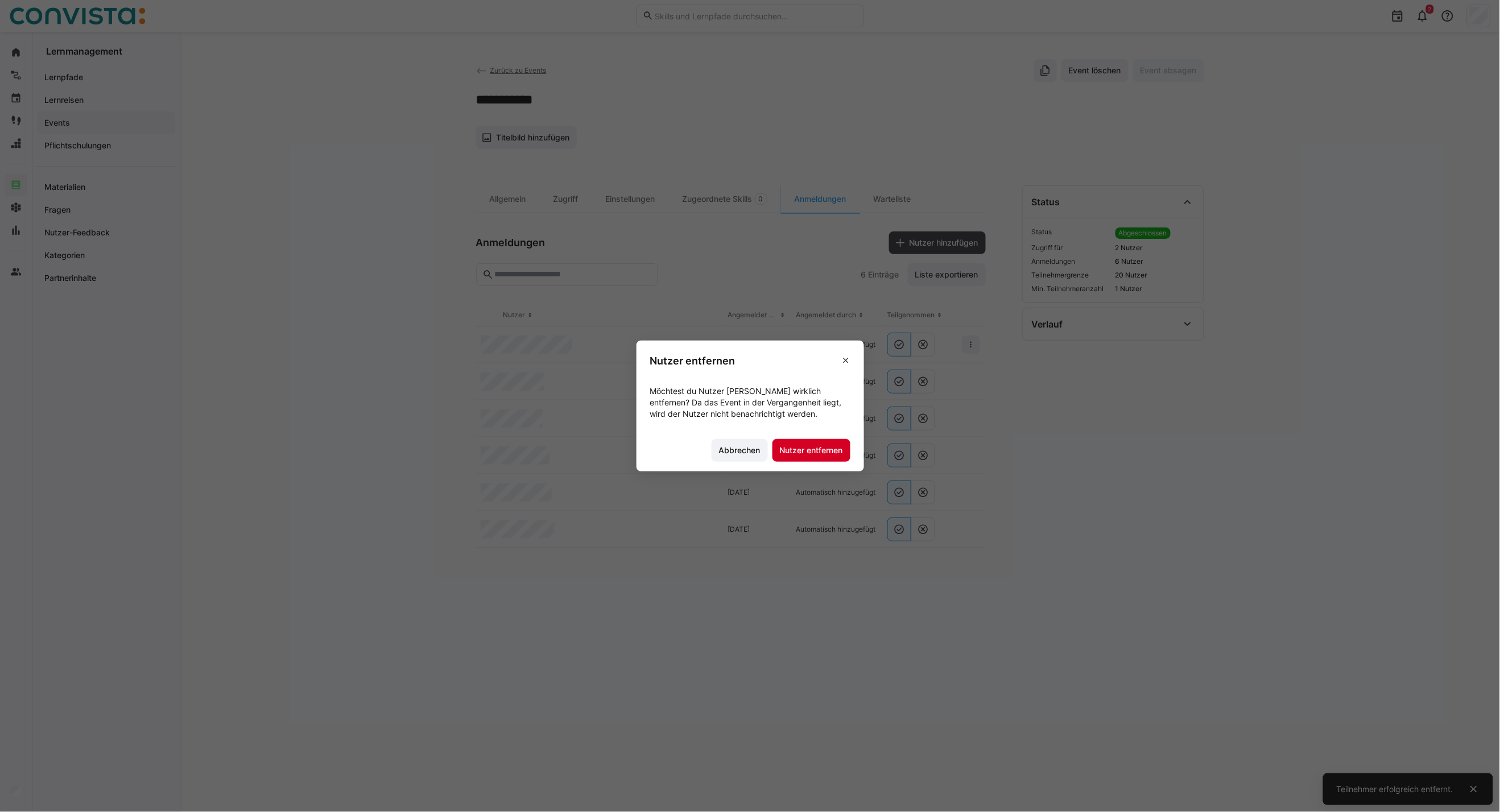
click at [832, 456] on span "Nutzer entfernen" at bounding box center [811, 450] width 66 height 12
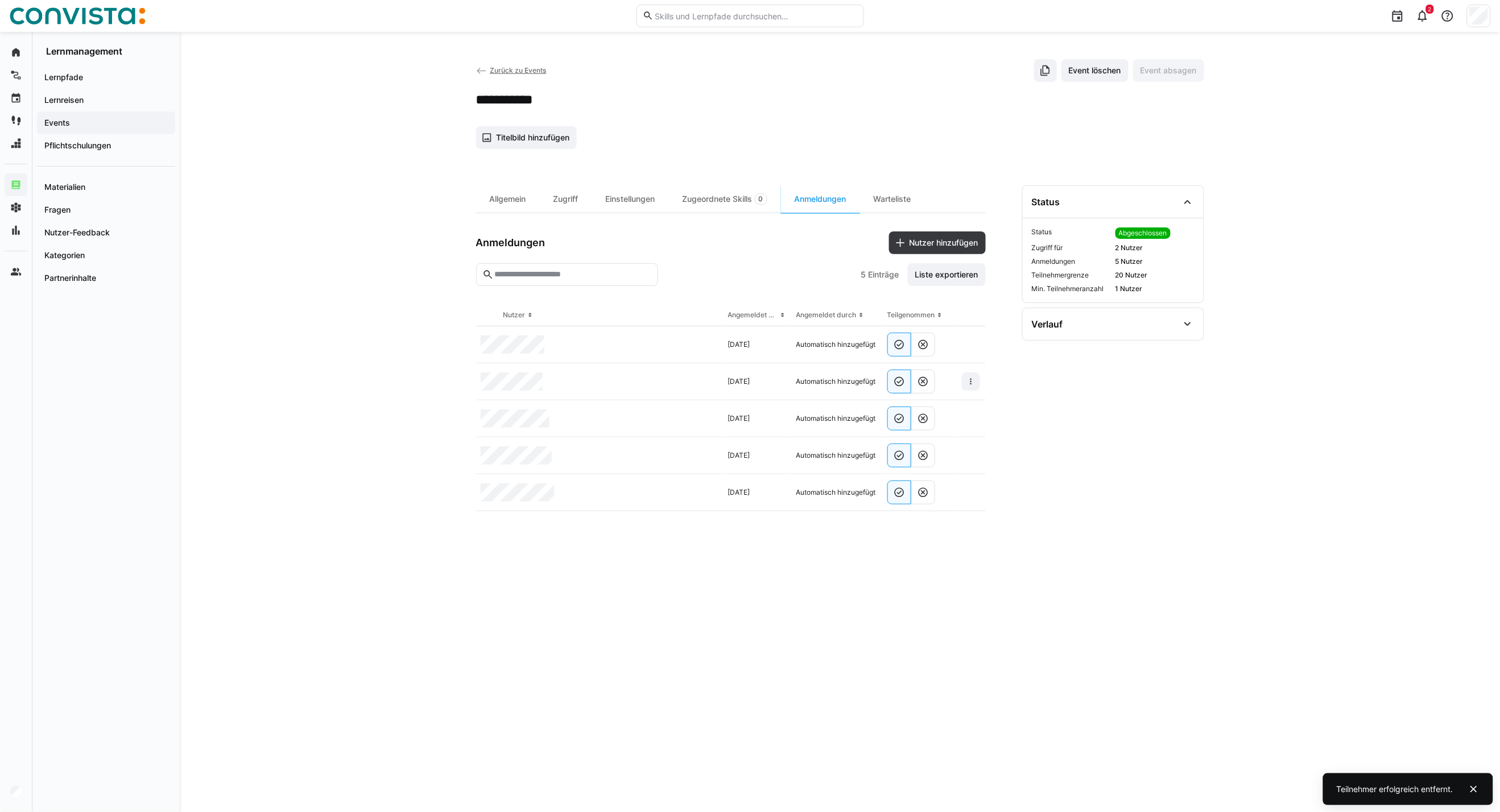
click at [973, 394] on div at bounding box center [971, 382] width 28 height 37
click at [971, 385] on eds-icon at bounding box center [971, 381] width 9 height 9
click at [933, 413] on span "Teilnehmer entfernen" at bounding box center [936, 407] width 88 height 21
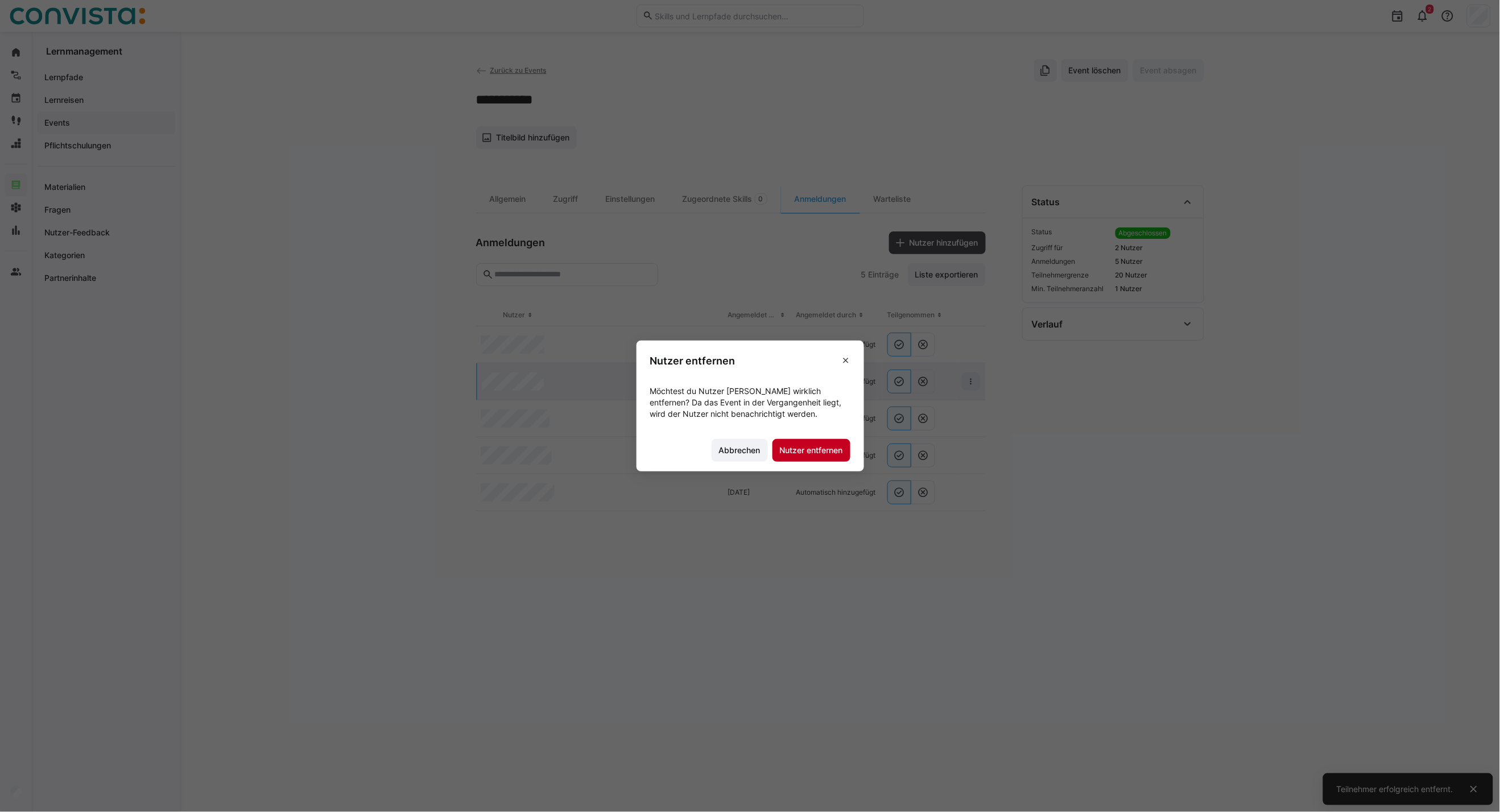
click at [818, 455] on span "Nutzer entfernen" at bounding box center [811, 450] width 66 height 12
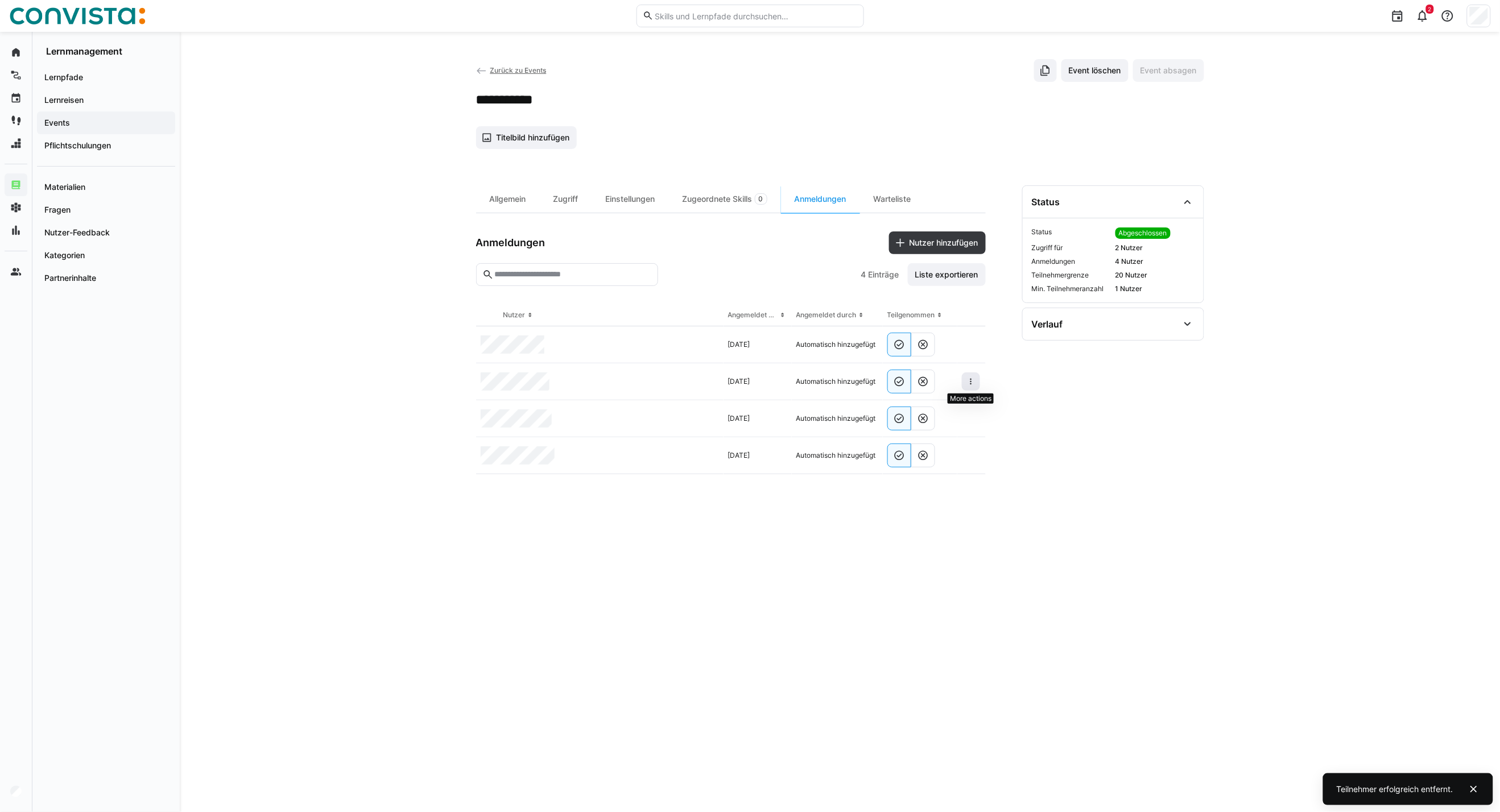
click at [970, 388] on span at bounding box center [971, 382] width 18 height 18
click at [967, 380] on eds-icon at bounding box center [971, 381] width 9 height 9
click at [926, 406] on div "Teilnehmer entfernen" at bounding box center [936, 408] width 69 height 9
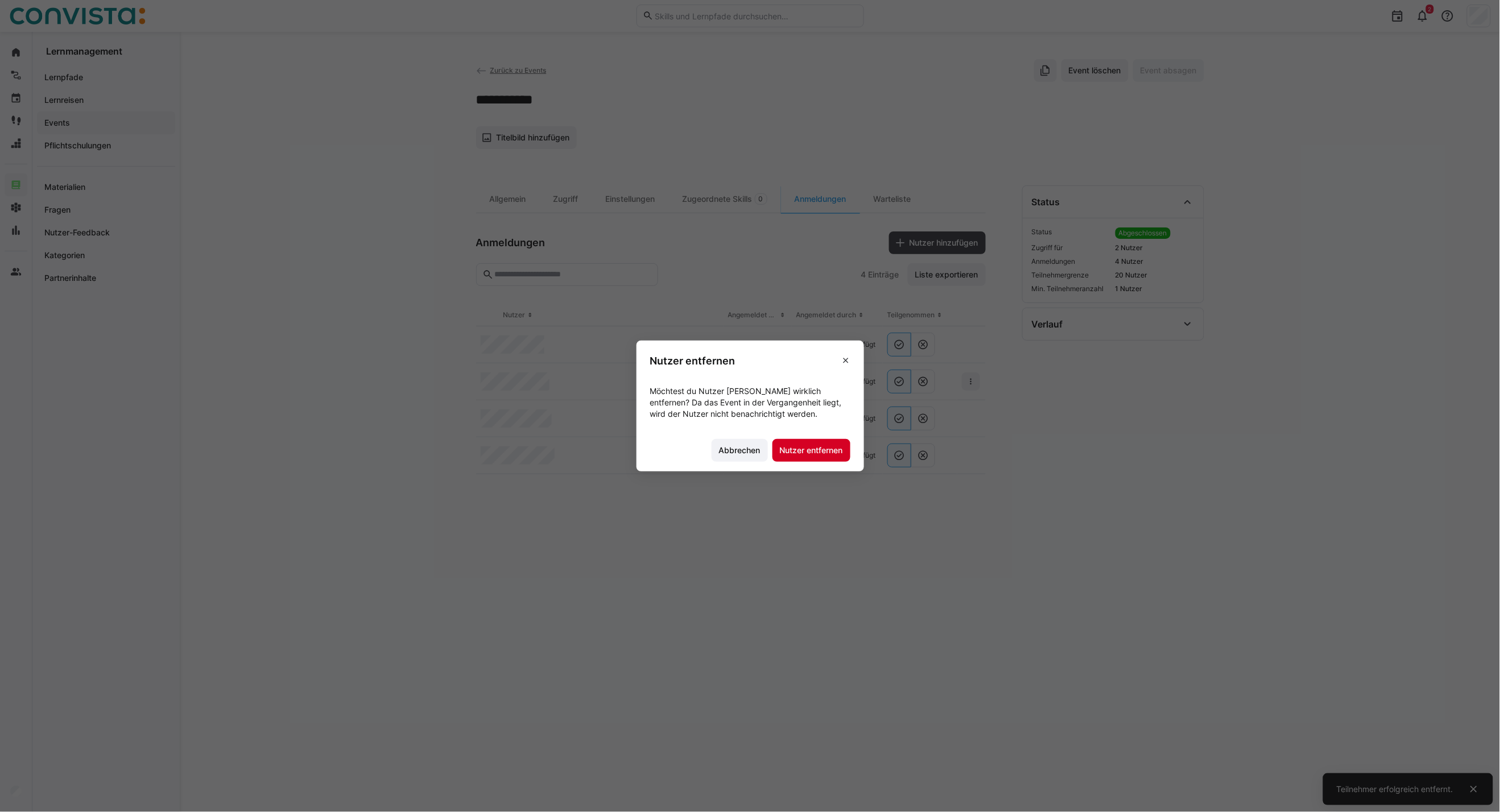
click at [797, 448] on span "Nutzer entfernen" at bounding box center [811, 450] width 66 height 12
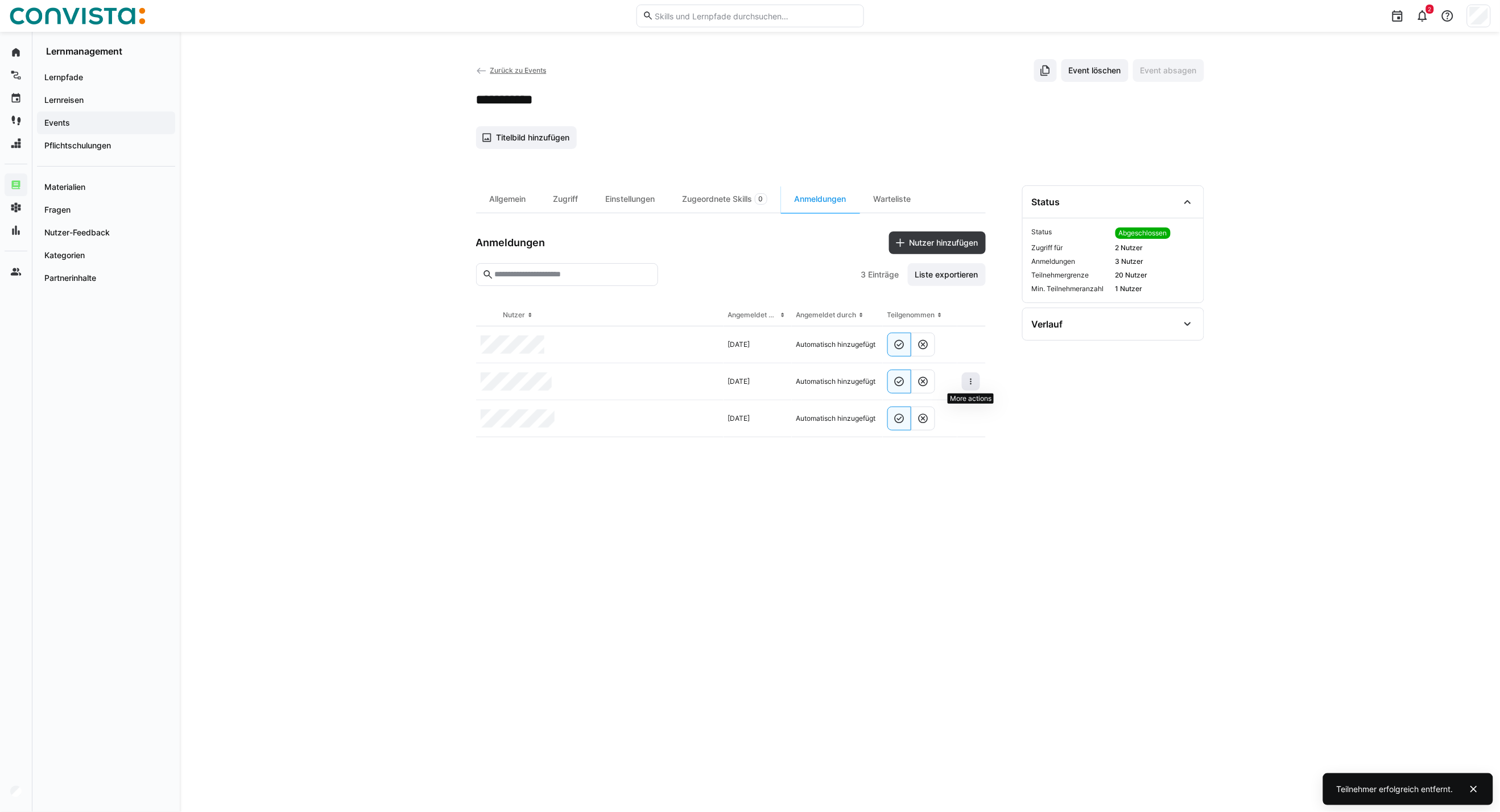
click at [969, 381] on eds-icon at bounding box center [971, 381] width 9 height 9
click at [914, 402] on span "Teilnehmer entfernen" at bounding box center [936, 407] width 88 height 21
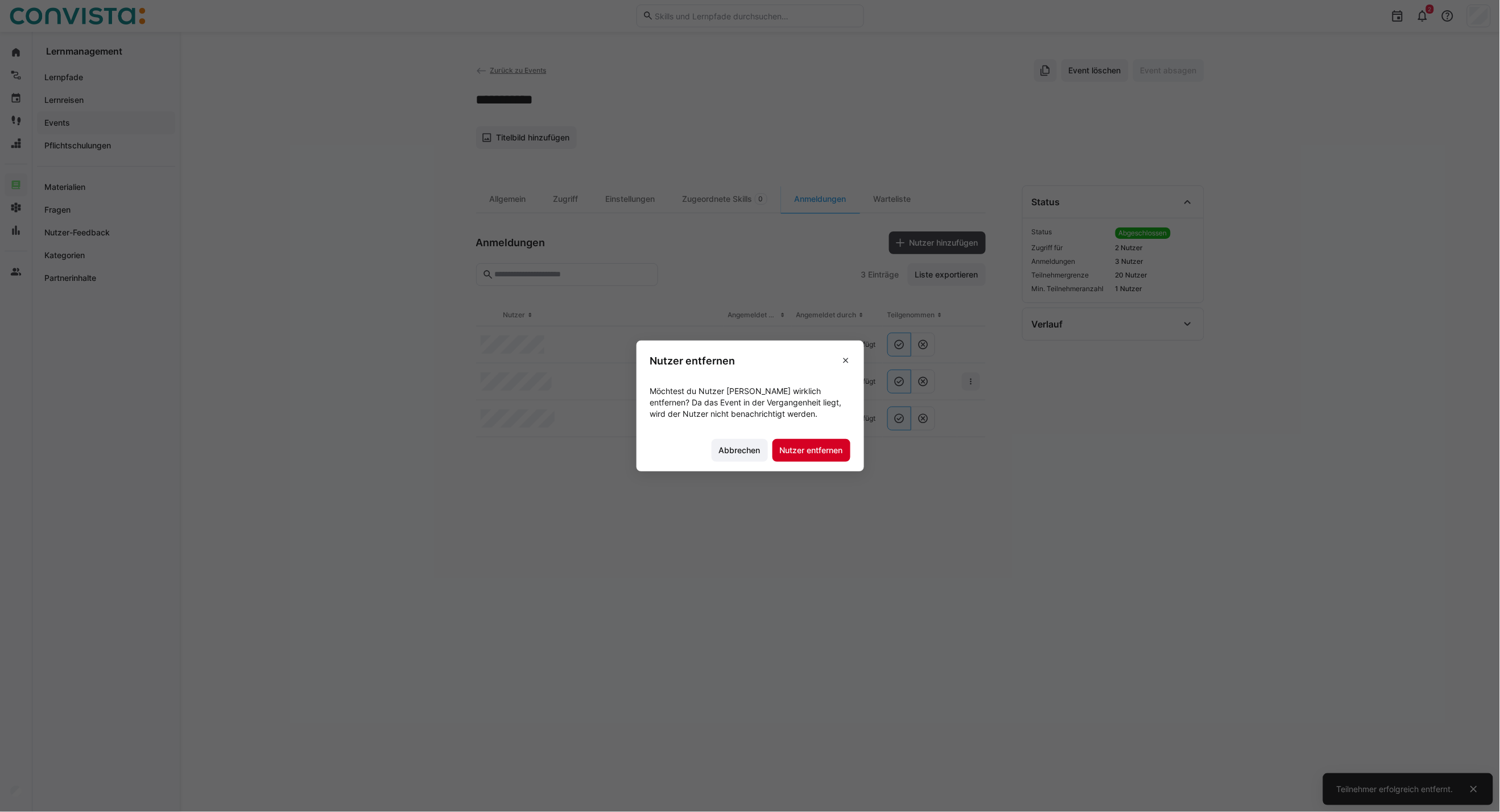
click at [811, 442] on span "Nutzer entfernen" at bounding box center [811, 450] width 78 height 23
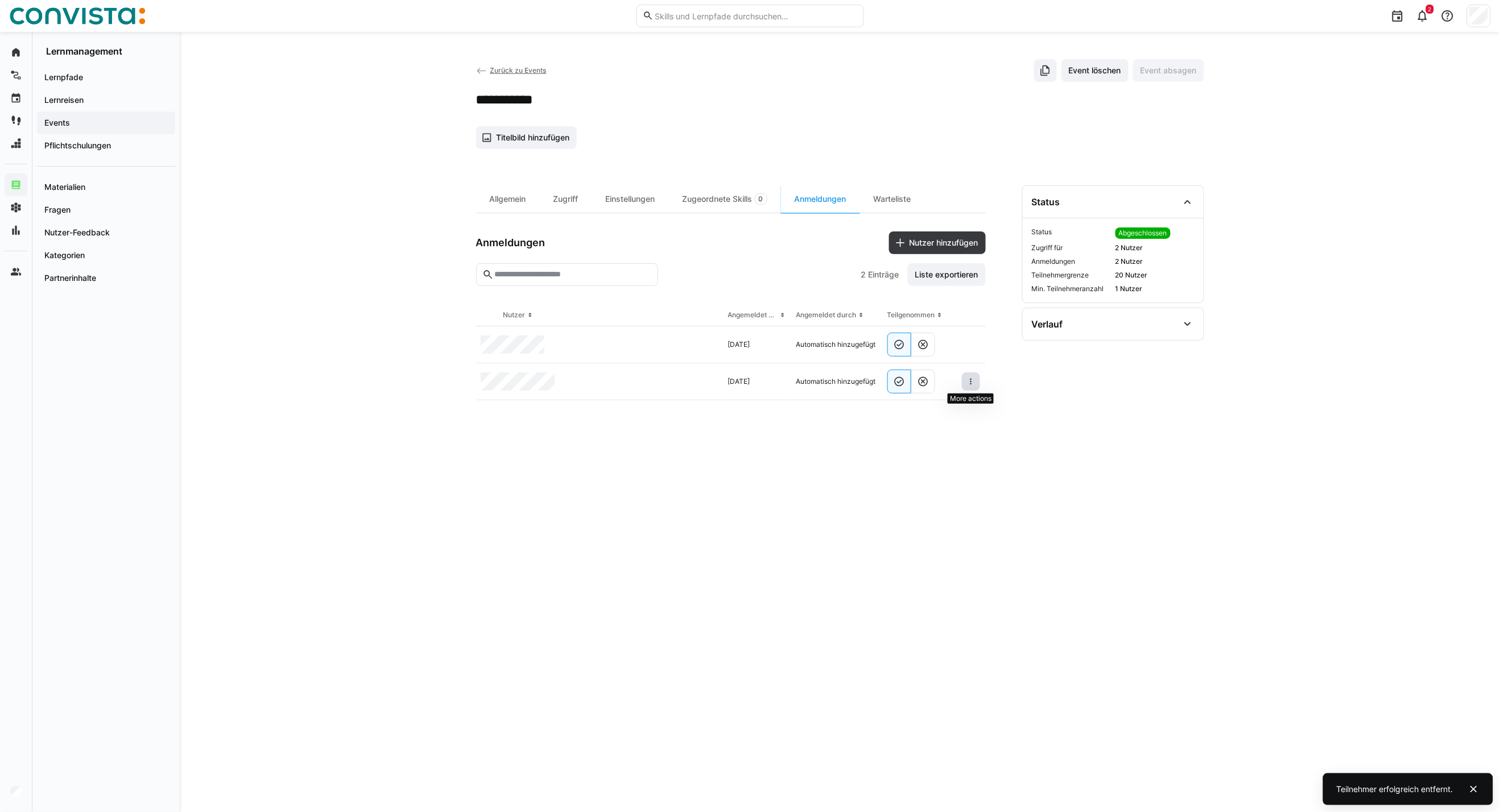
click at [970, 381] on eds-icon at bounding box center [971, 381] width 9 height 9
click at [920, 404] on div "Teilnehmer entfernen" at bounding box center [936, 408] width 69 height 9
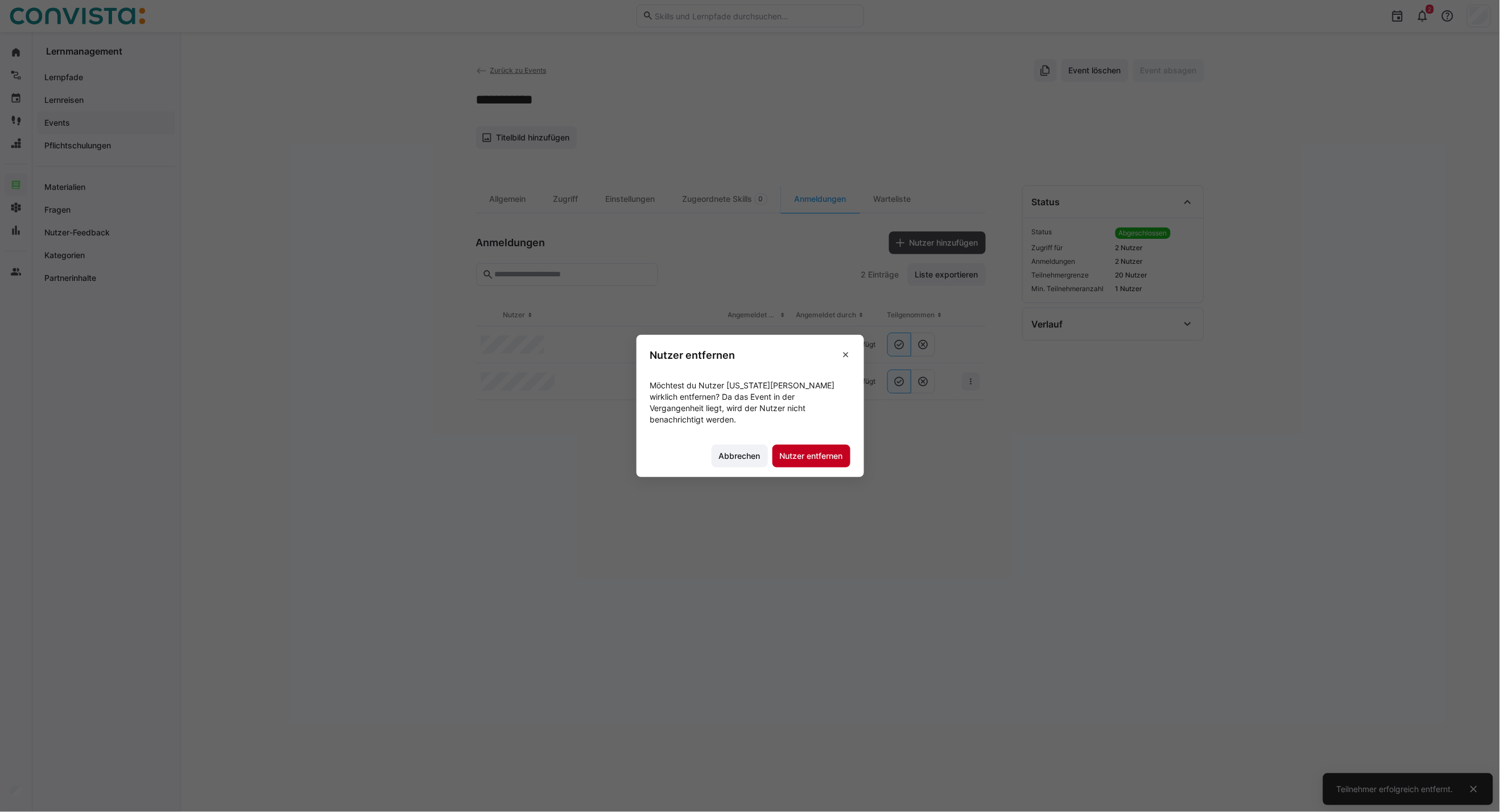
click at [814, 445] on span "Nutzer entfernen" at bounding box center [811, 456] width 78 height 23
click at [920, 241] on span "Nutzer hinzufügen" at bounding box center [944, 243] width 72 height 12
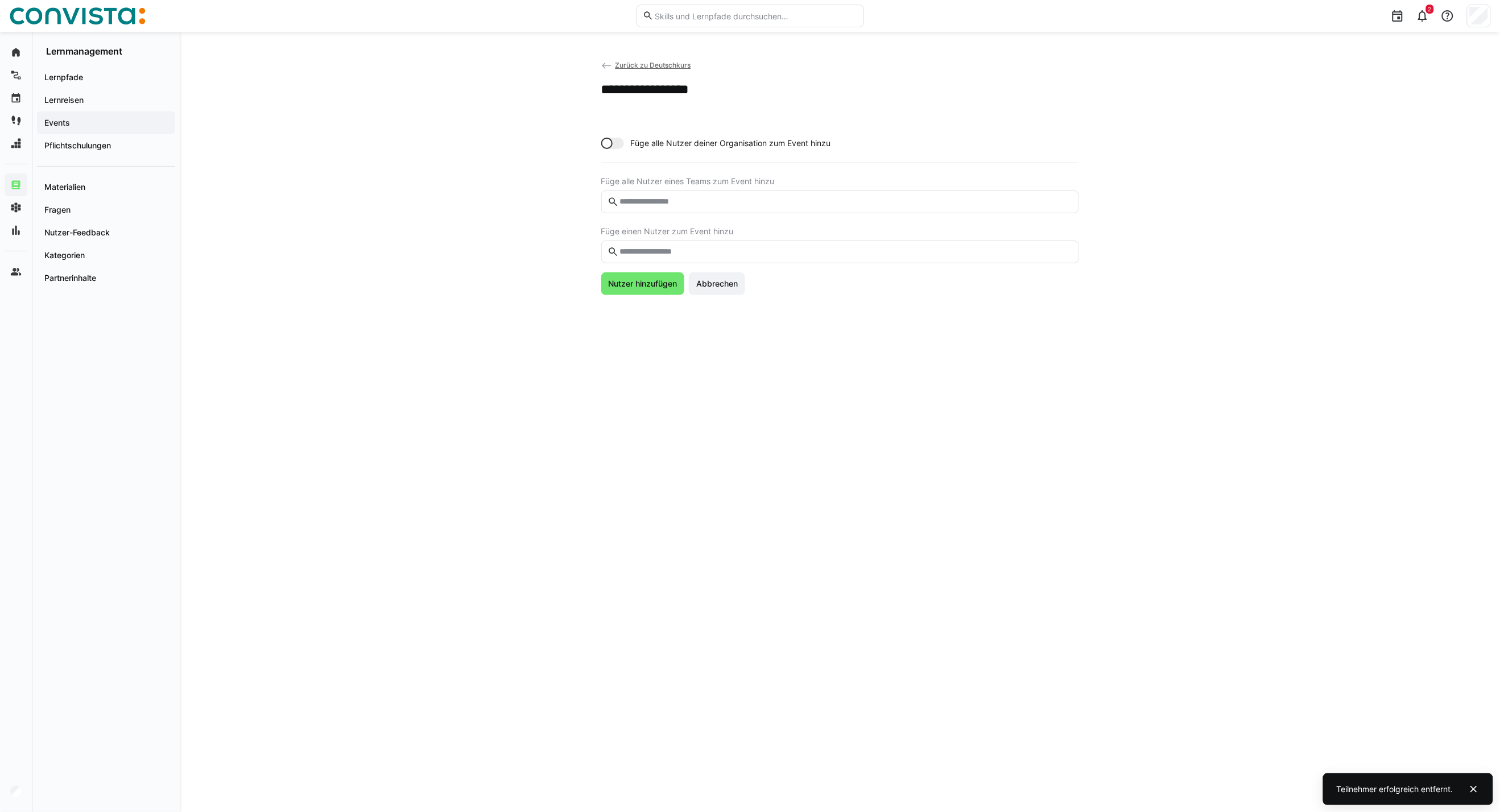
click at [681, 253] on input "text" at bounding box center [845, 252] width 454 height 10
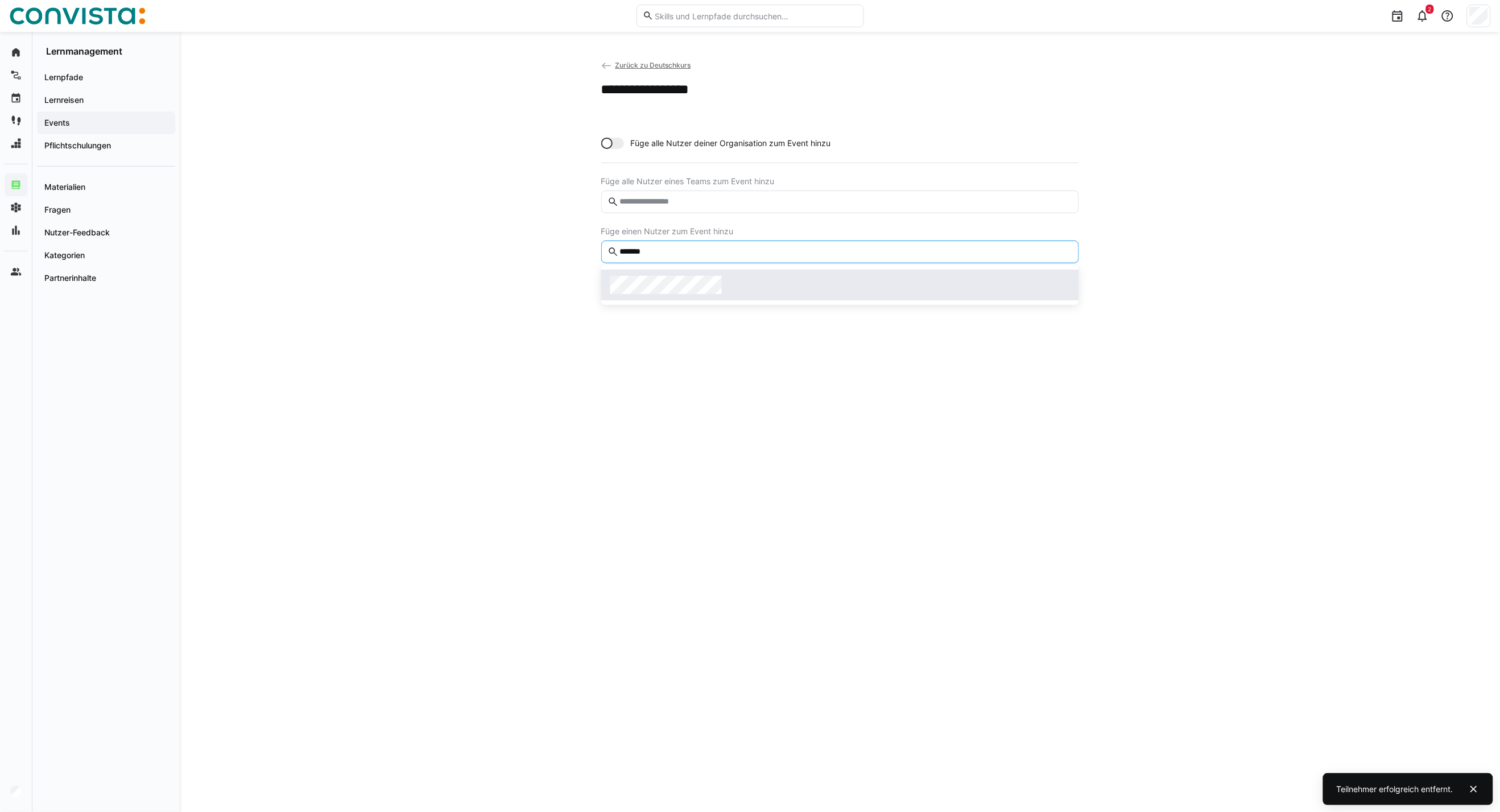
type input "*******"
click at [624, 314] on span "Nutzer hinzufügen" at bounding box center [643, 311] width 72 height 12
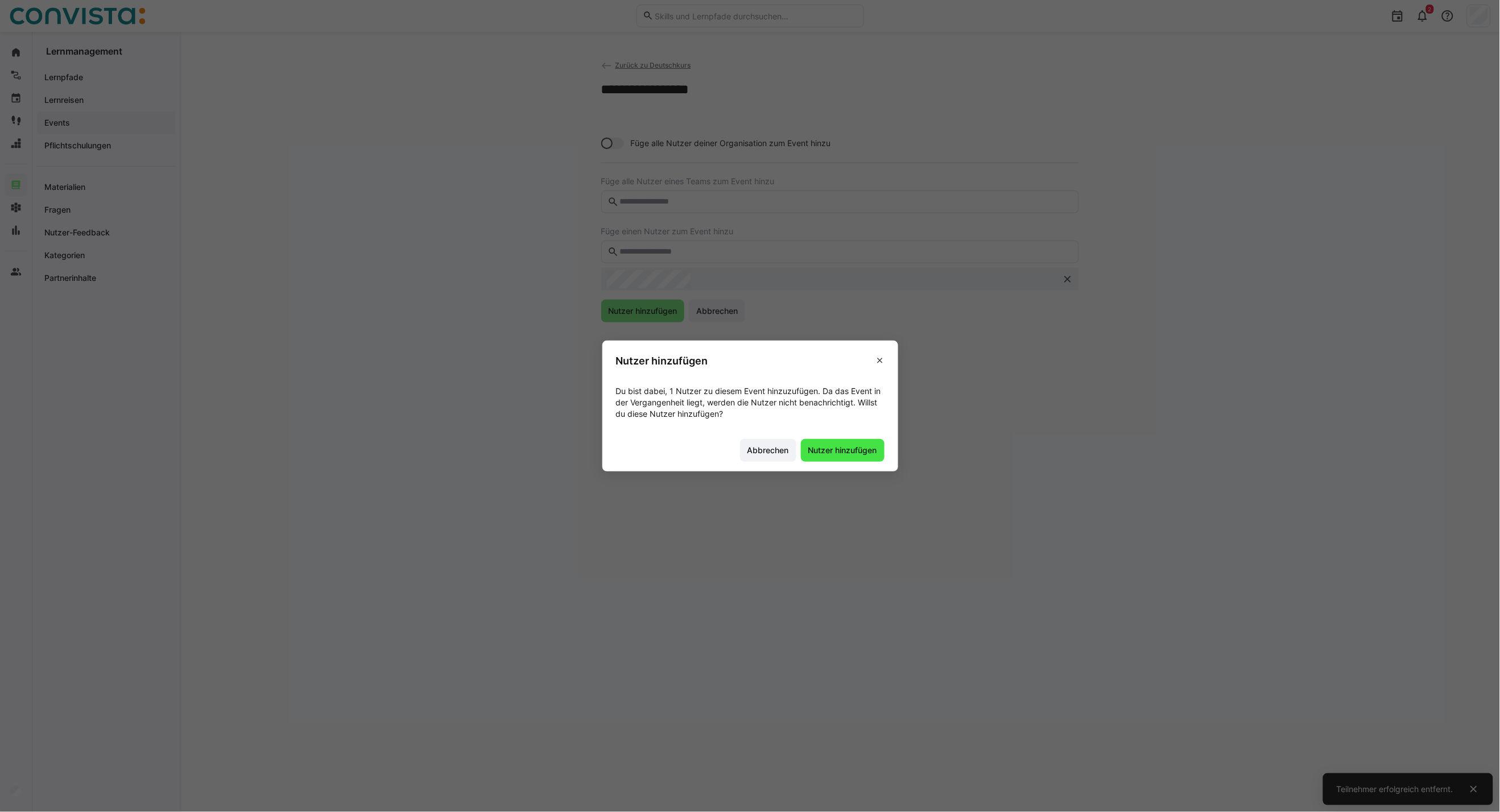
click at [879, 453] on span "Nutzer hinzufügen" at bounding box center [843, 450] width 72 height 12
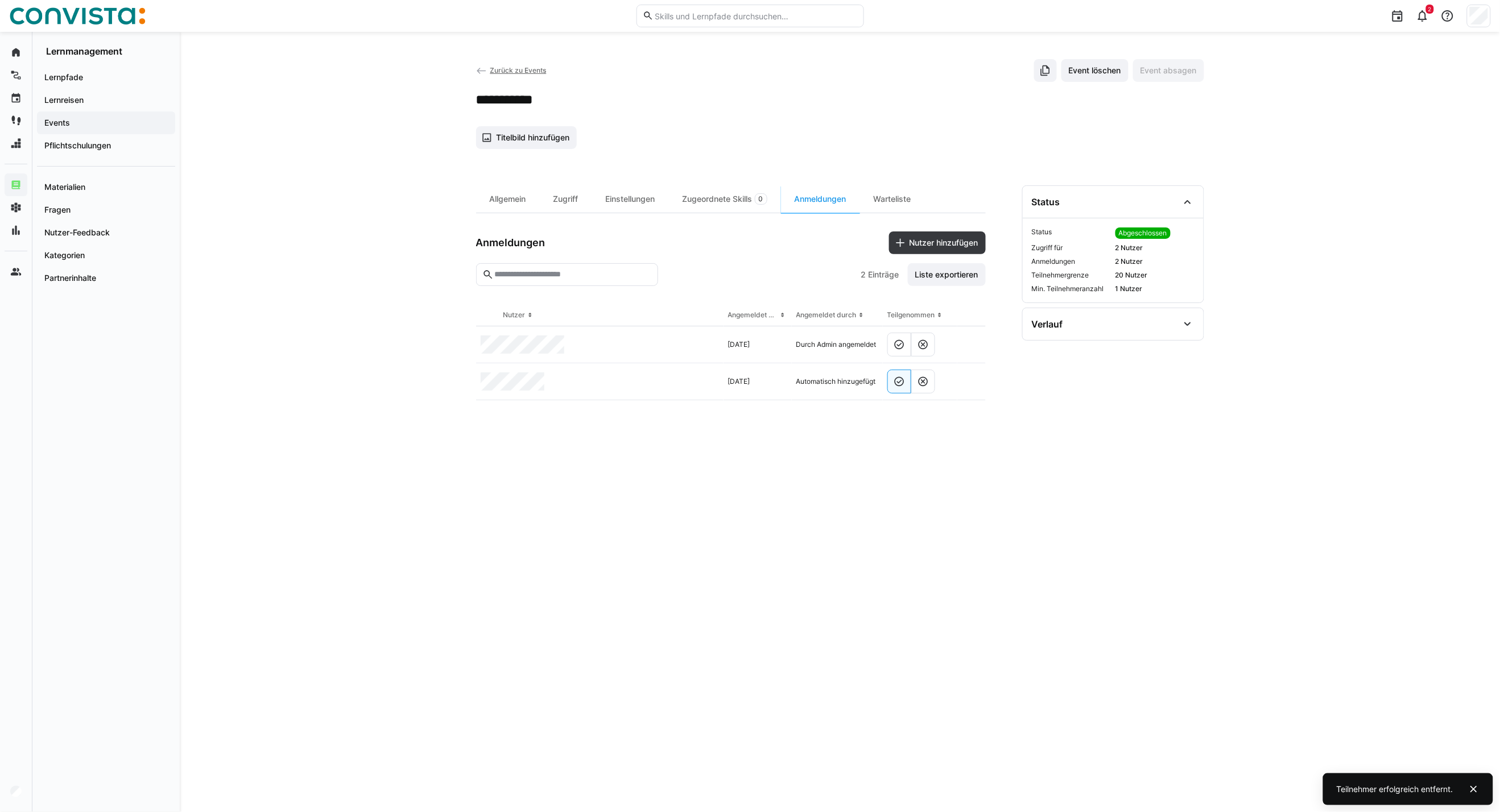
click at [517, 71] on span "Zurück zu Events" at bounding box center [518, 70] width 57 height 9
click at [905, 343] on eds-icon at bounding box center [899, 345] width 12 height 12
click at [518, 71] on span "Zurück zu Events" at bounding box center [518, 70] width 57 height 9
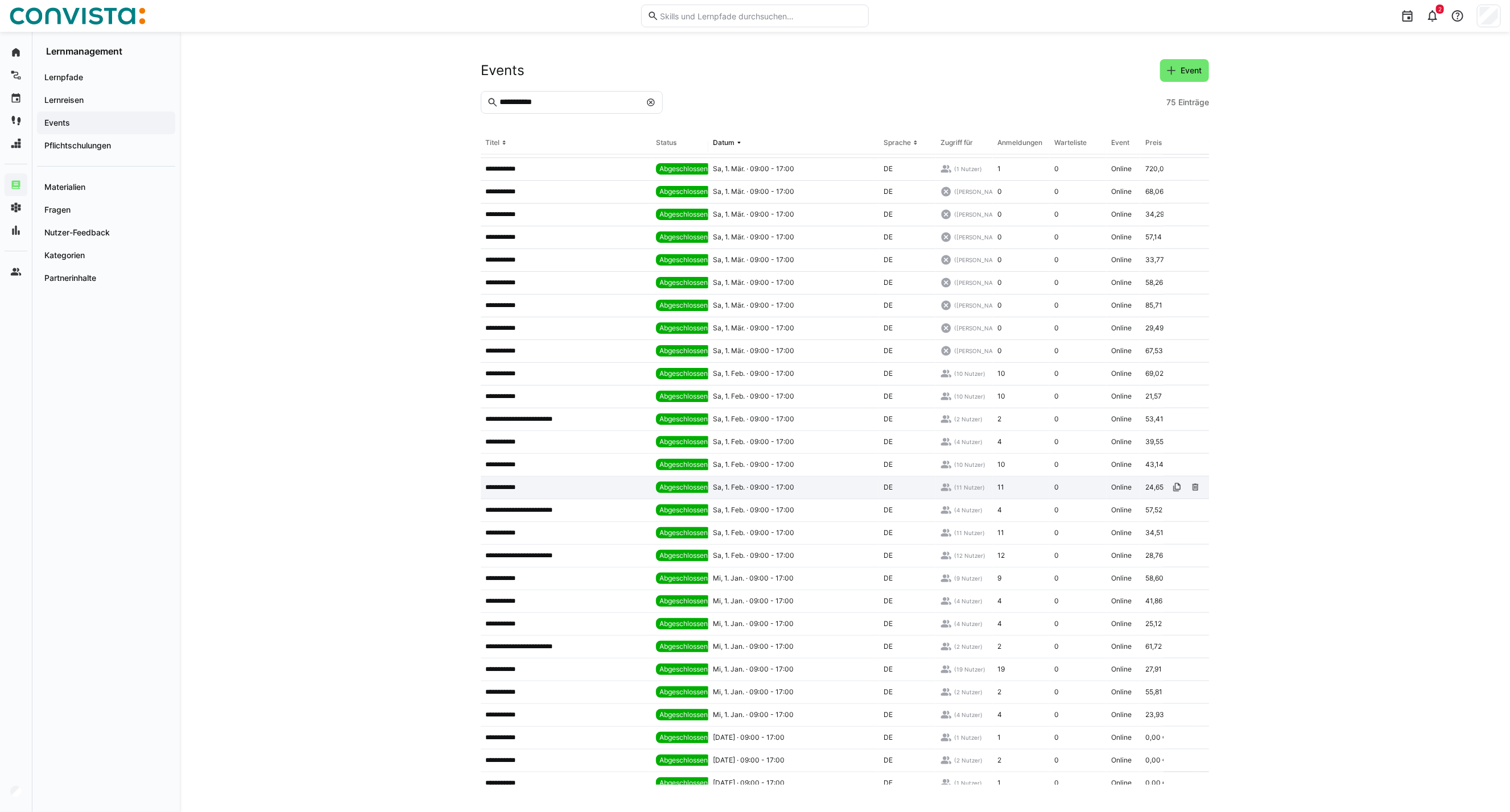
scroll to position [1081, 0]
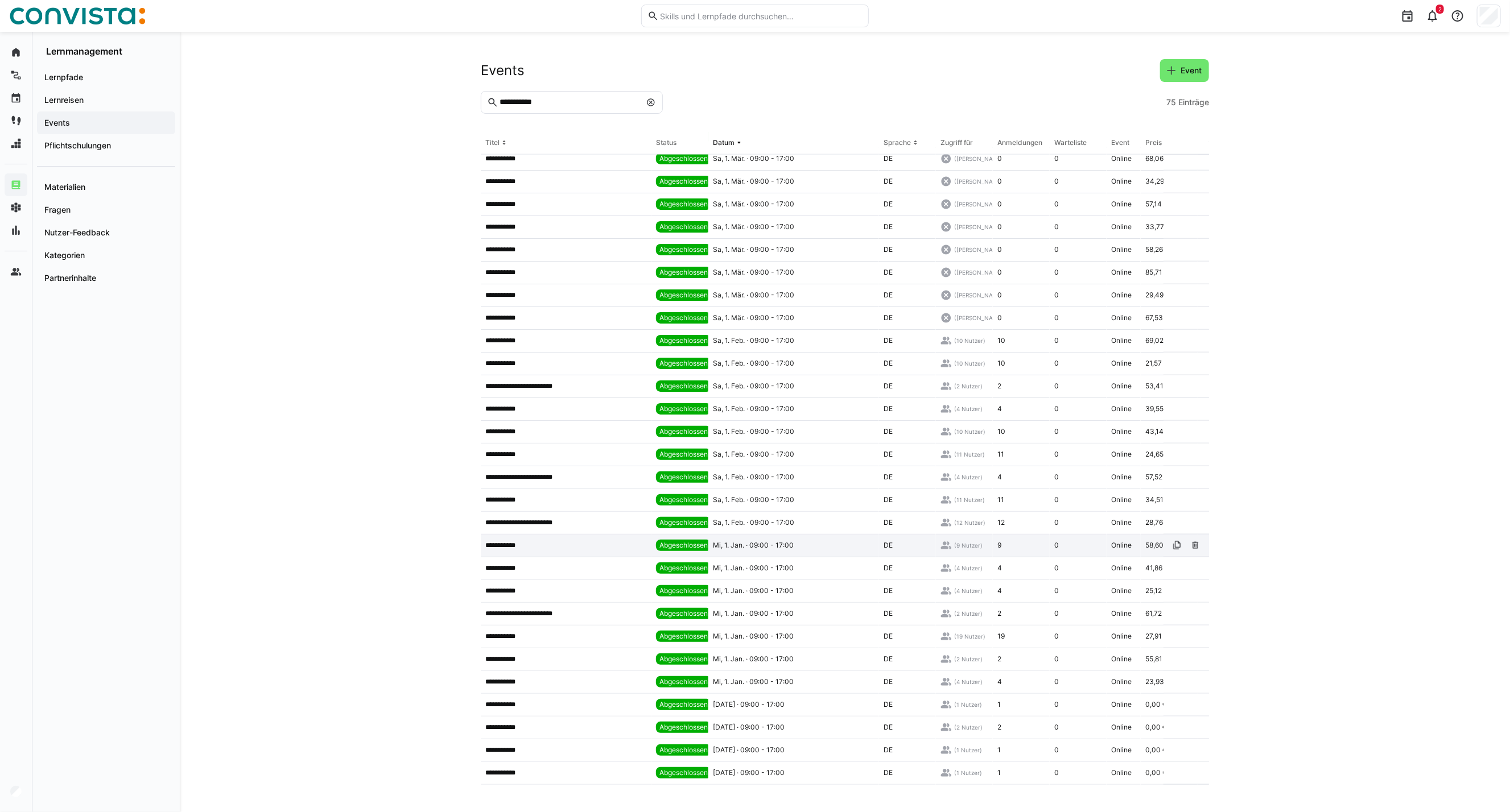
click at [563, 541] on app-table-first-column "**********" at bounding box center [566, 545] width 162 height 9
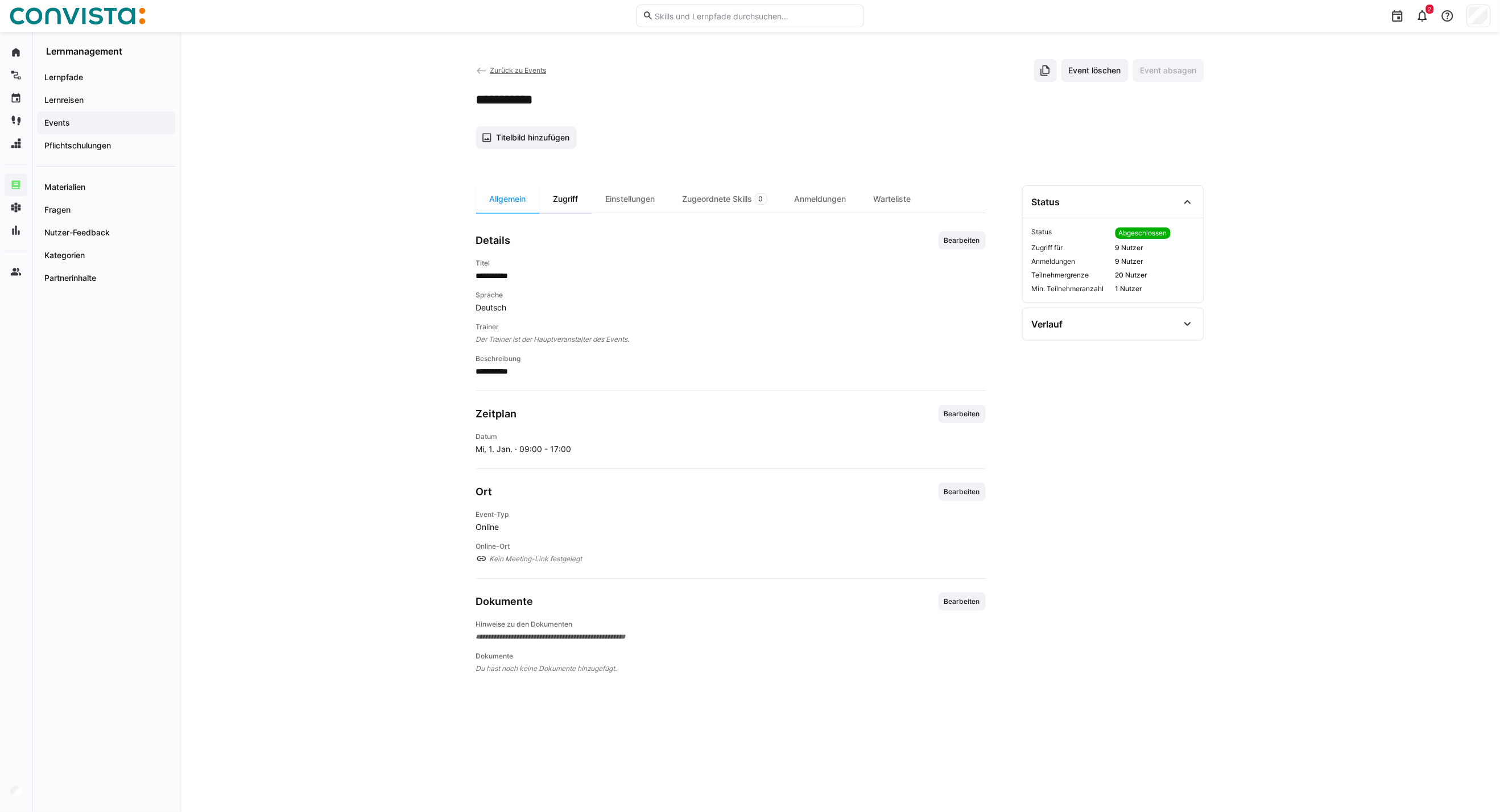
click at [572, 206] on div "Zugriff" at bounding box center [566, 199] width 52 height 27
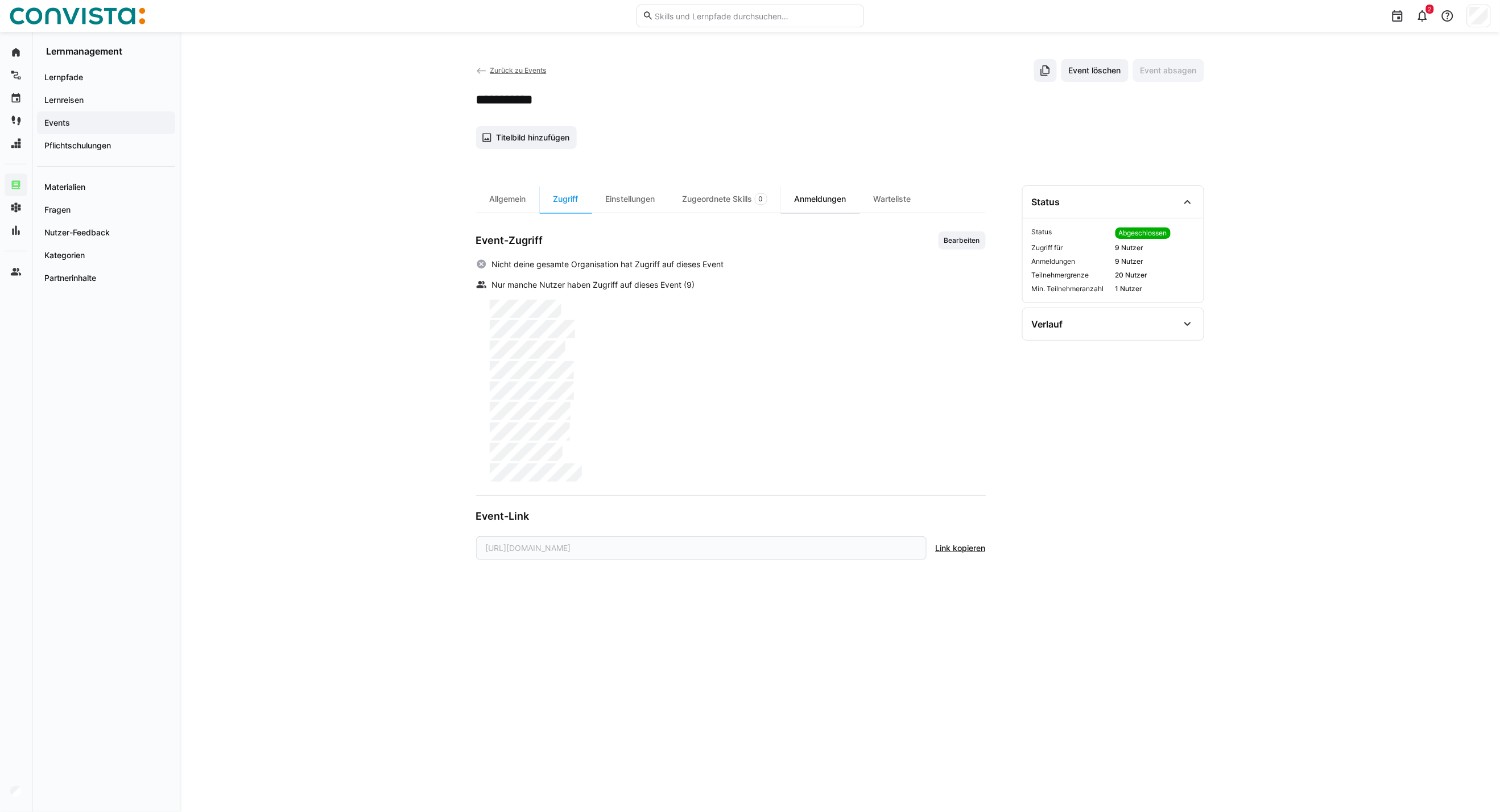
click at [812, 202] on div "Anmeldungen" at bounding box center [820, 199] width 79 height 27
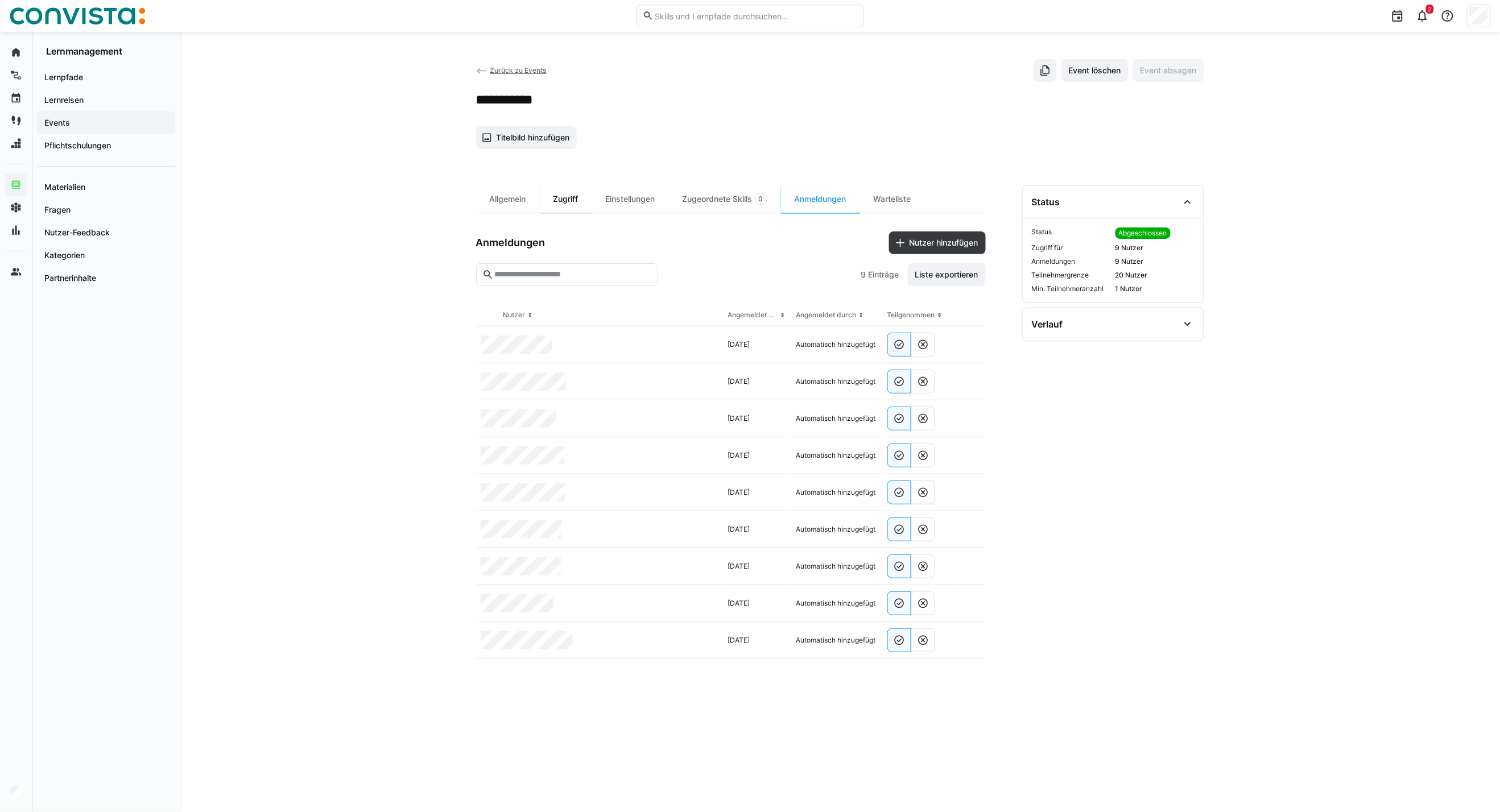
click at [553, 200] on div "Zugriff" at bounding box center [566, 199] width 52 height 27
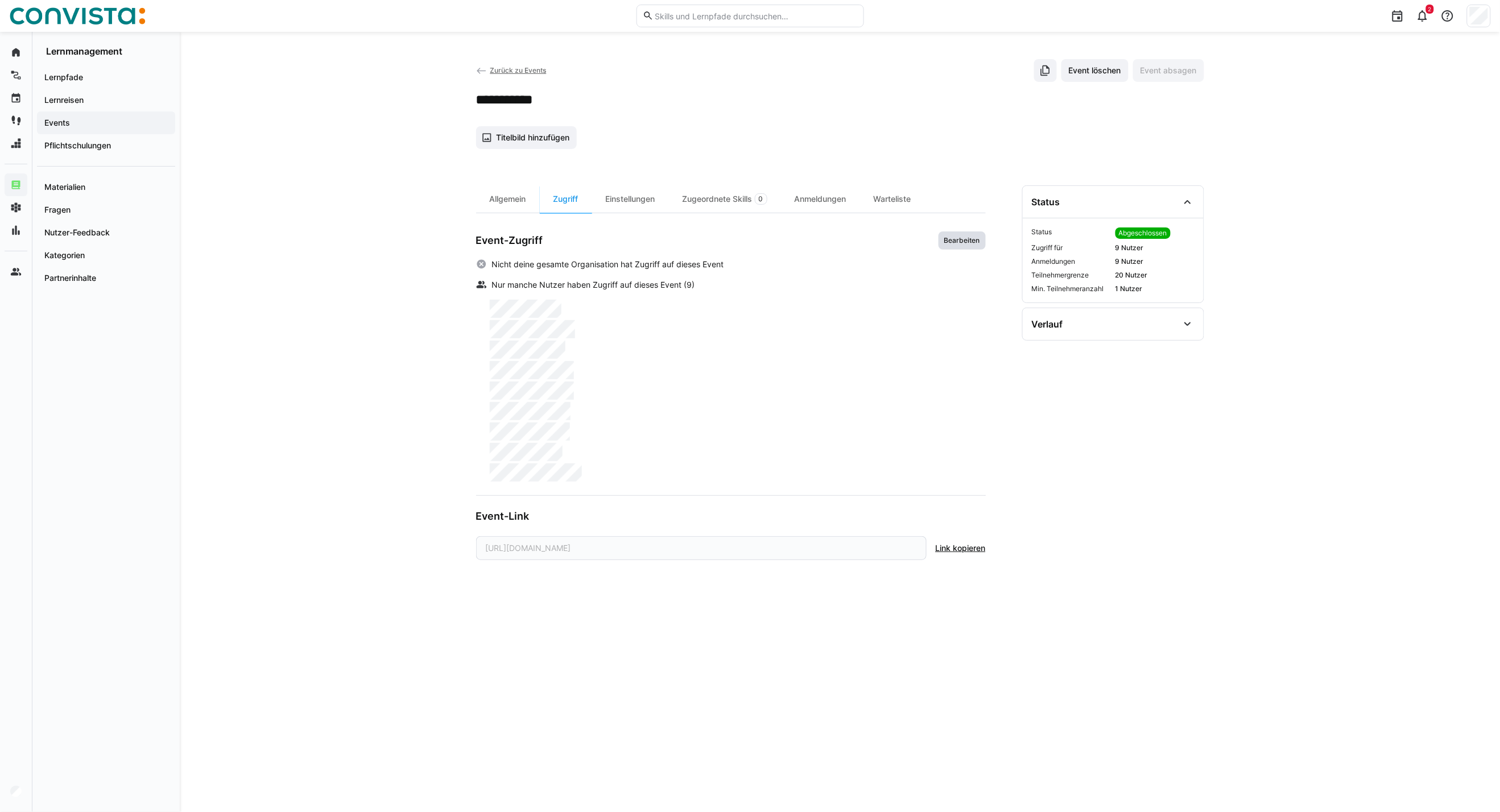
click at [947, 236] on span "Bearbeiten" at bounding box center [962, 240] width 38 height 9
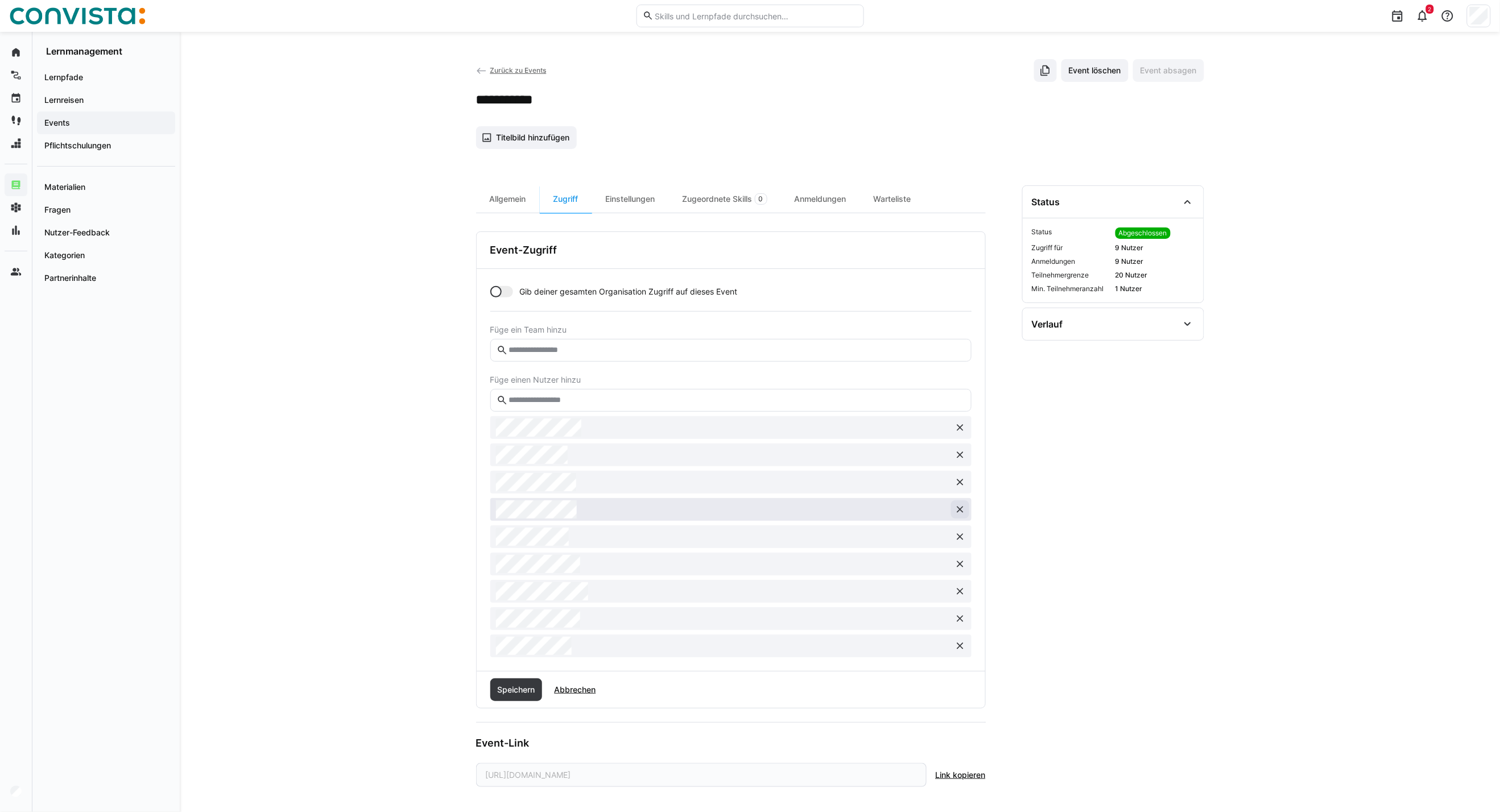
click at [955, 512] on eds-icon at bounding box center [960, 509] width 12 height 12
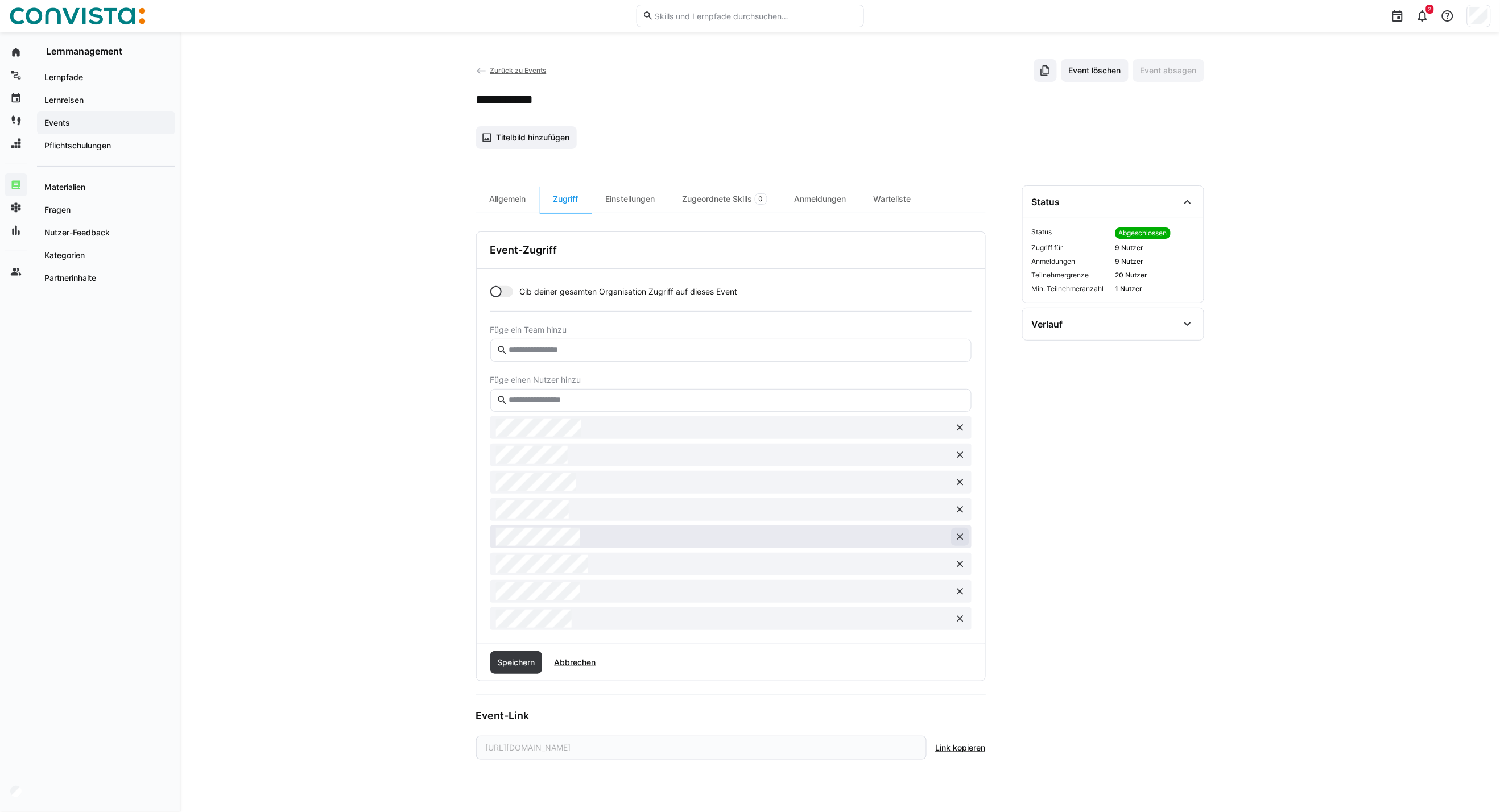
click at [958, 533] on eds-icon at bounding box center [960, 537] width 12 height 12
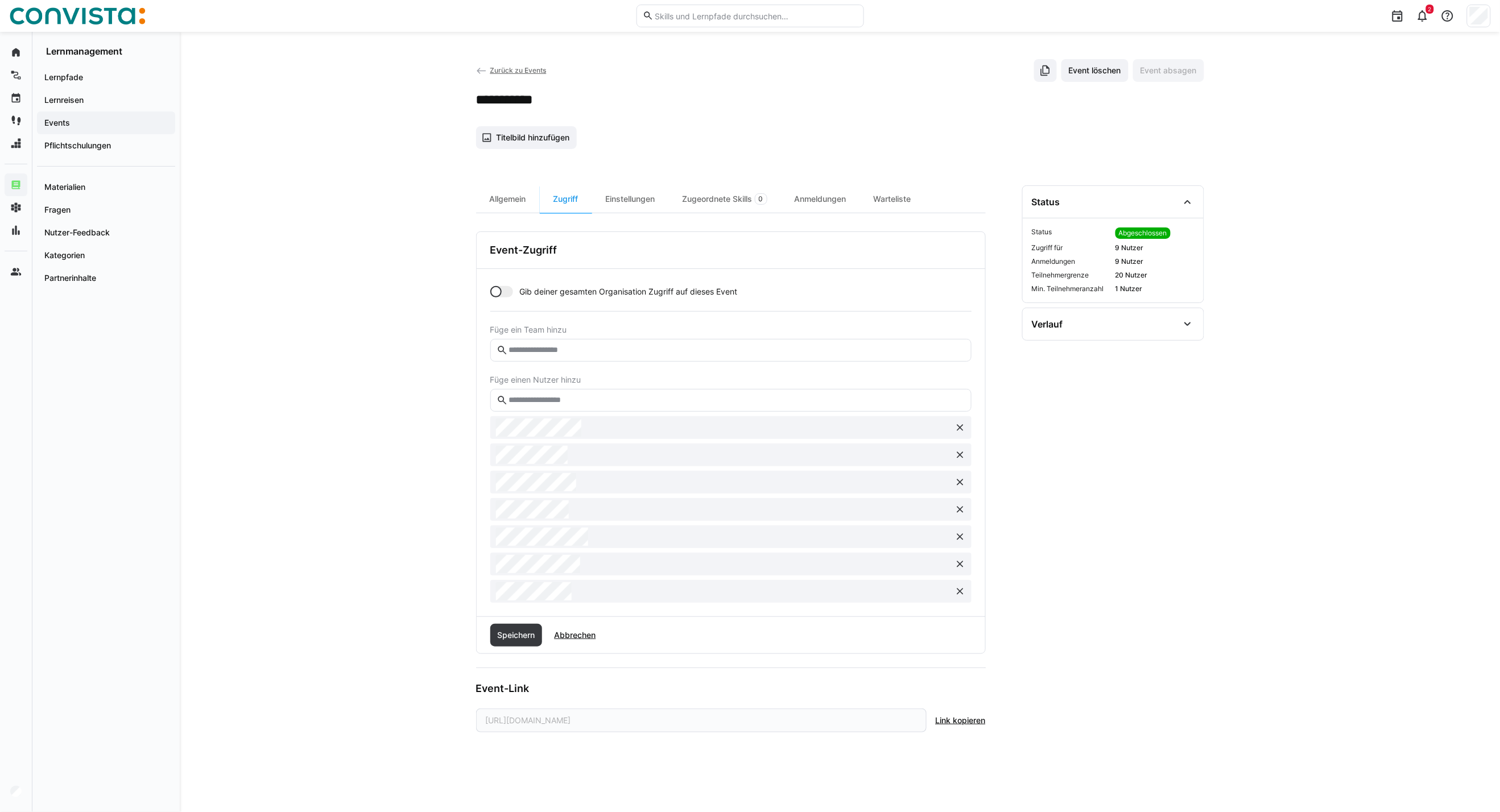
click at [958, 533] on eds-icon at bounding box center [960, 537] width 12 height 12
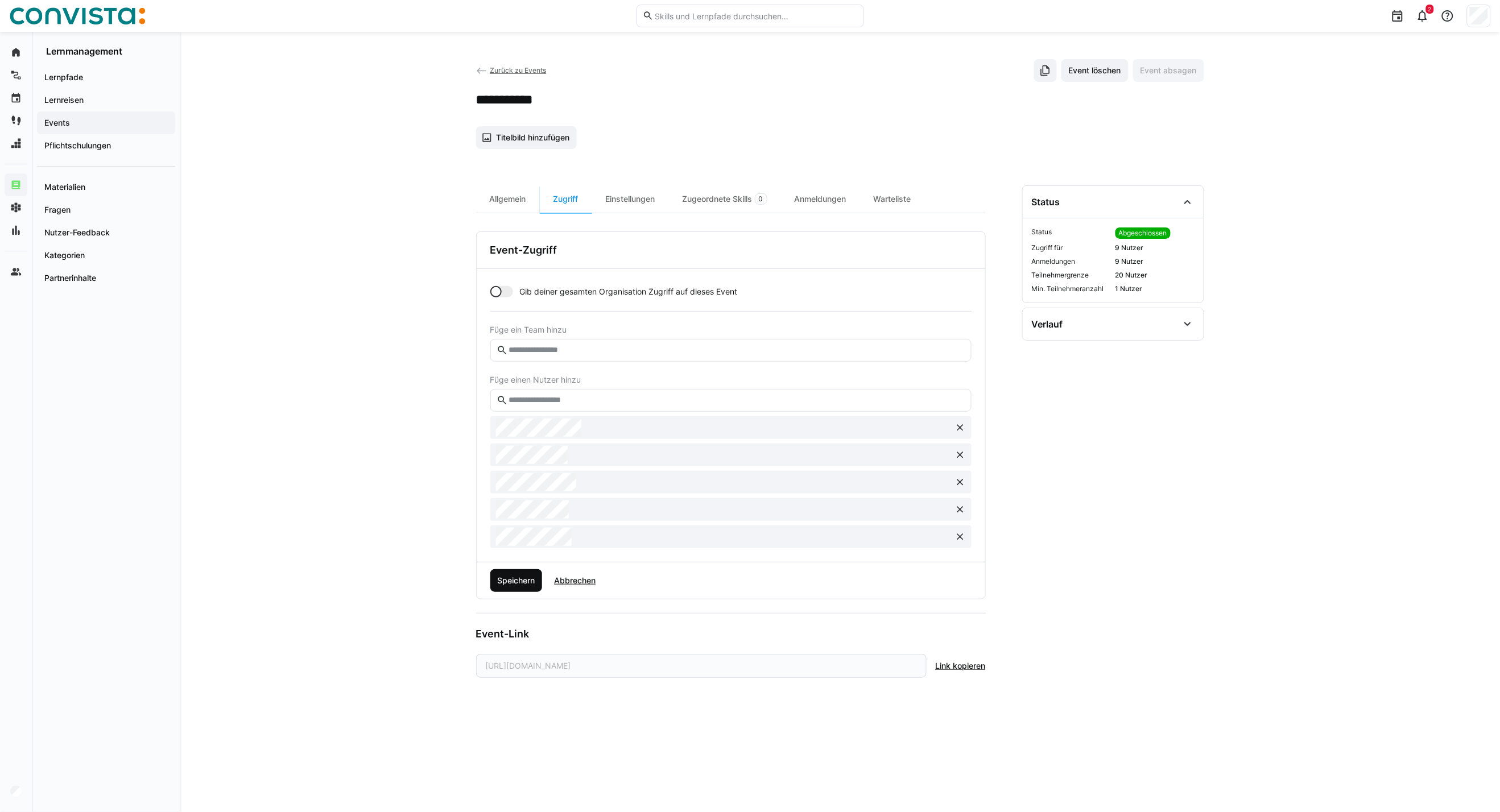
click at [506, 585] on span "Speichern" at bounding box center [516, 580] width 41 height 12
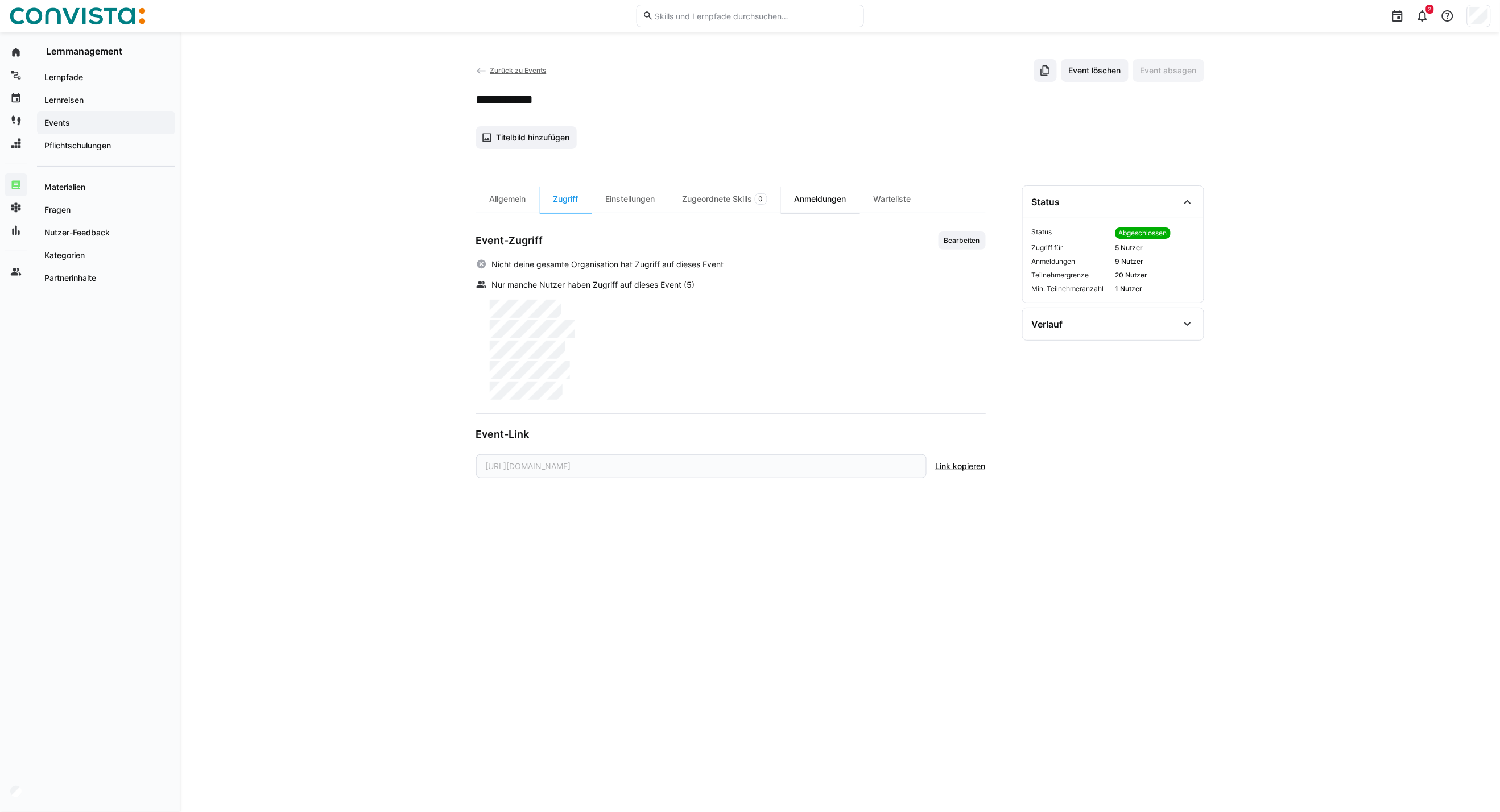
click at [810, 199] on div "Anmeldungen" at bounding box center [820, 199] width 79 height 27
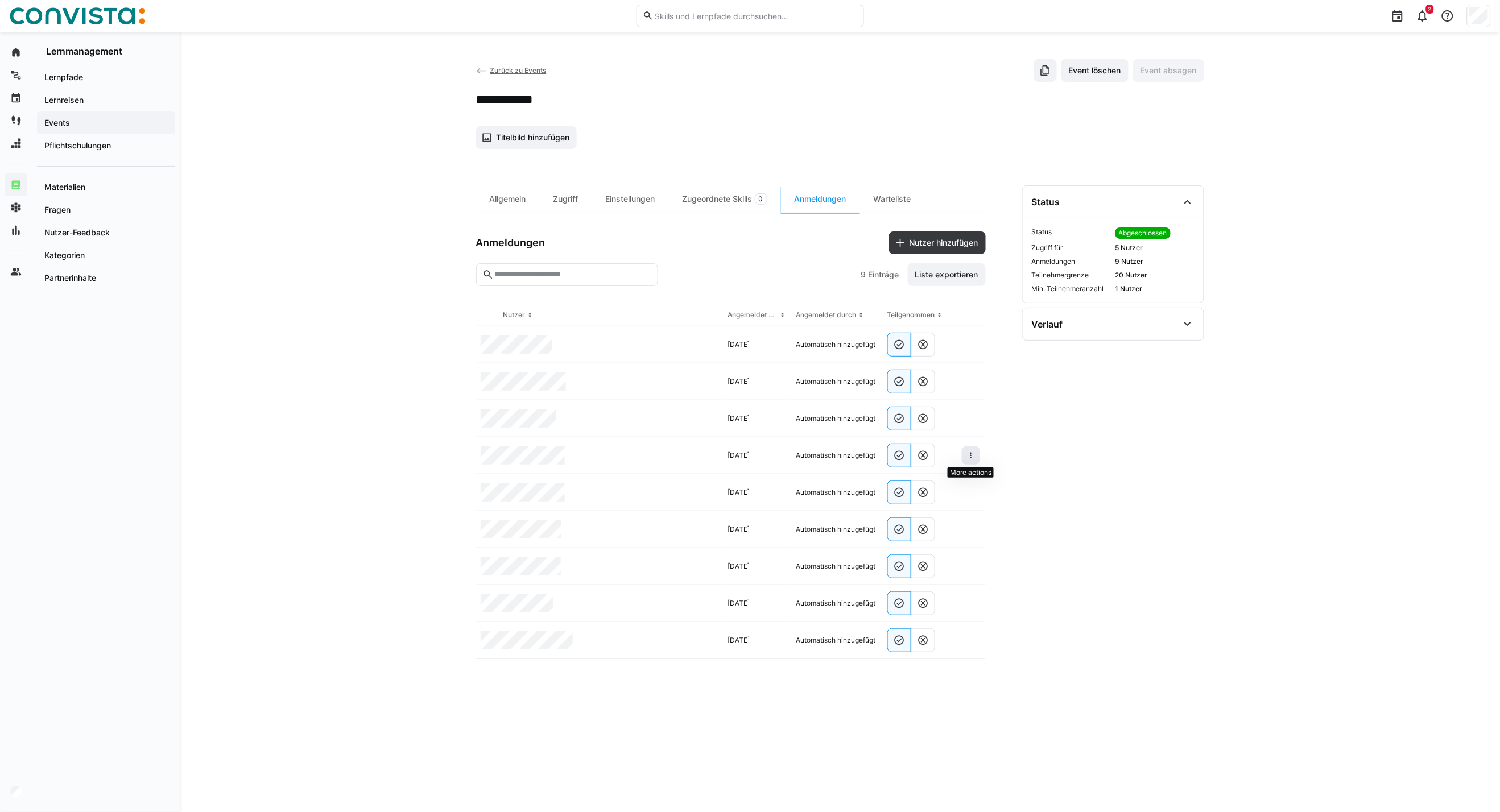
click at [969, 456] on eds-icon at bounding box center [971, 455] width 9 height 9
click at [924, 486] on div "Teilnehmer entfernen" at bounding box center [936, 482] width 69 height 9
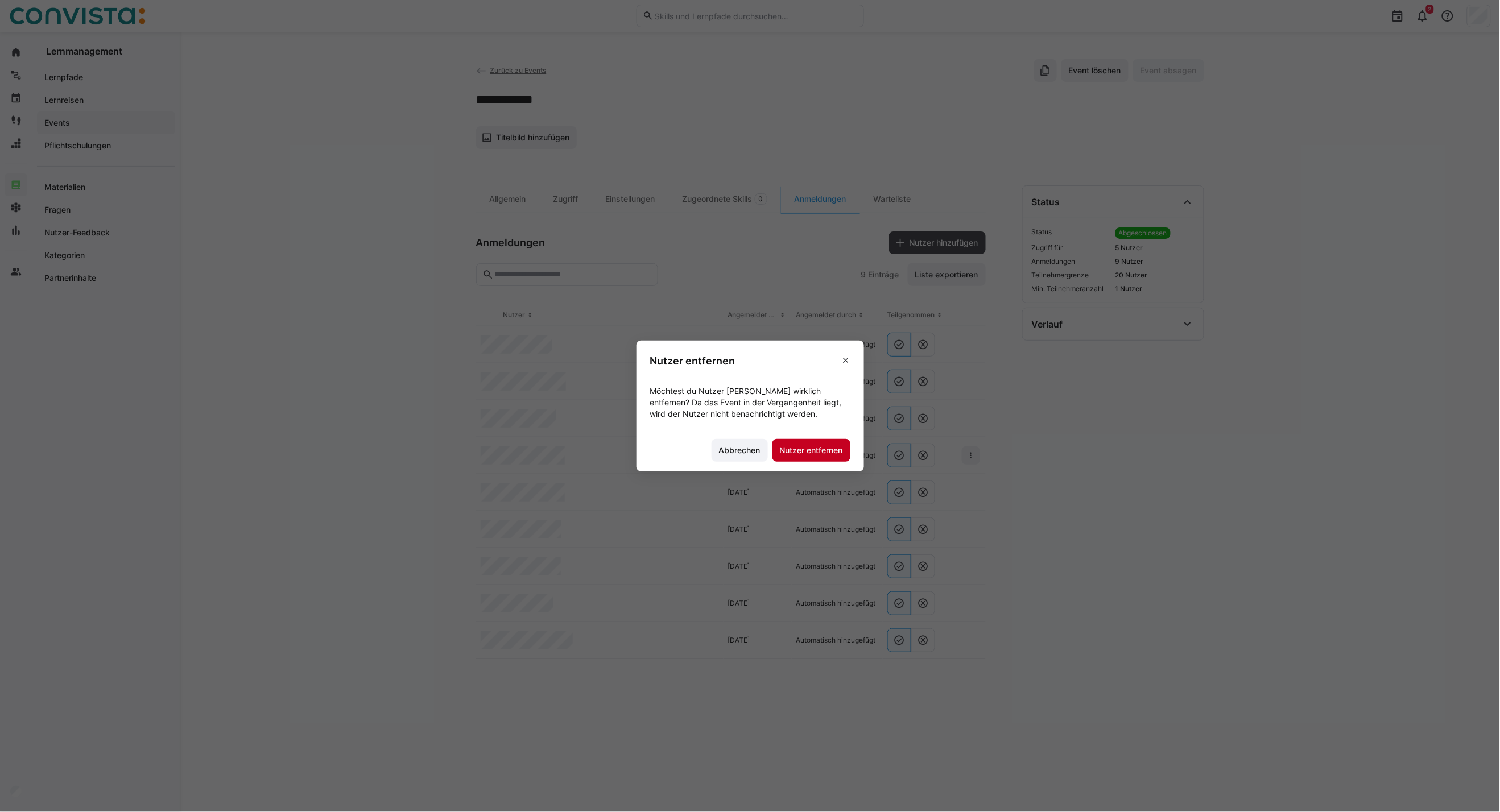
click at [826, 457] on span "Nutzer entfernen" at bounding box center [811, 450] width 78 height 23
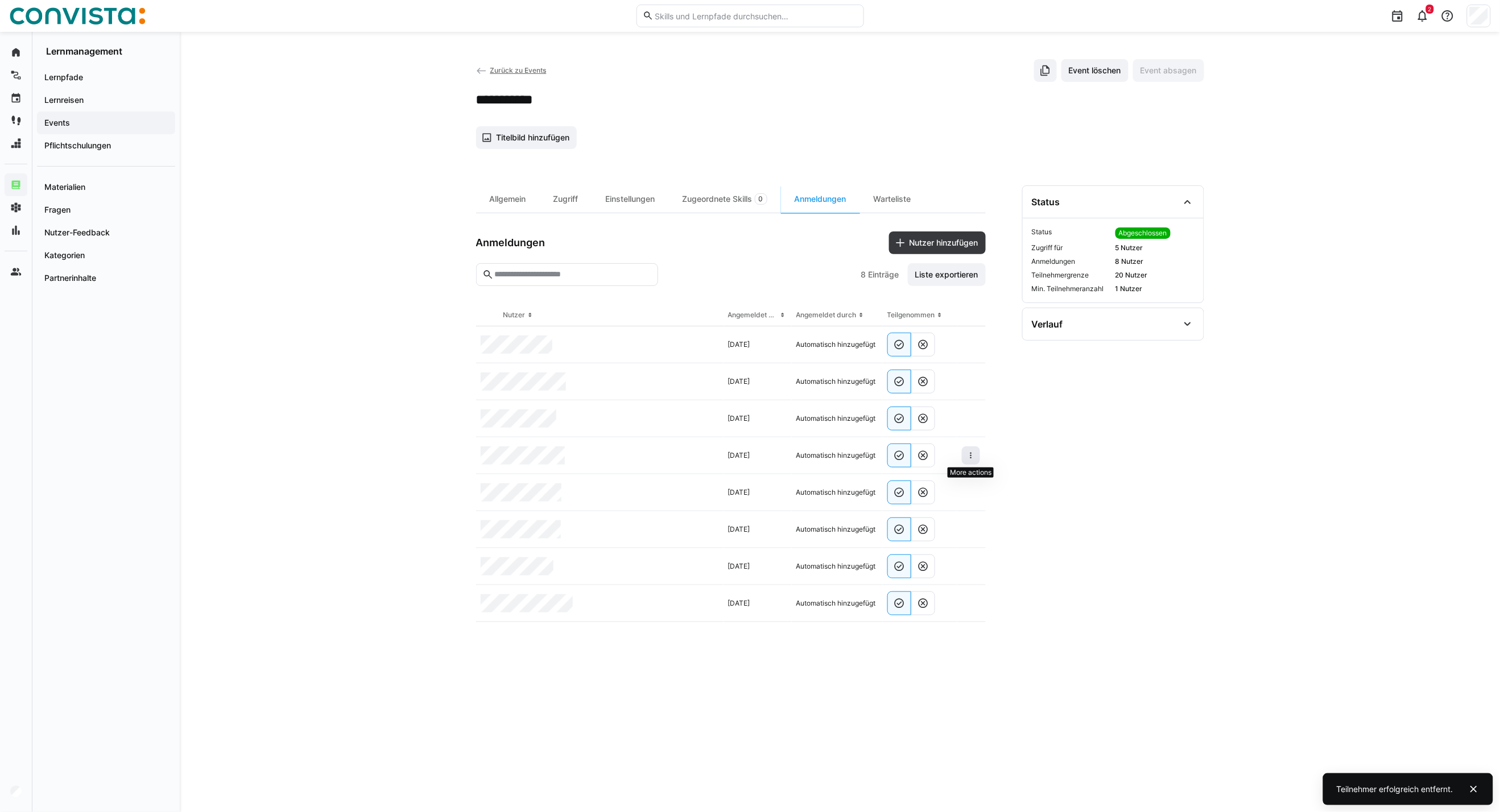
click at [963, 456] on span at bounding box center [971, 456] width 18 height 18
click at [975, 459] on eds-icon at bounding box center [971, 455] width 9 height 9
click at [940, 486] on div "Teilnehmer entfernen" at bounding box center [936, 482] width 69 height 9
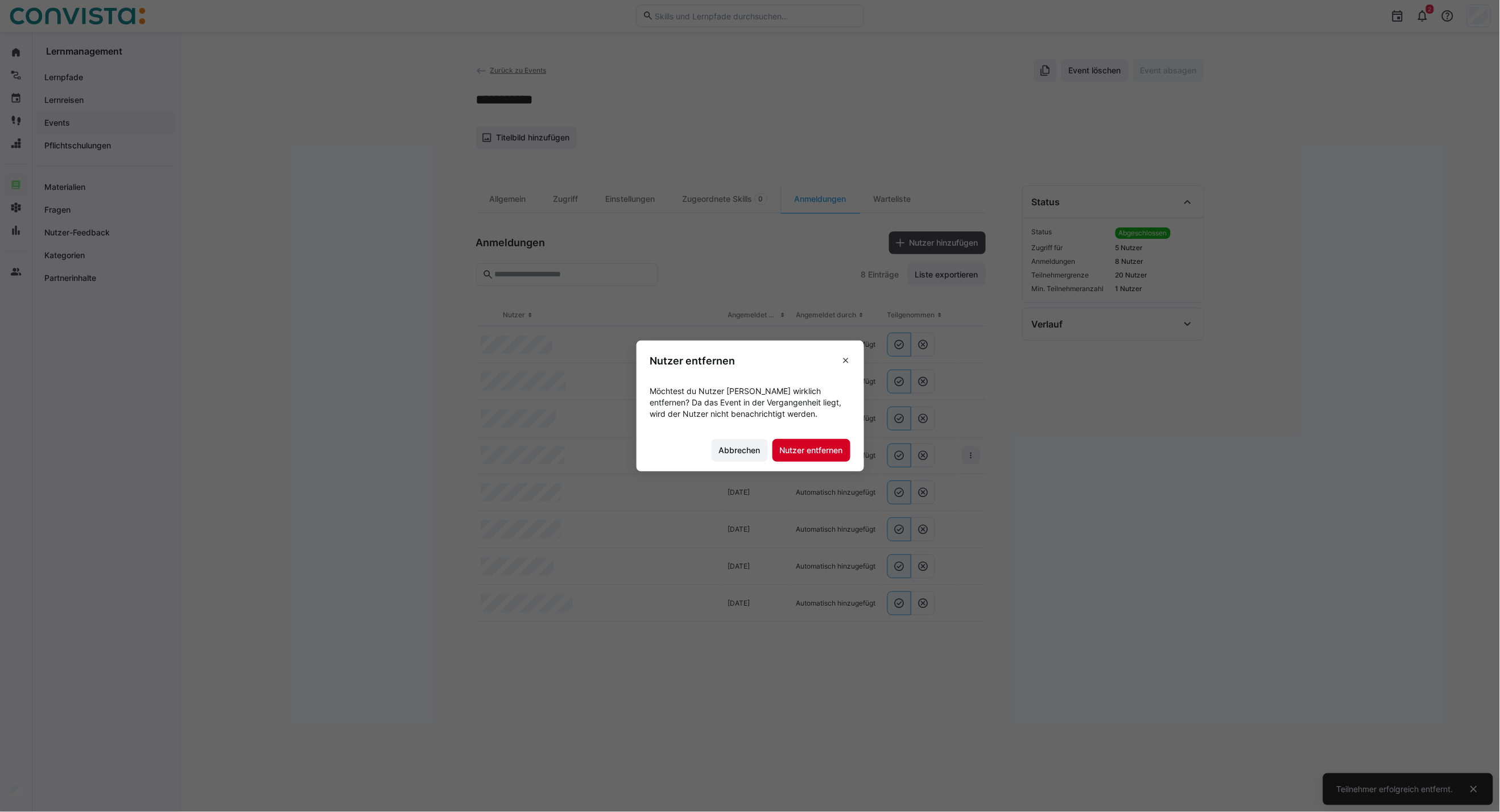
click at [845, 450] on span "Nutzer entfernen" at bounding box center [811, 450] width 66 height 12
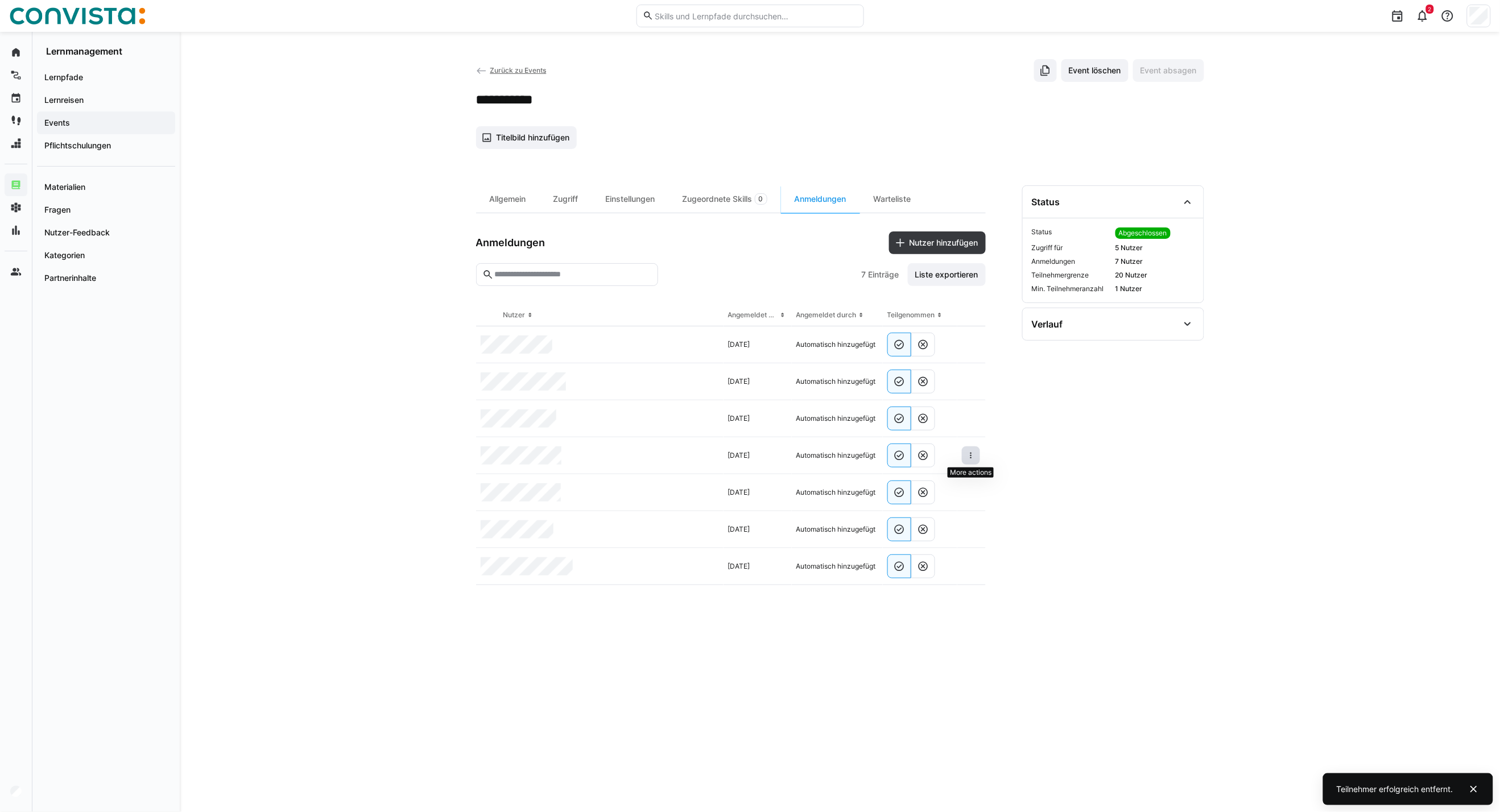
click at [962, 456] on span at bounding box center [971, 456] width 18 height 18
click at [908, 486] on div "Teilnehmer entfernen" at bounding box center [936, 482] width 69 height 9
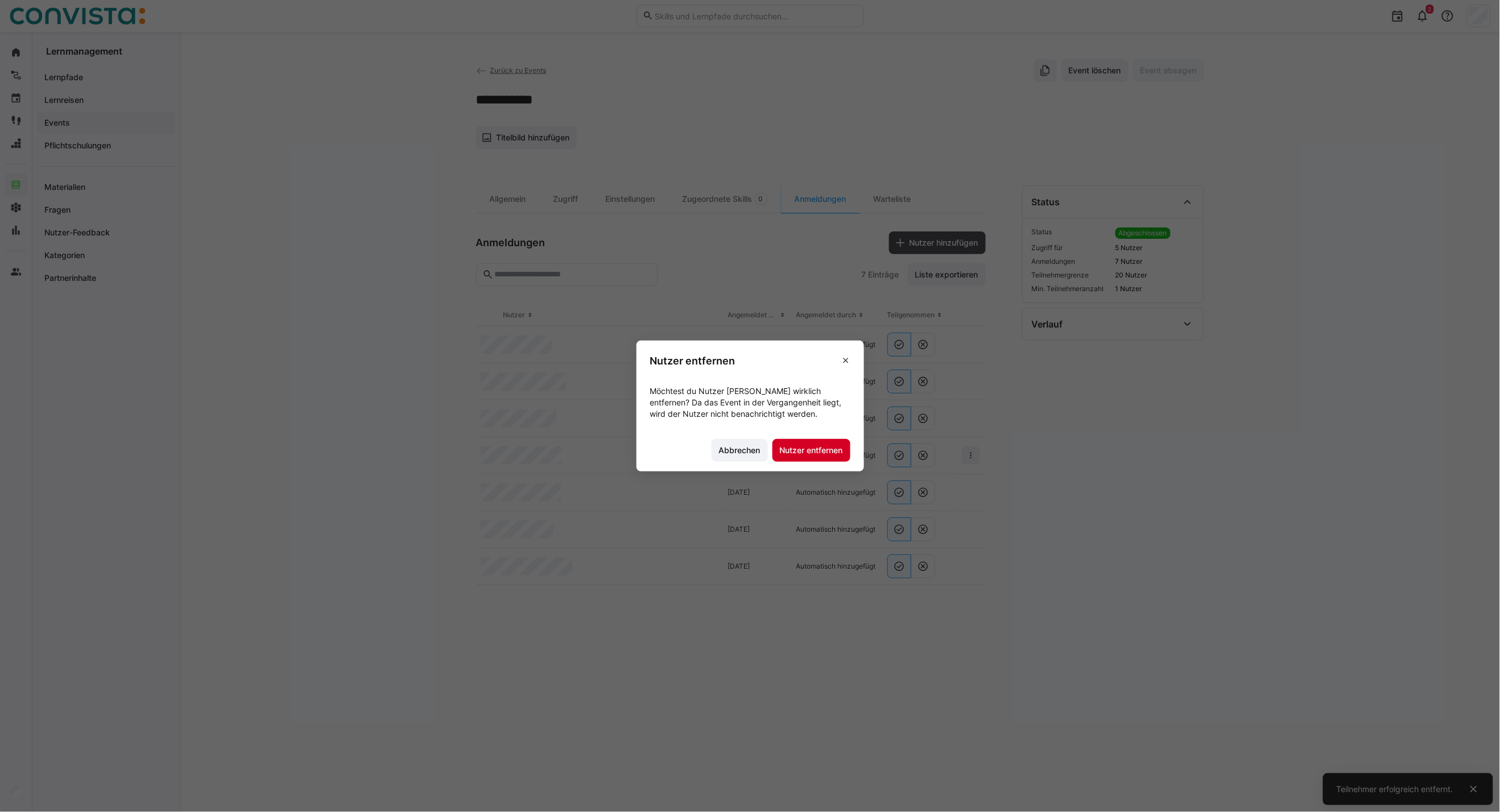
click at [815, 448] on span "Nutzer entfernen" at bounding box center [811, 450] width 66 height 12
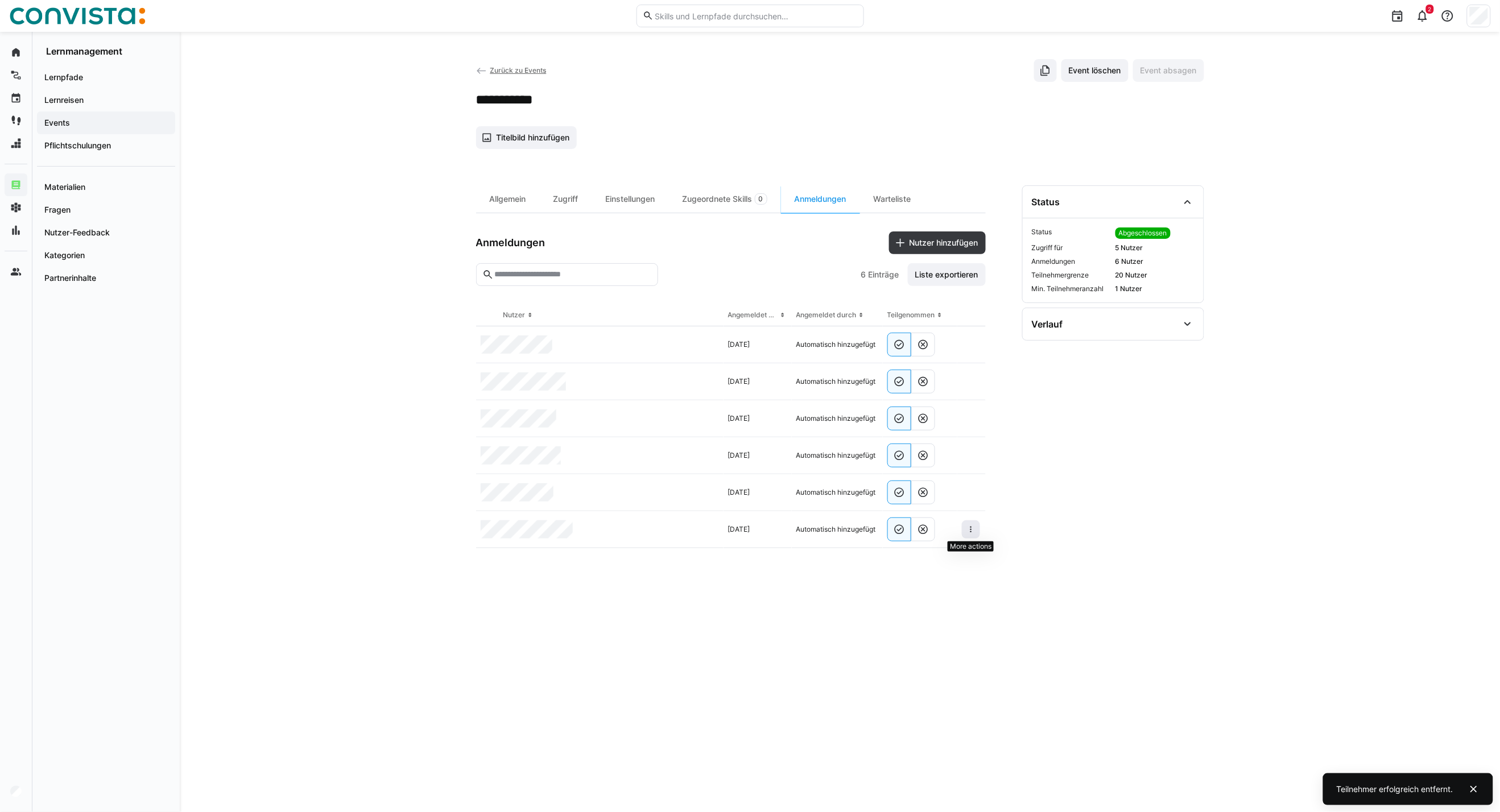
click at [973, 529] on eds-icon at bounding box center [971, 529] width 9 height 9
click at [925, 560] on div "Teilnehmer entfernen" at bounding box center [936, 555] width 69 height 9
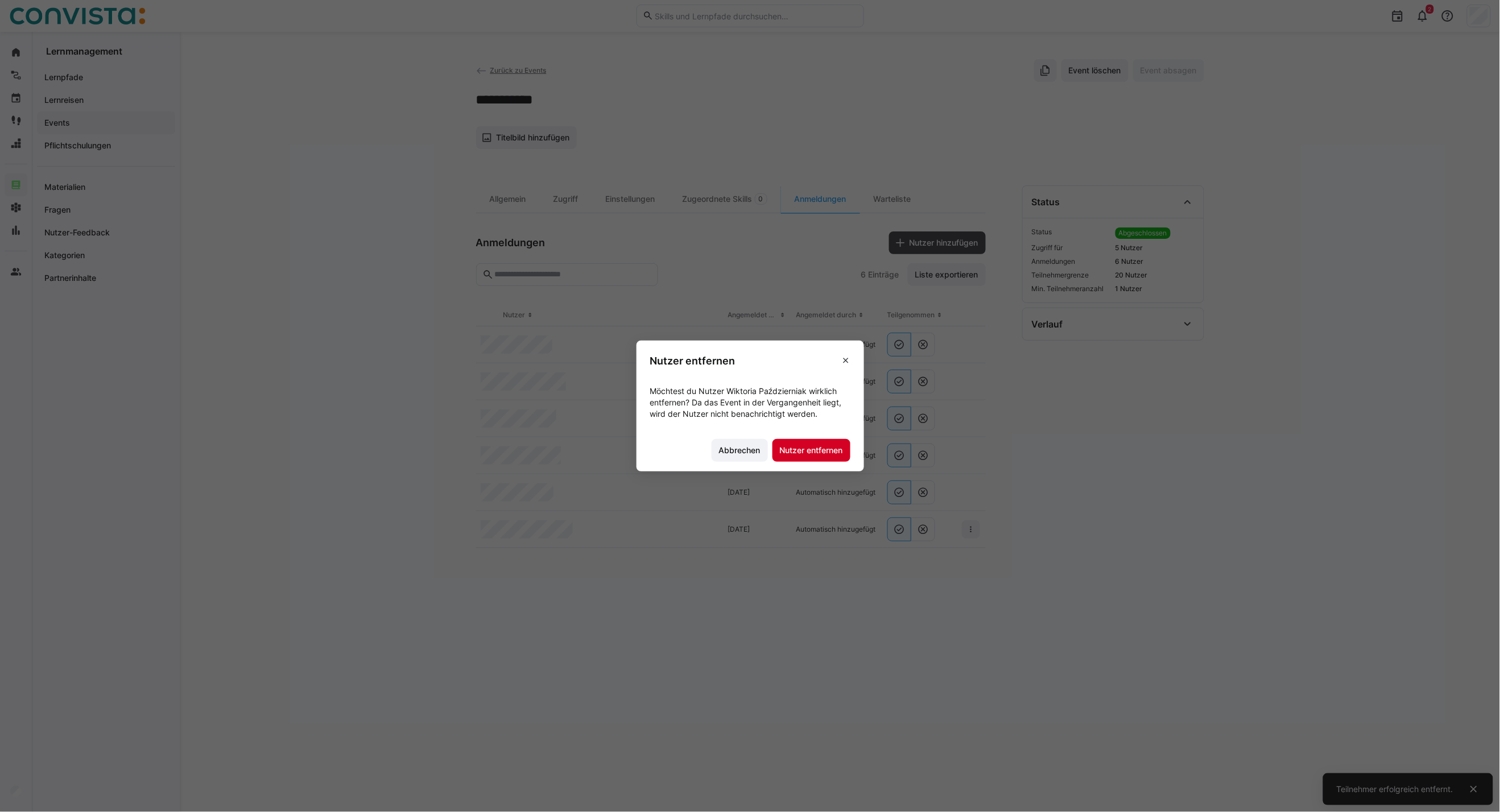
click at [821, 451] on span "Nutzer entfernen" at bounding box center [811, 450] width 66 height 12
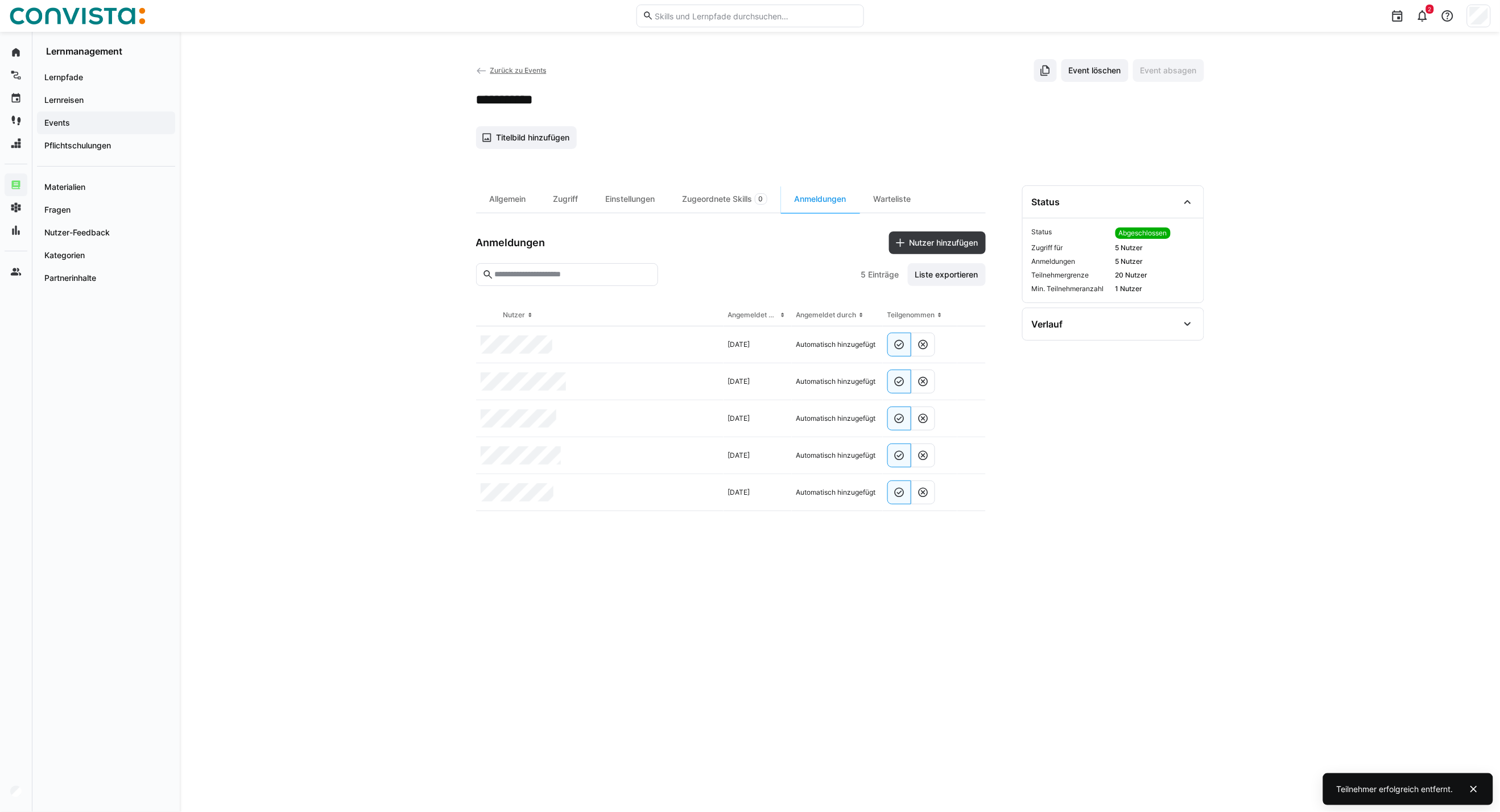
click at [521, 69] on span "Zurück zu Events" at bounding box center [518, 70] width 57 height 9
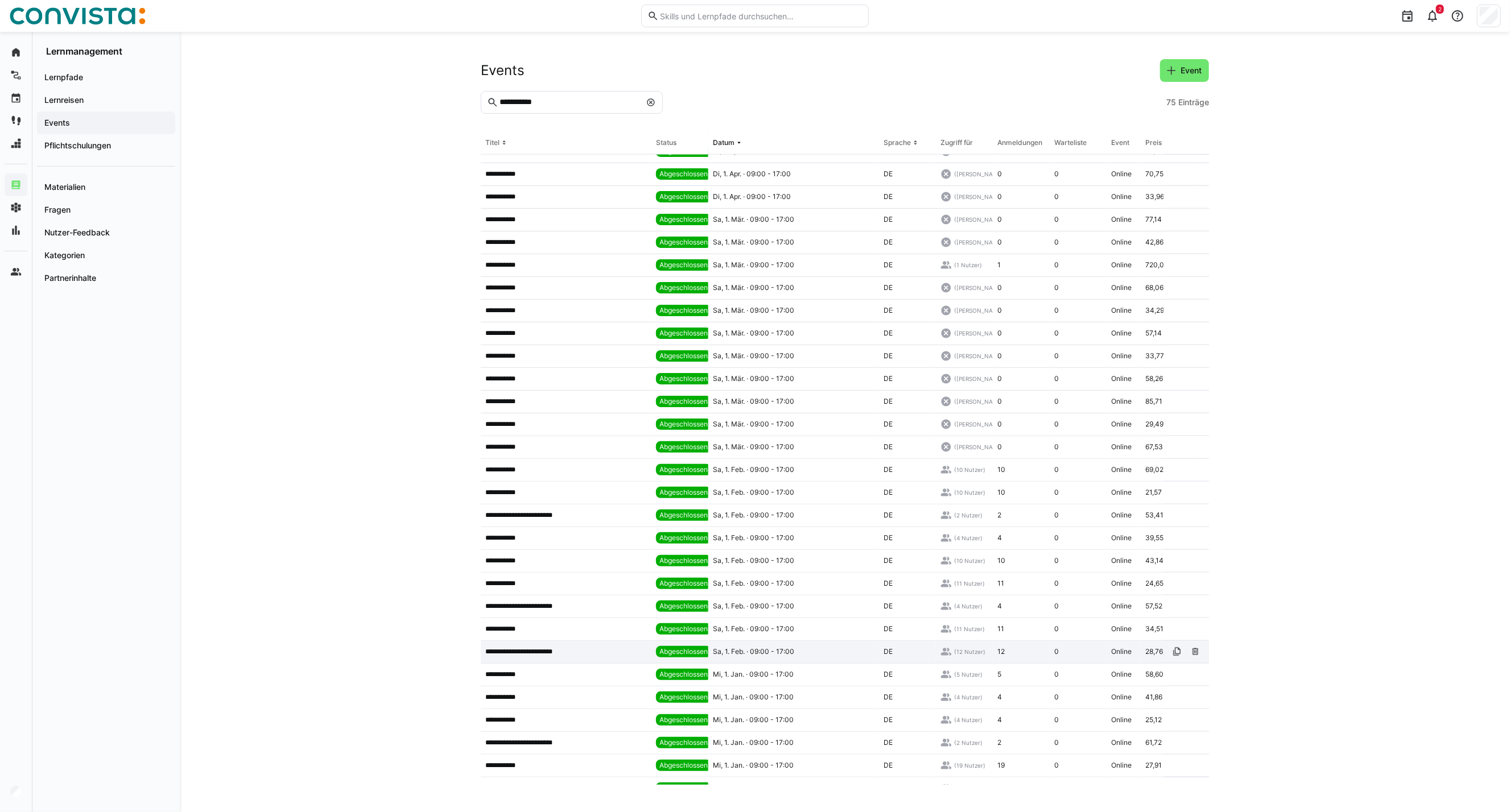
scroll to position [1081, 0]
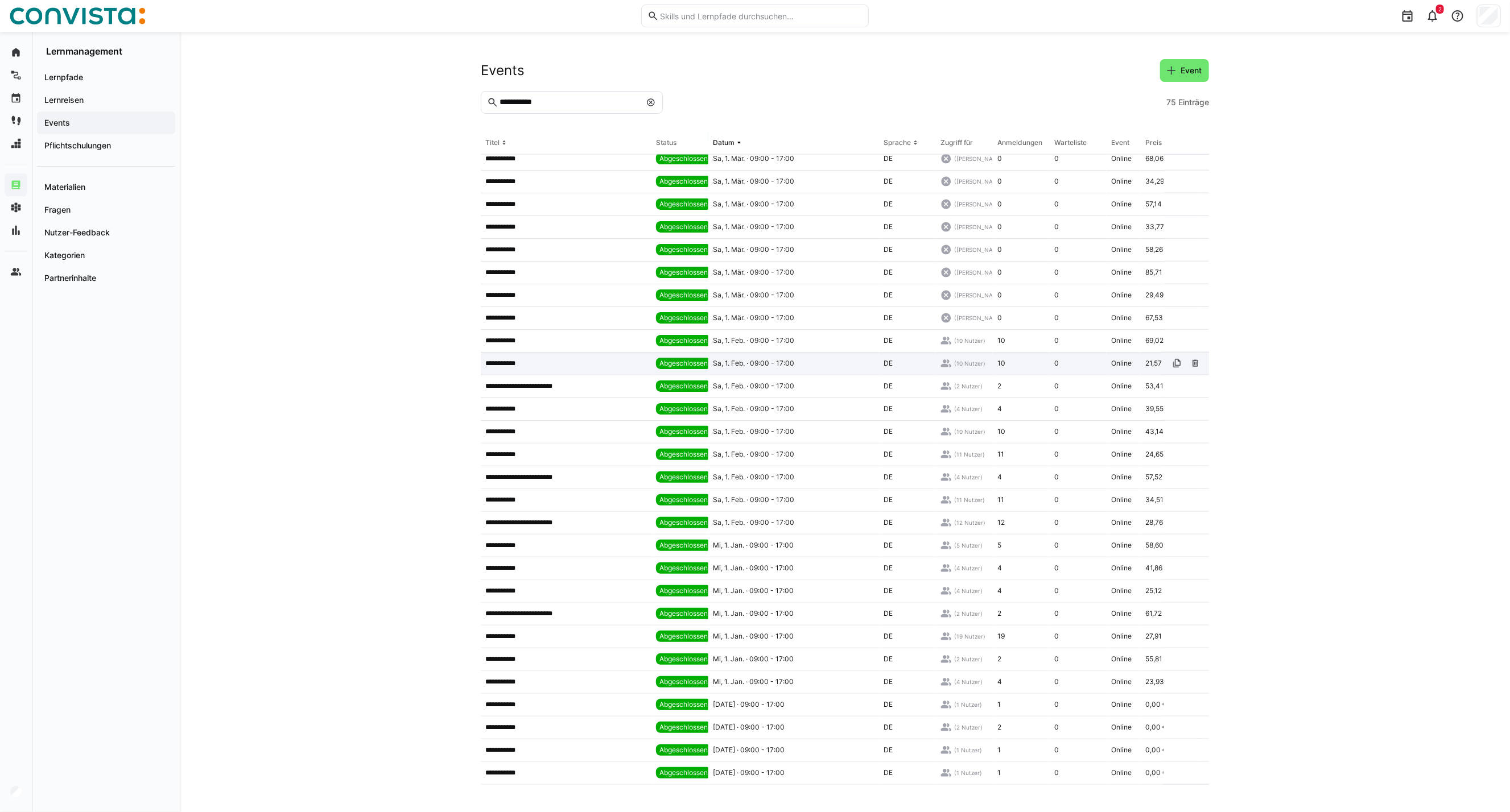
click at [582, 359] on app-table-first-column "**********" at bounding box center [566, 363] width 162 height 9
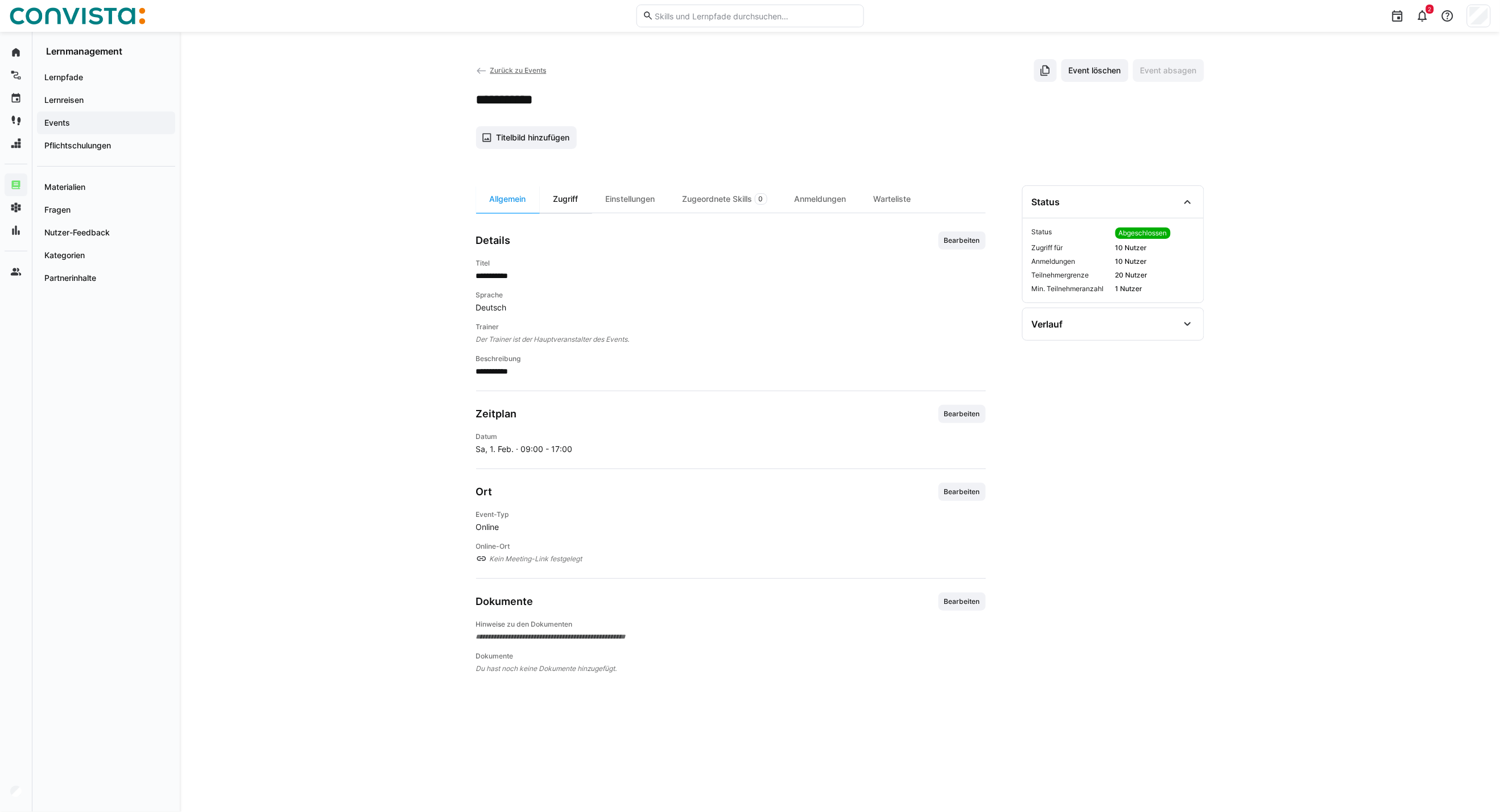
click at [561, 208] on div "Zugriff" at bounding box center [566, 199] width 52 height 27
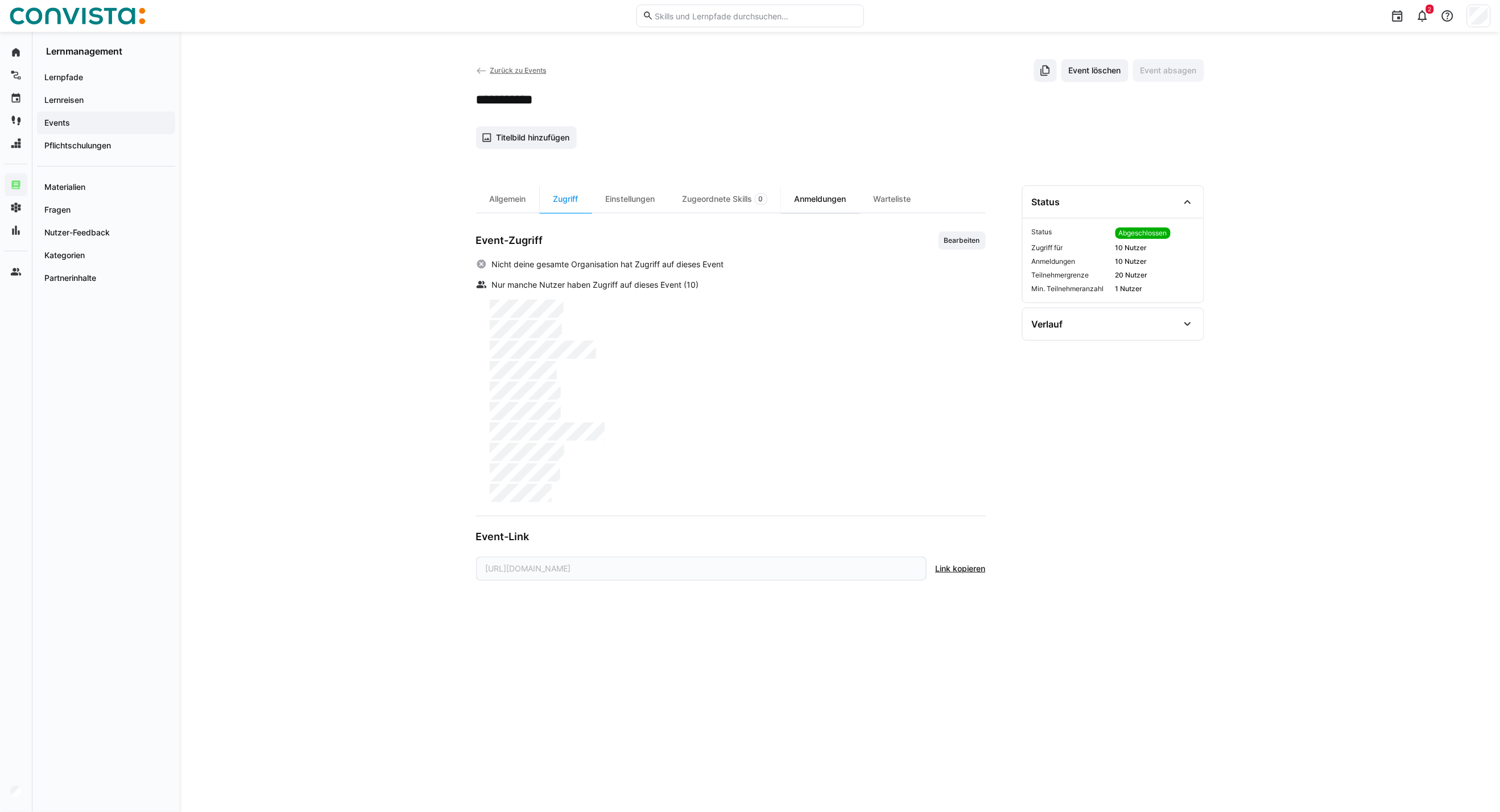
click at [806, 200] on div "Anmeldungen" at bounding box center [820, 199] width 79 height 27
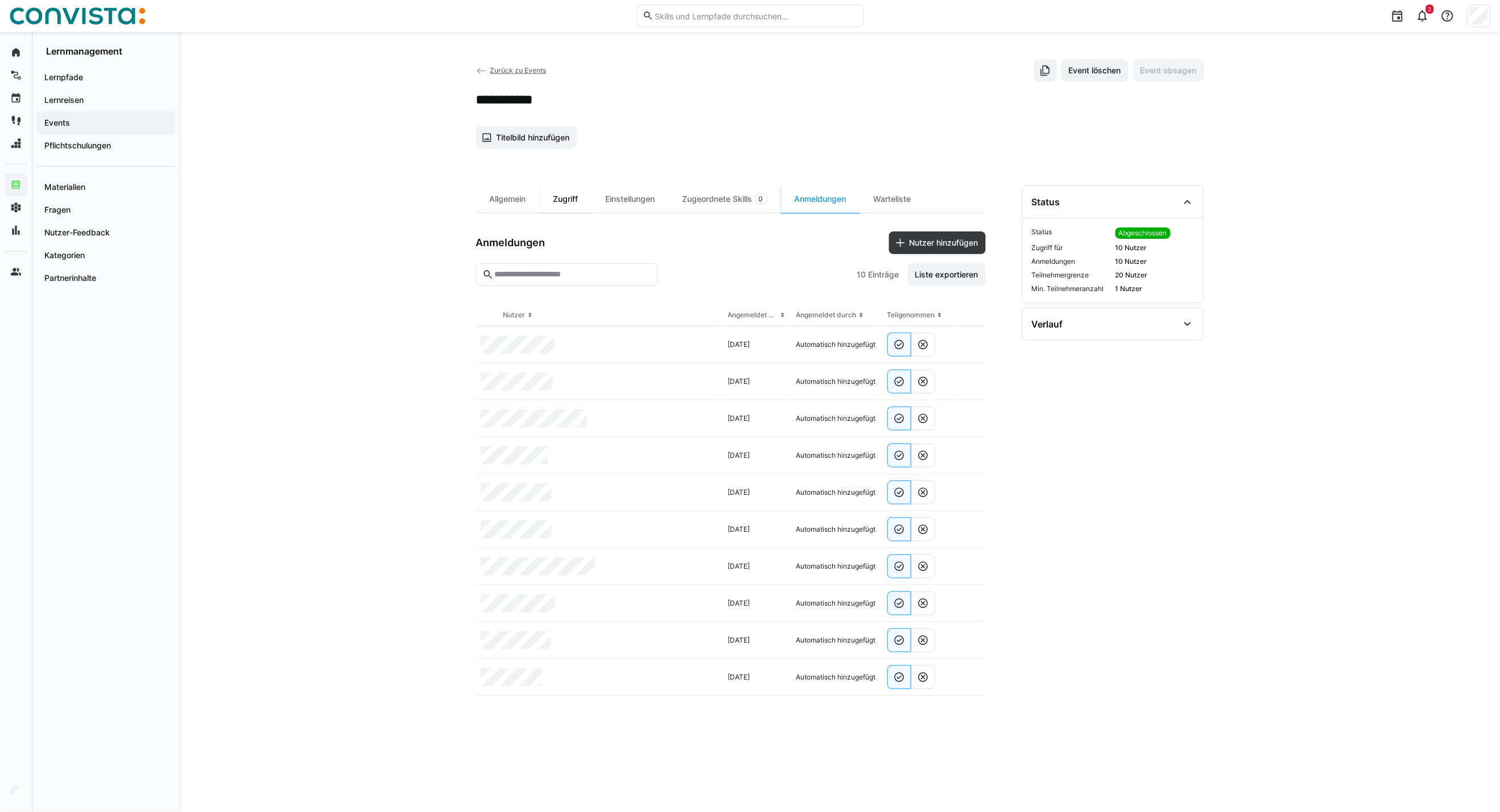
click at [564, 196] on div "Zugriff" at bounding box center [566, 199] width 52 height 27
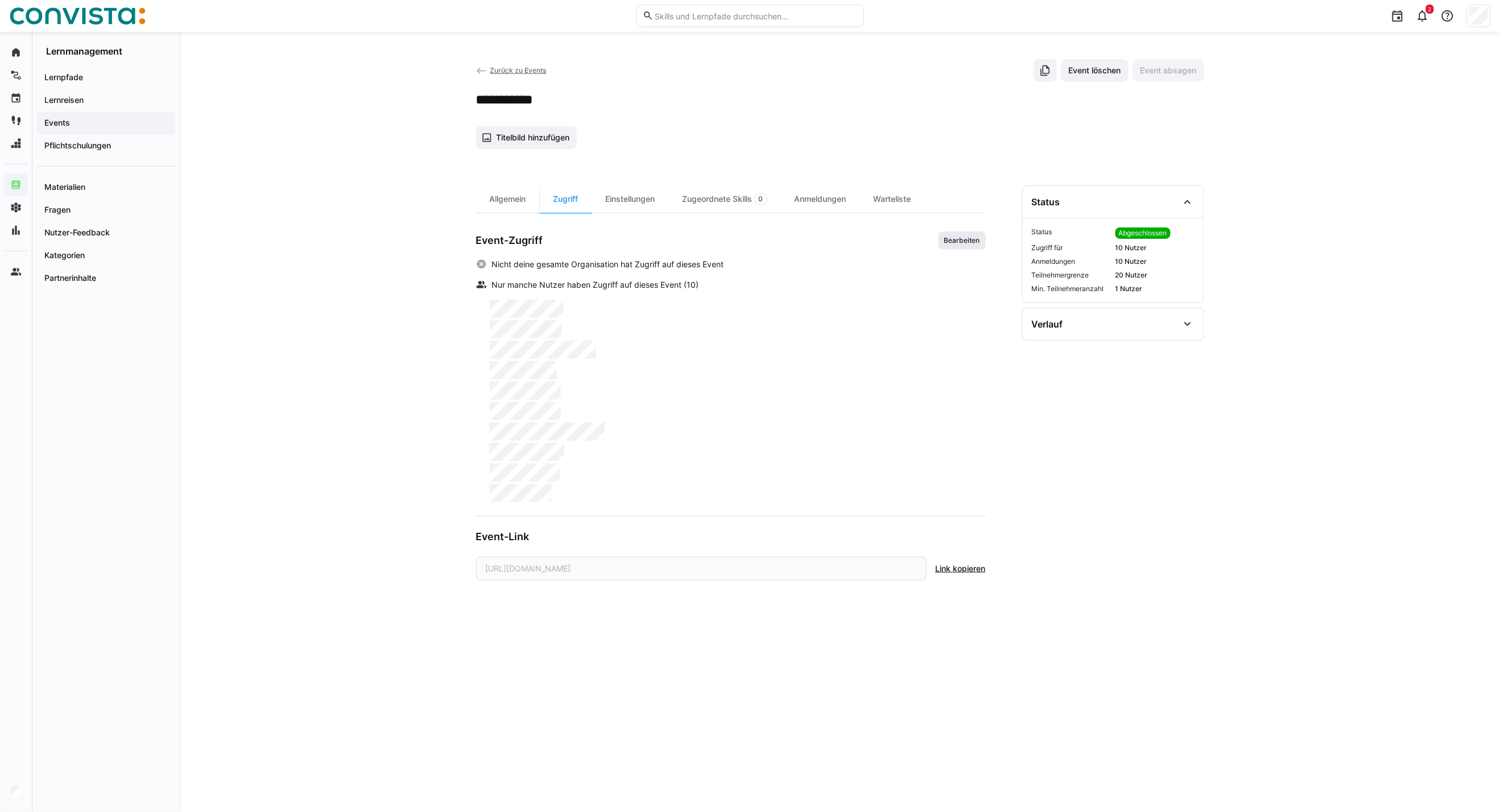
click at [954, 246] on span "Bearbeiten" at bounding box center [962, 241] width 47 height 18
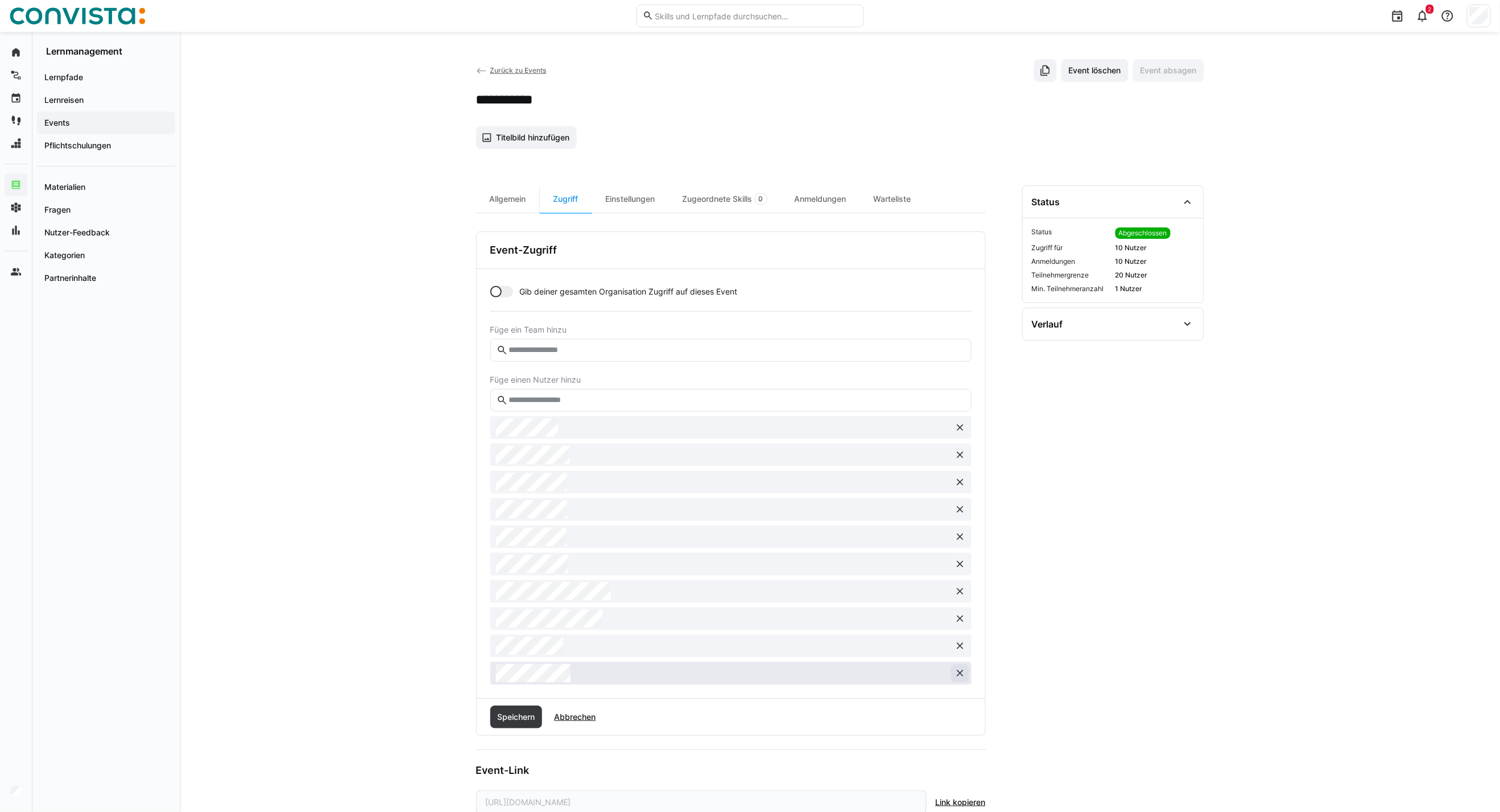
click at [960, 676] on eds-icon at bounding box center [960, 673] width 12 height 12
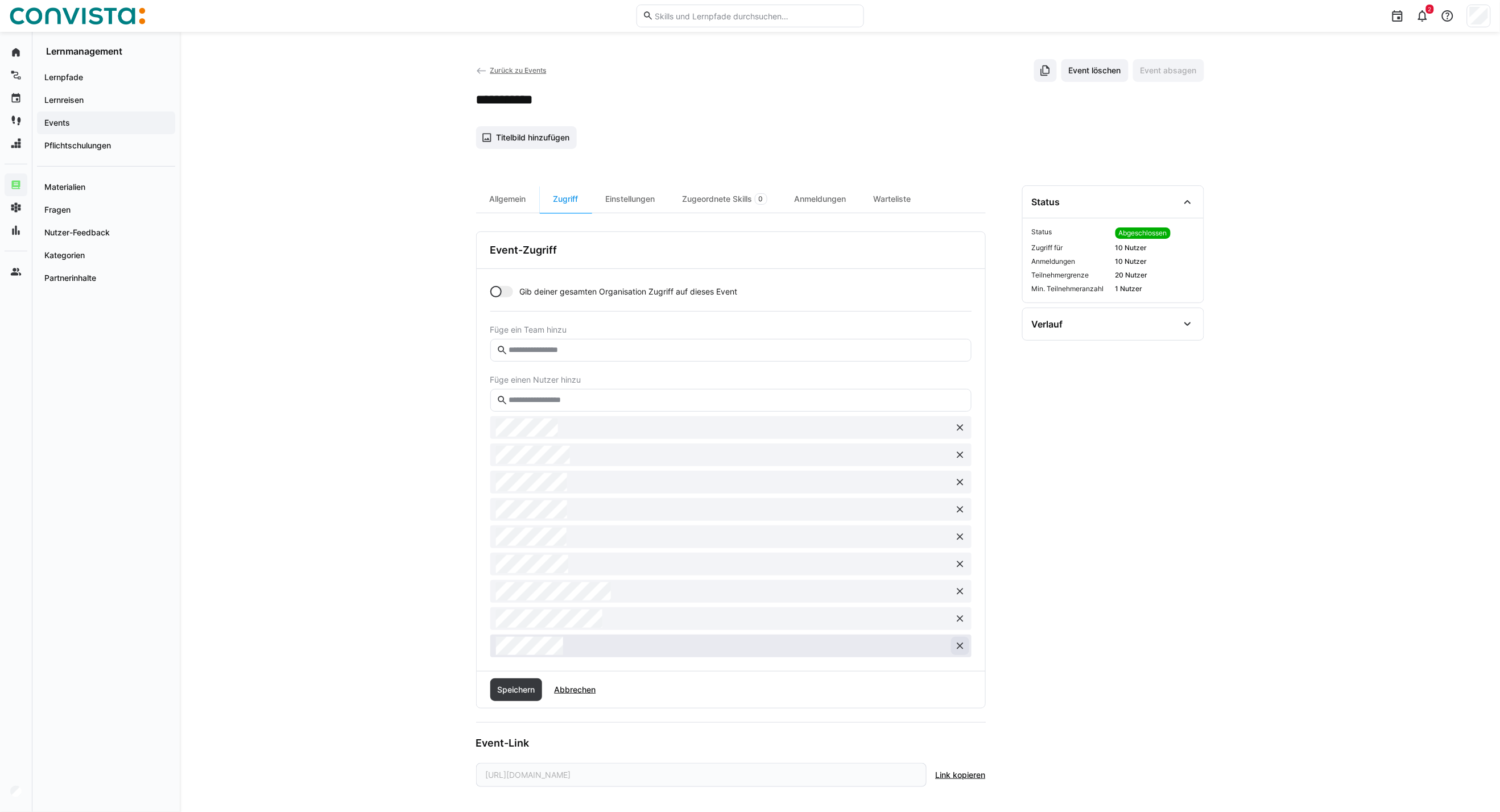
click at [964, 647] on eds-icon at bounding box center [960, 646] width 12 height 12
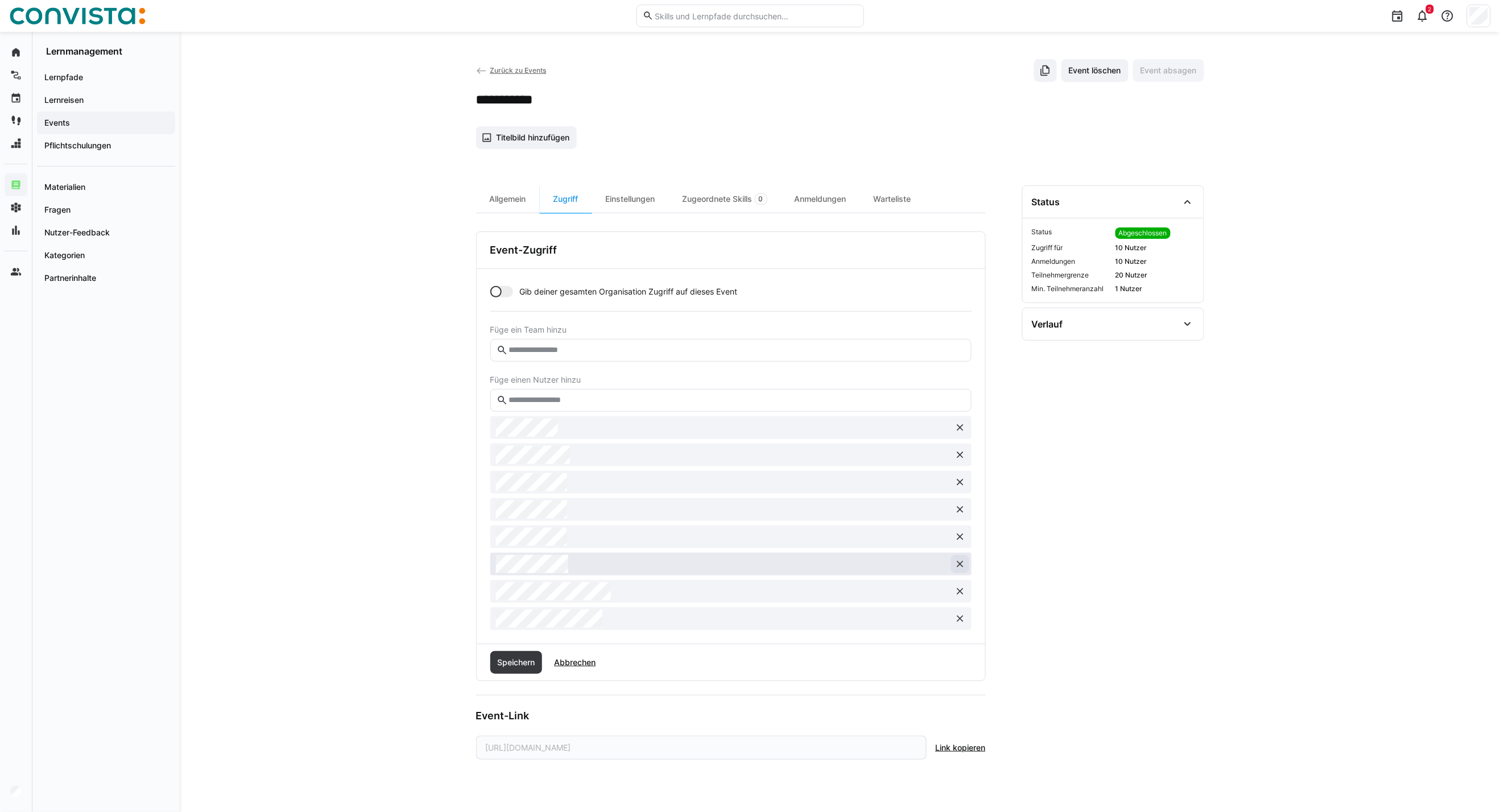
click at [958, 565] on eds-icon at bounding box center [960, 564] width 12 height 12
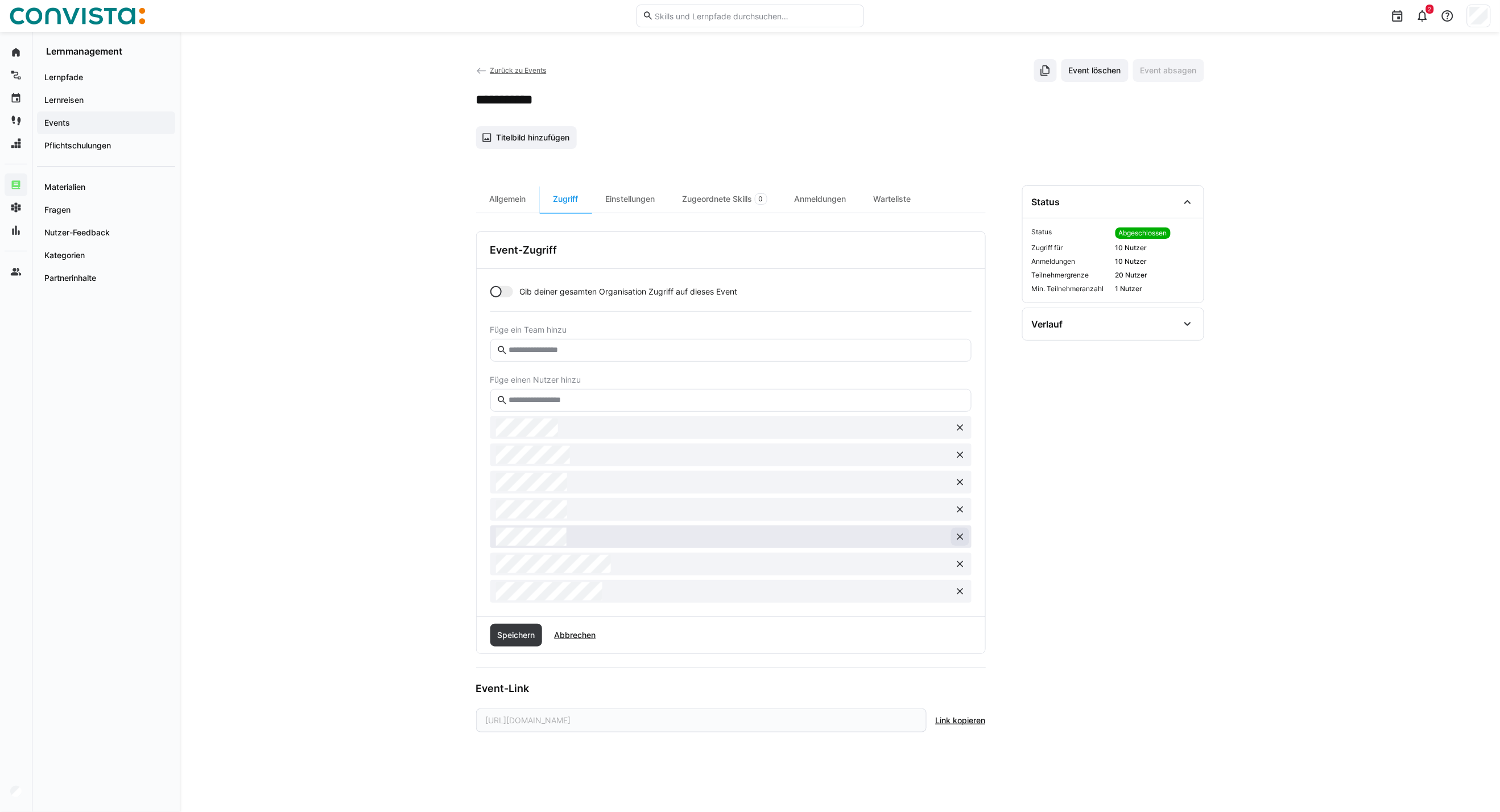
click at [958, 546] on button at bounding box center [960, 537] width 18 height 18
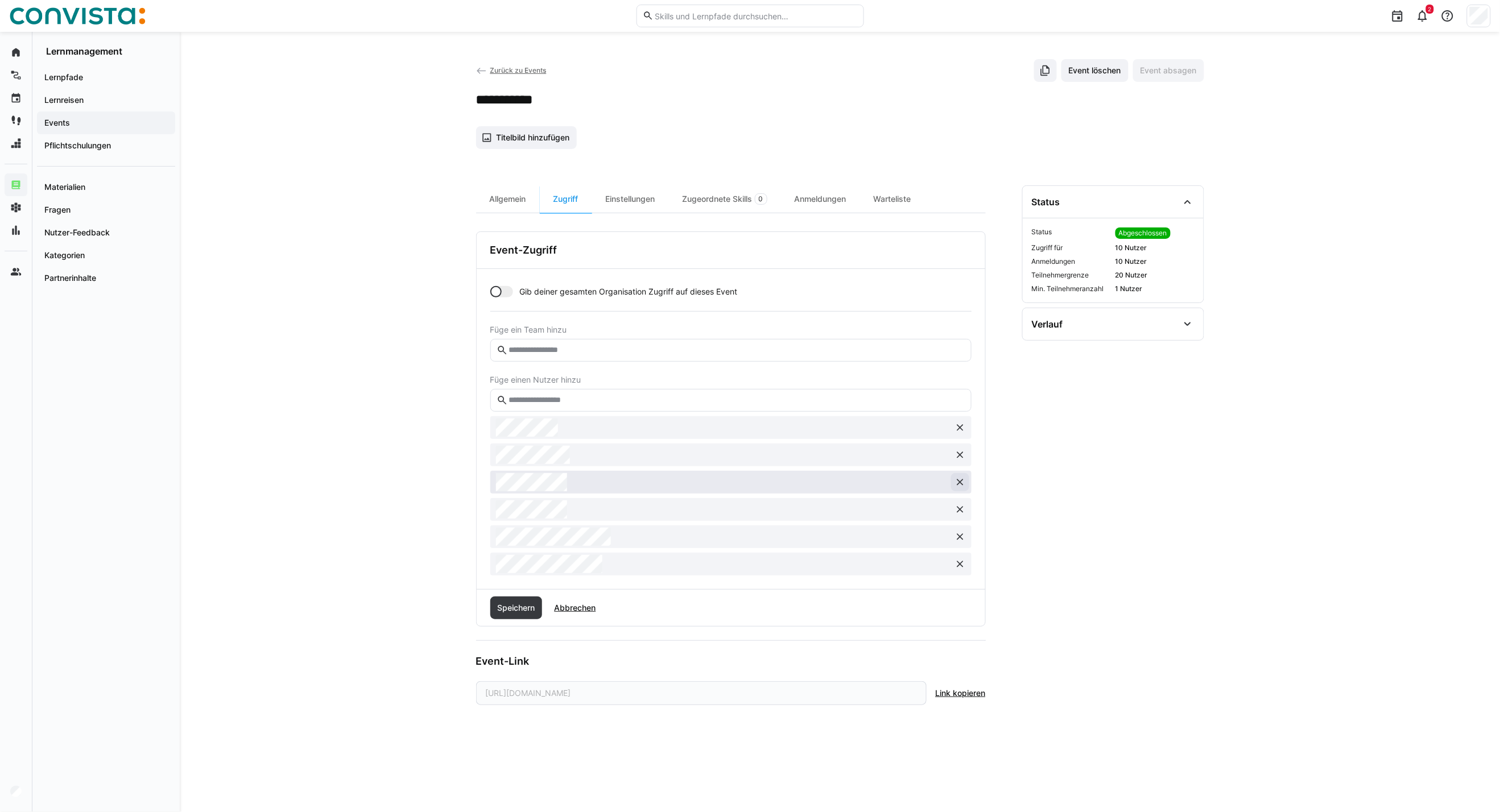
click at [959, 490] on button at bounding box center [960, 482] width 18 height 18
click at [520, 591] on span "Speichern" at bounding box center [516, 580] width 52 height 23
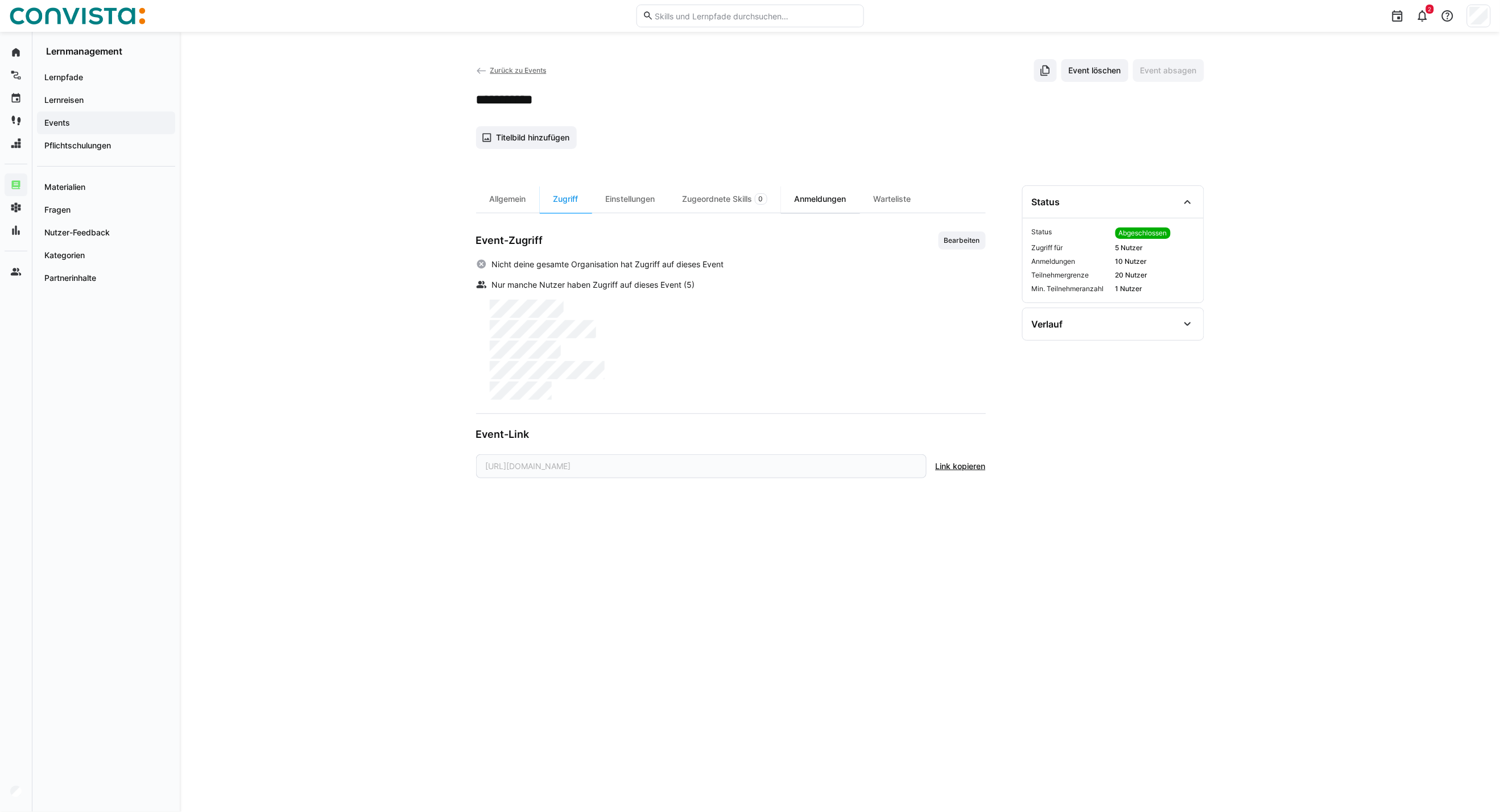
click at [823, 196] on div "Anmeldungen" at bounding box center [820, 199] width 79 height 27
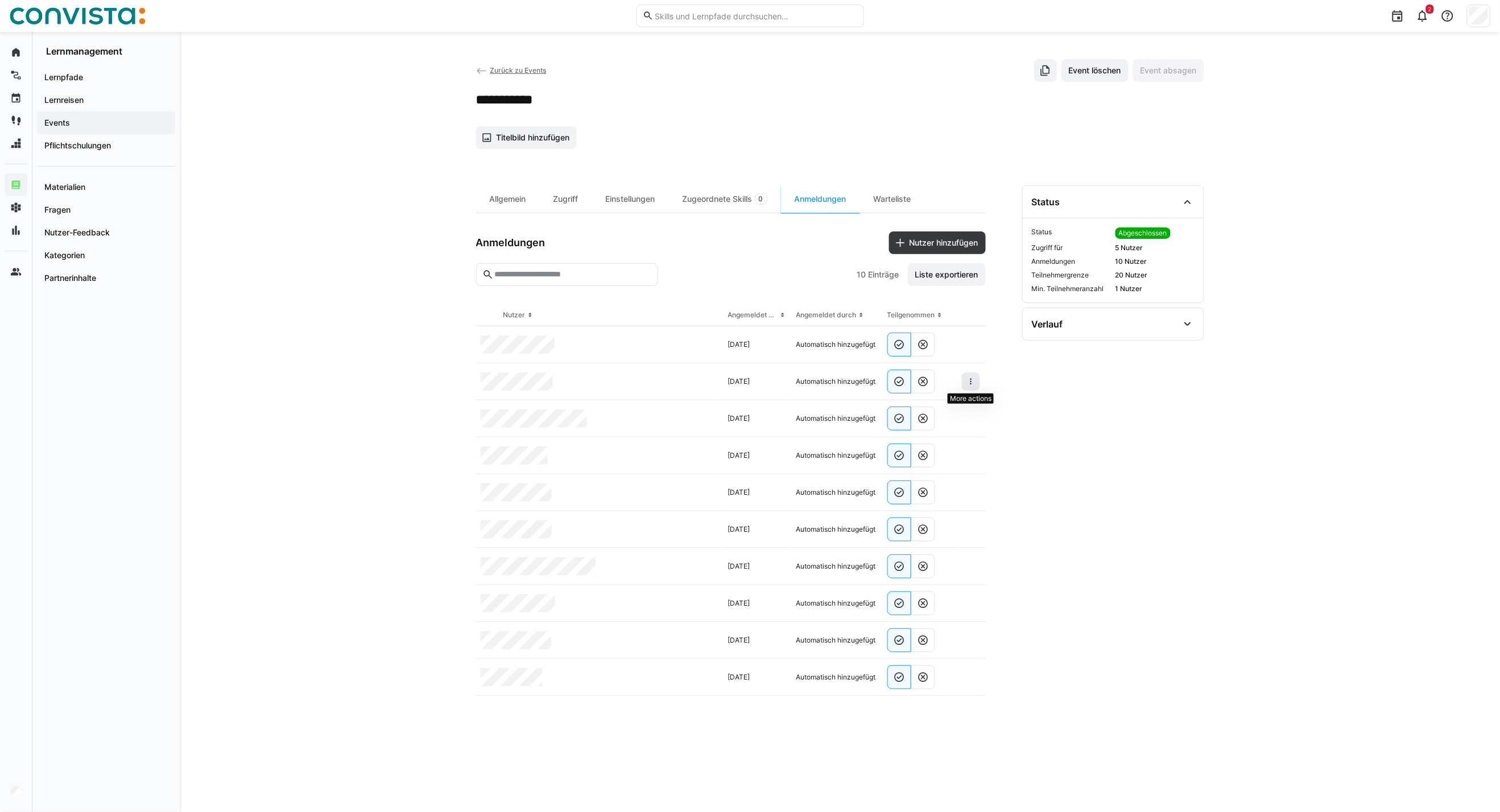
click at [970, 375] on span at bounding box center [971, 382] width 18 height 18
click at [958, 418] on span "Teilnehmer entfernen" at bounding box center [936, 407] width 88 height 21
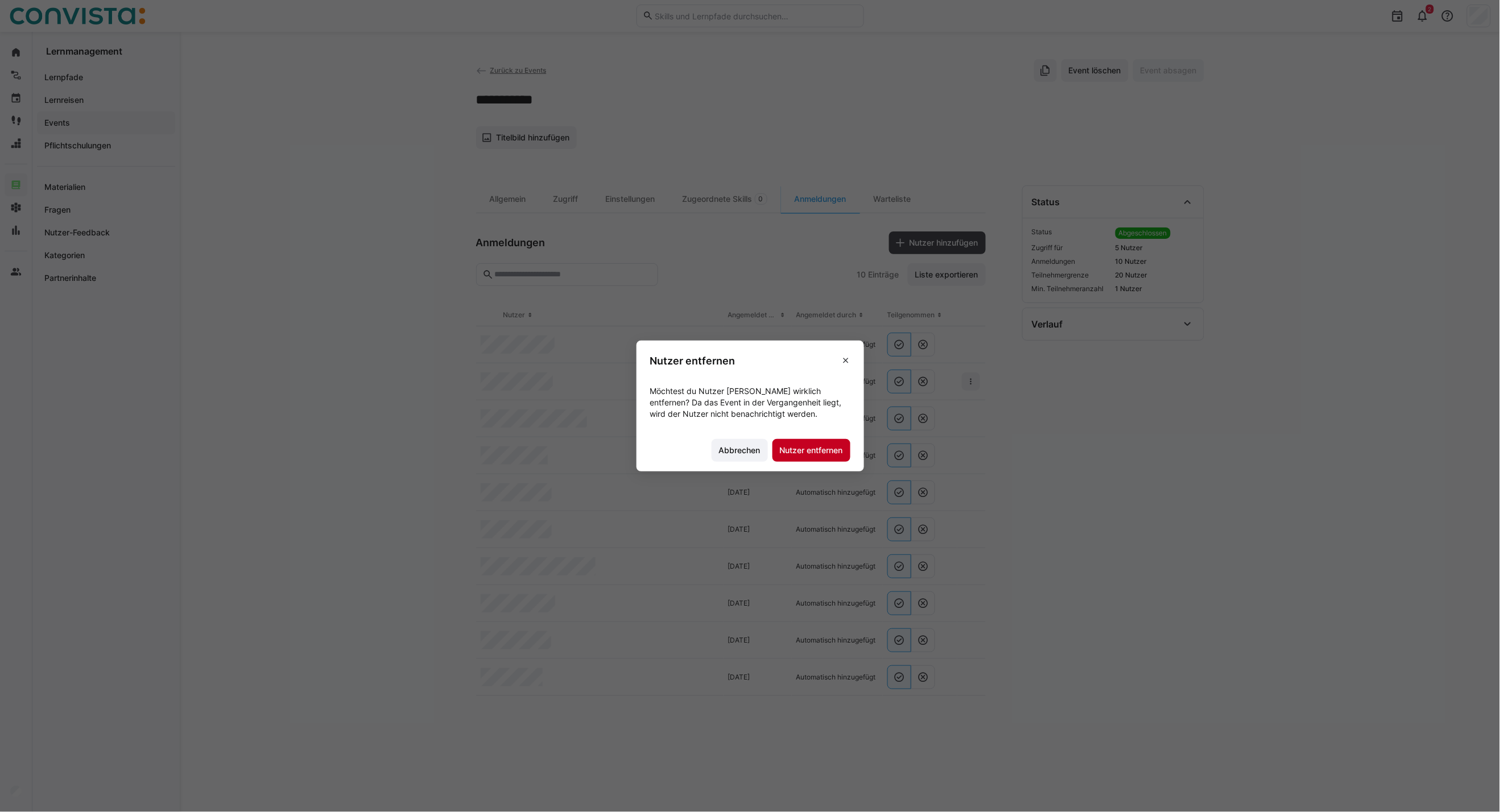
click at [829, 452] on span "Nutzer entfernen" at bounding box center [811, 450] width 66 height 12
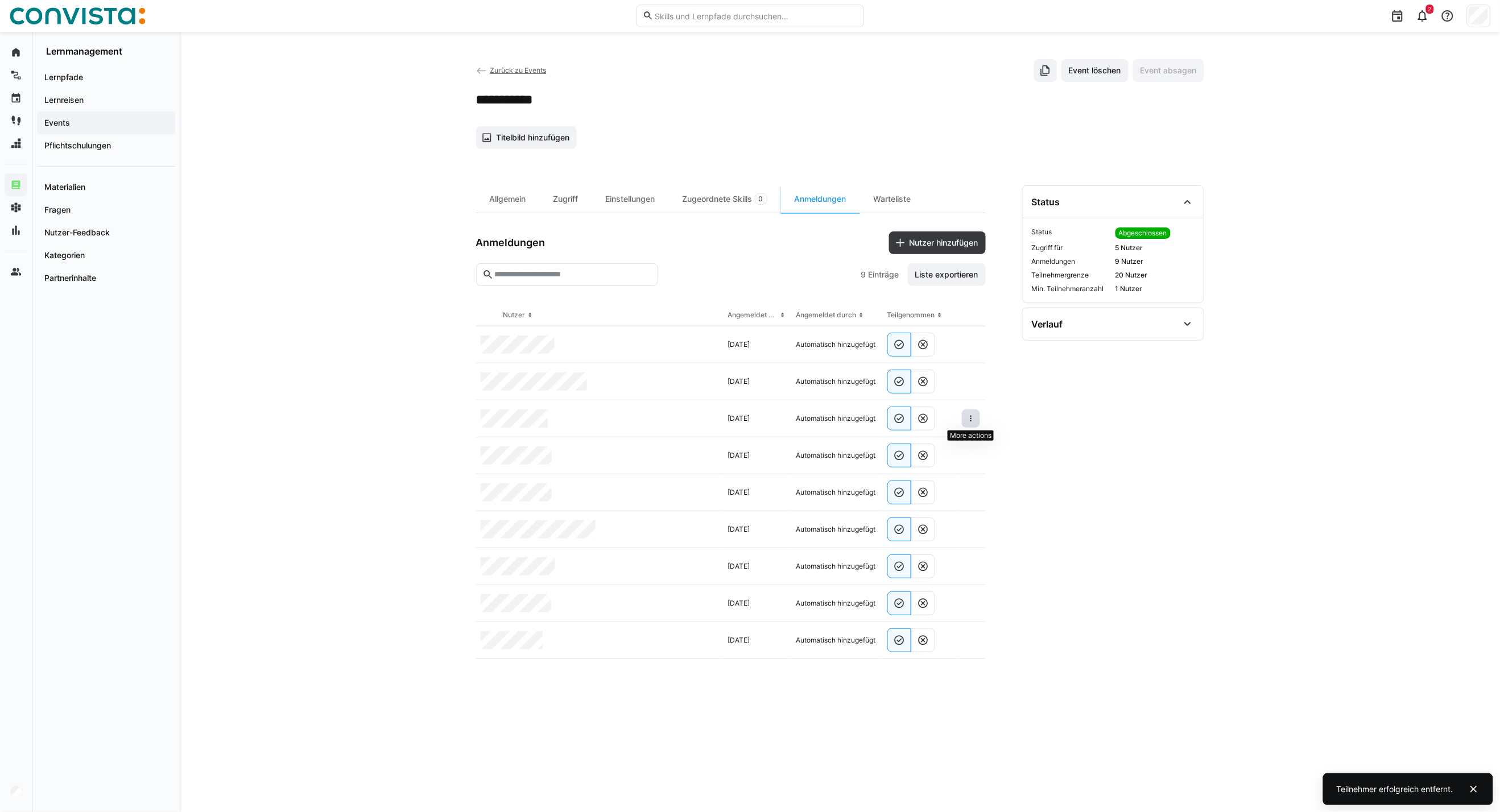
click at [979, 414] on span at bounding box center [971, 419] width 18 height 18
click at [953, 443] on div "Teilnehmer entfernen" at bounding box center [936, 445] width 69 height 9
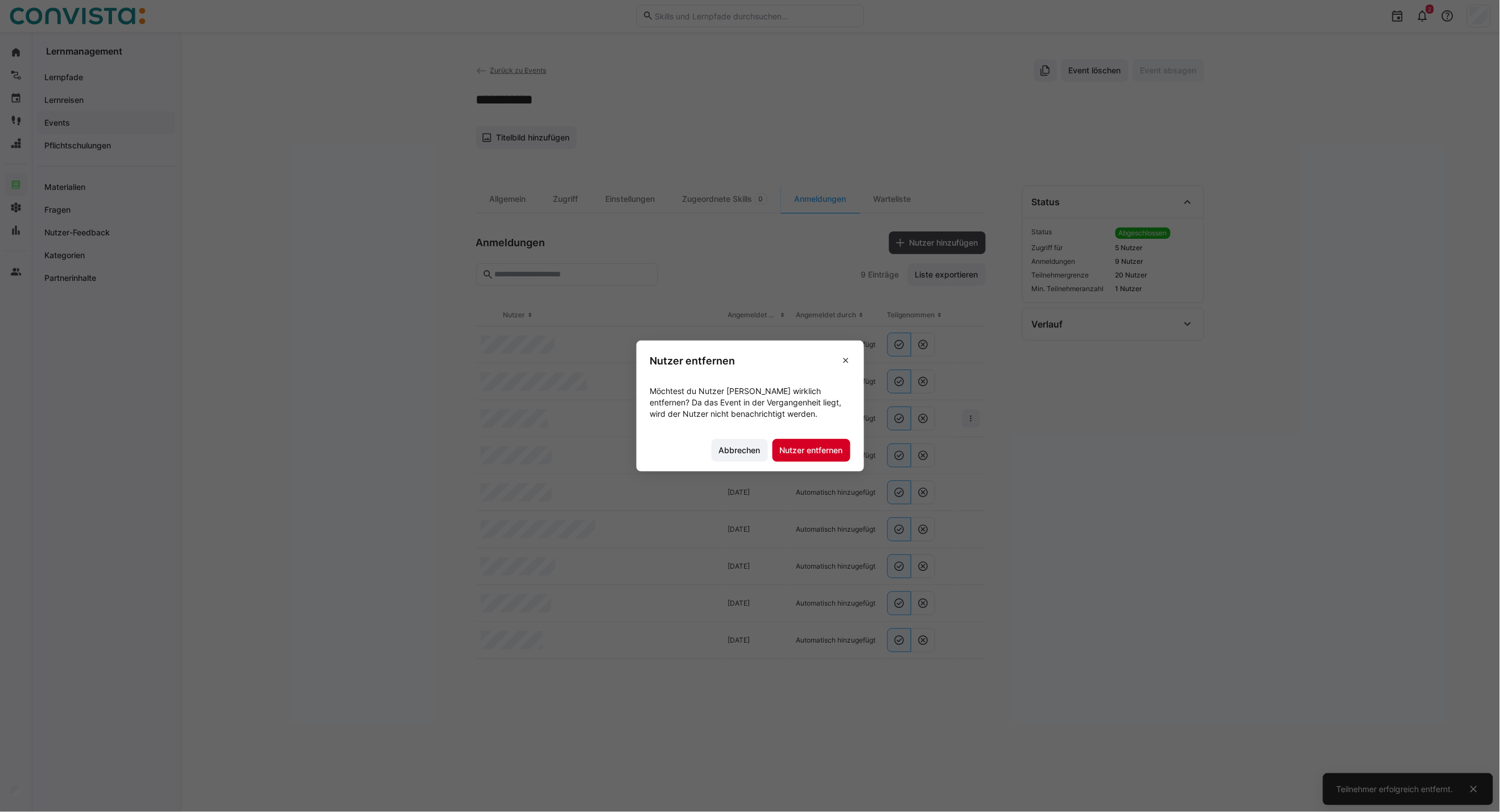
click at [805, 451] on span "Nutzer entfernen" at bounding box center [811, 450] width 66 height 12
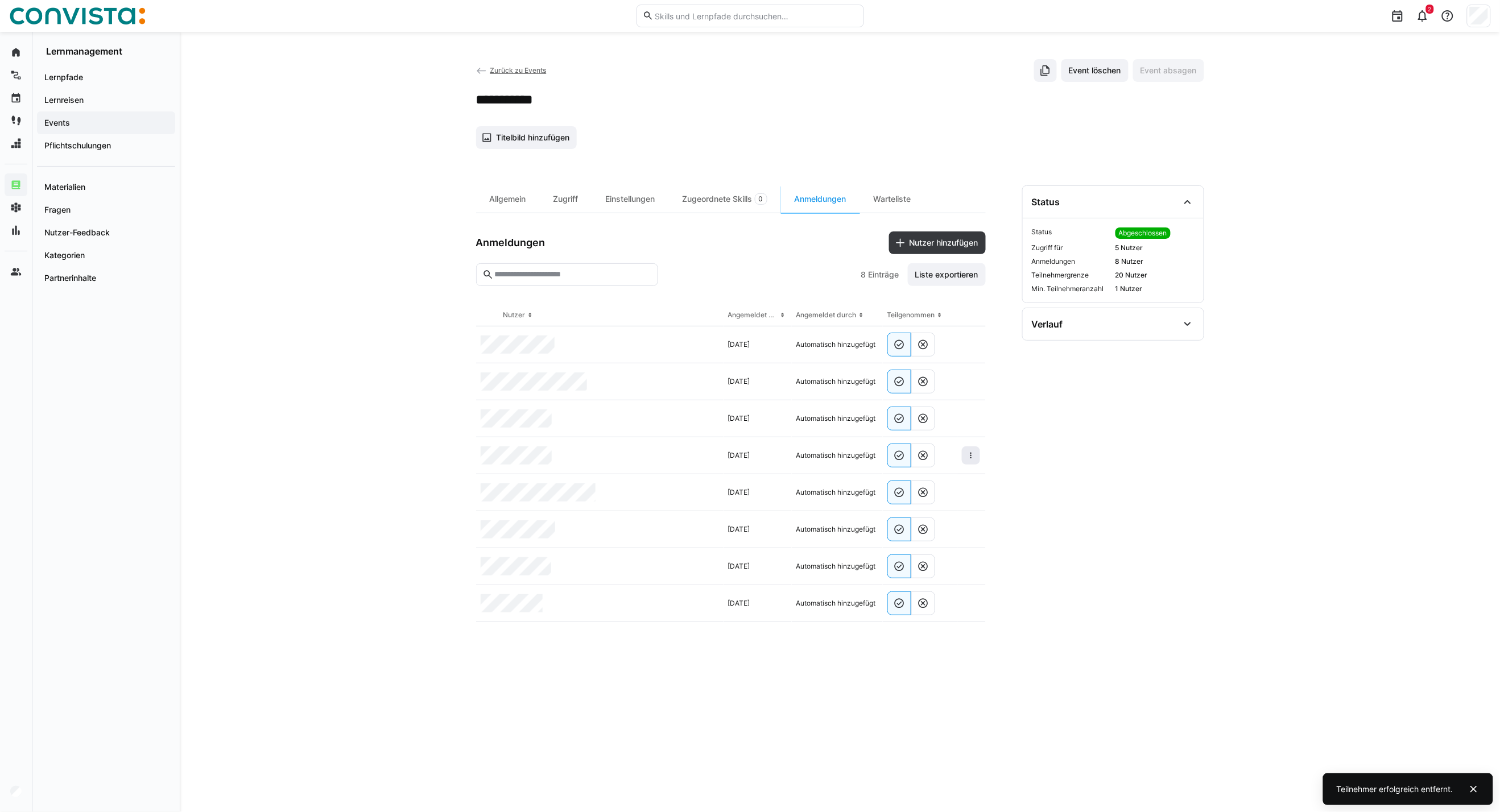
click at [977, 457] on span at bounding box center [971, 456] width 18 height 18
click at [925, 490] on span "Teilnehmer entfernen" at bounding box center [936, 482] width 88 height 21
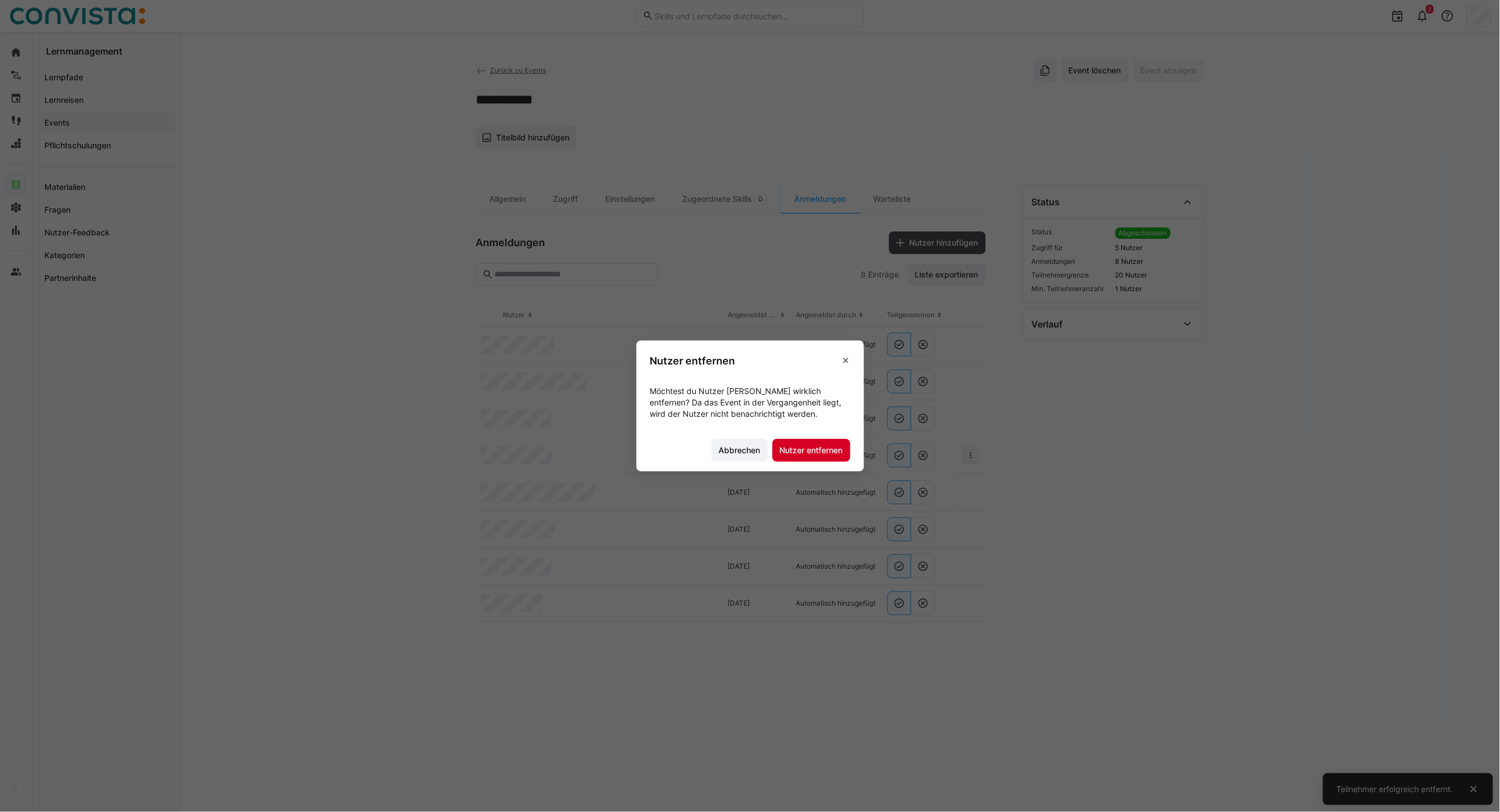
click at [831, 448] on span "Nutzer entfernen" at bounding box center [811, 450] width 66 height 12
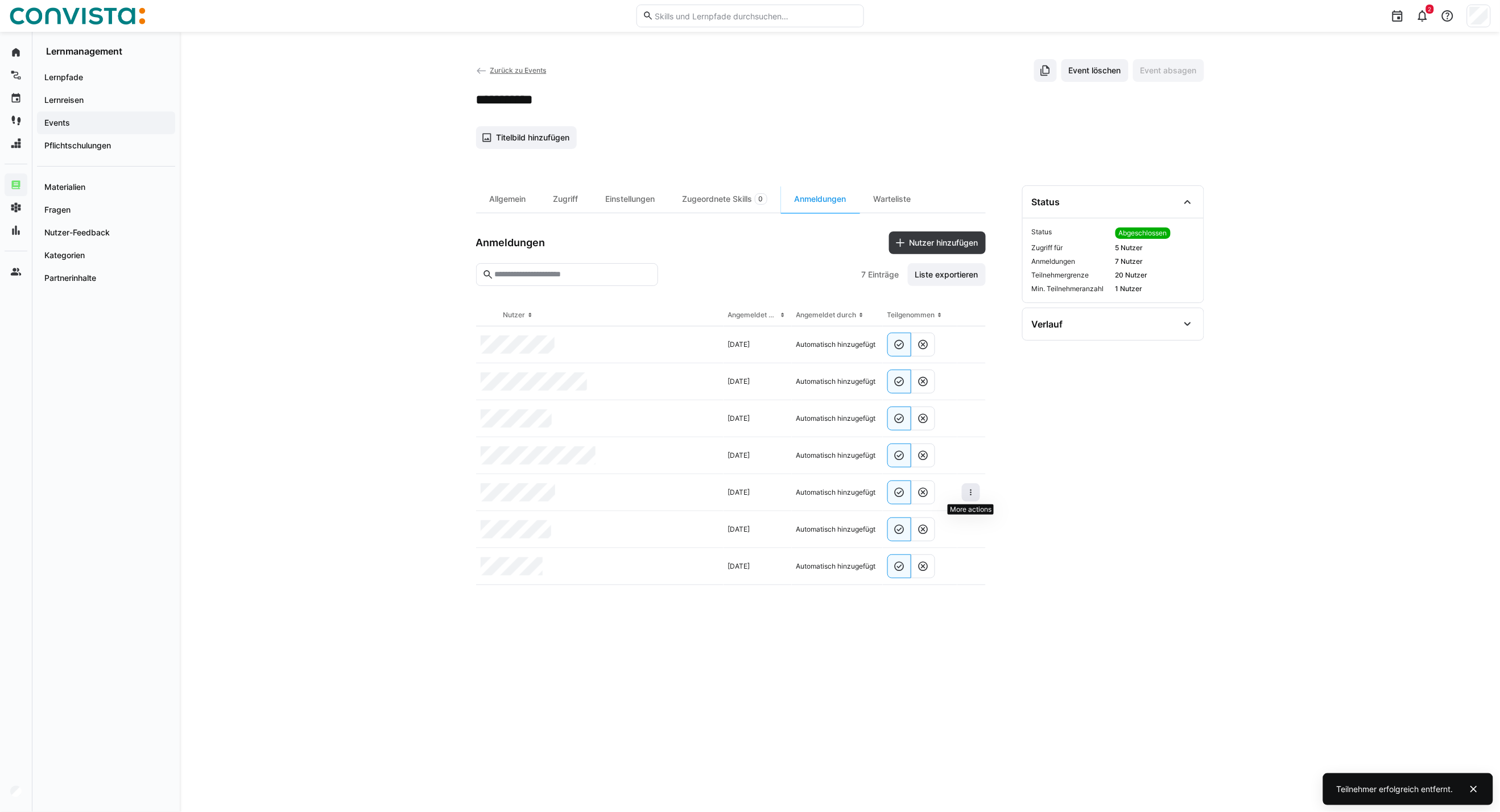
click at [975, 487] on span at bounding box center [971, 493] width 18 height 18
click at [937, 518] on div "Teilnehmer entfernen" at bounding box center [936, 518] width 69 height 9
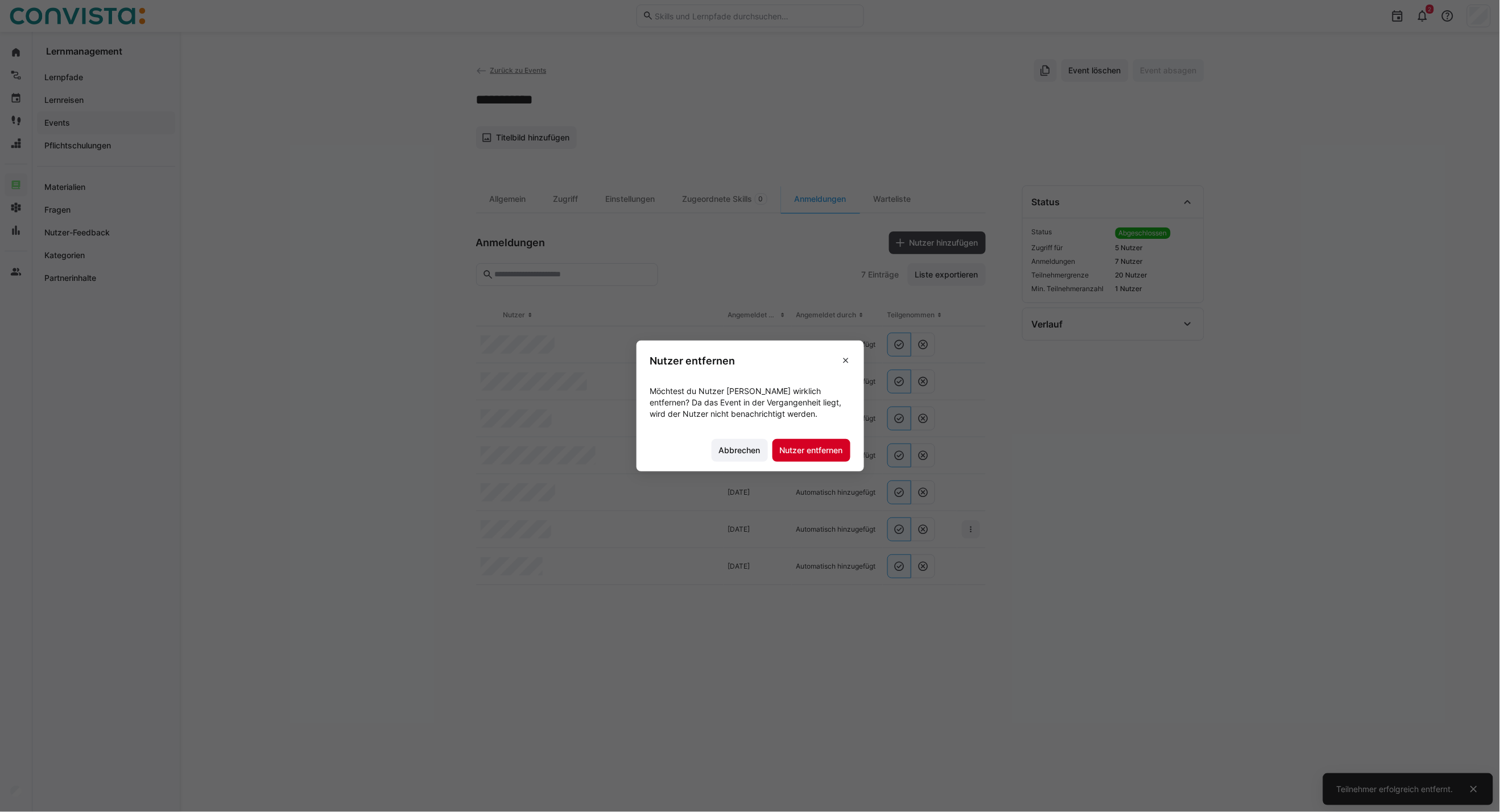
click at [808, 451] on span "Nutzer entfernen" at bounding box center [811, 450] width 66 height 12
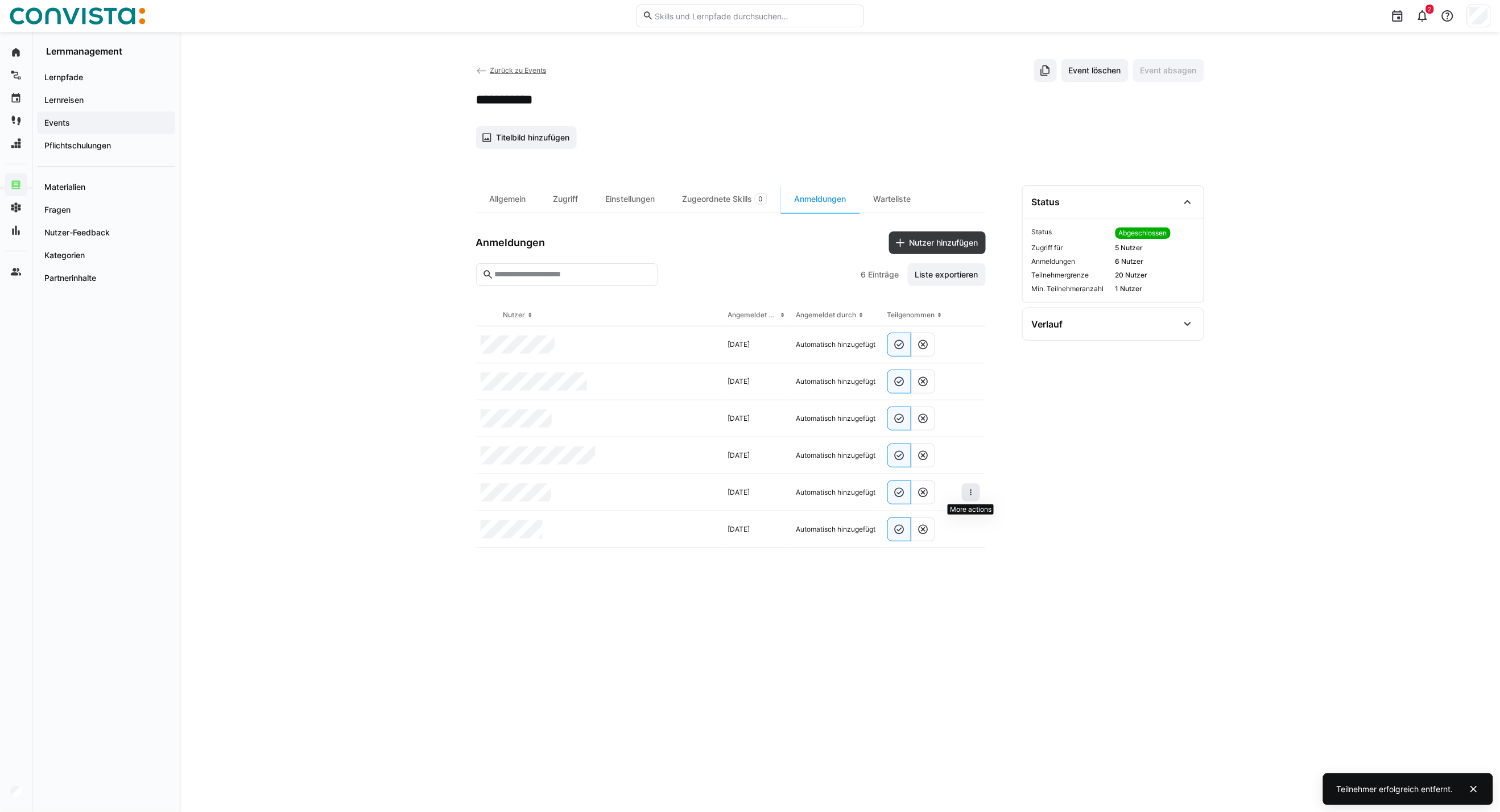
click at [972, 491] on eds-icon at bounding box center [971, 492] width 9 height 9
click at [924, 515] on div "Teilnehmer entfernen" at bounding box center [936, 518] width 69 height 9
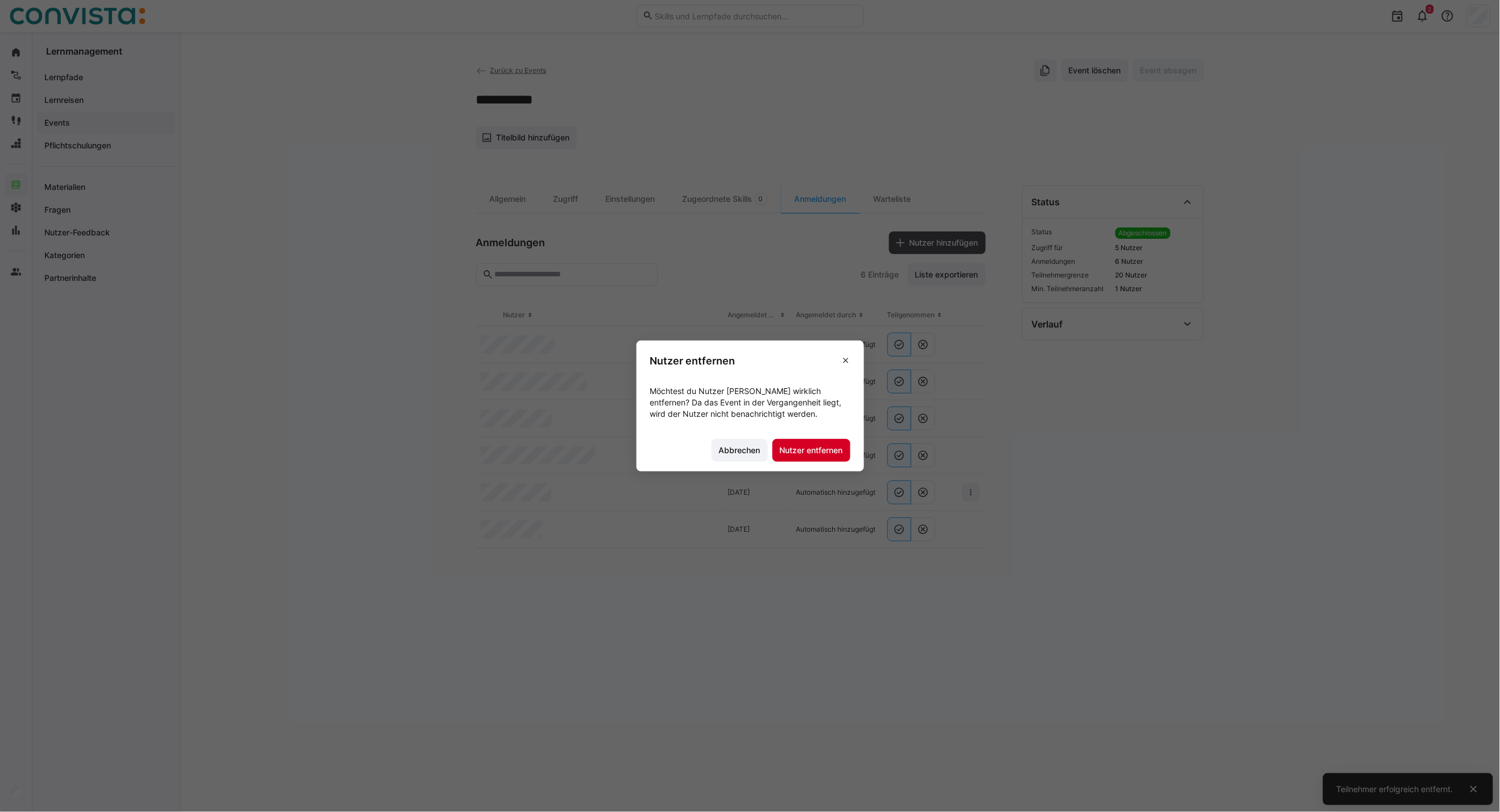
click at [821, 447] on span "Nutzer entfernen" at bounding box center [811, 450] width 66 height 12
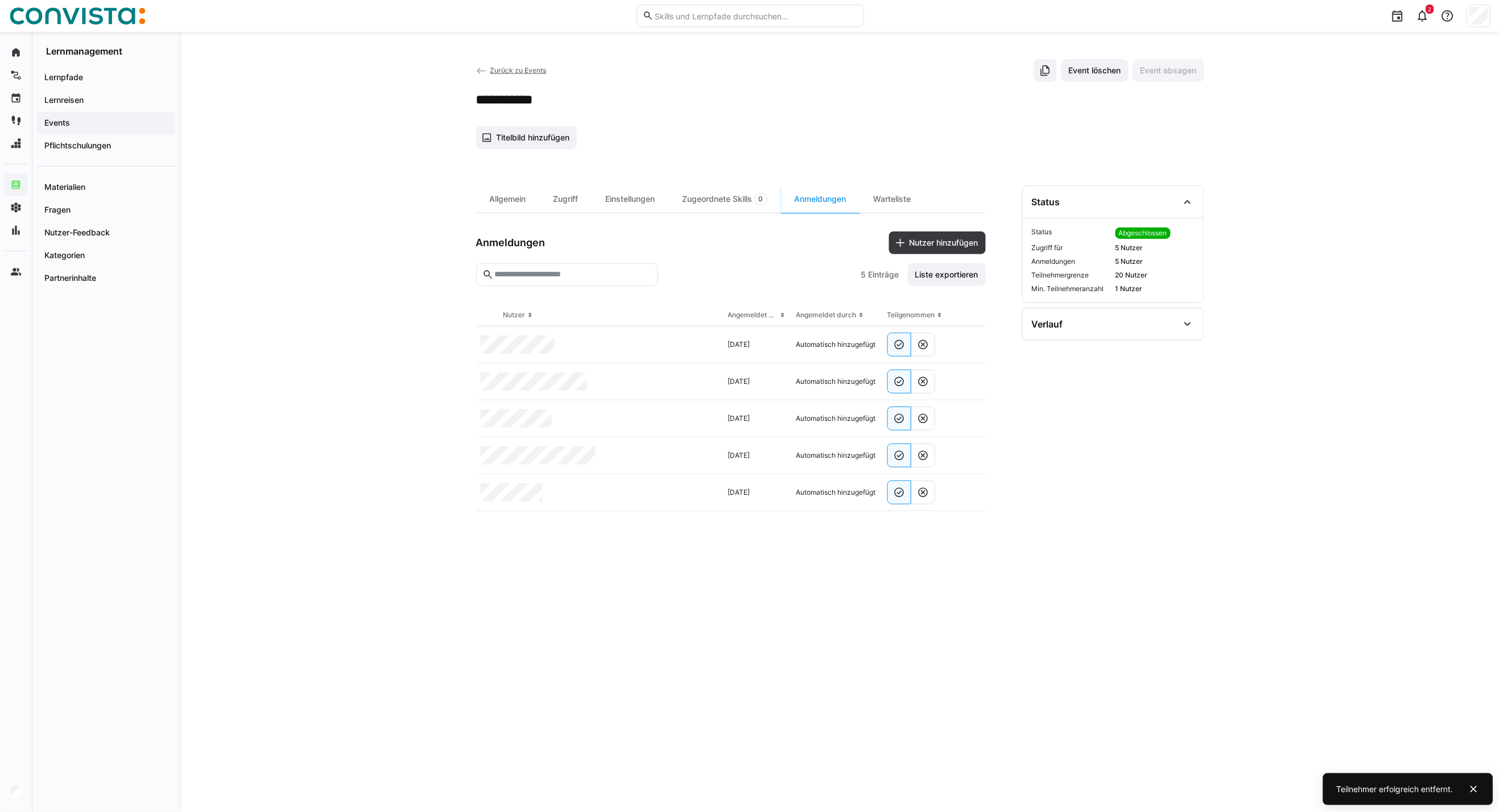
click at [494, 69] on span "Zurück zu Events" at bounding box center [518, 70] width 57 height 9
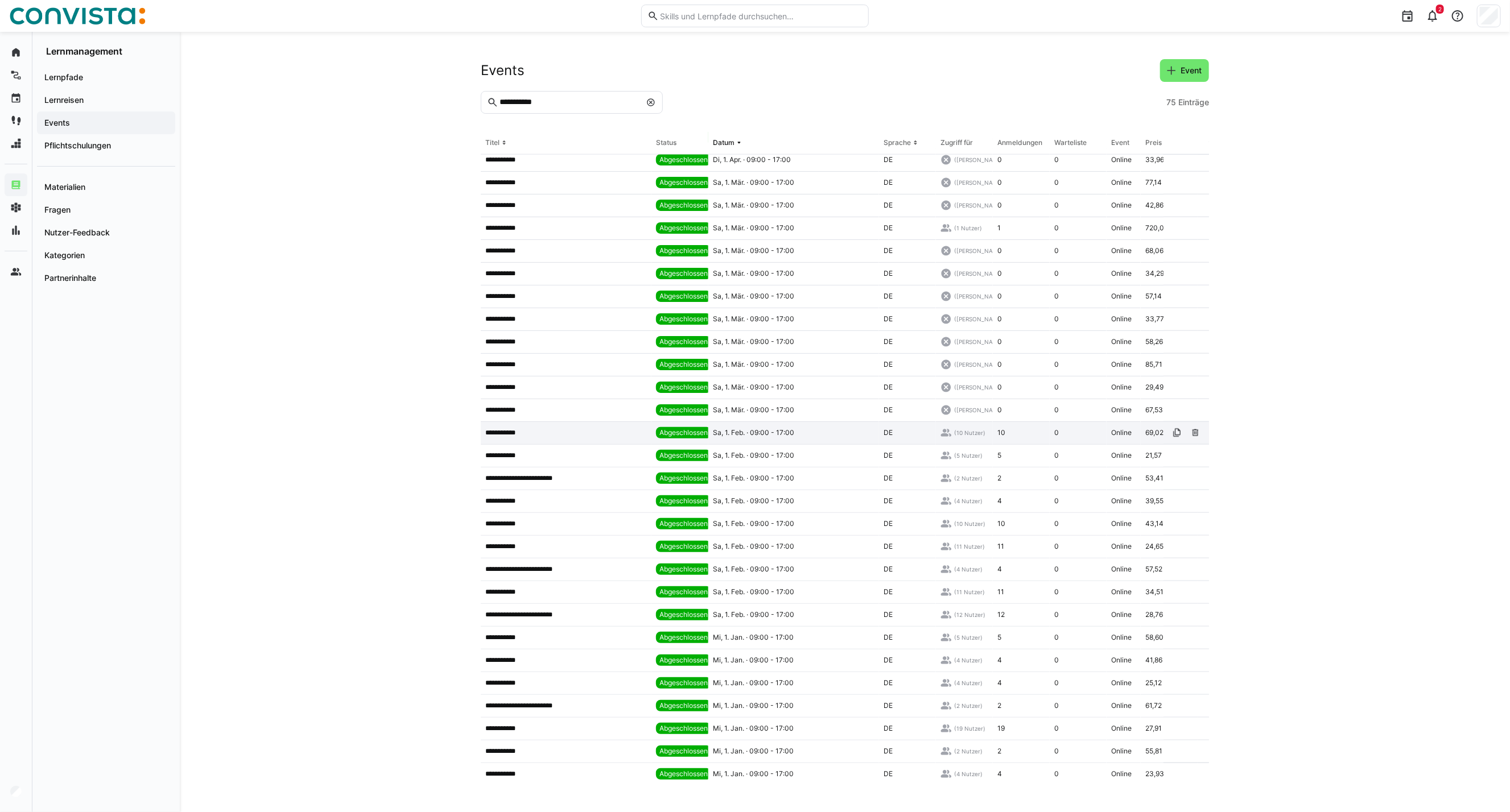
scroll to position [1081, 0]
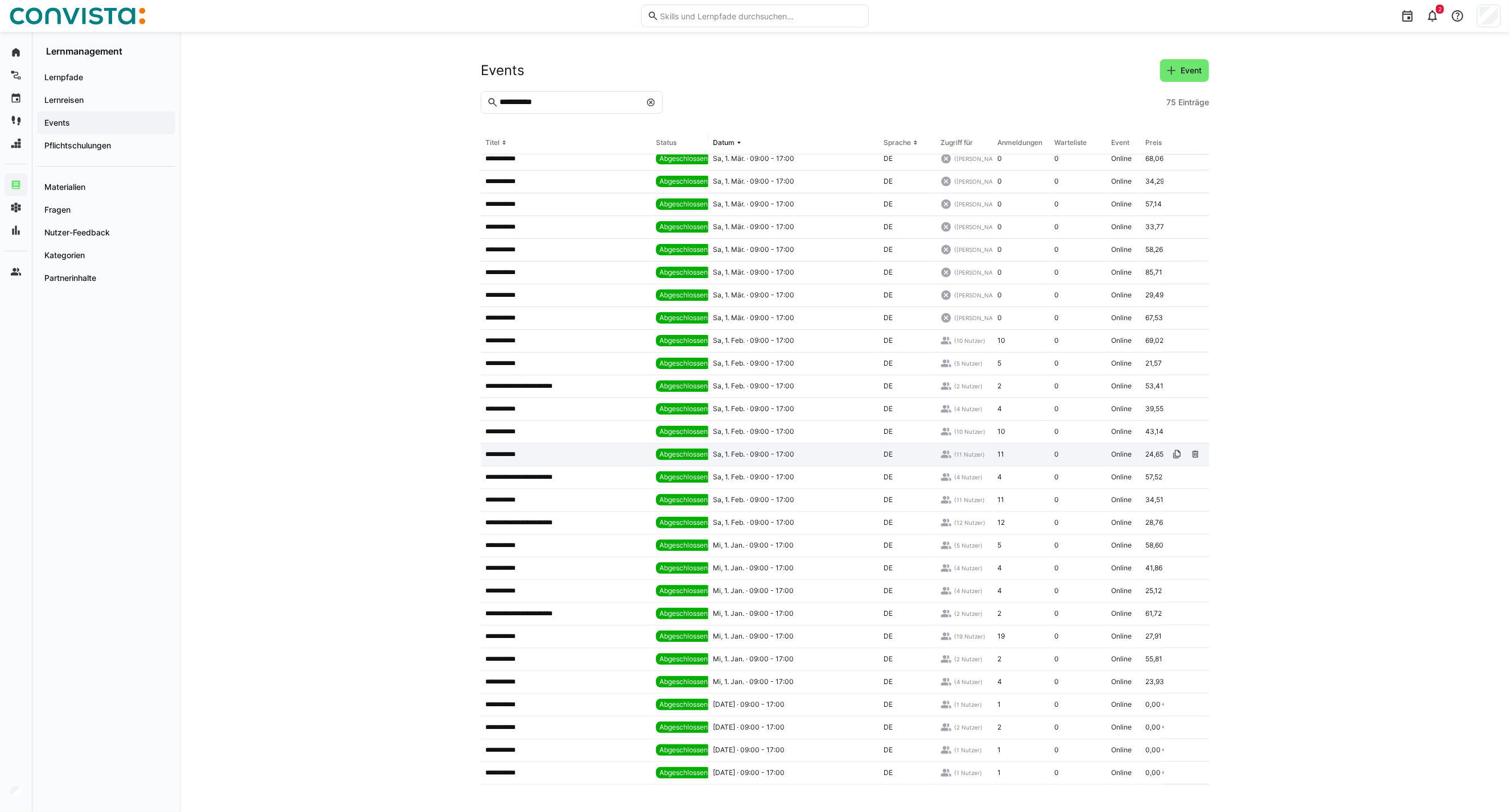
click at [607, 457] on div "**********" at bounding box center [566, 455] width 171 height 23
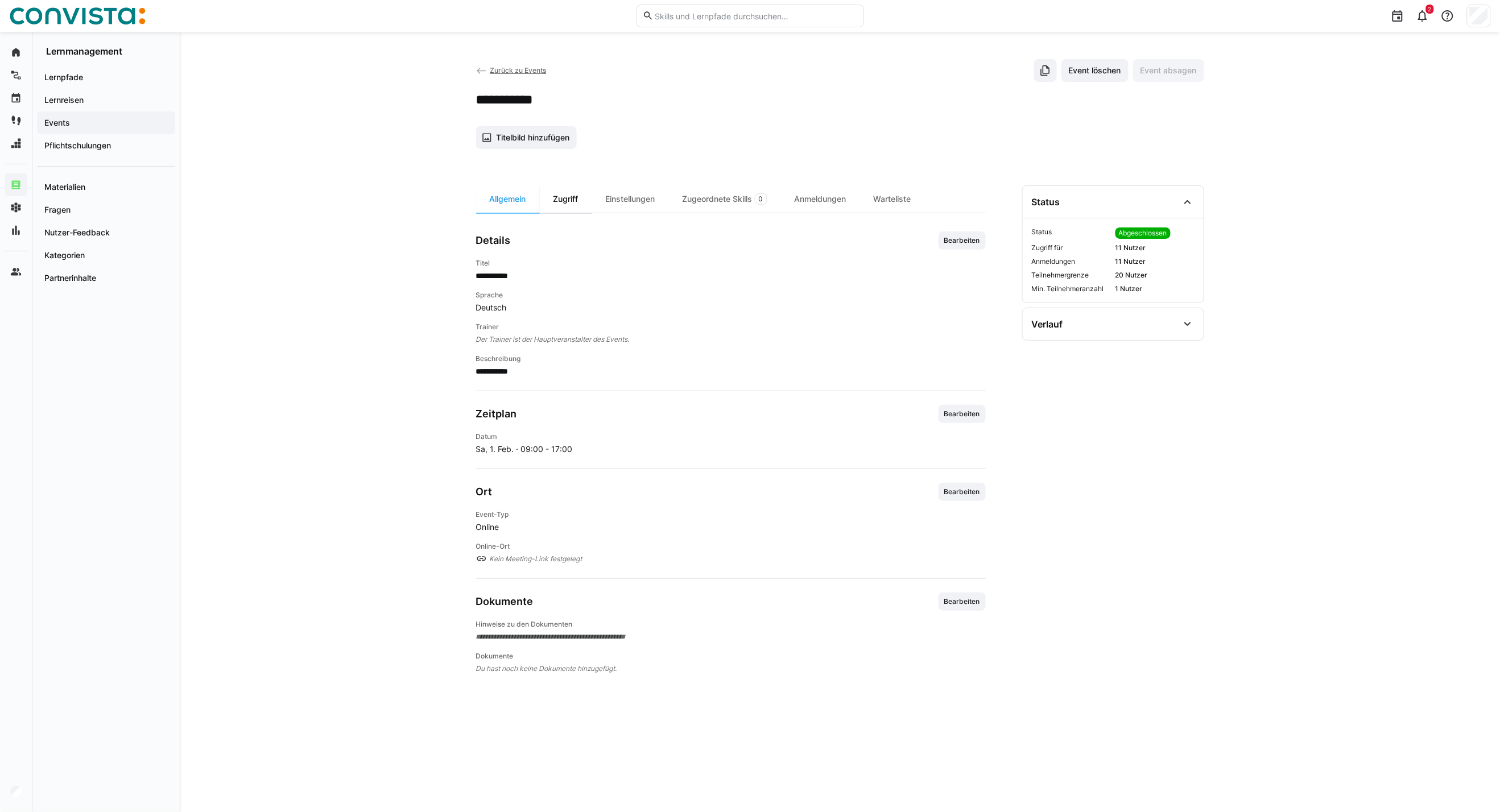
click at [577, 191] on div "Zugriff" at bounding box center [566, 199] width 52 height 27
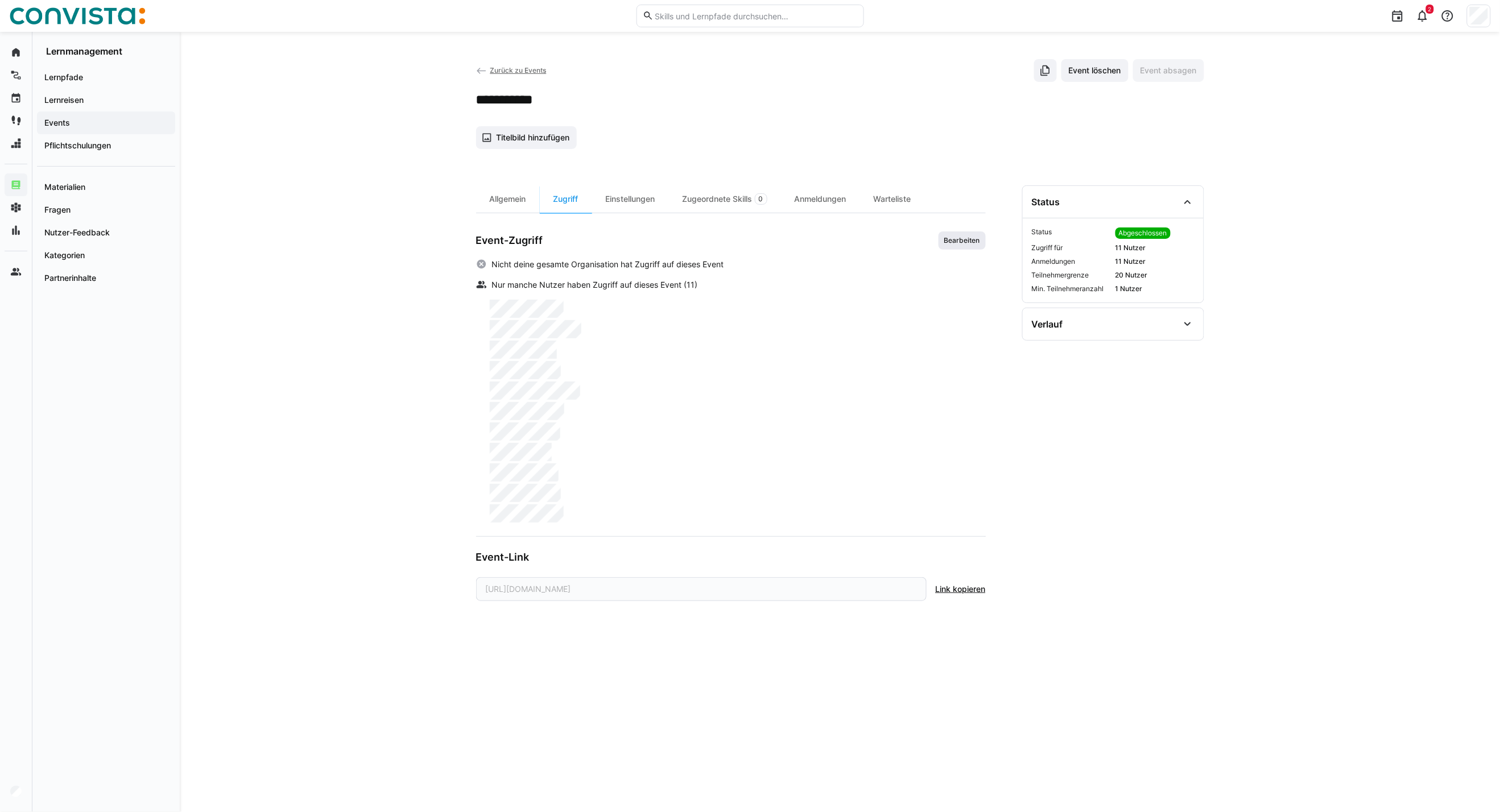
click at [961, 242] on span "Bearbeiten" at bounding box center [962, 240] width 38 height 9
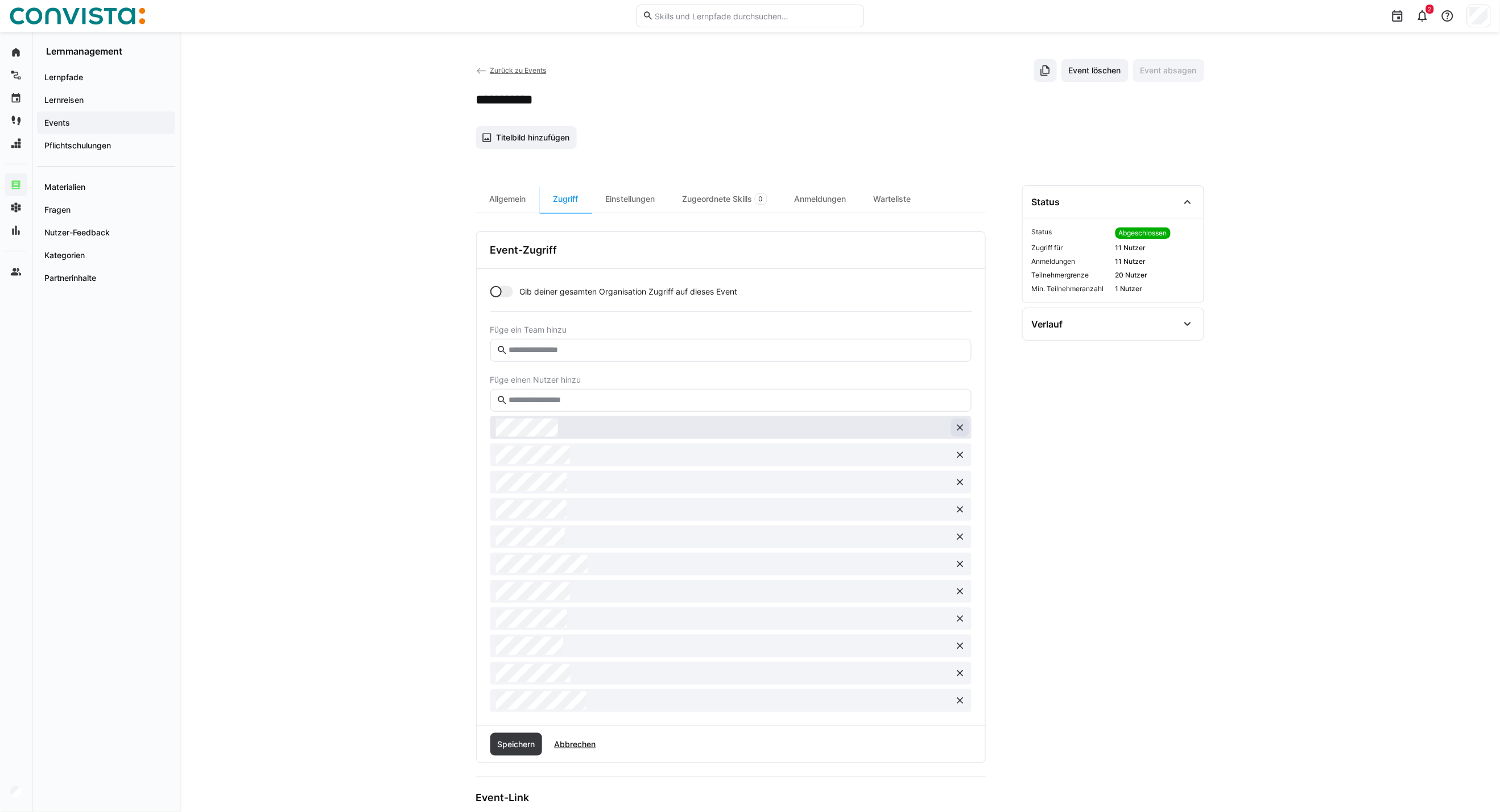
click at [963, 427] on eds-icon at bounding box center [960, 427] width 12 height 12
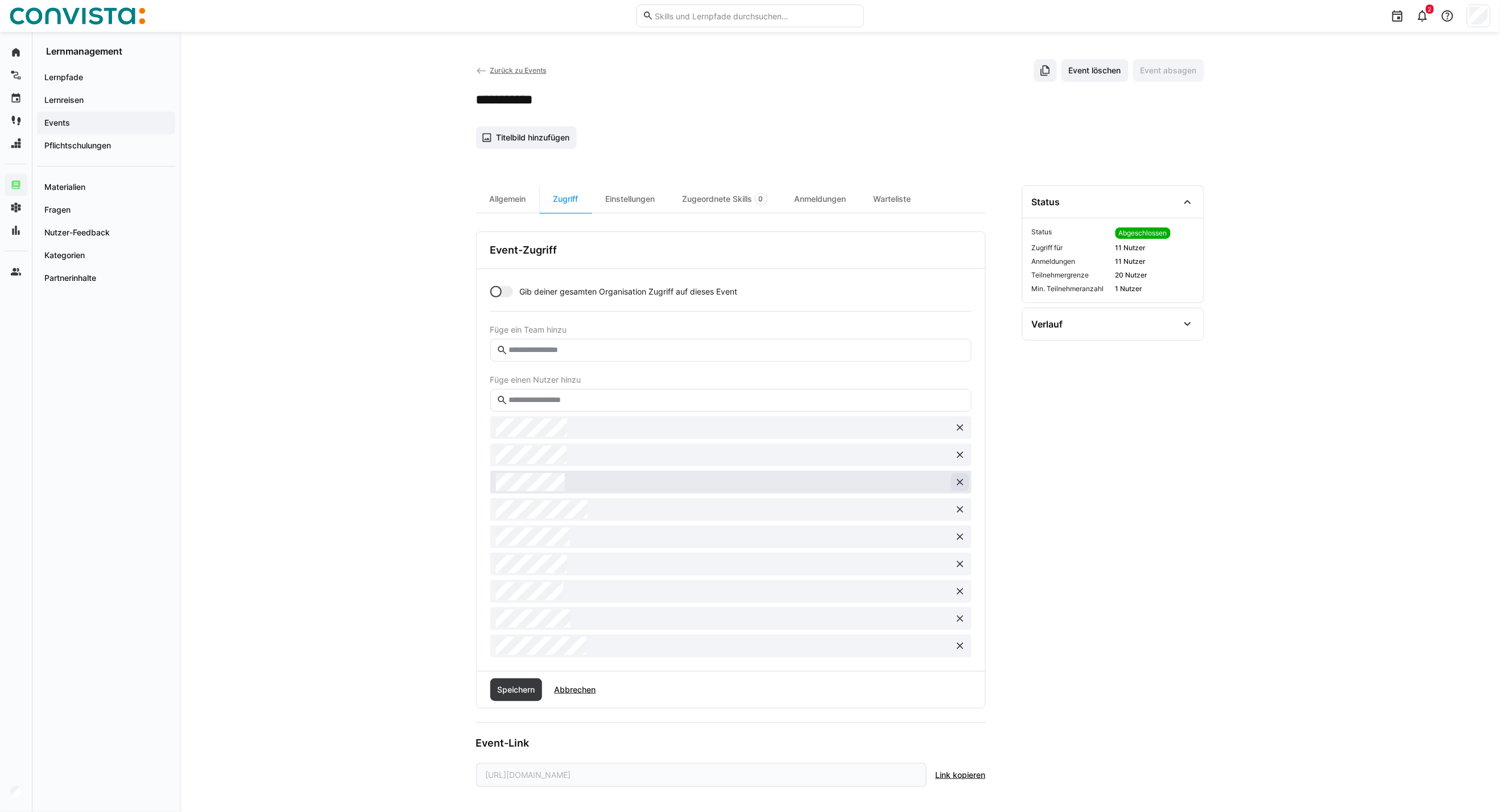
click at [955, 490] on button at bounding box center [960, 482] width 18 height 18
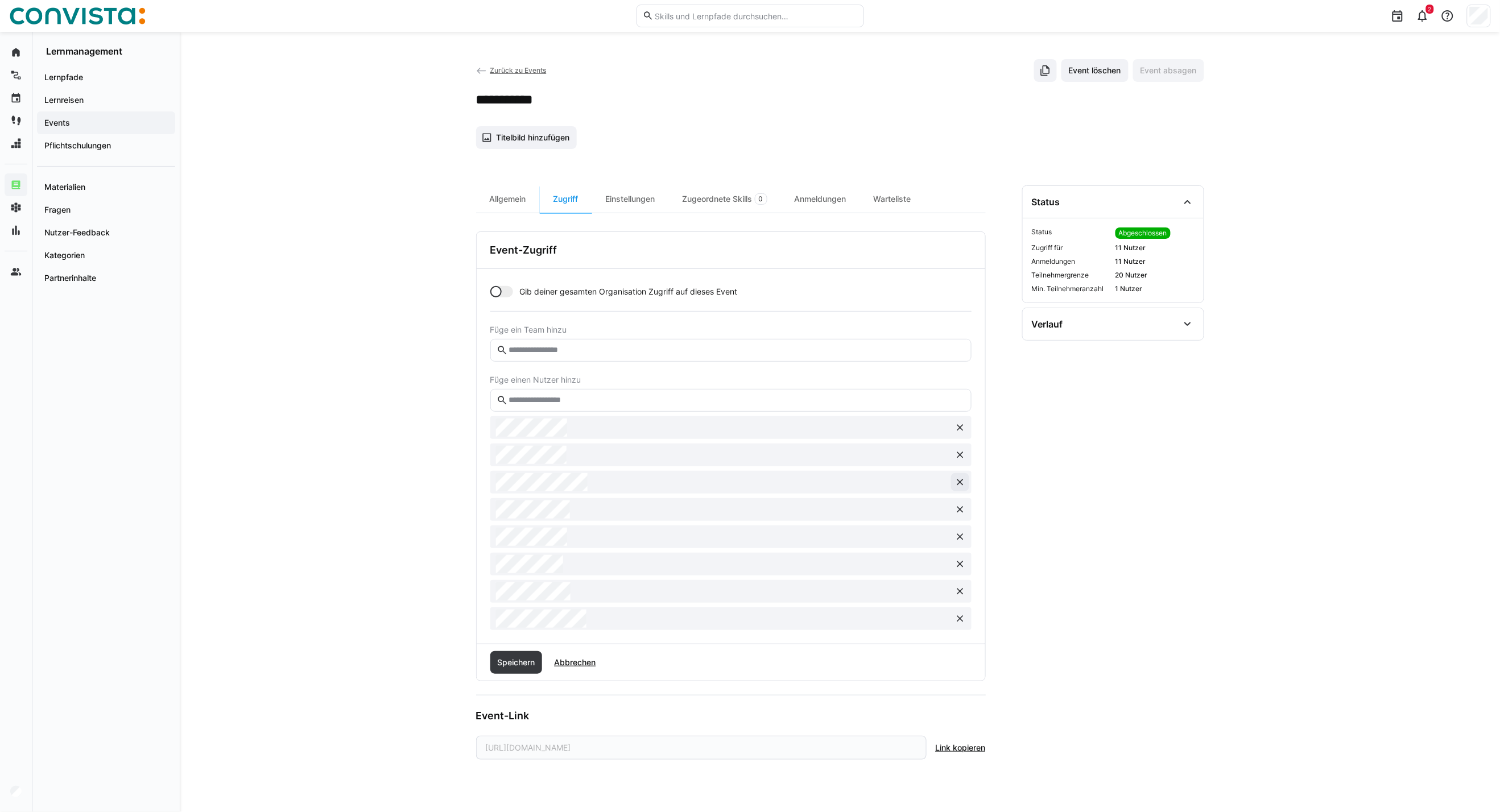
click at [955, 490] on button at bounding box center [960, 482] width 18 height 18
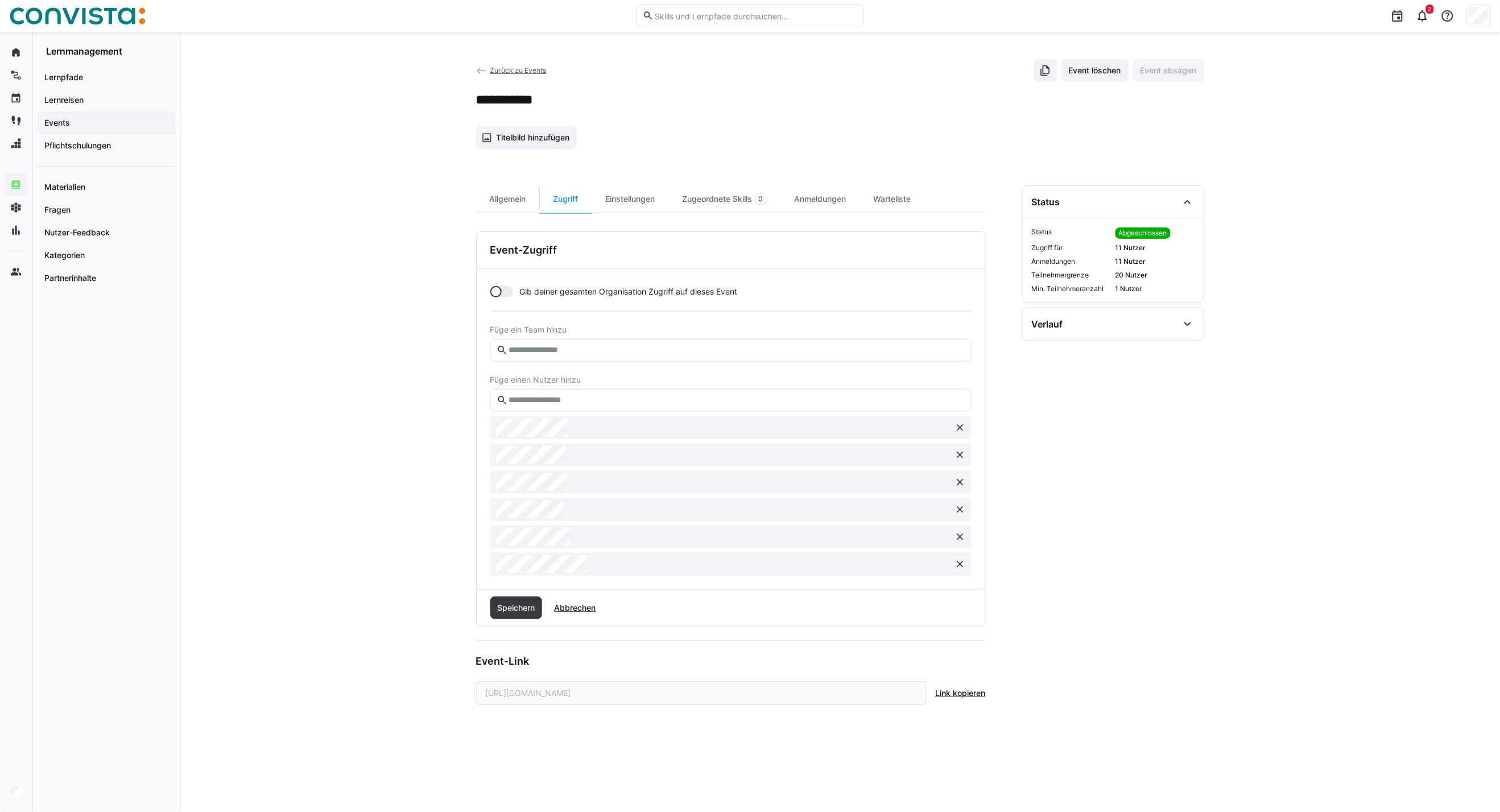
click at [955, 490] on button at bounding box center [960, 482] width 18 height 18
click at [956, 541] on eds-icon at bounding box center [960, 537] width 12 height 12
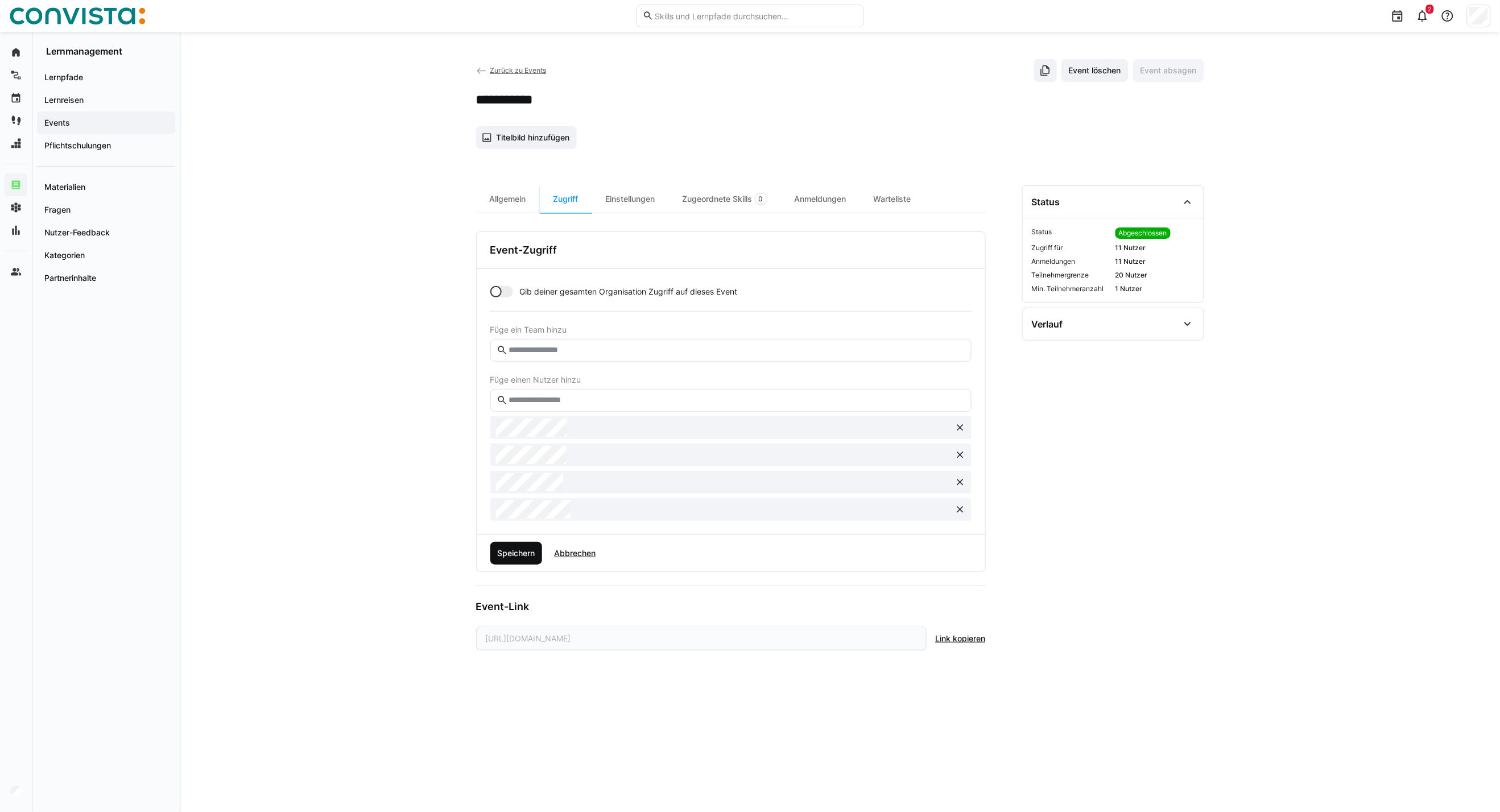
click at [536, 561] on span "Speichern" at bounding box center [516, 553] width 52 height 23
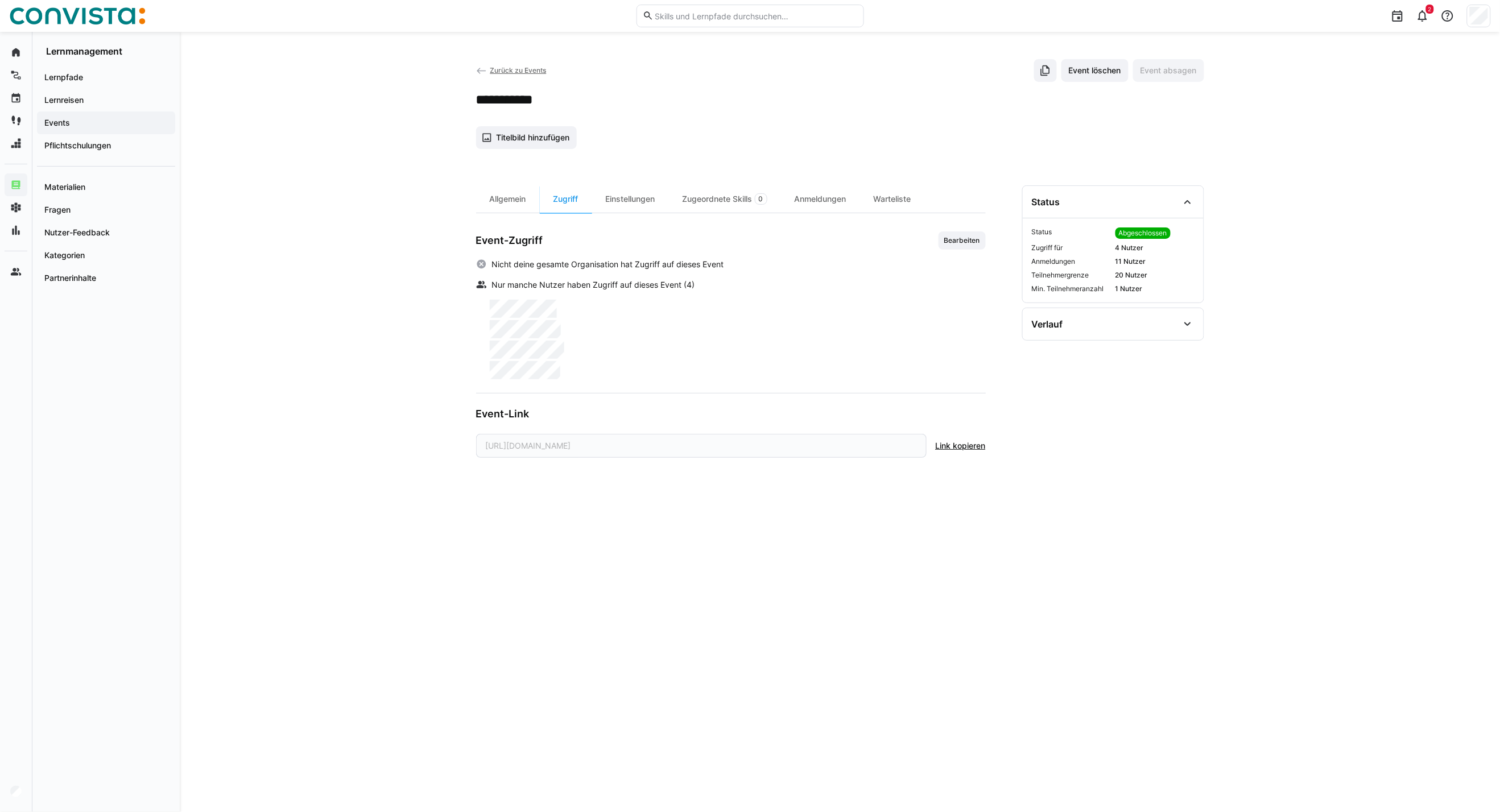
drag, startPoint x: 811, startPoint y: 205, endPoint x: 818, endPoint y: 220, distance: 16.6
click at [811, 205] on div "Anmeldungen" at bounding box center [820, 199] width 79 height 27
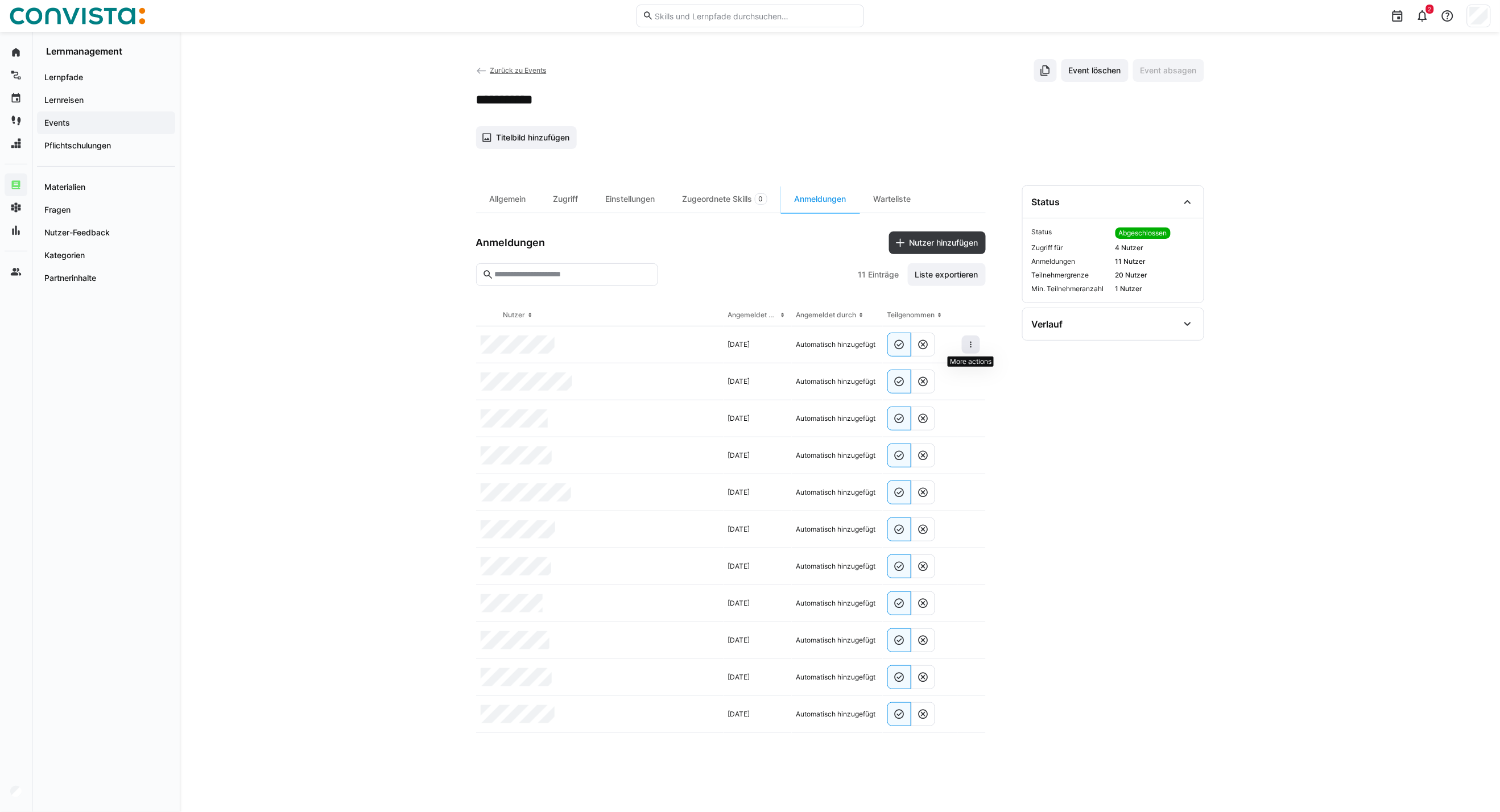
click at [969, 346] on eds-icon at bounding box center [971, 345] width 9 height 9
click at [979, 340] on span at bounding box center [971, 345] width 18 height 18
click at [960, 369] on div "Teilnehmer entfernen" at bounding box center [936, 370] width 69 height 9
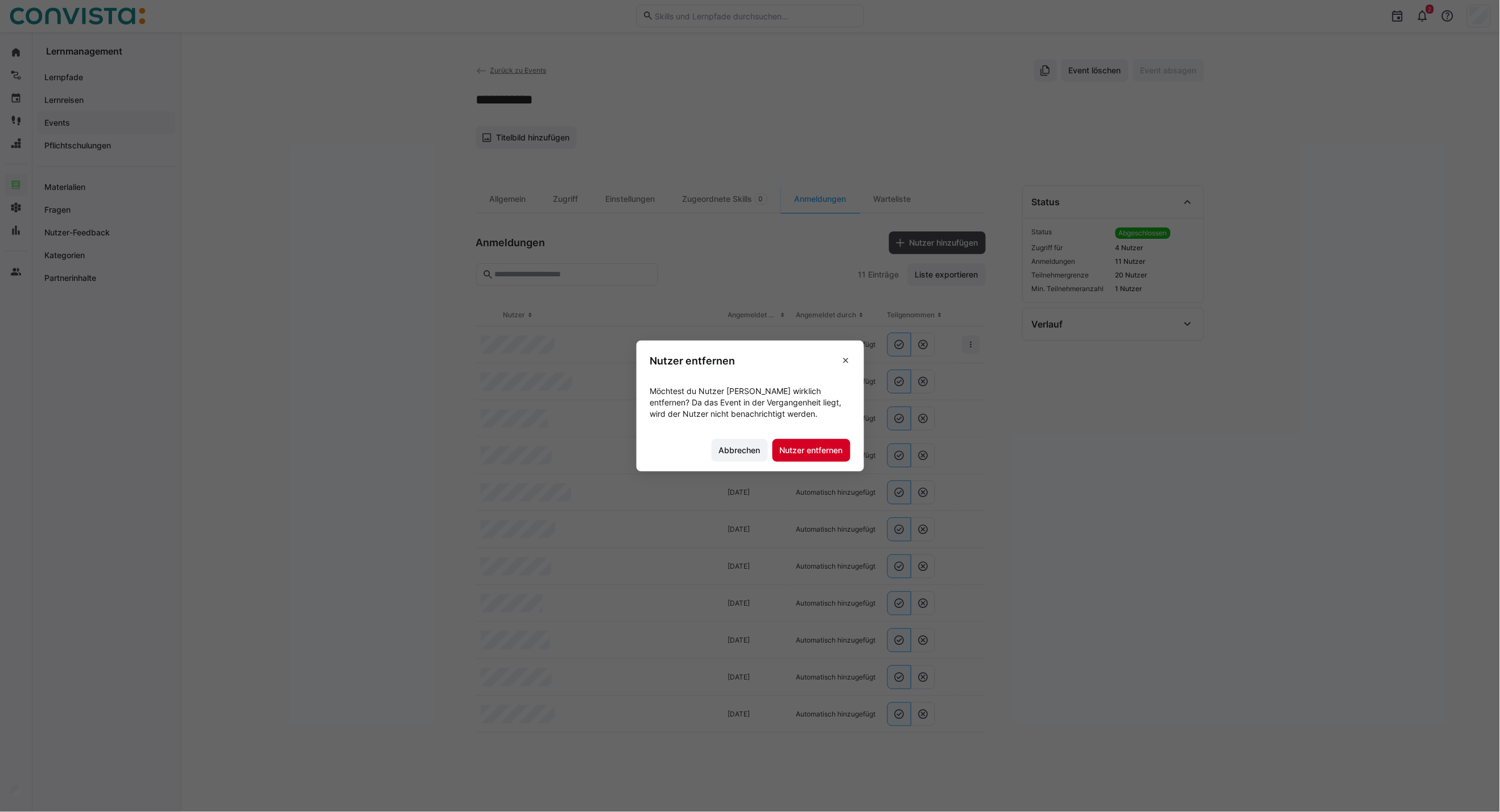
click at [814, 453] on span "Nutzer entfernen" at bounding box center [811, 450] width 66 height 12
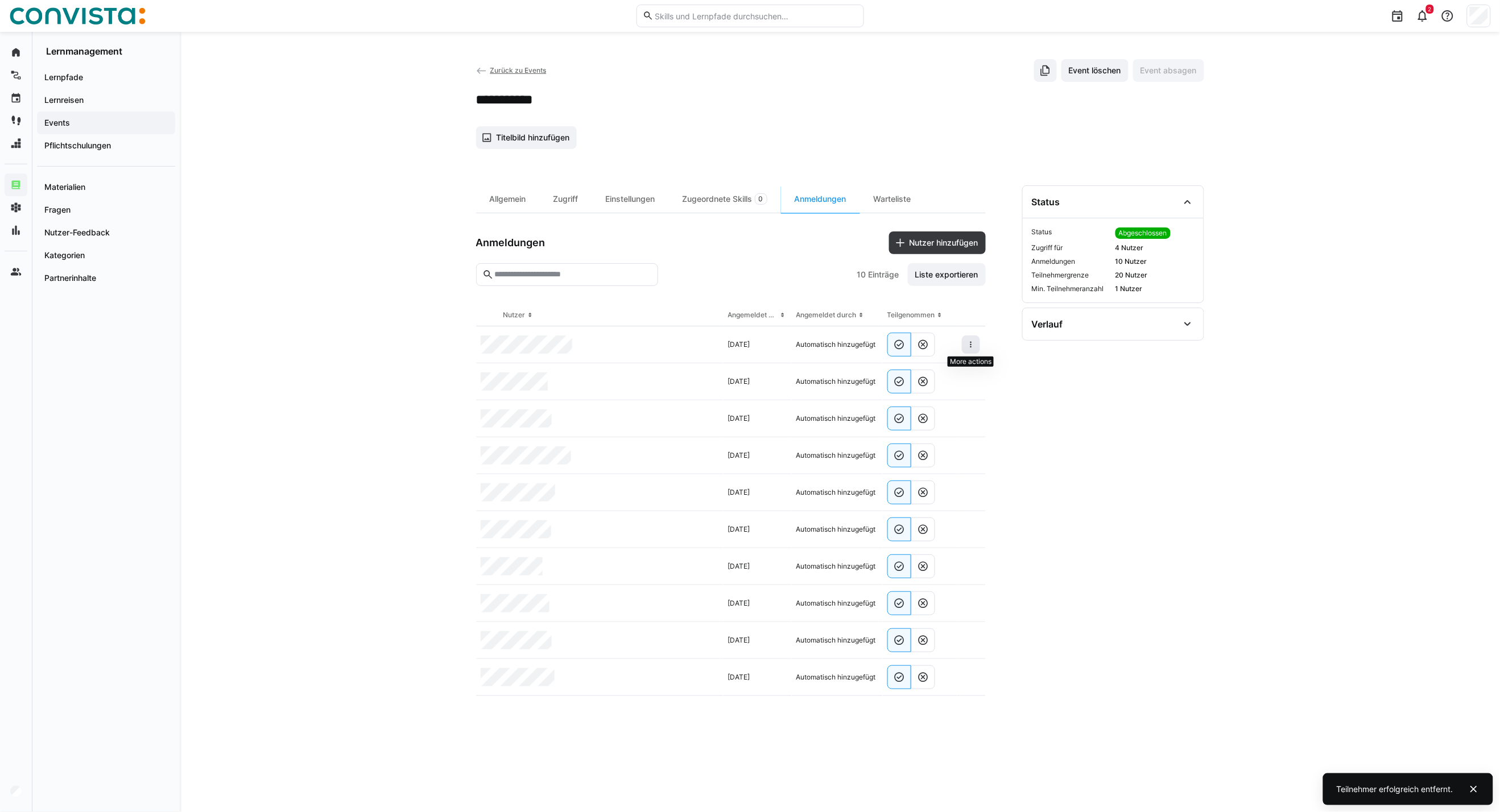
click at [971, 345] on eds-icon at bounding box center [971, 345] width 9 height 9
click at [980, 339] on div at bounding box center [971, 345] width 28 height 37
click at [975, 343] on eds-icon at bounding box center [971, 345] width 9 height 9
click at [933, 365] on span "Teilnehmer entfernen" at bounding box center [936, 370] width 88 height 21
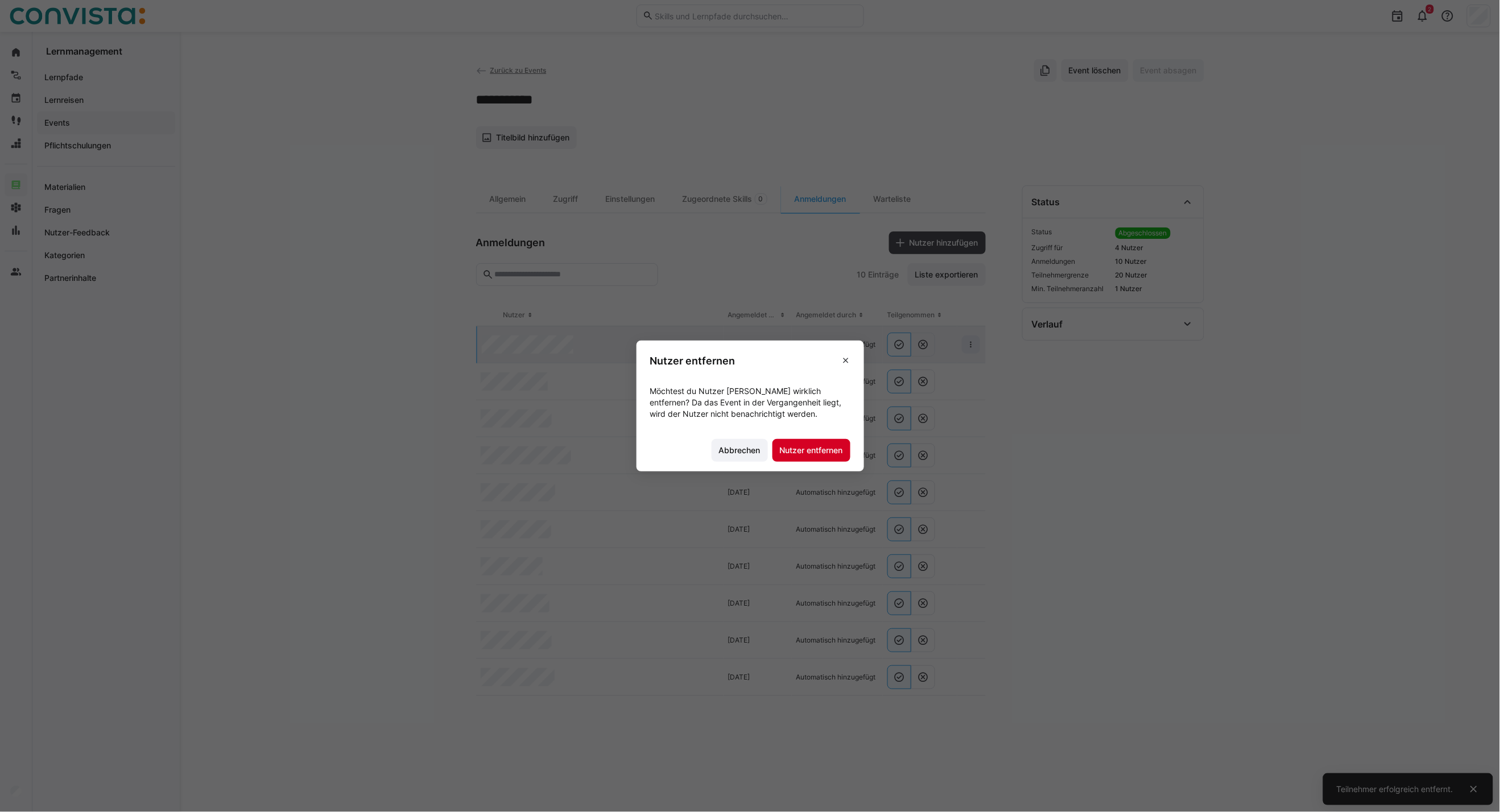
click at [809, 448] on span "Nutzer entfernen" at bounding box center [811, 450] width 66 height 12
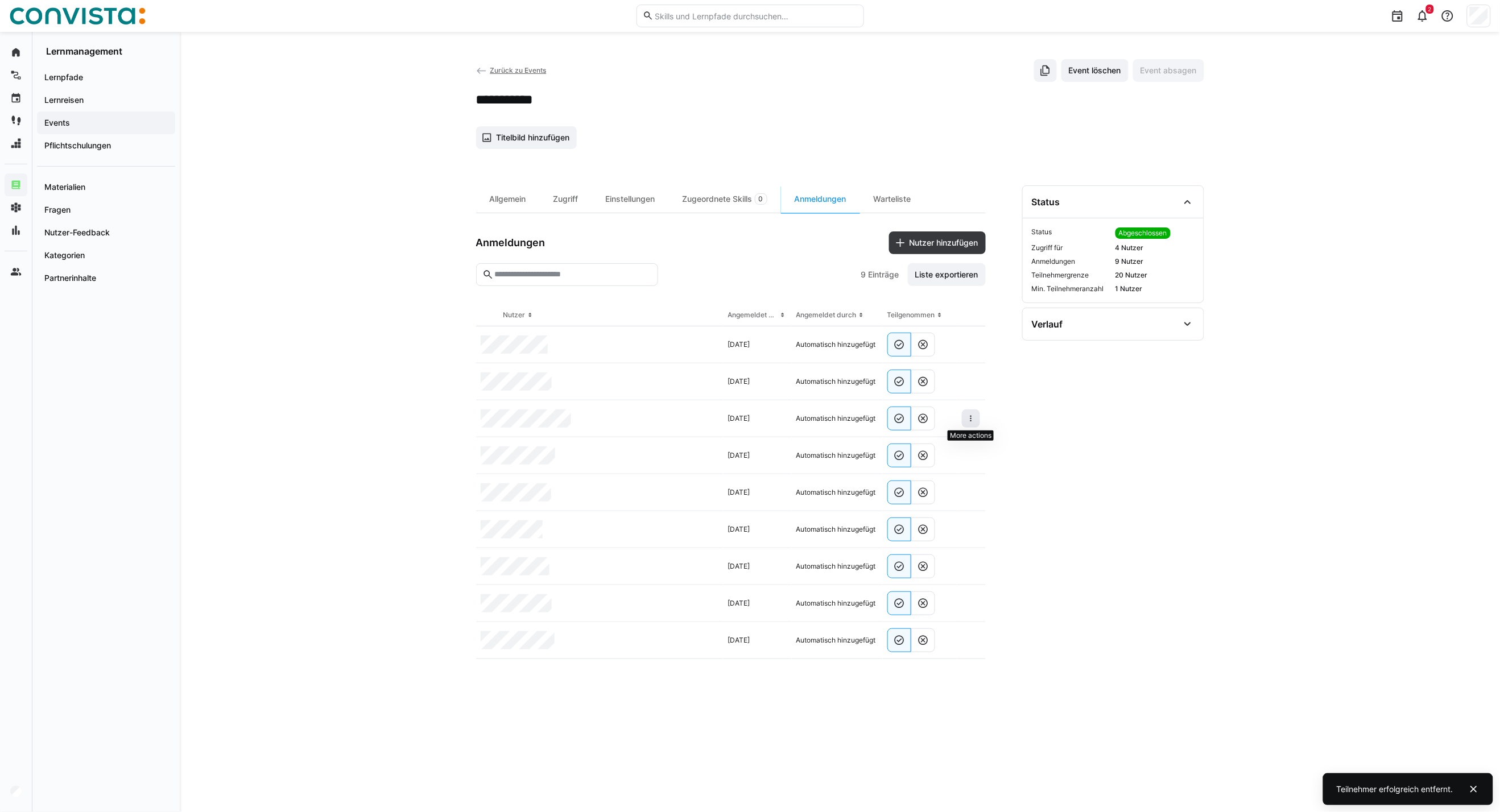
click at [979, 419] on span at bounding box center [971, 419] width 18 height 18
click at [977, 416] on span at bounding box center [971, 419] width 18 height 18
click at [925, 450] on div "Teilnehmer entfernen" at bounding box center [936, 445] width 69 height 9
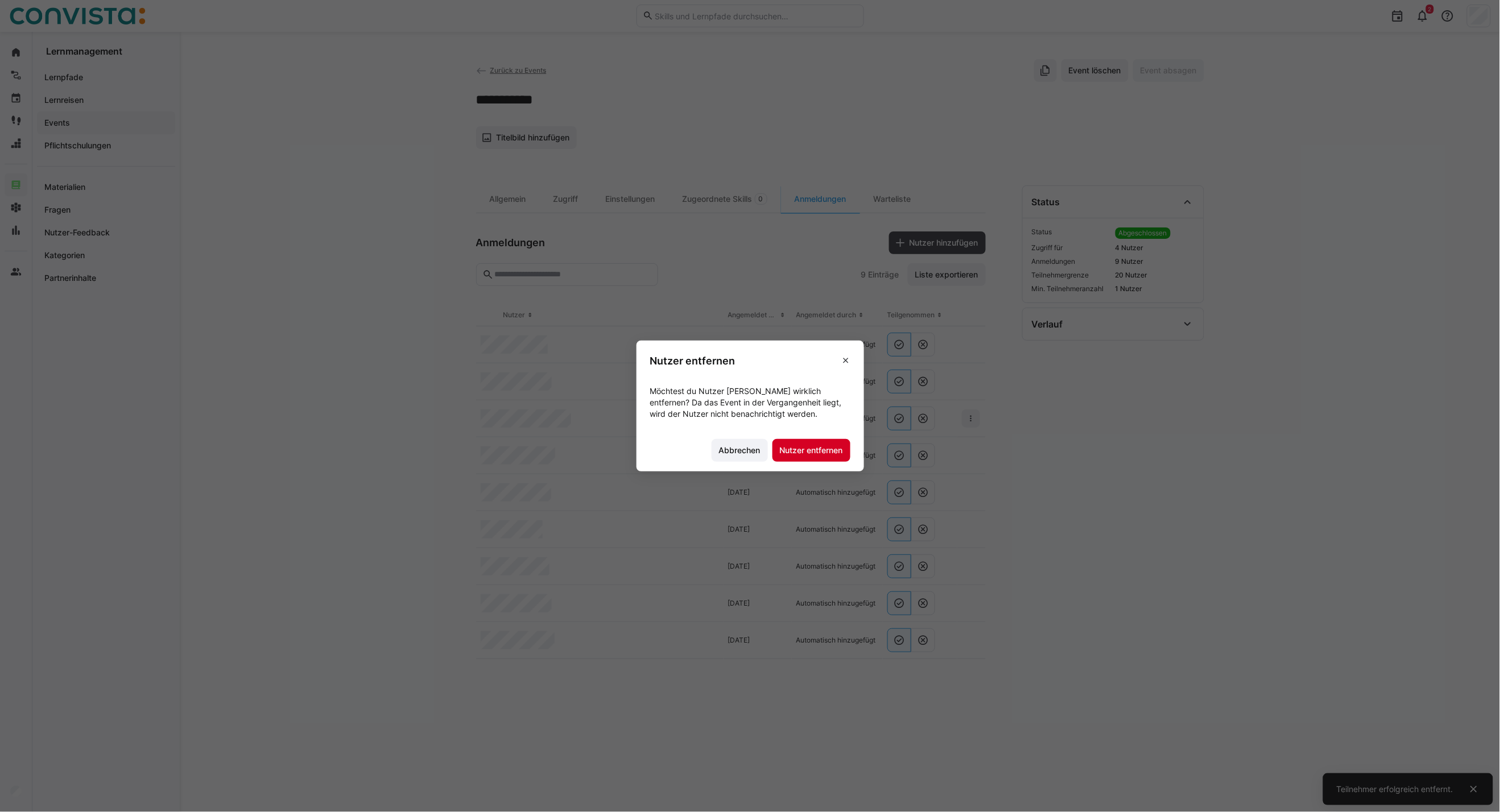
click at [820, 447] on span "Nutzer entfernen" at bounding box center [811, 450] width 66 height 12
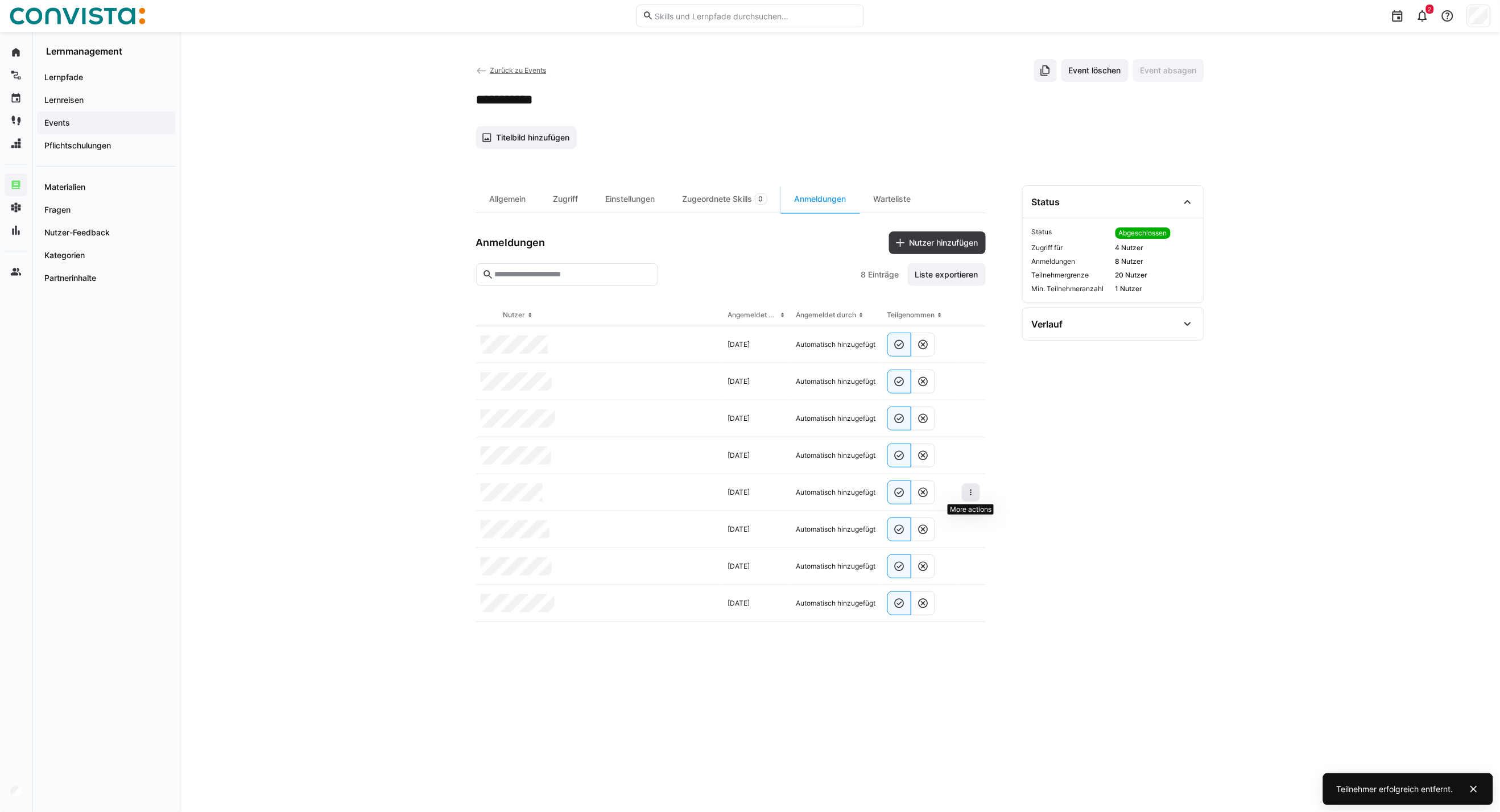
click at [975, 488] on eds-icon at bounding box center [971, 492] width 9 height 9
click at [944, 518] on div "Teilnehmer entfernen" at bounding box center [936, 518] width 69 height 9
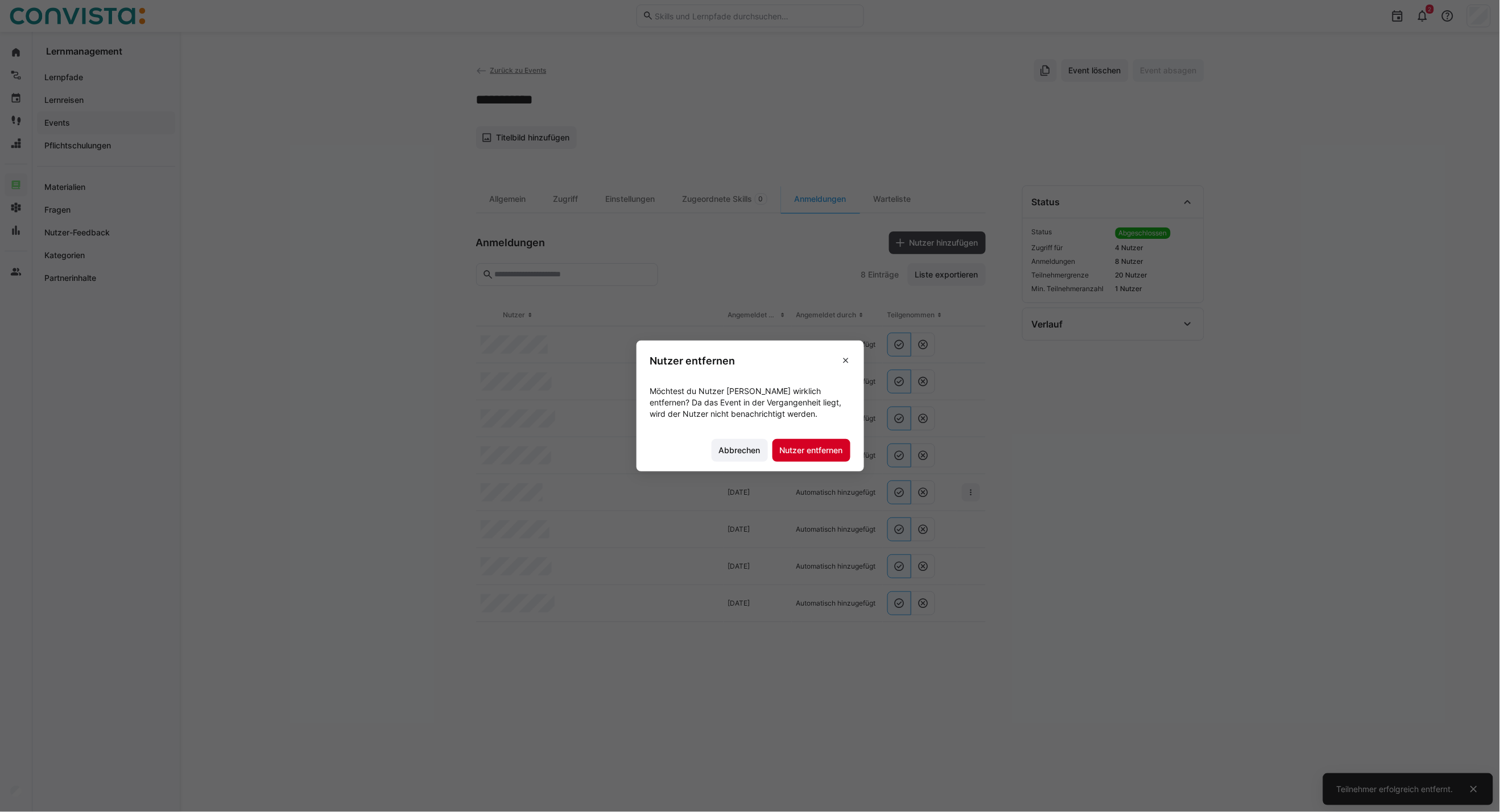
click at [835, 456] on span "Nutzer entfernen" at bounding box center [811, 450] width 66 height 12
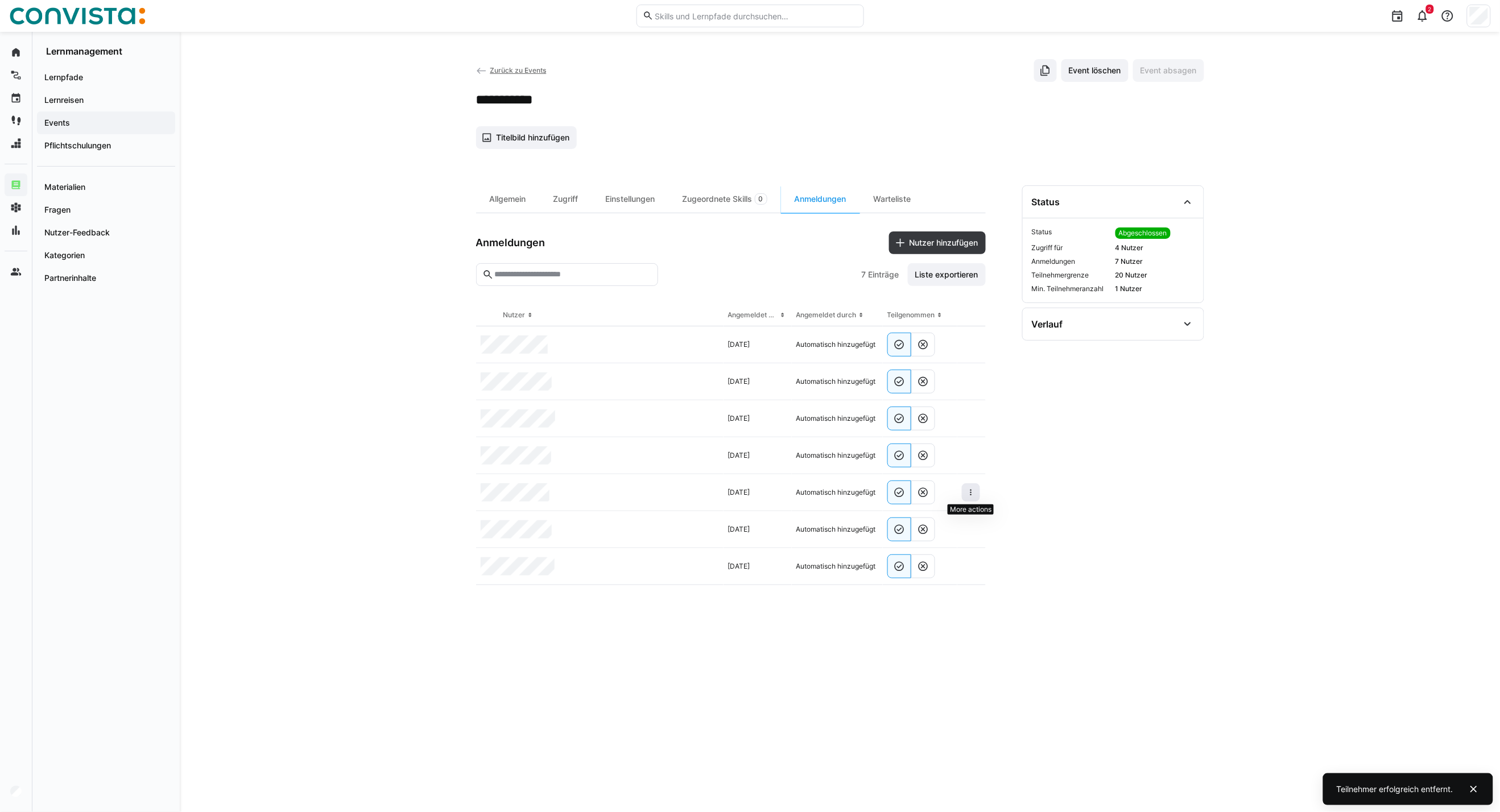
click at [975, 491] on span at bounding box center [971, 493] width 18 height 18
click at [918, 521] on div "Teilnehmer entfernen" at bounding box center [936, 518] width 69 height 9
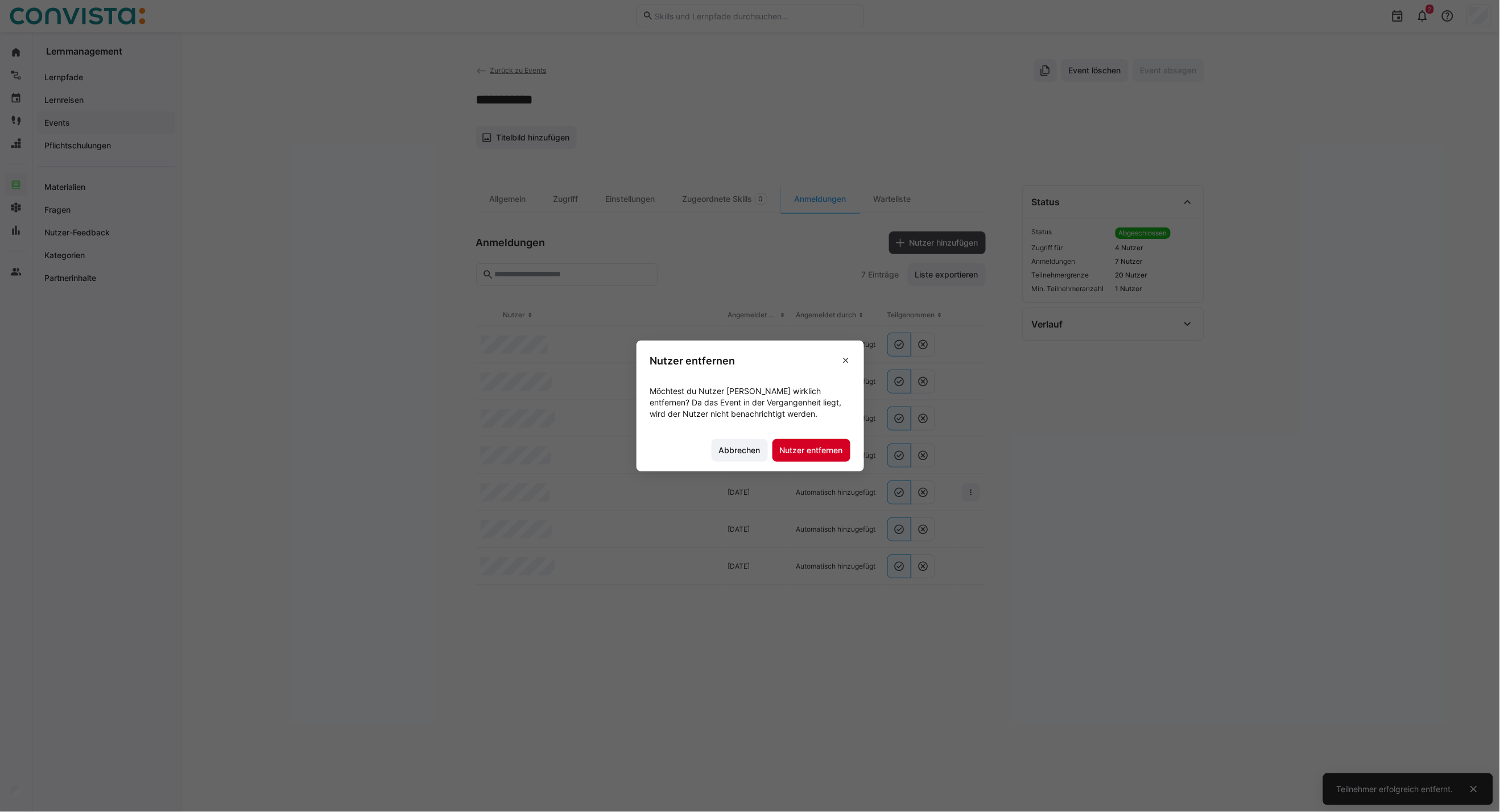
click at [826, 453] on span "Nutzer entfernen" at bounding box center [811, 450] width 66 height 12
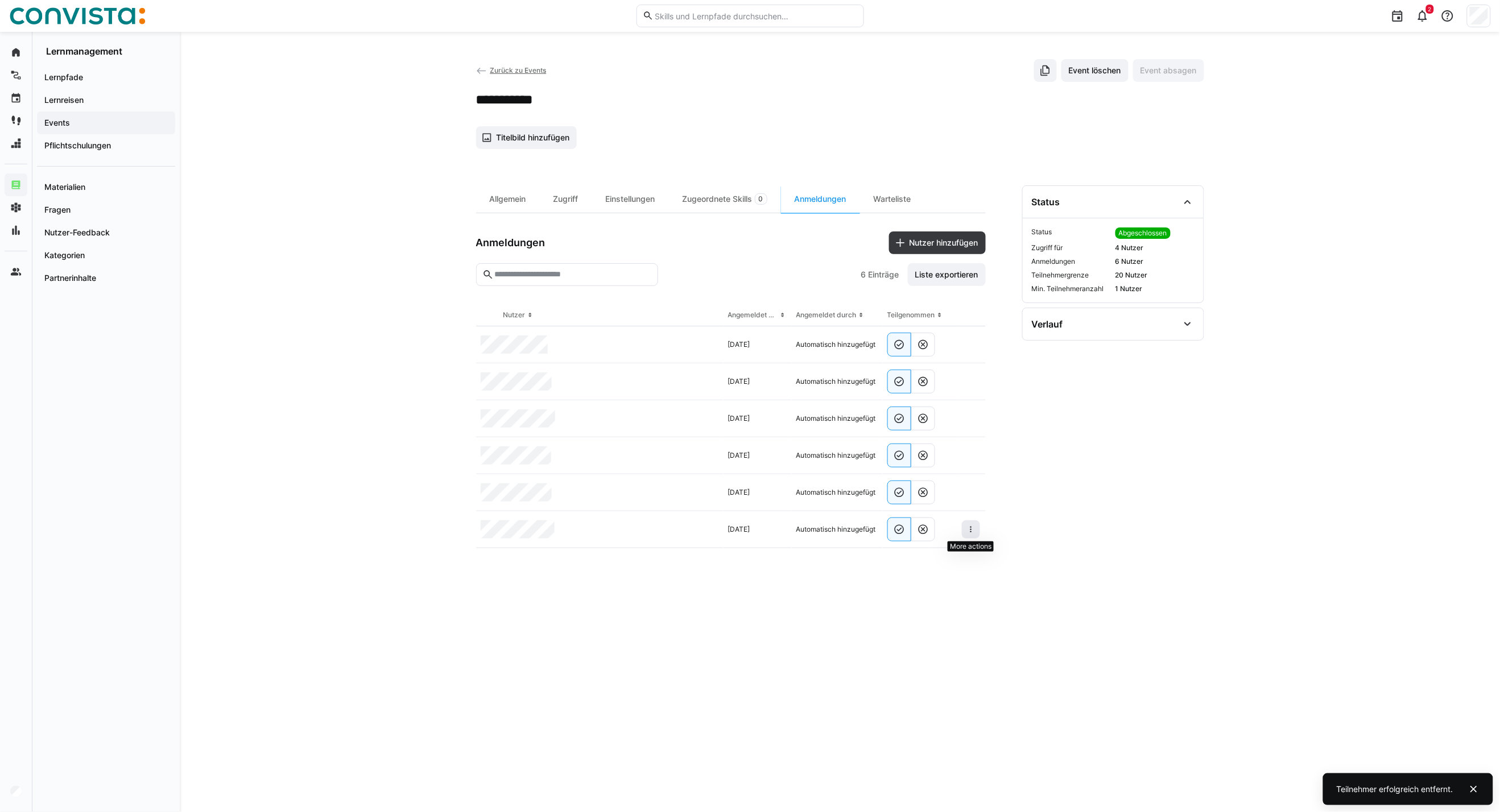
click at [971, 531] on eds-icon at bounding box center [971, 529] width 9 height 9
click at [929, 557] on div "Teilnehmer entfernen" at bounding box center [936, 555] width 69 height 9
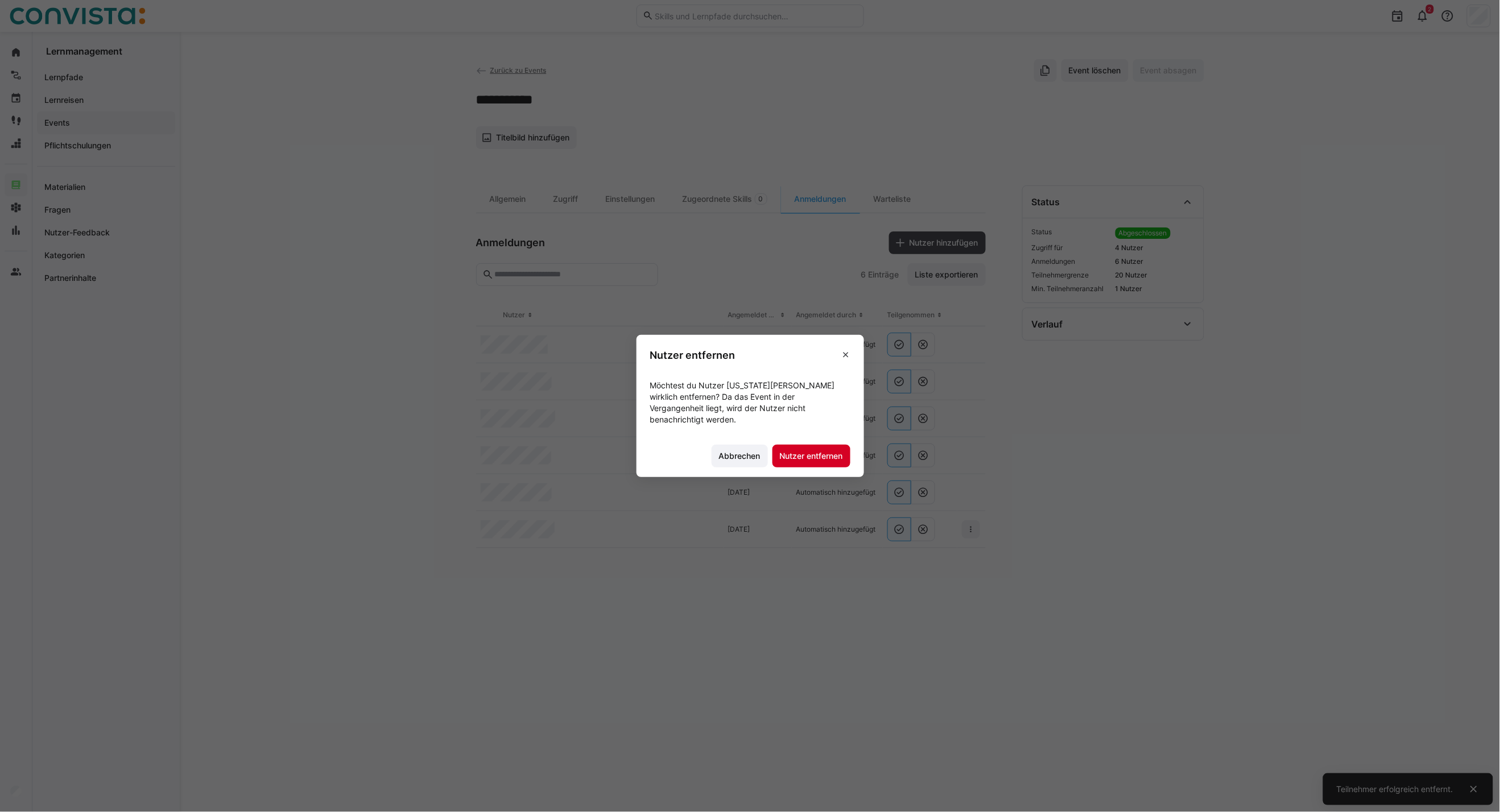
click at [803, 452] on span "Nutzer entfernen" at bounding box center [811, 456] width 66 height 12
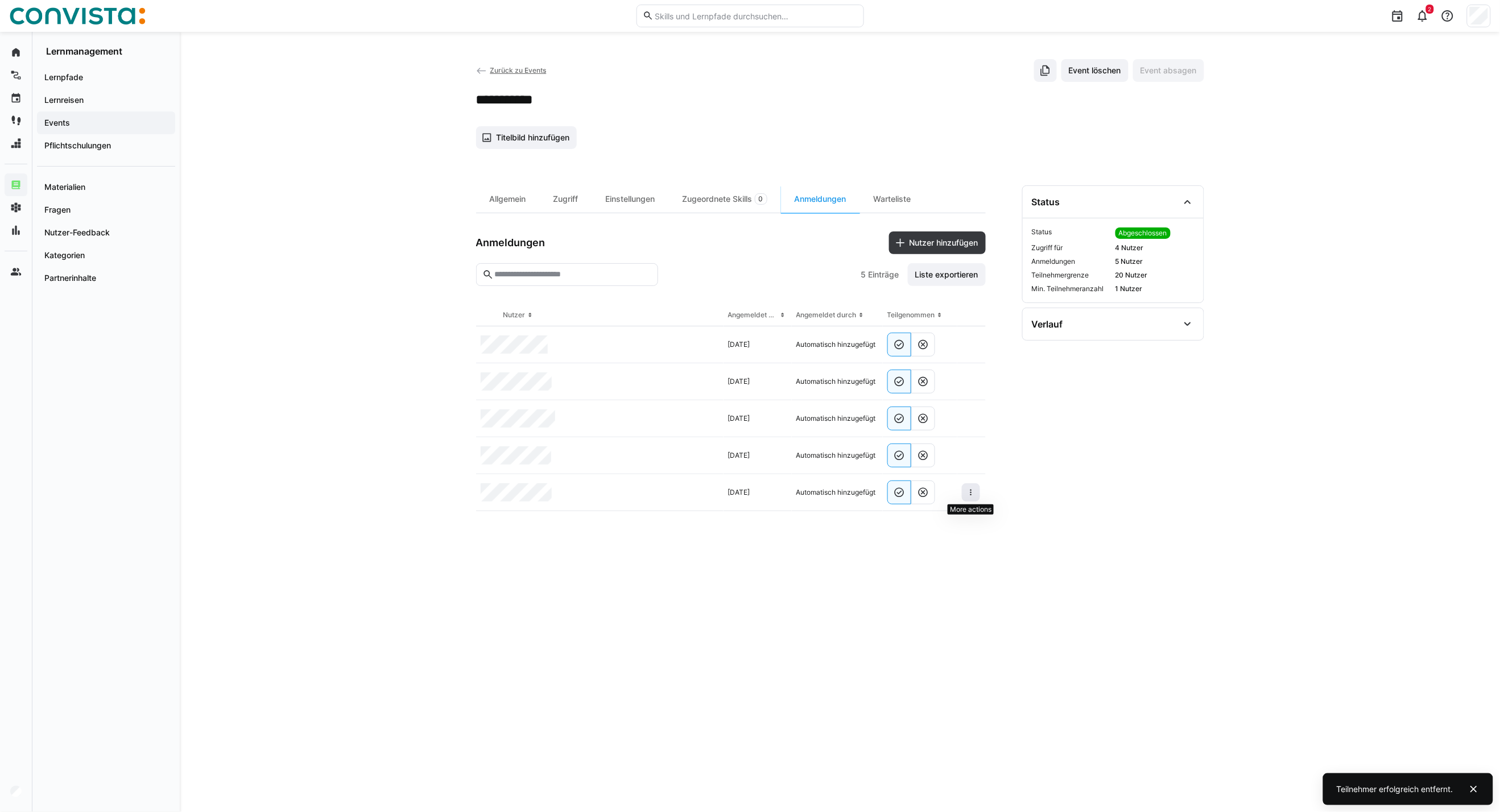
click at [971, 497] on eds-icon at bounding box center [971, 492] width 9 height 9
click at [955, 518] on div "Teilnehmer entfernen" at bounding box center [936, 518] width 69 height 9
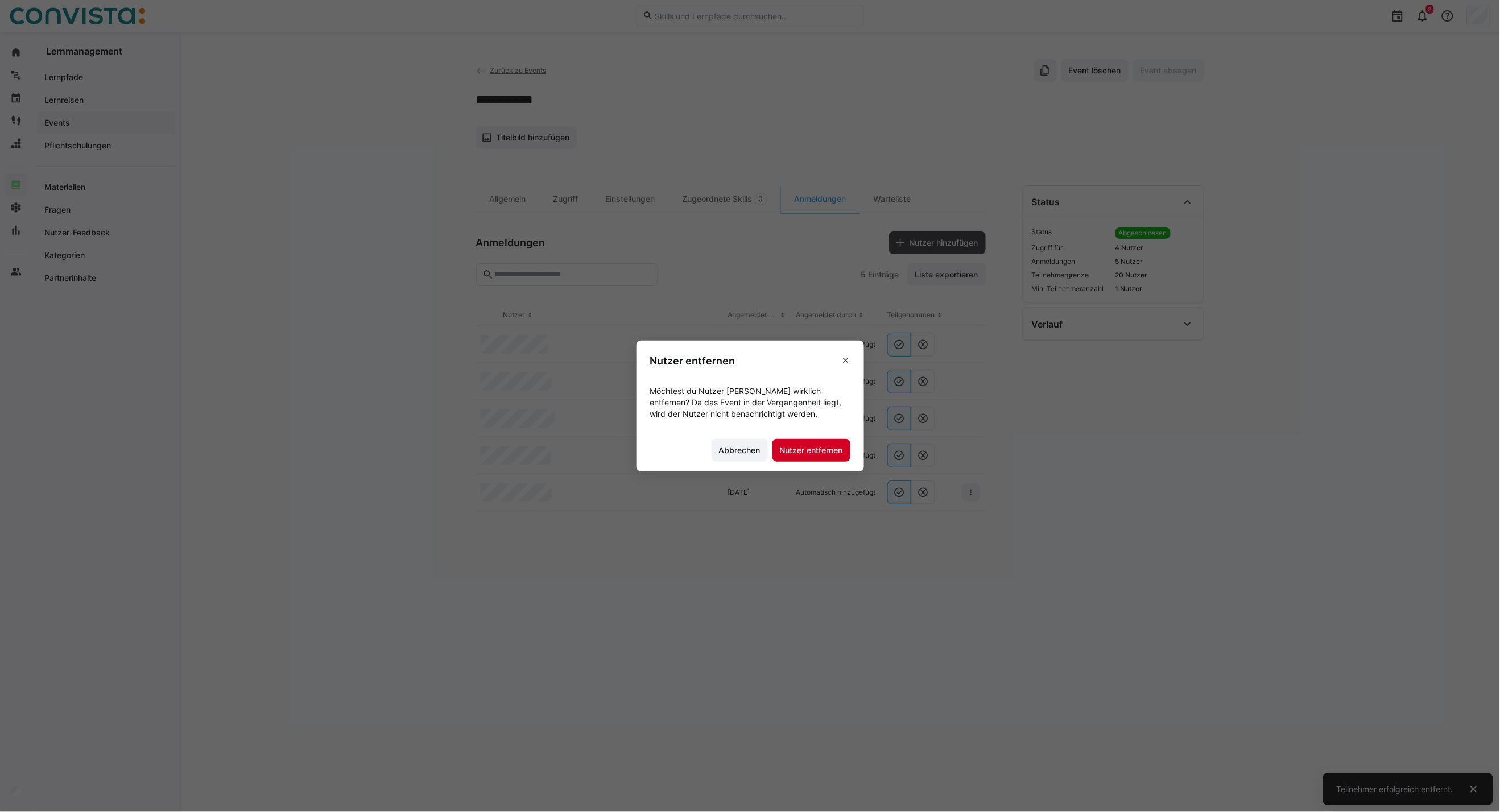
click at [834, 456] on span "Nutzer entfernen" at bounding box center [811, 450] width 66 height 12
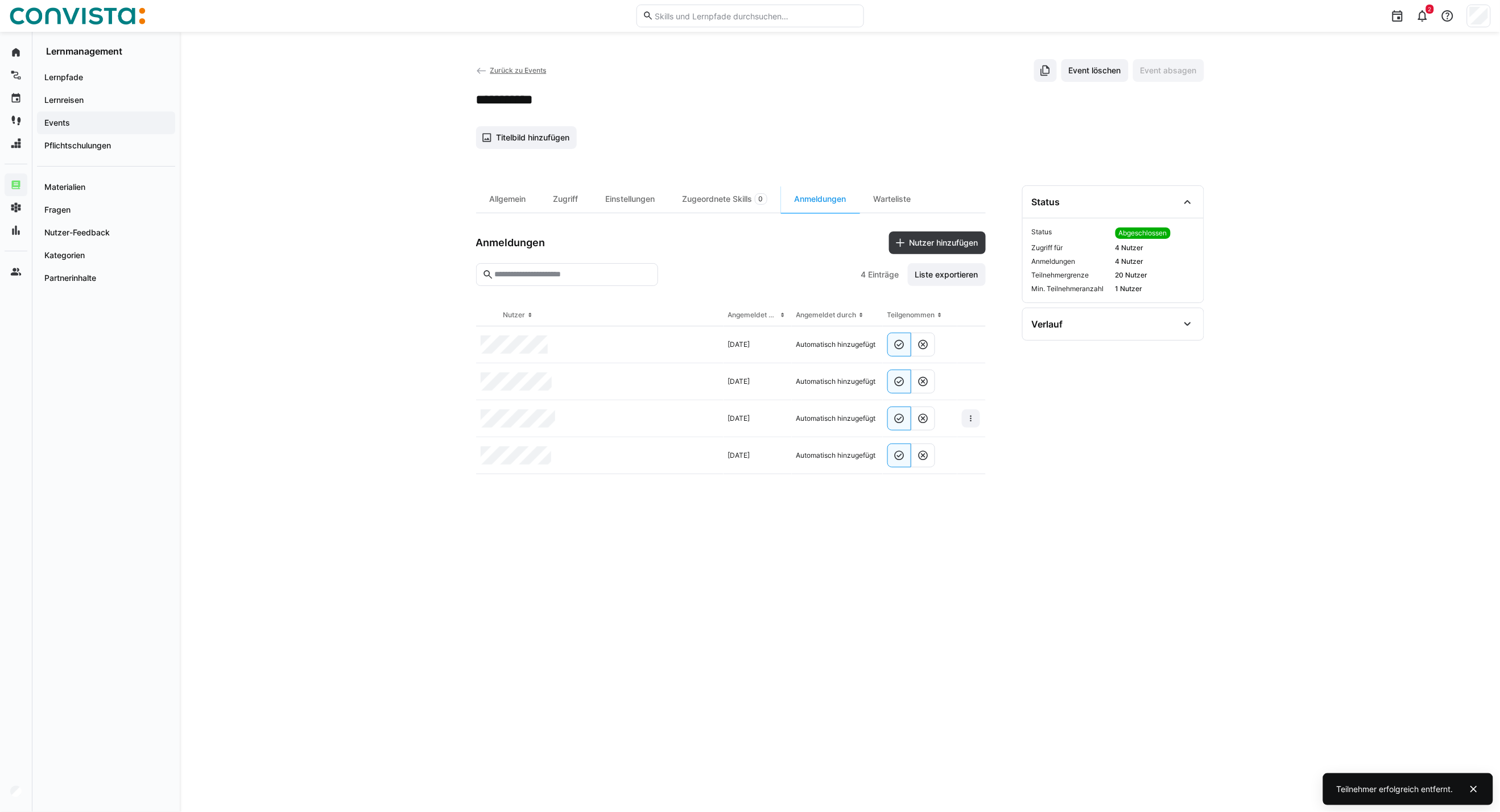
click at [510, 74] on span "Zurück zu Events" at bounding box center [518, 70] width 57 height 9
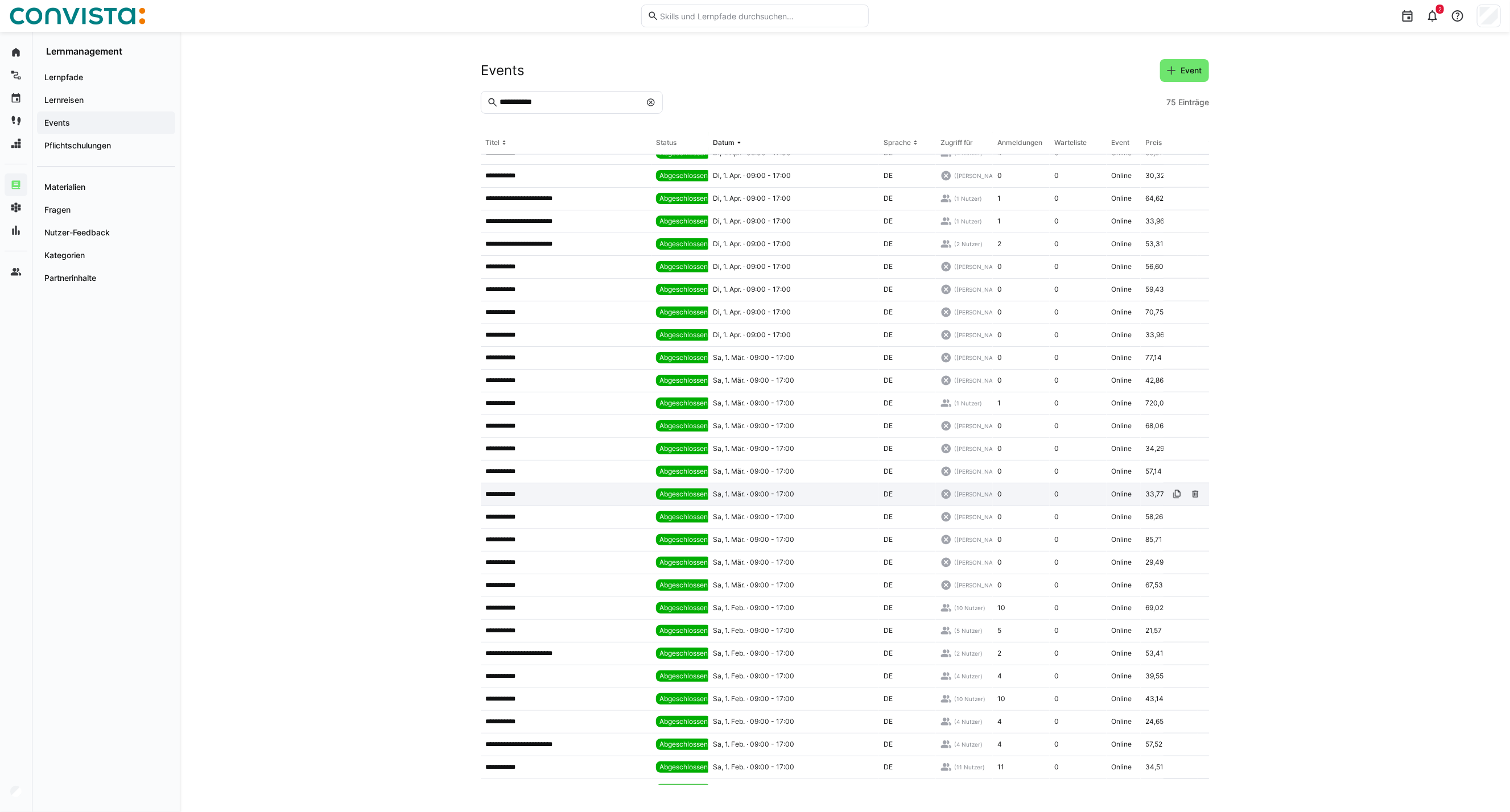
scroll to position [828, 0]
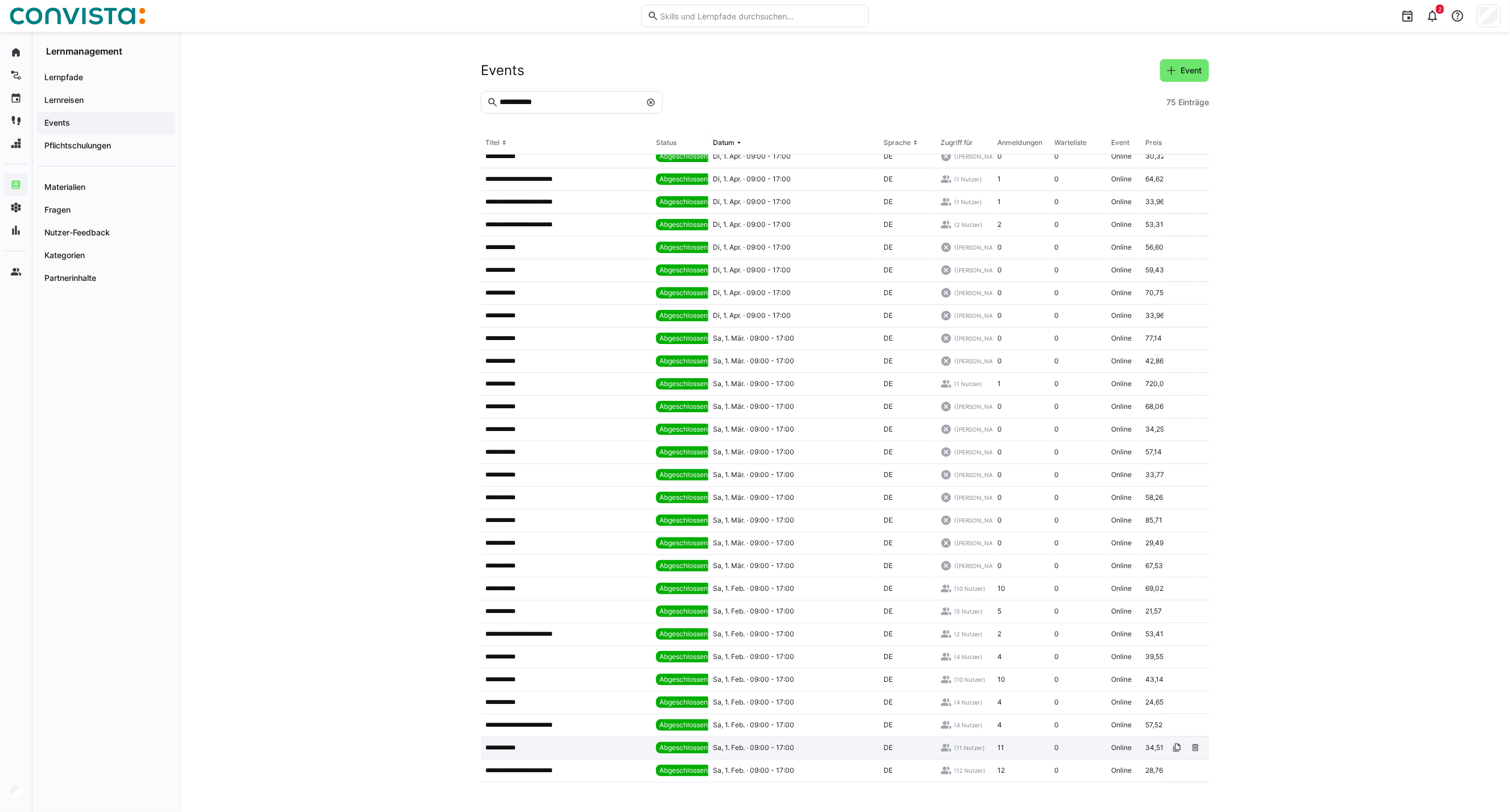
click at [579, 744] on app-table-first-column "**********" at bounding box center [566, 748] width 162 height 9
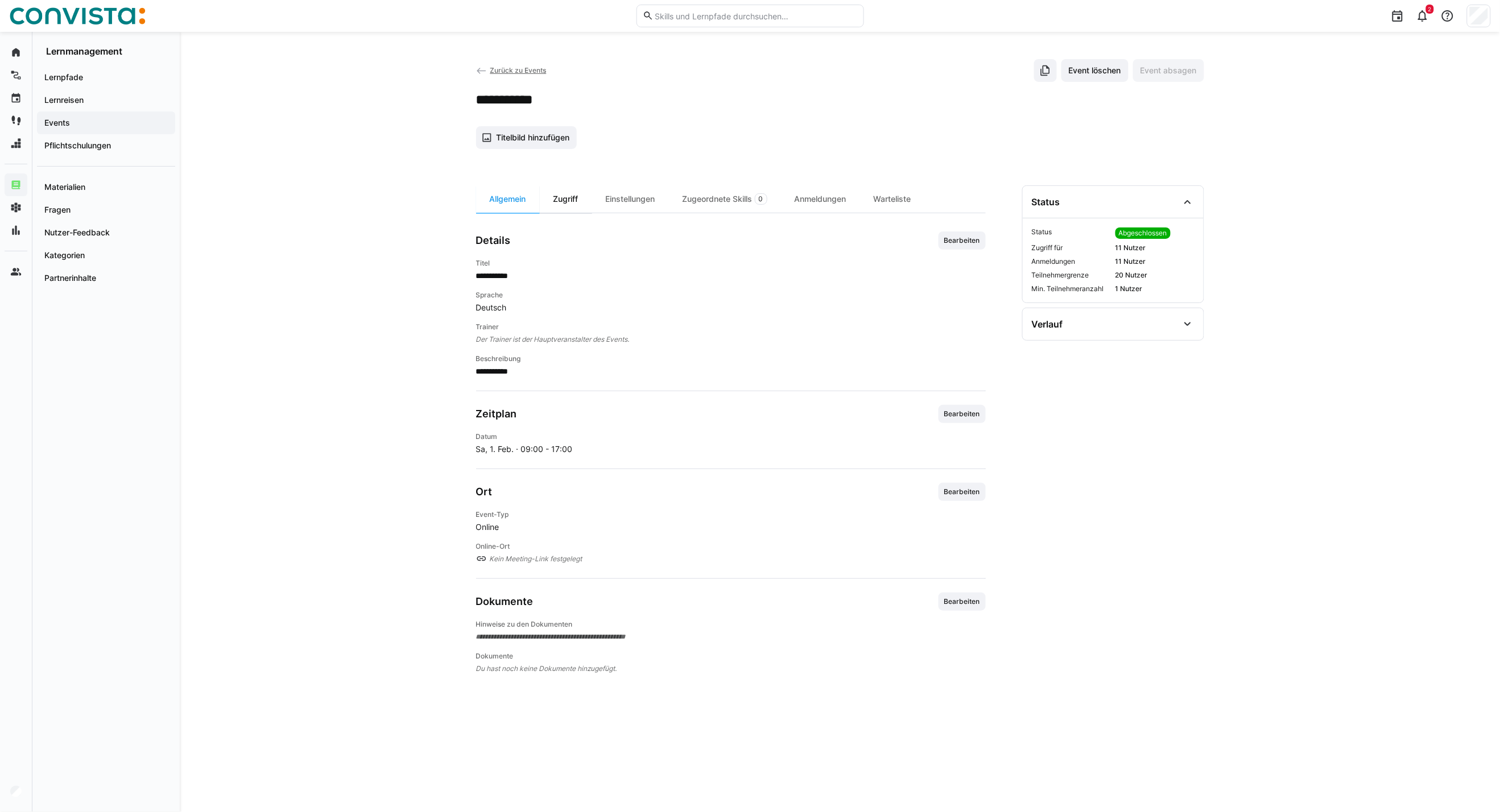
click at [570, 194] on div "Zugriff" at bounding box center [566, 199] width 52 height 27
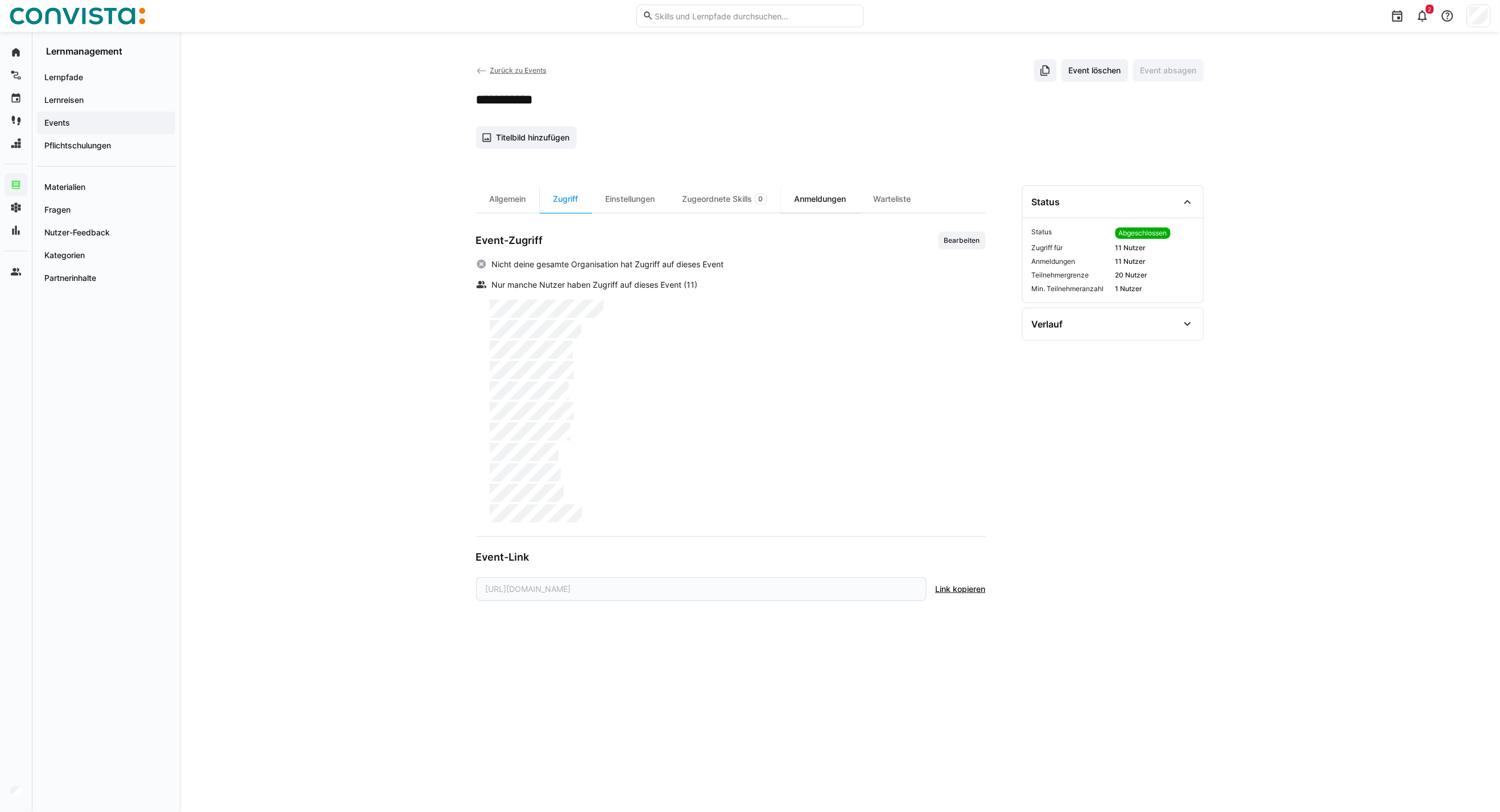
click at [824, 197] on div "Anmeldungen" at bounding box center [820, 199] width 79 height 27
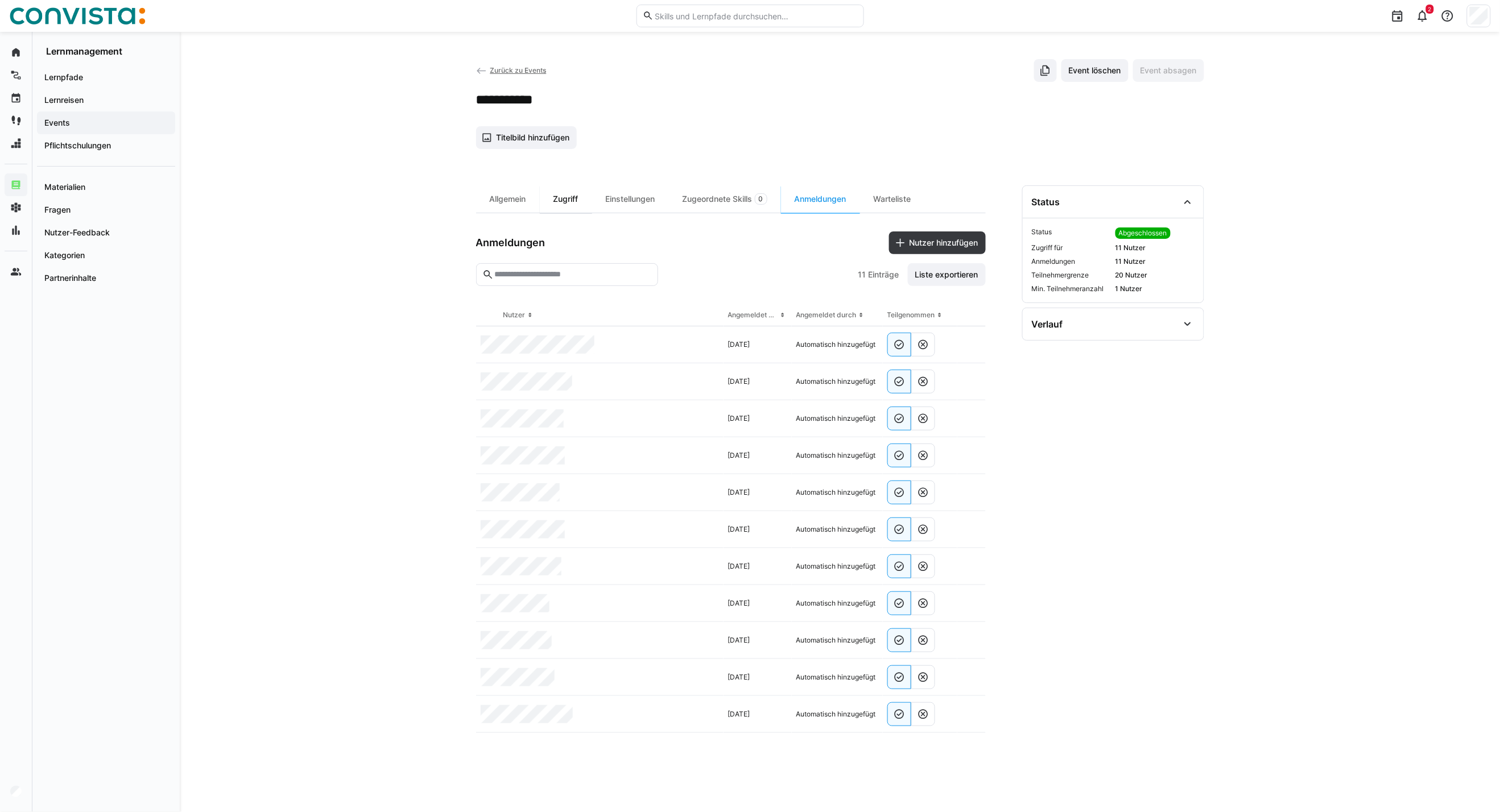
click at [564, 201] on div "Zugriff" at bounding box center [566, 199] width 52 height 27
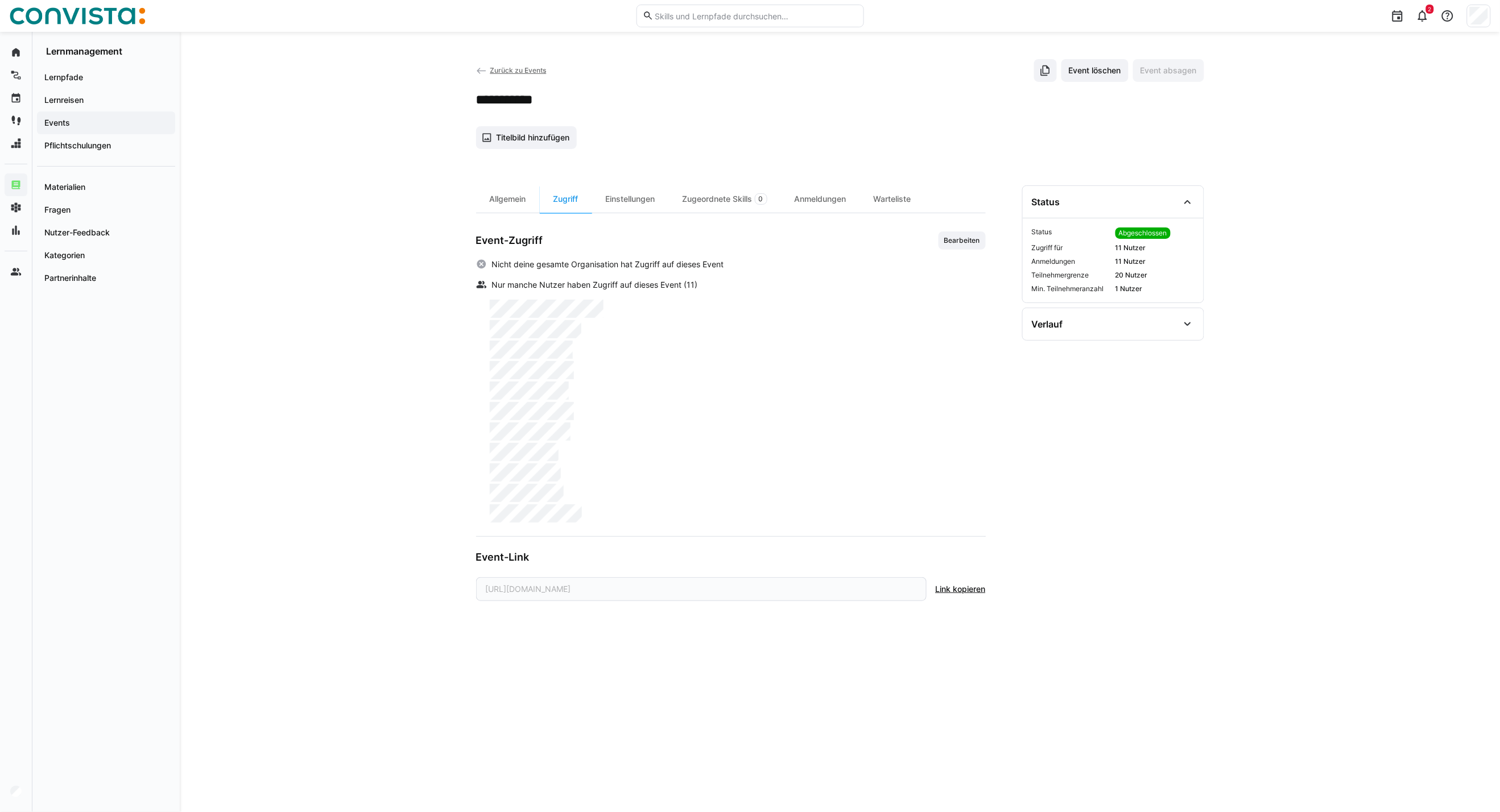
click at [963, 227] on div "Allgemein Zugriff Einstellungen Zugeordnete Skills 0 Anmeldungen Warteliste Eve…" at bounding box center [731, 485] width 510 height 599
click at [963, 246] on span "Bearbeiten" at bounding box center [962, 241] width 47 height 18
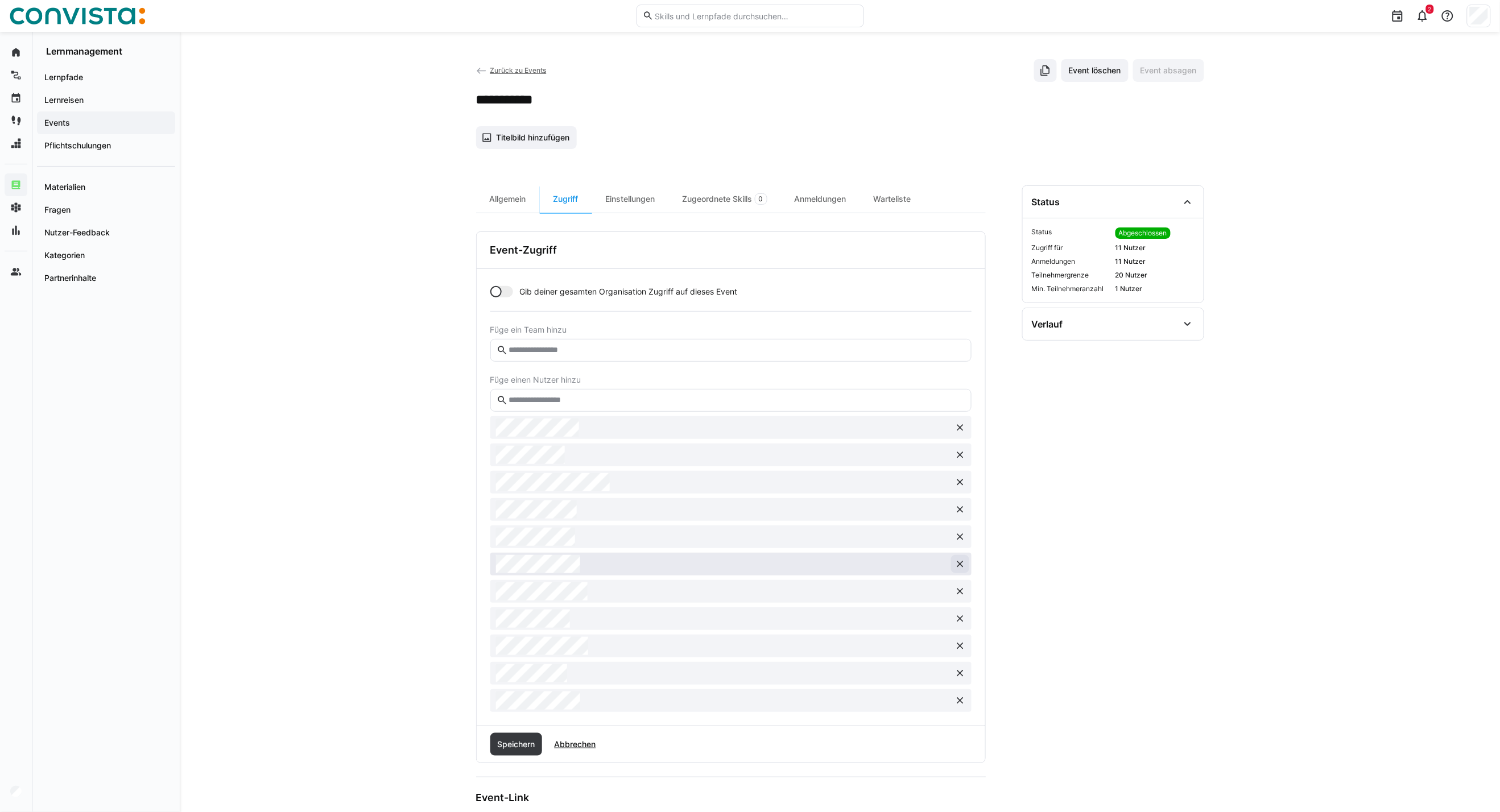
click at [963, 565] on eds-icon at bounding box center [960, 564] width 12 height 12
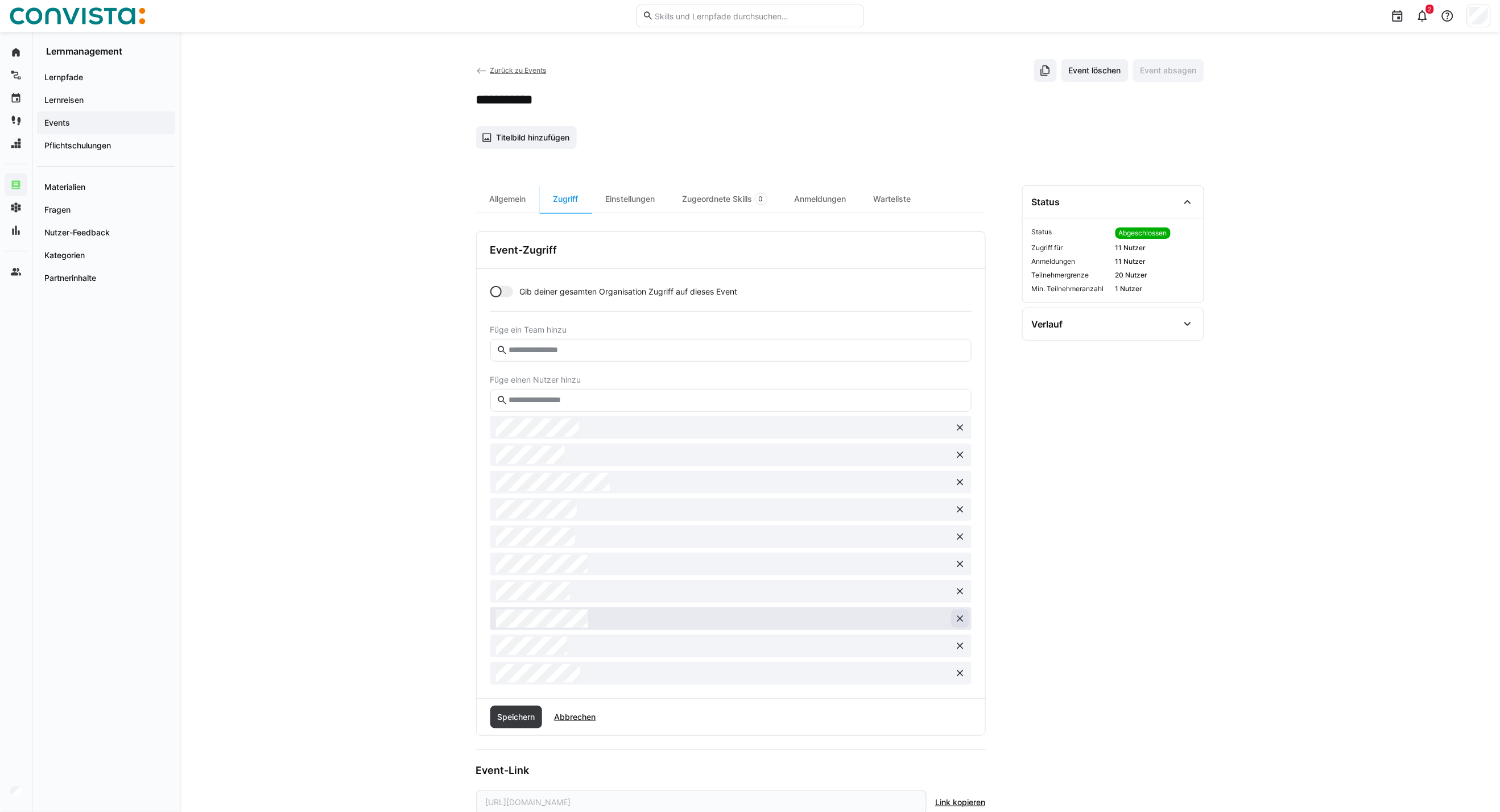
click at [965, 622] on eds-icon at bounding box center [960, 619] width 12 height 12
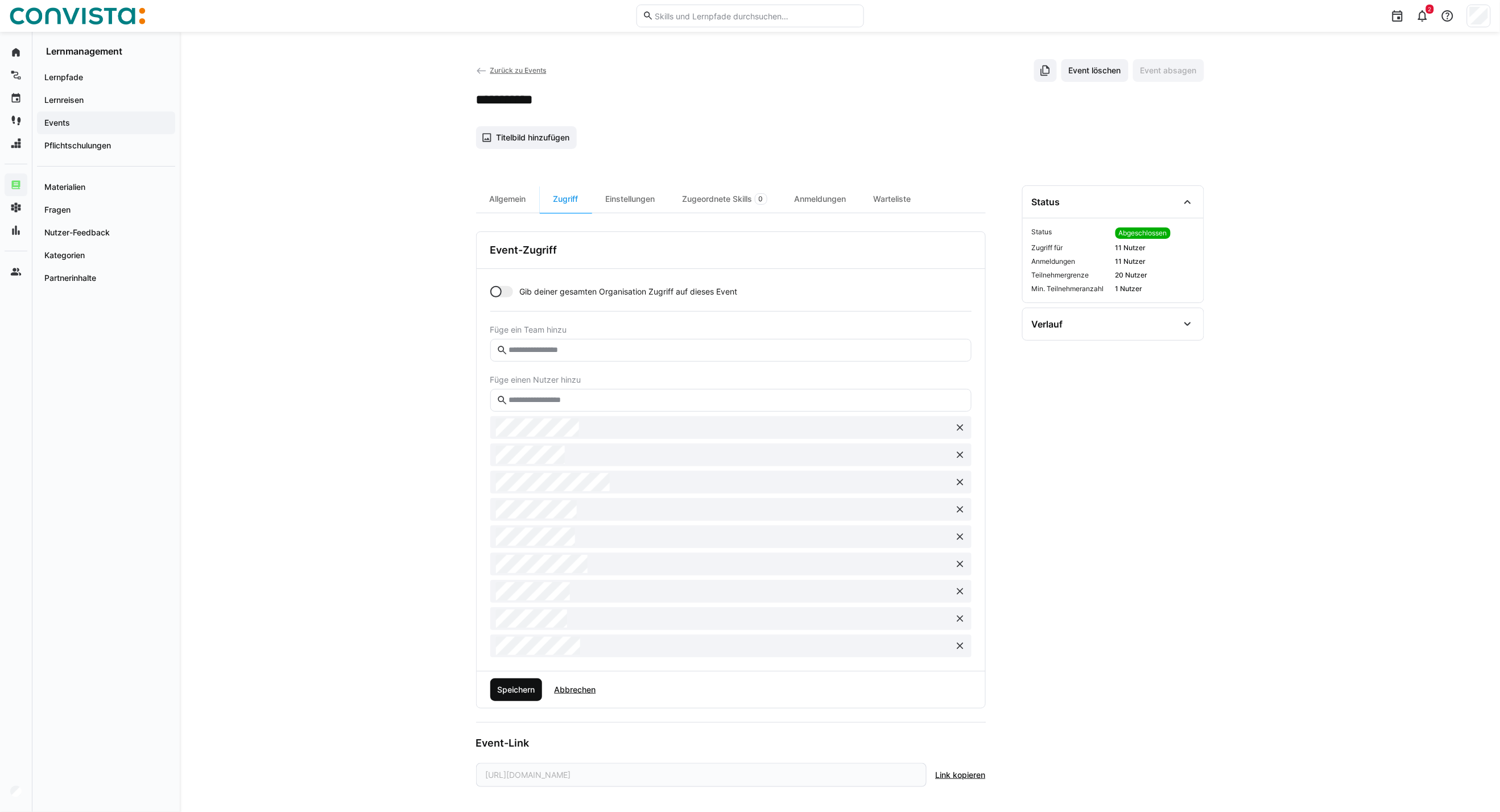
click at [509, 692] on span "Speichern" at bounding box center [516, 690] width 41 height 12
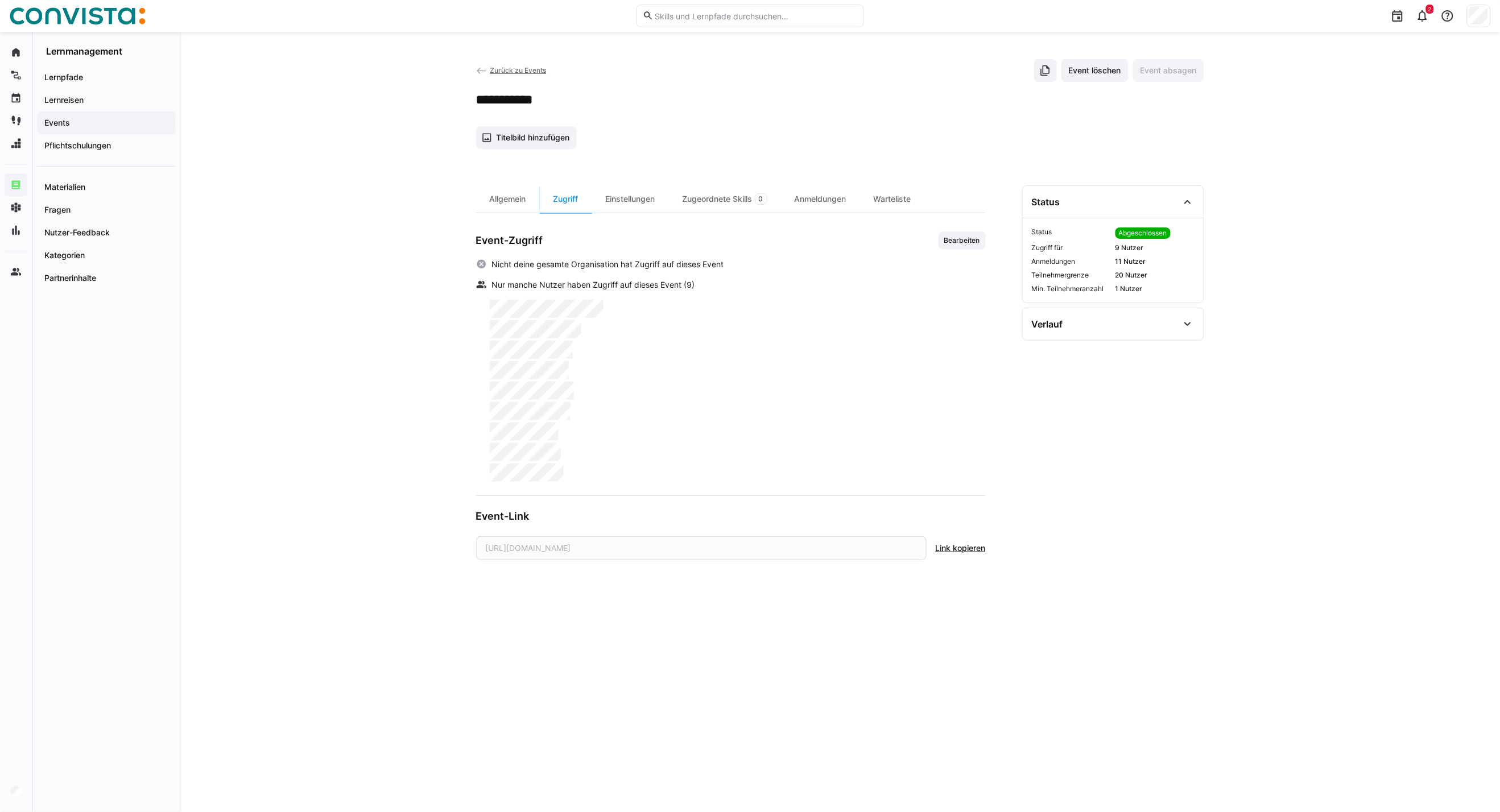
click at [964, 236] on span "Bearbeiten" at bounding box center [962, 240] width 38 height 9
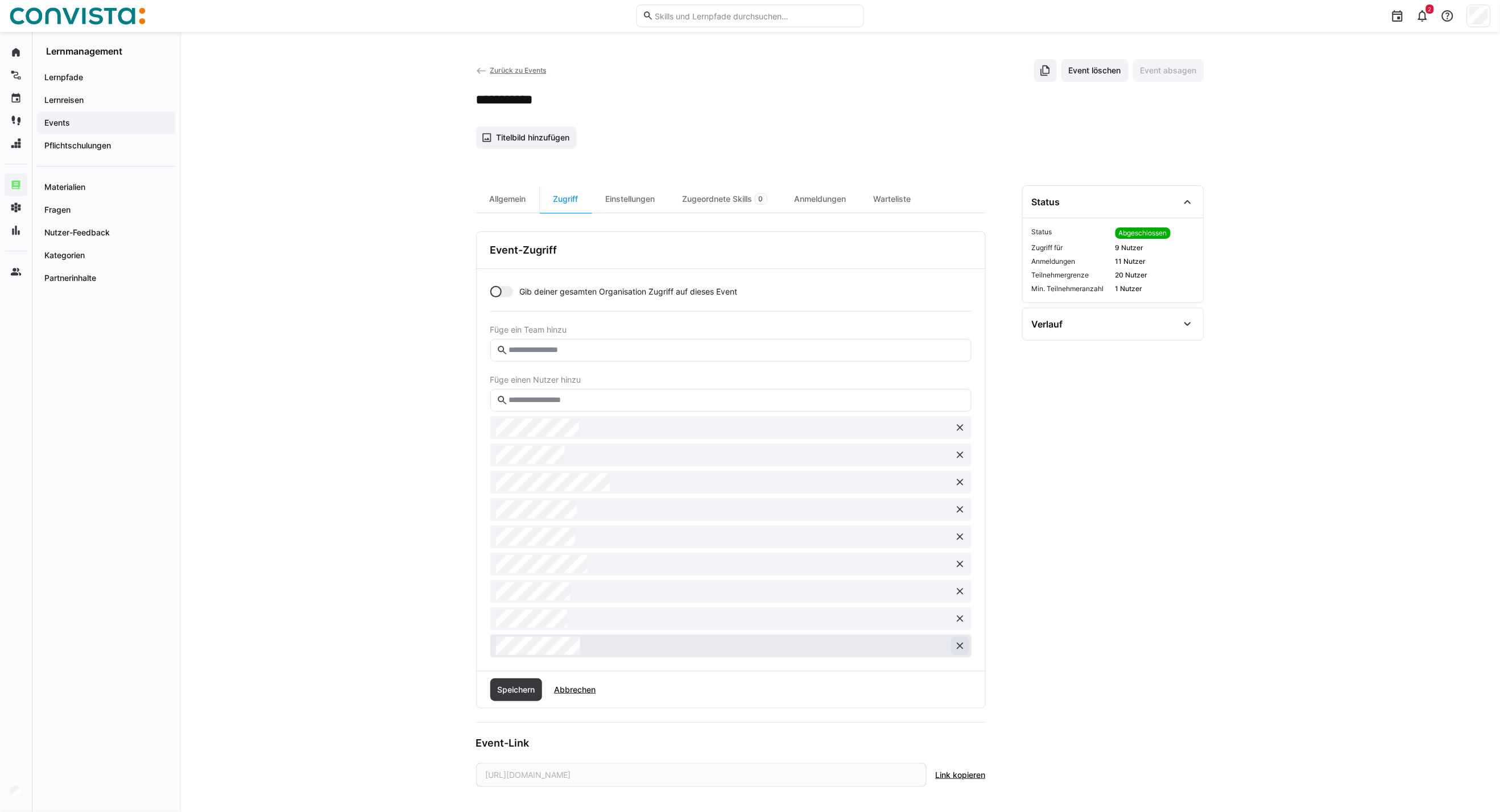
click at [960, 646] on eds-icon at bounding box center [960, 646] width 12 height 12
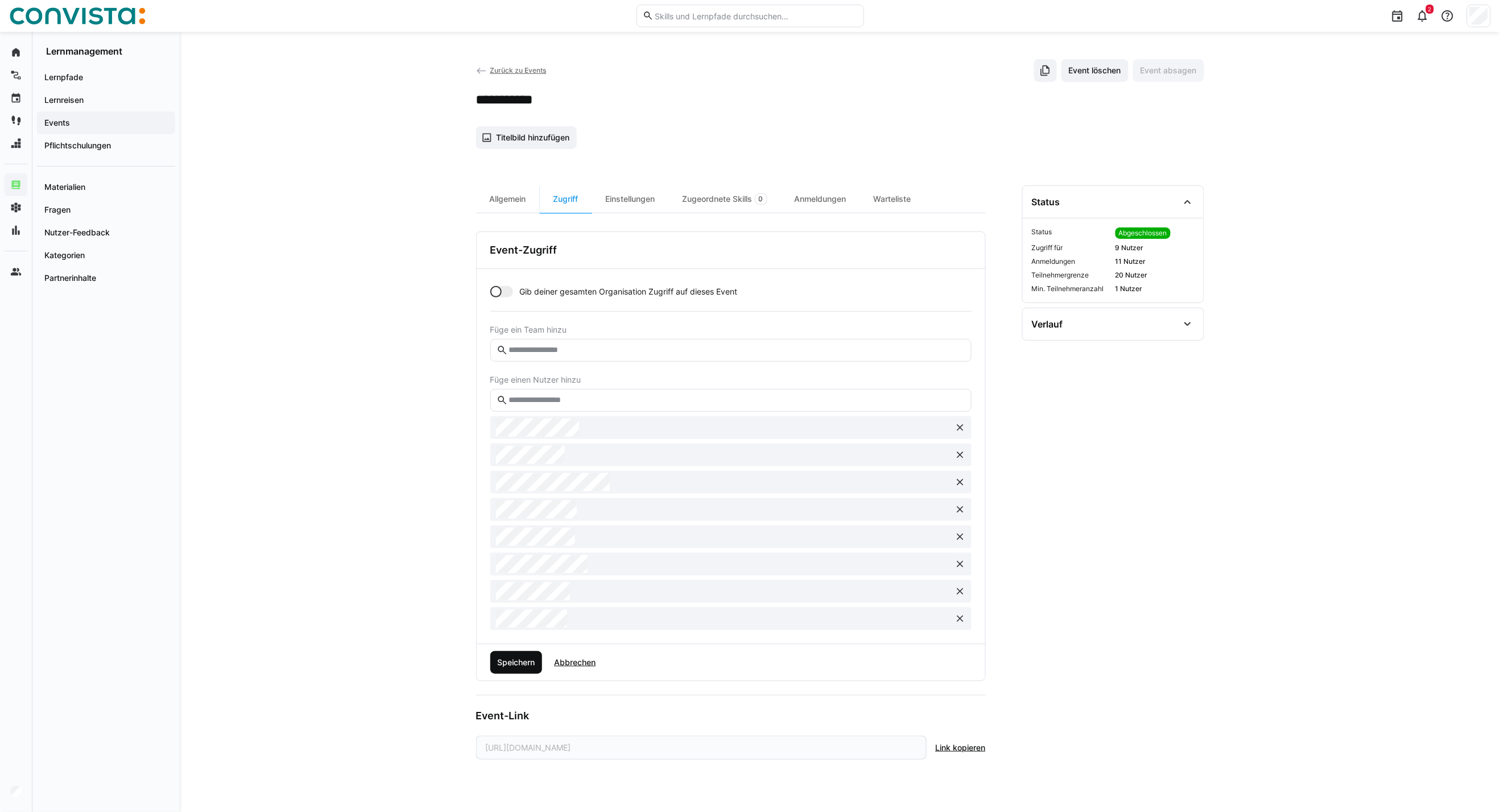
click at [529, 665] on span "Speichern" at bounding box center [516, 662] width 41 height 12
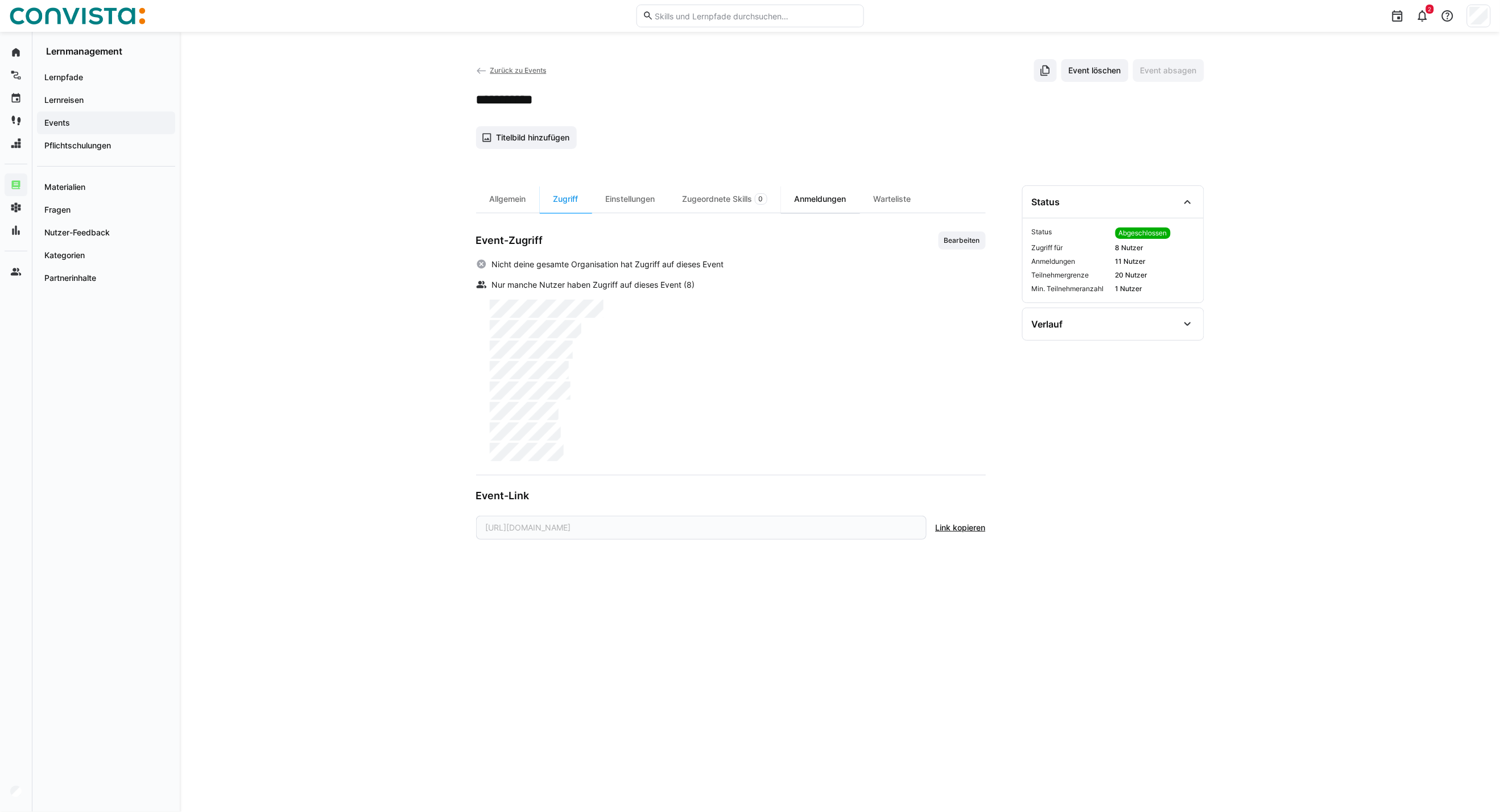
click at [830, 197] on div "Anmeldungen" at bounding box center [820, 199] width 79 height 27
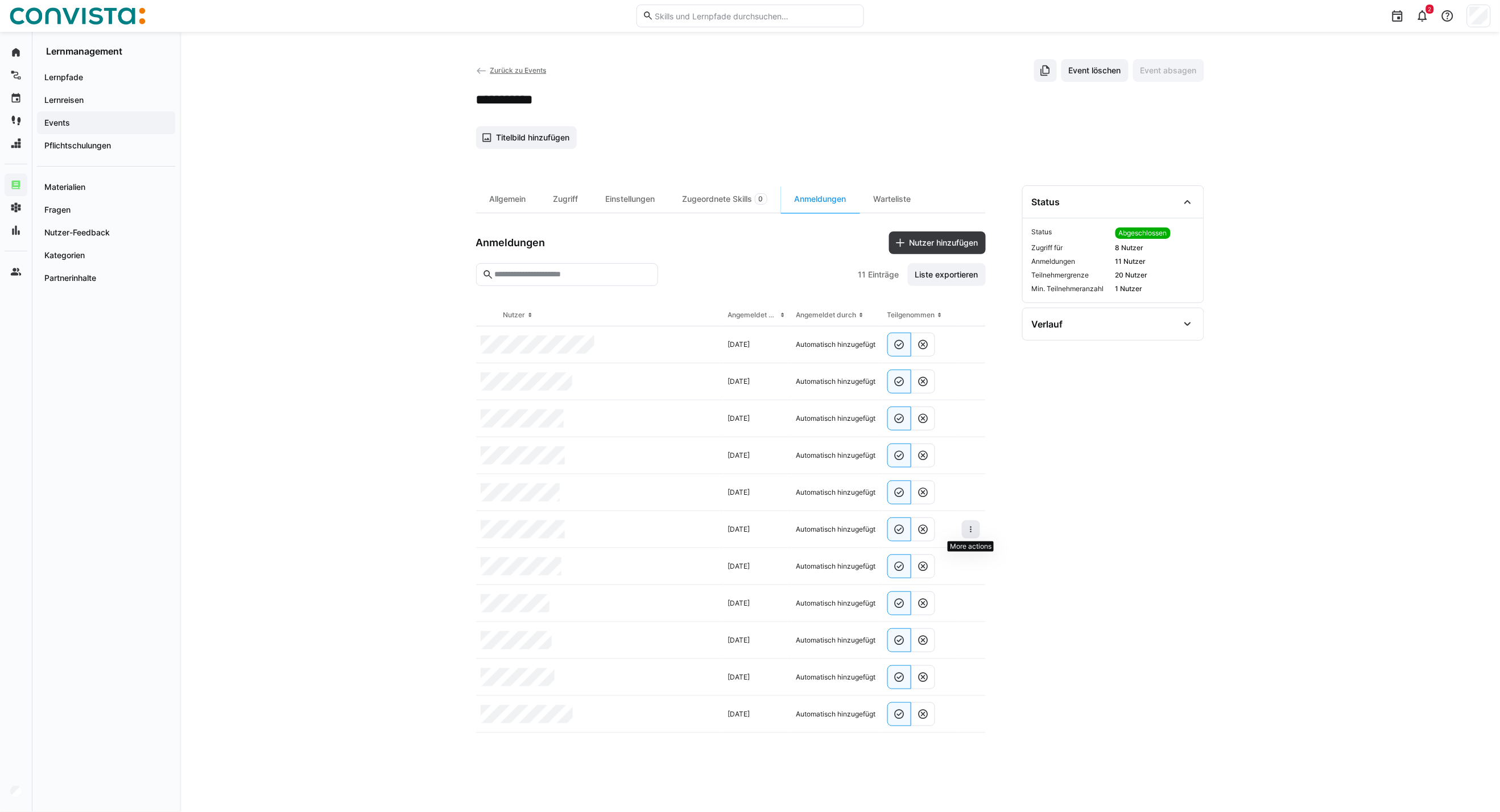
click at [964, 534] on span at bounding box center [971, 529] width 18 height 18
click at [956, 560] on div "Teilnehmer entfernen" at bounding box center [936, 555] width 69 height 9
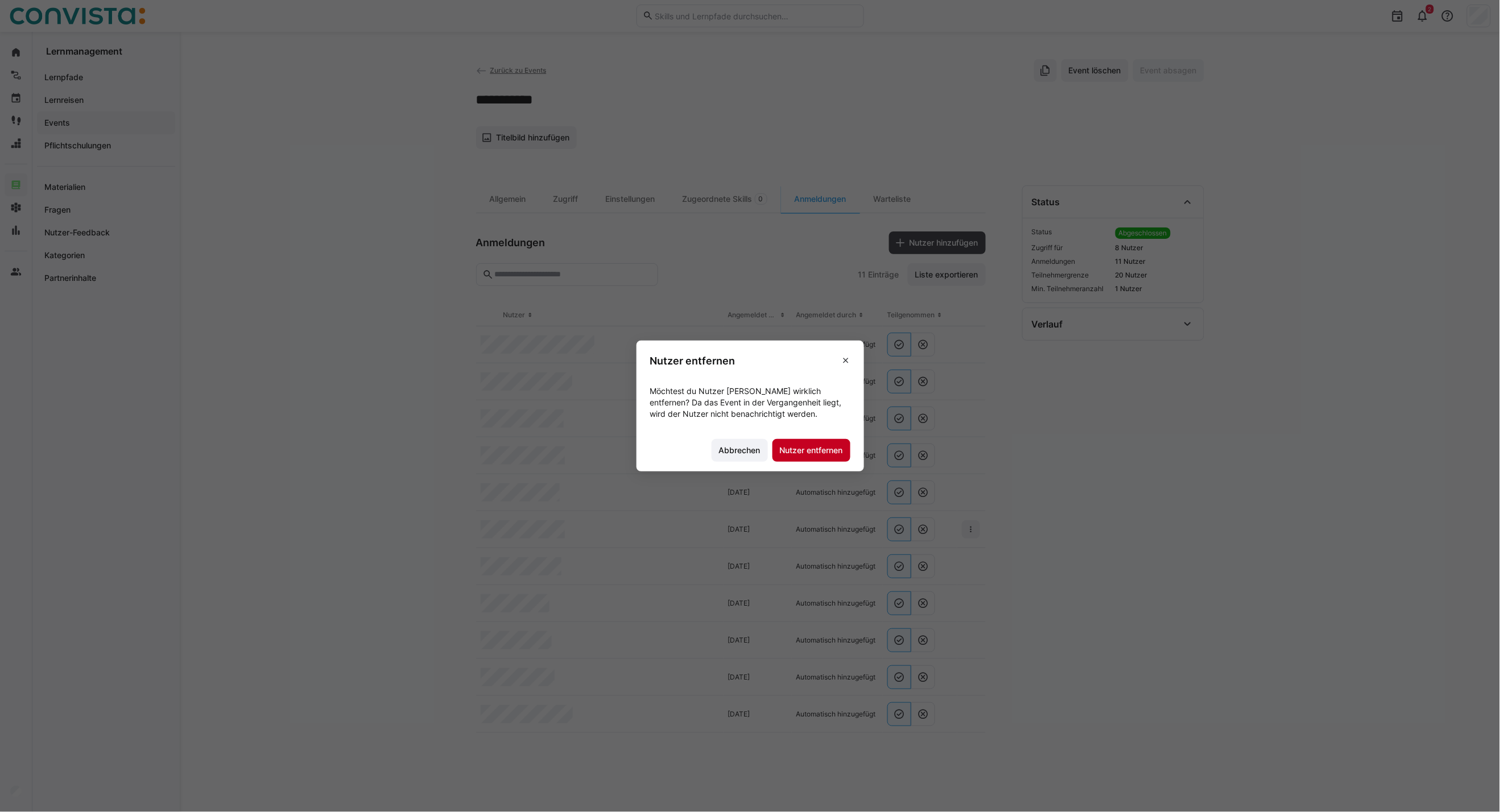
click at [795, 448] on span "Nutzer entfernen" at bounding box center [811, 450] width 66 height 12
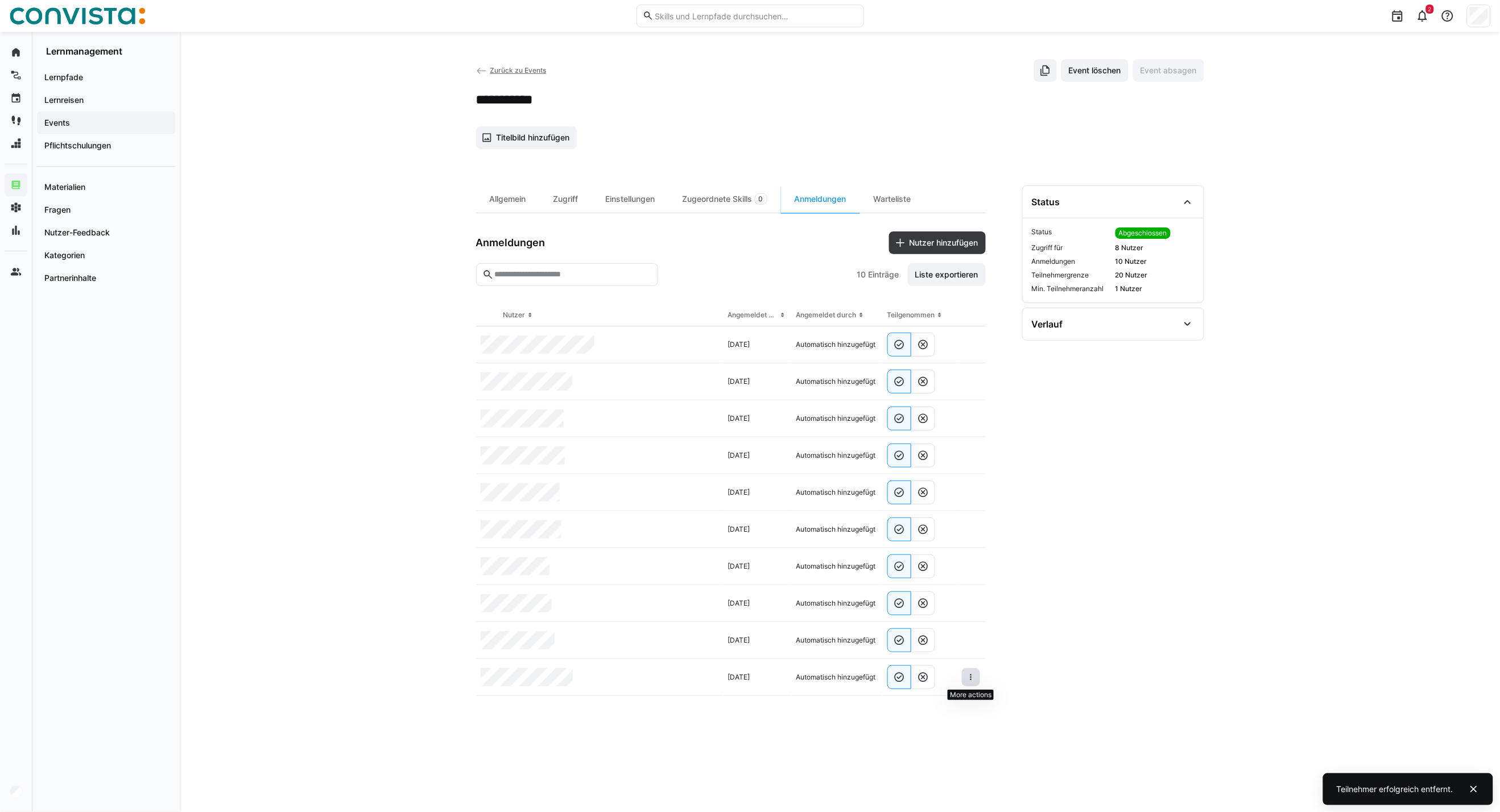
click at [972, 681] on eds-icon at bounding box center [971, 677] width 9 height 9
click at [937, 702] on div "Teilnehmer entfernen" at bounding box center [936, 704] width 69 height 9
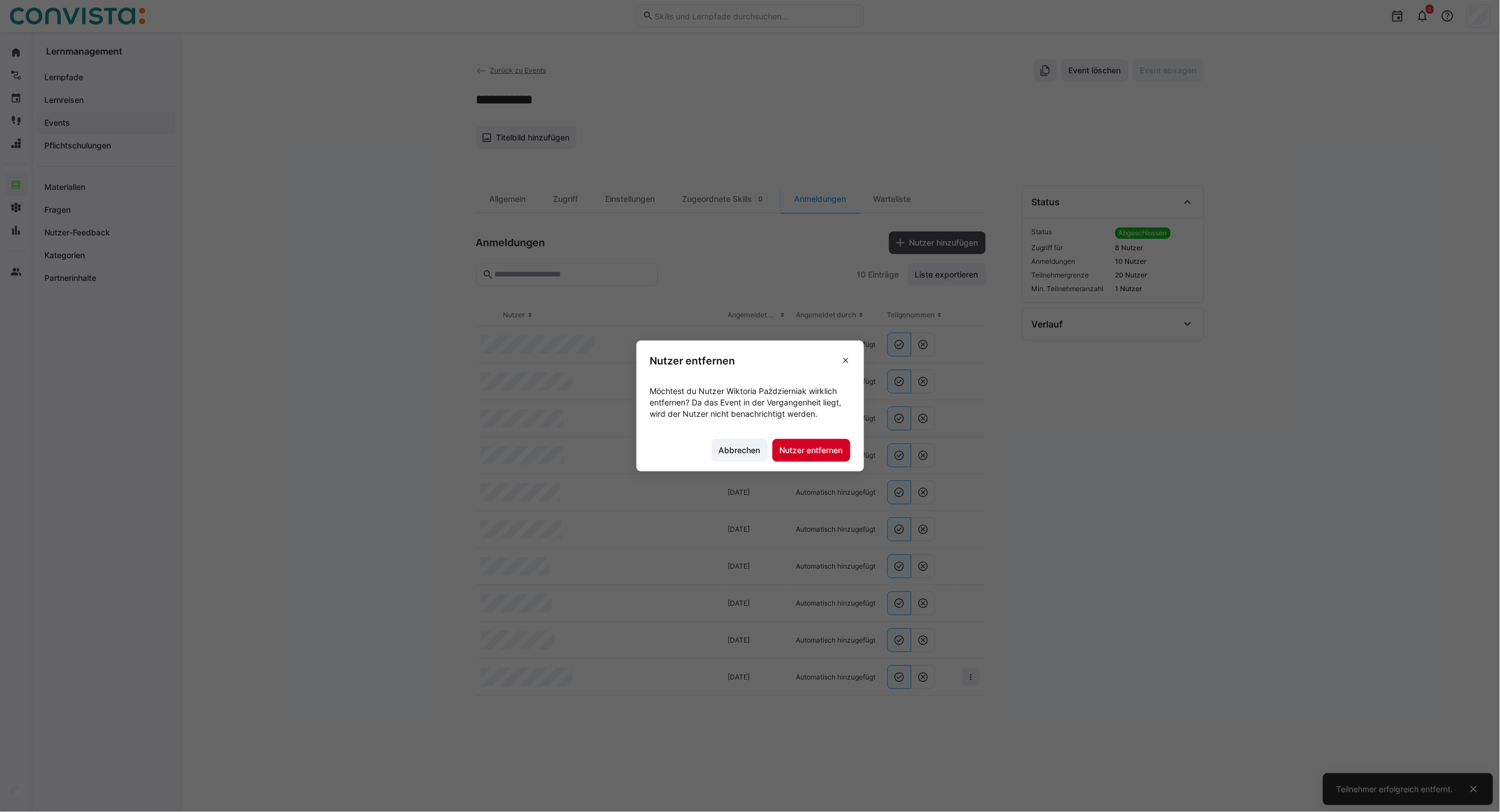
click at [815, 446] on span "Nutzer entfernen" at bounding box center [811, 450] width 66 height 12
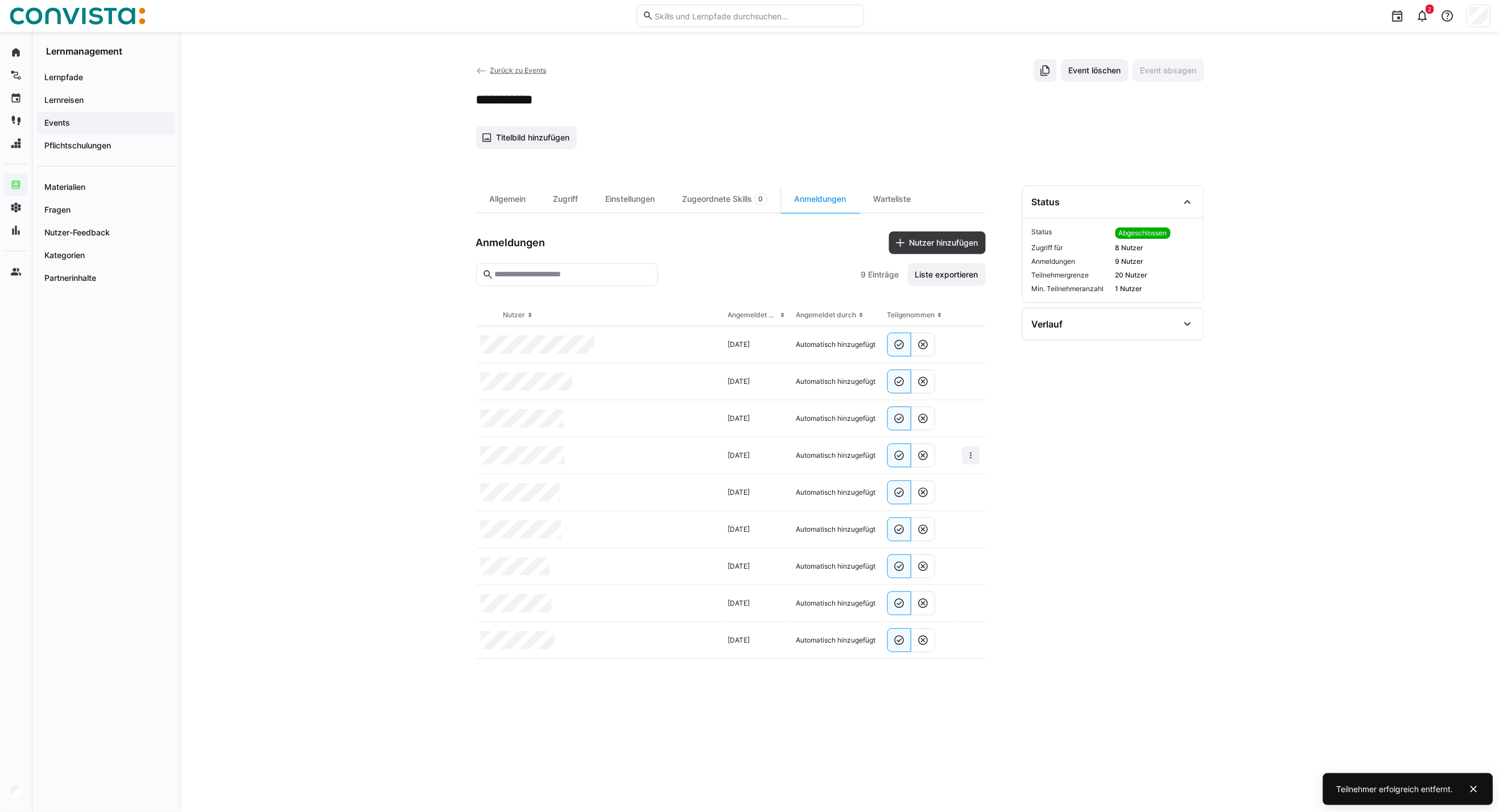
click at [986, 458] on div "**********" at bounding box center [840, 485] width 728 height 599
click at [975, 456] on eds-icon at bounding box center [971, 455] width 9 height 9
click at [958, 485] on div "Teilnehmer entfernen" at bounding box center [936, 482] width 69 height 9
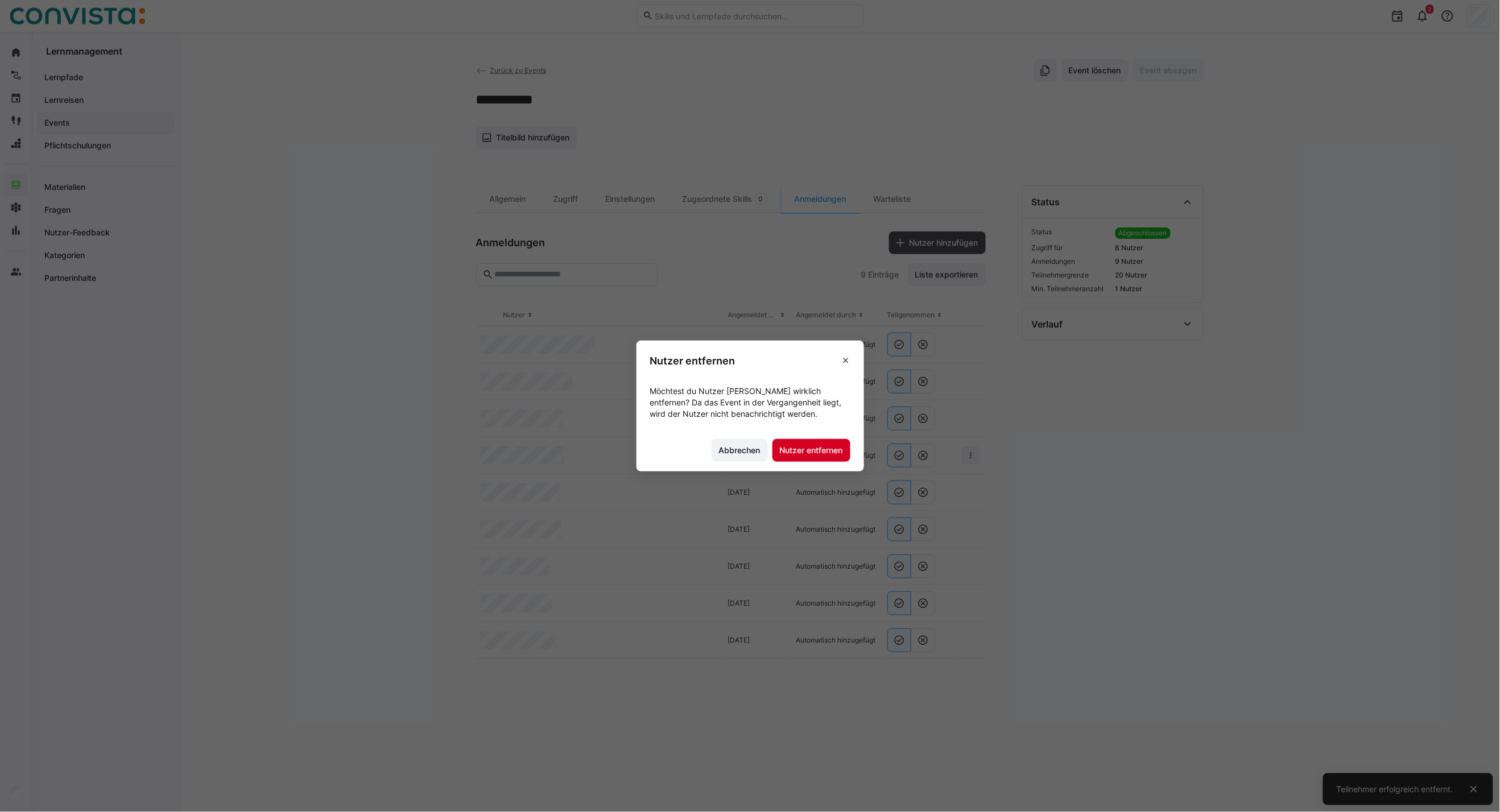
click at [813, 459] on span "Nutzer entfernen" at bounding box center [811, 450] width 78 height 23
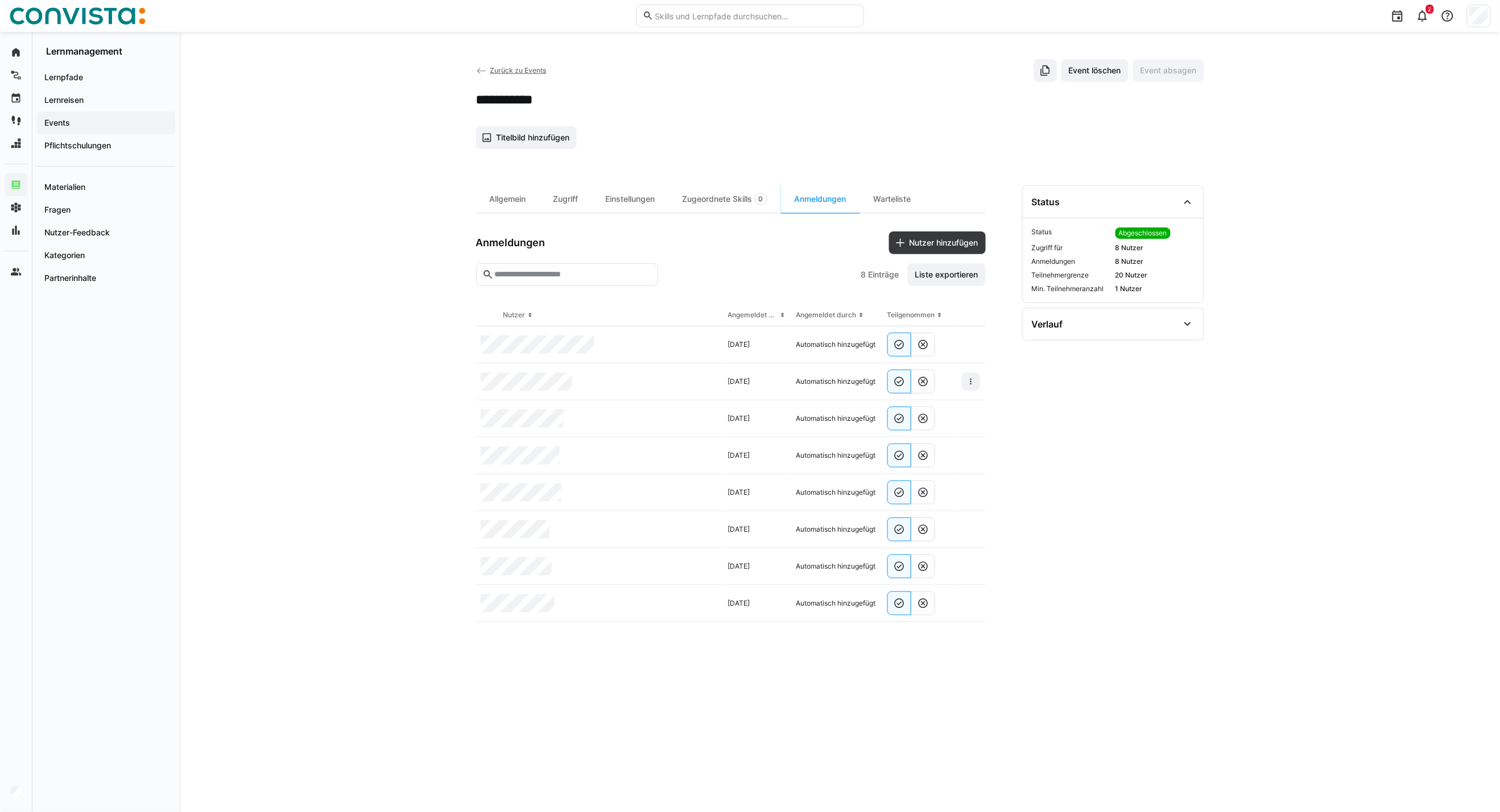
click at [504, 70] on span "Zurück zu Events" at bounding box center [518, 70] width 57 height 9
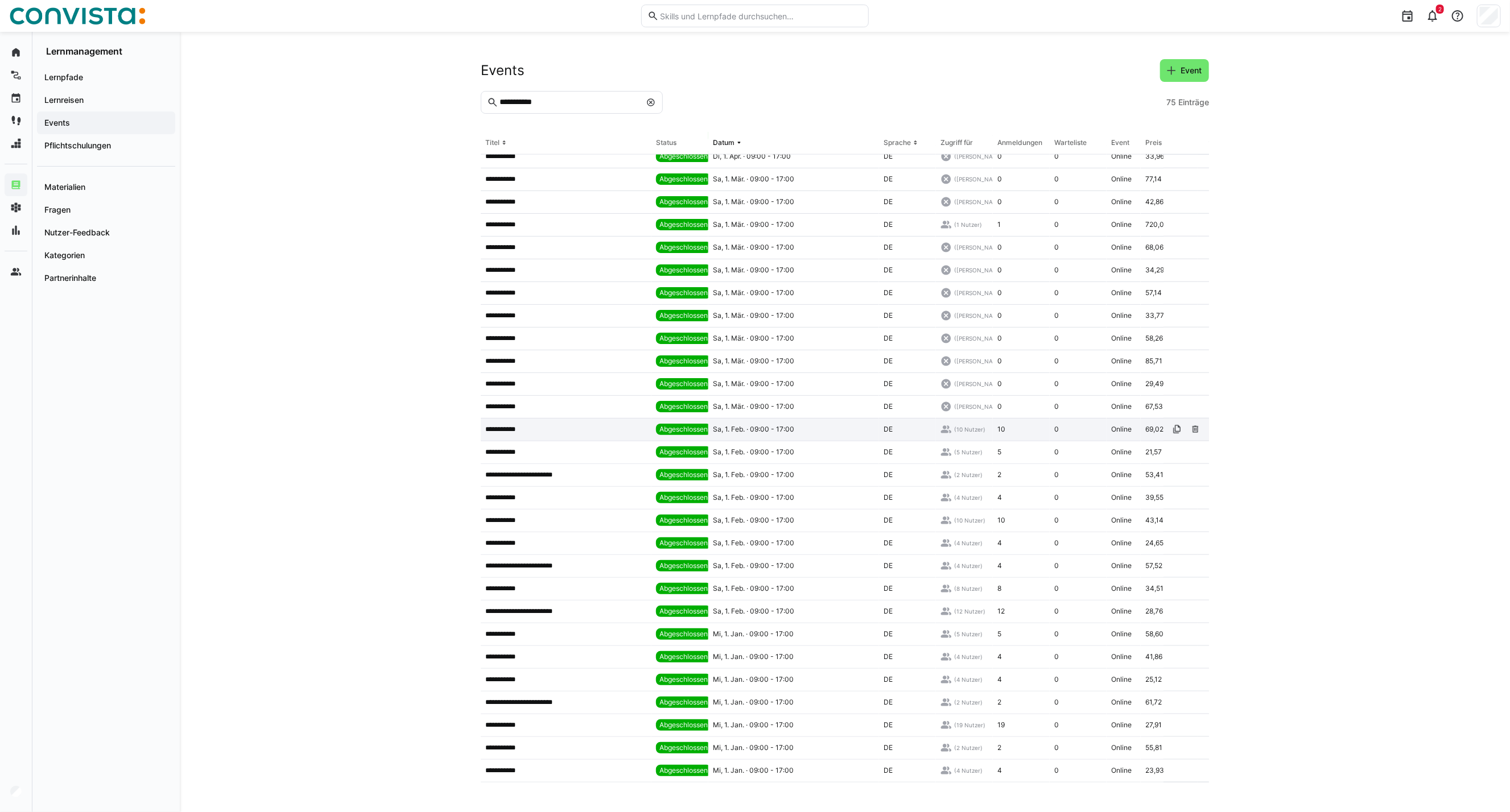
scroll to position [1081, 0]
click at [549, 429] on app-table-first-column "**********" at bounding box center [566, 431] width 162 height 9
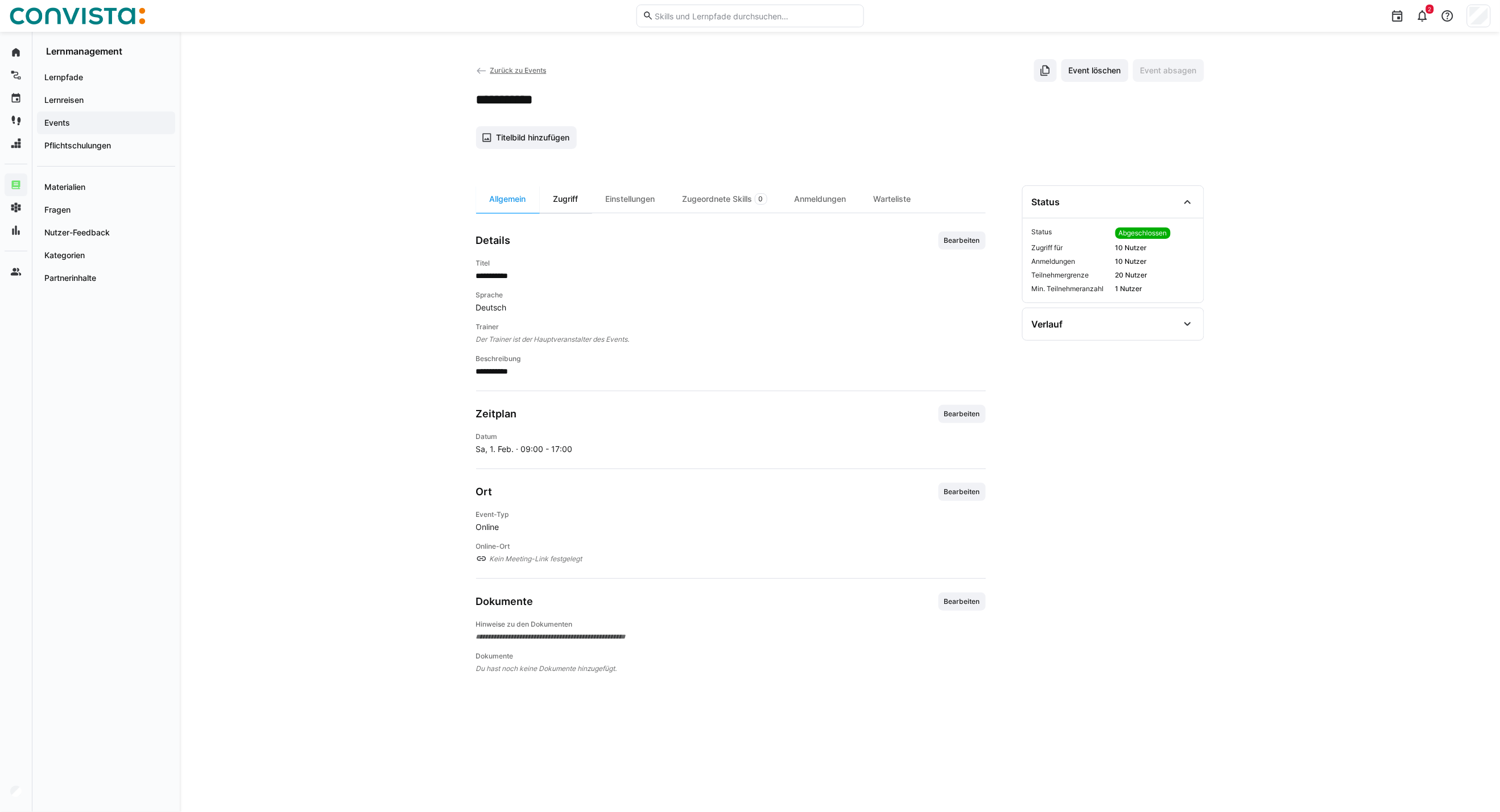
drag, startPoint x: 561, startPoint y: 205, endPoint x: 576, endPoint y: 192, distance: 19.8
click at [561, 205] on div "Zugriff" at bounding box center [566, 199] width 52 height 27
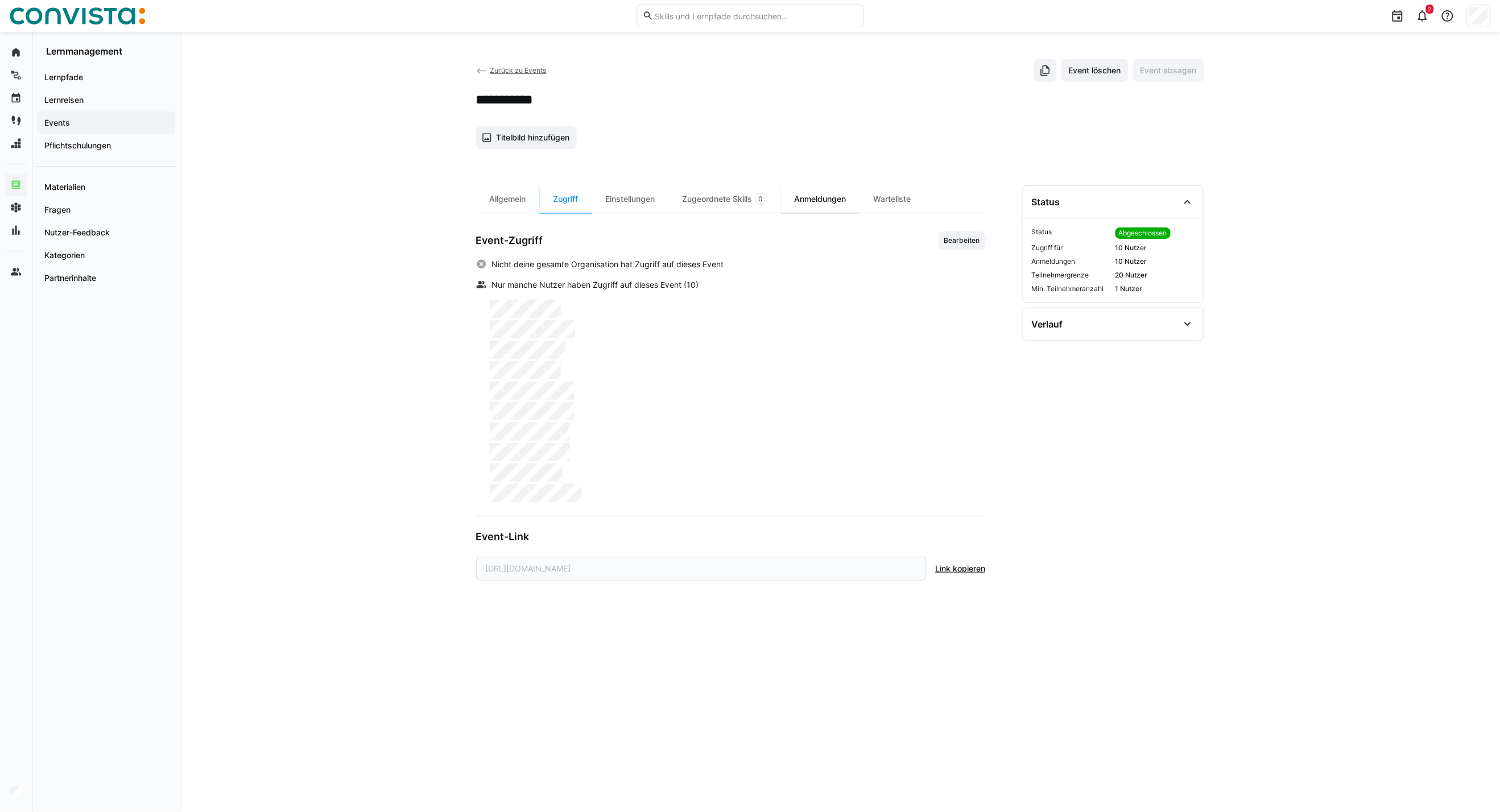
click at [796, 198] on div "Anmeldungen" at bounding box center [820, 199] width 79 height 27
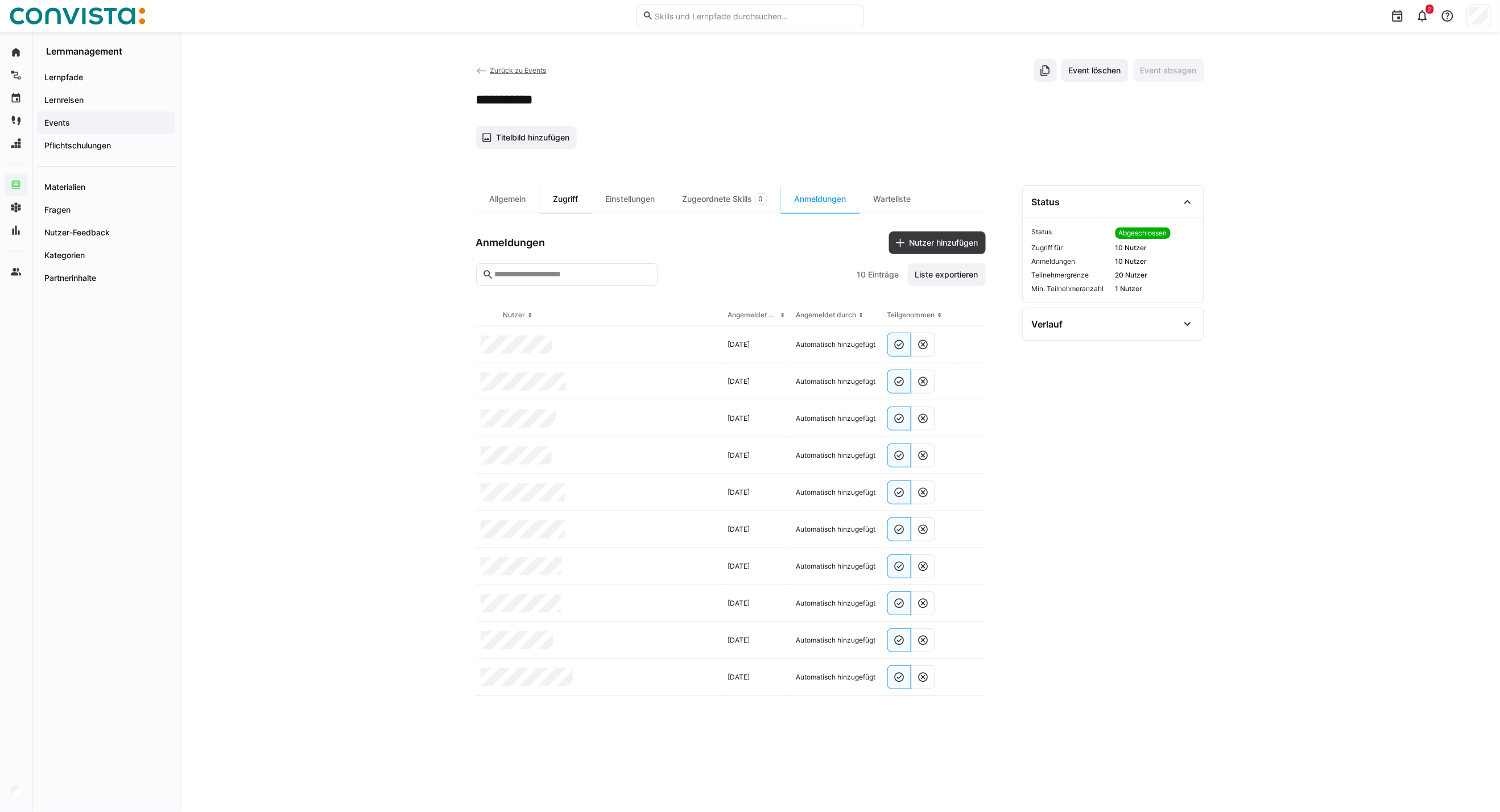
click at [559, 190] on div "Zugriff" at bounding box center [566, 199] width 52 height 27
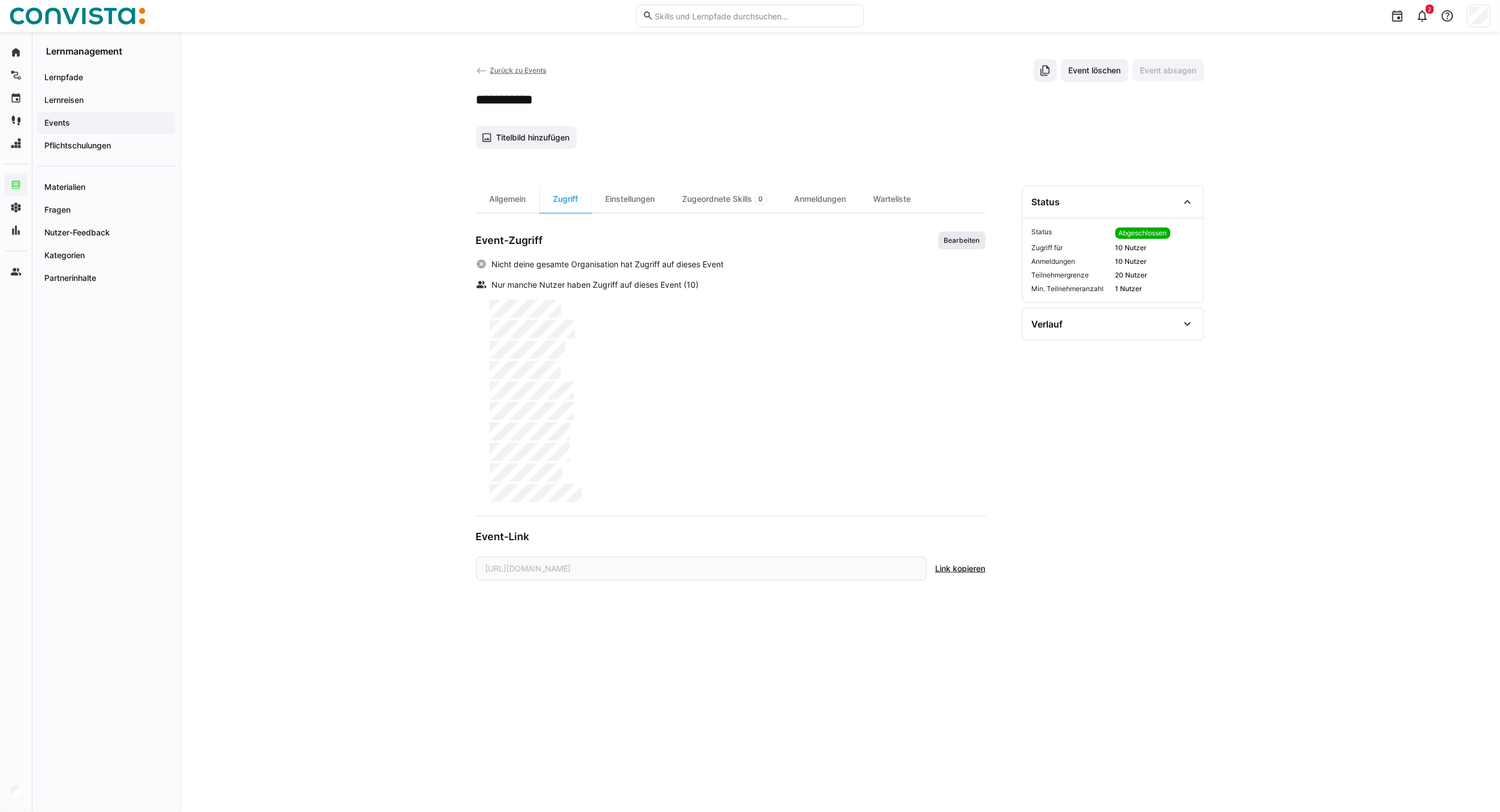
click at [962, 243] on span "Bearbeiten" at bounding box center [962, 240] width 38 height 9
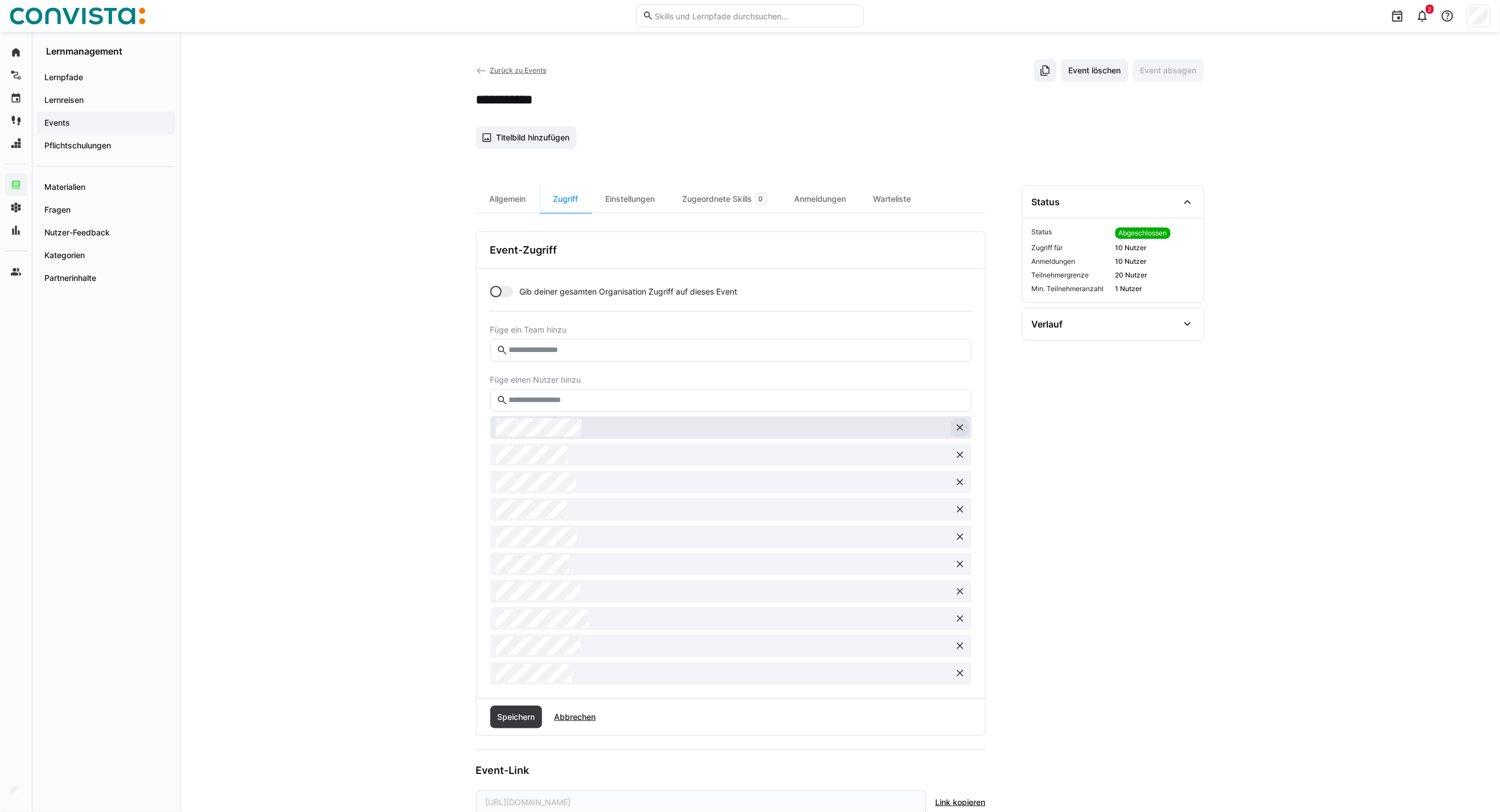
click at [960, 425] on eds-icon at bounding box center [960, 427] width 12 height 12
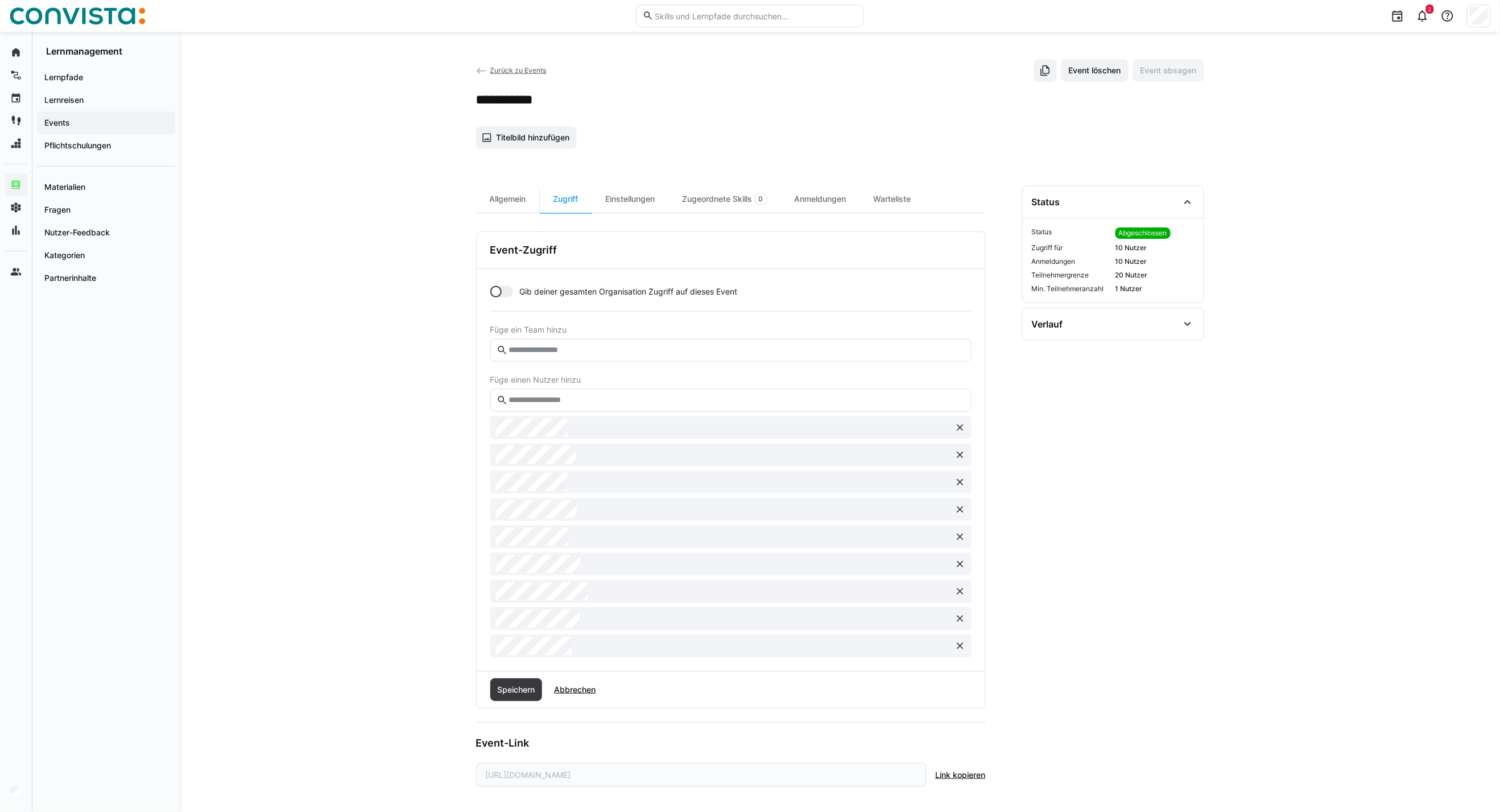
click at [960, 425] on eds-icon at bounding box center [960, 427] width 12 height 12
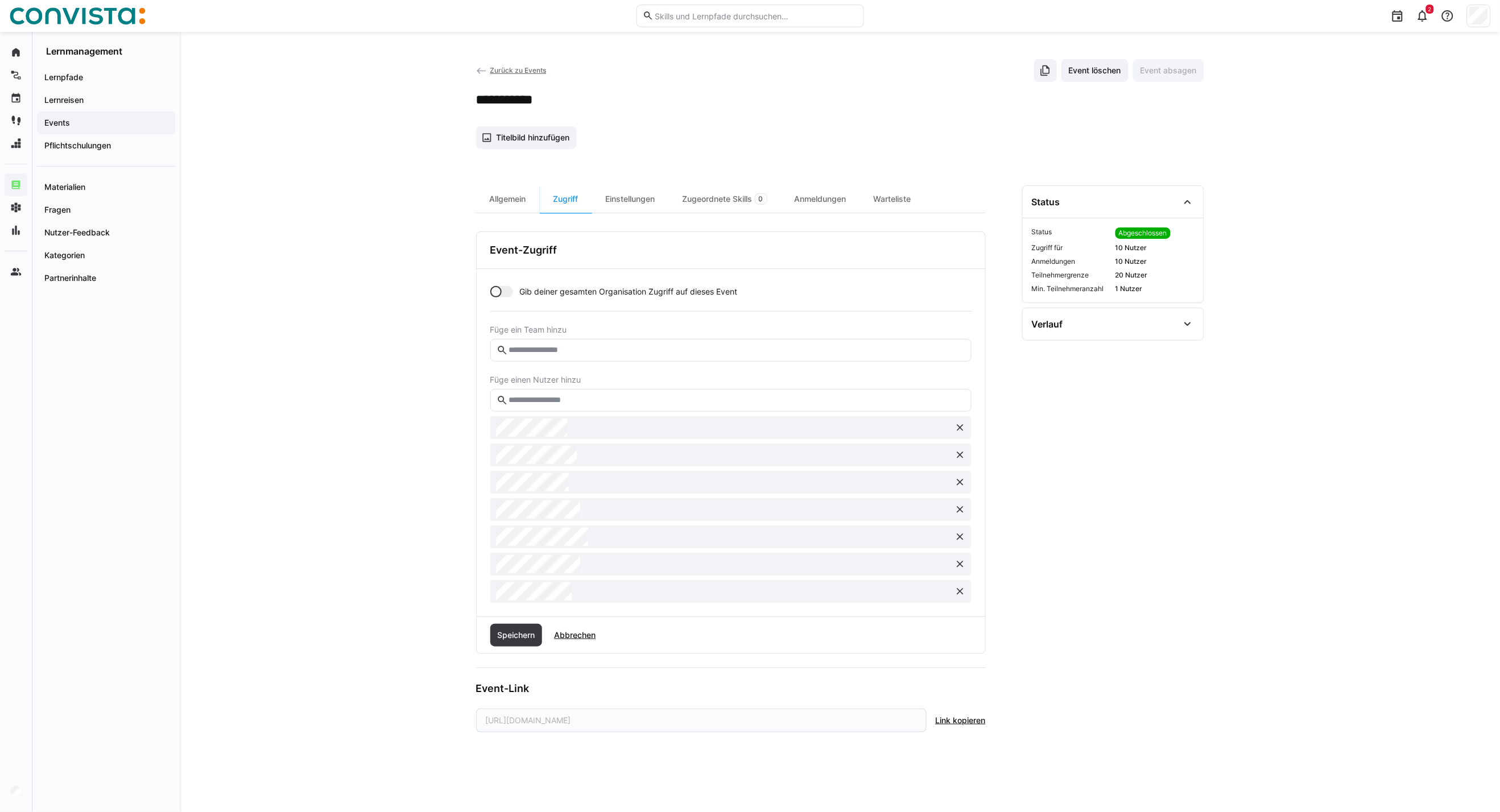
click at [960, 425] on eds-icon at bounding box center [960, 427] width 12 height 12
click at [960, 426] on eds-icon at bounding box center [960, 427] width 12 height 12
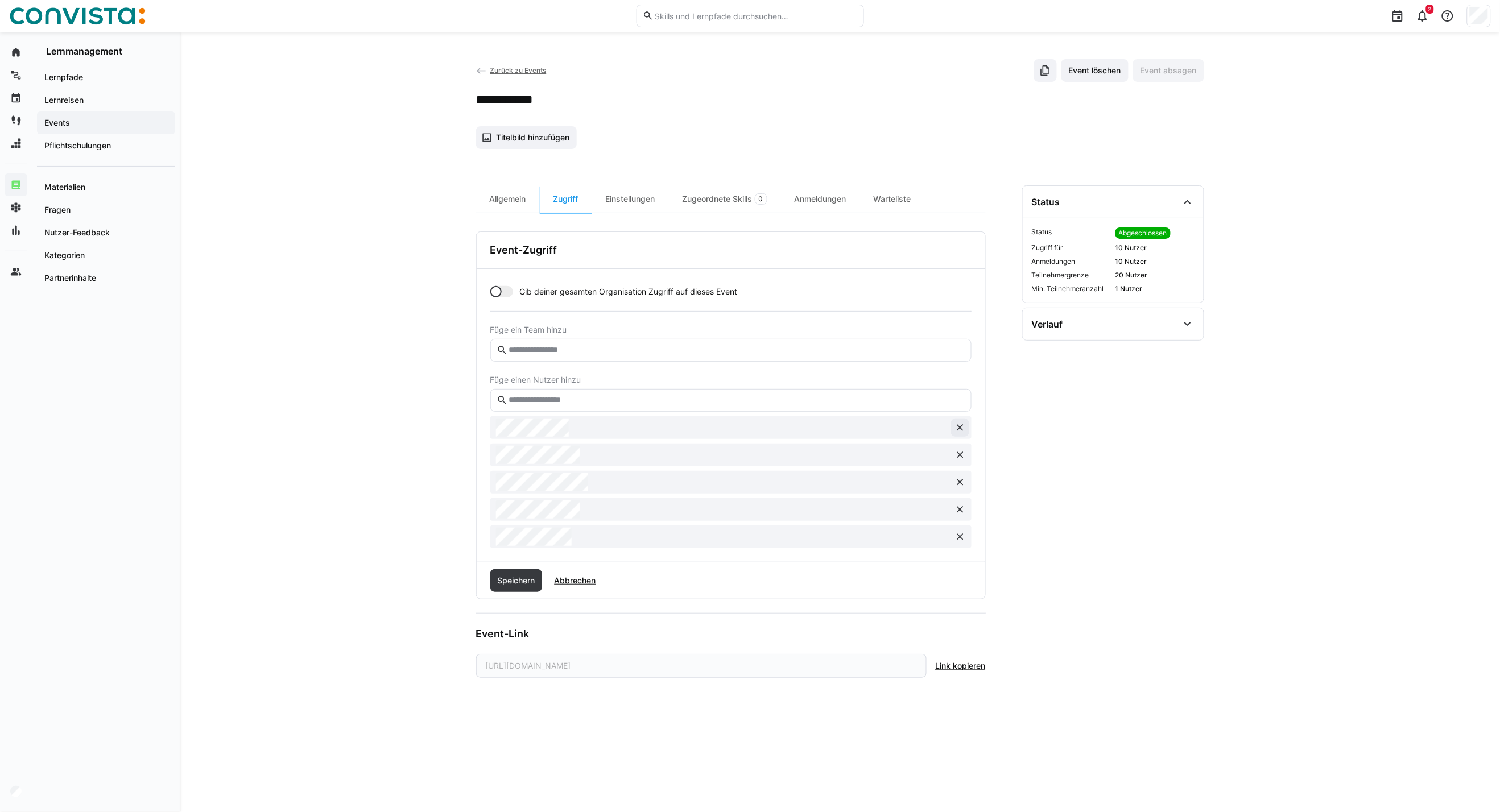
click at [960, 426] on eds-icon at bounding box center [960, 427] width 12 height 12
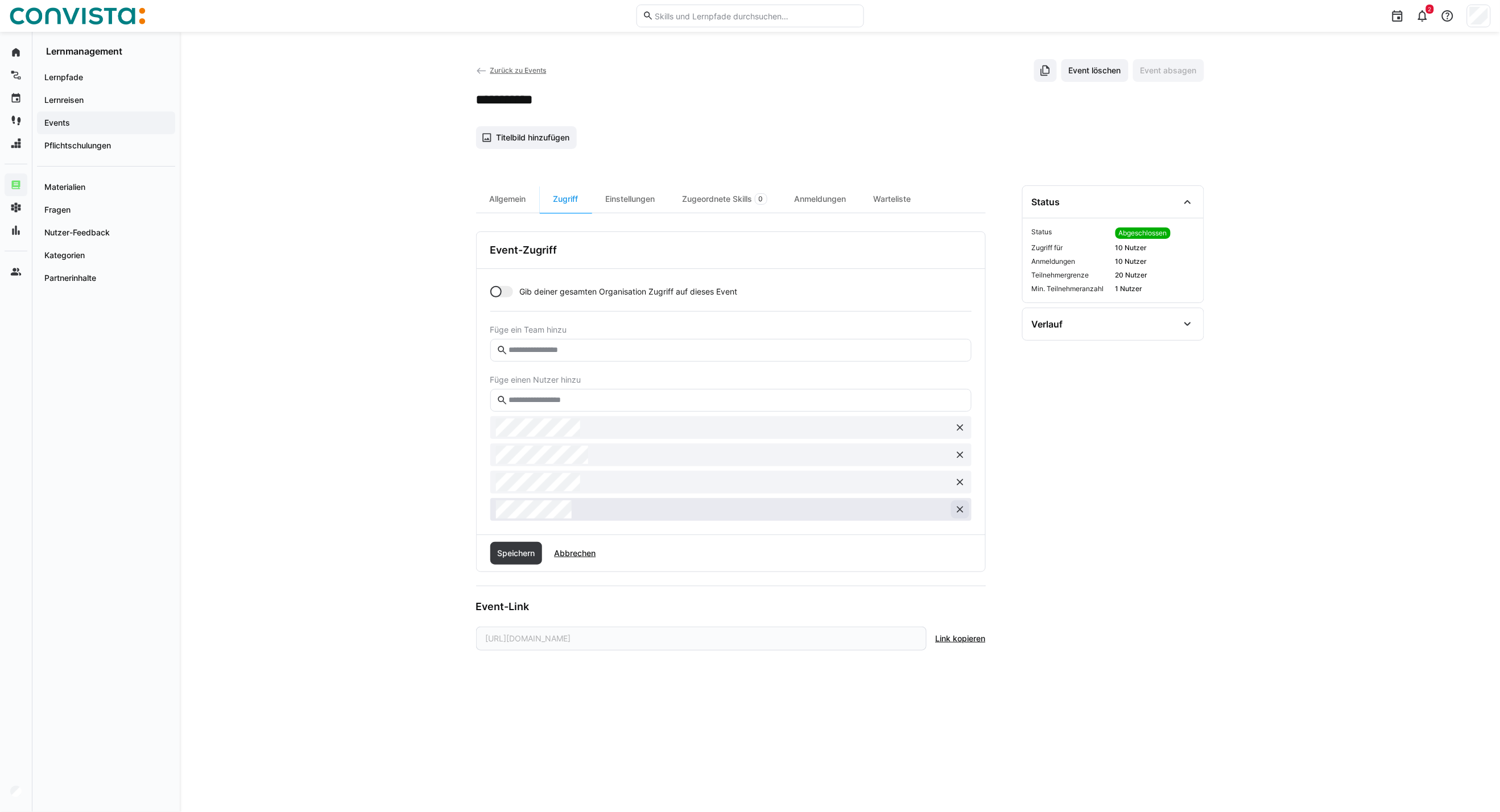
click at [960, 516] on button at bounding box center [960, 510] width 18 height 18
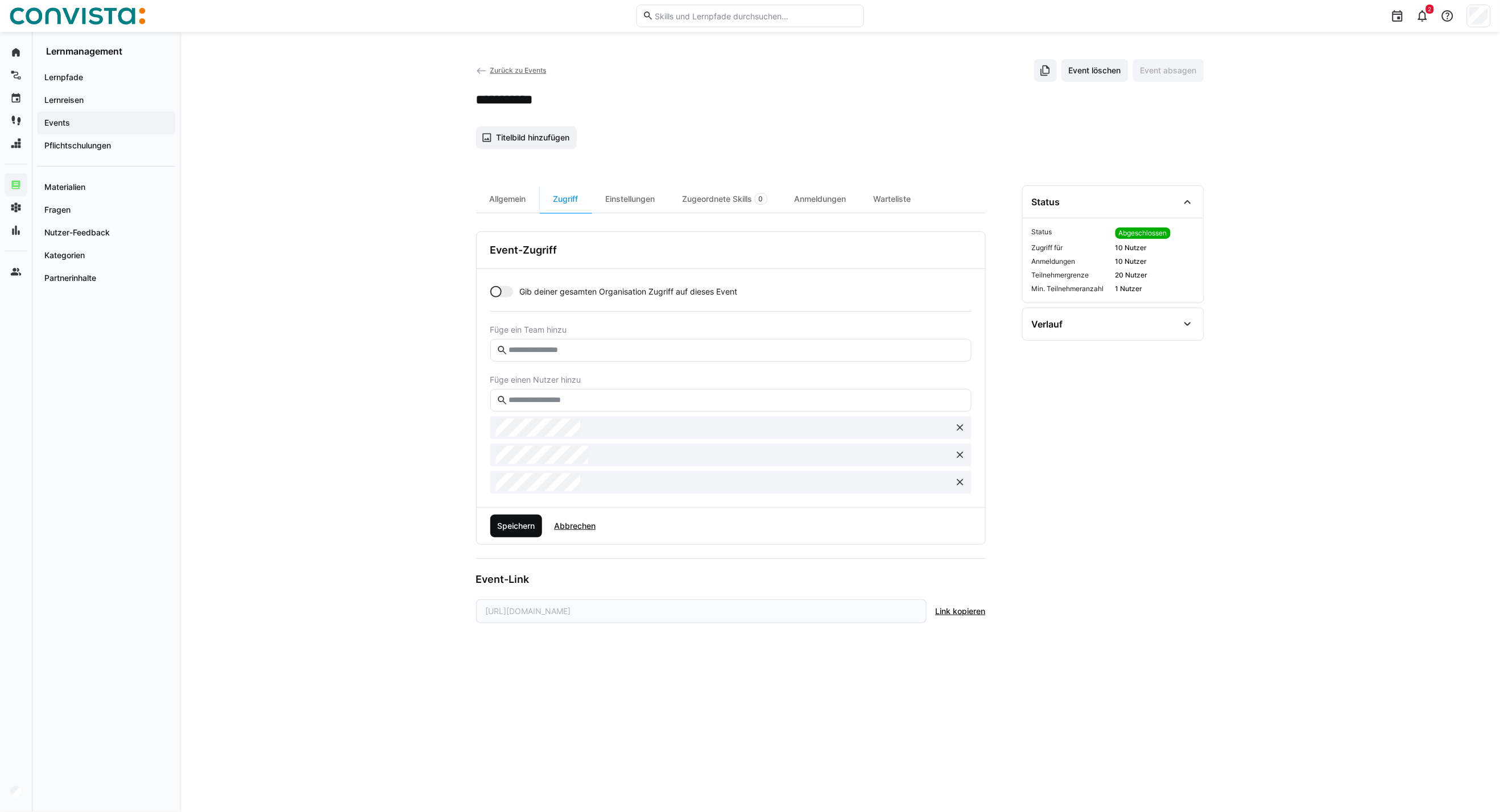
click at [529, 533] on span "Speichern" at bounding box center [516, 526] width 52 height 23
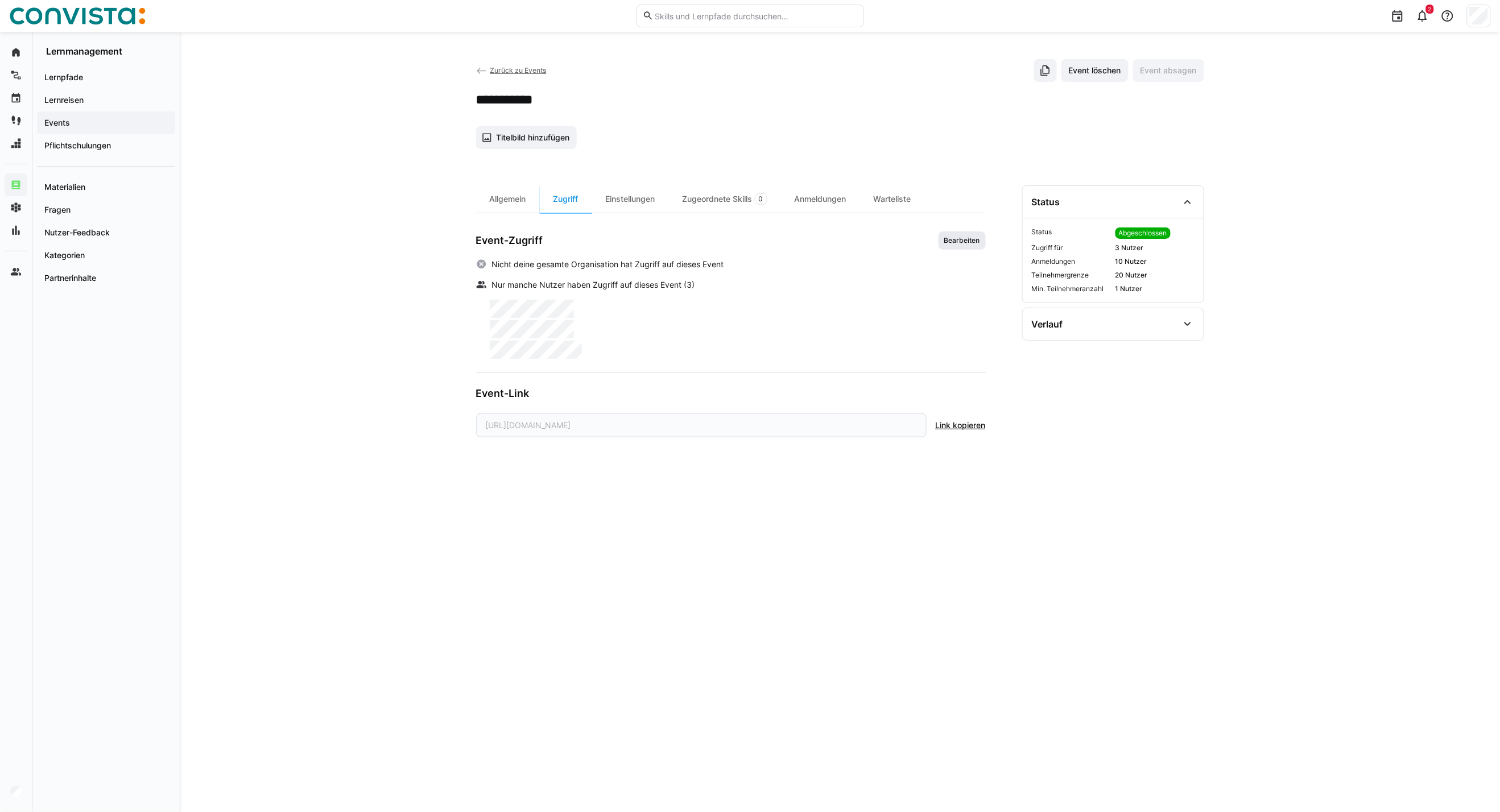
click at [965, 241] on span "Bearbeiten" at bounding box center [962, 240] width 38 height 9
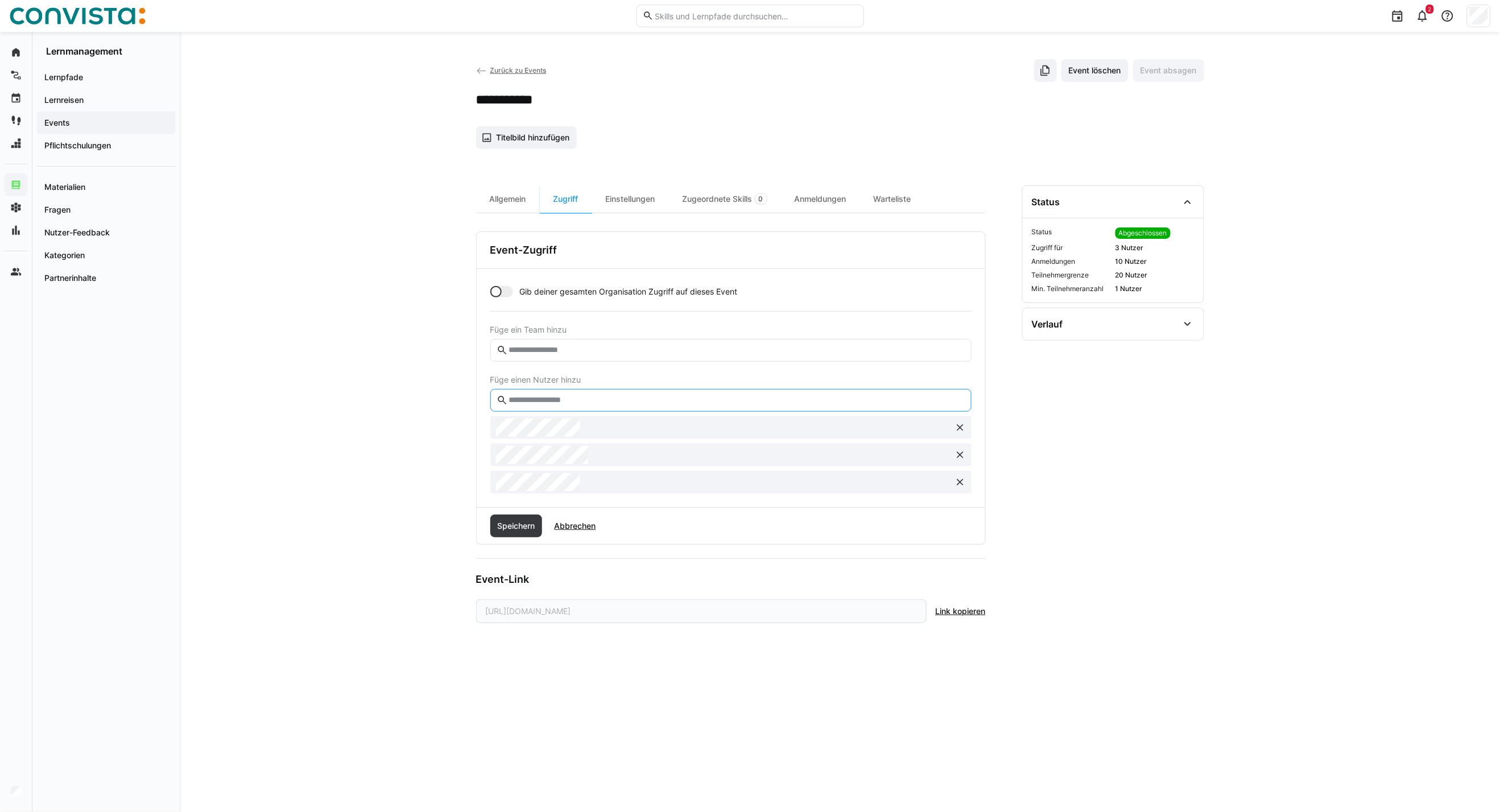
click at [558, 405] on input "text" at bounding box center [736, 400] width 457 height 10
type input "******"
click at [504, 560] on span "Speichern" at bounding box center [516, 553] width 52 height 23
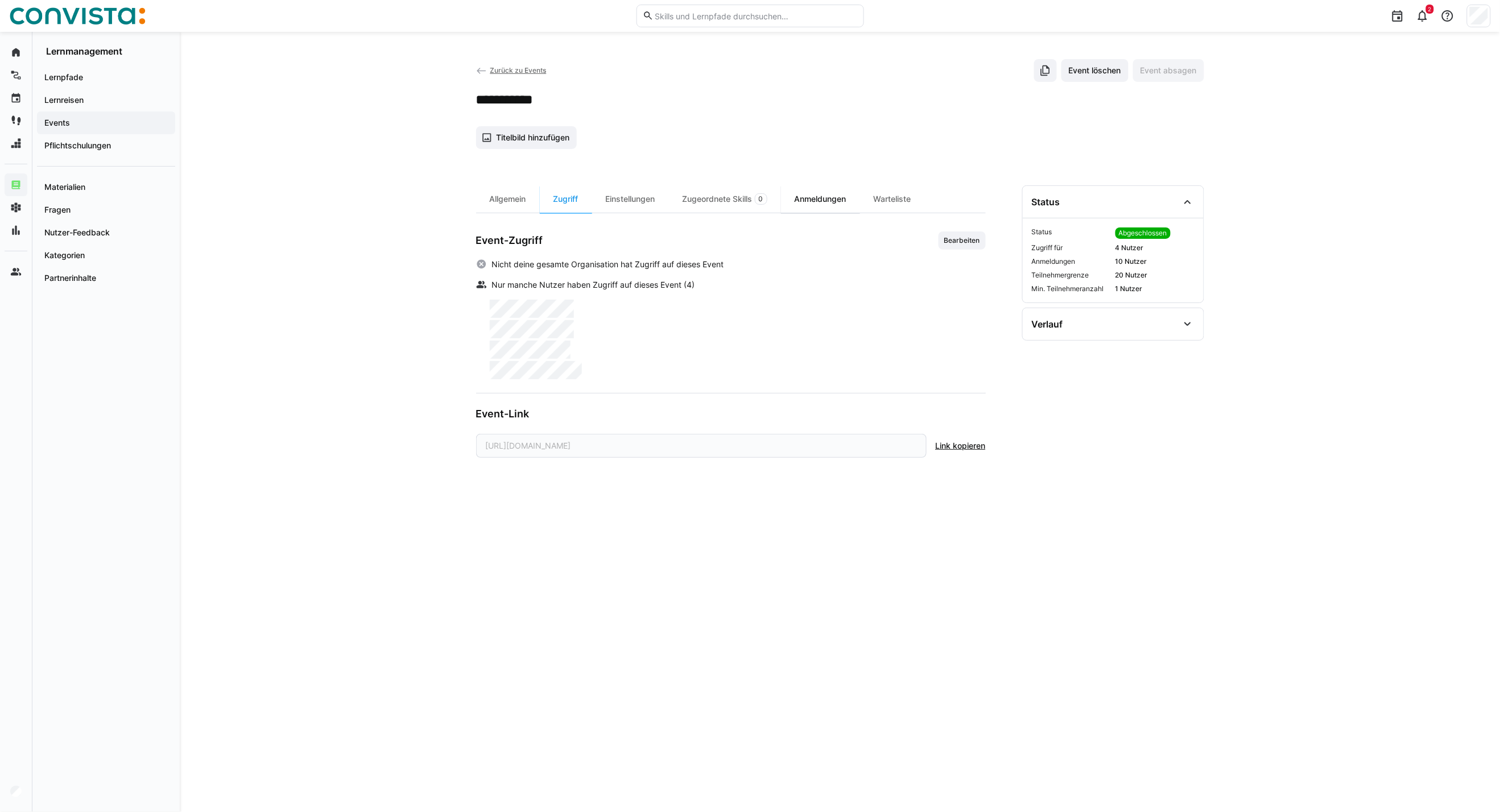
click at [836, 200] on div "Anmeldungen" at bounding box center [820, 199] width 79 height 27
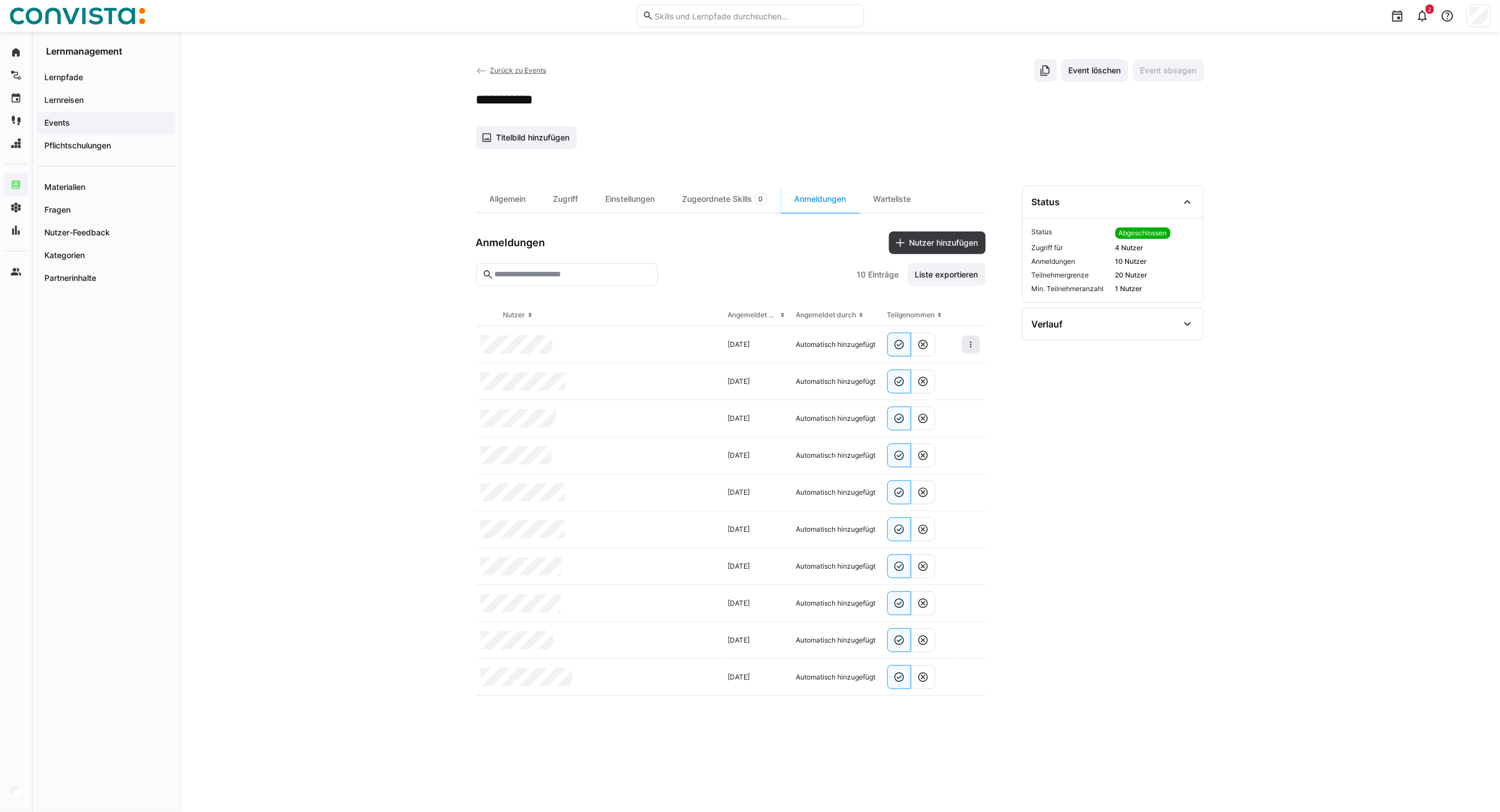
click at [975, 343] on span at bounding box center [971, 345] width 18 height 18
click at [952, 379] on span "Teilnehmer entfernen" at bounding box center [936, 370] width 88 height 21
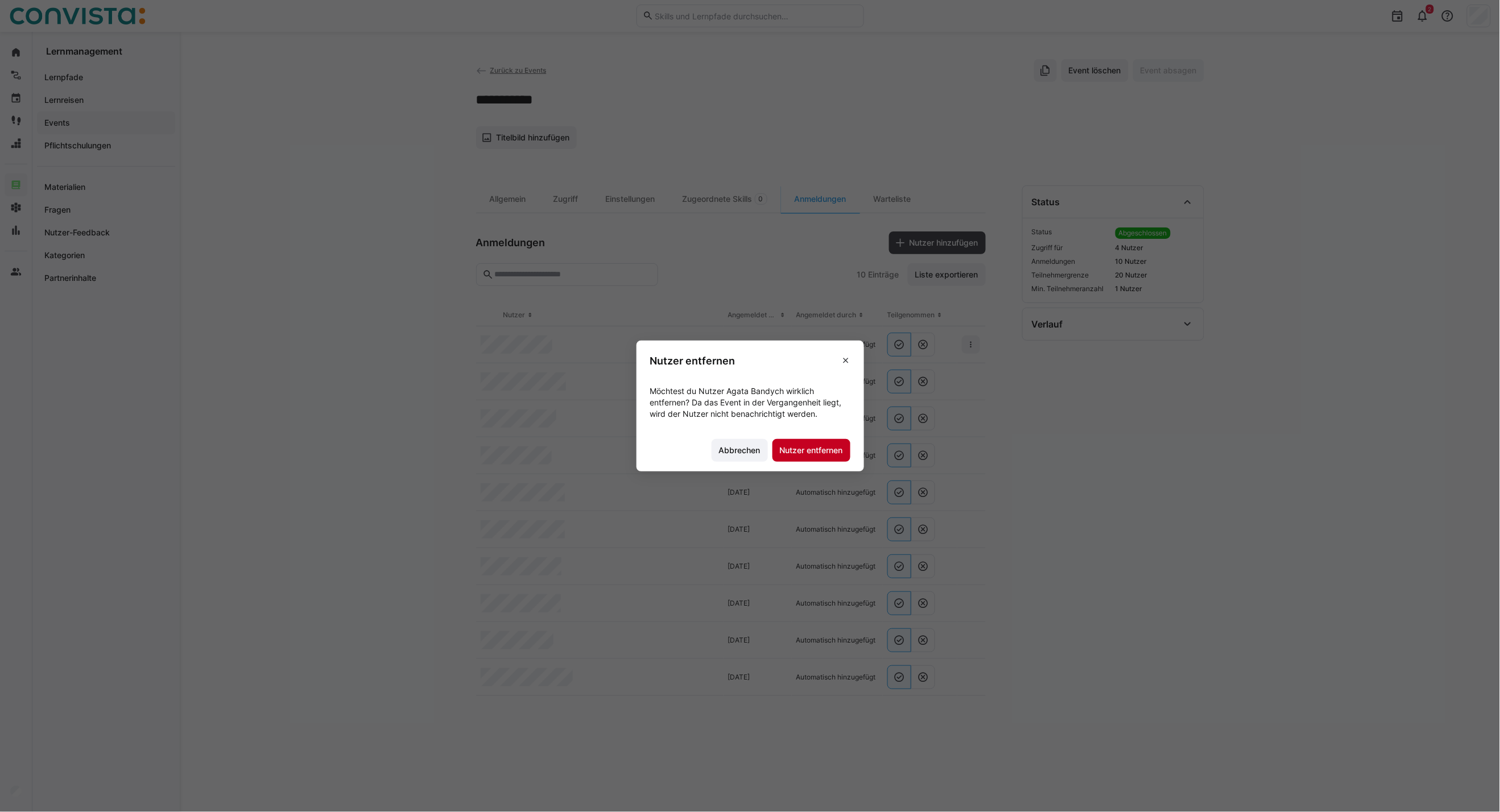
click at [818, 456] on span "Nutzer entfernen" at bounding box center [811, 450] width 78 height 23
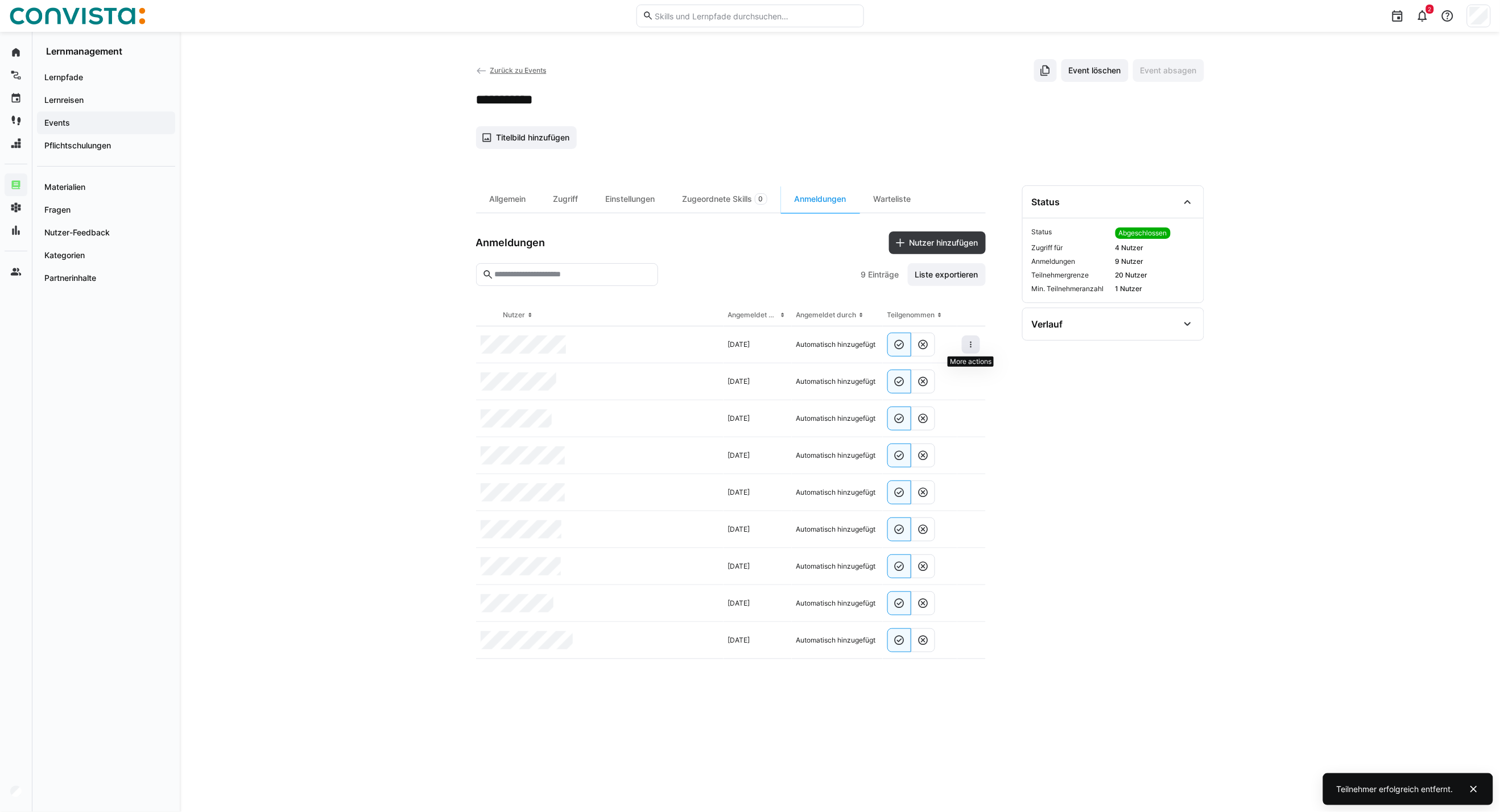
click at [971, 345] on eds-icon at bounding box center [971, 345] width 9 height 9
click at [969, 346] on eds-icon at bounding box center [971, 345] width 9 height 9
click at [941, 386] on div "Teilnehmer entfernen" at bounding box center [936, 371] width 88 height 31
click at [941, 374] on div at bounding box center [920, 382] width 74 height 37
click at [971, 345] on eds-icon at bounding box center [971, 345] width 9 height 9
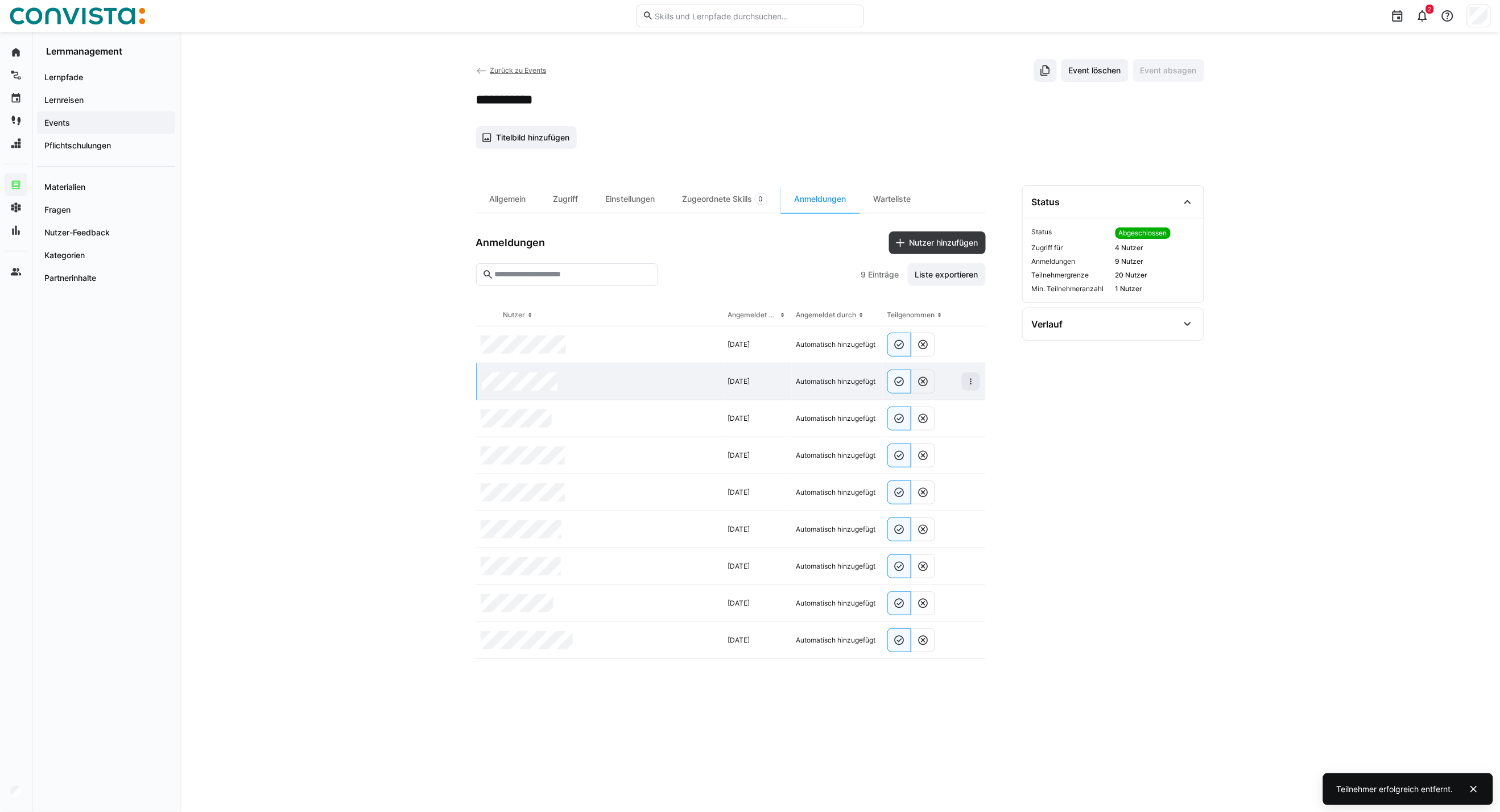
click at [939, 377] on div at bounding box center [920, 382] width 74 height 37
click at [966, 354] on span at bounding box center [971, 345] width 18 height 18
click at [942, 374] on div "Teilnehmer entfernen" at bounding box center [936, 370] width 69 height 9
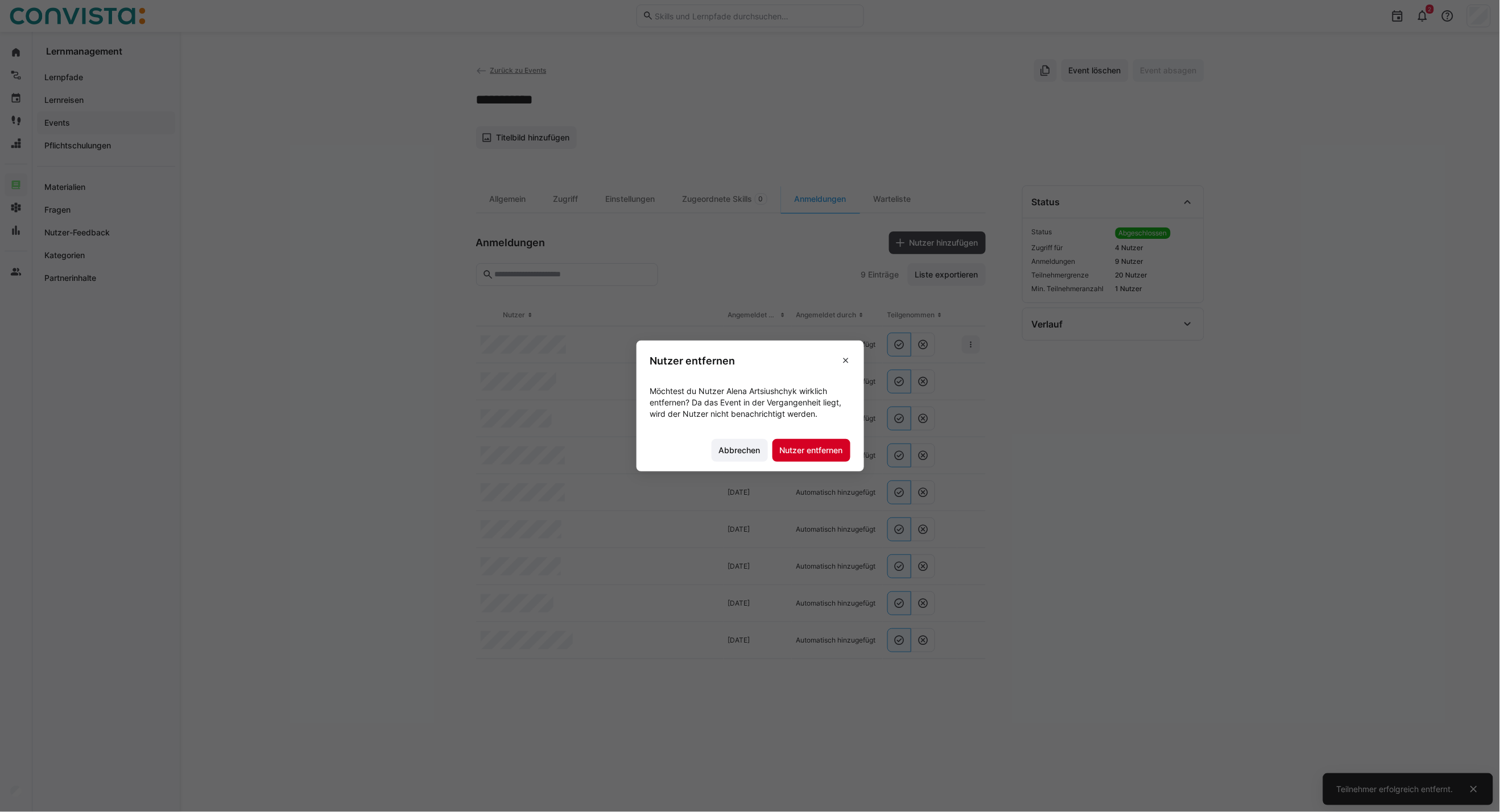
click at [814, 456] on span "Nutzer entfernen" at bounding box center [811, 450] width 66 height 12
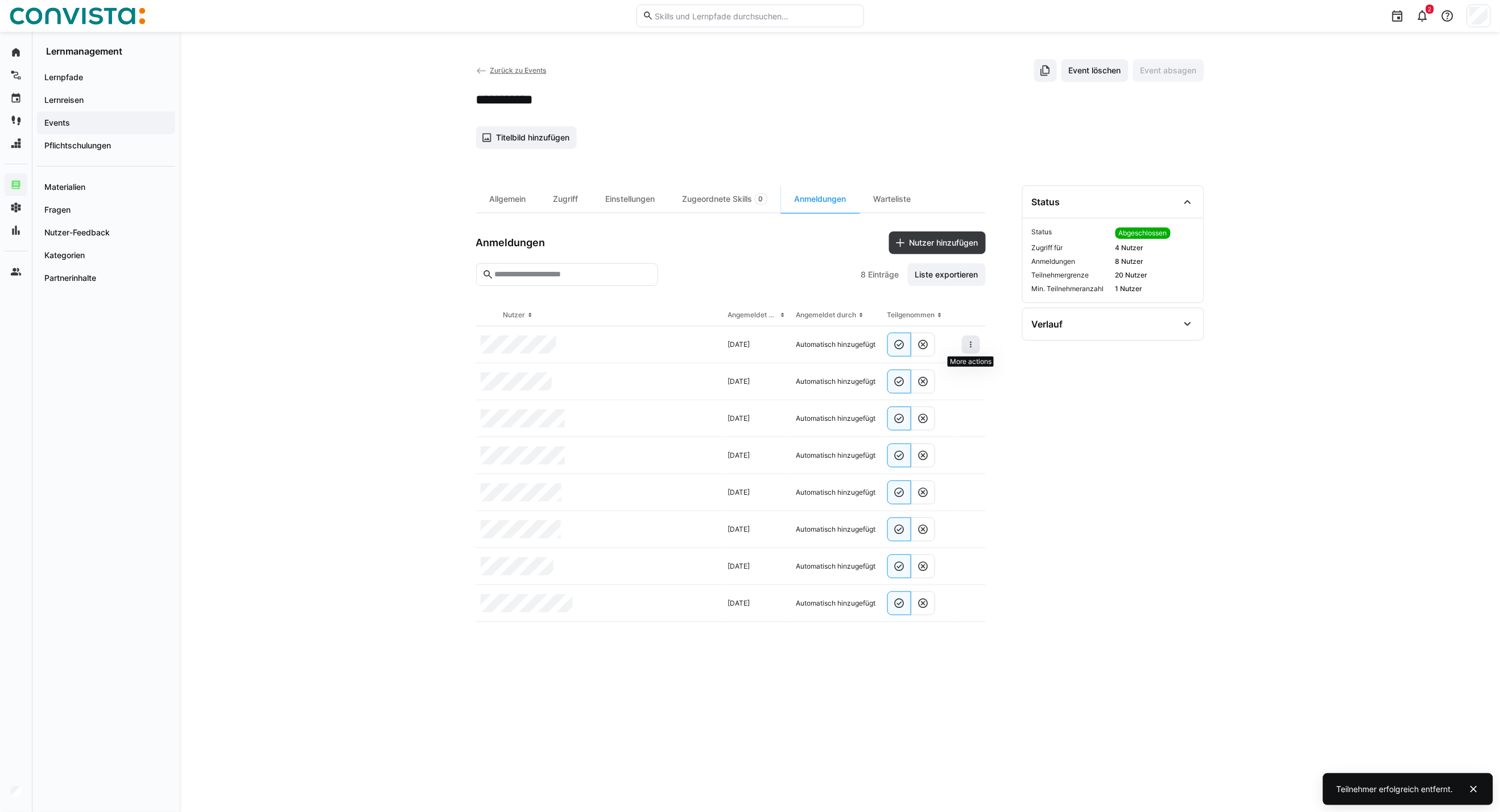
click at [971, 345] on eds-icon at bounding box center [971, 345] width 9 height 9
click at [970, 348] on eds-icon at bounding box center [971, 345] width 9 height 9
click at [953, 364] on span "Teilnehmer entfernen" at bounding box center [936, 370] width 88 height 21
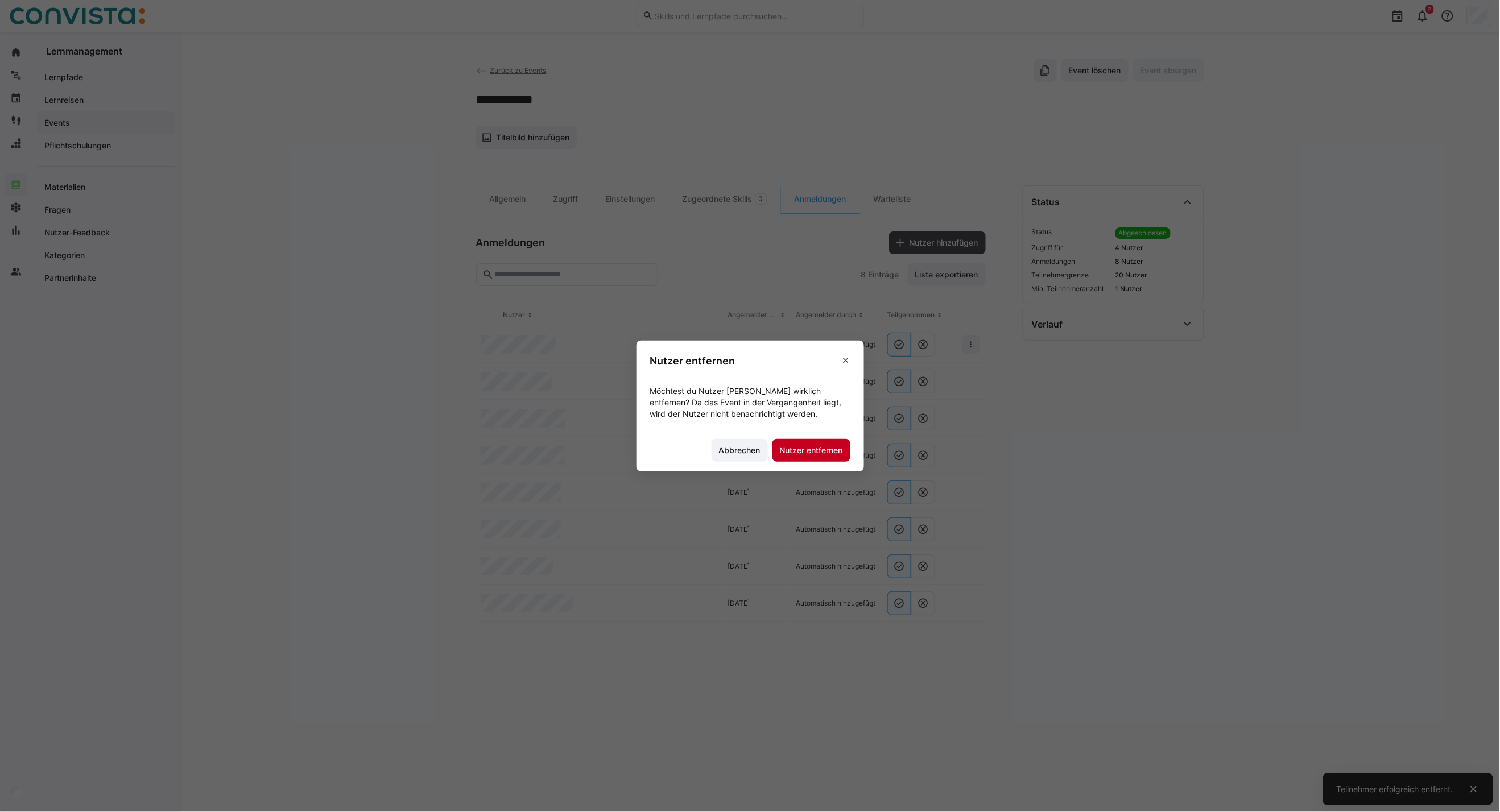
click at [814, 456] on span "Nutzer entfernen" at bounding box center [811, 450] width 78 height 23
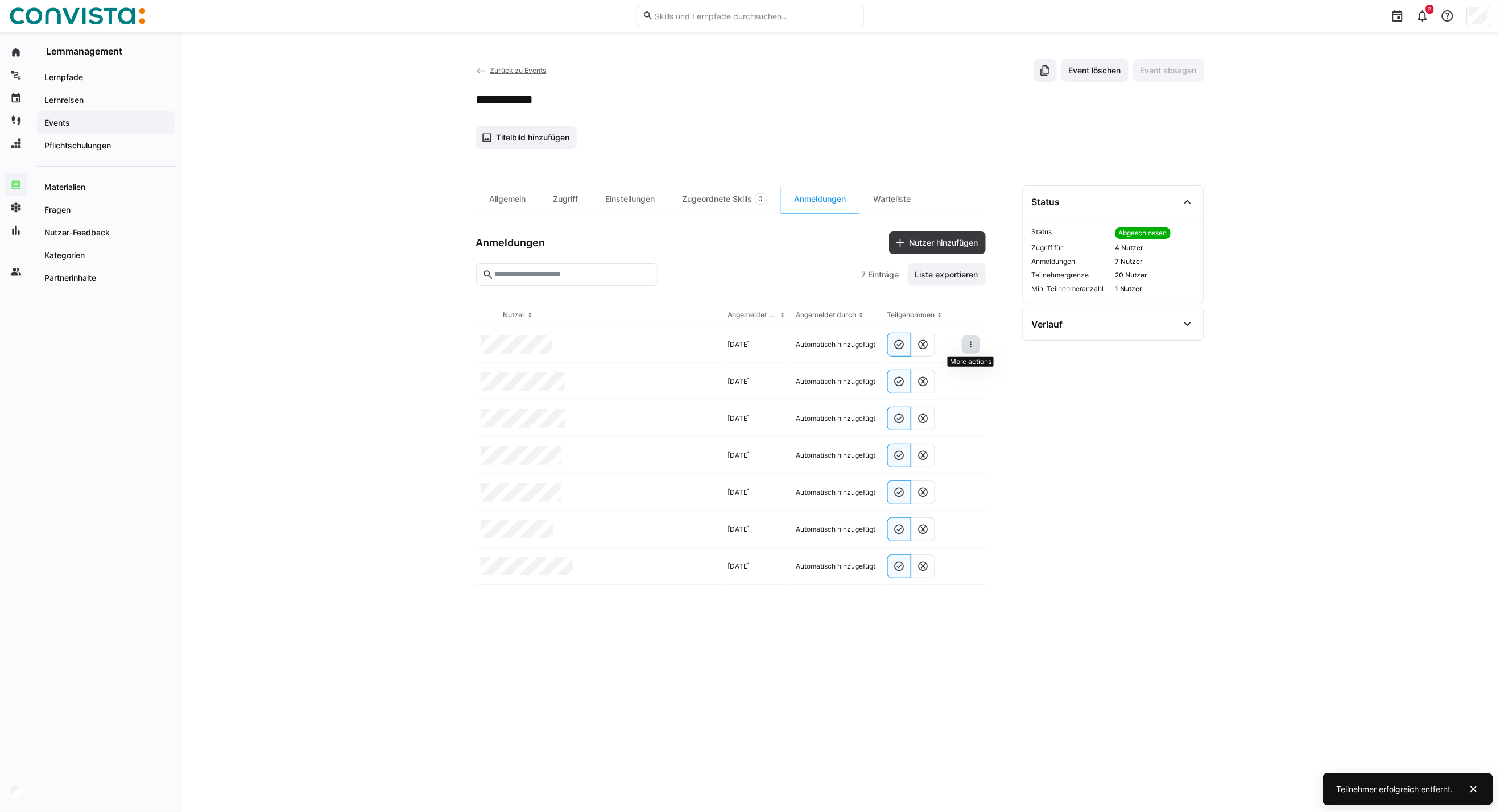
click at [973, 348] on eds-icon at bounding box center [971, 345] width 9 height 9
click at [975, 342] on span at bounding box center [971, 345] width 18 height 18
click at [925, 381] on div "Teilnehmer entfernen" at bounding box center [936, 371] width 88 height 31
click at [969, 347] on eds-icon at bounding box center [971, 345] width 9 height 9
click at [918, 376] on span "Teilnehmer entfernen" at bounding box center [936, 370] width 88 height 21
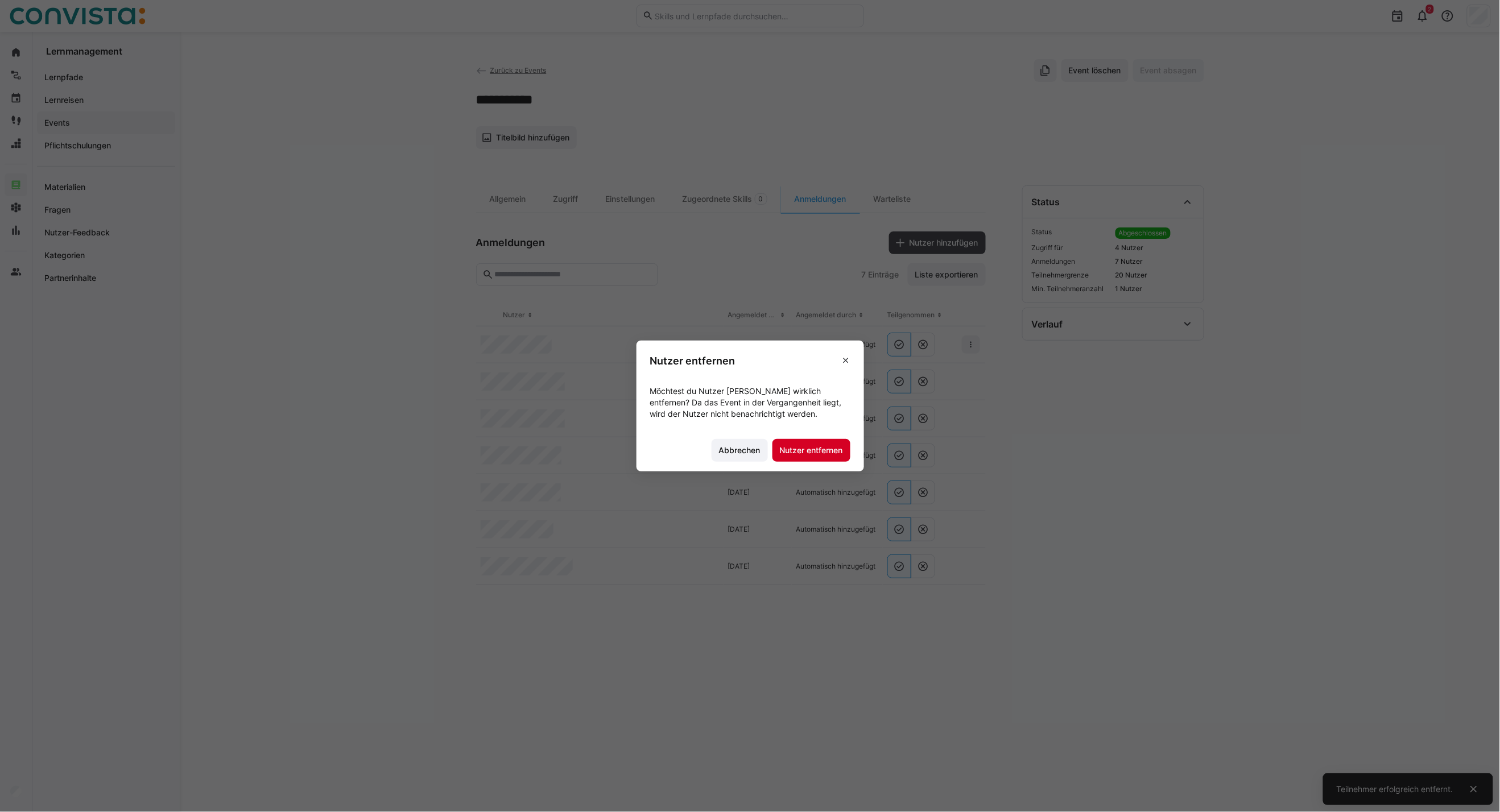
click at [826, 450] on span "Nutzer entfernen" at bounding box center [811, 450] width 66 height 12
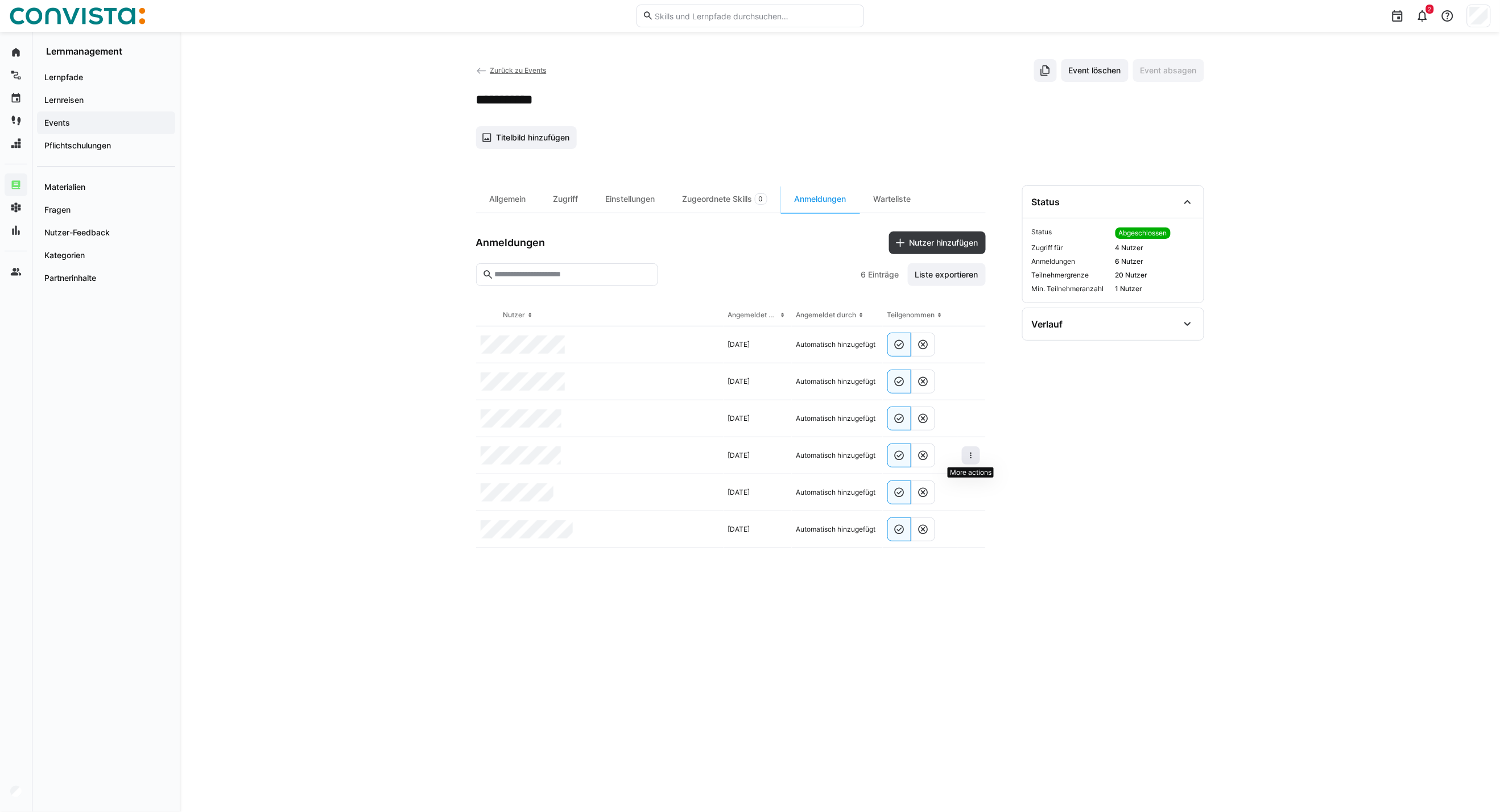
click at [974, 457] on eds-icon at bounding box center [971, 455] width 9 height 9
click at [951, 478] on div "Teilnehmer entfernen" at bounding box center [936, 482] width 69 height 9
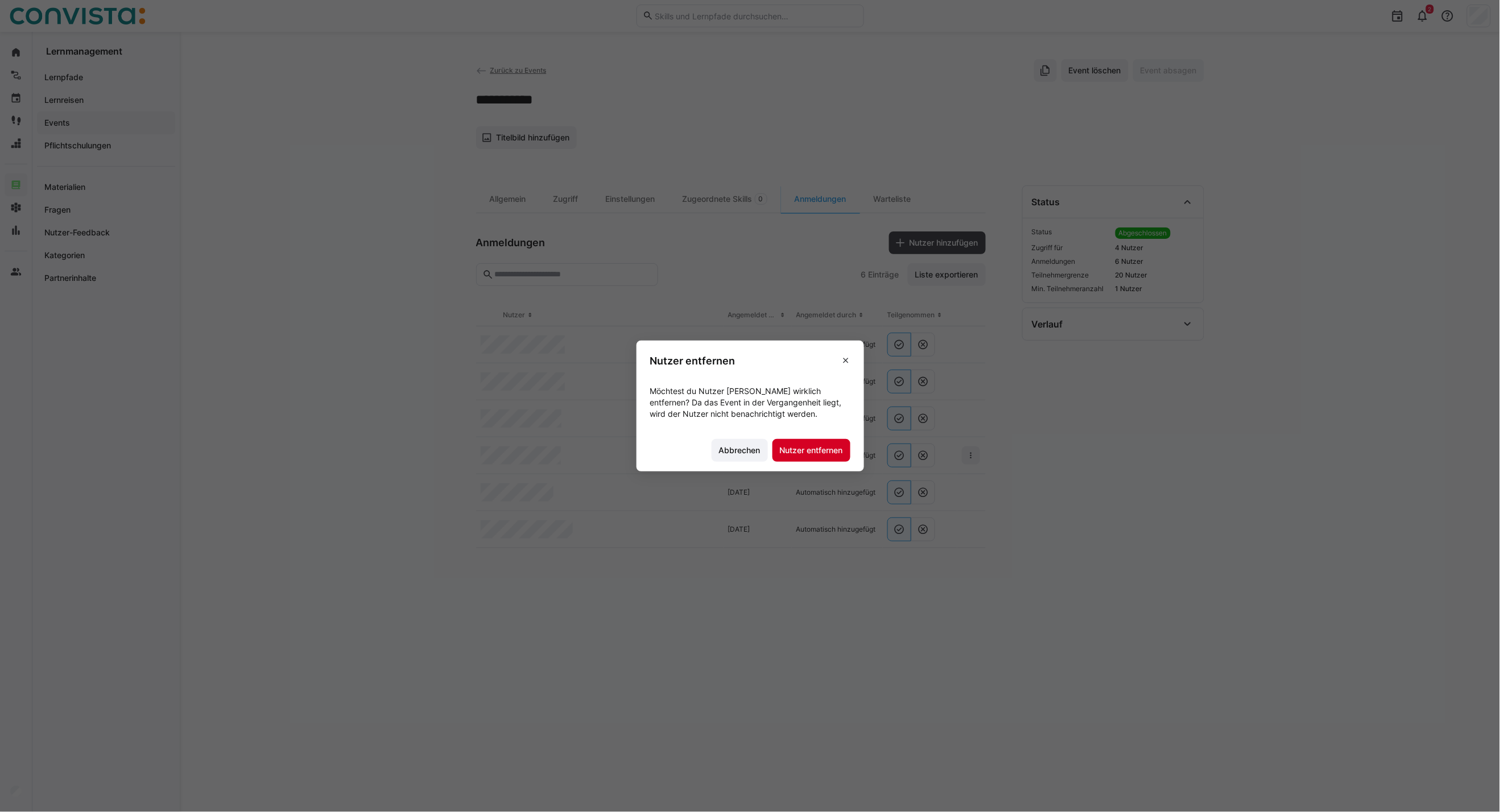
click at [843, 453] on span "Nutzer entfernen" at bounding box center [811, 450] width 66 height 12
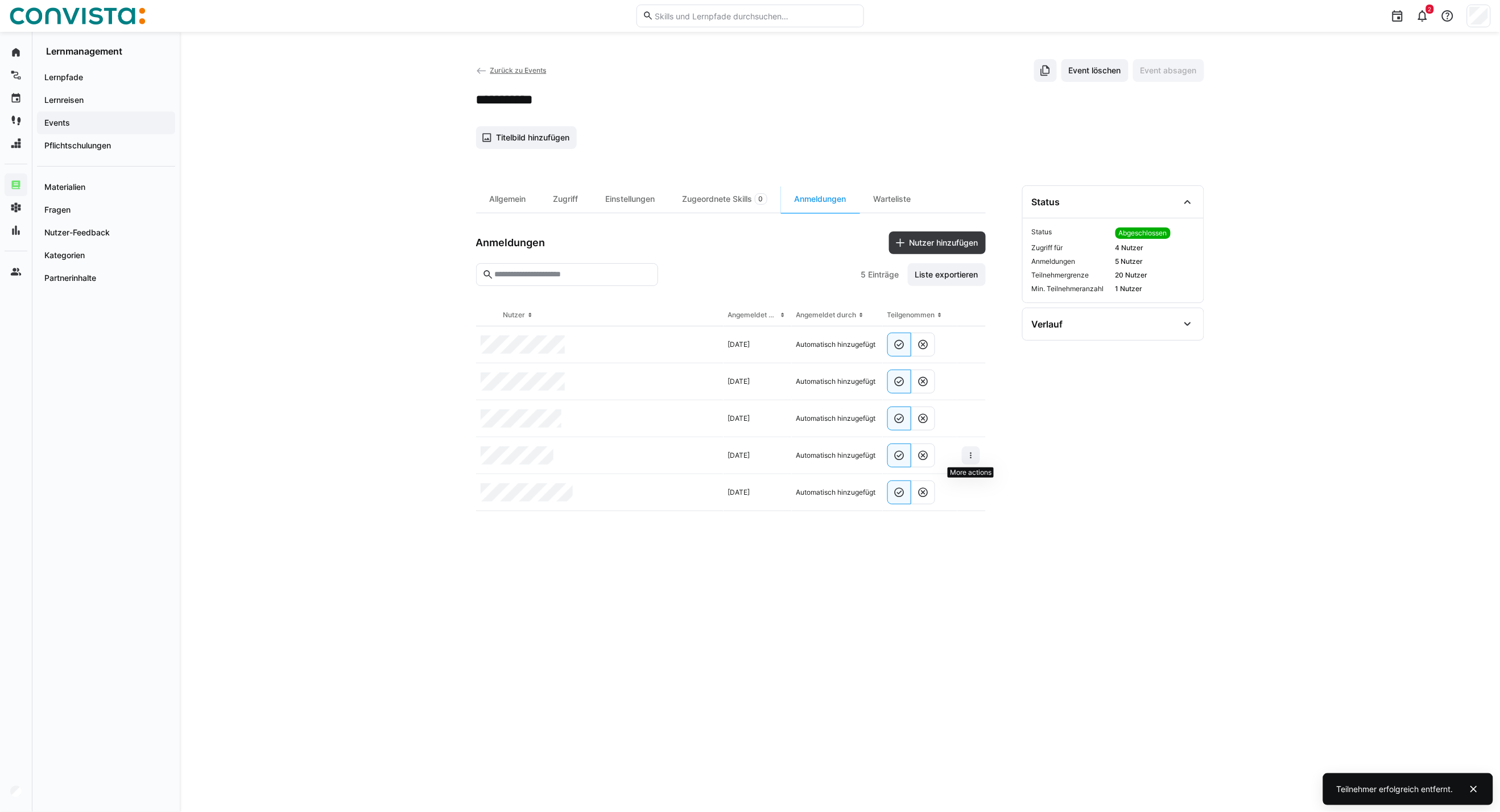
click at [974, 459] on eds-icon at bounding box center [971, 455] width 9 height 9
click at [945, 482] on div "Teilnehmer entfernen" at bounding box center [936, 482] width 69 height 9
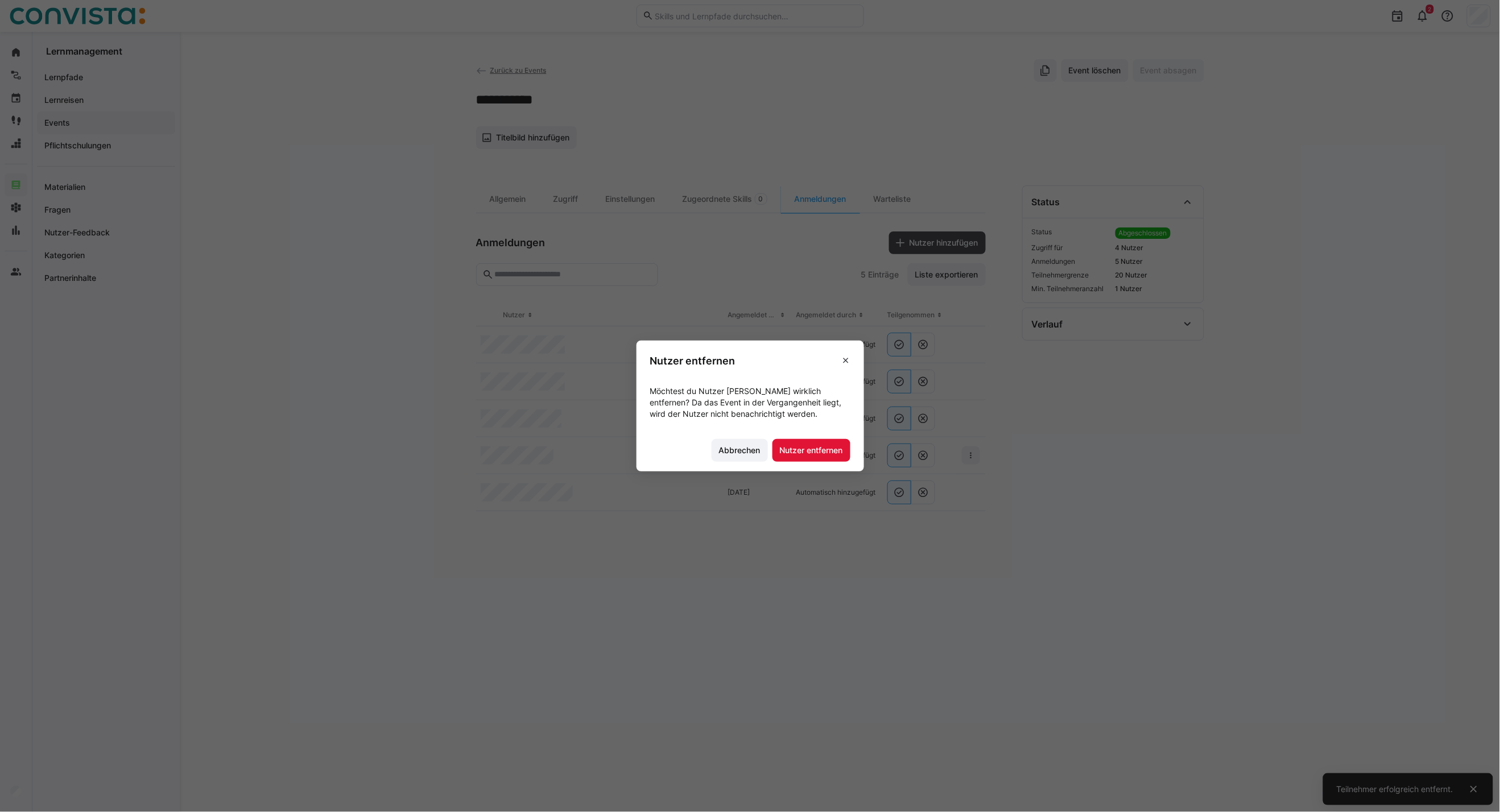
click at [860, 459] on footer "Abbrechen Nutzer entfernen" at bounding box center [750, 450] width 227 height 42
click at [850, 462] on footer "Abbrechen Nutzer entfernen" at bounding box center [750, 450] width 227 height 42
click at [840, 458] on span "Nutzer entfernen" at bounding box center [811, 450] width 78 height 23
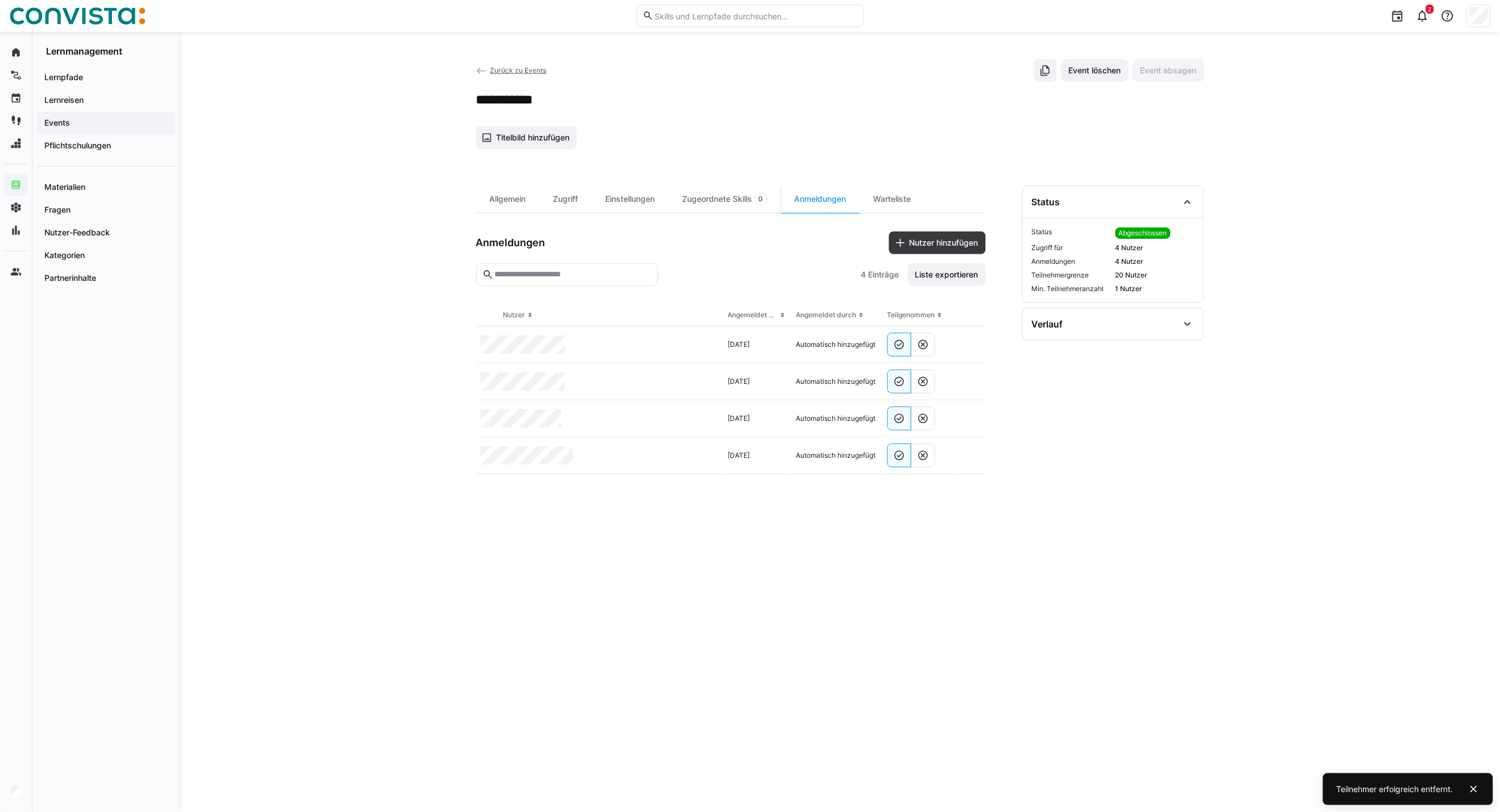
click at [797, 574] on eds-table "Nutzer Angemeldet am Angemeldet durch Teilgenommen [DATE] Automatisch hinzugefü…" at bounding box center [731, 544] width 510 height 480
click at [522, 71] on span "Zurück zu Events" at bounding box center [518, 70] width 57 height 9
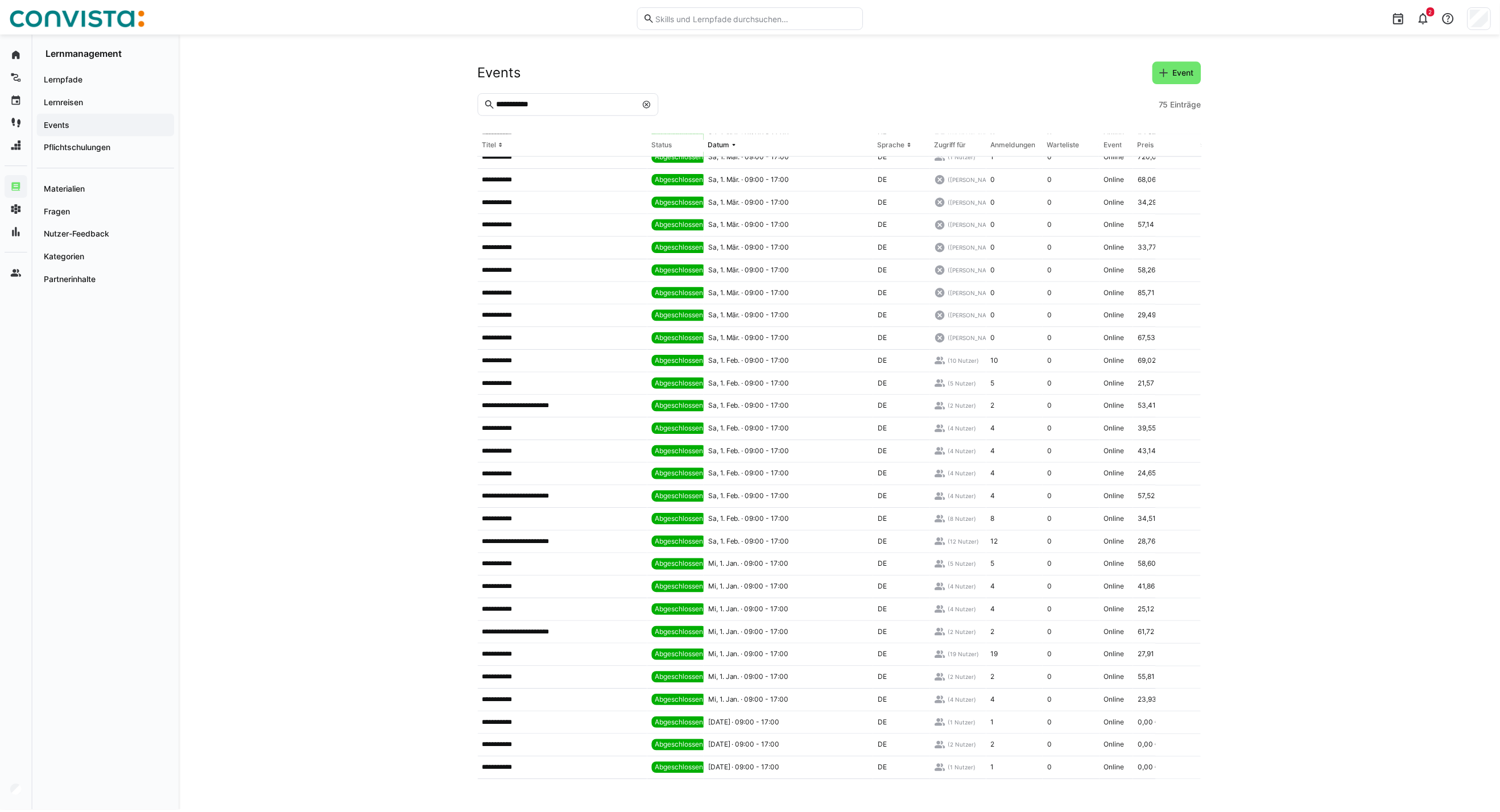
scroll to position [1081, 0]
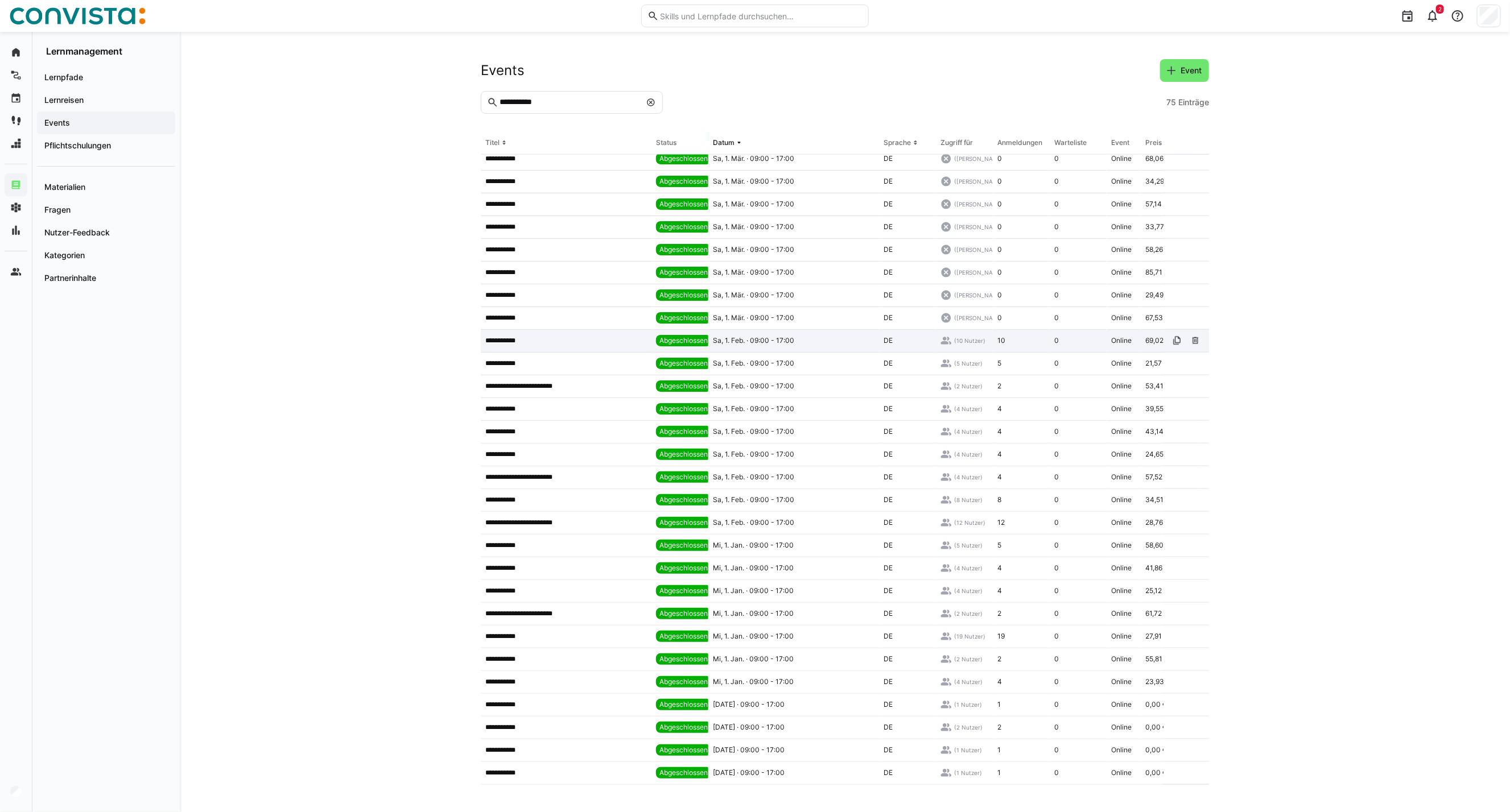
click at [549, 338] on app-table-first-column "**********" at bounding box center [566, 340] width 162 height 9
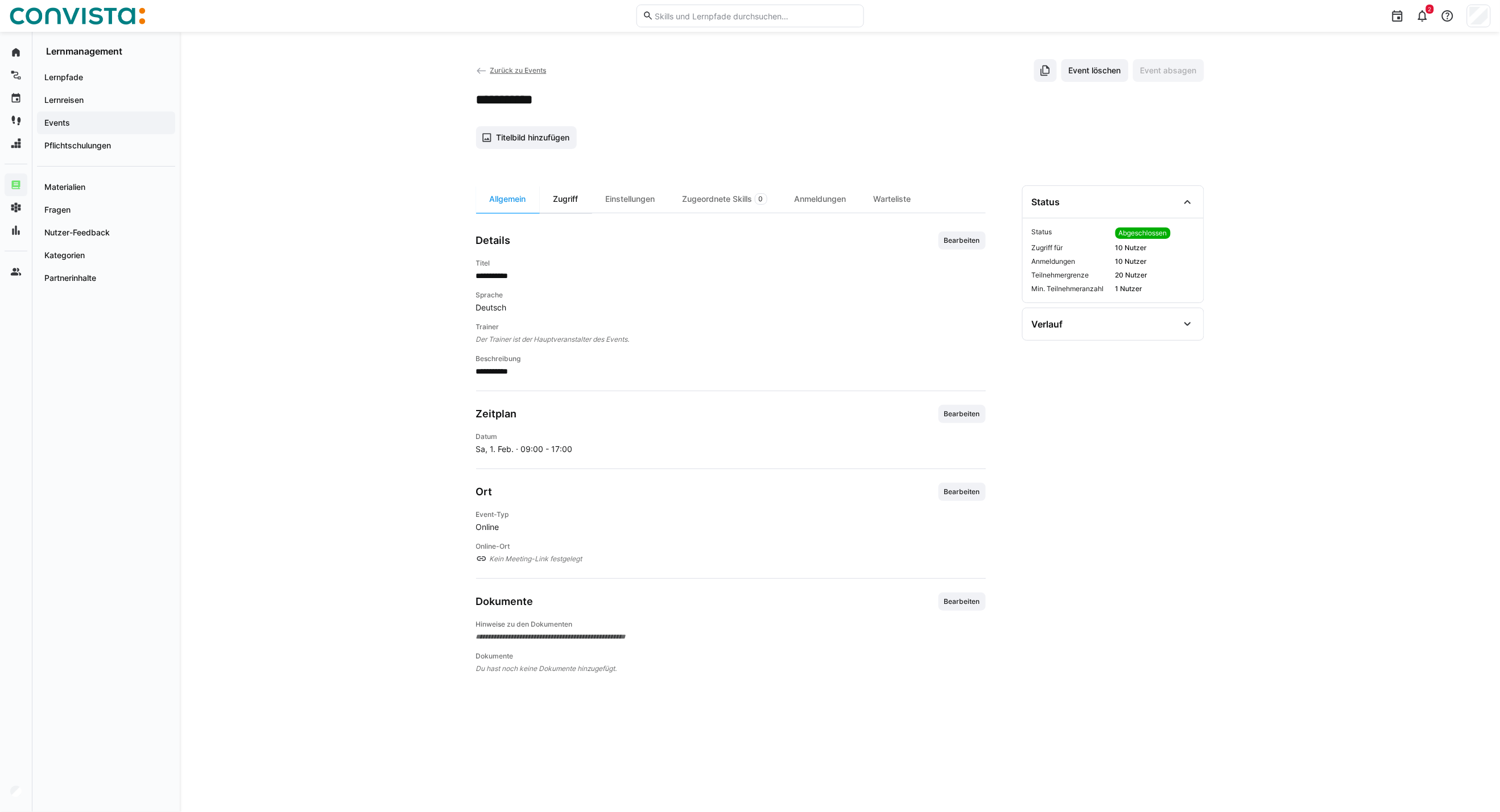
click at [566, 205] on div "Zugriff" at bounding box center [566, 199] width 52 height 27
